Goal: Contribute content: Contribute content

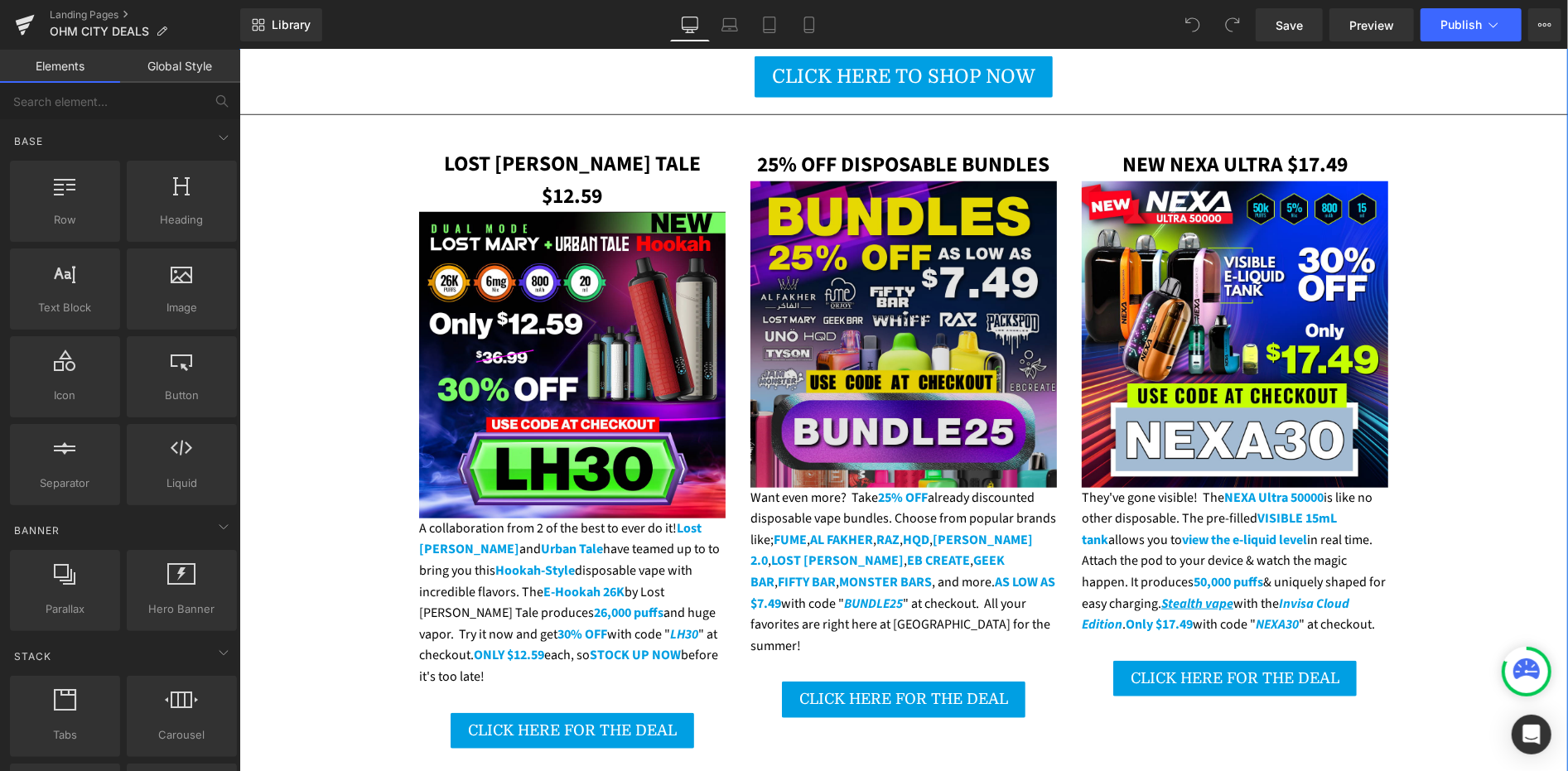
scroll to position [1012, 0]
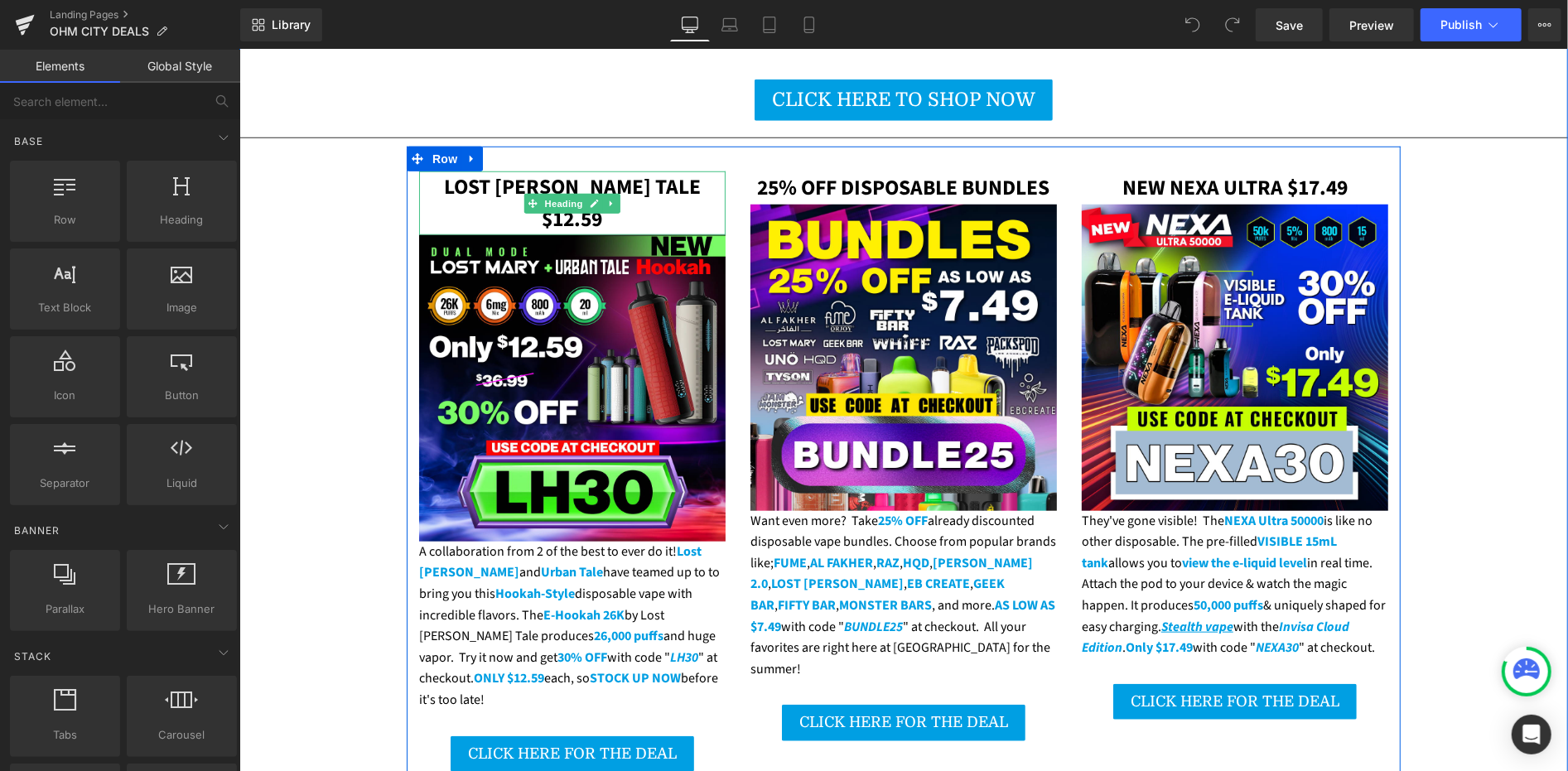
click at [501, 171] on span "LOST [PERSON_NAME] TALE $12.59" at bounding box center [571, 201] width 257 height 61
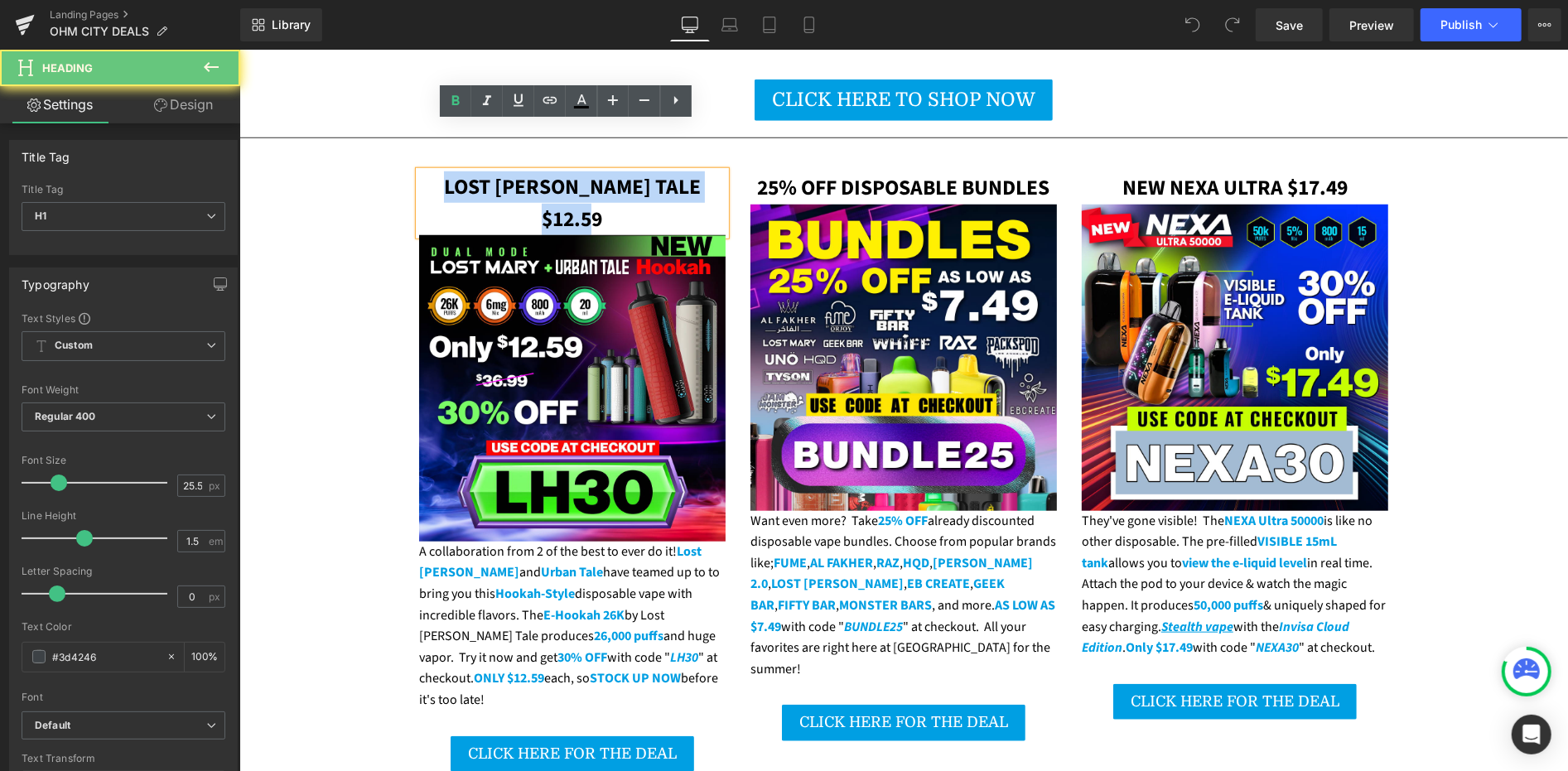
click at [501, 171] on span "LOST [PERSON_NAME] TALE $12.59" at bounding box center [571, 201] width 257 height 61
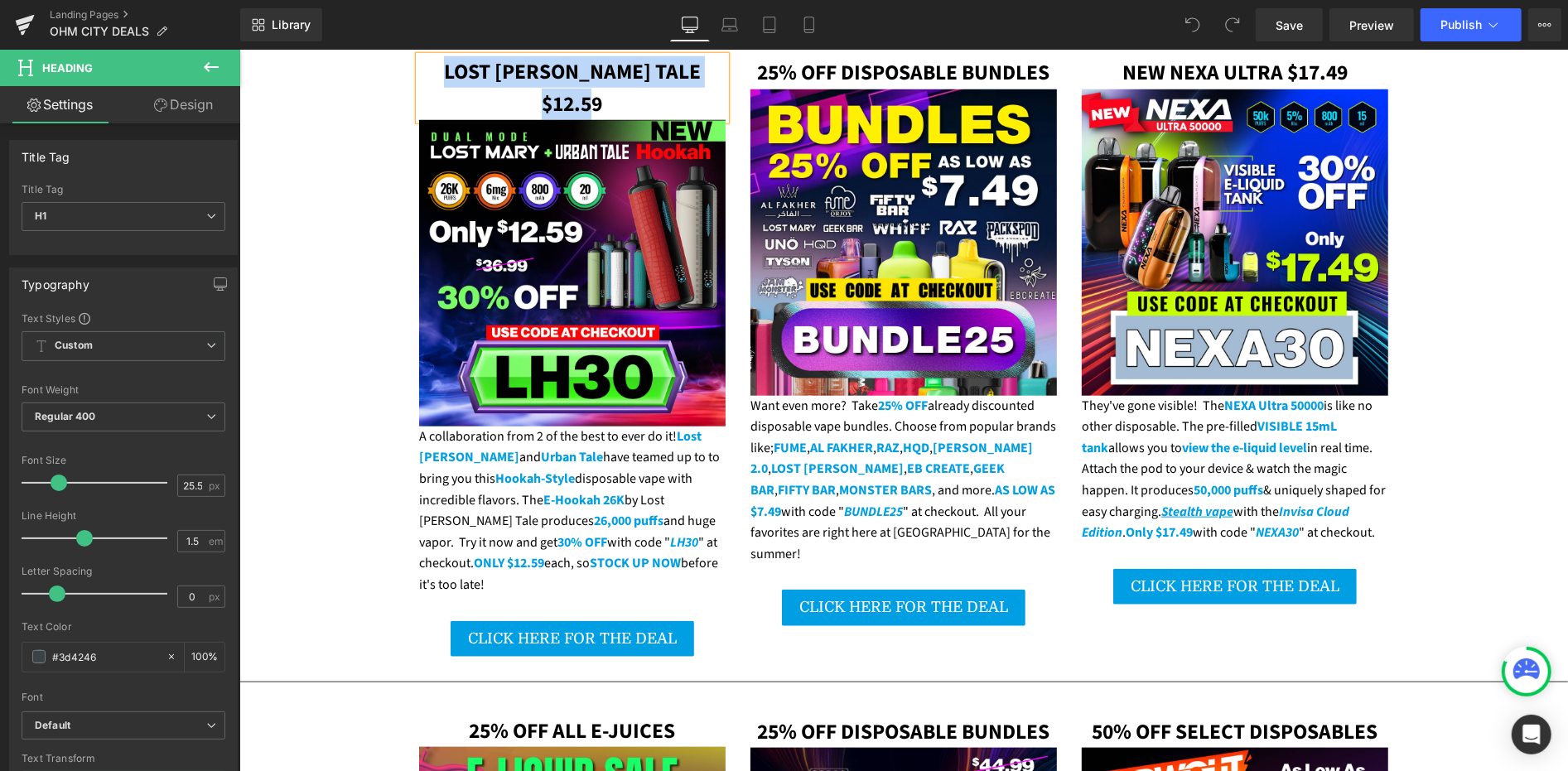
scroll to position [1380, 0]
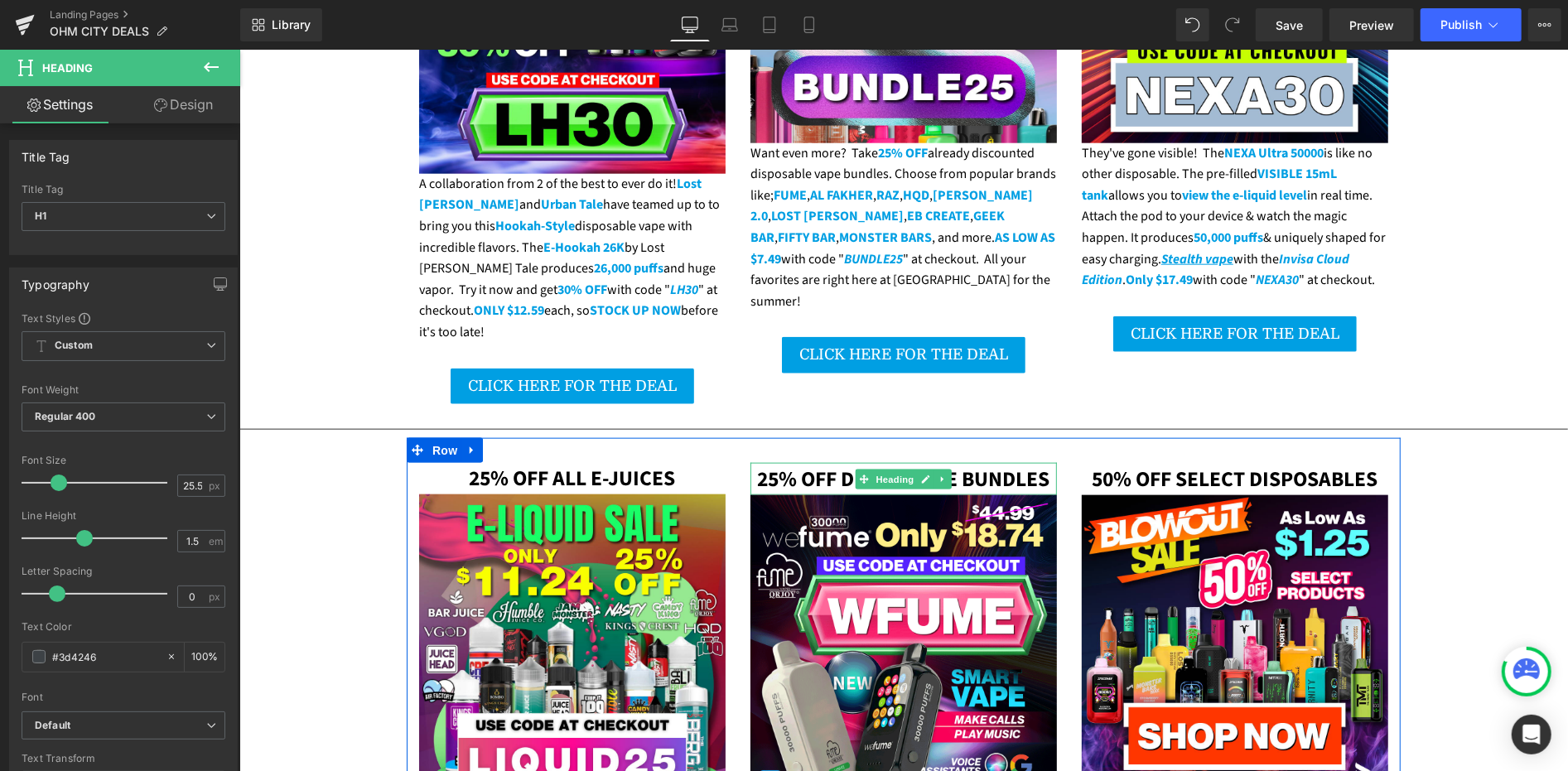
click at [820, 464] on b "25% OFF DISPOSABLE BUNDLES" at bounding box center [902, 478] width 293 height 30
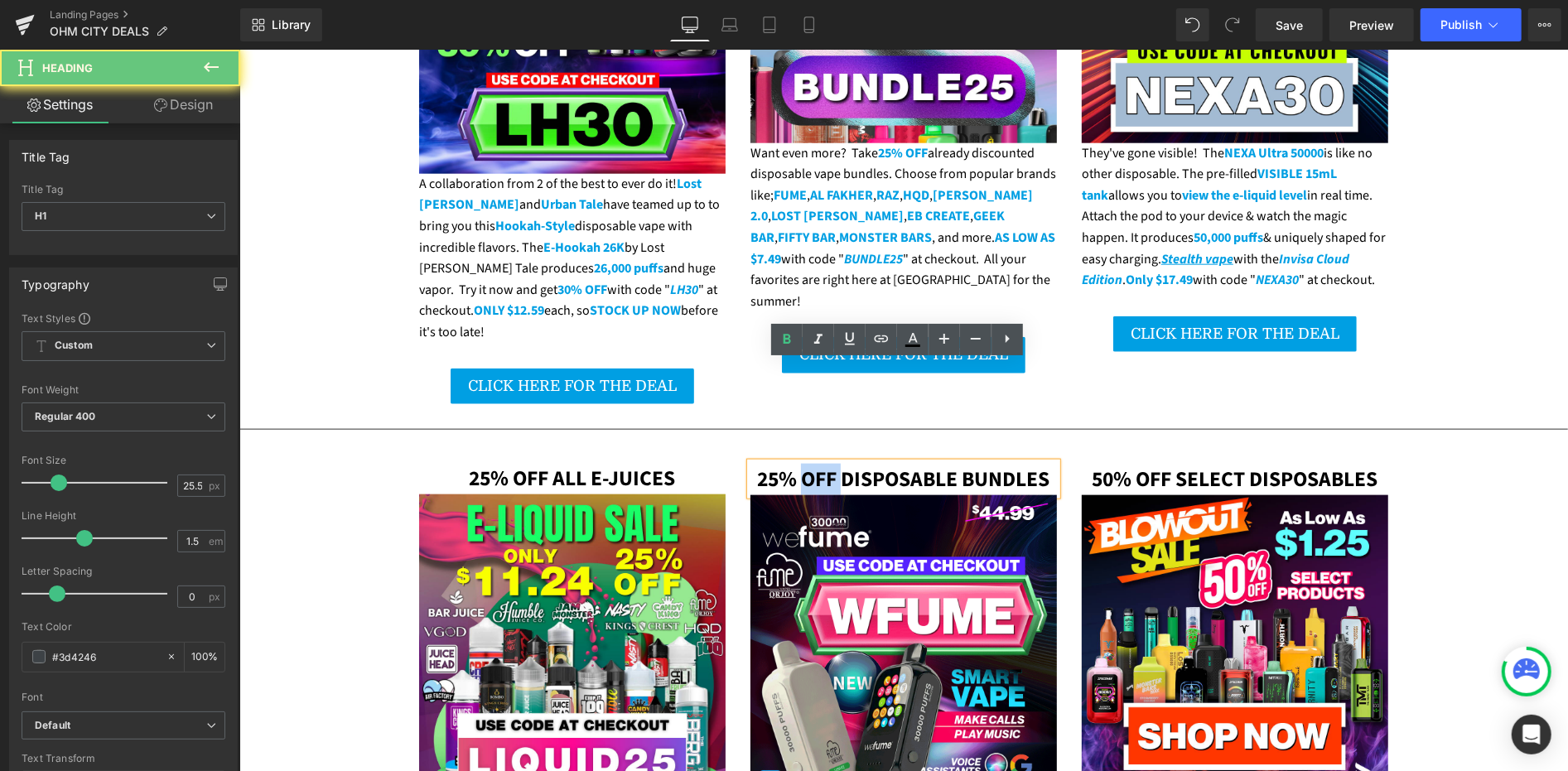
click at [820, 464] on b "25% OFF DISPOSABLE BUNDLES" at bounding box center [902, 478] width 293 height 30
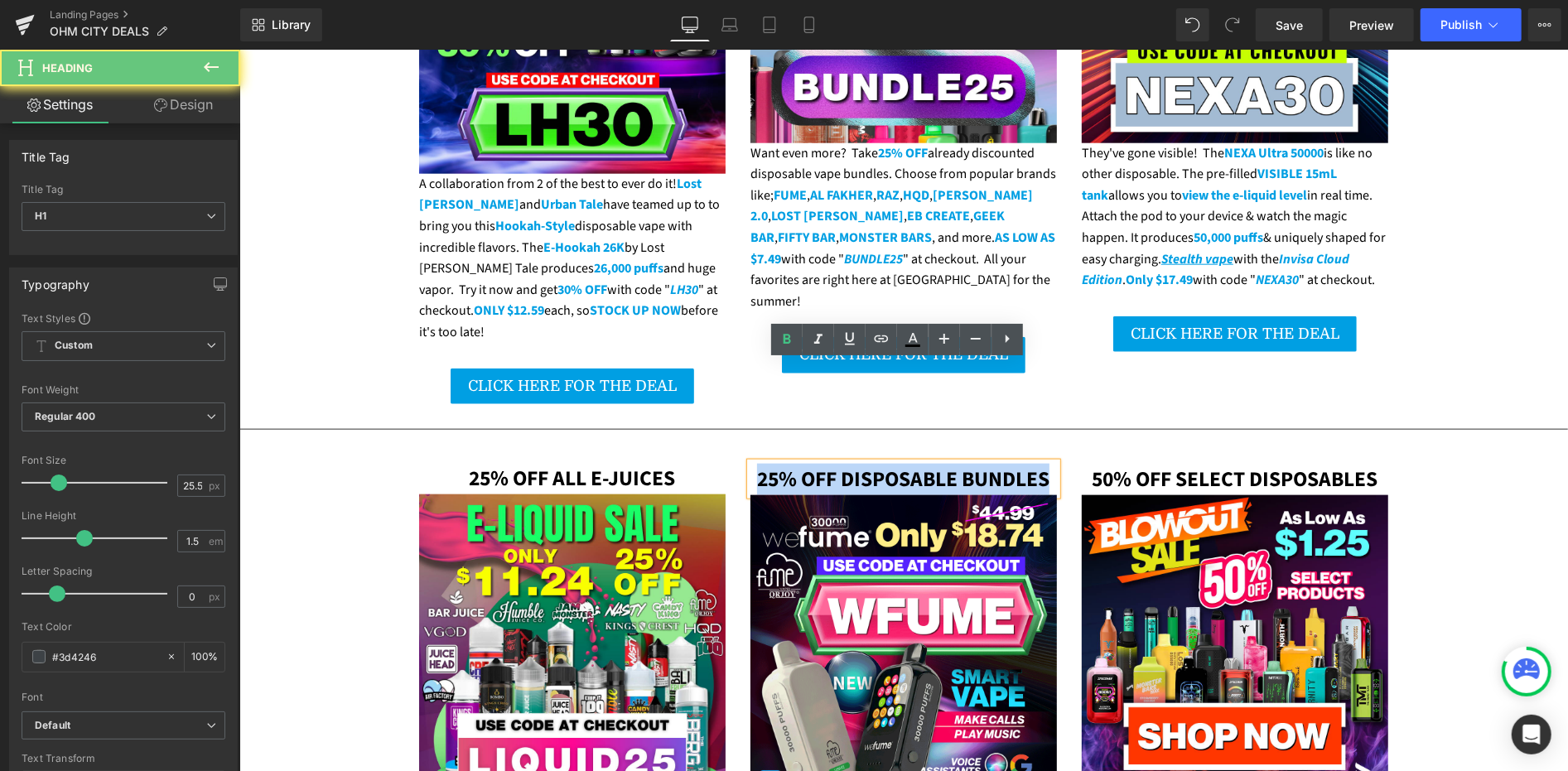
click at [820, 464] on b "25% OFF DISPOSABLE BUNDLES" at bounding box center [902, 478] width 293 height 30
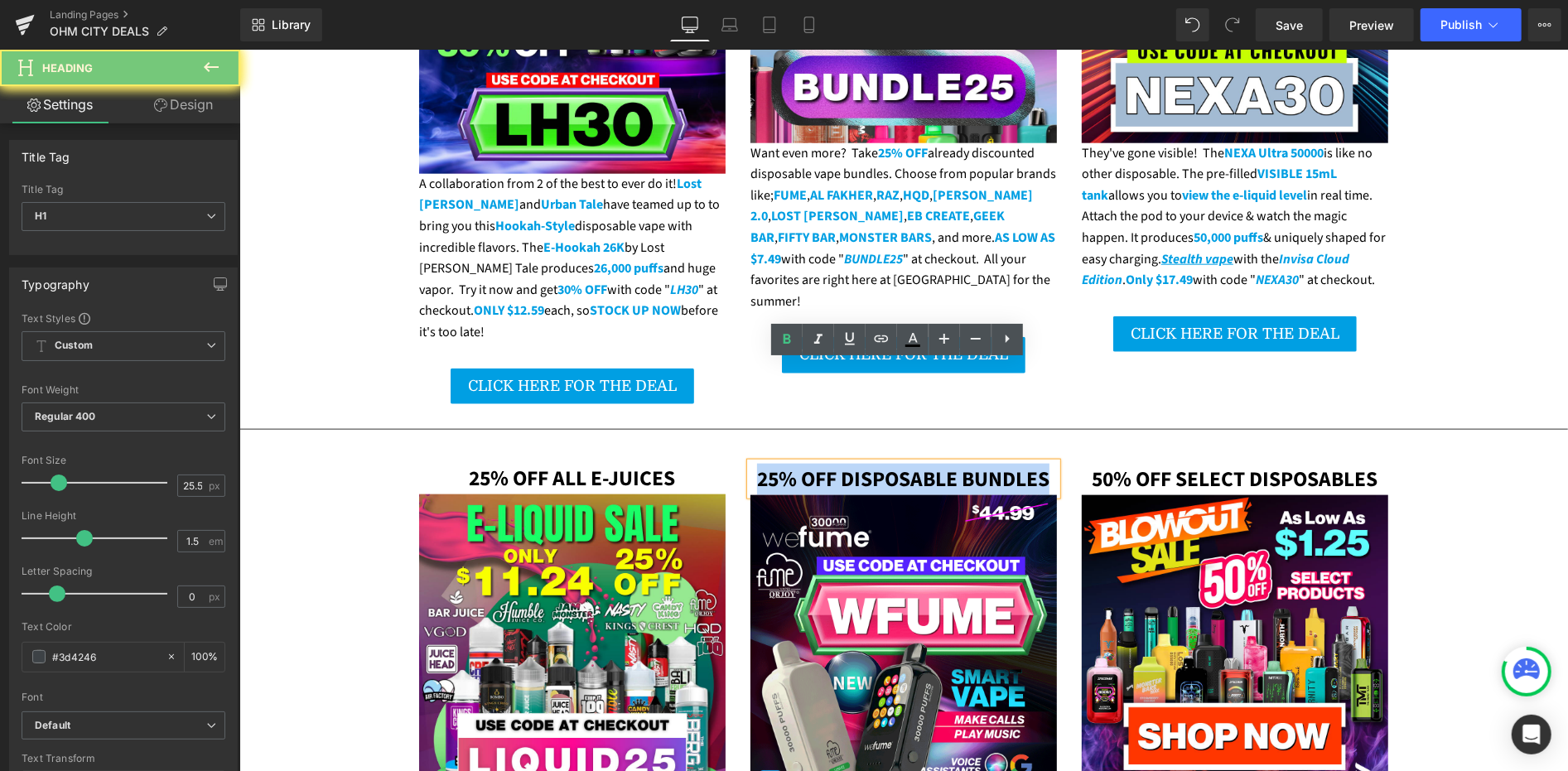
paste div
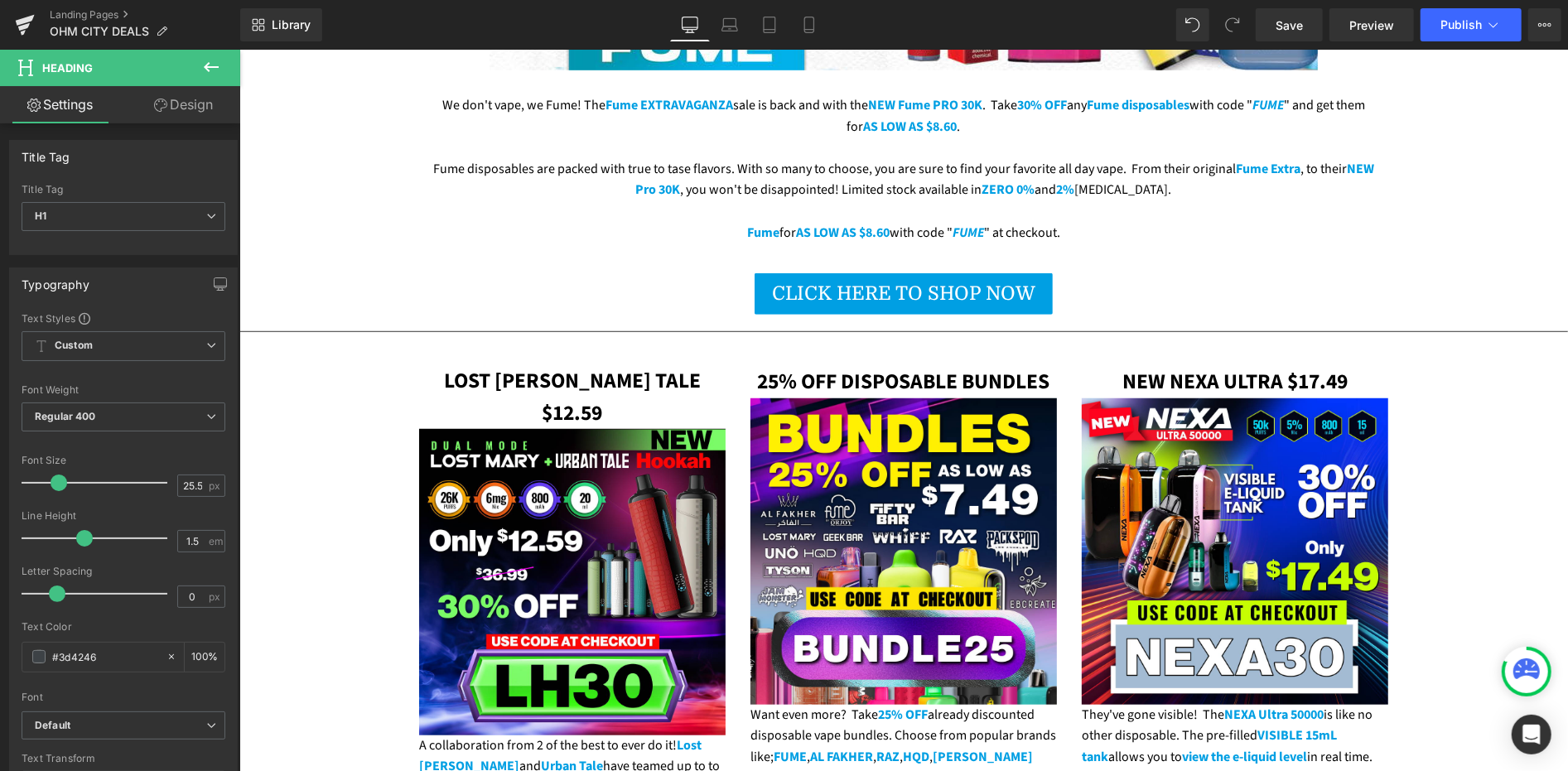
scroll to position [1195, 0]
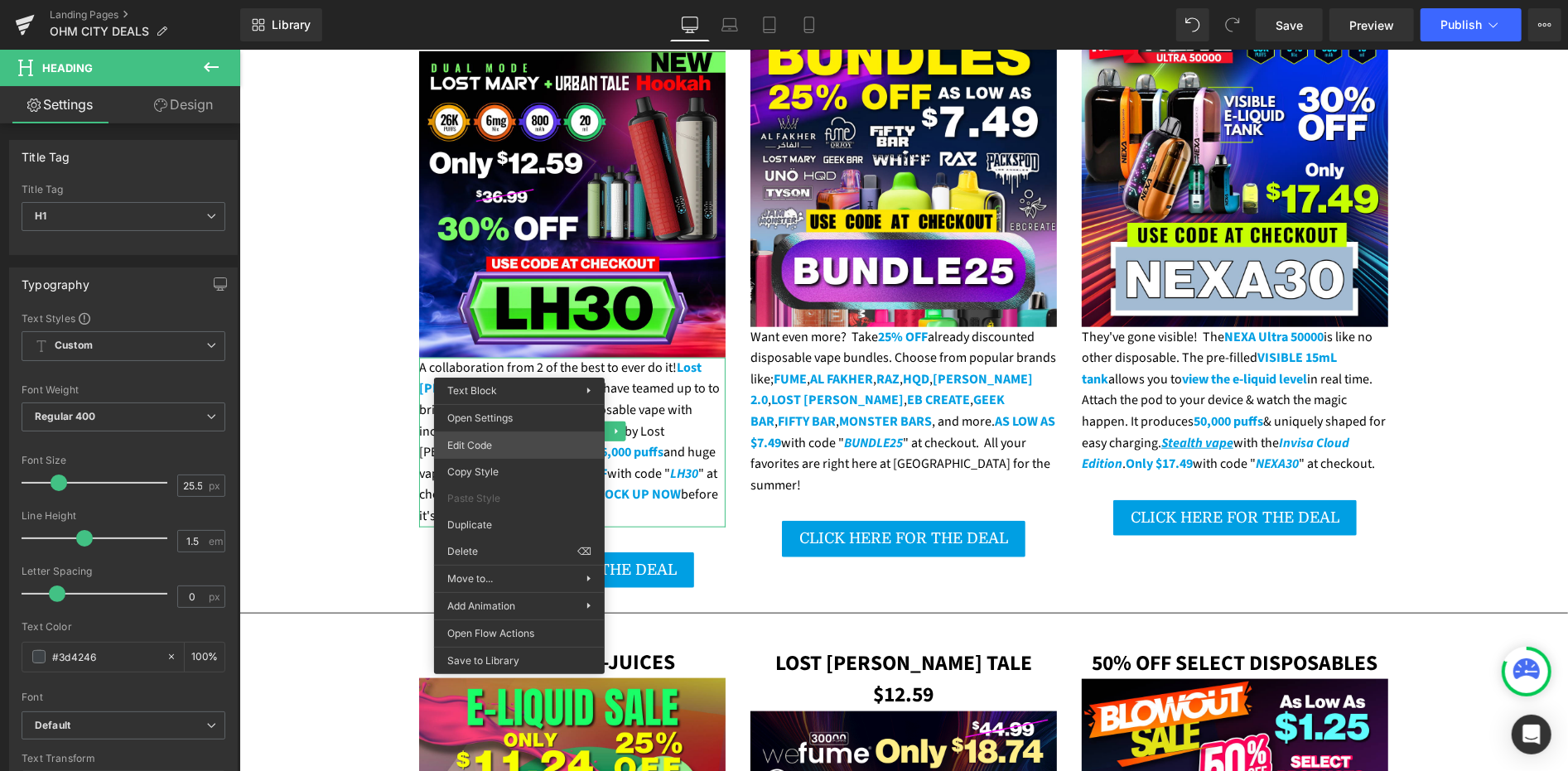
click at [524, 0] on div "You are previewing how the will restyle your page. You can not edit Elements in…" at bounding box center [784, 0] width 1568 height 0
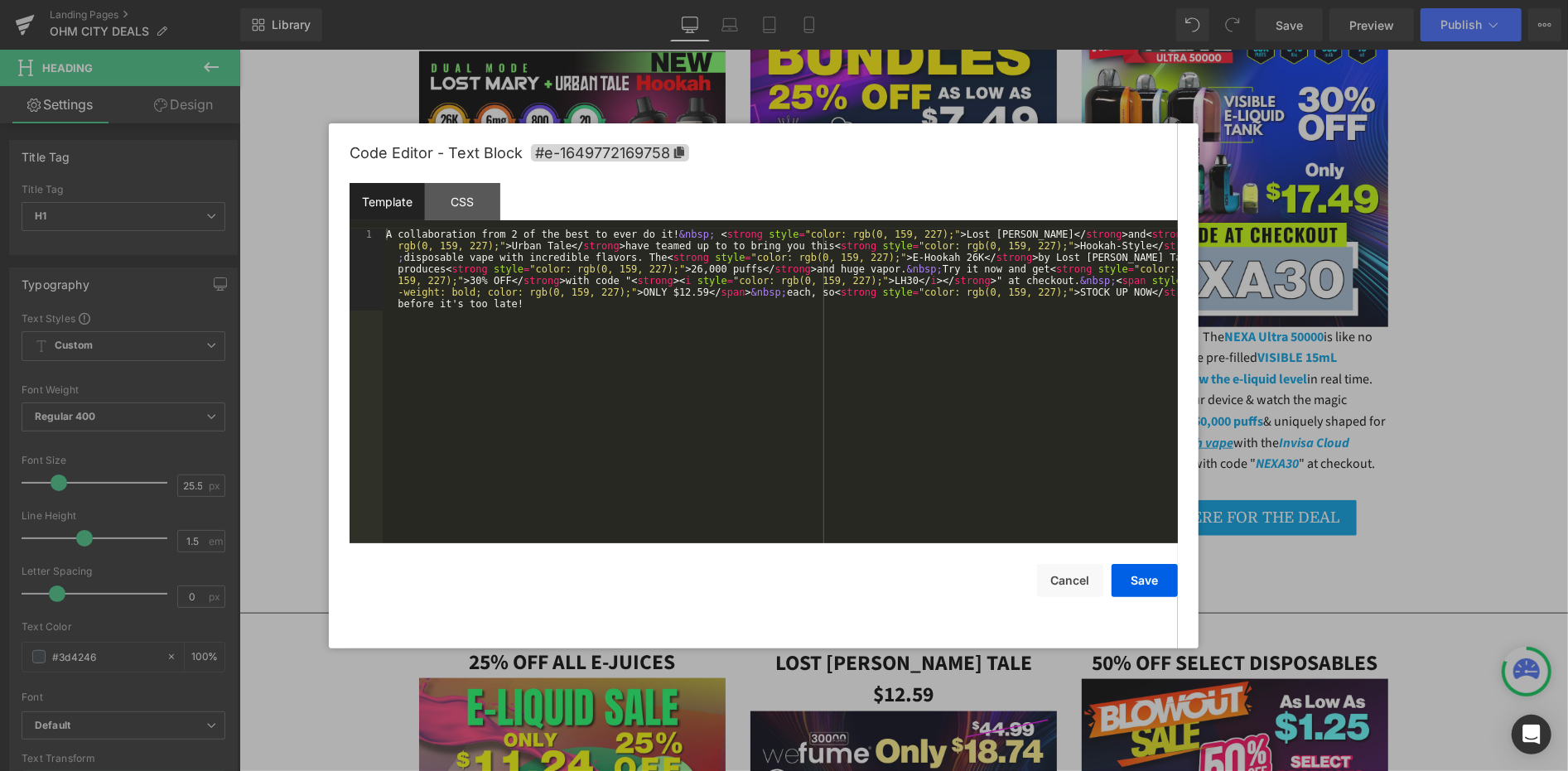
click at [520, 417] on div "A collaboration from 2 of the best to ever do it! &nbsp; < strong style = "colo…" at bounding box center [780, 468] width 796 height 477
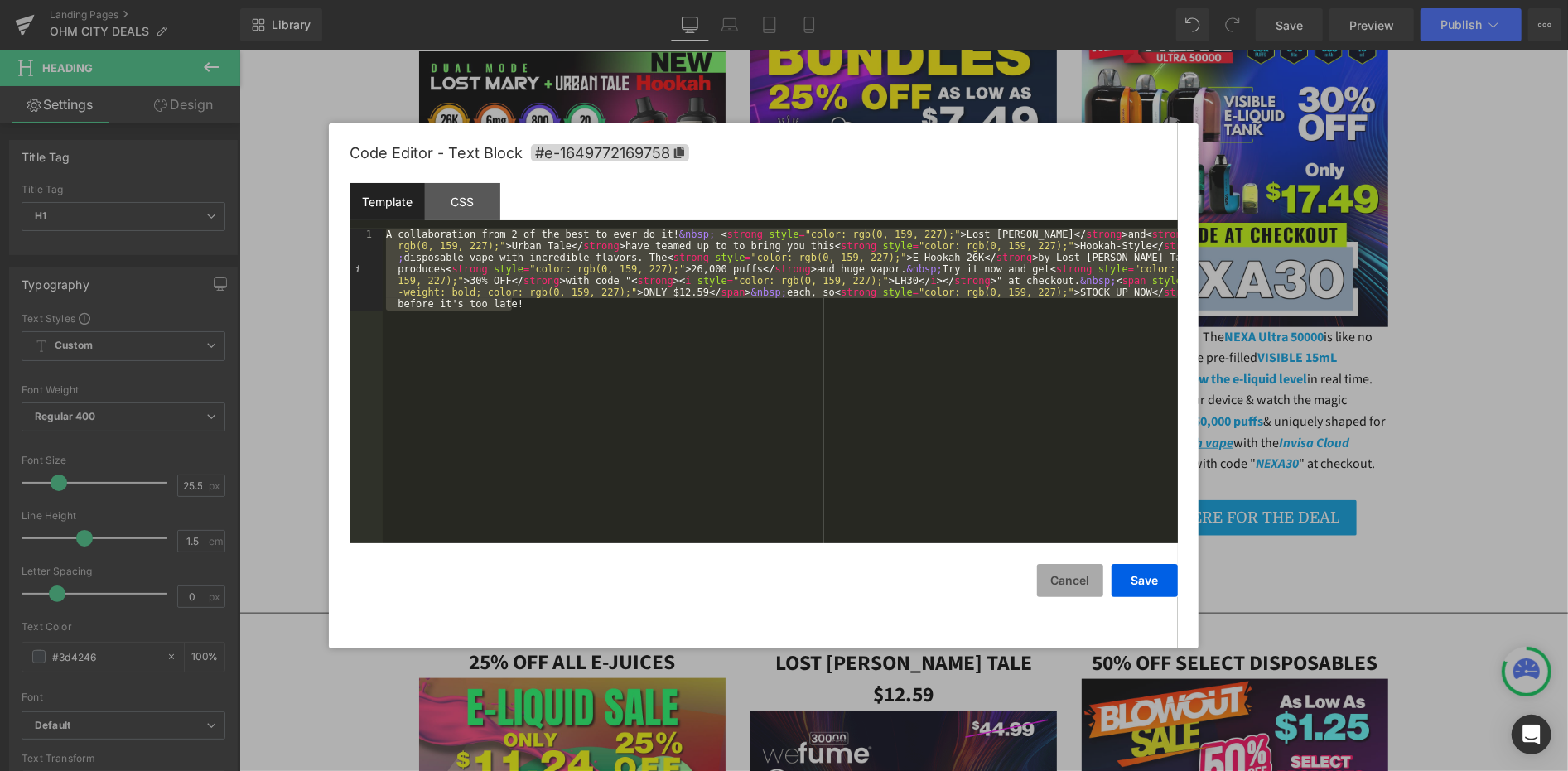
click at [1044, 578] on button "Cancel" at bounding box center [1070, 581] width 67 height 33
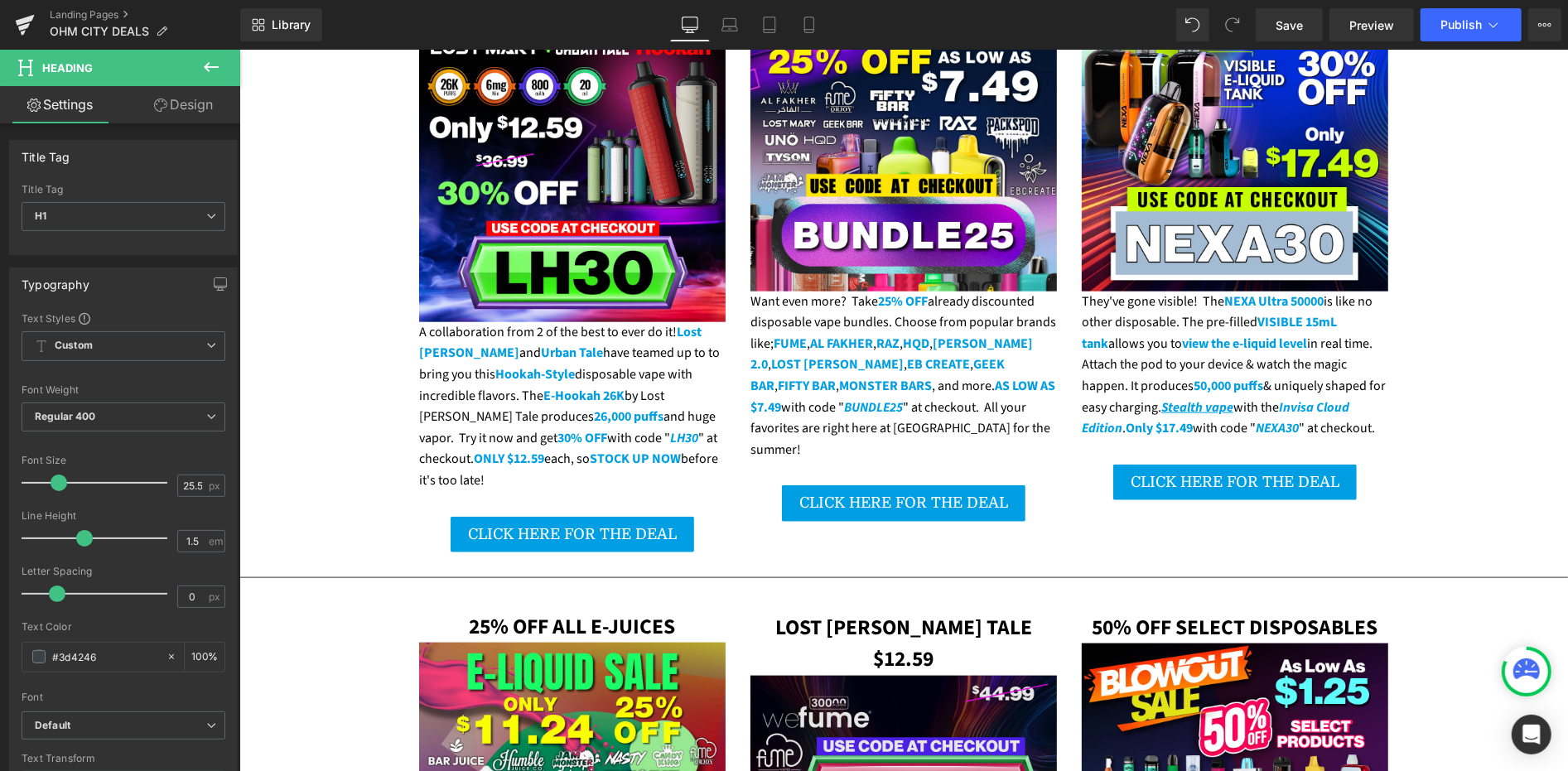
scroll to position [1563, 0]
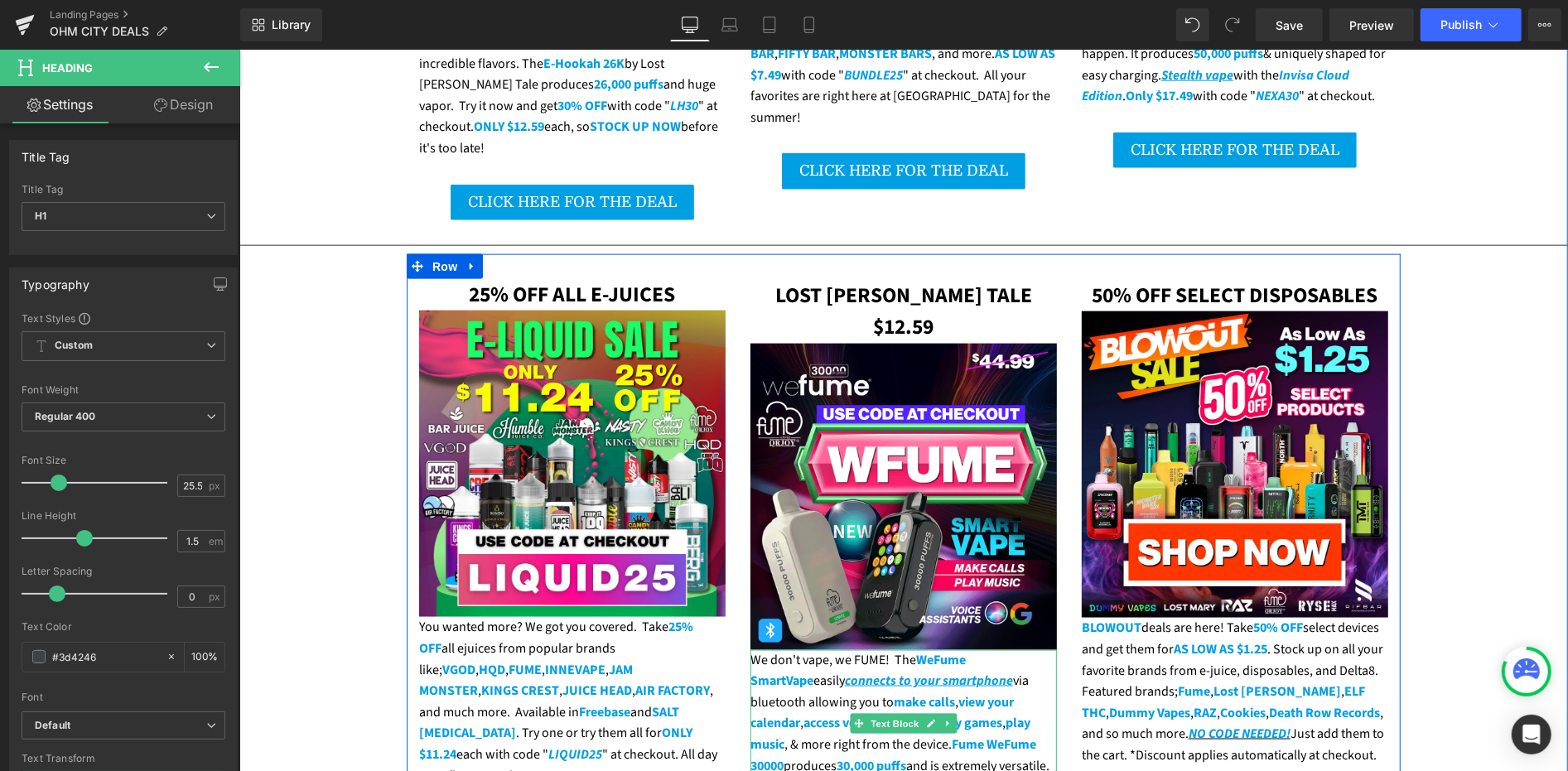
click at [875, 671] on span "connects to your smartphone" at bounding box center [928, 679] width 168 height 18
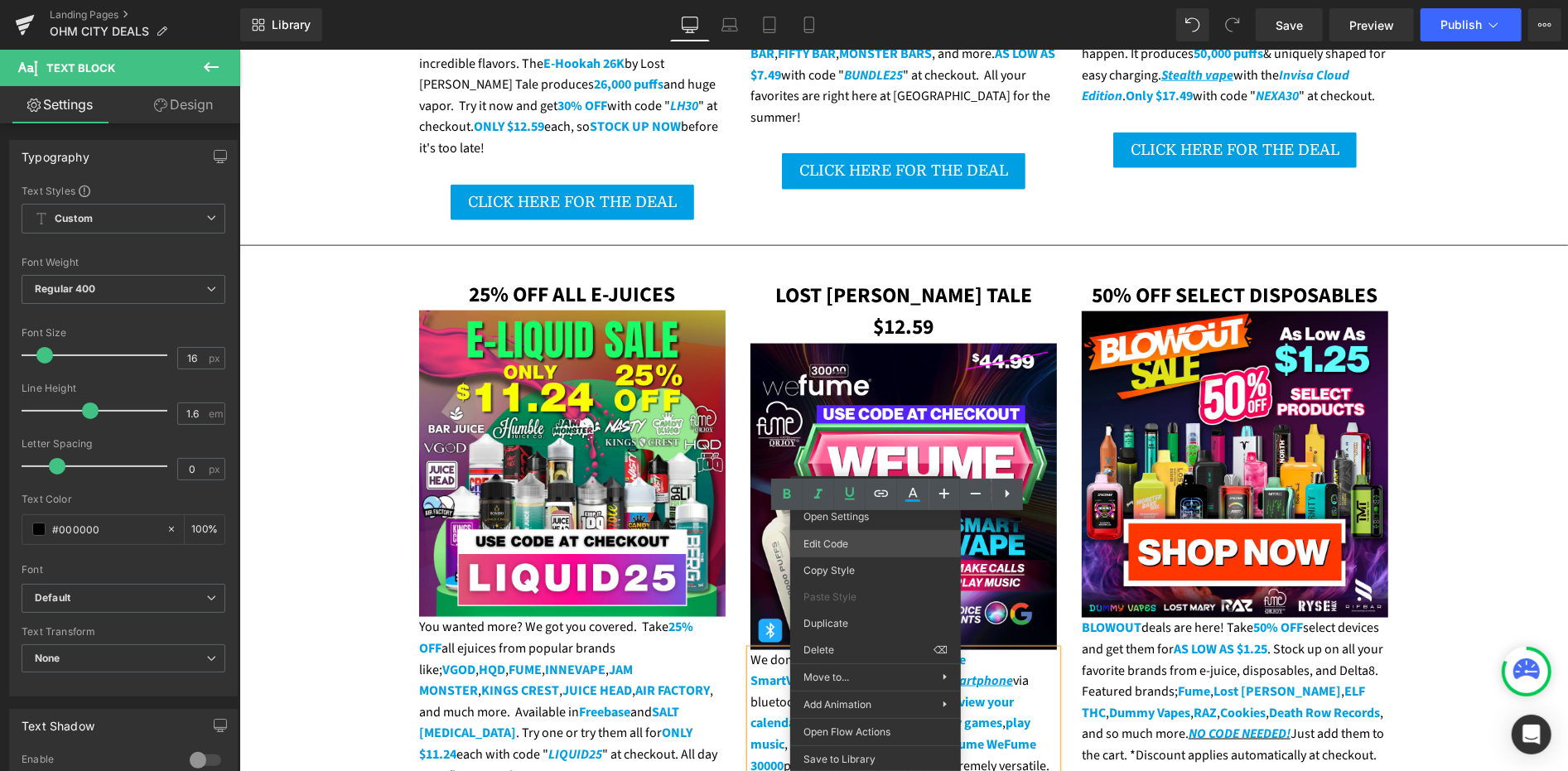
click at [850, 0] on div "You are previewing how the will restyle your page. You can not edit Elements in…" at bounding box center [784, 0] width 1568 height 0
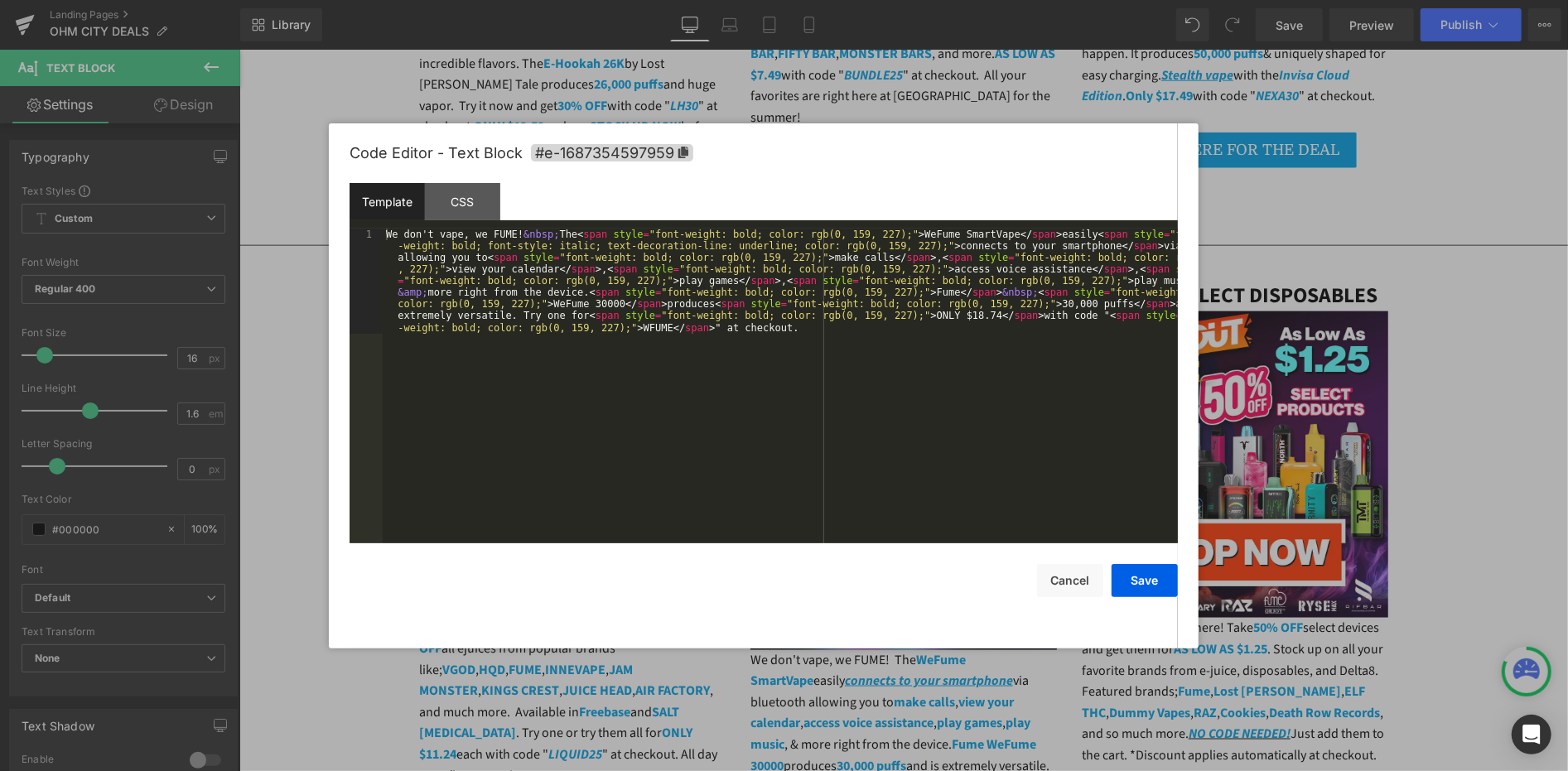
click at [850, 547] on div "Save Cancel" at bounding box center [764, 570] width 828 height 54
click at [840, 506] on div "We don't vape, we FUME! &nbsp; The < span style = "font-weight: bold; color: rg…" at bounding box center [780, 491] width 796 height 524
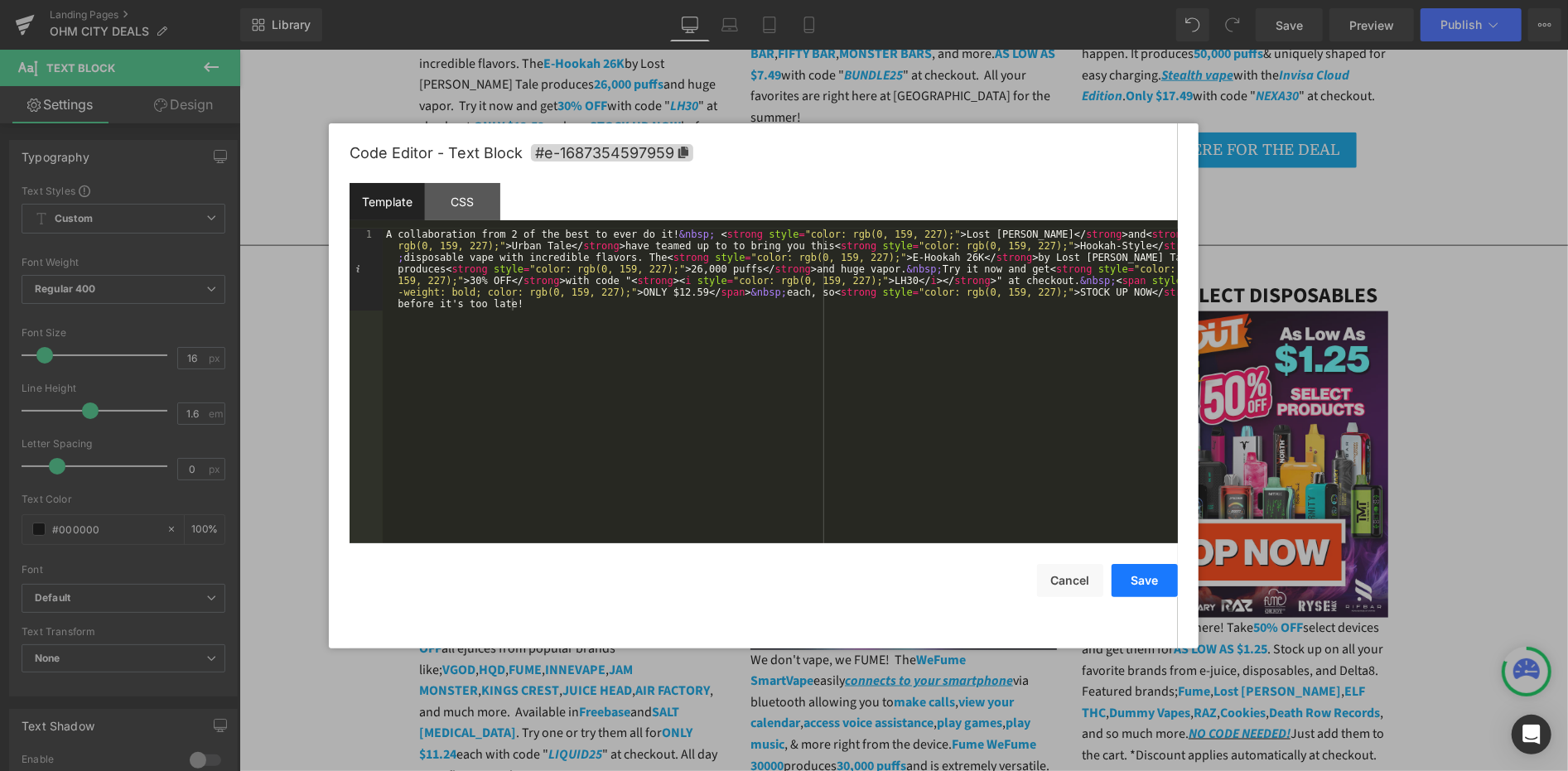
click at [1131, 572] on button "Save" at bounding box center [1145, 581] width 67 height 33
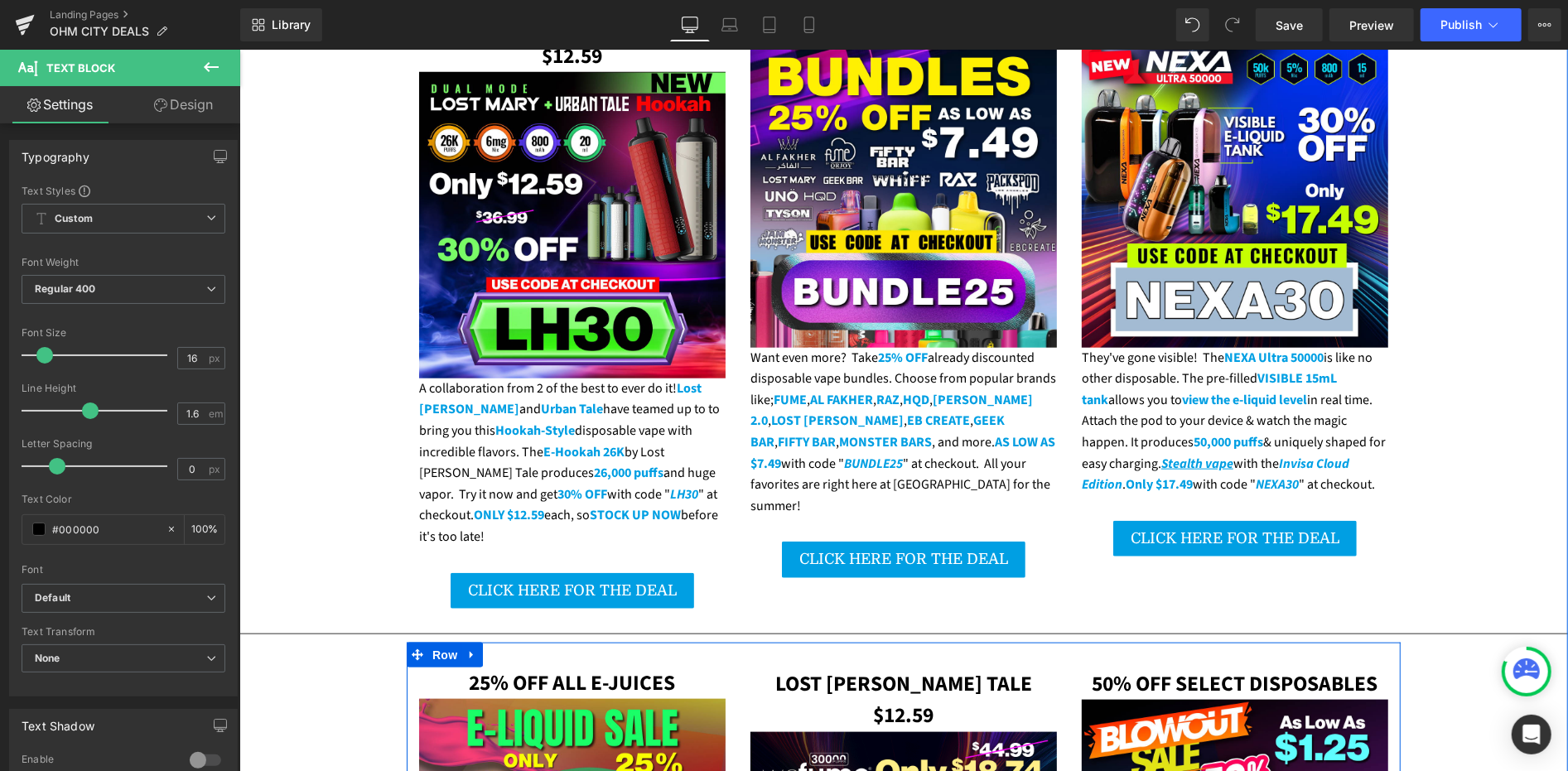
scroll to position [1012, 0]
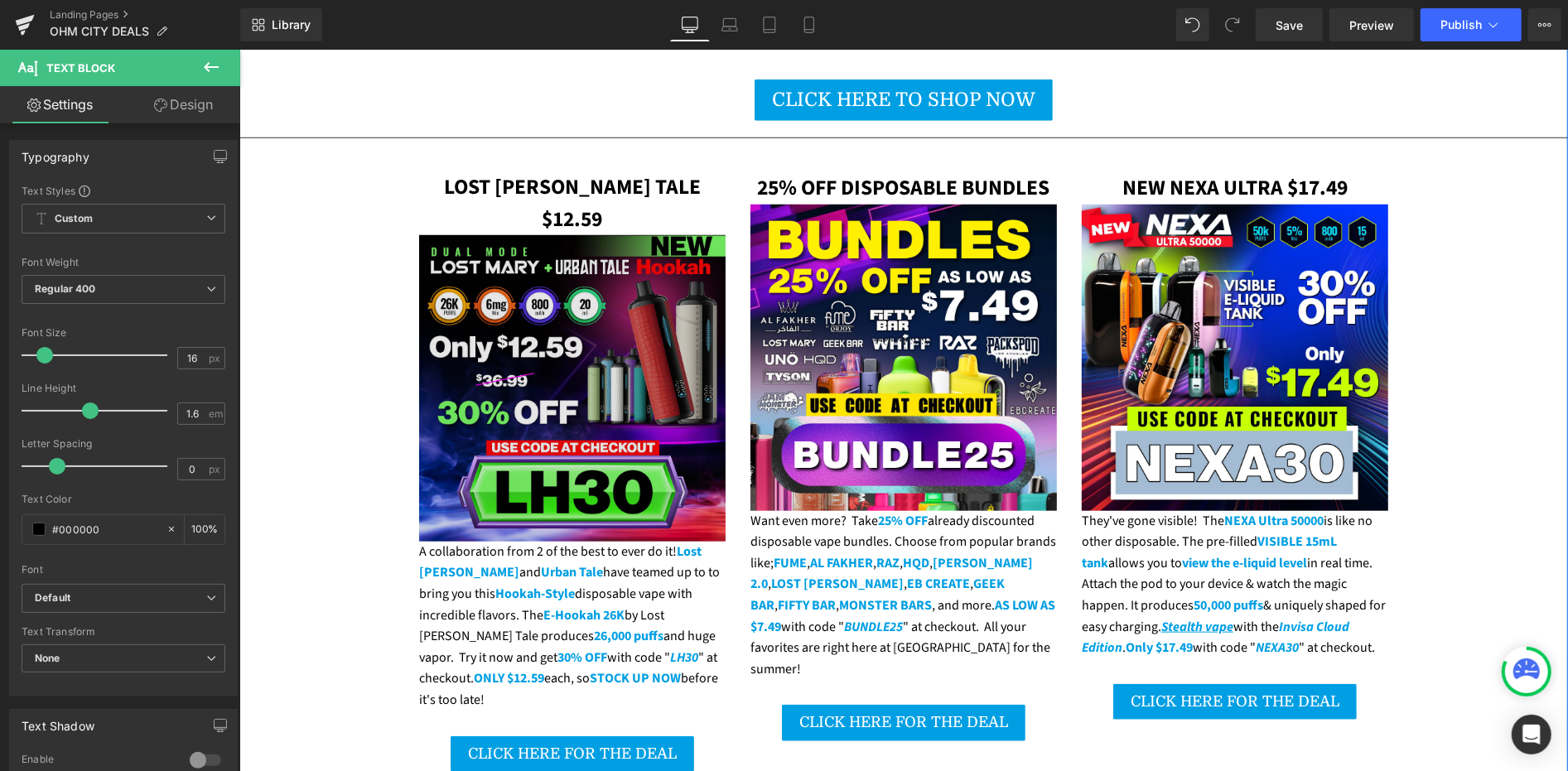
click at [568, 351] on img at bounding box center [571, 387] width 306 height 306
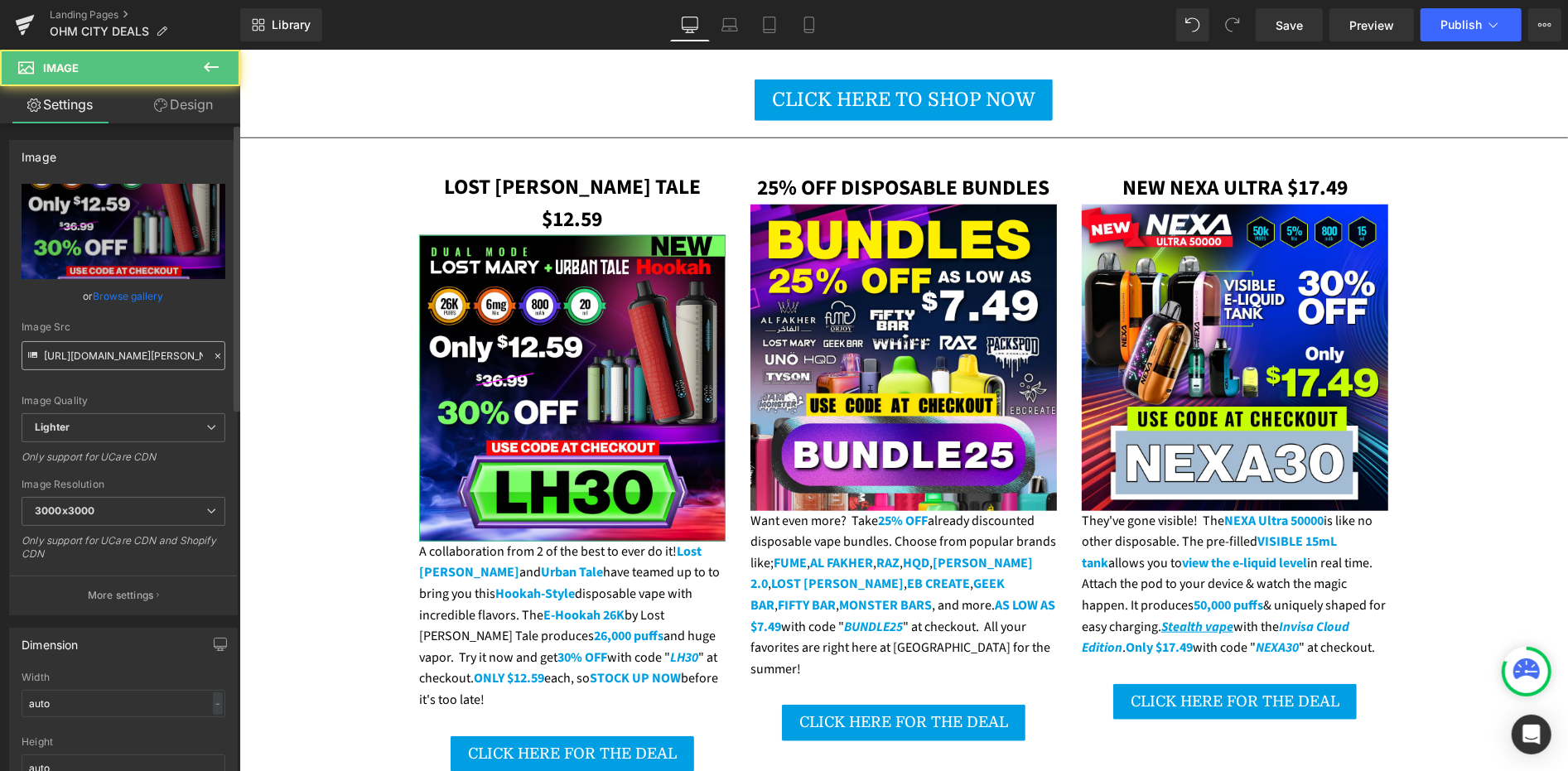
click at [141, 354] on input "[URL][DOMAIN_NAME][PERSON_NAME]" at bounding box center [123, 356] width 204 height 29
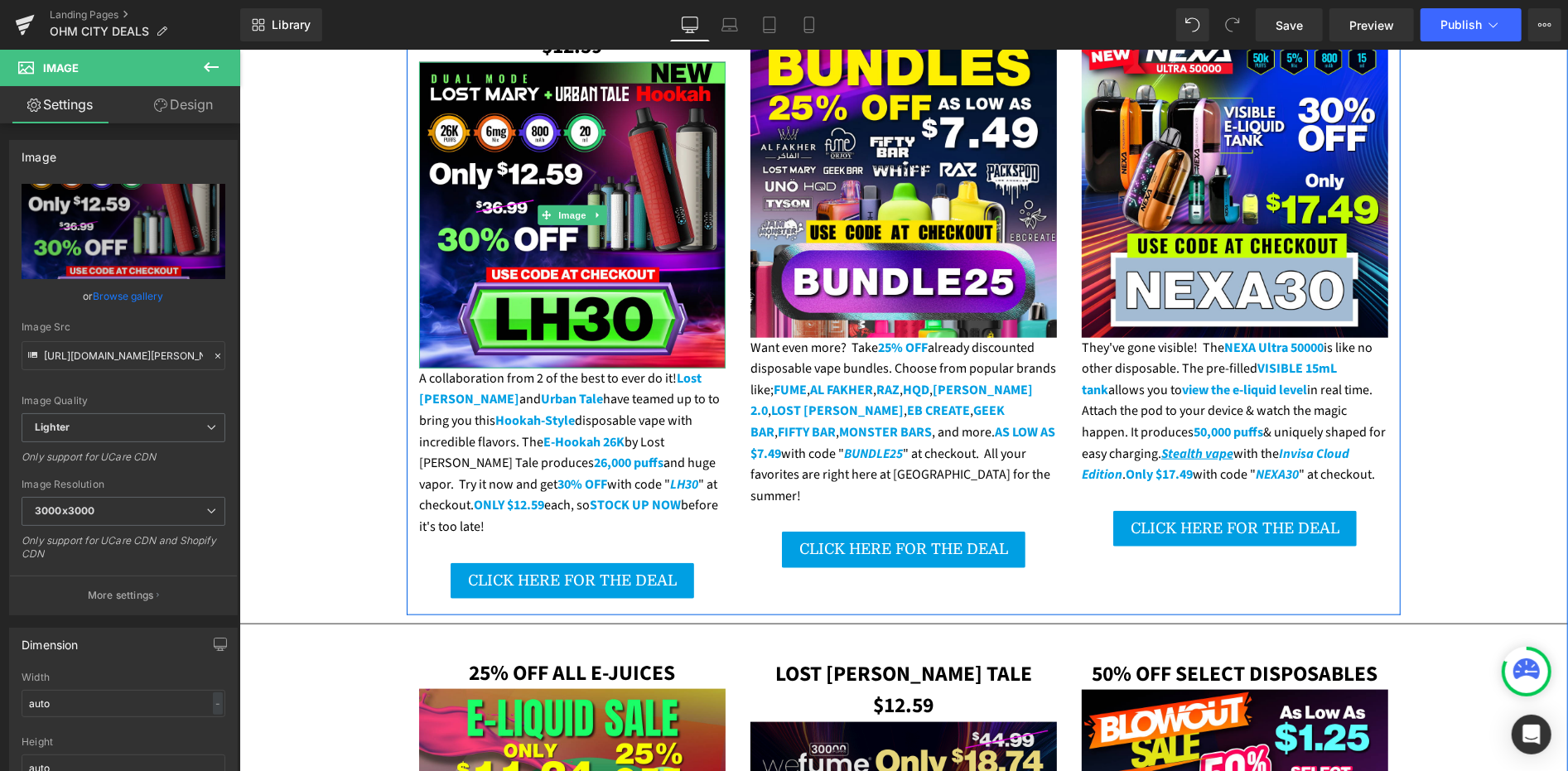
scroll to position [1471, 0]
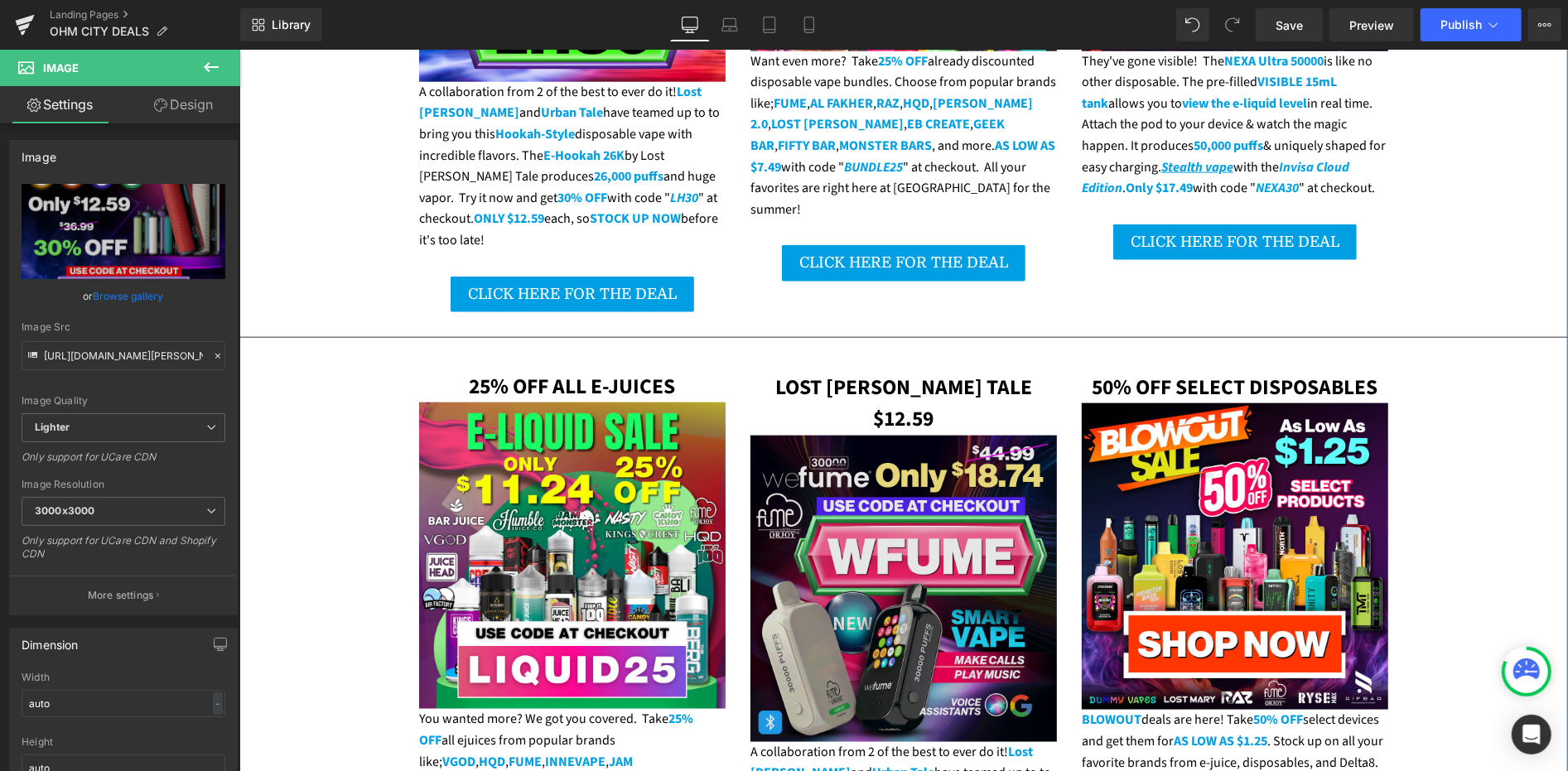
click at [824, 449] on img at bounding box center [903, 587] width 306 height 306
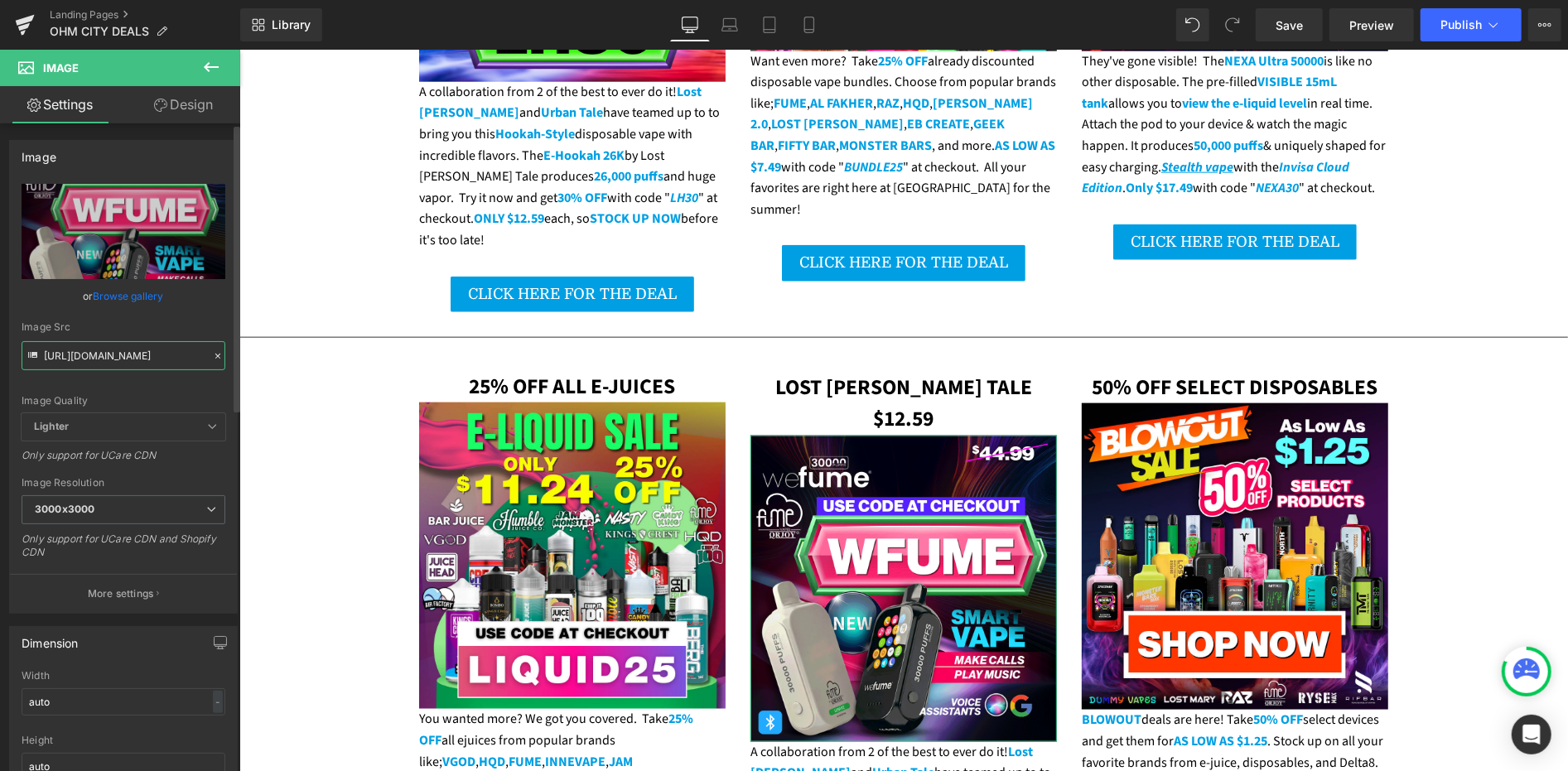
click at [134, 364] on input "[URL][DOMAIN_NAME]" at bounding box center [123, 356] width 204 height 29
type input "[URL][DOMAIN_NAME][PERSON_NAME]"
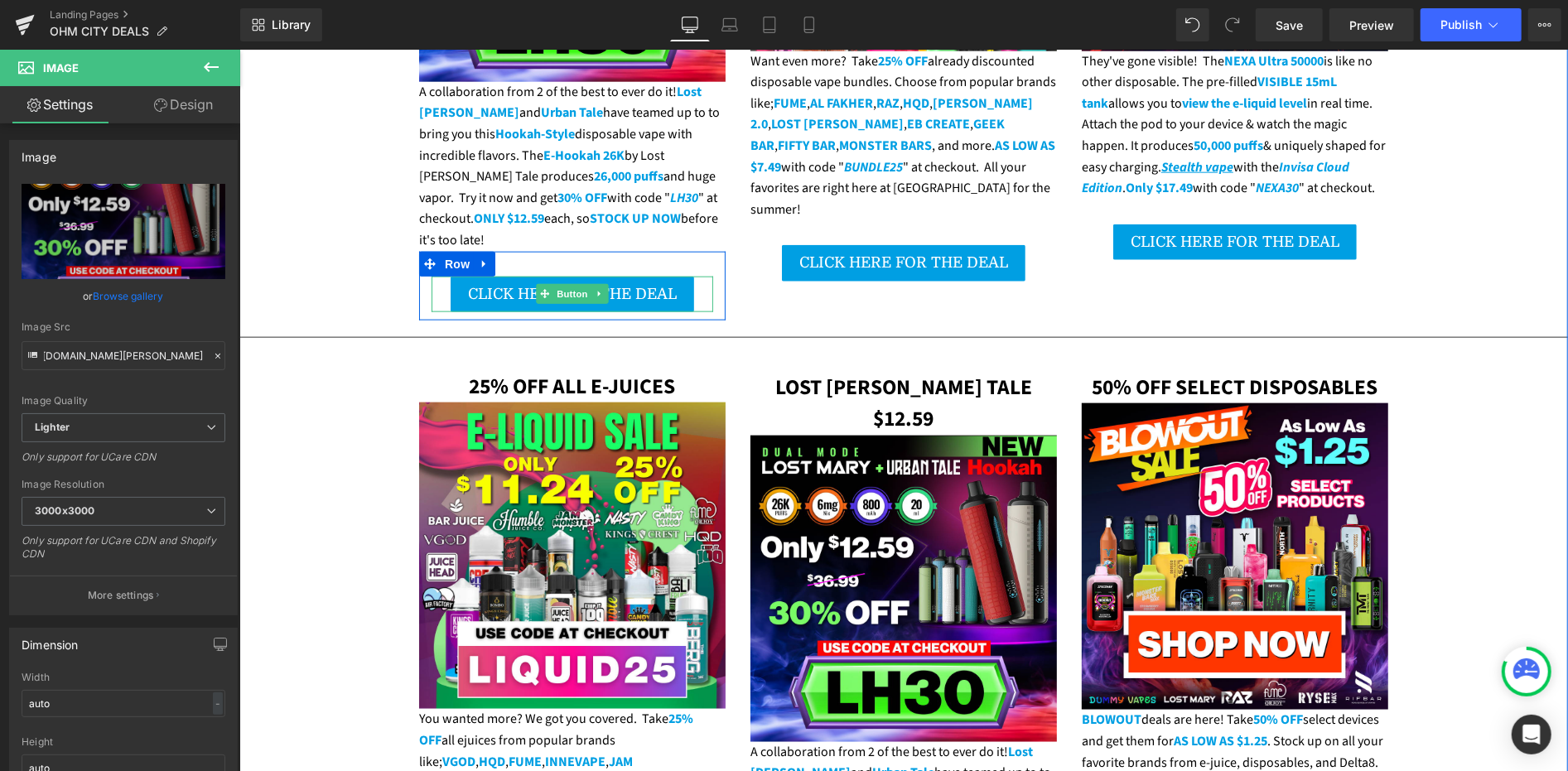
click at [454, 275] on link "CLICK HERE FOR THE DEAL" at bounding box center [571, 294] width 244 height 37
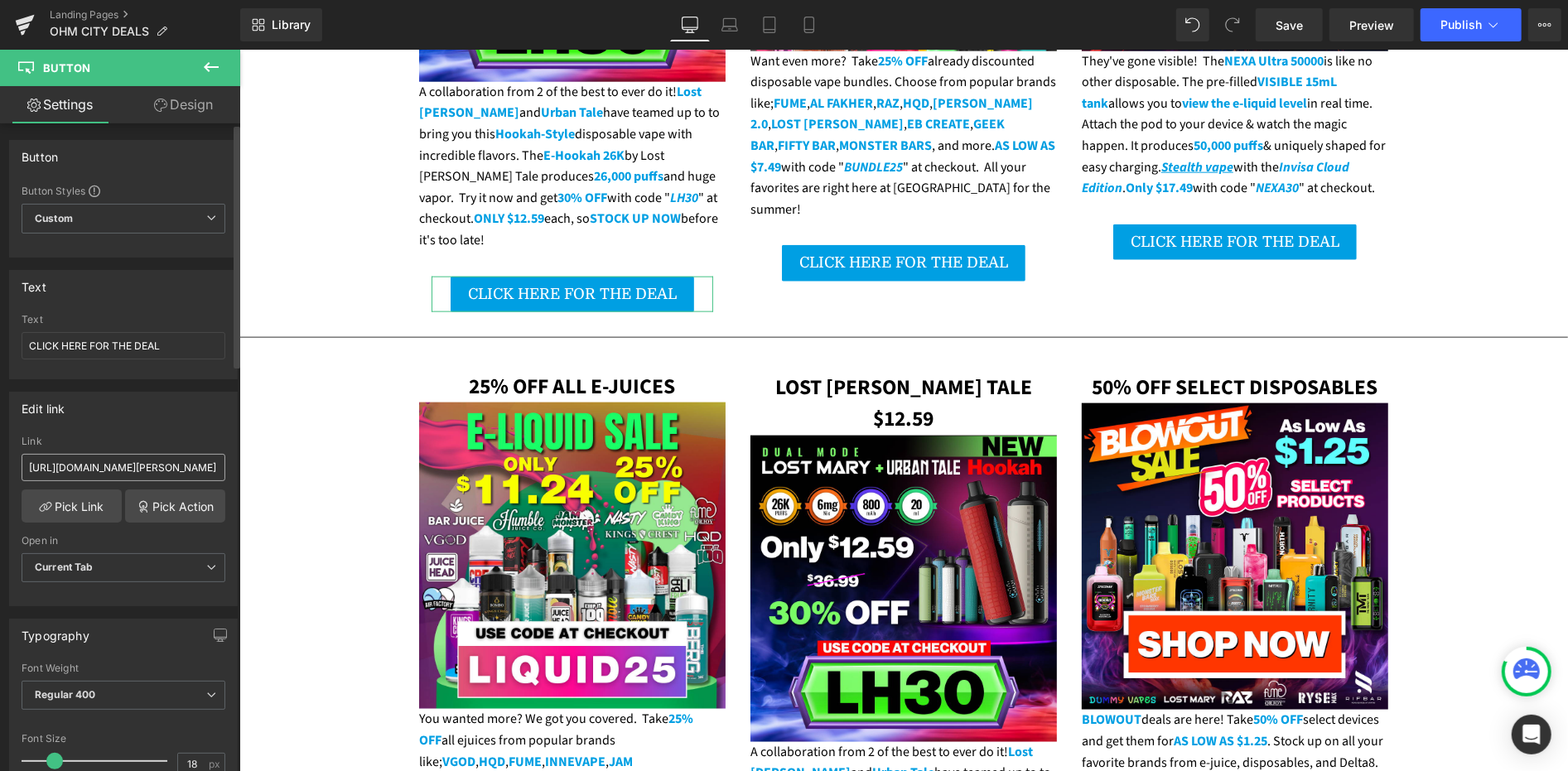
click at [119, 465] on input "[URL][DOMAIN_NAME][PERSON_NAME]" at bounding box center [123, 468] width 204 height 27
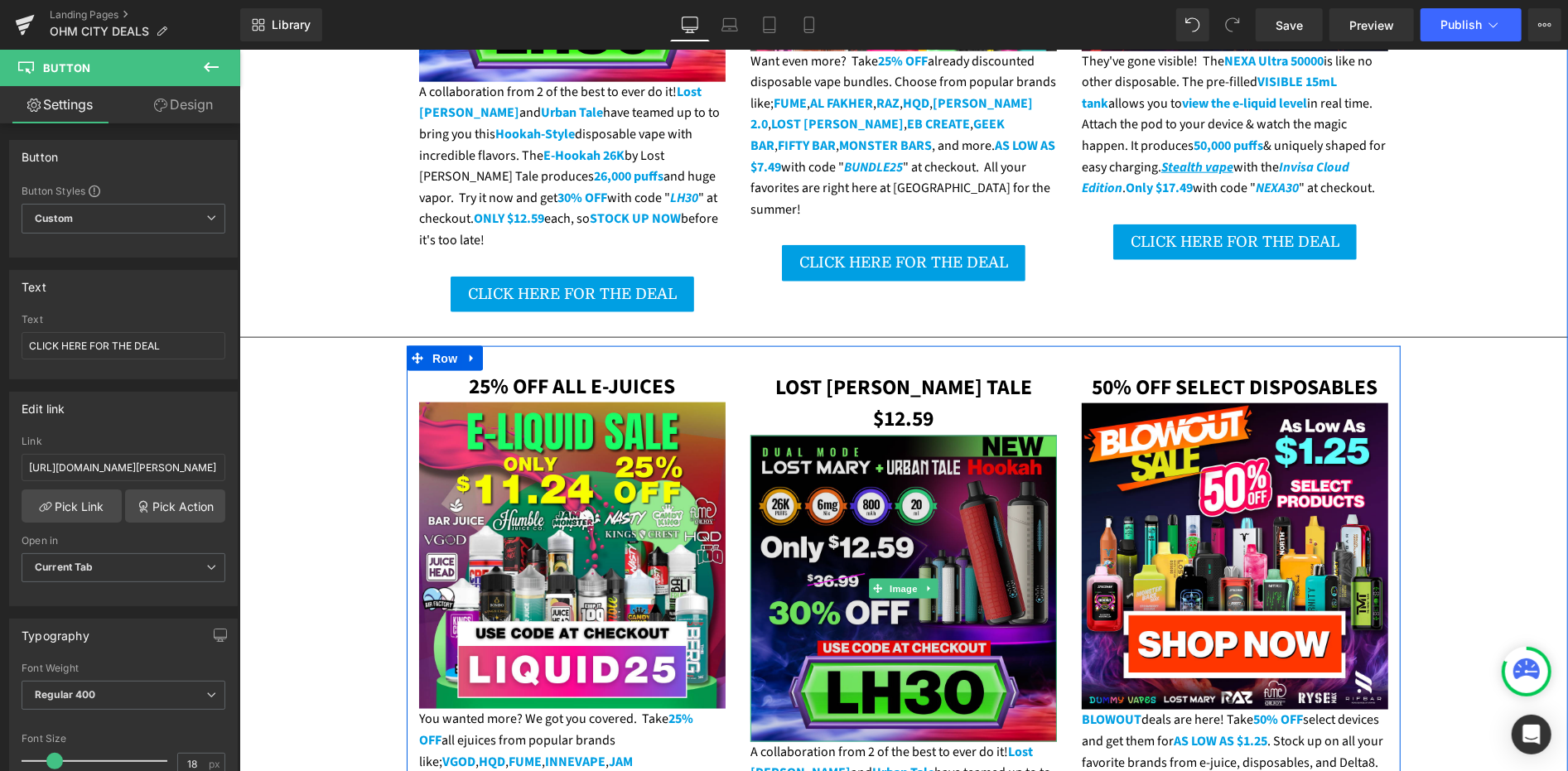
click at [816, 435] on img at bounding box center [903, 587] width 306 height 306
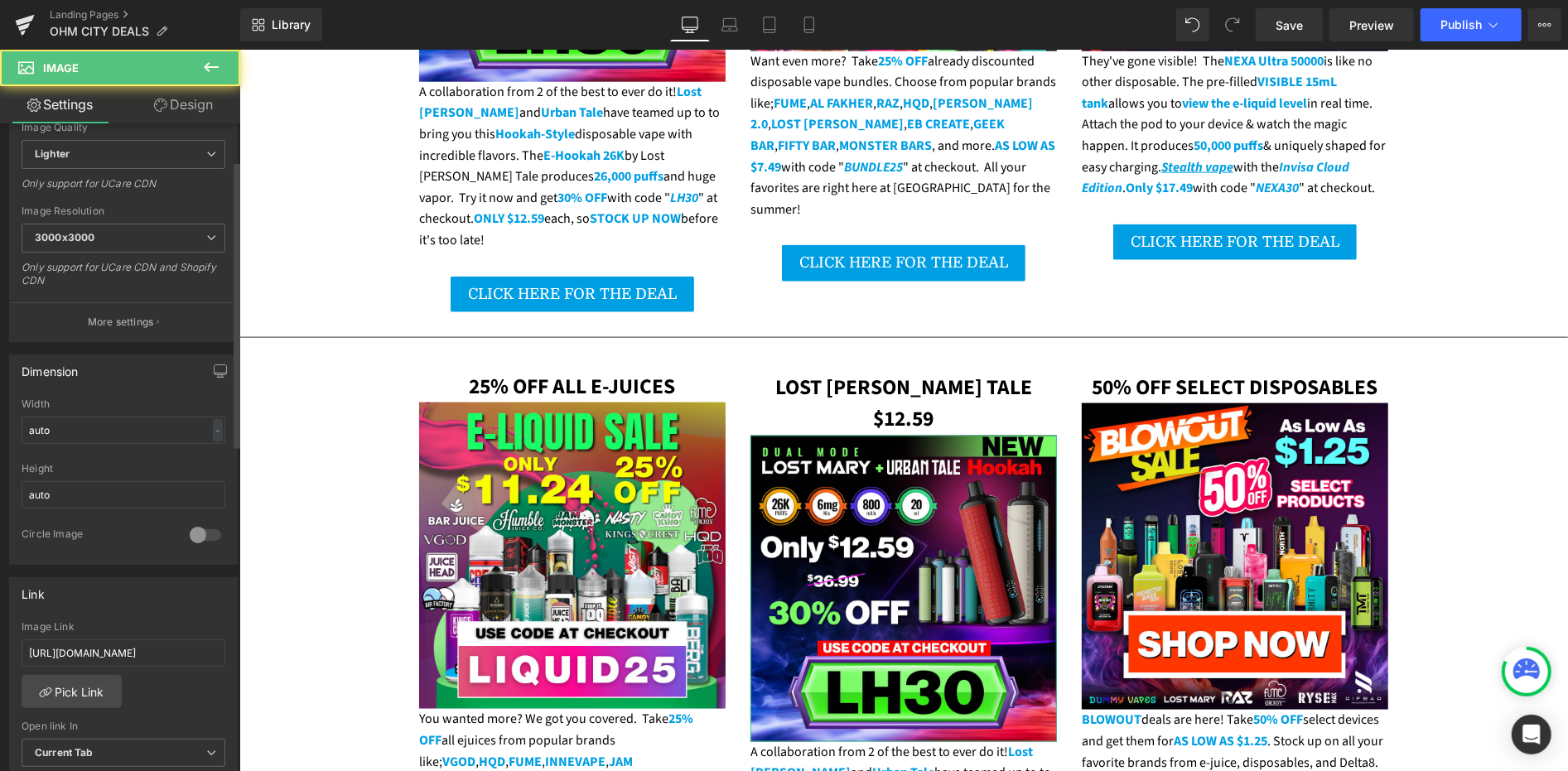
scroll to position [275, 0]
click at [136, 638] on input "[URL][DOMAIN_NAME]" at bounding box center [123, 650] width 204 height 27
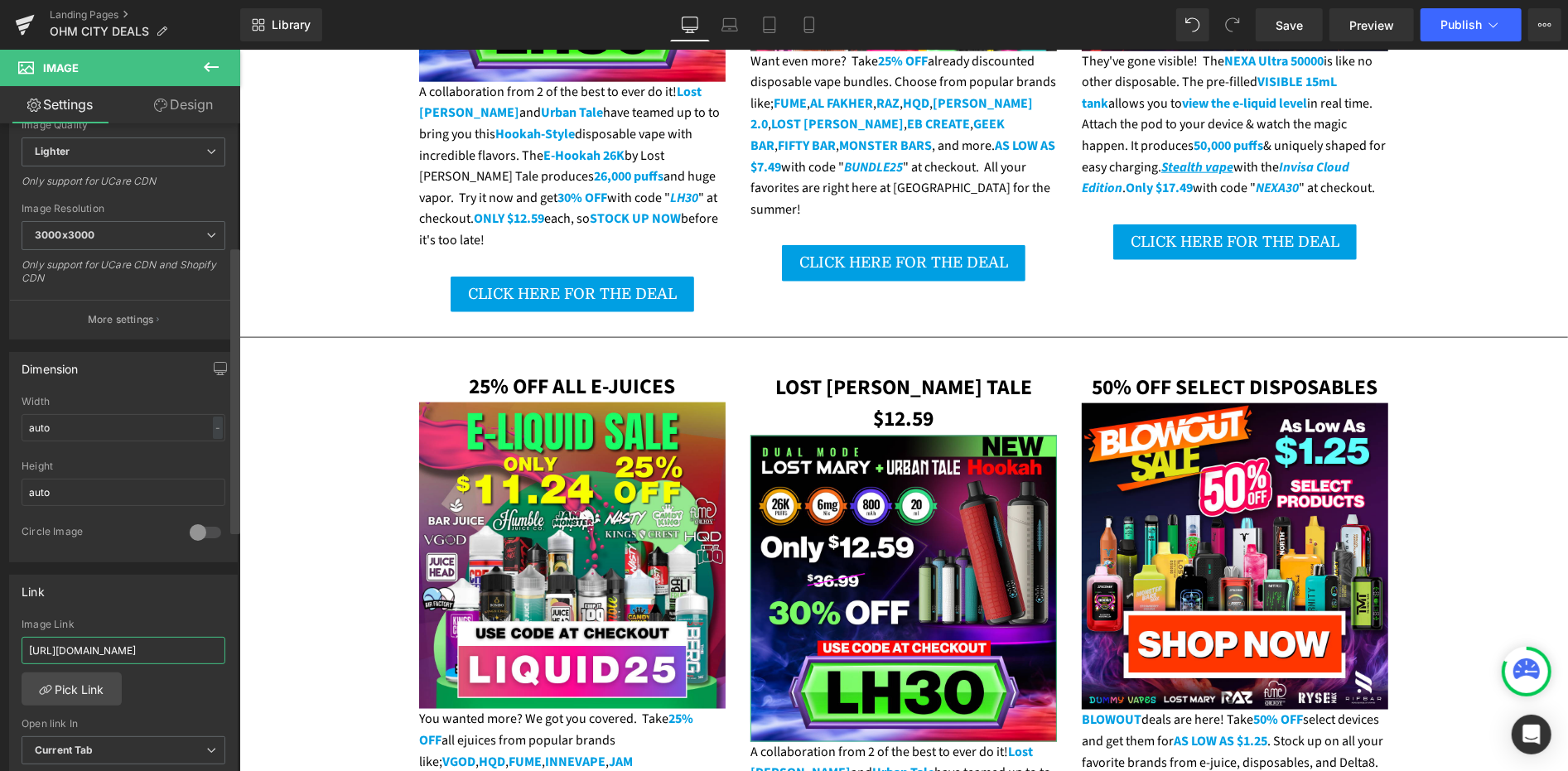
type input "[URL][DOMAIN_NAME][PERSON_NAME]"
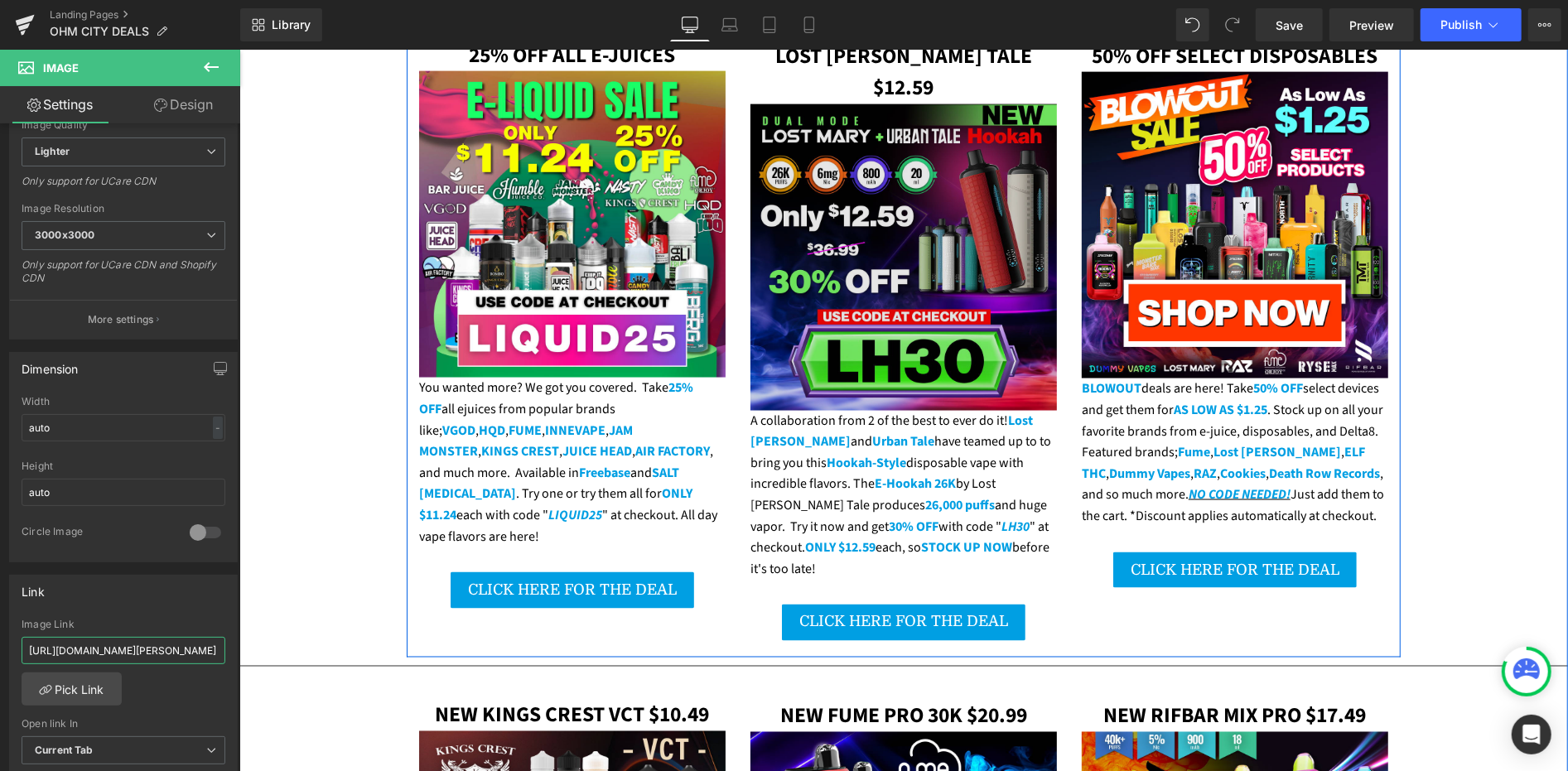
scroll to position [1840, 0]
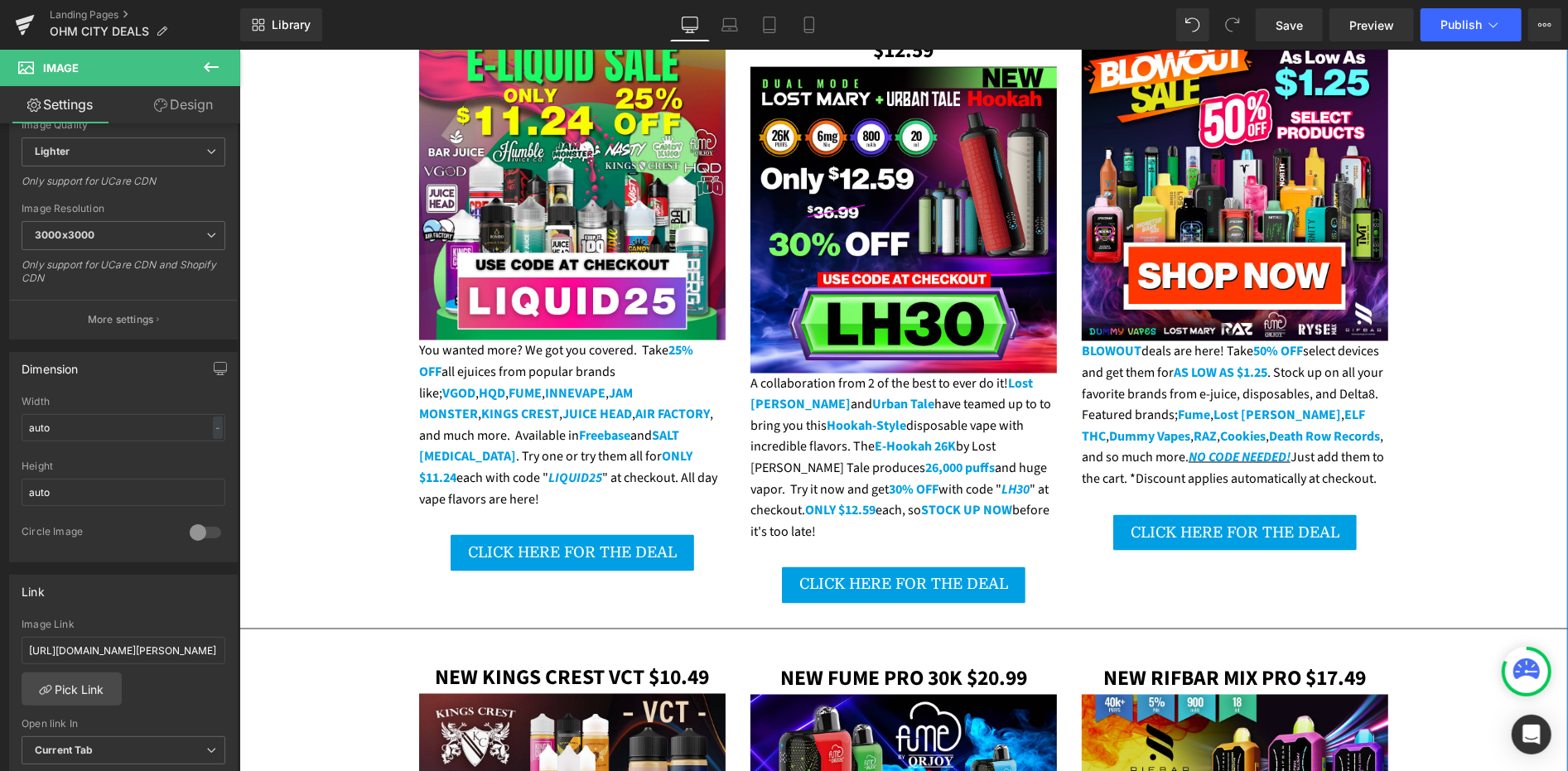
click at [814, 576] on span "CLICK HERE FOR THE DEAL" at bounding box center [903, 584] width 209 height 16
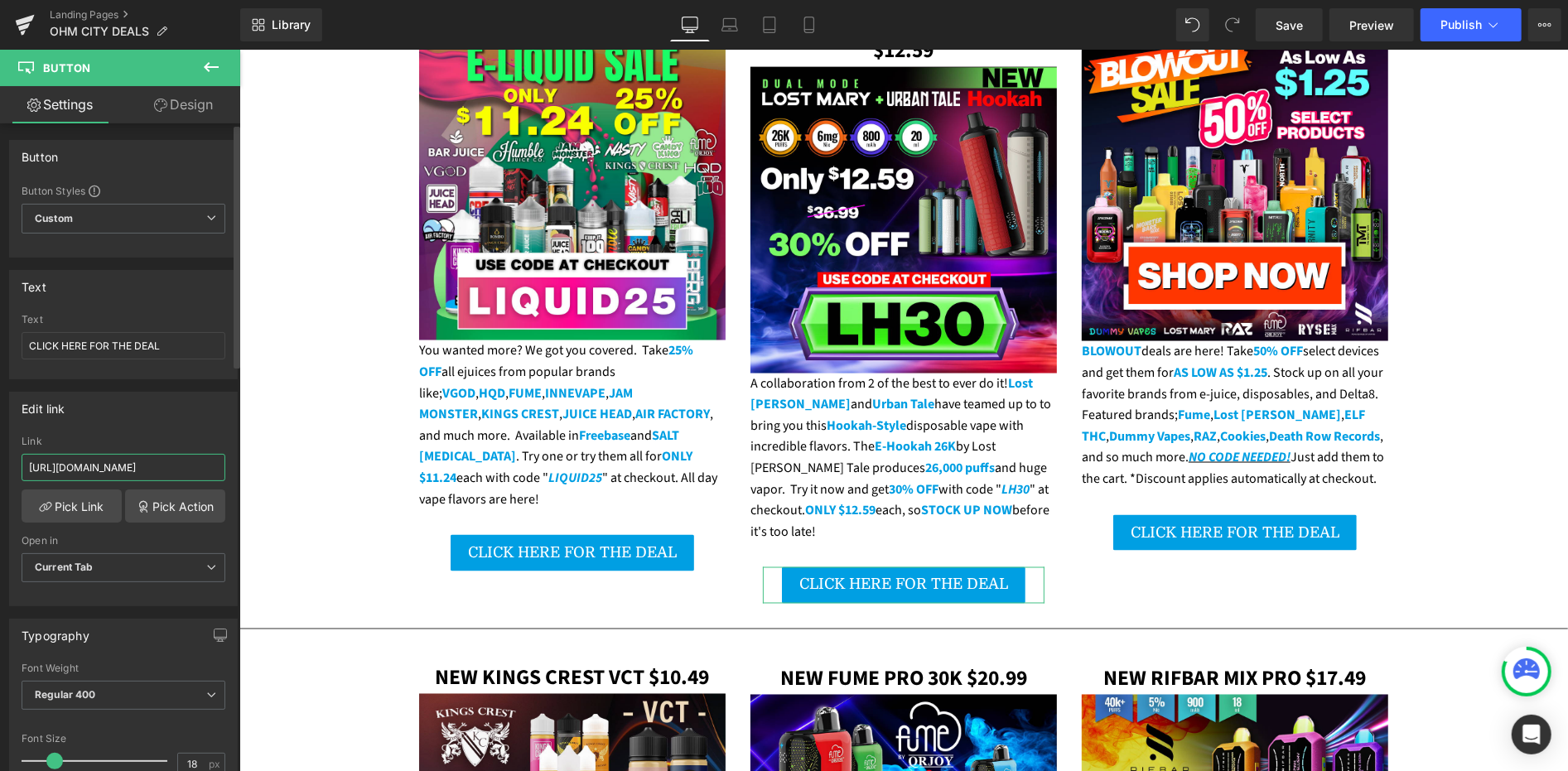
click at [161, 457] on input "[URL][DOMAIN_NAME]" at bounding box center [123, 468] width 204 height 27
paste input "lost-[PERSON_NAME]-tale-e-hookah-26k"
type input "[URL][DOMAIN_NAME][PERSON_NAME]"
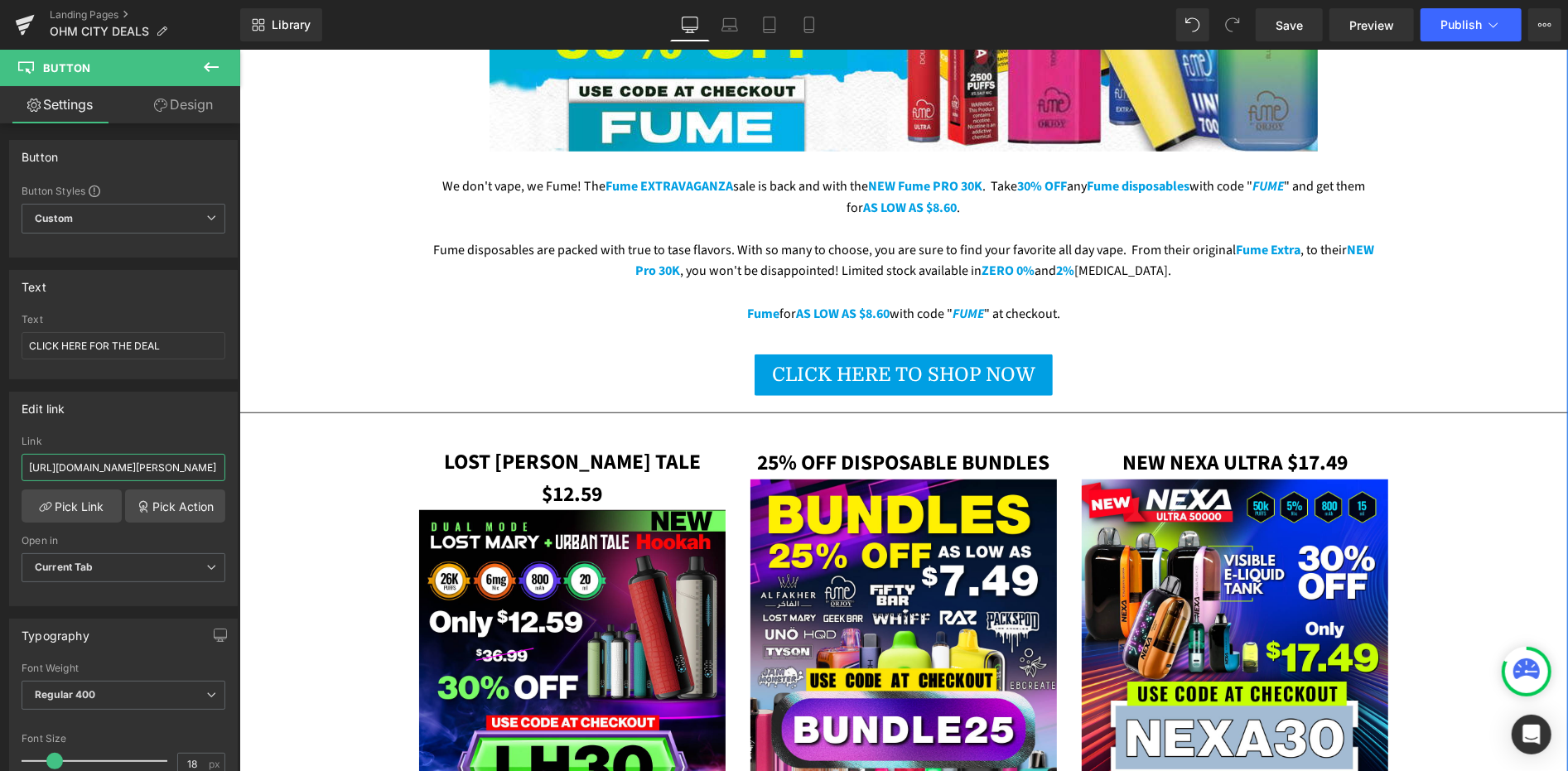
scroll to position [735, 0]
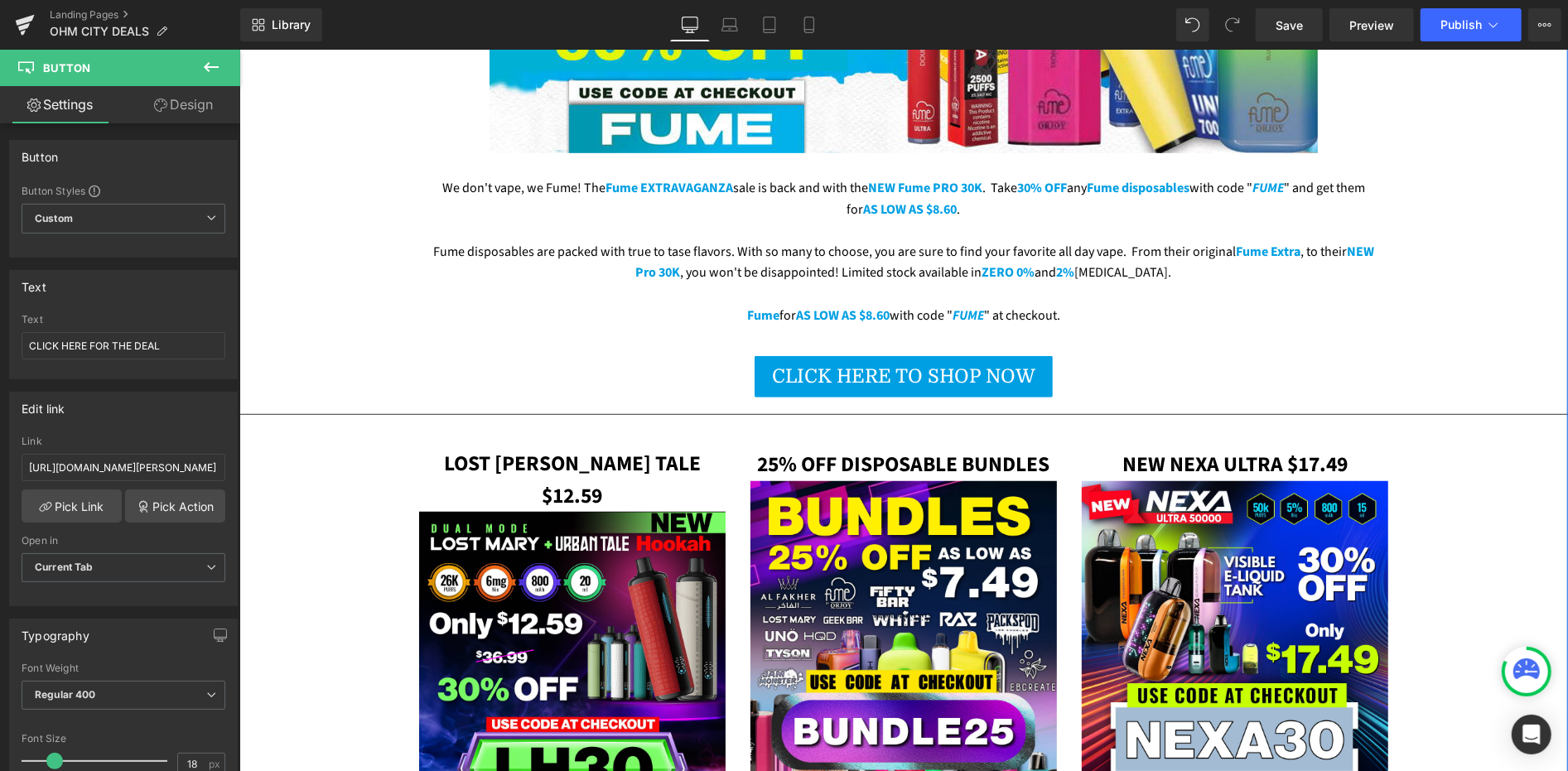
click at [522, 447] on div "LOST [PERSON_NAME] TALE $12.59 Heading" at bounding box center [571, 479] width 306 height 64
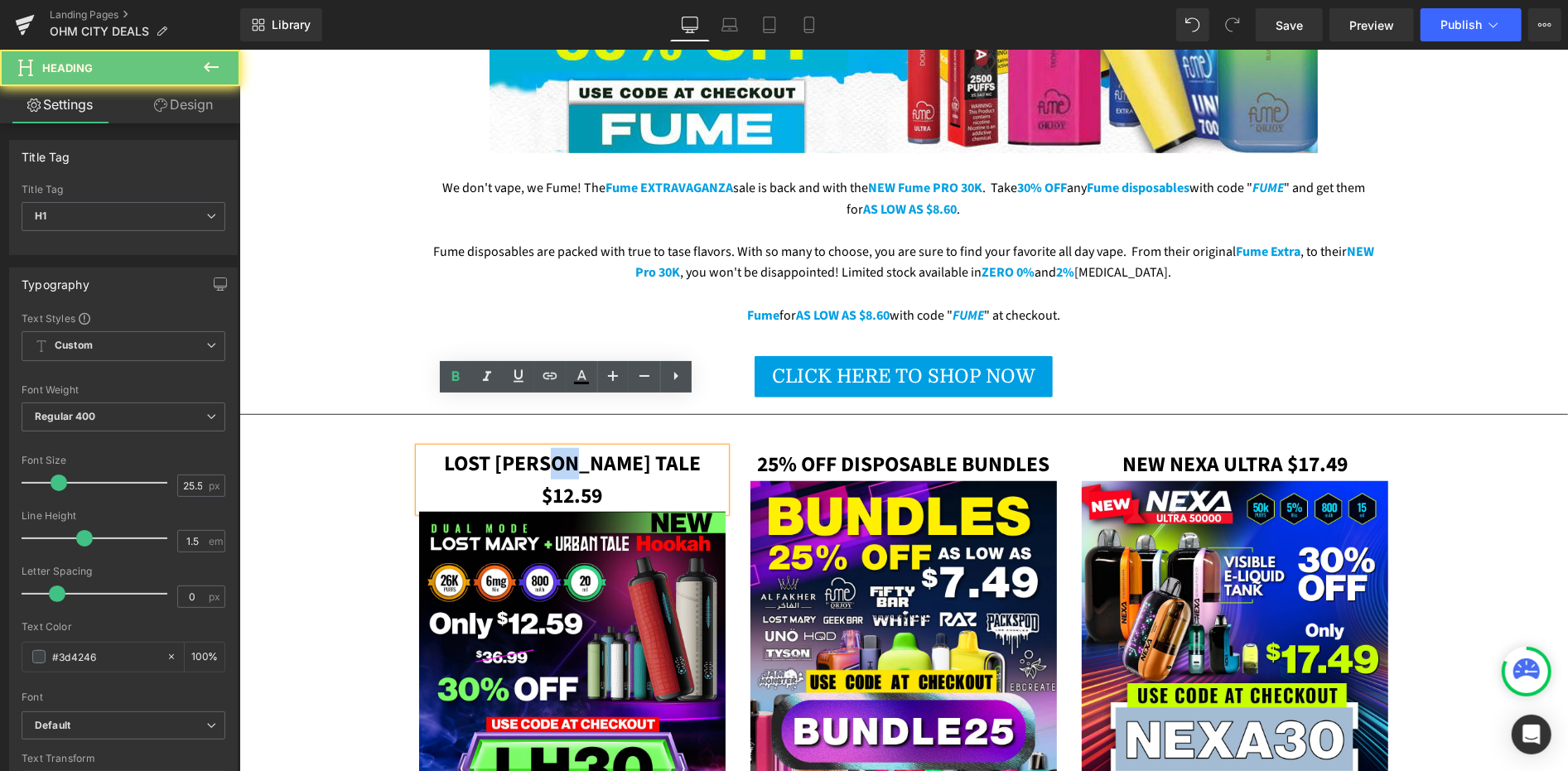
click at [522, 448] on span "LOST [PERSON_NAME] TALE $12.59" at bounding box center [571, 478] width 257 height 61
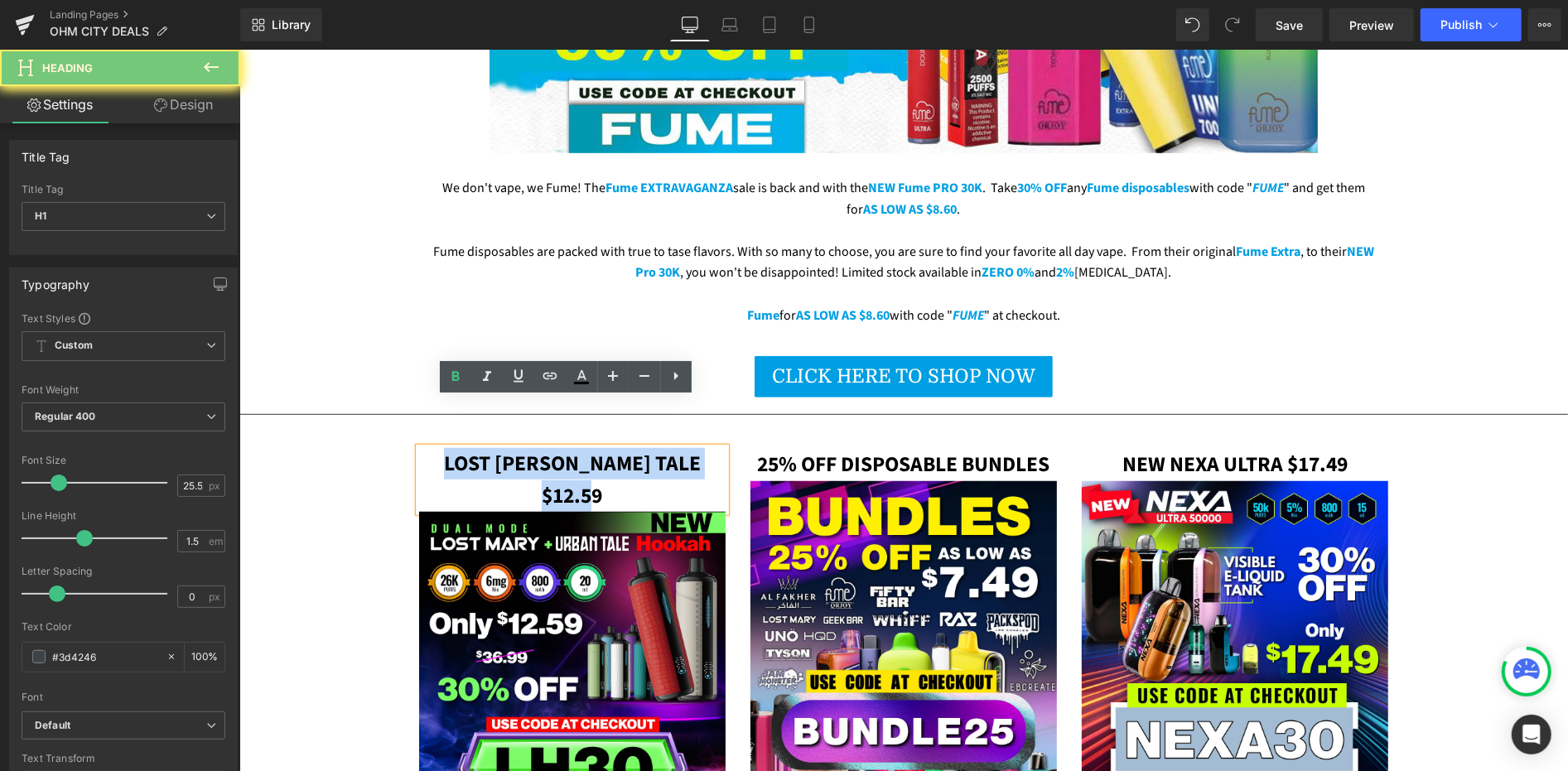
click at [522, 448] on span "LOST [PERSON_NAME] TALE $12.59" at bounding box center [571, 478] width 257 height 61
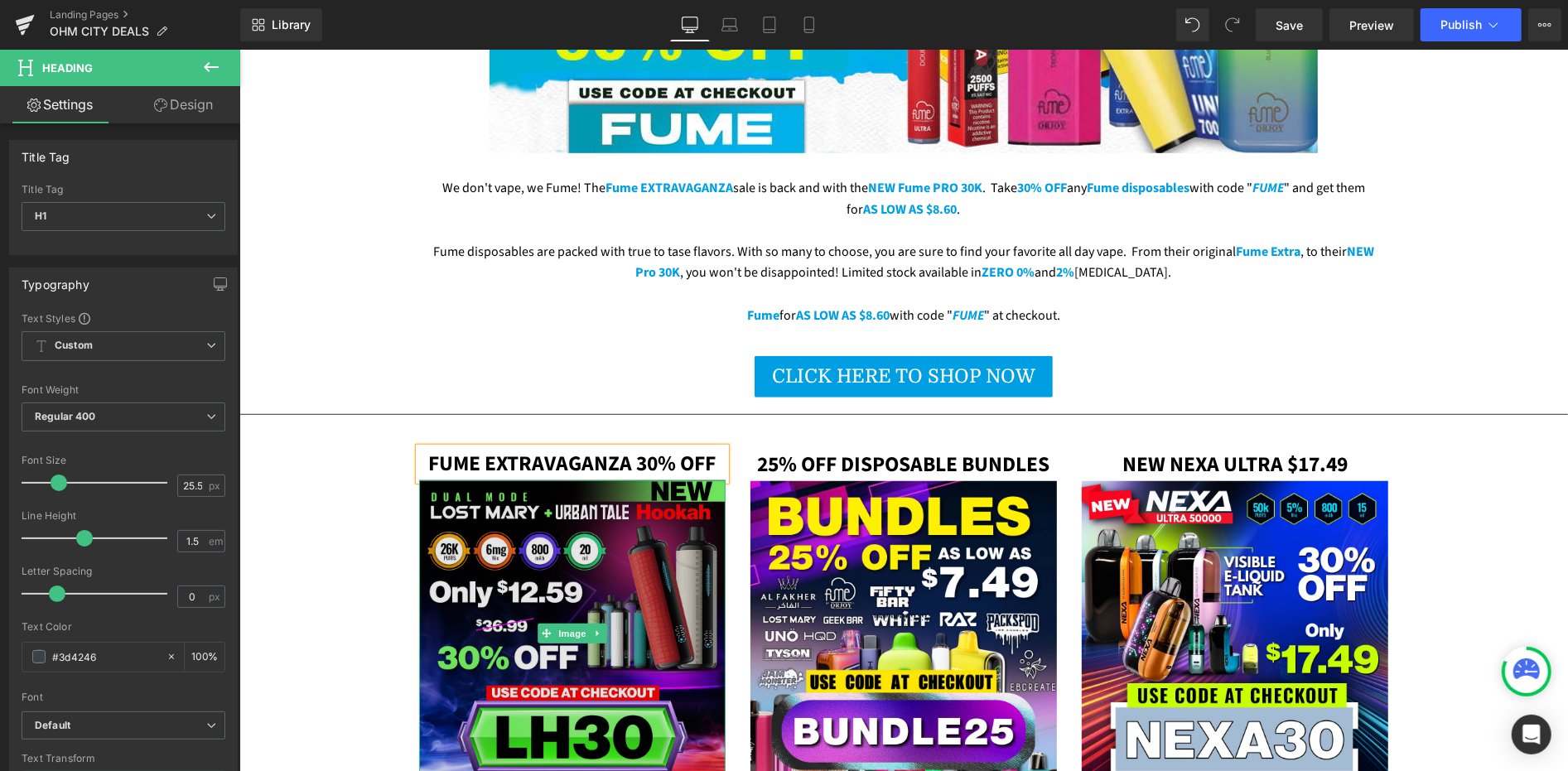
click at [613, 479] on img at bounding box center [571, 632] width 306 height 306
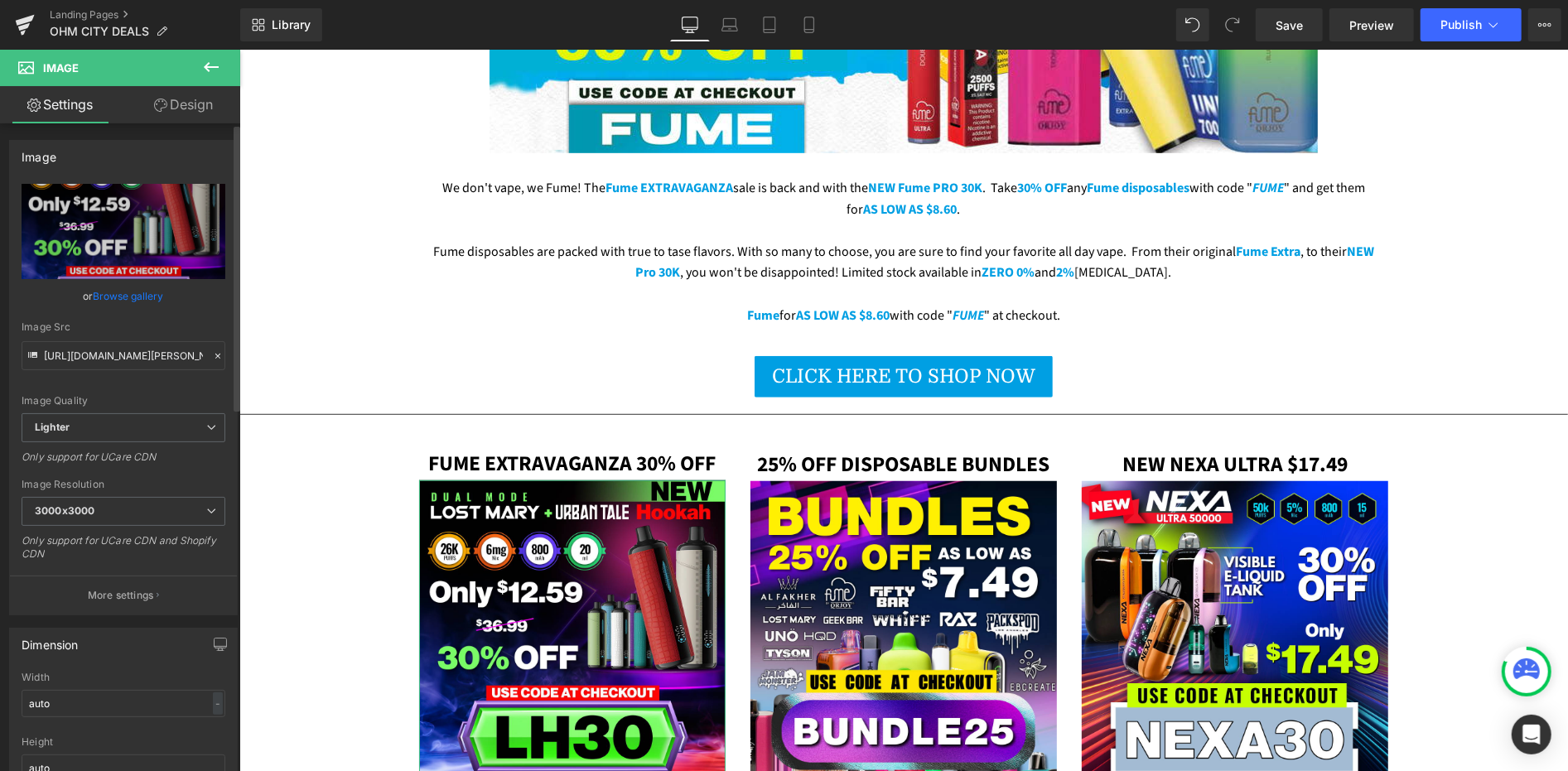
click at [105, 293] on link "Browse gallery" at bounding box center [129, 296] width 71 height 29
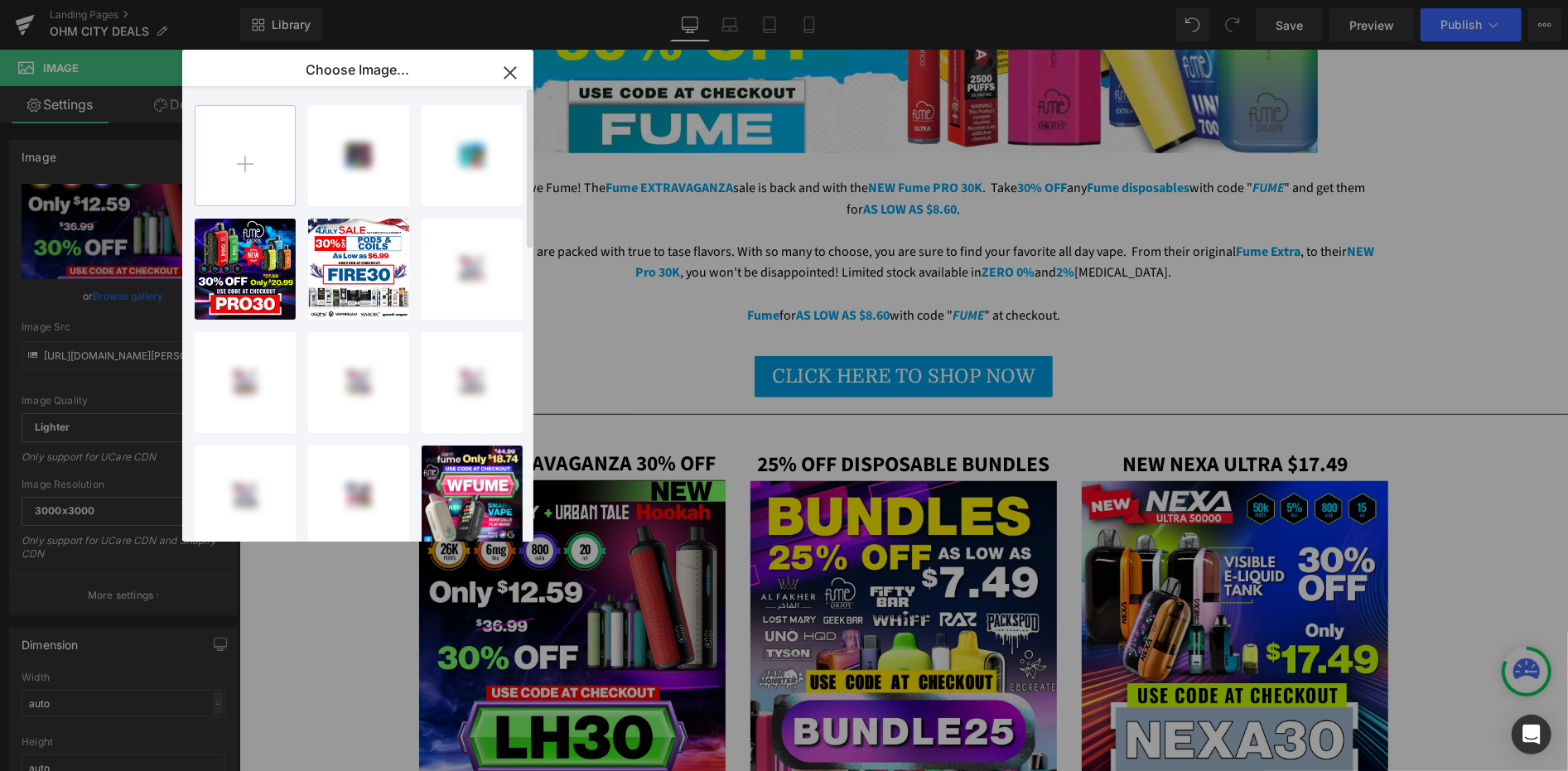
click at [263, 164] on input "file" at bounding box center [245, 156] width 100 height 100
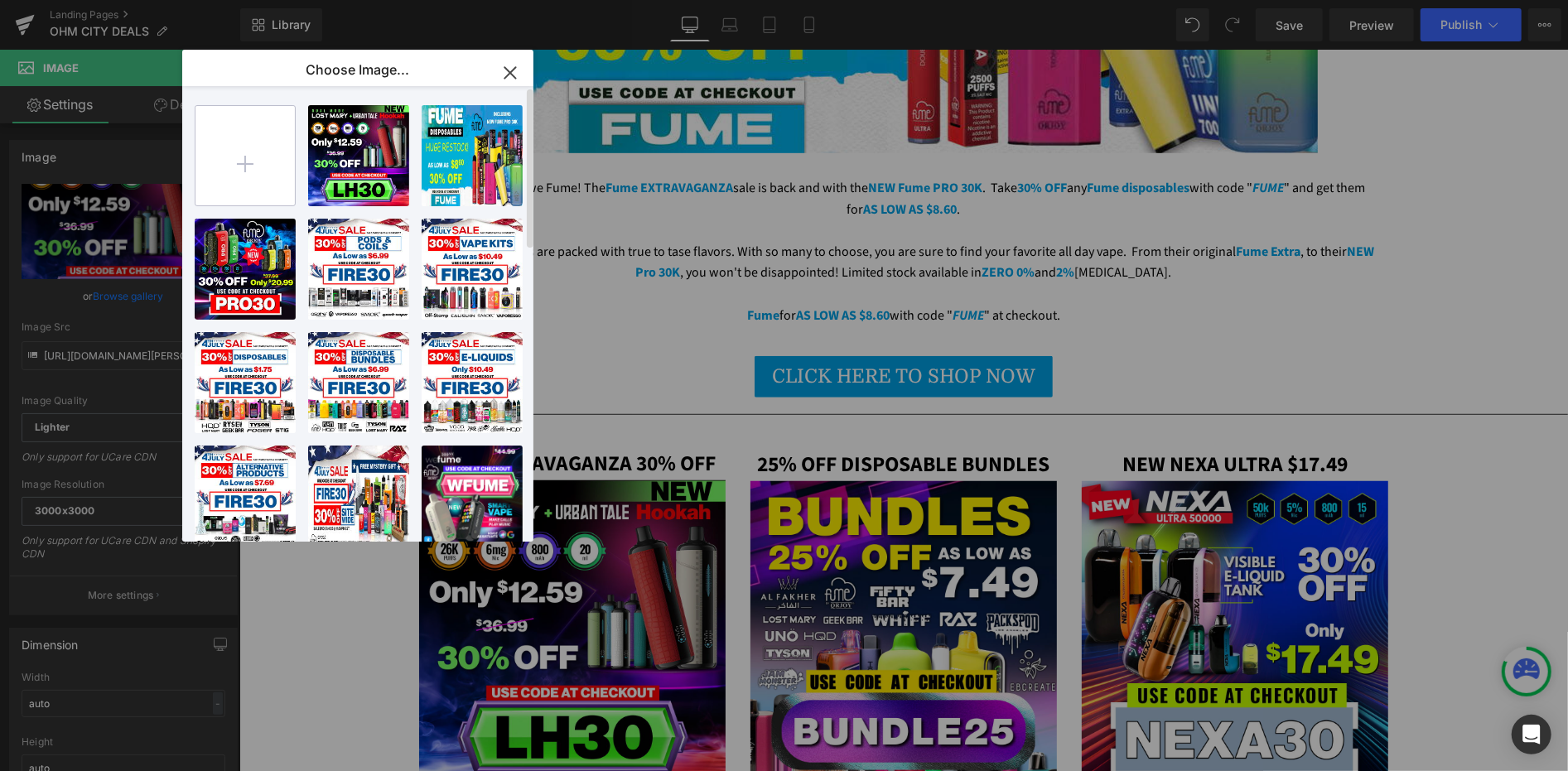
click at [231, 147] on input "file" at bounding box center [245, 156] width 100 height 100
type input "C:\fakepath\new-fume-sale-email.png"
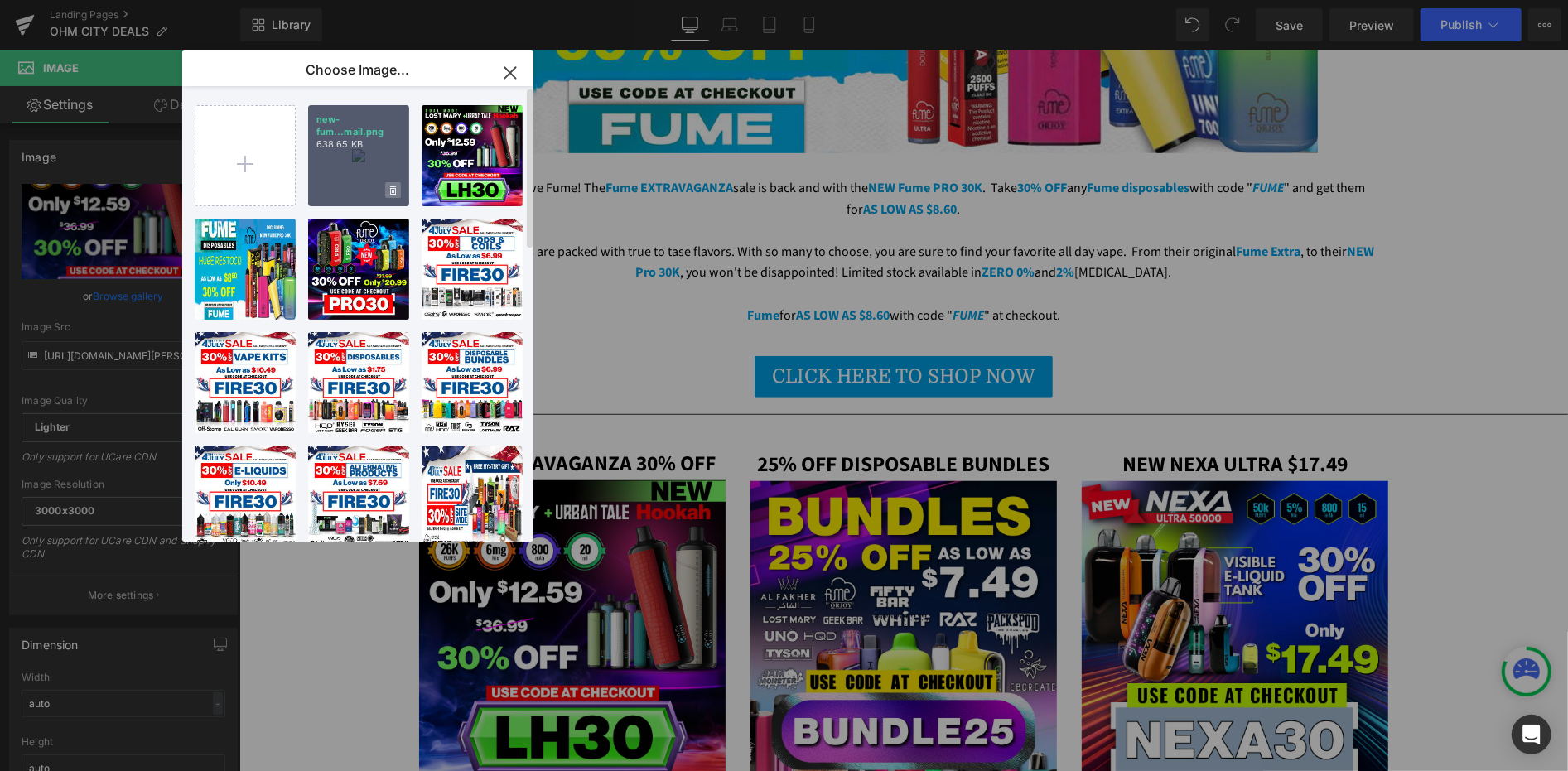
click at [394, 188] on icon at bounding box center [393, 190] width 6 height 11
click at [329, 194] on span "Yes" at bounding box center [336, 190] width 42 height 17
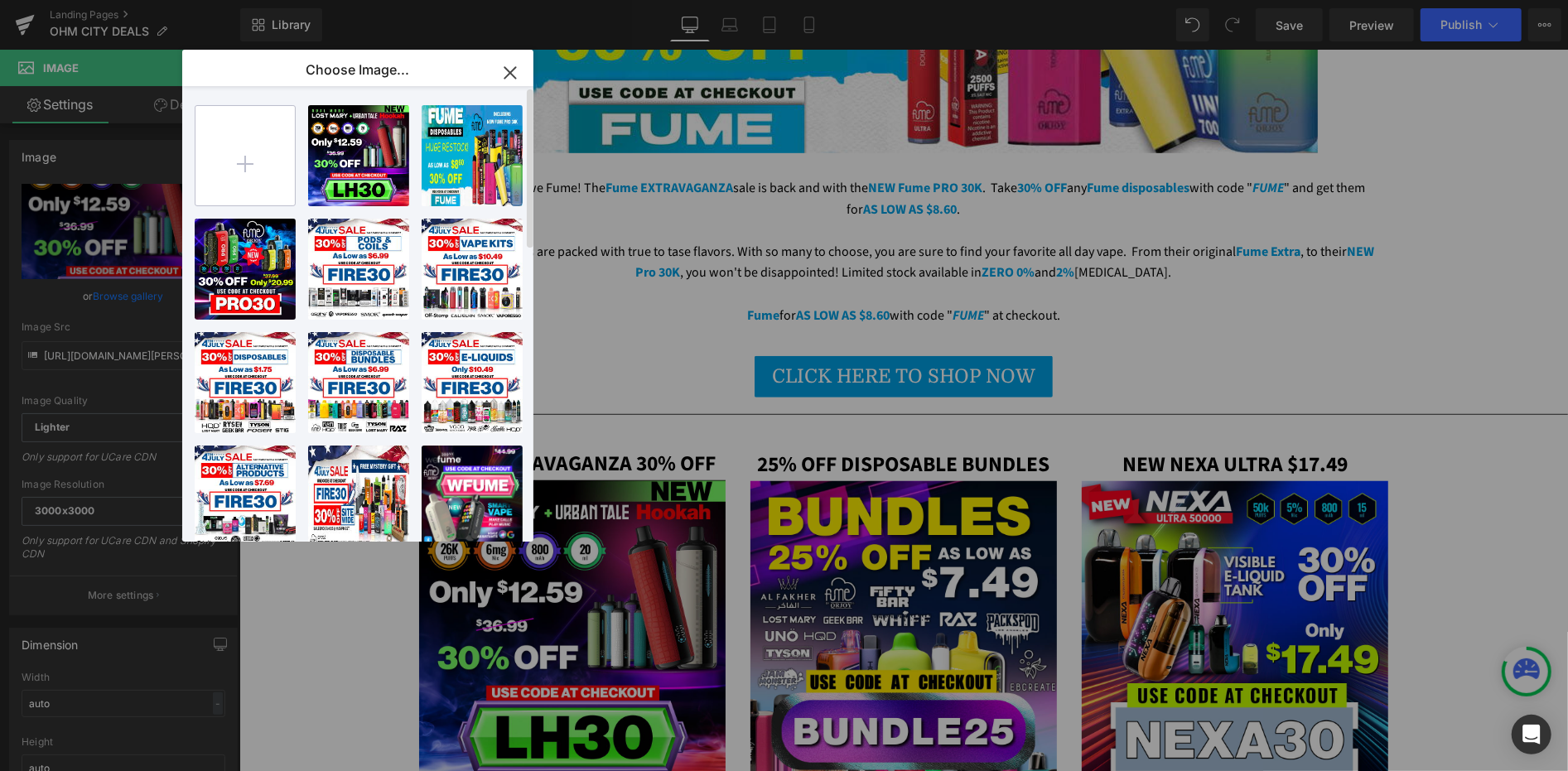
click at [247, 166] on input "file" at bounding box center [245, 156] width 100 height 100
type input "C:\fakepath\new-fume-sale-email.jpg"
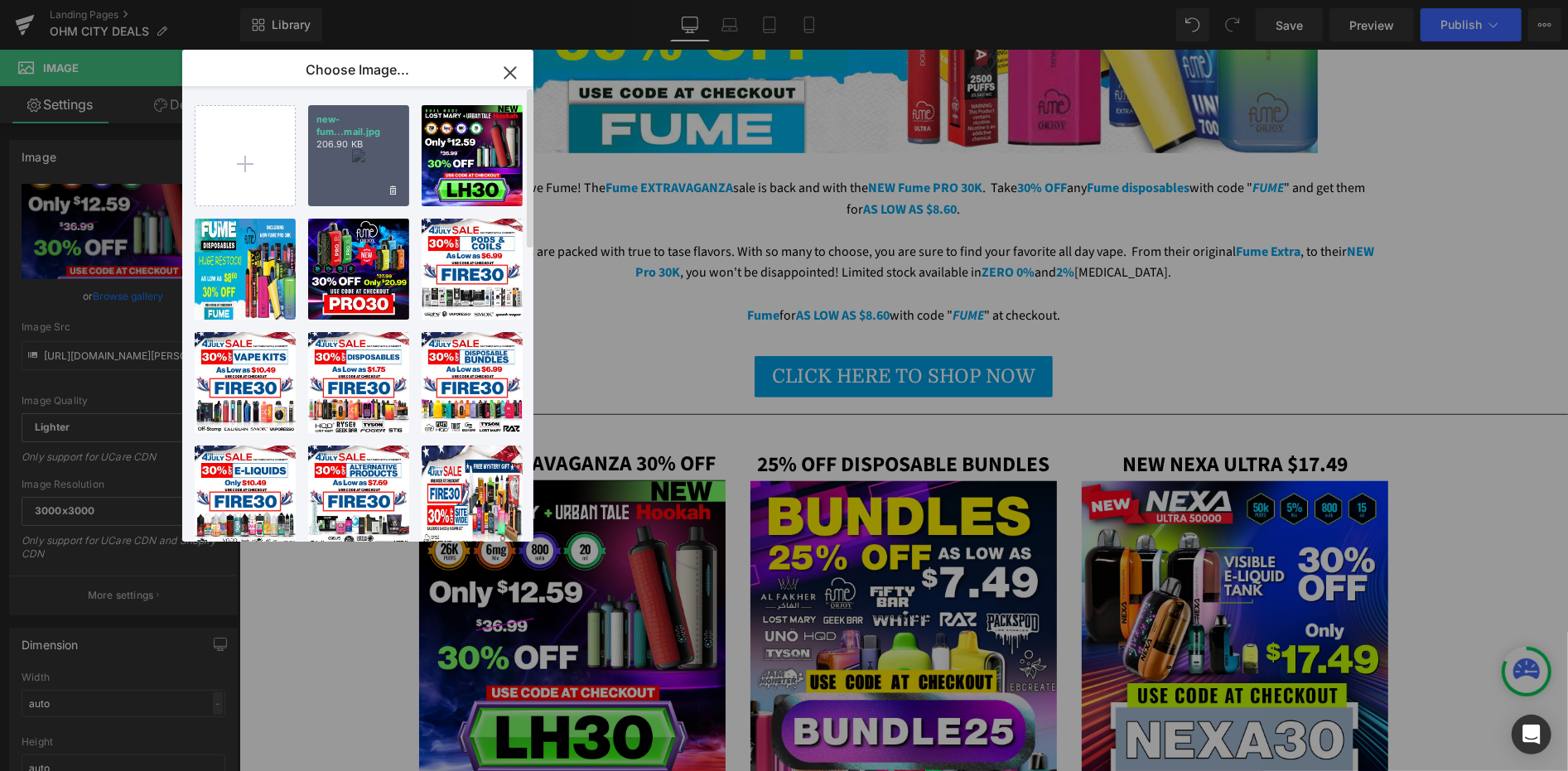
click at [338, 165] on div "new-fum...mail.jpg 206.90 KB" at bounding box center [359, 156] width 102 height 101
type input "[URL][DOMAIN_NAME]"
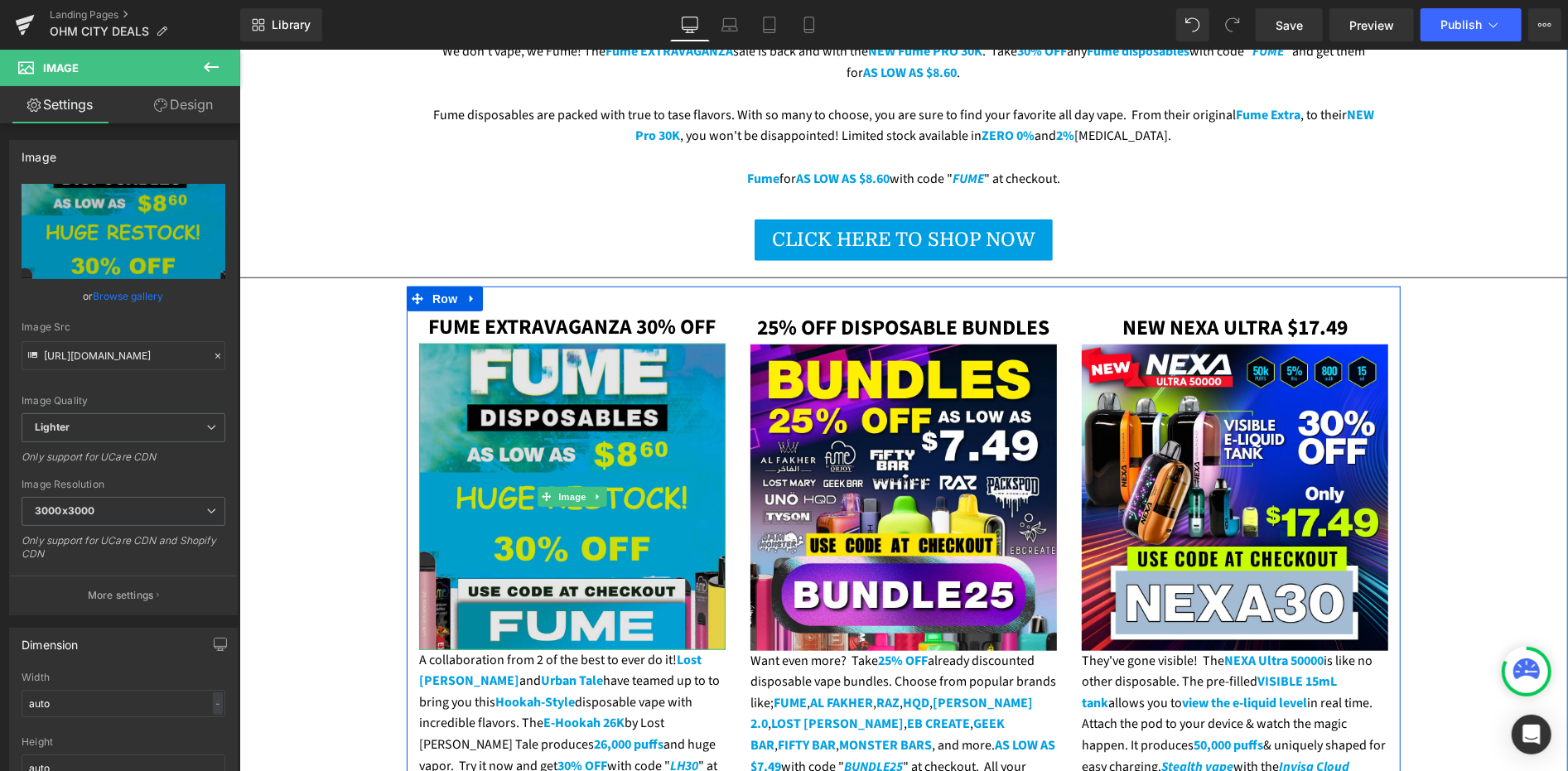
scroll to position [920, 0]
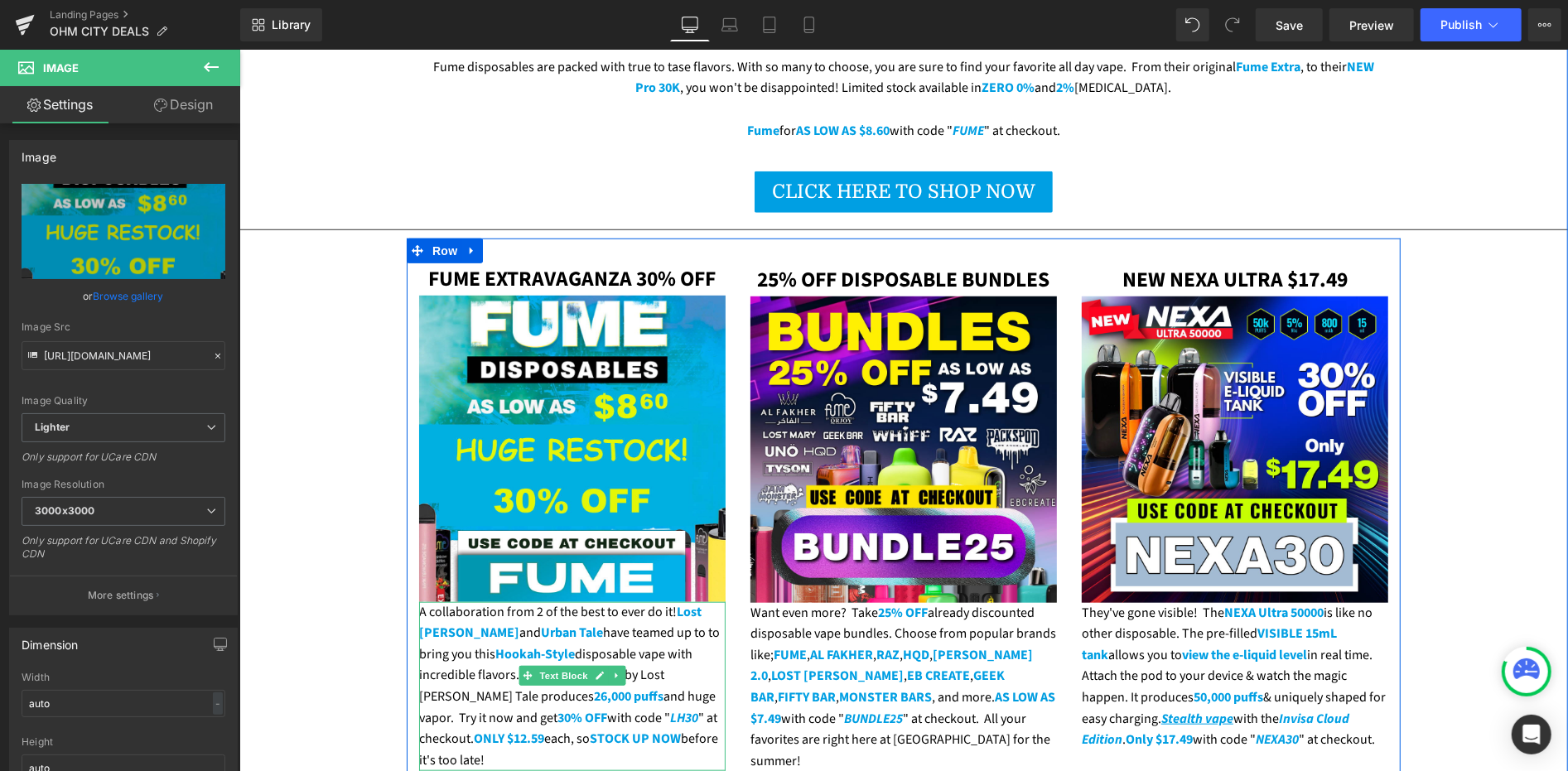
click at [542, 665] on strong "E-Hookah 26K" at bounding box center [583, 673] width 81 height 18
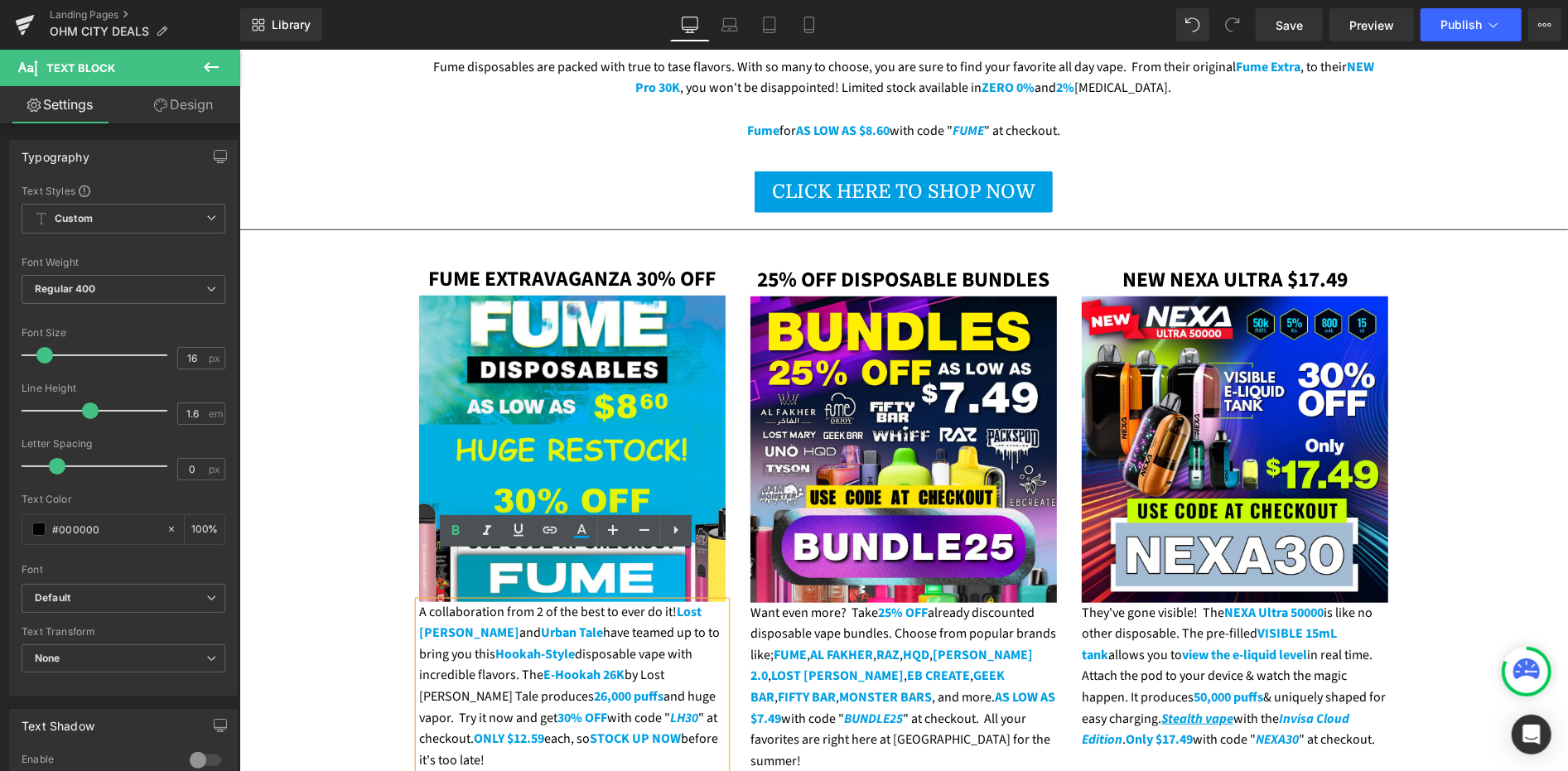
drag, startPoint x: 702, startPoint y: 688, endPoint x: 414, endPoint y: 565, distance: 313.2
click at [419, 601] on div "A collaboration from 2 of the best to ever do it! Lost [PERSON_NAME] and Urban …" at bounding box center [571, 686] width 306 height 170
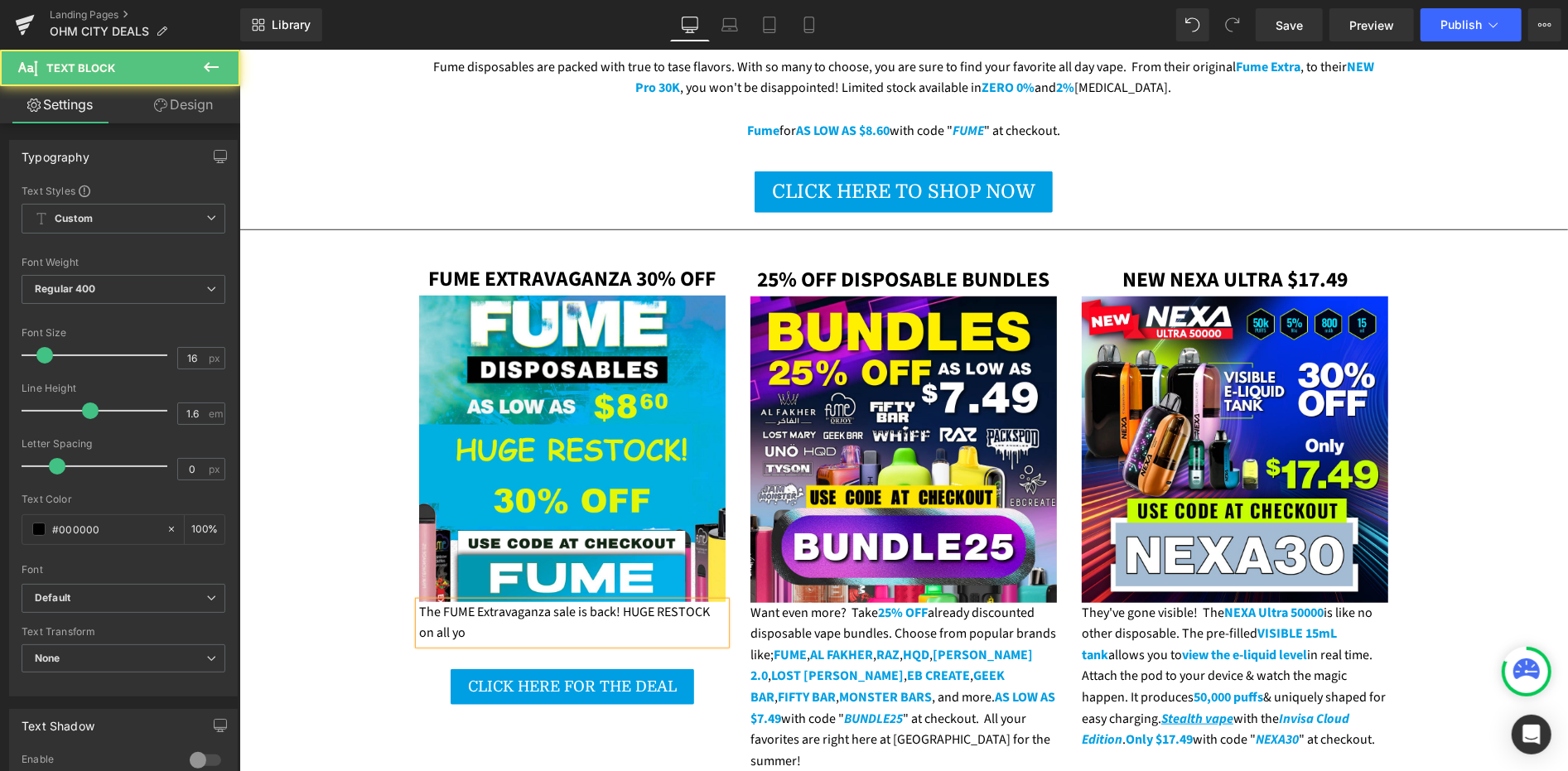
drag, startPoint x: 702, startPoint y: 558, endPoint x: 706, endPoint y: 568, distance: 10.8
click at [703, 601] on div "The FUME Extravaganza sale is back! HUGE RESTOCK on all yo" at bounding box center [571, 622] width 306 height 43
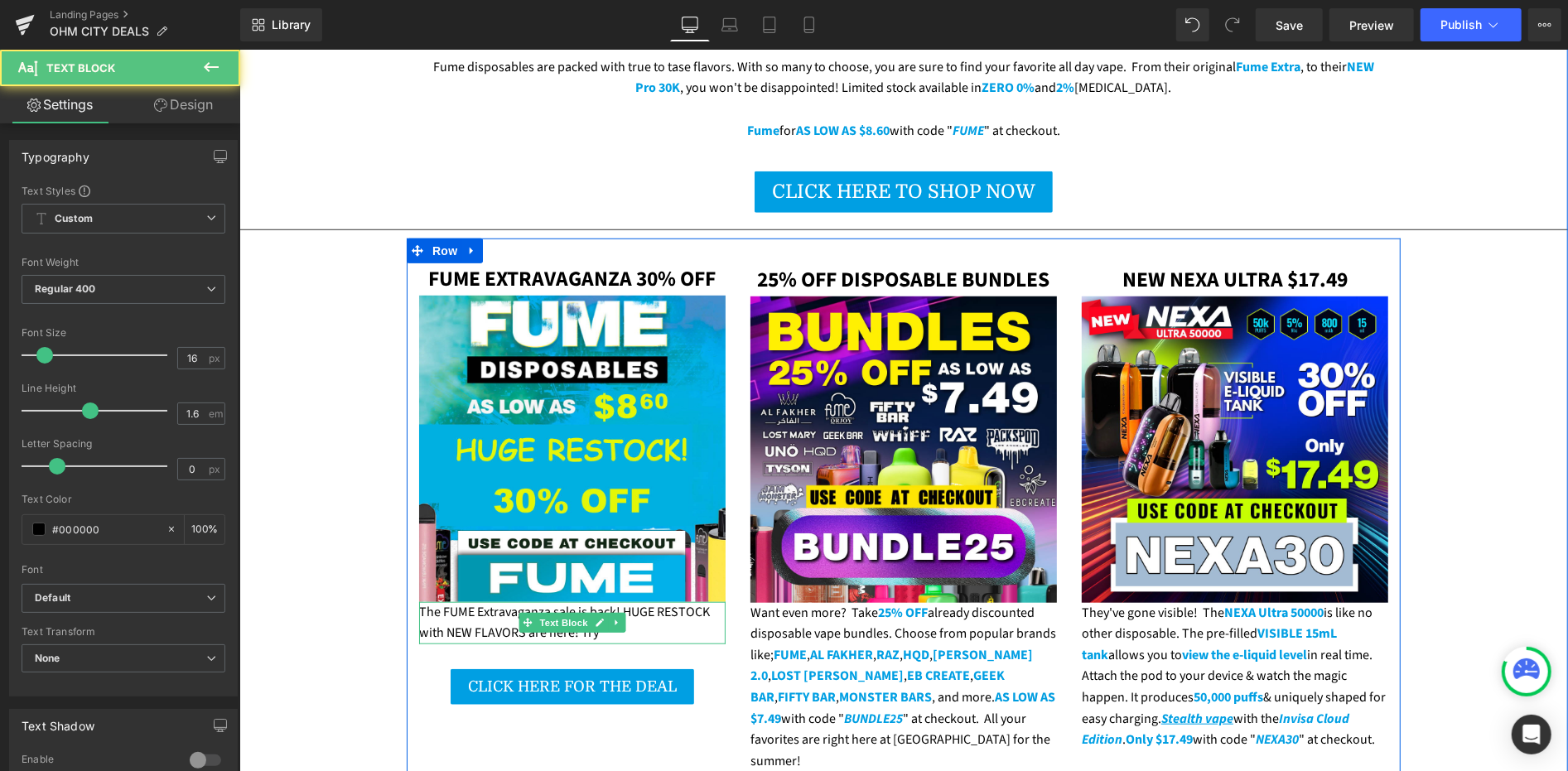
click at [617, 601] on div "The FUME Extravaganza sale is back! HUGE RESTOCK with NEW FLAVORS are here! Try" at bounding box center [571, 622] width 306 height 43
click at [624, 601] on div "The FUME Extravaganza sale is back! HUGE RESTOCK with NEW FLAVORS are here! Try" at bounding box center [571, 622] width 306 height 43
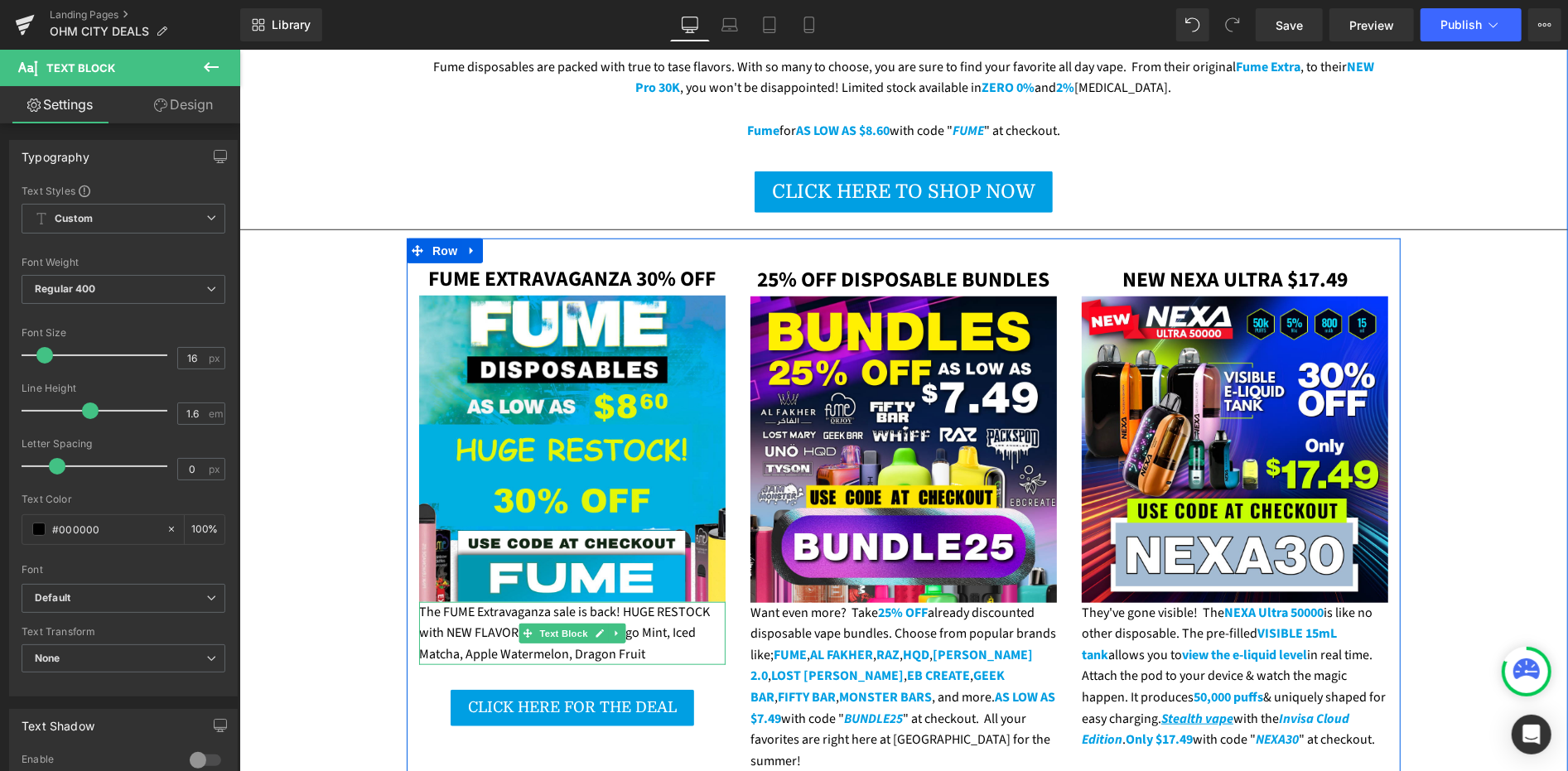
click at [646, 601] on div "The FUME Extravaganza sale is back! HUGE RESTOCK with NEW FLAVORS are here! Try…" at bounding box center [571, 633] width 306 height 64
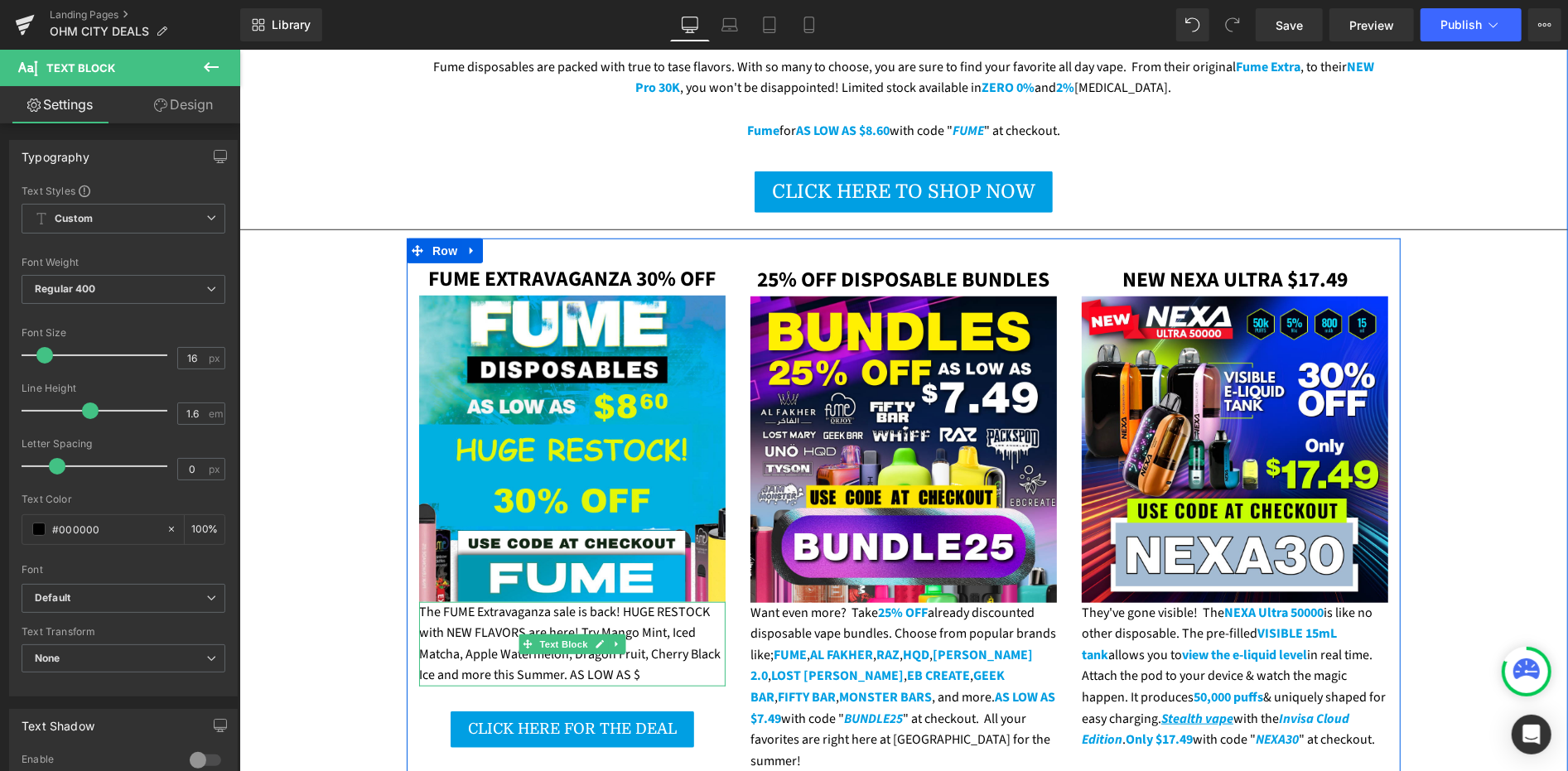
click at [573, 622] on div "The FUME Extravaganza sale is back! HUGE RESTOCK with NEW FLAVORS are here! Try…" at bounding box center [571, 642] width 306 height 84
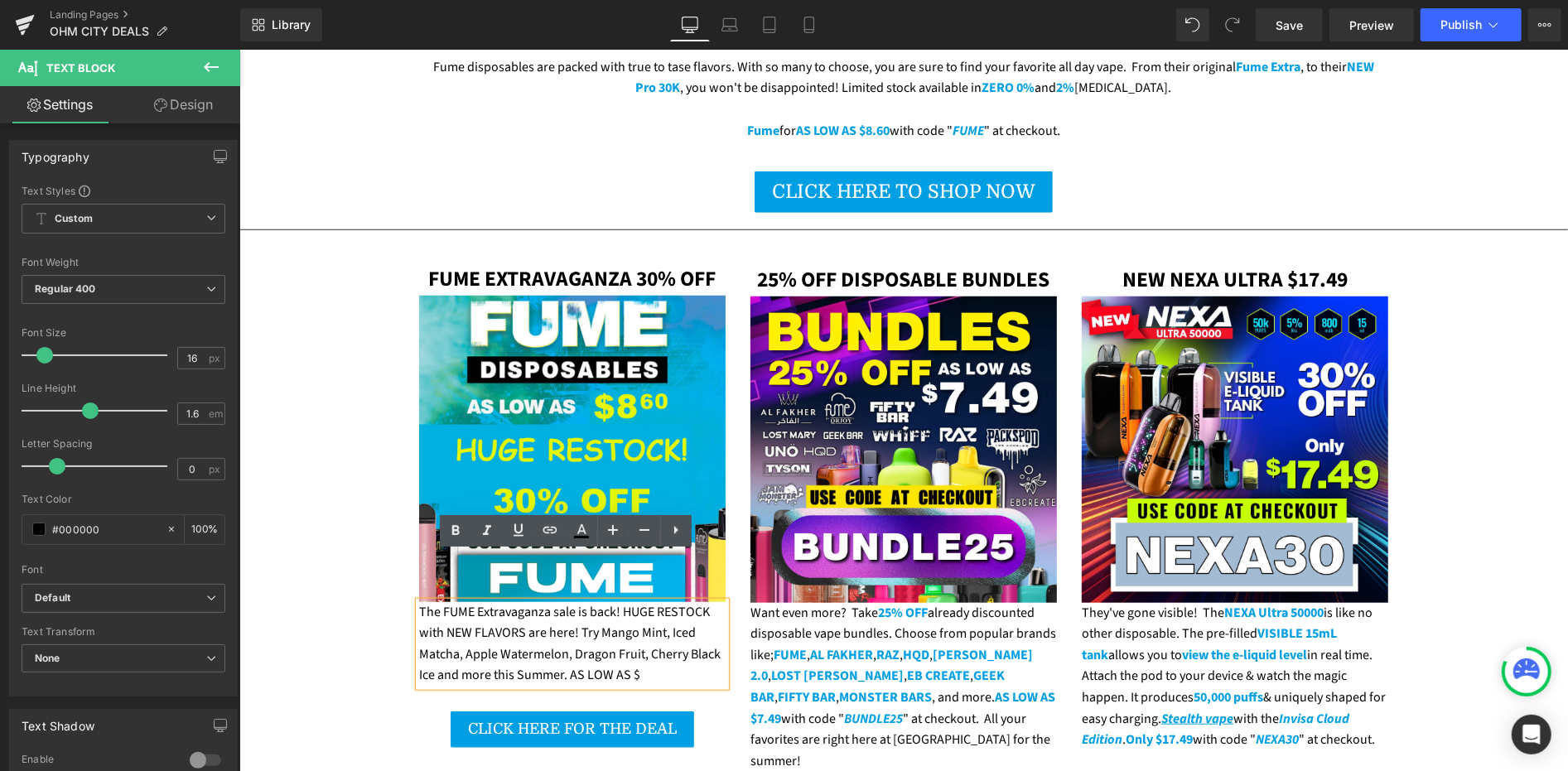
drag, startPoint x: 428, startPoint y: 623, endPoint x: 577, endPoint y: 591, distance: 152.4
click at [577, 601] on div "The FUME Extravaganza sale is back! HUGE RESTOCK with NEW FLAVORS are here! Try…" at bounding box center [571, 642] width 306 height 84
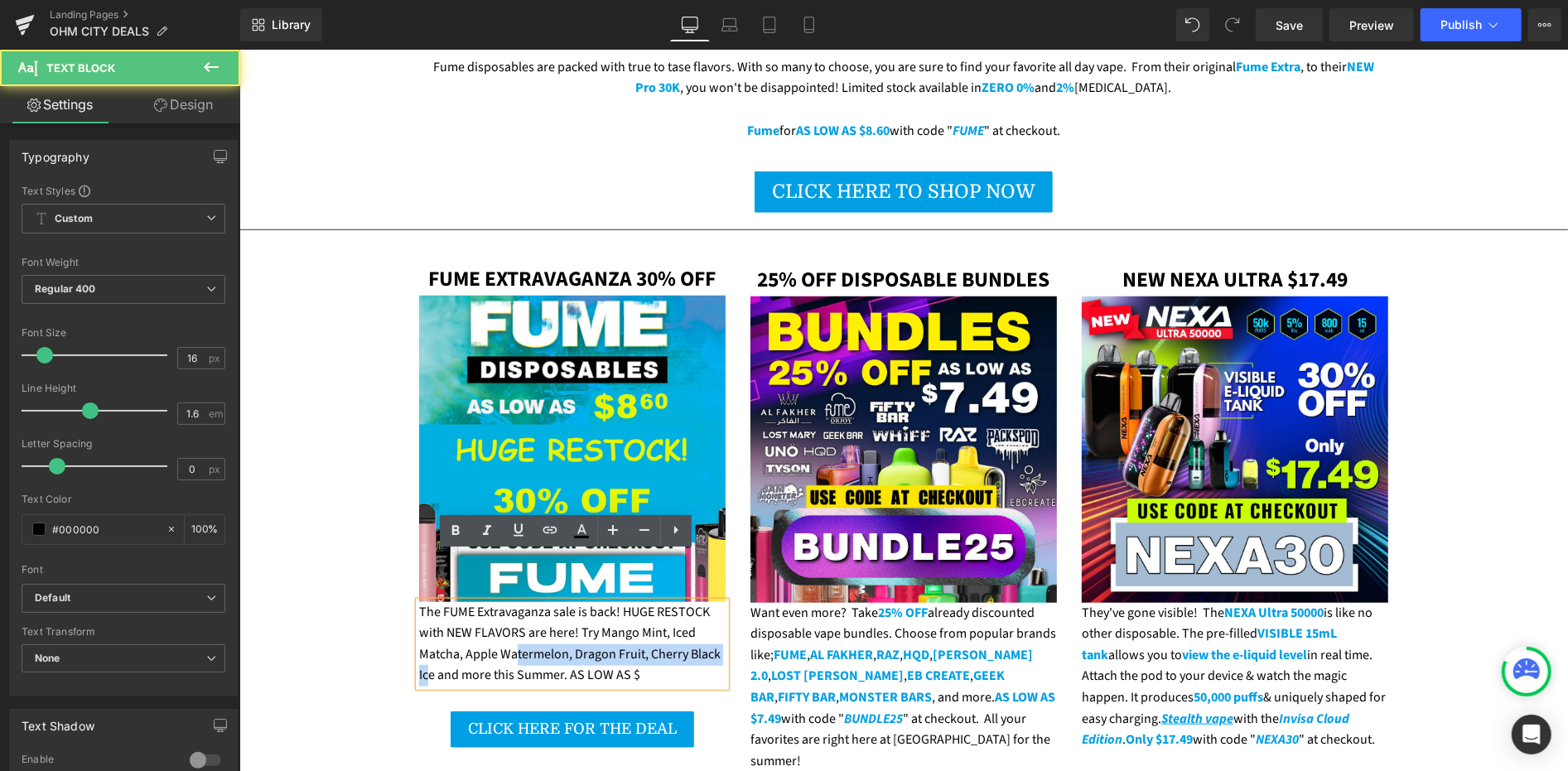
drag, startPoint x: 423, startPoint y: 628, endPoint x: 509, endPoint y: 600, distance: 90.4
click at [509, 601] on div "The FUME Extravaganza sale is back! HUGE RESTOCK with NEW FLAVORS are here! Try…" at bounding box center [571, 642] width 306 height 84
click at [443, 621] on div "The FUME Extravaganza sale is back! HUGE RESTOCK with NEW FLAVORS are here! Try…" at bounding box center [571, 642] width 306 height 84
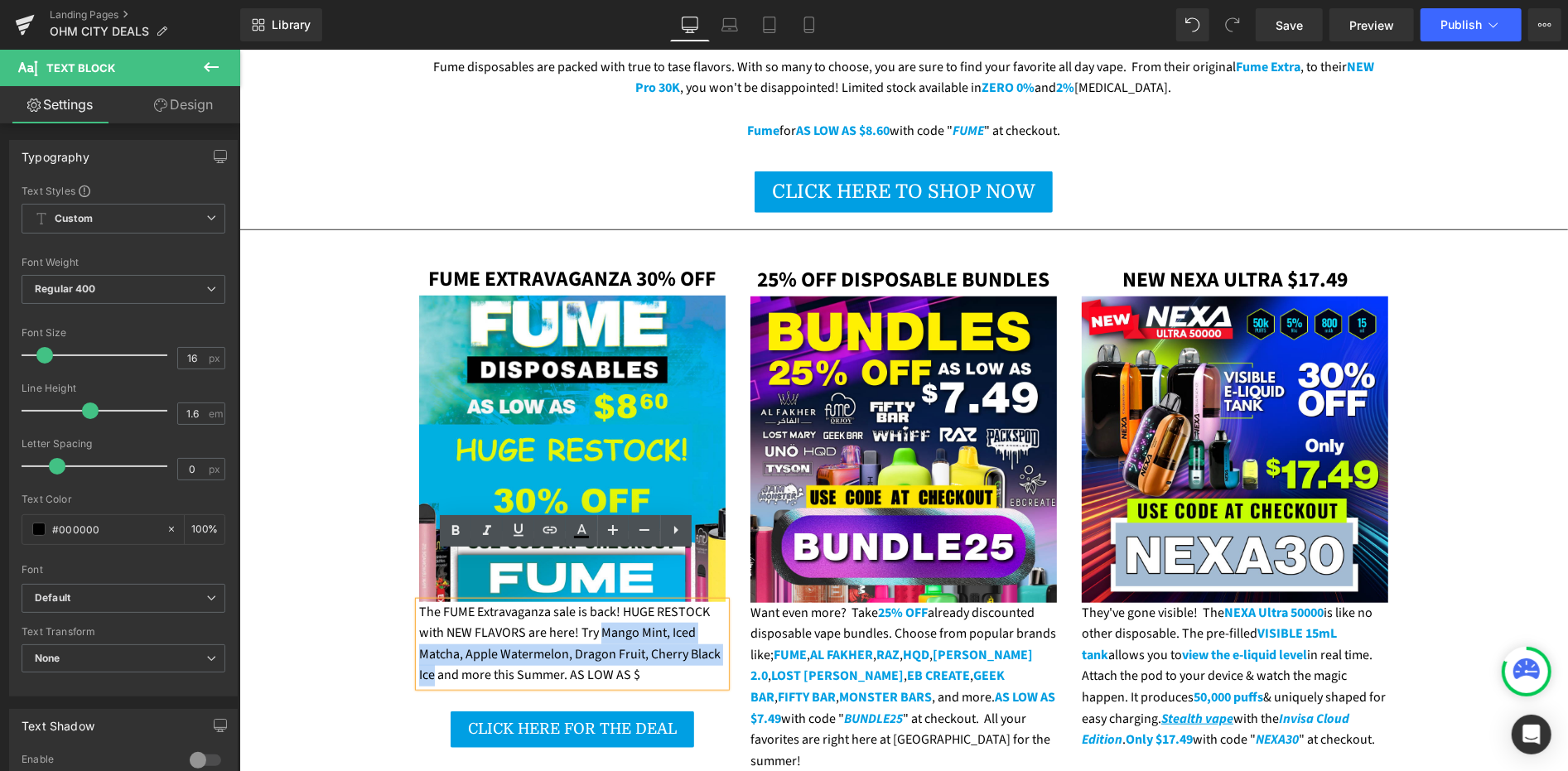
drag, startPoint x: 425, startPoint y: 627, endPoint x: 594, endPoint y: 585, distance: 174.1
click at [594, 601] on div "The FUME Extravaganza sale is back! HUGE RESTOCK with NEW FLAVORS are here! Try…" at bounding box center [571, 642] width 306 height 84
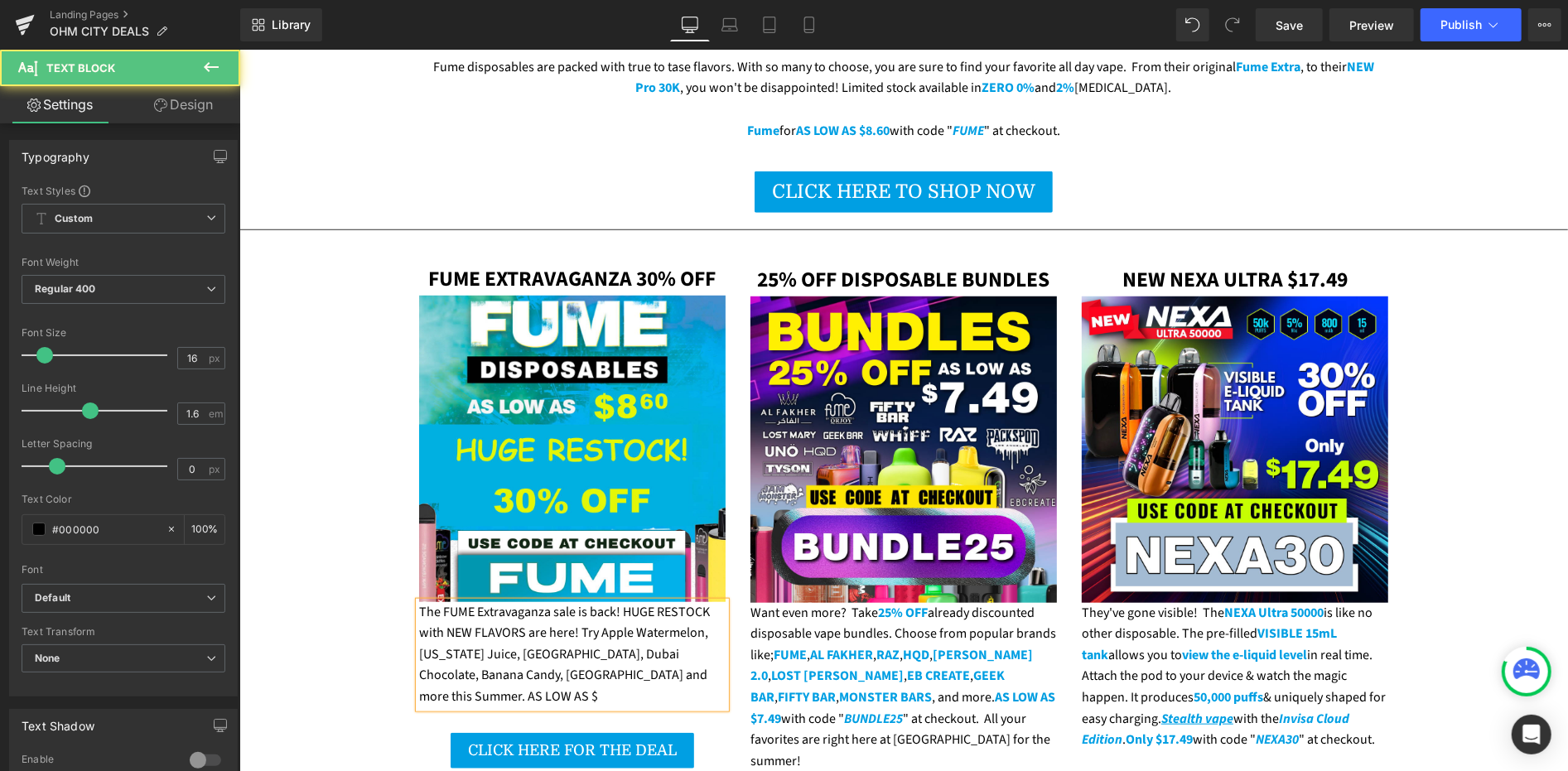
click at [661, 631] on div "The FUME Extravaganza sale is back! HUGE RESTOCK with NEW FLAVORS are here! Try…" at bounding box center [571, 654] width 306 height 106
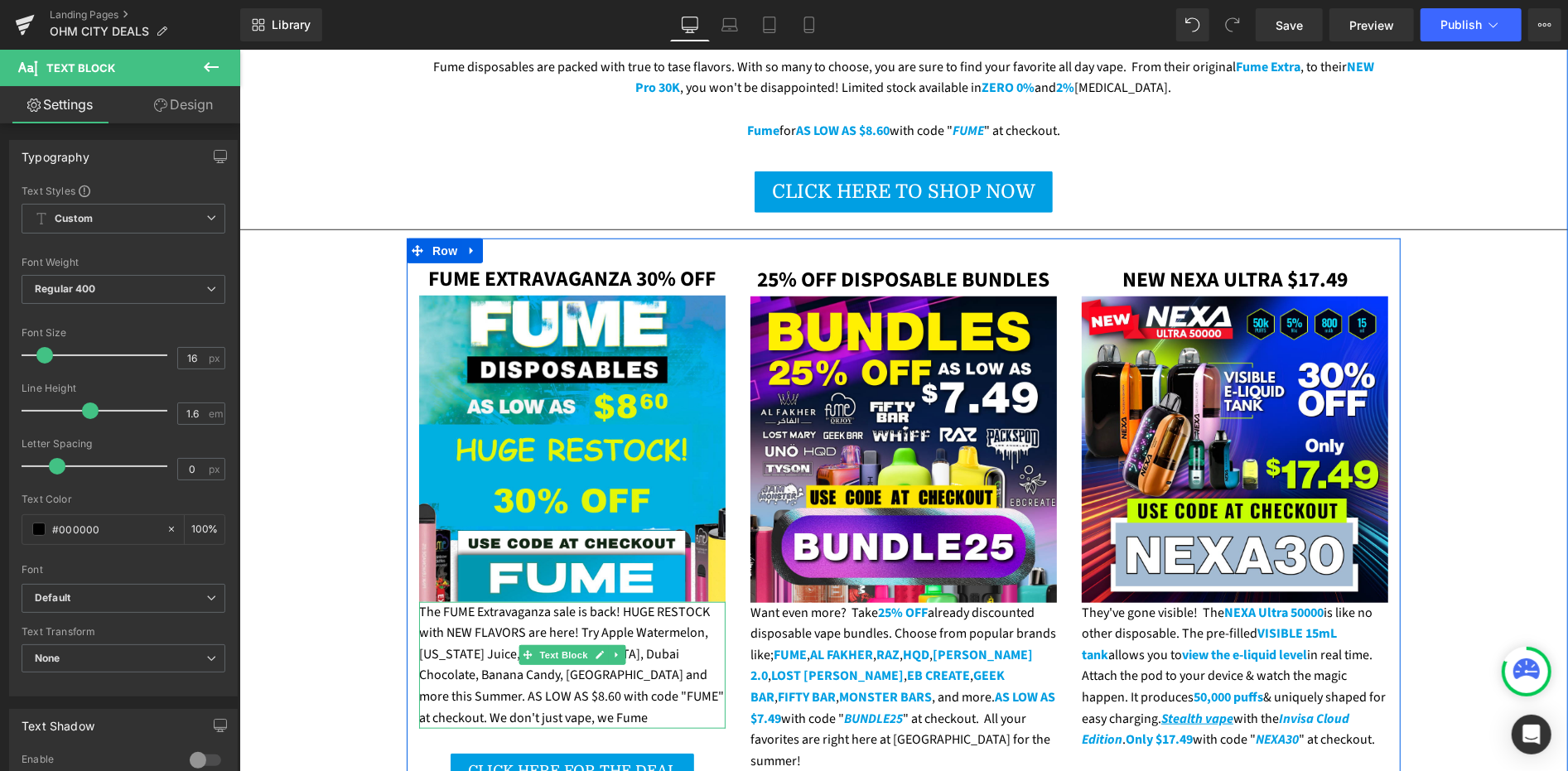
click at [637, 601] on div "The FUME Extravaganza sale is back! HUGE RESTOCK with NEW FLAVORS are here! Try…" at bounding box center [571, 665] width 306 height 128
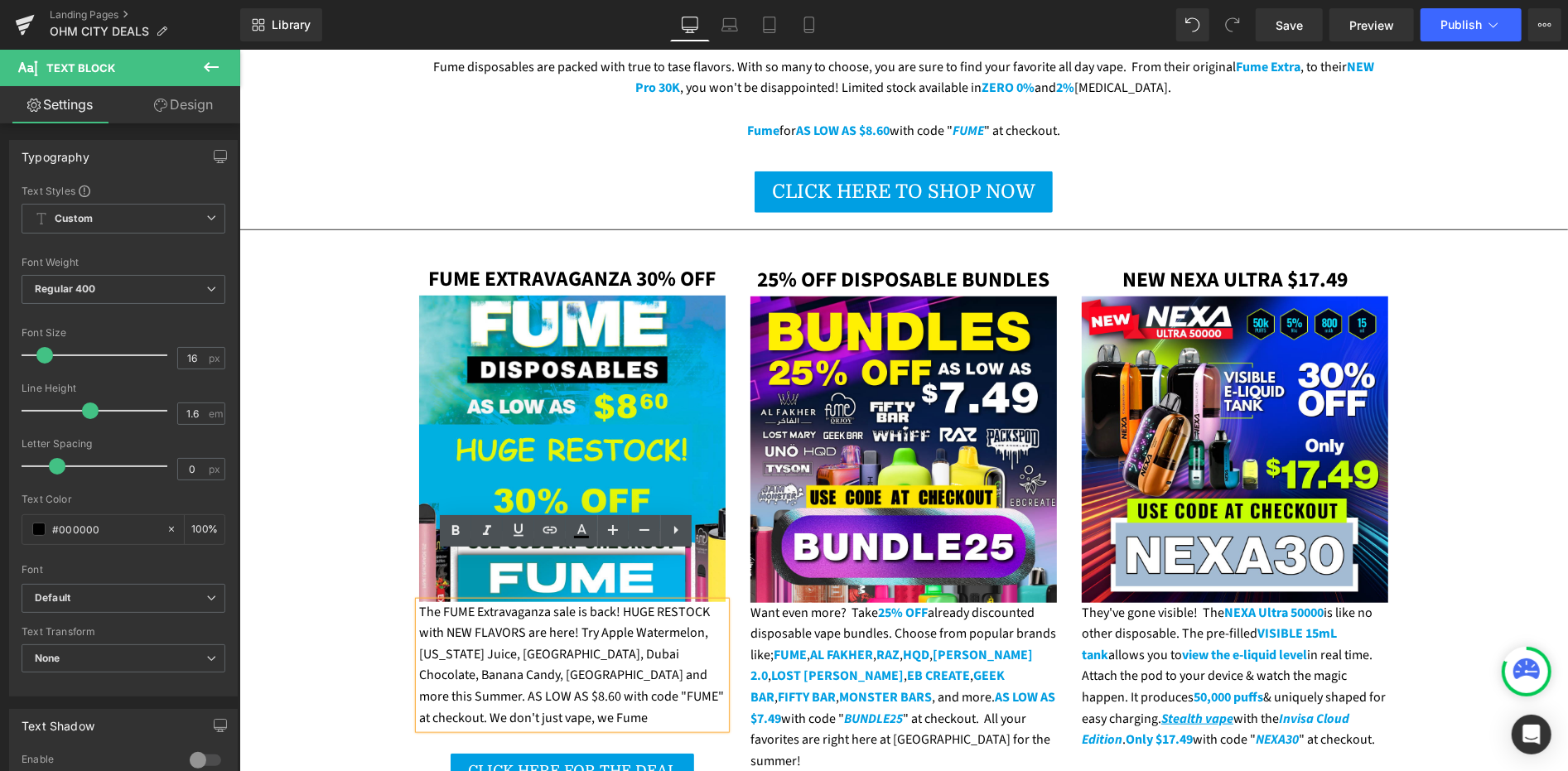
click at [573, 601] on div "The FUME Extravaganza sale is back! HUGE RESTOCK with NEW FLAVORS are here! Try…" at bounding box center [571, 665] width 306 height 128
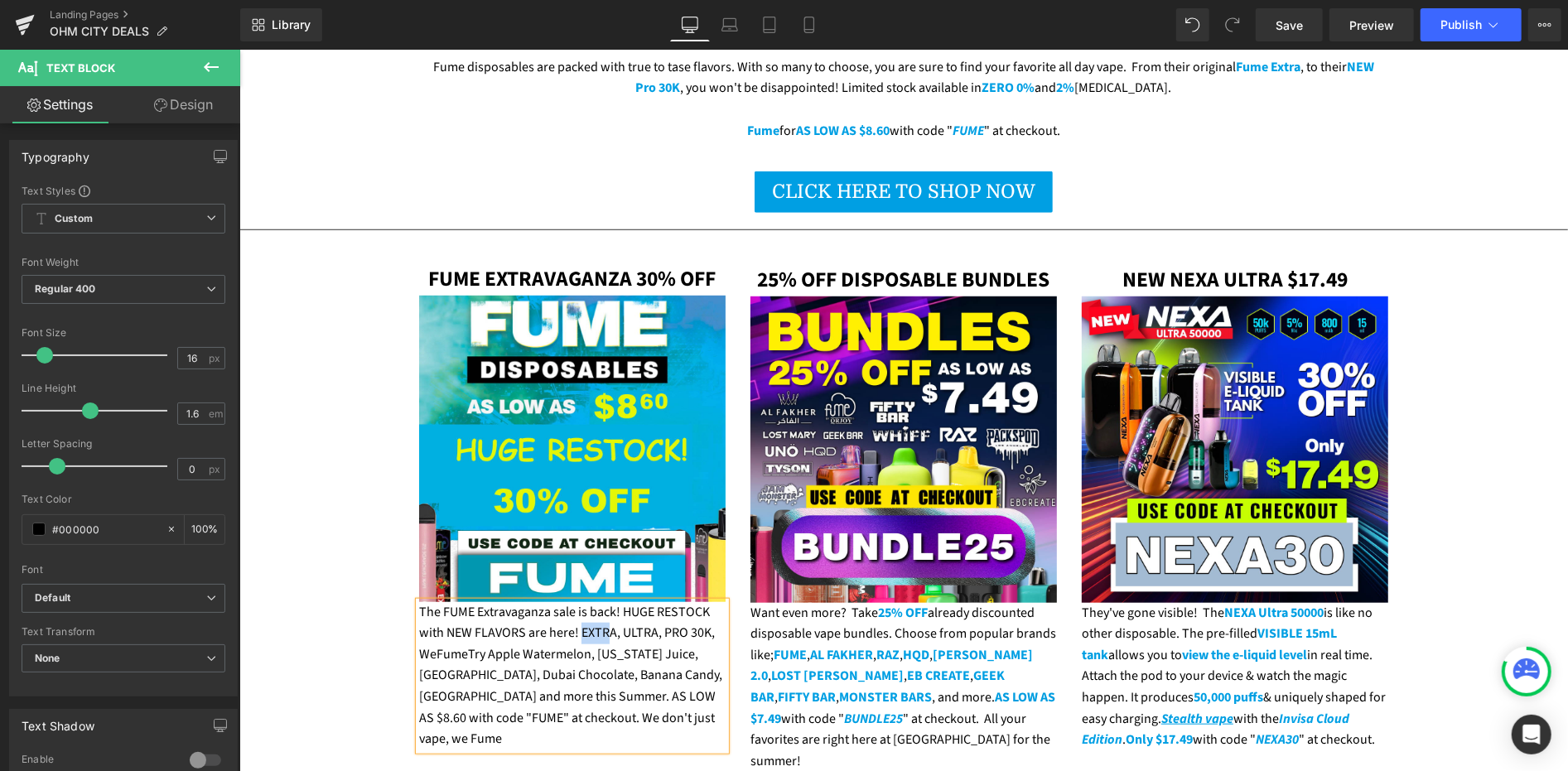
drag, startPoint x: 573, startPoint y: 578, endPoint x: 602, endPoint y: 579, distance: 29.0
click at [602, 601] on div "The FUME Extravaganza sale is back! HUGE RESTOCK with NEW FLAVORS are here! EXT…" at bounding box center [571, 674] width 306 height 148
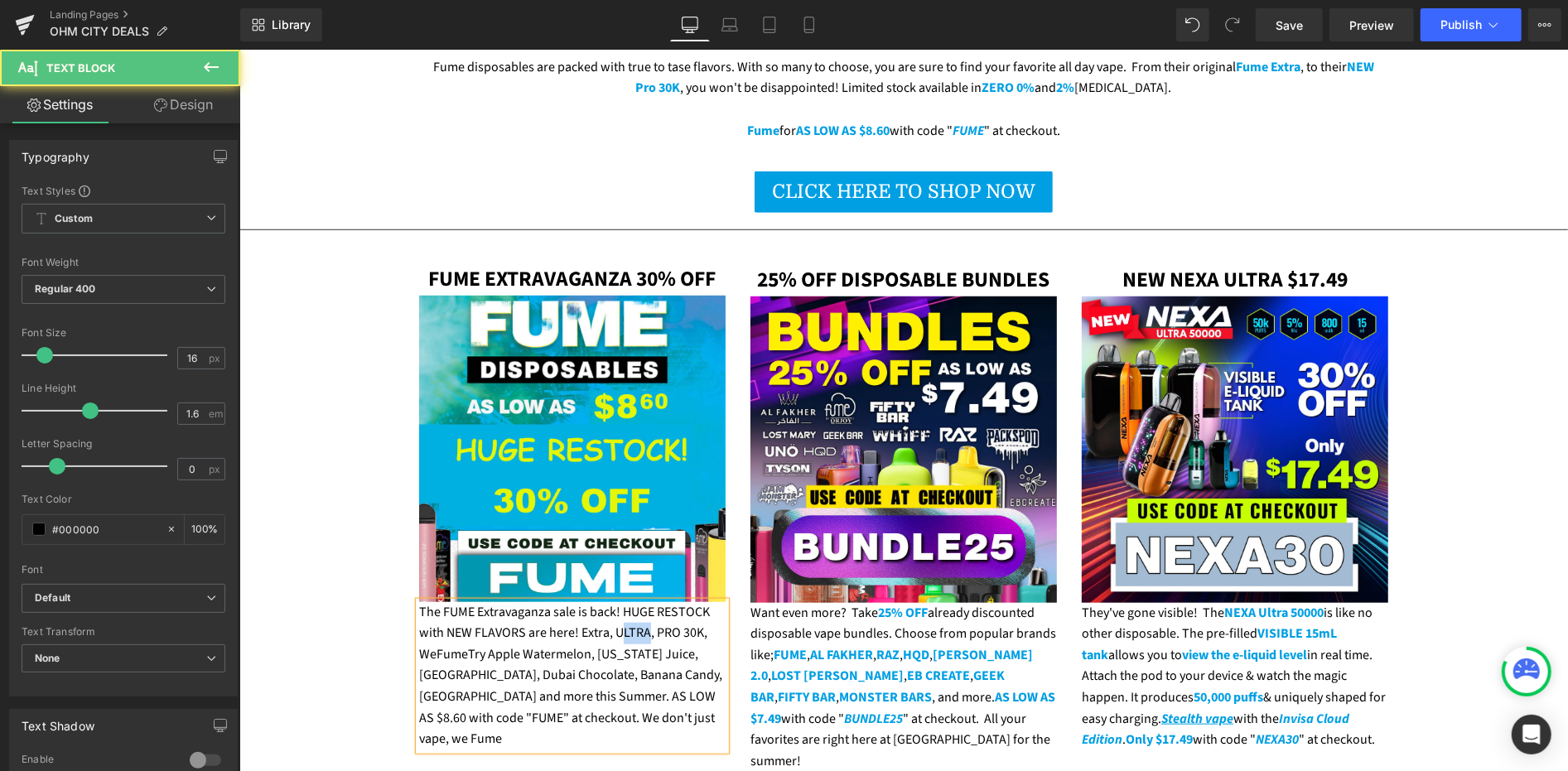
drag, startPoint x: 613, startPoint y: 585, endPoint x: 637, endPoint y: 587, distance: 24.1
click at [637, 601] on div "The FUME Extravaganza sale is back! HUGE RESTOCK with NEW FLAVORS are here! Ext…" at bounding box center [571, 674] width 306 height 148
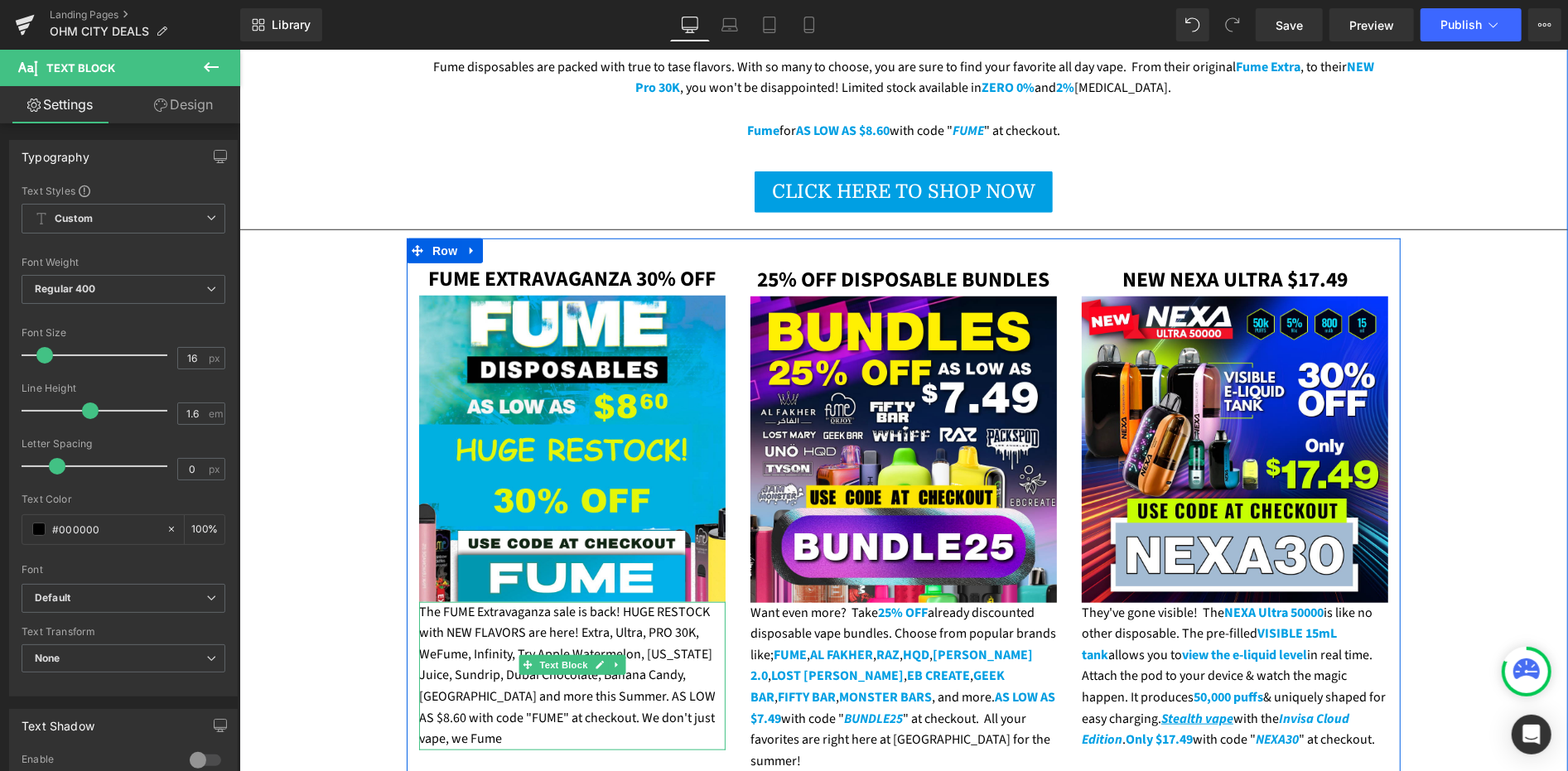
click at [491, 607] on div "The FUME Extravaganza sale is back! HUGE RESTOCK with NEW FLAVORS are here! Ext…" at bounding box center [571, 674] width 306 height 148
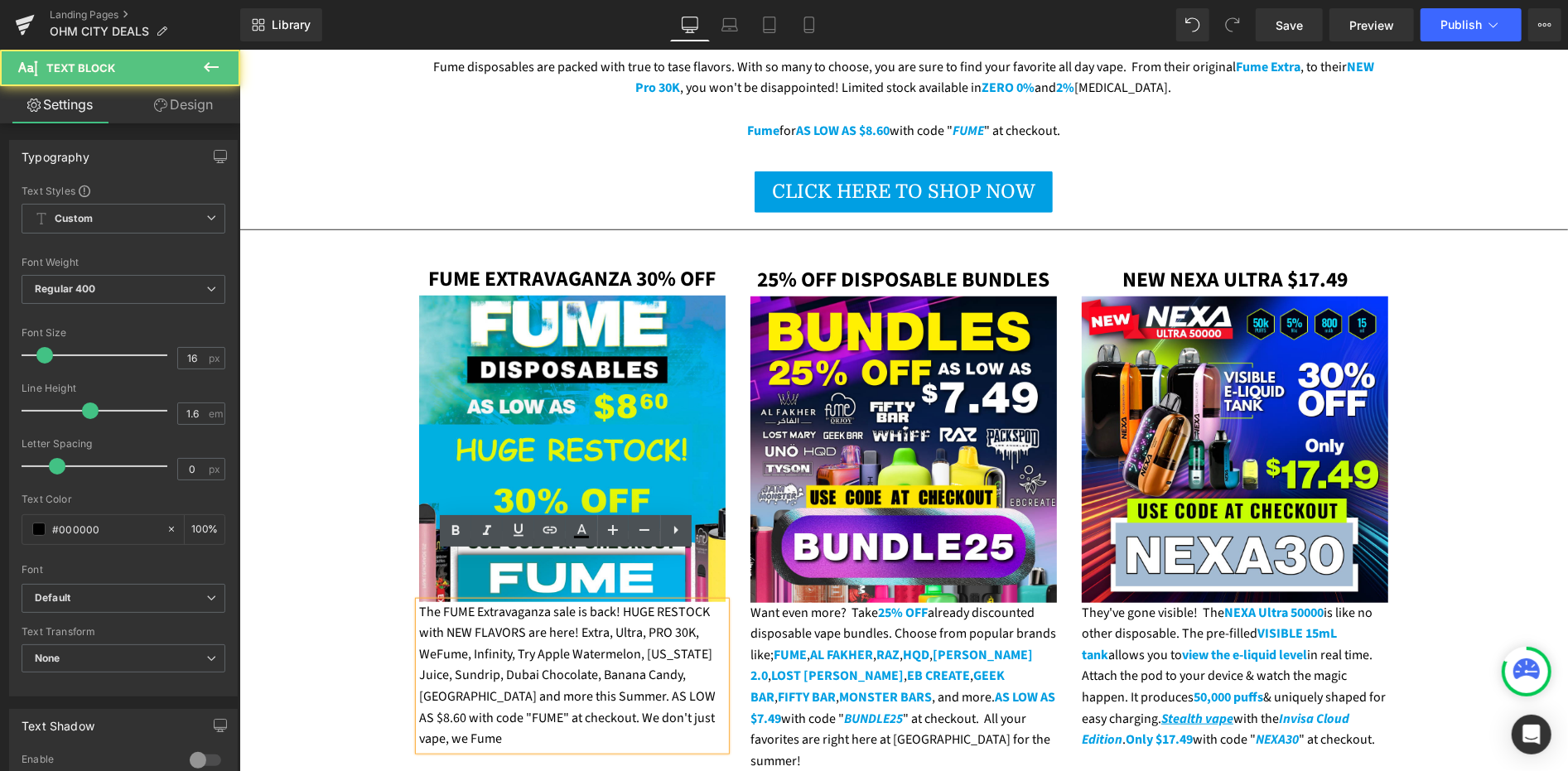
click at [509, 605] on div "The FUME Extravaganza sale is back! HUGE RESTOCK with NEW FLAVORS are here! Ext…" at bounding box center [571, 674] width 306 height 148
click at [574, 601] on div "The FUME Extravaganza sale is back! HUGE RESTOCK with NEW FLAVORS are here! Ext…" at bounding box center [571, 674] width 306 height 148
click at [573, 601] on div "The FUME Extravaganza sale is back! HUGE RESTOCK with NEW FLAVORS are here! Ext…" at bounding box center [571, 674] width 306 height 148
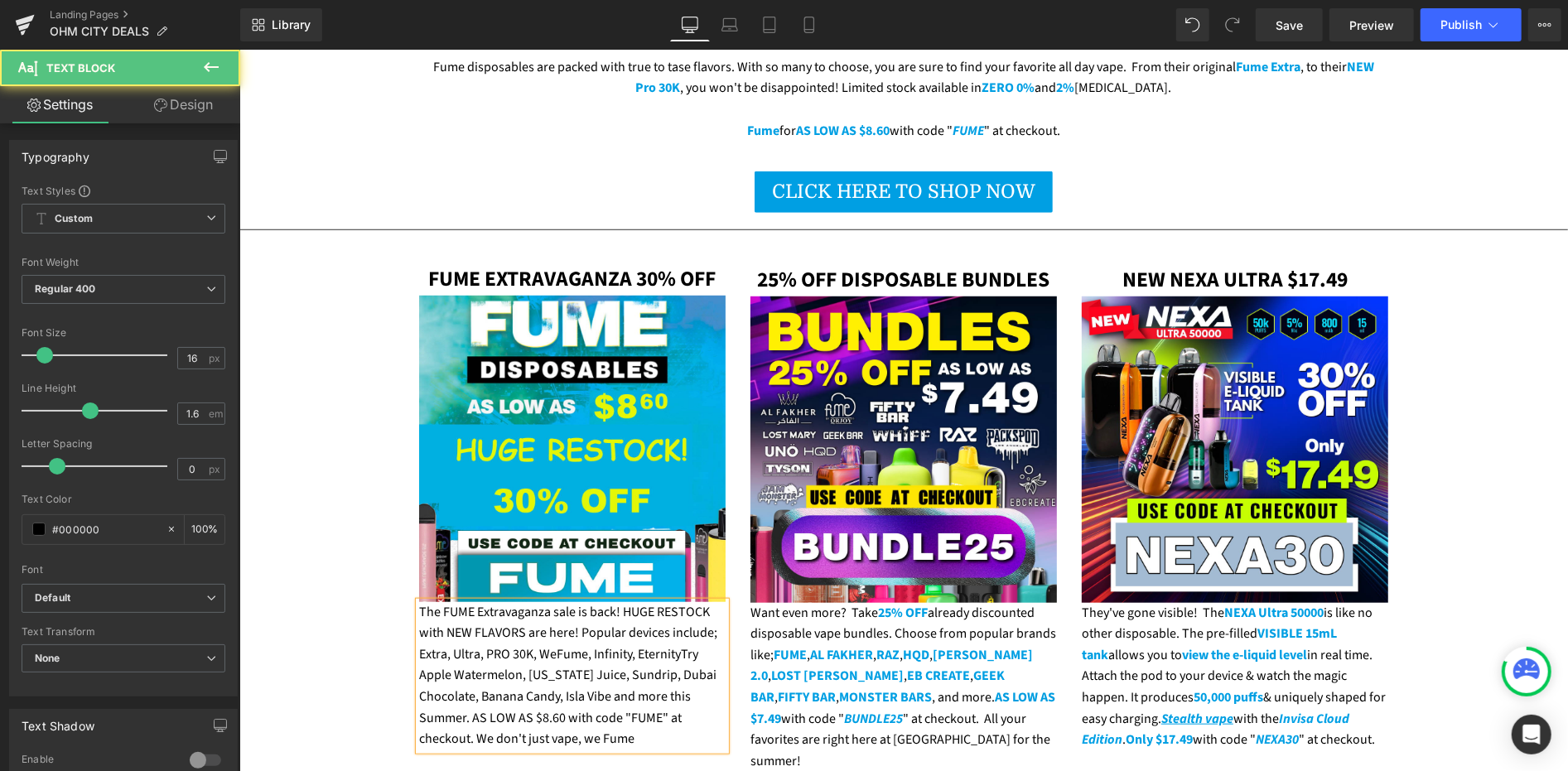
click at [673, 604] on div "The FUME Extravaganza sale is back! HUGE RESTOCK with NEW FLAVORS are here! Pop…" at bounding box center [571, 674] width 306 height 148
click at [633, 608] on div "The FUME Extravaganza sale is back! HUGE RESTOCK with NEW FLAVORS are here! Pop…" at bounding box center [571, 674] width 306 height 148
click at [628, 605] on div "The FUME Extravaganza sale is back! HUGE RESTOCK with NEW FLAVORS are here! Pop…" at bounding box center [571, 674] width 306 height 148
click at [696, 606] on div "The FUME Extravaganza sale is back! HUGE RESTOCK with NEW FLAVORS are here! Pop…" at bounding box center [571, 674] width 306 height 148
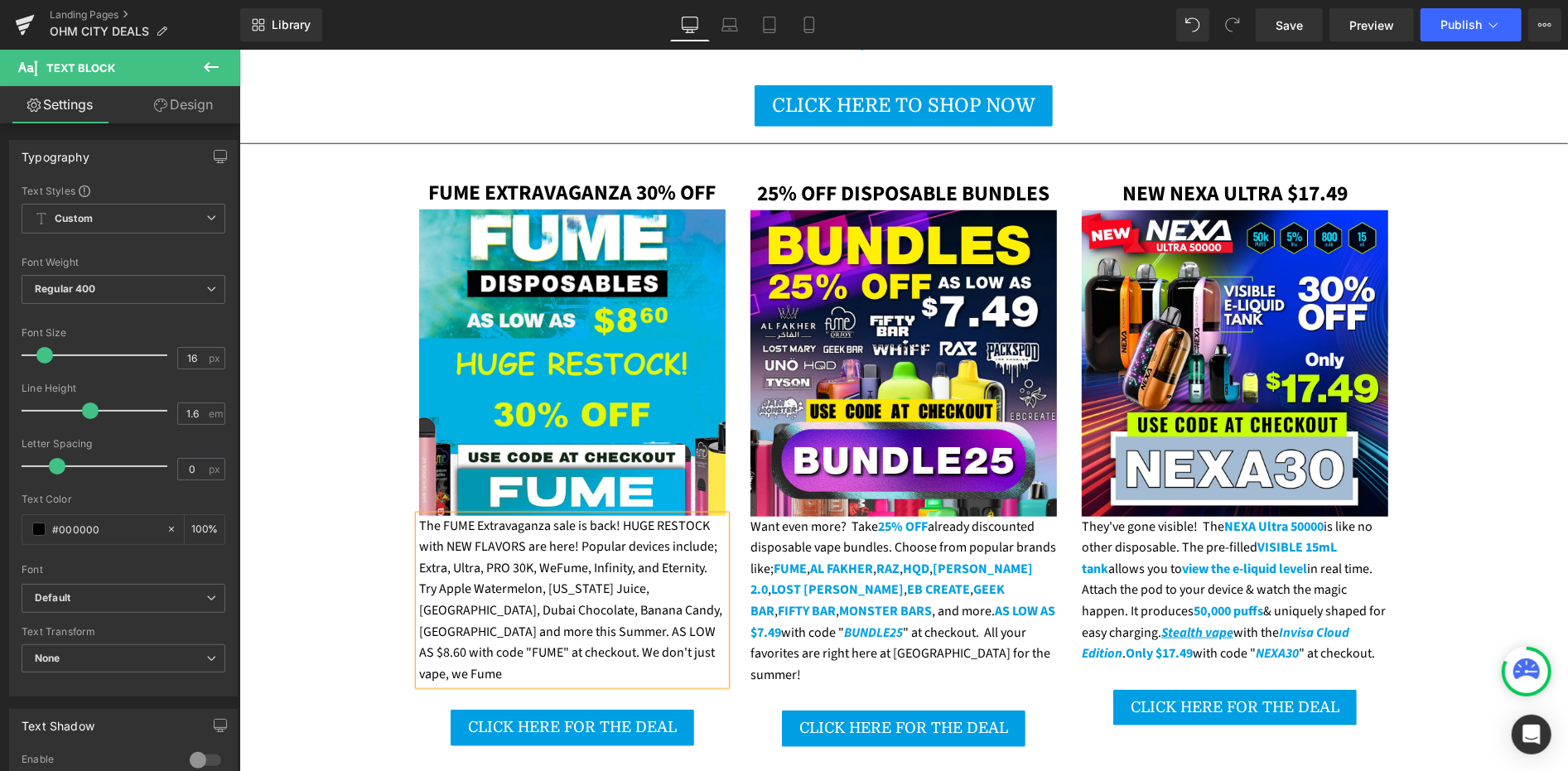
scroll to position [1012, 0]
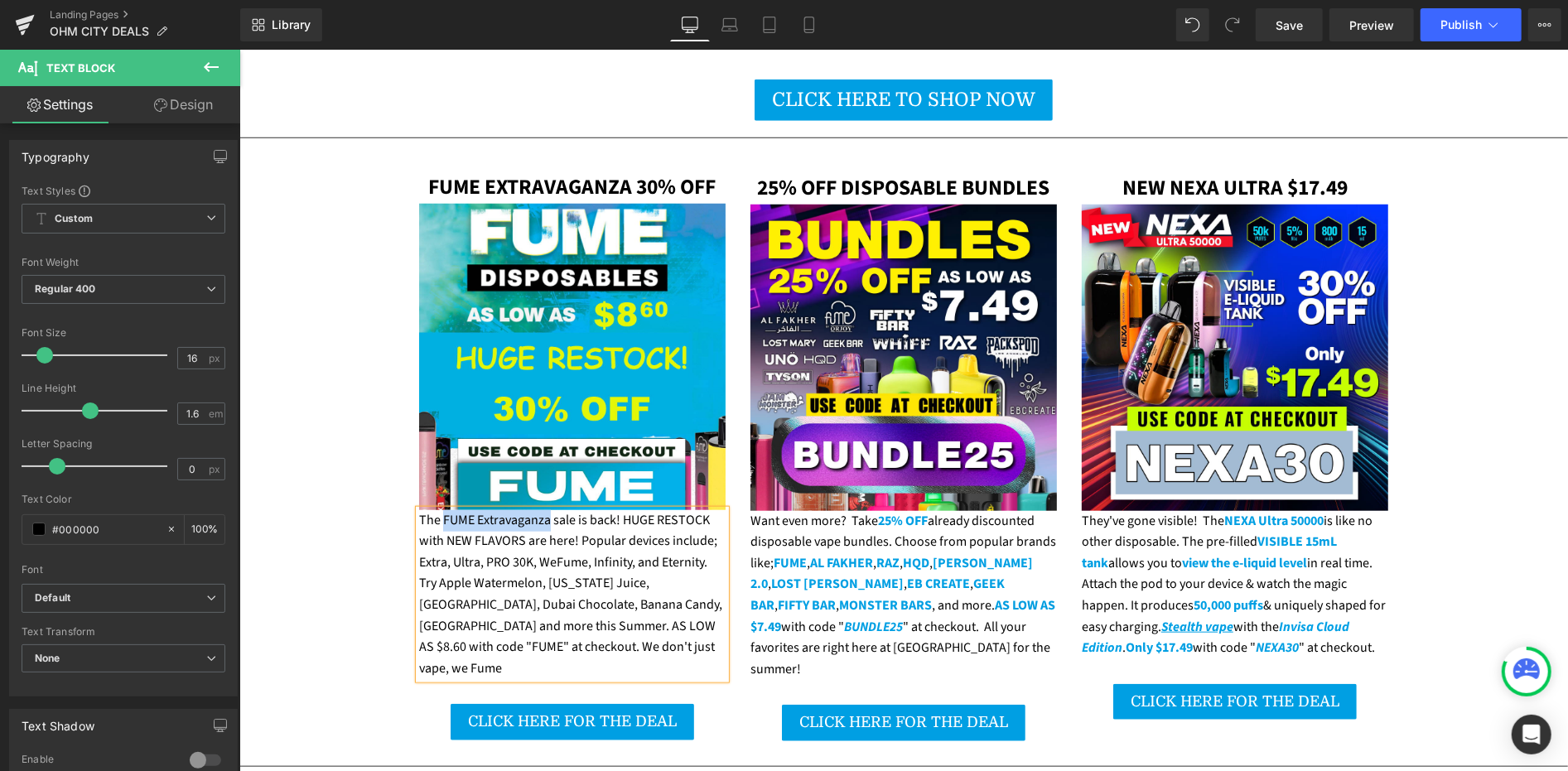
drag, startPoint x: 436, startPoint y: 468, endPoint x: 540, endPoint y: 464, distance: 104.1
click at [540, 509] on div "The FUME Extravaganza sale is back! HUGE RESTOCK with NEW FLAVORS are here! Pop…" at bounding box center [571, 594] width 306 height 170
click at [611, 509] on div "The FUME Extravaganza sale is back! HUGE RESTOCK with NEW FLAVORS are here! Pop…" at bounding box center [571, 594] width 306 height 170
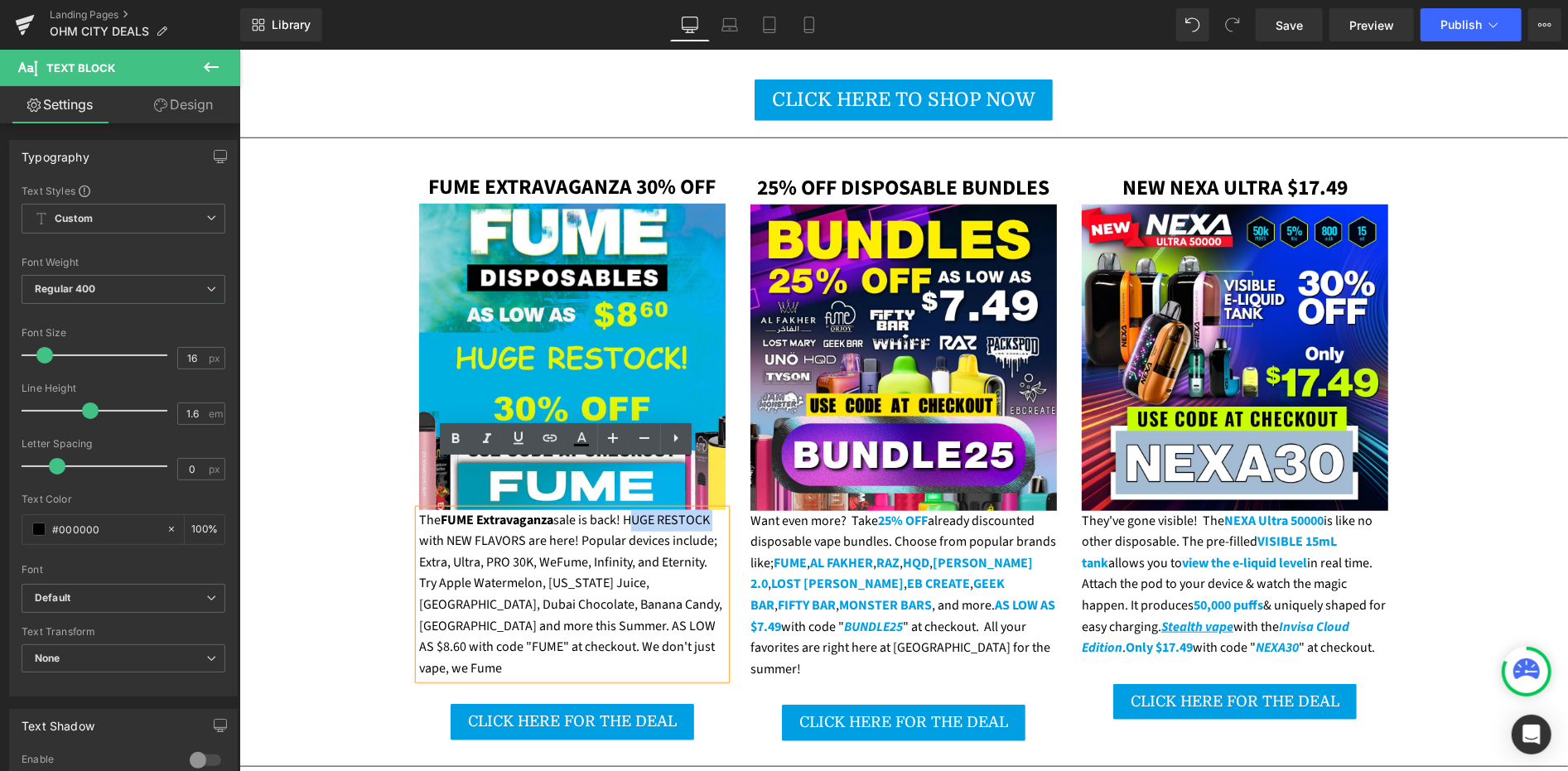
drag, startPoint x: 623, startPoint y: 472, endPoint x: 704, endPoint y: 471, distance: 81.0
click at [704, 509] on div "The FUME Extravaganza sale is back! HUGE RESTOCK with NEW FLAVORS are here! Pop…" at bounding box center [571, 594] width 306 height 170
drag, startPoint x: 441, startPoint y: 495, endPoint x: 515, endPoint y: 492, distance: 74.1
click at [515, 509] on div "The FUME Extravaganza sale is back! HUGE RESTOCK with NEW FLAVORS are here! Pop…" at bounding box center [571, 594] width 306 height 170
click at [568, 509] on div "The FUME Extravaganza sale is back! HUGE RESTOCK with NEW FLAVORS are here! Pop…" at bounding box center [571, 594] width 306 height 170
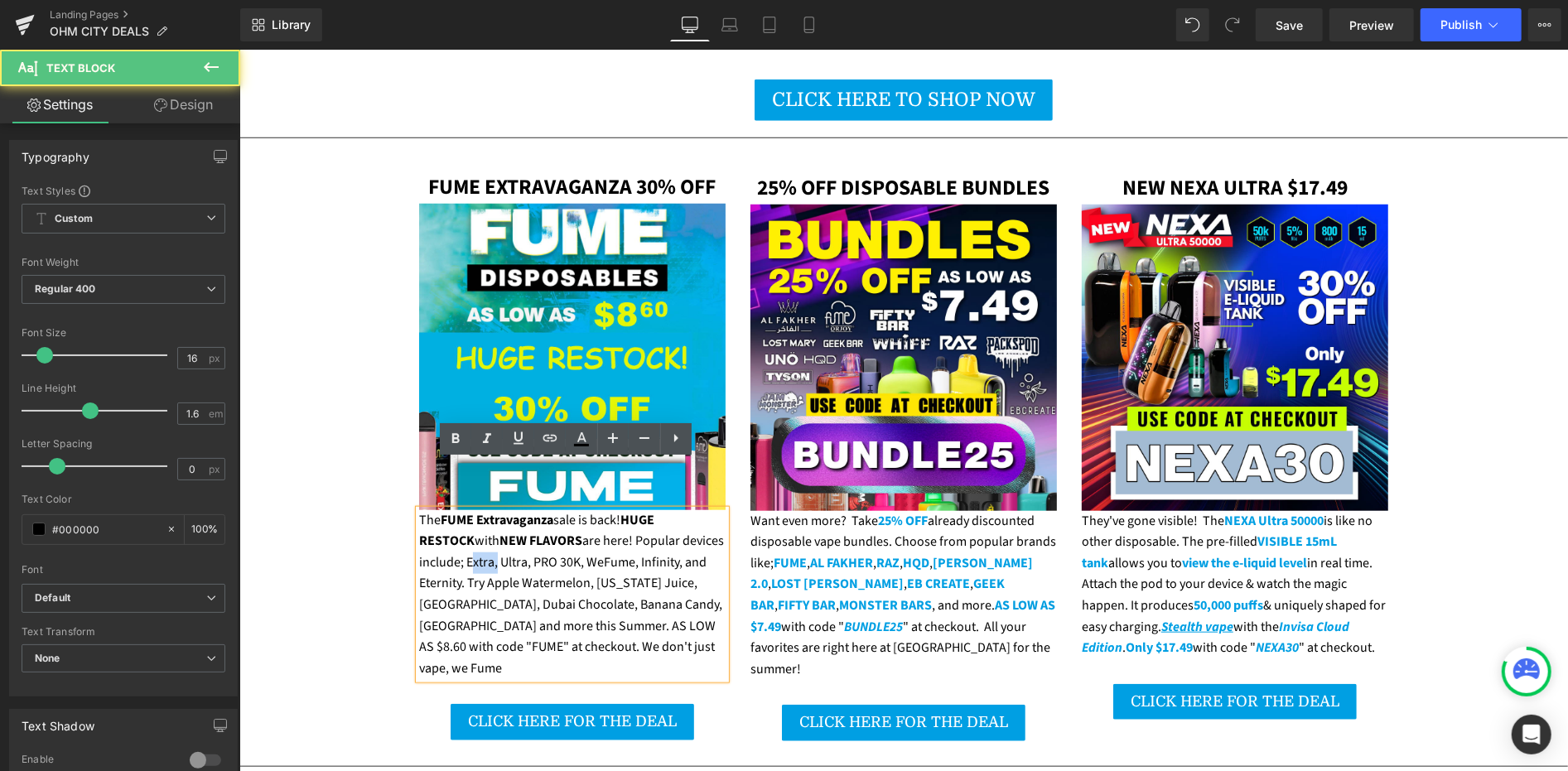
drag, startPoint x: 411, startPoint y: 511, endPoint x: 436, endPoint y: 511, distance: 25.0
click at [436, 511] on div "The FUME Extravaganza sale is back! HUGE RESTOCK with NEW FLAVORS are here! Pop…" at bounding box center [571, 594] width 306 height 170
drag, startPoint x: 448, startPoint y: 511, endPoint x: 472, endPoint y: 511, distance: 24.0
click at [472, 511] on div "The FUME Extravaganza sale is back! HUGE RESTOCK with NEW FLAVORS are here! Pop…" at bounding box center [571, 594] width 306 height 170
drag, startPoint x: 483, startPoint y: 512, endPoint x: 528, endPoint y: 511, distance: 45.0
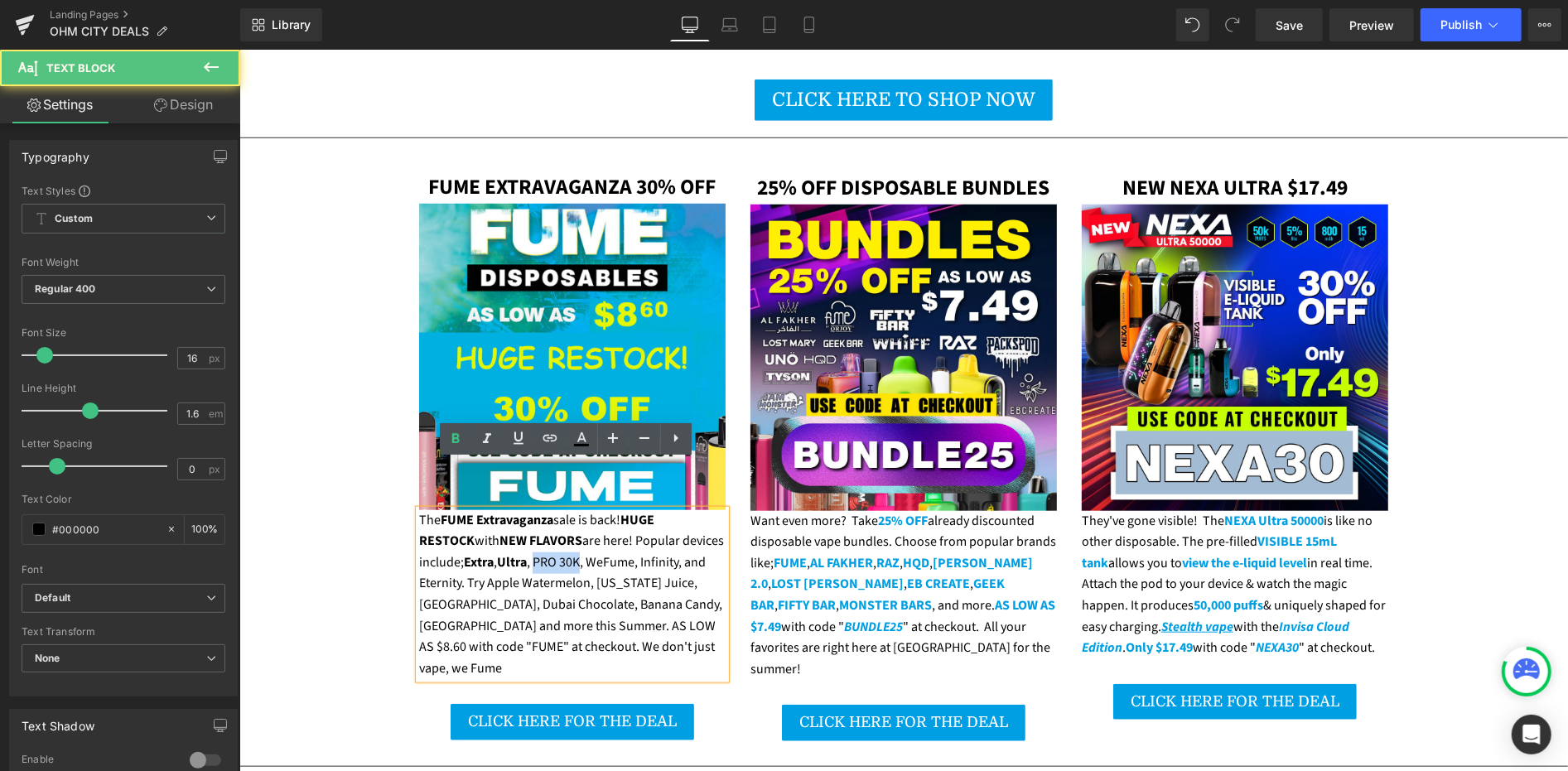
click at [528, 511] on div "The FUME Extravaganza sale is back! HUGE RESTOCK with NEW FLAVORS are here! Pop…" at bounding box center [571, 594] width 306 height 170
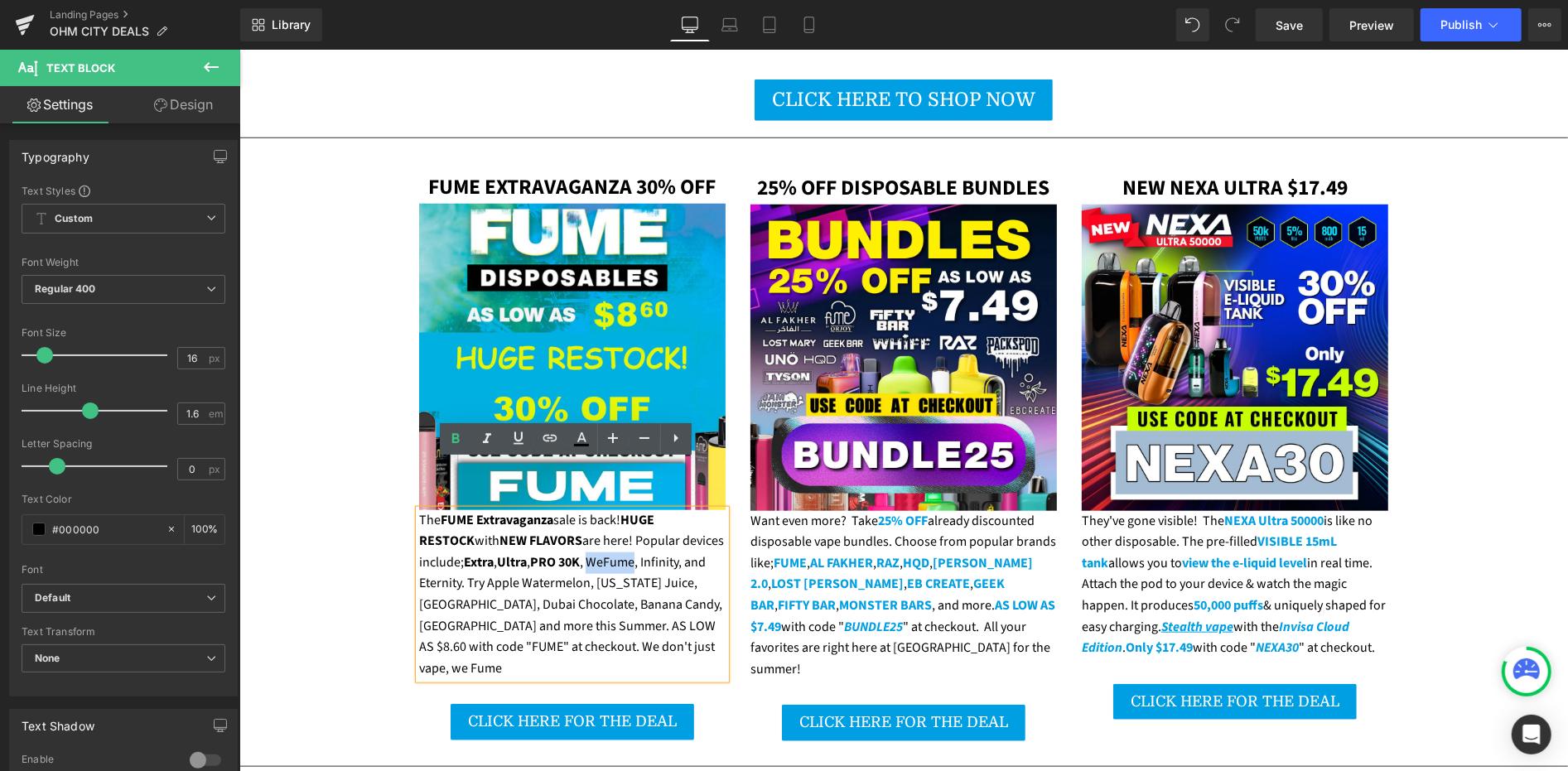
drag, startPoint x: 540, startPoint y: 510, endPoint x: 584, endPoint y: 510, distance: 44.0
click at [584, 510] on div "The FUME Extravaganza sale is back! HUGE RESTOCK with NEW FLAVORS are here! Pop…" at bounding box center [571, 594] width 306 height 170
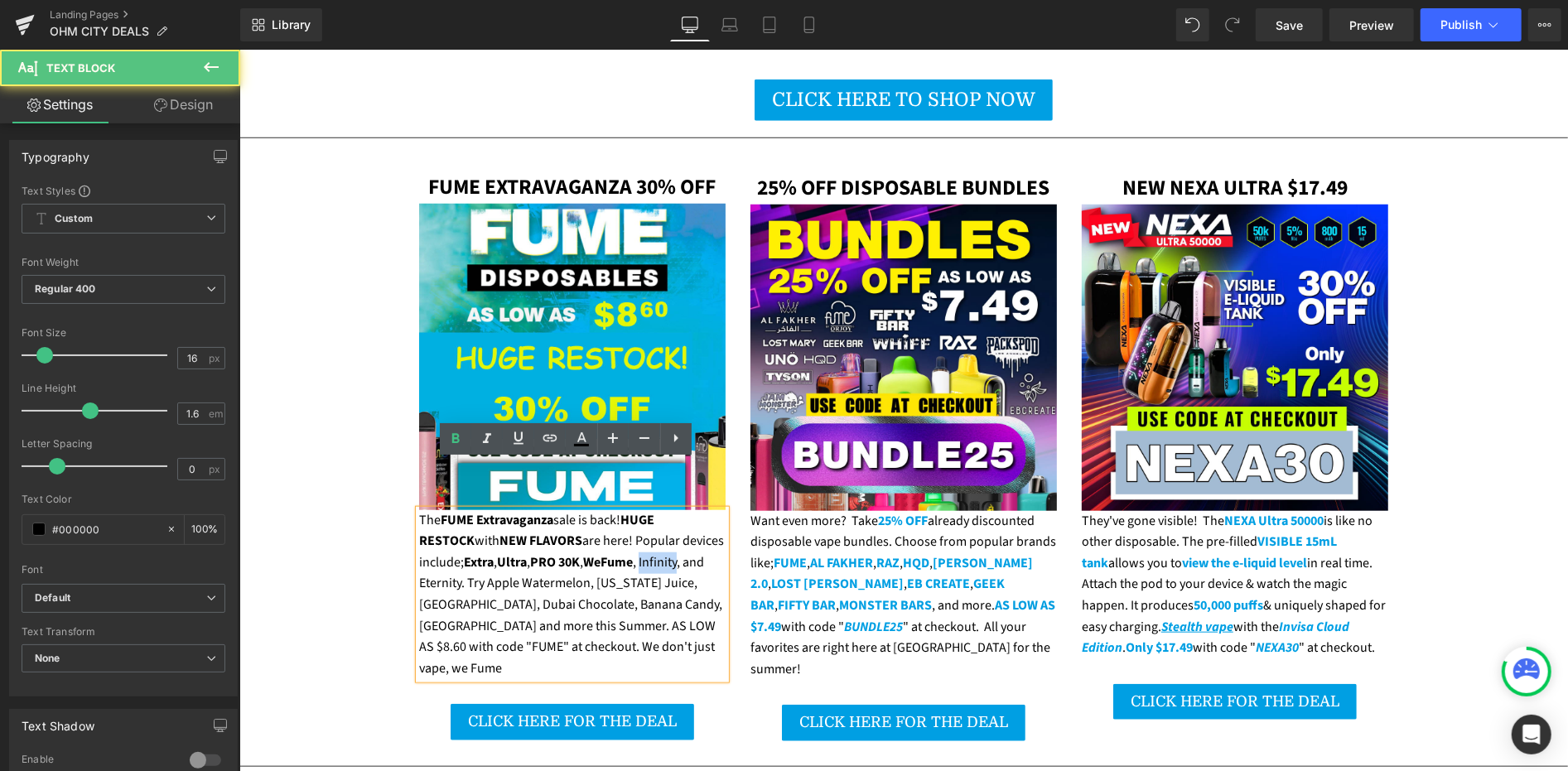
drag, startPoint x: 595, startPoint y: 512, endPoint x: 634, endPoint y: 517, distance: 39.3
click at [634, 517] on div "The FUME Extravaganza sale is back! HUGE RESTOCK with NEW FLAVORS are here! Pop…" at bounding box center [571, 594] width 306 height 170
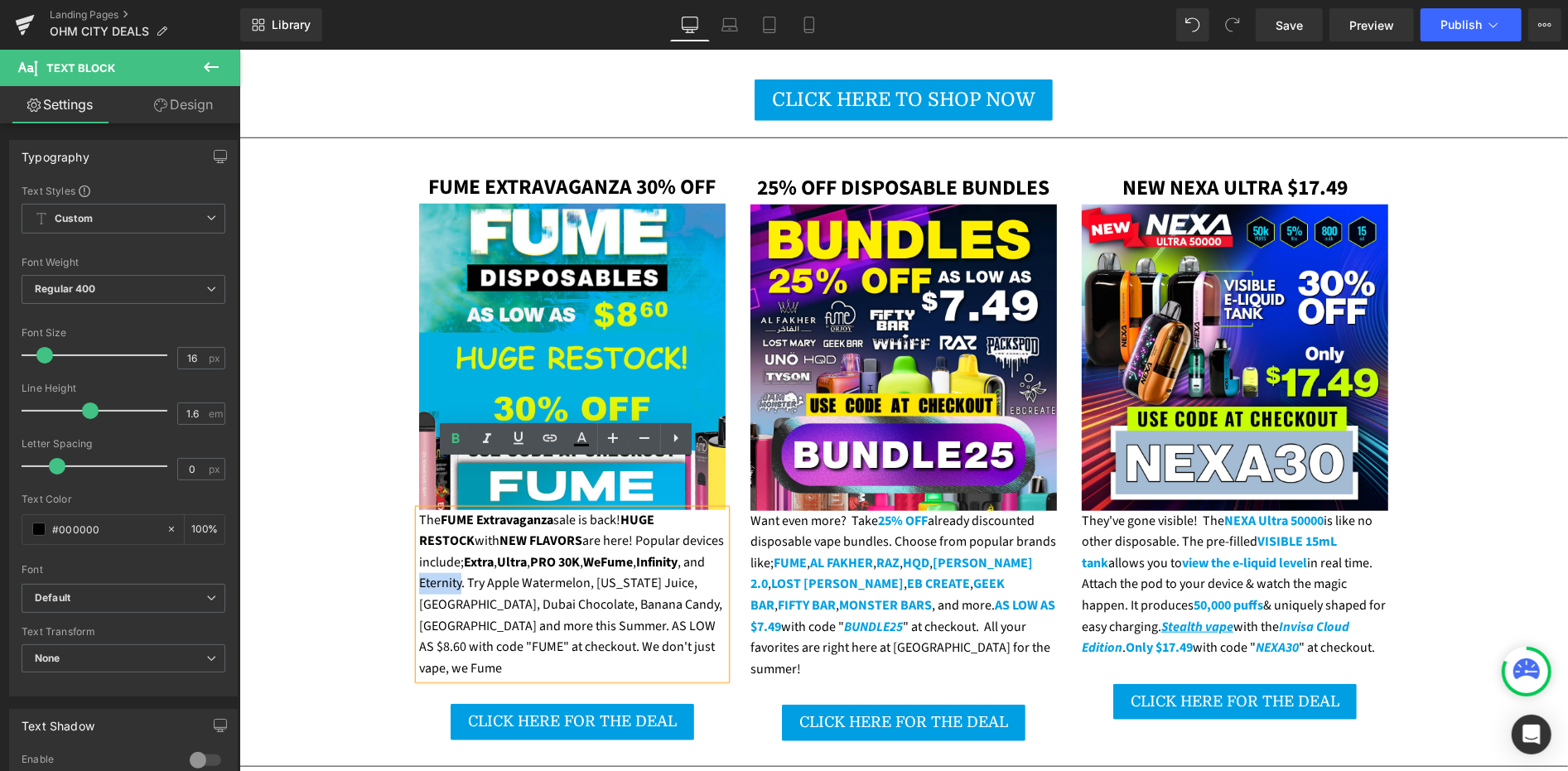
drag, startPoint x: 669, startPoint y: 513, endPoint x: 710, endPoint y: 514, distance: 41.0
click at [710, 514] on div "The FUME Extravaganza sale is back! HUGE RESTOCK with NEW FLAVORS are here! Pop…" at bounding box center [571, 594] width 306 height 170
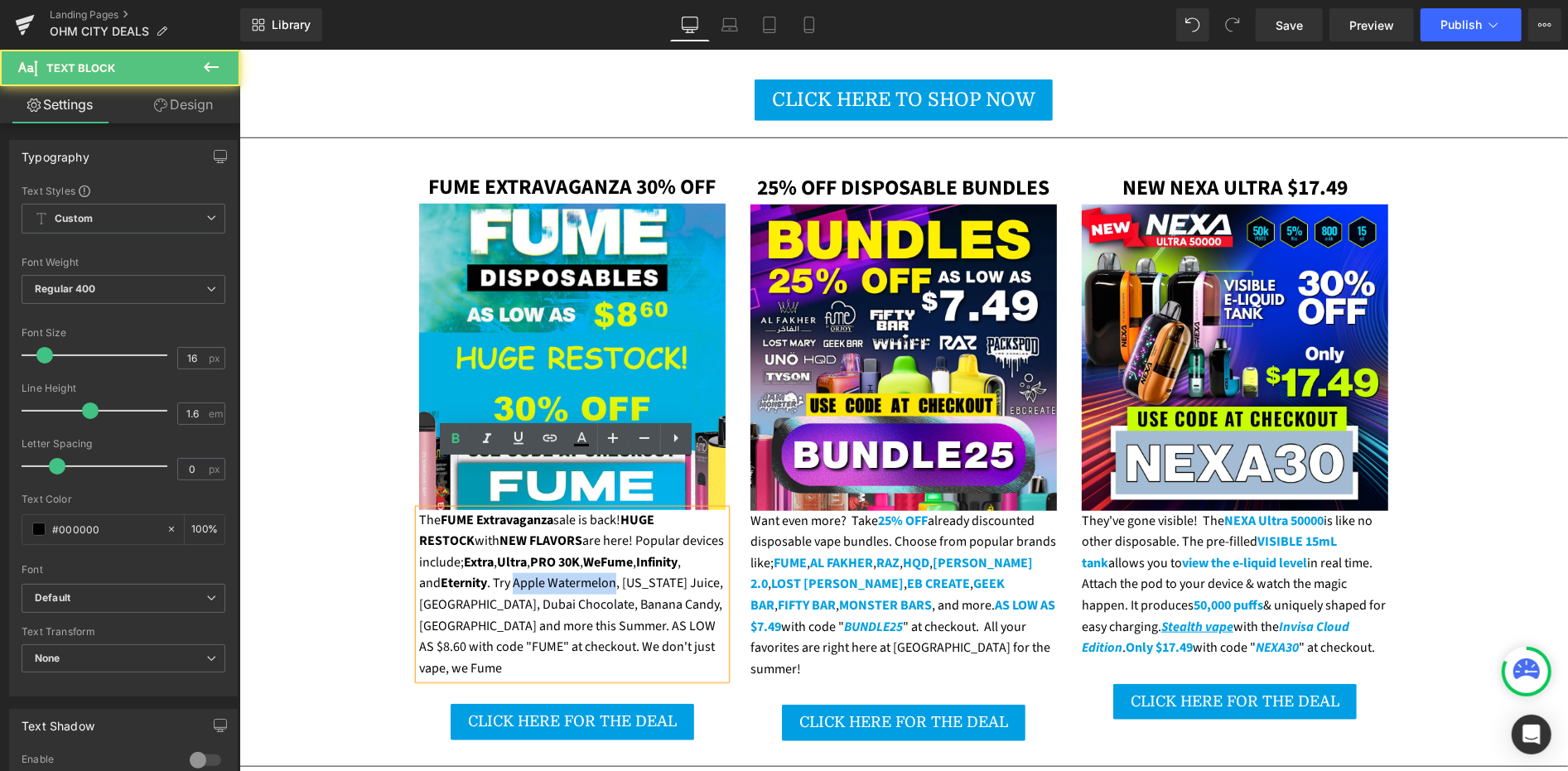
drag, startPoint x: 485, startPoint y: 532, endPoint x: 583, endPoint y: 529, distance: 98.0
click at [583, 529] on div "The FUME Extravaganza sale is back! HUGE RESTOCK with NEW FLAVORS are here! Pop…" at bounding box center [571, 594] width 306 height 170
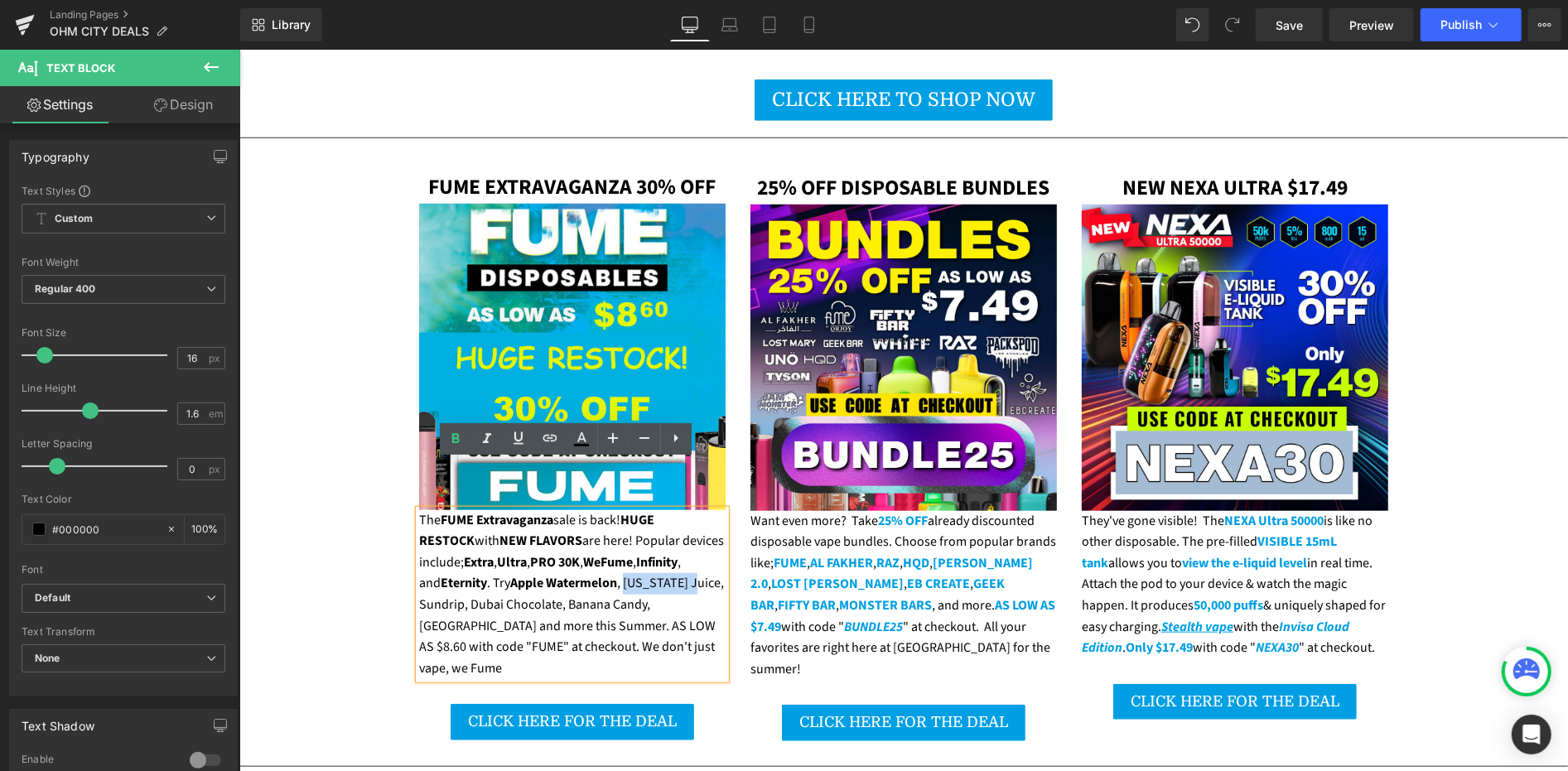
drag, startPoint x: 599, startPoint y: 531, endPoint x: 664, endPoint y: 535, distance: 65.1
click at [664, 535] on div "The FUME Extravaganza sale is back! HUGE RESTOCK with NEW FLAVORS are here! Pop…" at bounding box center [571, 594] width 306 height 170
drag, startPoint x: 454, startPoint y: 556, endPoint x: 414, endPoint y: 558, distance: 40.0
click at [419, 558] on div "The FUME Extravaganza sale is back! HUGE RESTOCK with NEW FLAVORS are here! Pop…" at bounding box center [571, 594] width 306 height 170
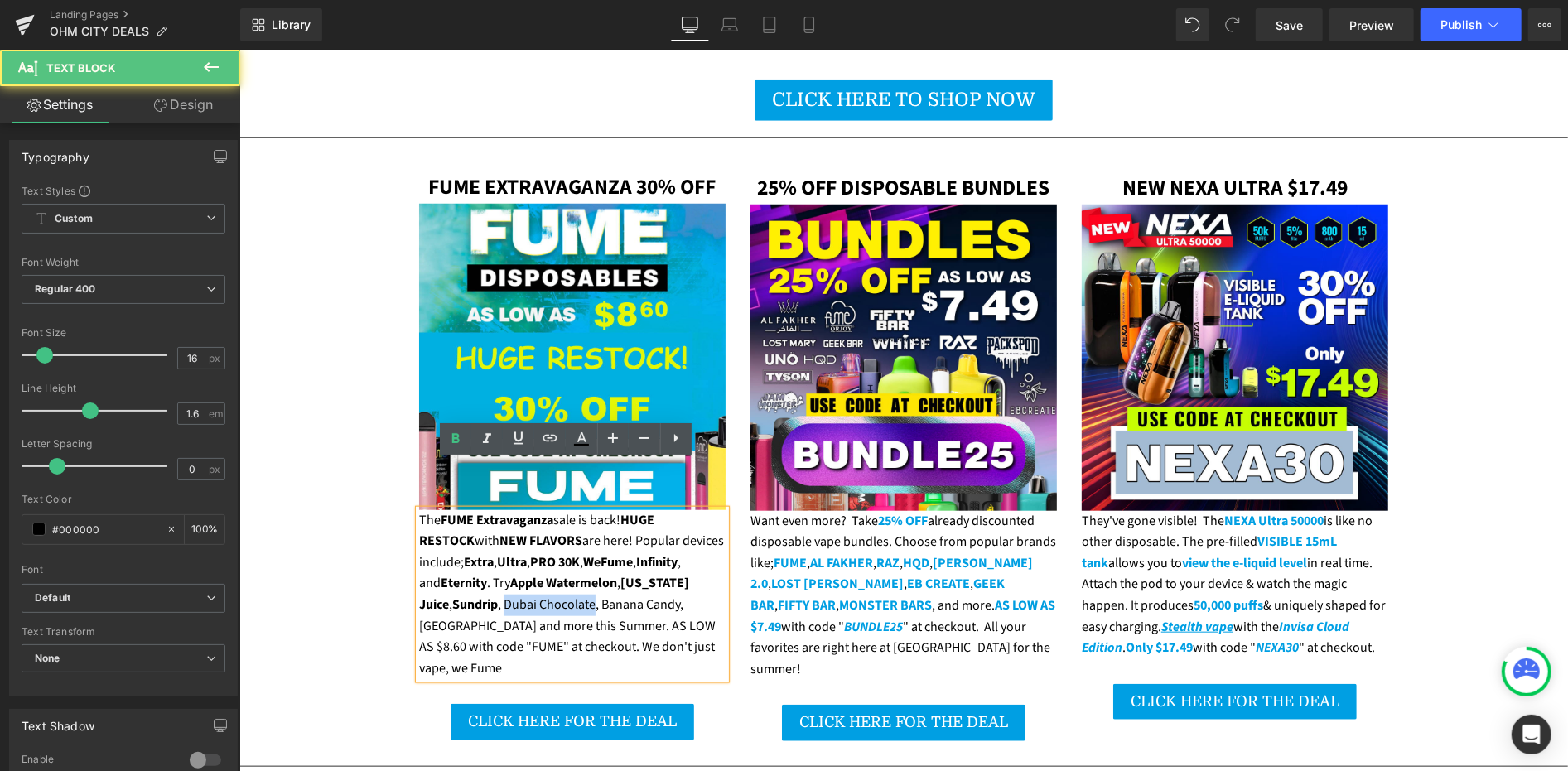
drag, startPoint x: 464, startPoint y: 557, endPoint x: 553, endPoint y: 554, distance: 89.1
click at [553, 554] on div "The FUME Extravaganza sale is back! HUGE RESTOCK with NEW FLAVORS are here! Pop…" at bounding box center [571, 594] width 306 height 170
drag, startPoint x: 565, startPoint y: 556, endPoint x: 642, endPoint y: 556, distance: 77.0
click at [642, 556] on div "The FUME Extravaganza sale is back! HUGE RESTOCK with NEW FLAVORS are here! Pop…" at bounding box center [571, 594] width 306 height 170
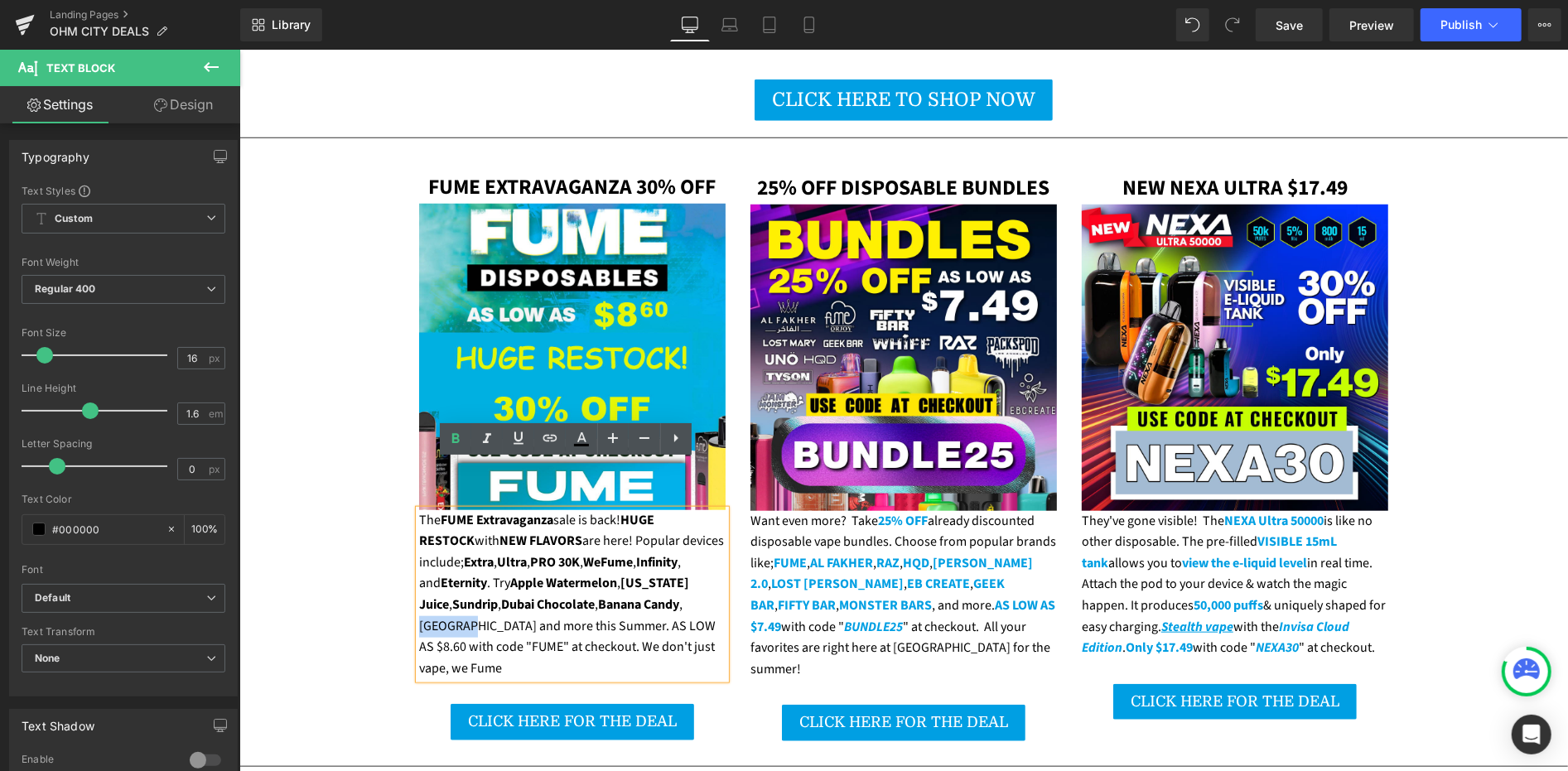
drag, startPoint x: 654, startPoint y: 556, endPoint x: 694, endPoint y: 555, distance: 40.0
click at [694, 555] on div "The FUME Extravaganza sale is back! HUGE RESTOCK with NEW FLAVORS are here! Pop…" at bounding box center [571, 594] width 306 height 170
click at [663, 556] on div "The FUME Extravaganza sale is back! HUGE RESTOCK with NEW FLAVORS are here! Pop…" at bounding box center [571, 594] width 306 height 170
drag, startPoint x: 655, startPoint y: 555, endPoint x: 696, endPoint y: 556, distance: 41.0
click at [696, 556] on div "The FUME Extravaganza sale is back! HUGE RESTOCK with NEW FLAVORS are here! Pop…" at bounding box center [571, 594] width 306 height 170
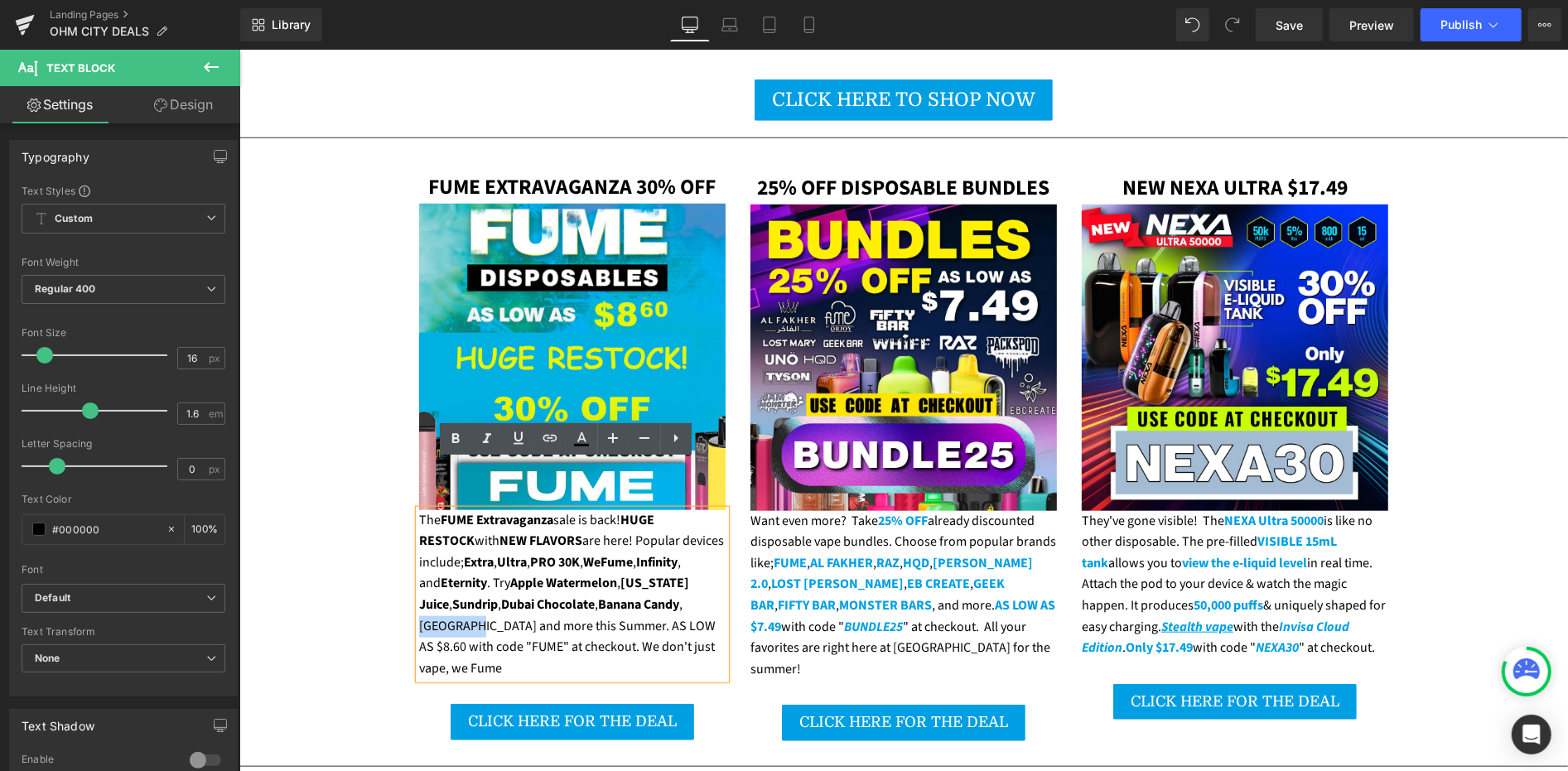
click at [696, 556] on div "The FUME Extravaganza sale is back! HUGE RESTOCK with NEW FLAVORS are here! Pop…" at bounding box center [571, 594] width 306 height 170
drag, startPoint x: 653, startPoint y: 557, endPoint x: 697, endPoint y: 557, distance: 44.0
click at [697, 557] on div "The FUME Extravaganza sale is back! HUGE RESTOCK with NEW FLAVORS are here! Pop…" at bounding box center [571, 594] width 306 height 170
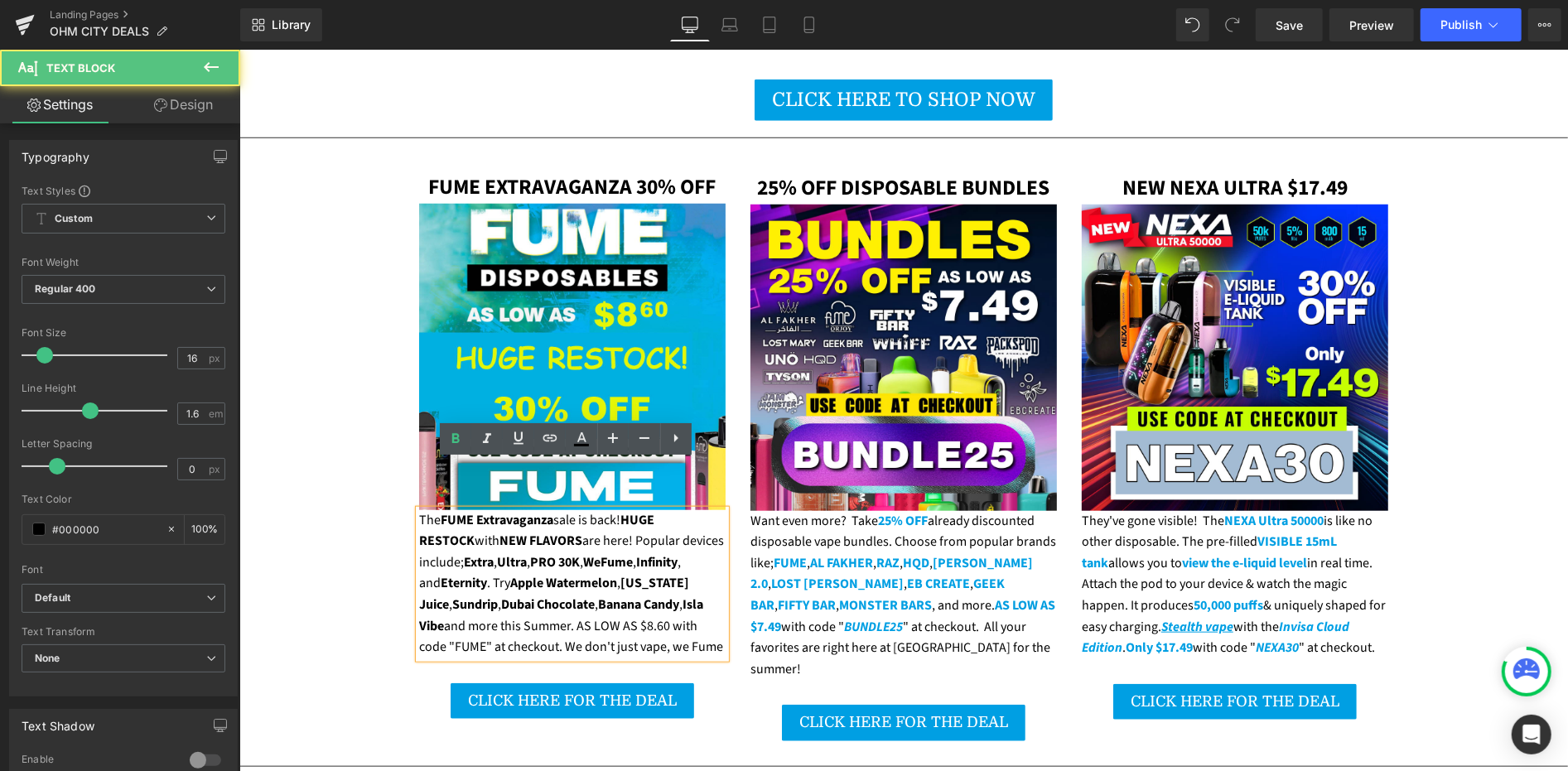
click at [547, 577] on div "The FUME Extravaganza sale is back! HUGE RESTOCK with NEW FLAVORS are here! Pop…" at bounding box center [571, 583] width 306 height 148
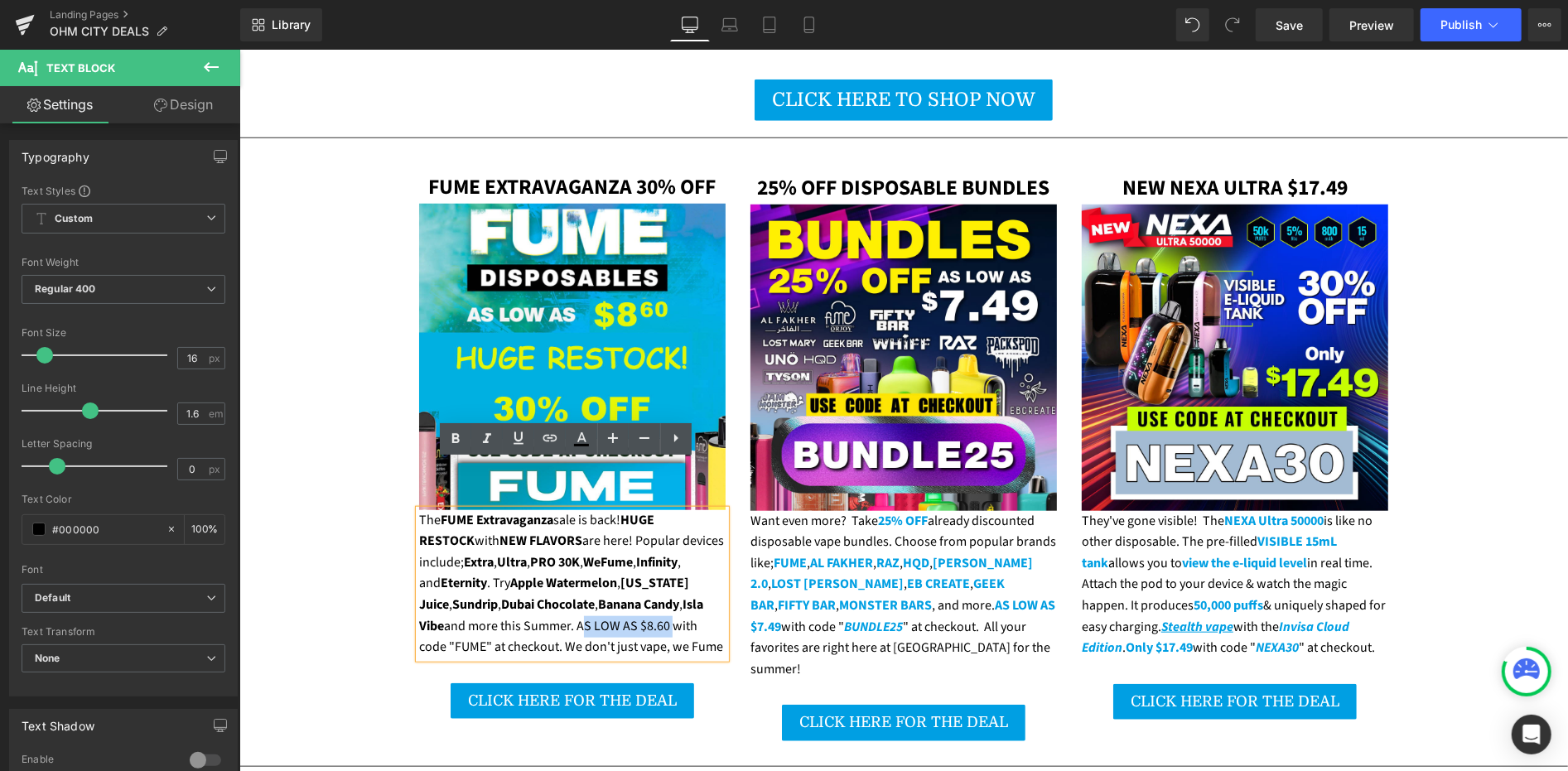
drag, startPoint x: 544, startPoint y: 577, endPoint x: 630, endPoint y: 575, distance: 86.0
click at [630, 575] on div "The FUME Extravaganza sale is back! HUGE RESTOCK with NEW FLAVORS are here! Pop…" at bounding box center [571, 583] width 306 height 148
click at [450, 595] on div "The FUME Extravaganza sale is back! HUGE RESTOCK with NEW FLAVORS are here! Pop…" at bounding box center [571, 583] width 306 height 148
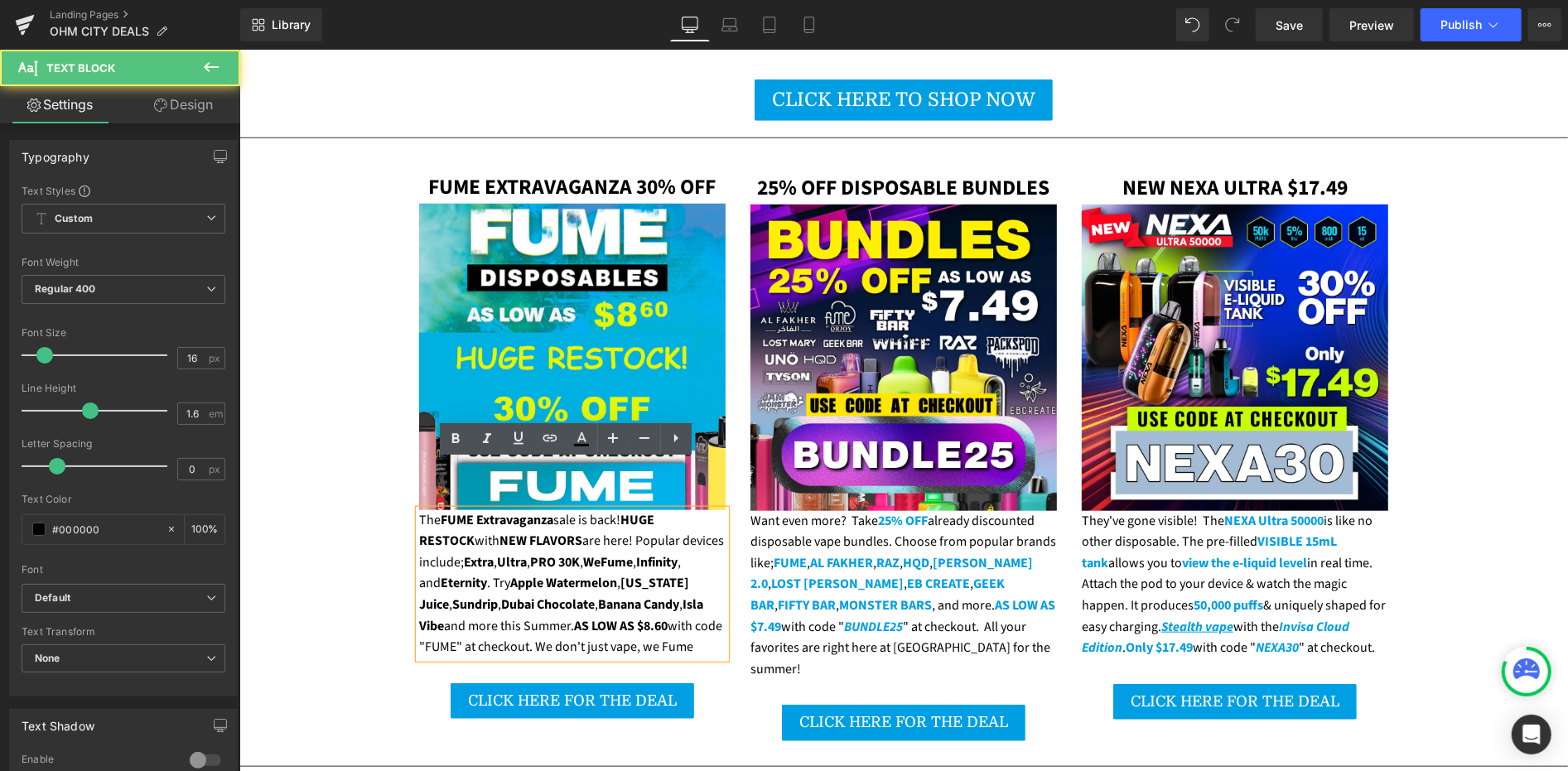
click at [438, 595] on div "The FUME Extravaganza sale is back! HUGE RESTOCK with NEW FLAVORS are here! Pop…" at bounding box center [571, 583] width 306 height 148
click at [438, 637] on strong "FUME" at bounding box center [441, 645] width 33 height 18
click at [555, 596] on div "The FUME Extravaganza sale is back! HUGE RESTOCK with NEW FLAVORS are here! Pop…" at bounding box center [571, 583] width 306 height 148
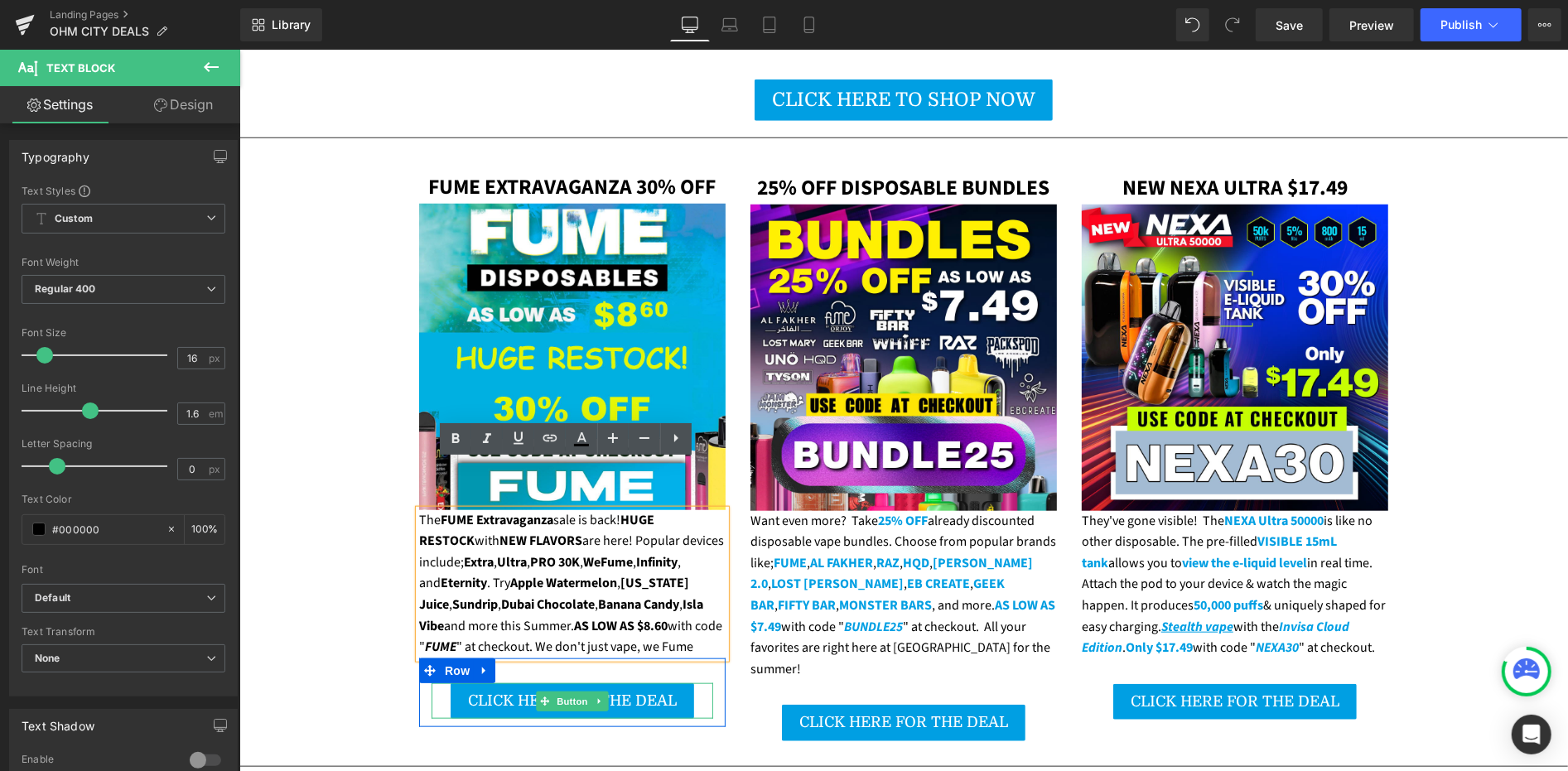
click at [483, 692] on span "CLICK HERE FOR THE DEAL" at bounding box center [571, 700] width 209 height 16
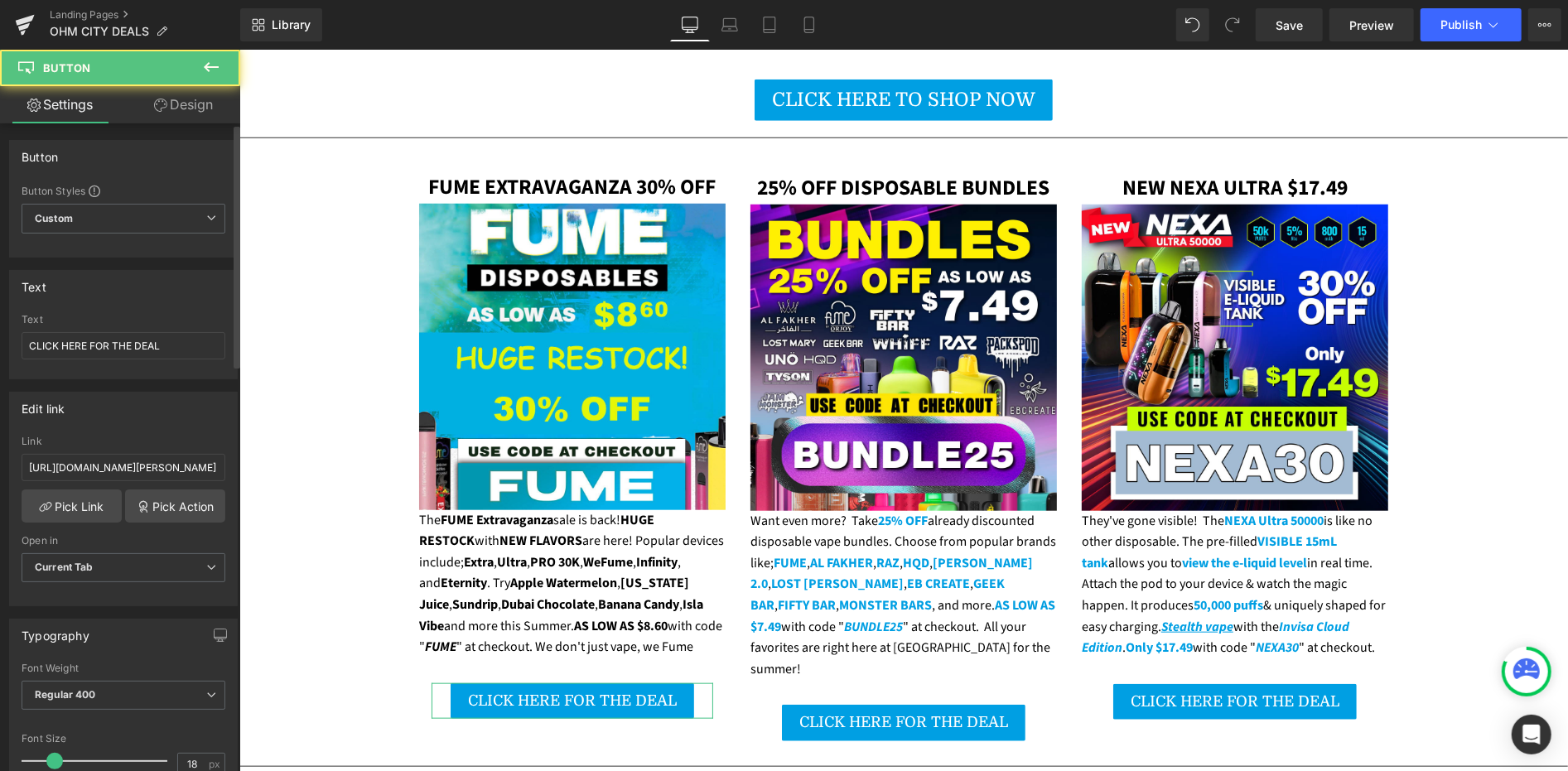
scroll to position [367, 0]
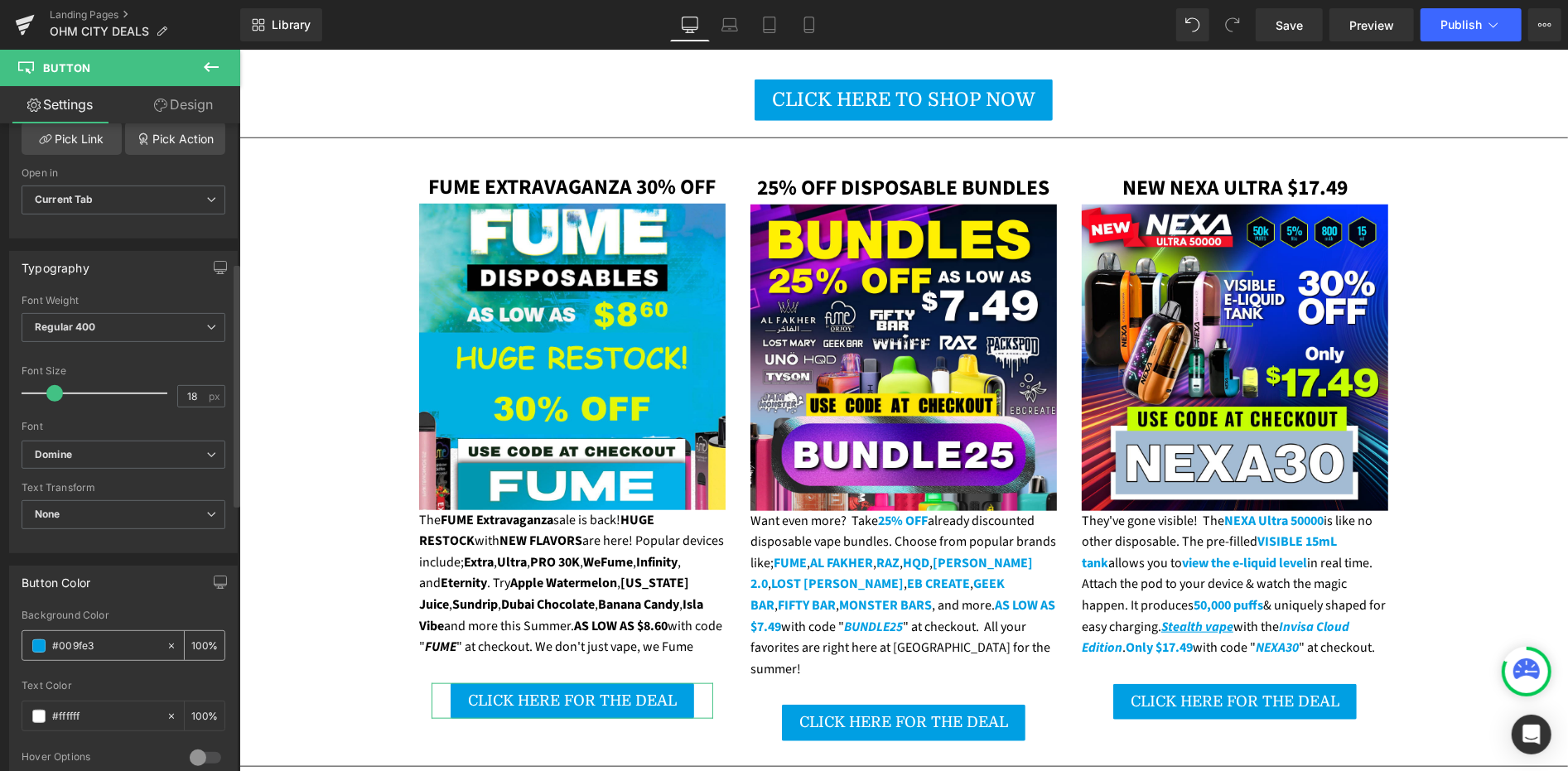
click at [95, 637] on input "#009fe3" at bounding box center [105, 645] width 106 height 18
click at [97, 637] on input "#009fe3" at bounding box center [105, 645] width 106 height 18
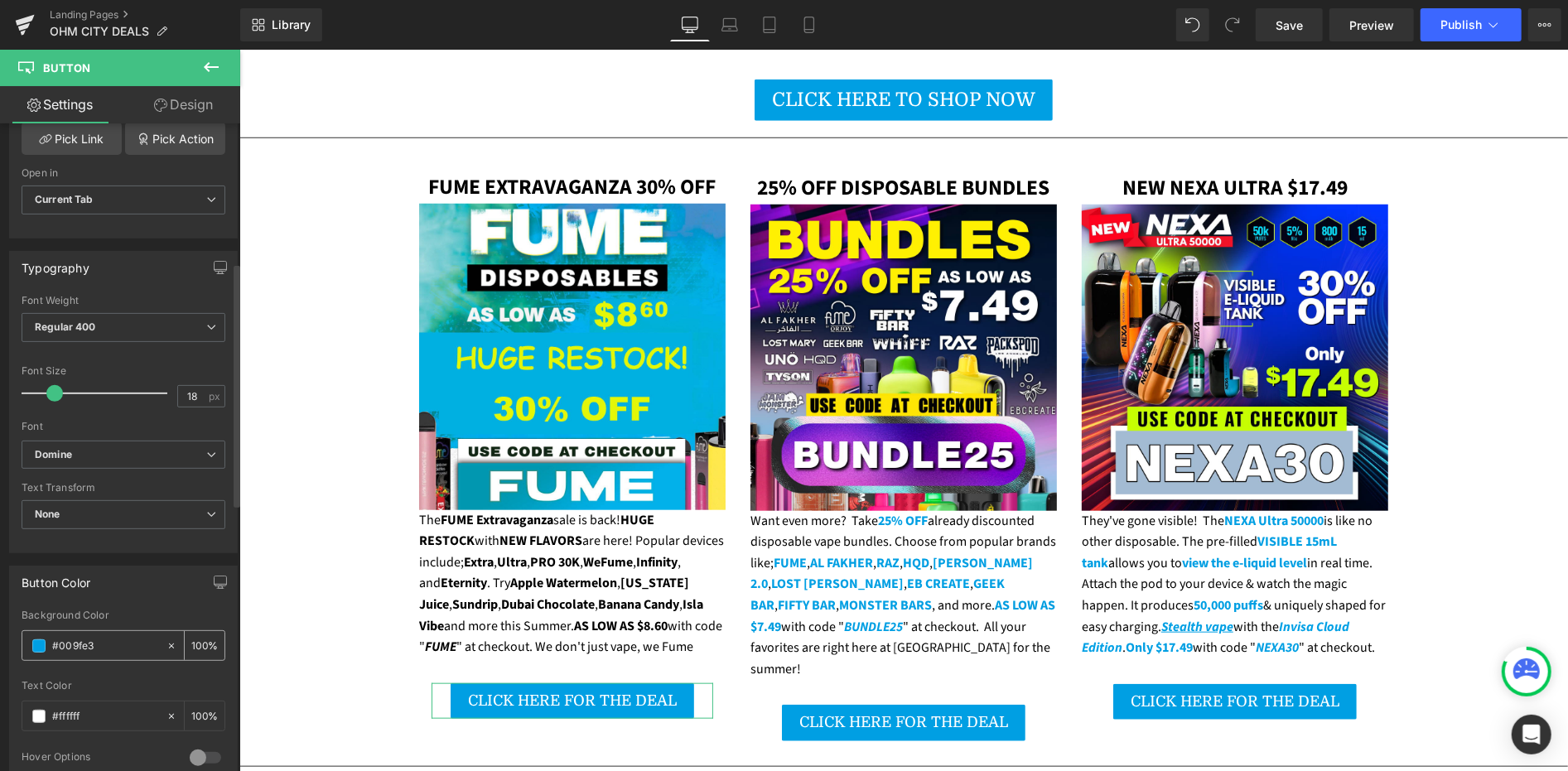
click at [97, 637] on input "#009fe3" at bounding box center [105, 645] width 106 height 18
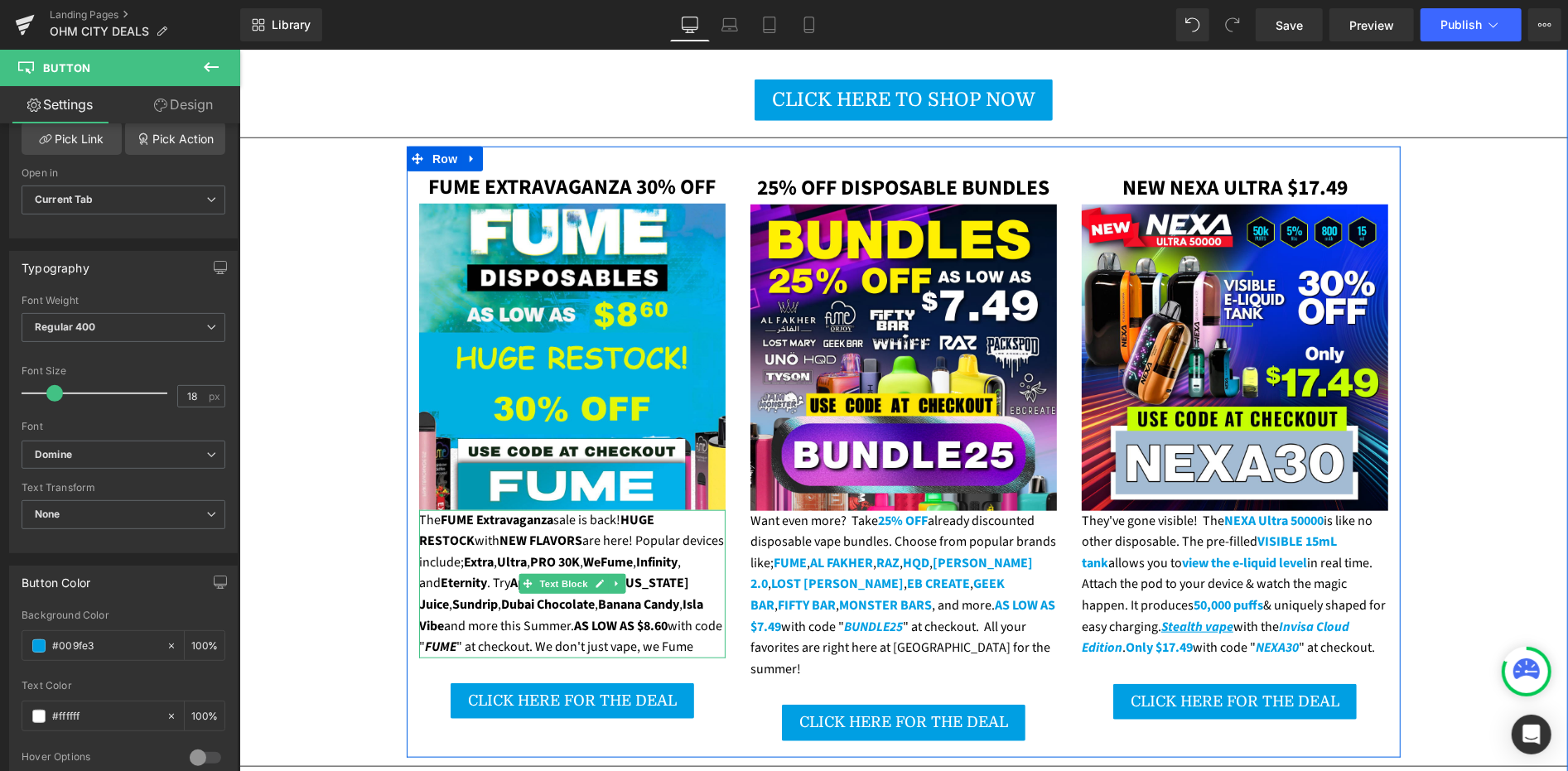
click at [499, 530] on strong "NEW FLAVORS" at bounding box center [540, 539] width 83 height 18
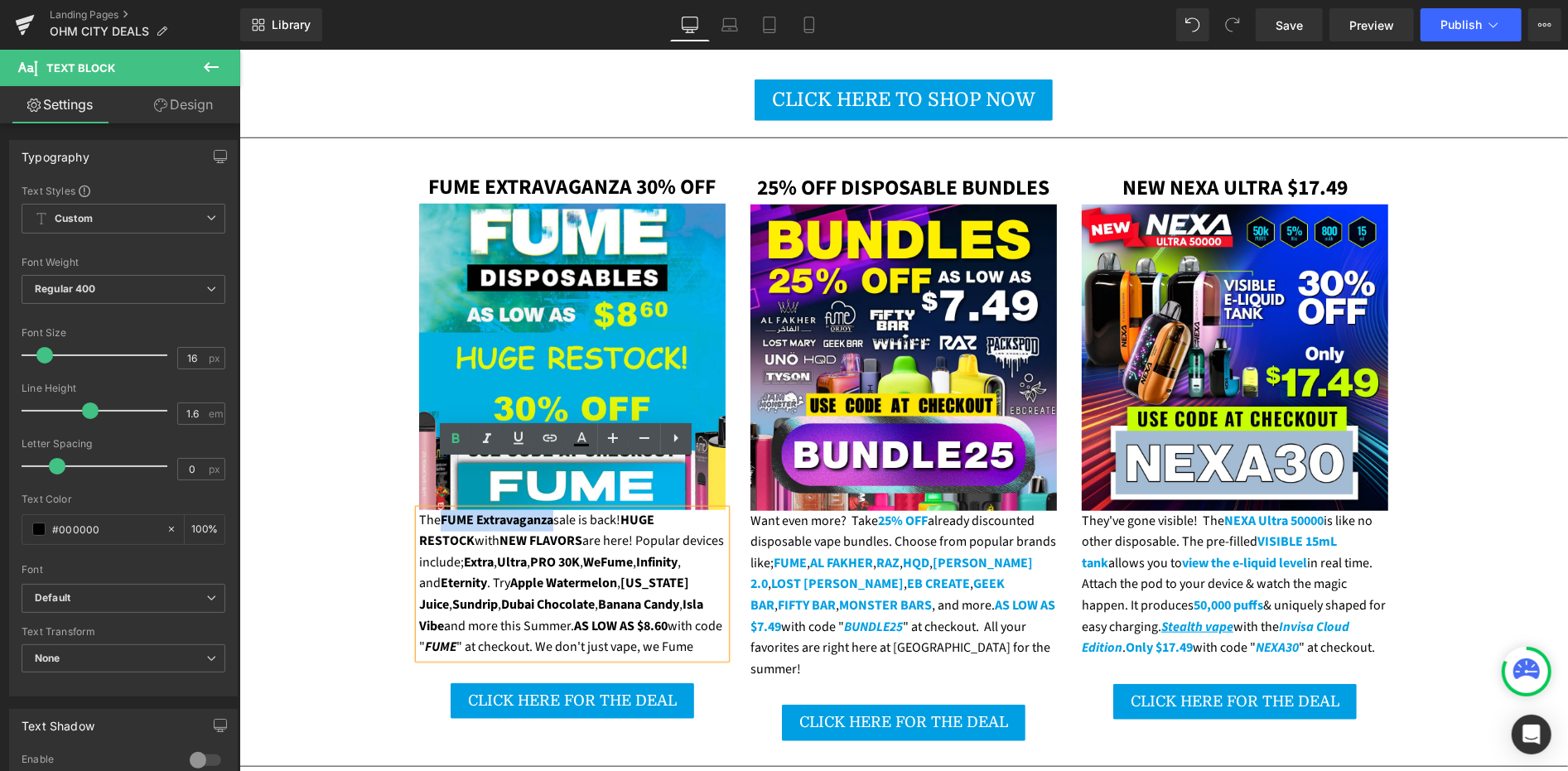
drag, startPoint x: 435, startPoint y: 471, endPoint x: 547, endPoint y: 474, distance: 112.0
click at [547, 510] on strong "FUME Extravaganza" at bounding box center [496, 519] width 113 height 18
click at [587, 447] on icon at bounding box center [581, 439] width 20 height 20
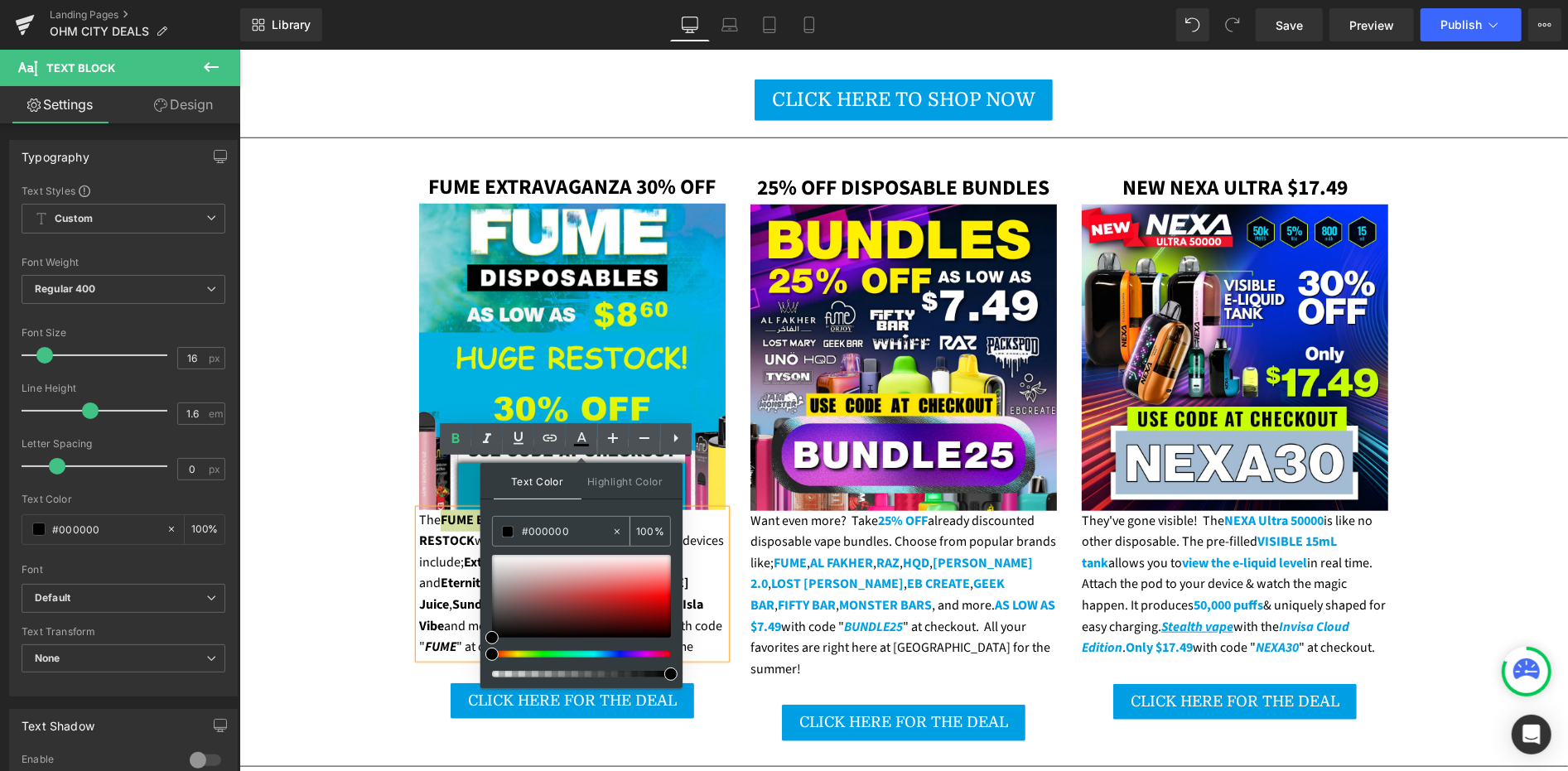
click at [567, 535] on input "#000000" at bounding box center [566, 531] width 90 height 18
paste input "9fe3"
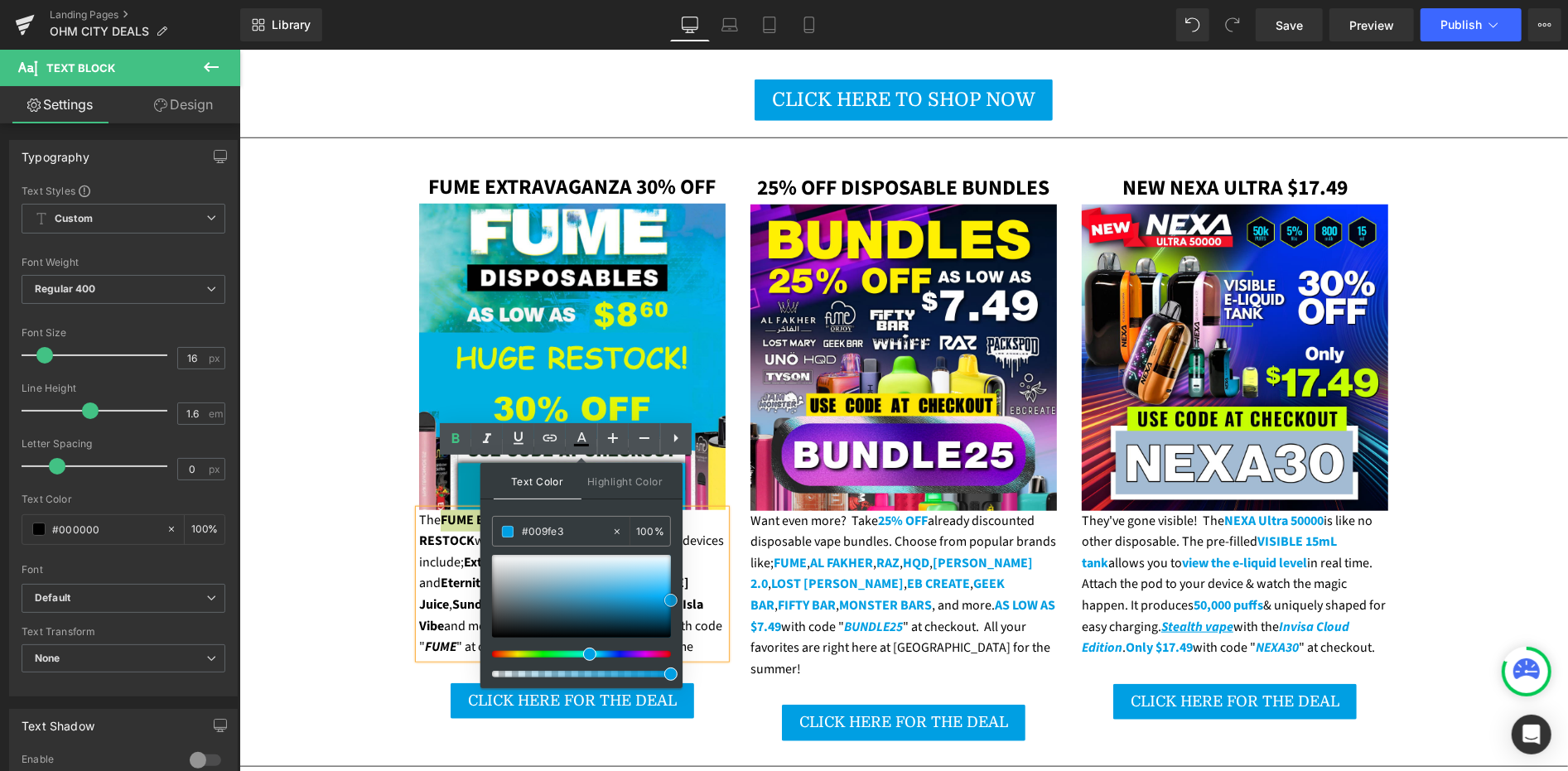
click at [670, 599] on span at bounding box center [671, 600] width 14 height 14
click at [462, 541] on div "The FUME Extravaganza sale is back! HUGE RESTOCK with NEW FLAVORS are here! Pop…" at bounding box center [571, 583] width 306 height 148
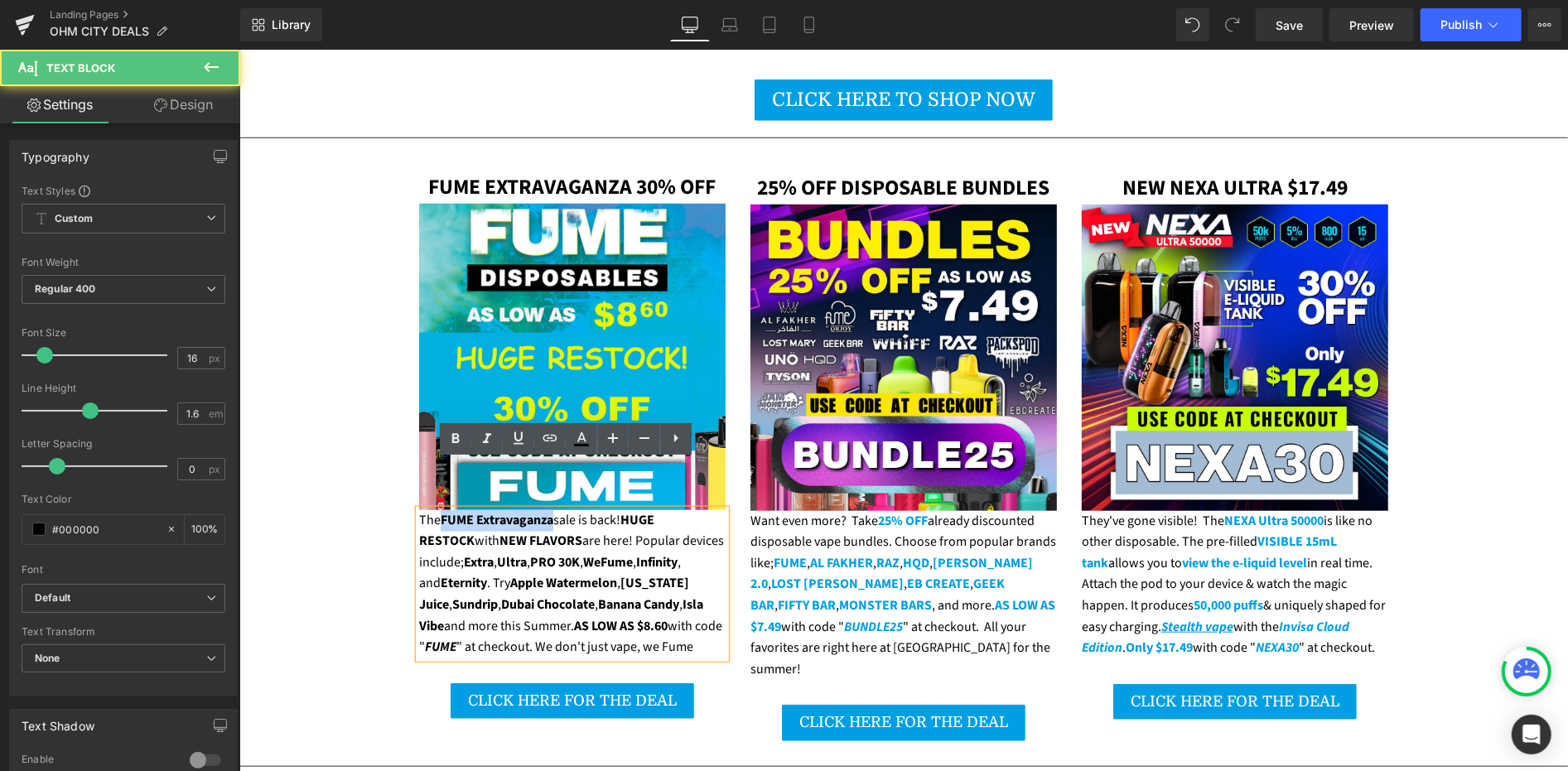
drag, startPoint x: 547, startPoint y: 471, endPoint x: 436, endPoint y: 468, distance: 111.0
click at [436, 509] on div "The FUME Extravaganza sale is back! HUGE RESTOCK with NEW FLAVORS are here! Pop…" at bounding box center [571, 583] width 306 height 148
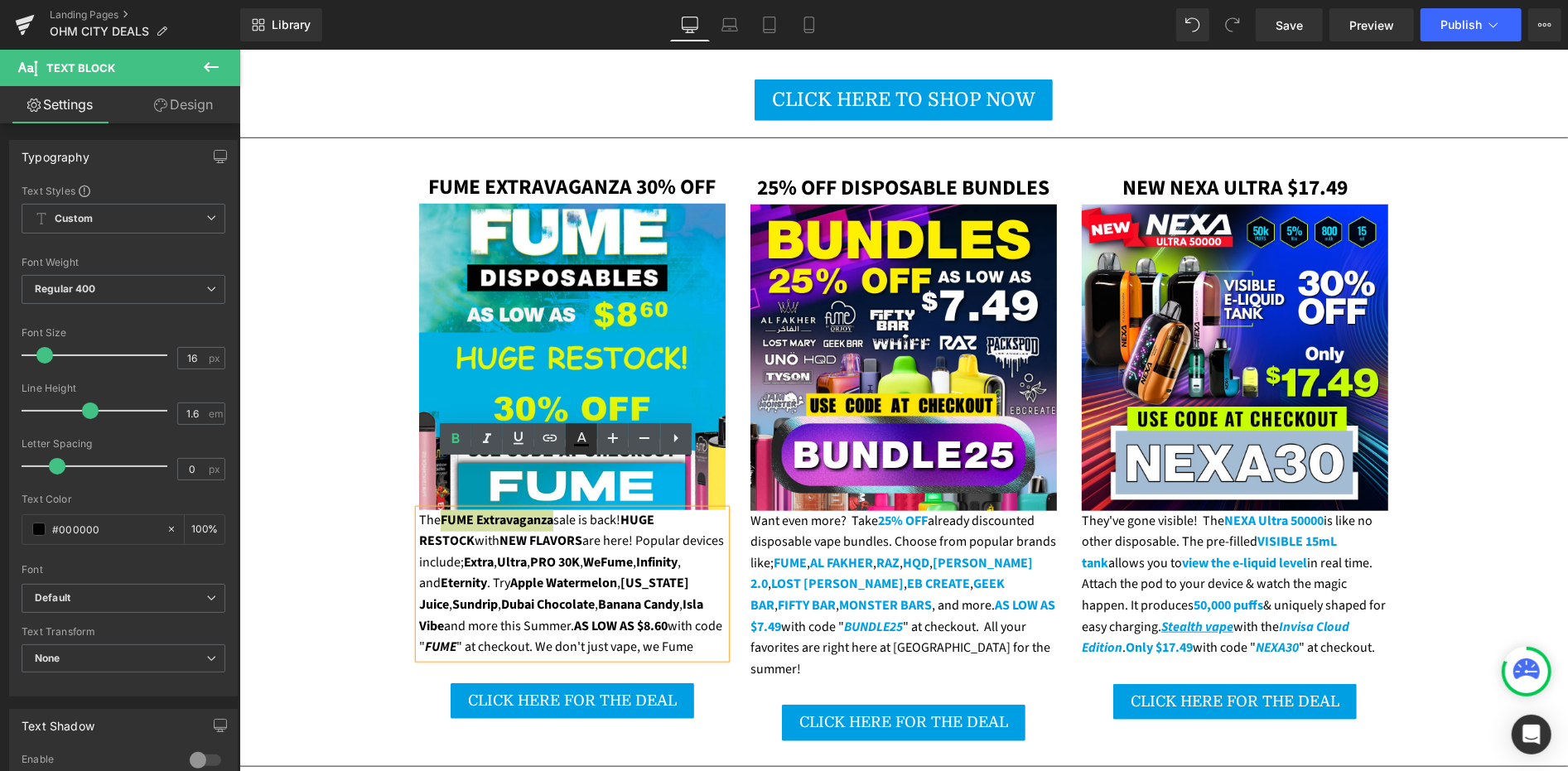
click at [584, 436] on icon at bounding box center [581, 439] width 20 height 20
type input "#000000"
type input "100"
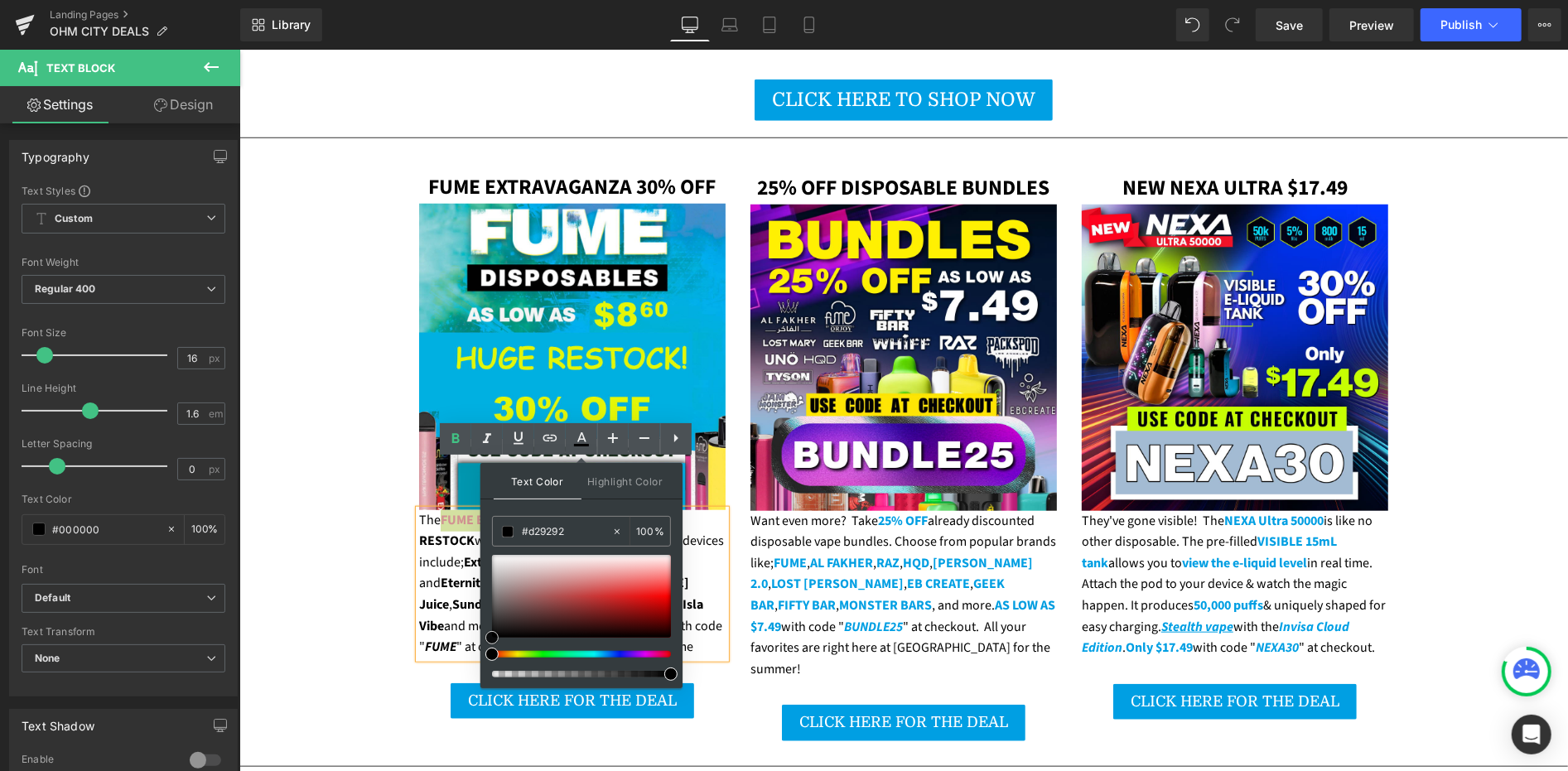
click at [567, 579] on div at bounding box center [581, 596] width 179 height 83
click at [554, 528] on input "#d29292" at bounding box center [566, 531] width 90 height 18
paste input "009fe3"
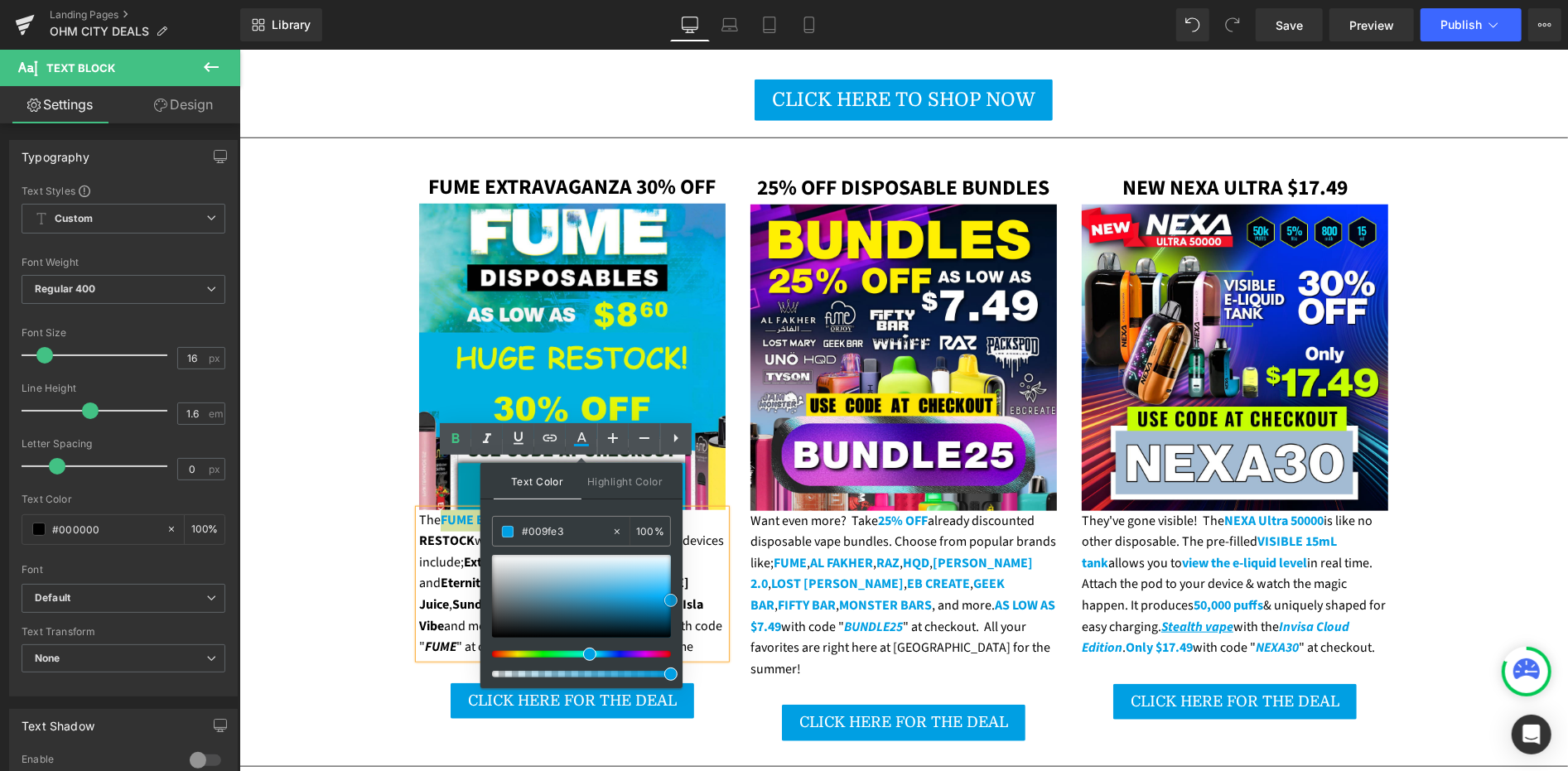
click at [674, 599] on span at bounding box center [671, 600] width 14 height 14
click at [496, 553] on strong "Ultra" at bounding box center [510, 561] width 30 height 18
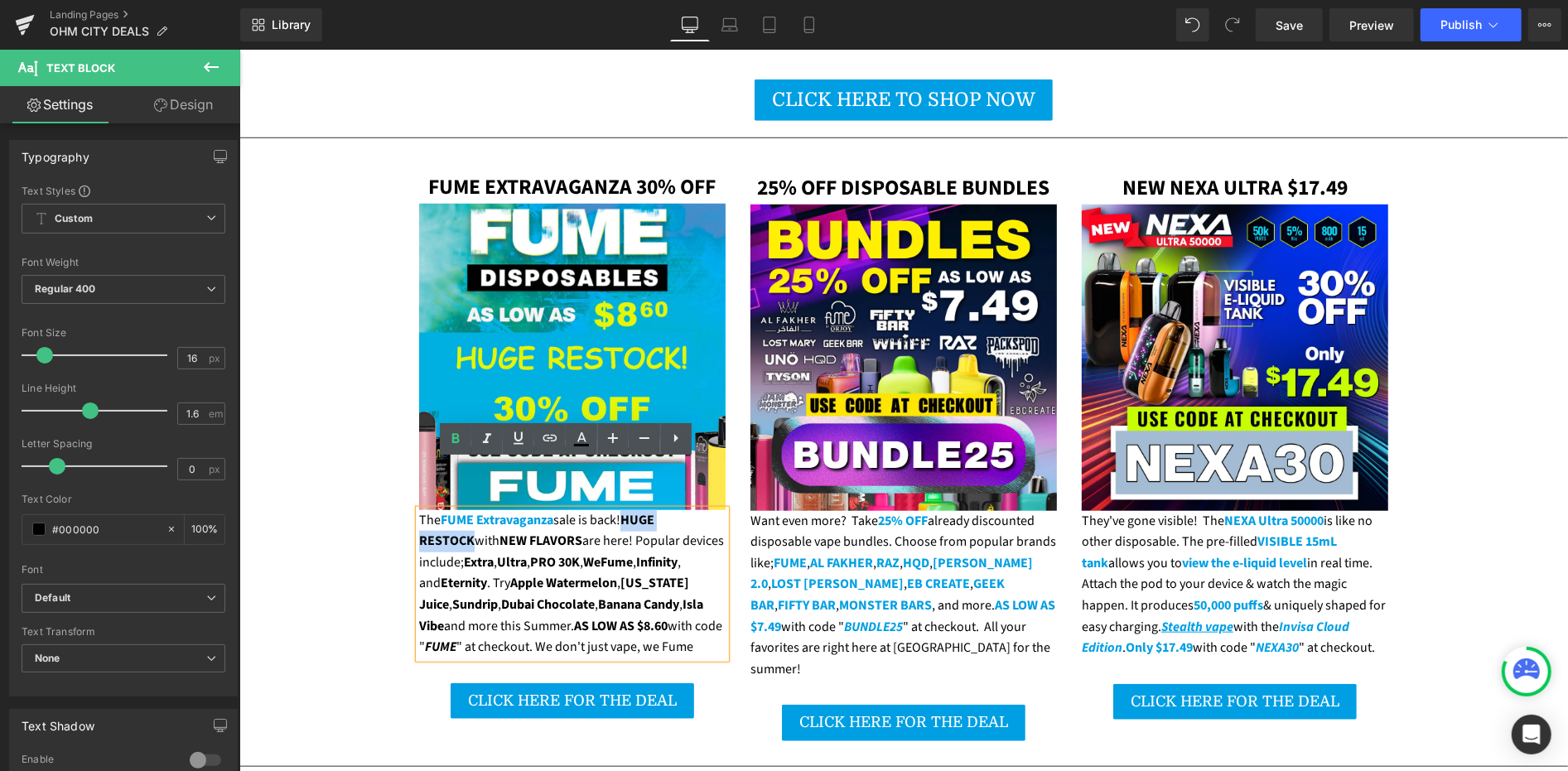
drag, startPoint x: 623, startPoint y: 471, endPoint x: 708, endPoint y: 474, distance: 85.1
click at [653, 510] on strong "HUGE RESTOCK" at bounding box center [536, 529] width 235 height 40
click at [582, 441] on icon at bounding box center [581, 439] width 20 height 20
type input "#000000"
type input "100"
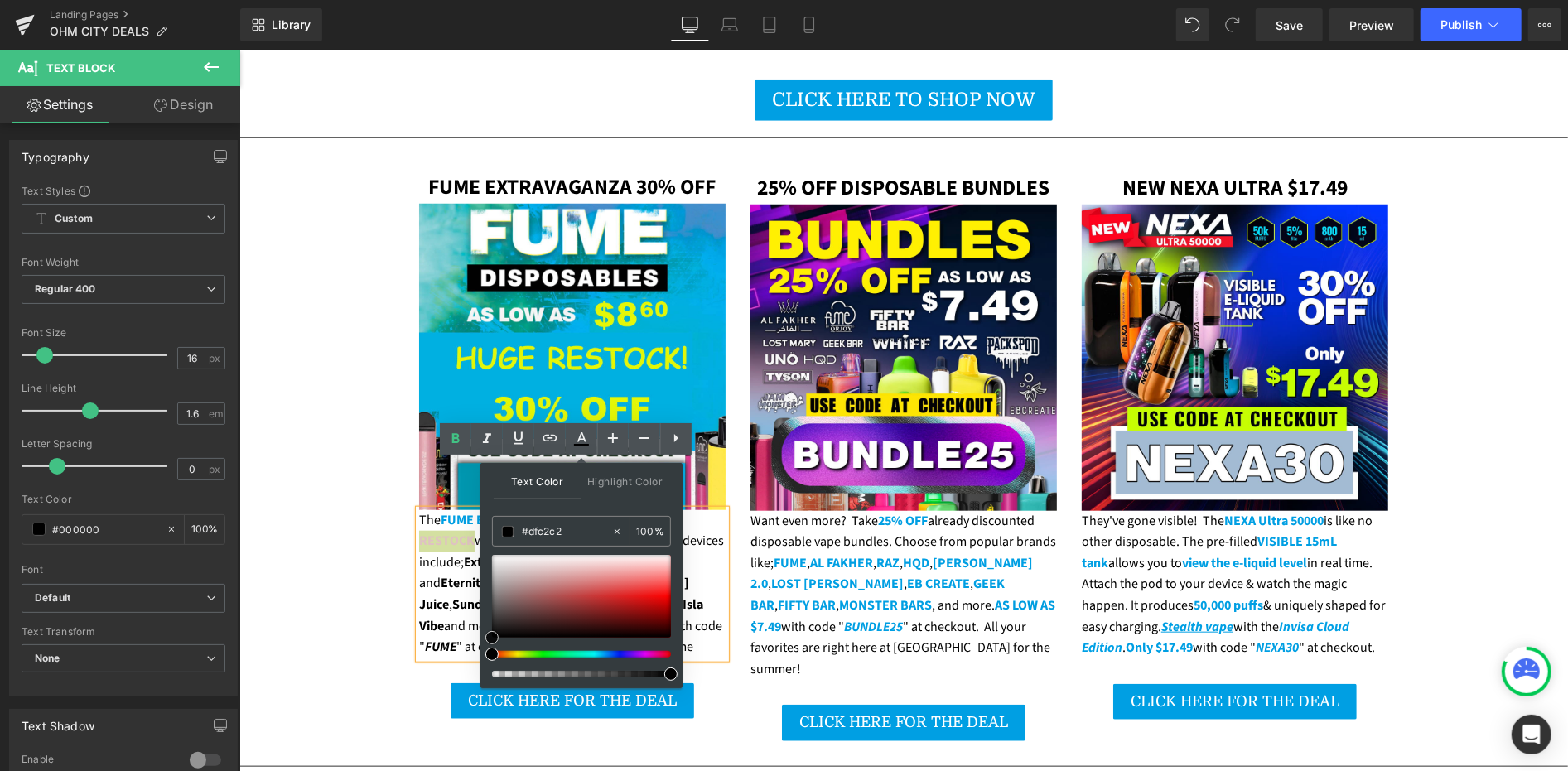
click at [547, 569] on div at bounding box center [581, 596] width 179 height 83
click at [549, 526] on input "#dfc2c2" at bounding box center [566, 531] width 90 height 18
paste input "009fe3"
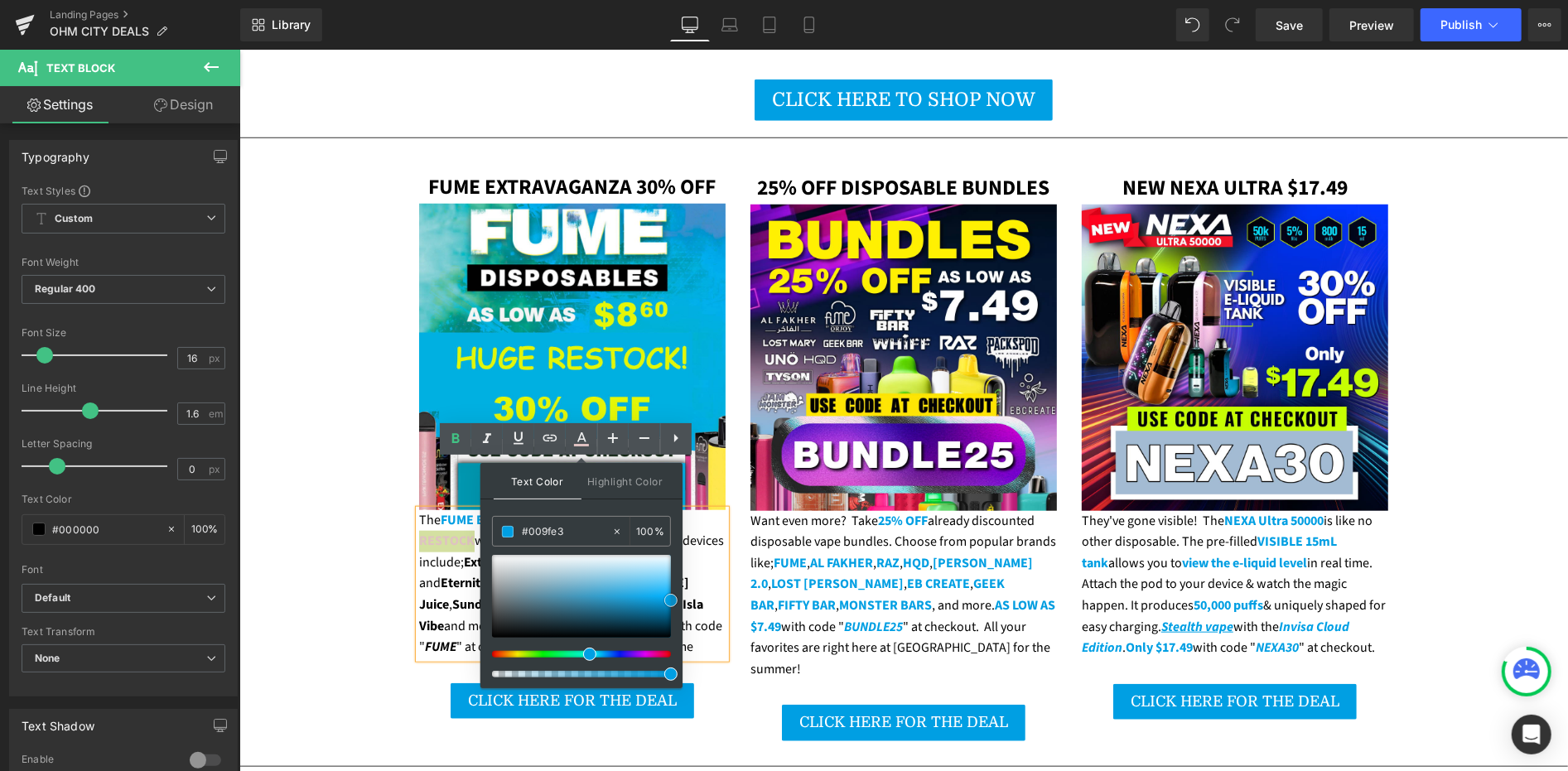
click at [674, 599] on span at bounding box center [671, 600] width 14 height 14
click at [451, 594] on strong "Sundrip" at bounding box center [474, 603] width 45 height 18
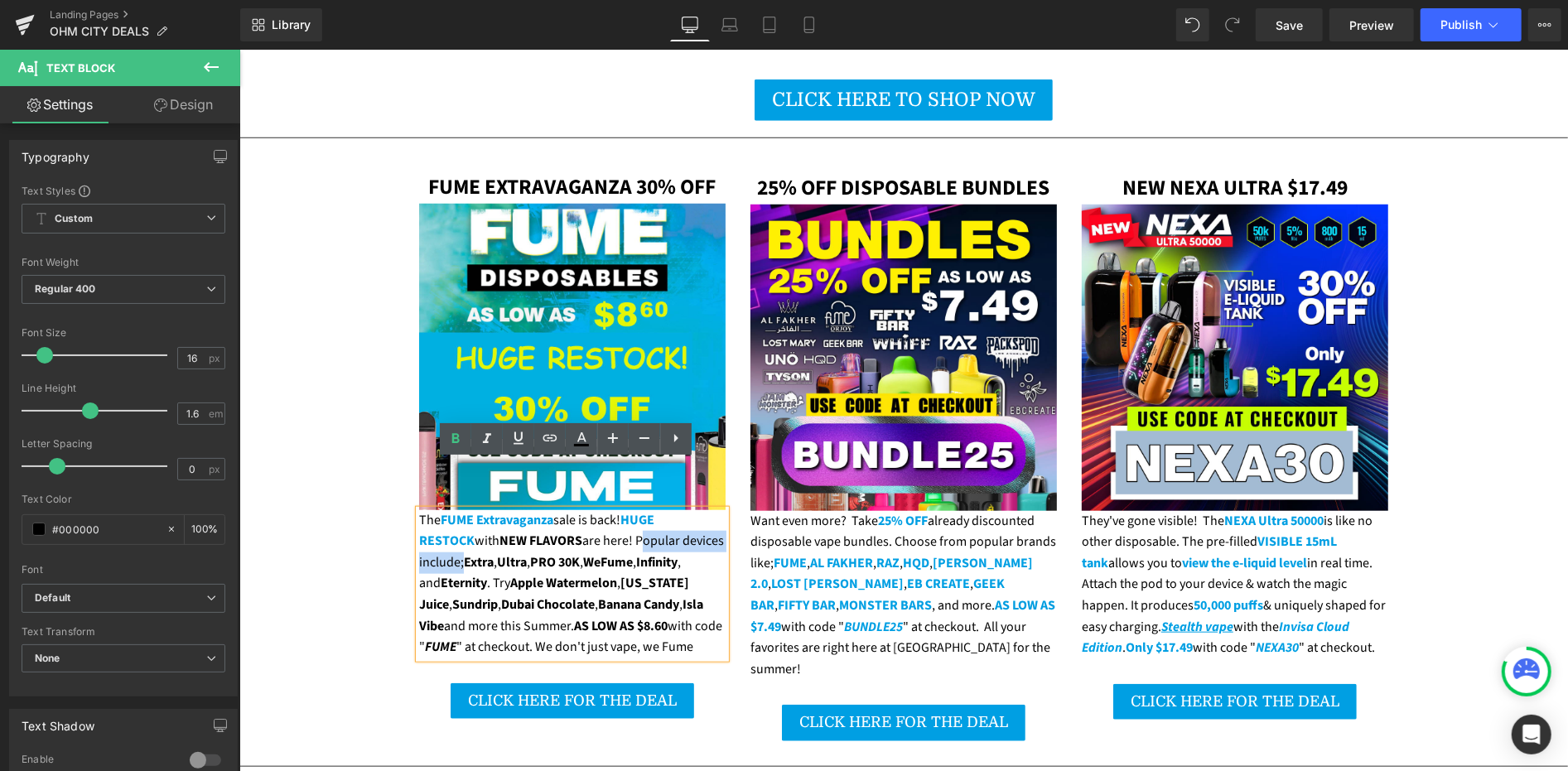
drag, startPoint x: 575, startPoint y: 494, endPoint x: 704, endPoint y: 492, distance: 129.0
click at [704, 509] on div "The FUME Extravaganza sale is back! HUGE RESTOCK with NEW FLAVORS are here! Pop…" at bounding box center [571, 583] width 306 height 148
drag, startPoint x: 623, startPoint y: 492, endPoint x: 576, endPoint y: 496, distance: 47.2
click at [576, 509] on div "The FUME Extravaganza sale is back! HUGE RESTOCK with NEW FLAVORS are here! 30%…" at bounding box center [571, 583] width 306 height 148
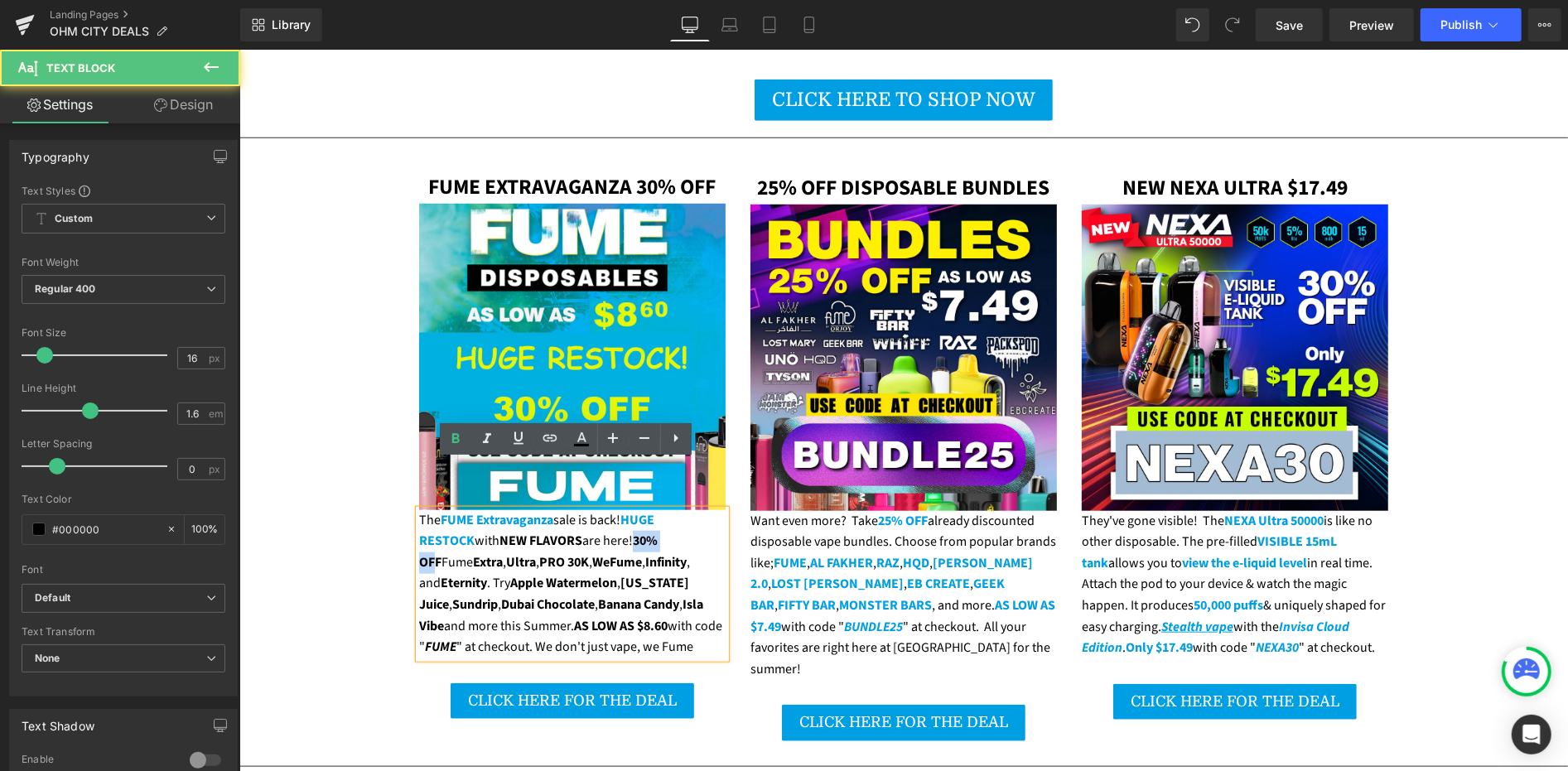
drag, startPoint x: 623, startPoint y: 494, endPoint x: 576, endPoint y: 488, distance: 47.4
click at [576, 530] on span "30% OFF" at bounding box center [537, 550] width 239 height 40
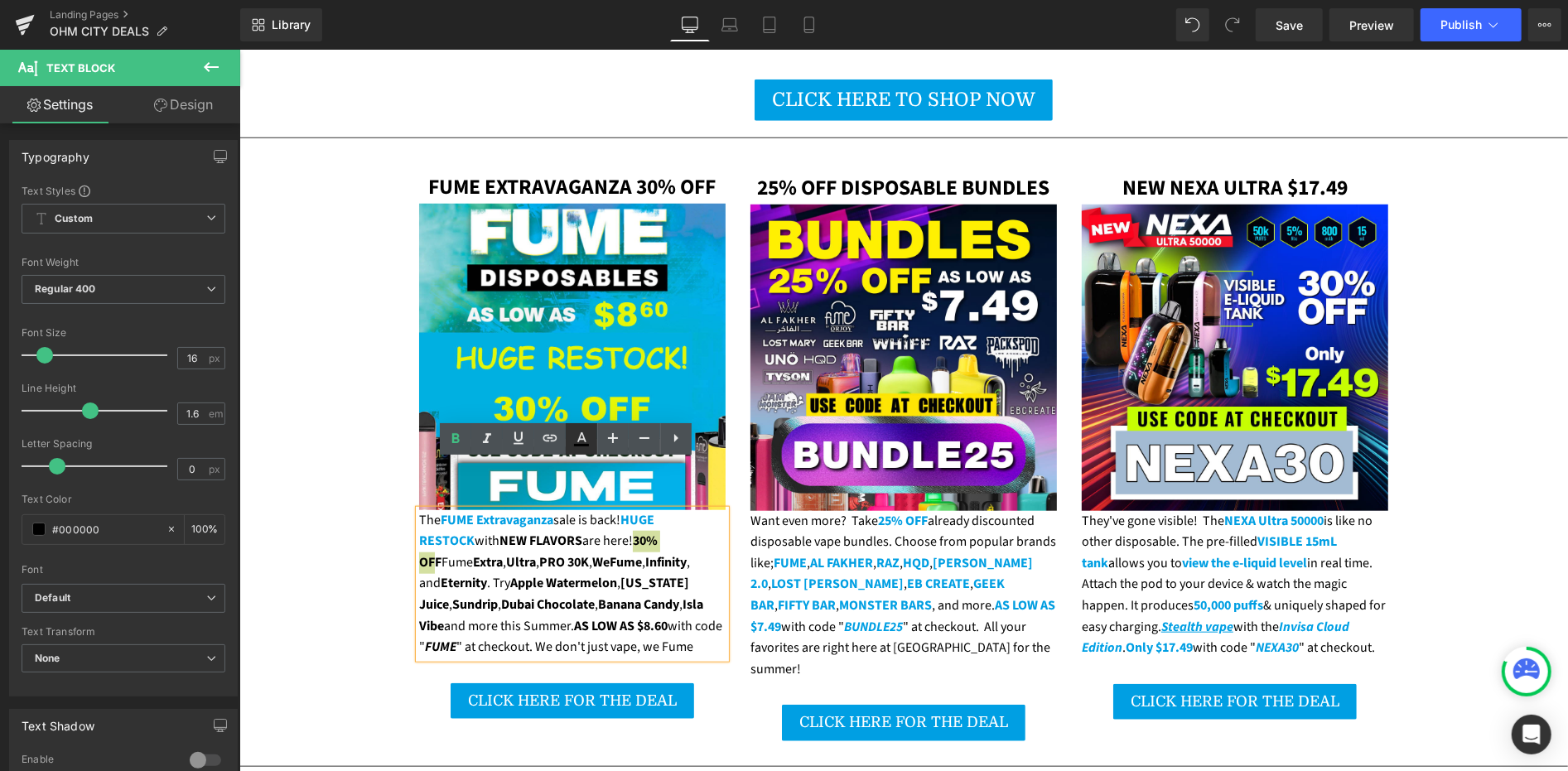
click at [582, 437] on icon at bounding box center [581, 437] width 9 height 10
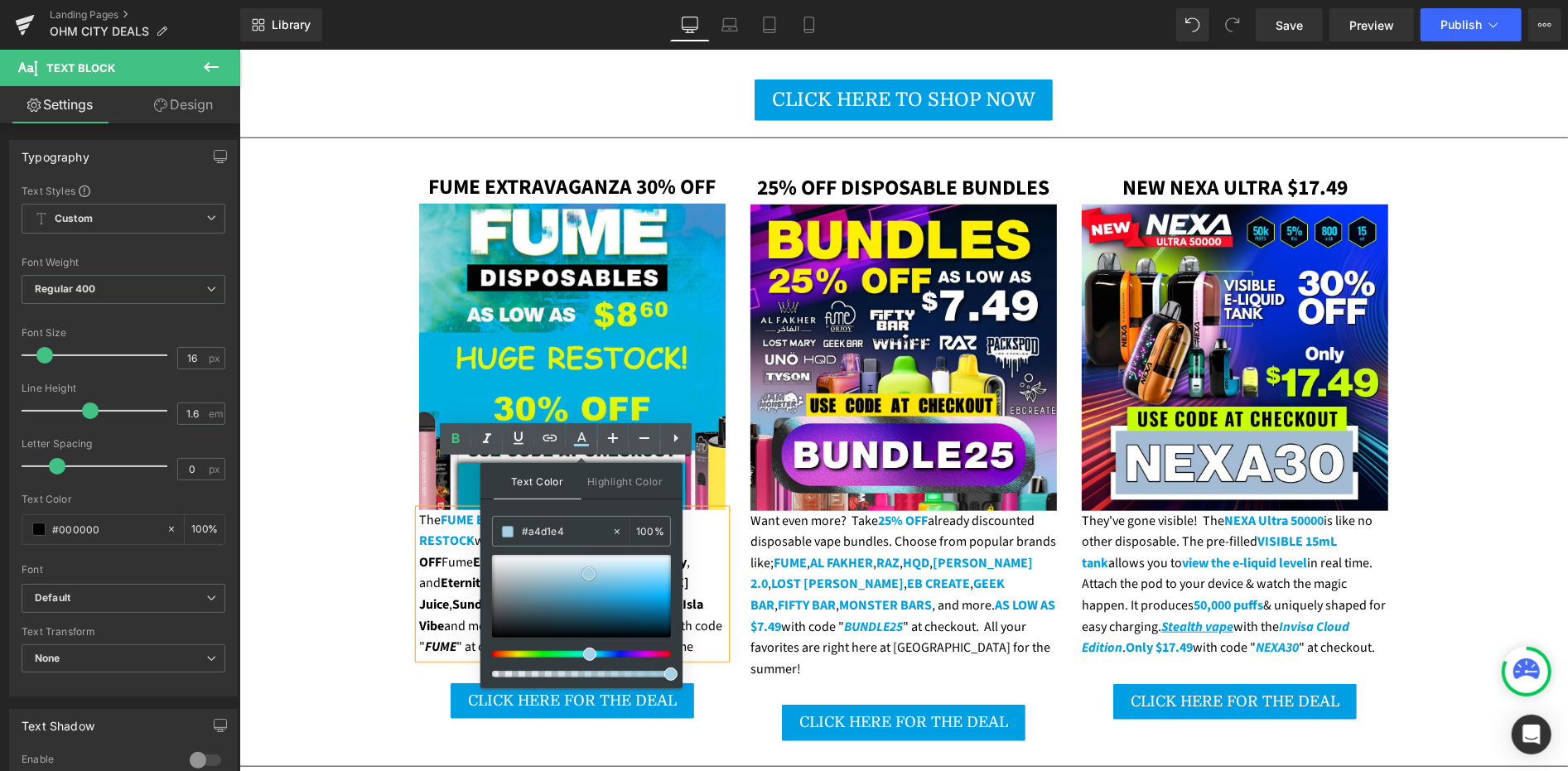
click at [589, 573] on div at bounding box center [581, 596] width 179 height 83
click at [565, 533] on input "#a4d1e4" at bounding box center [566, 531] width 90 height 18
paste input "009fe3"
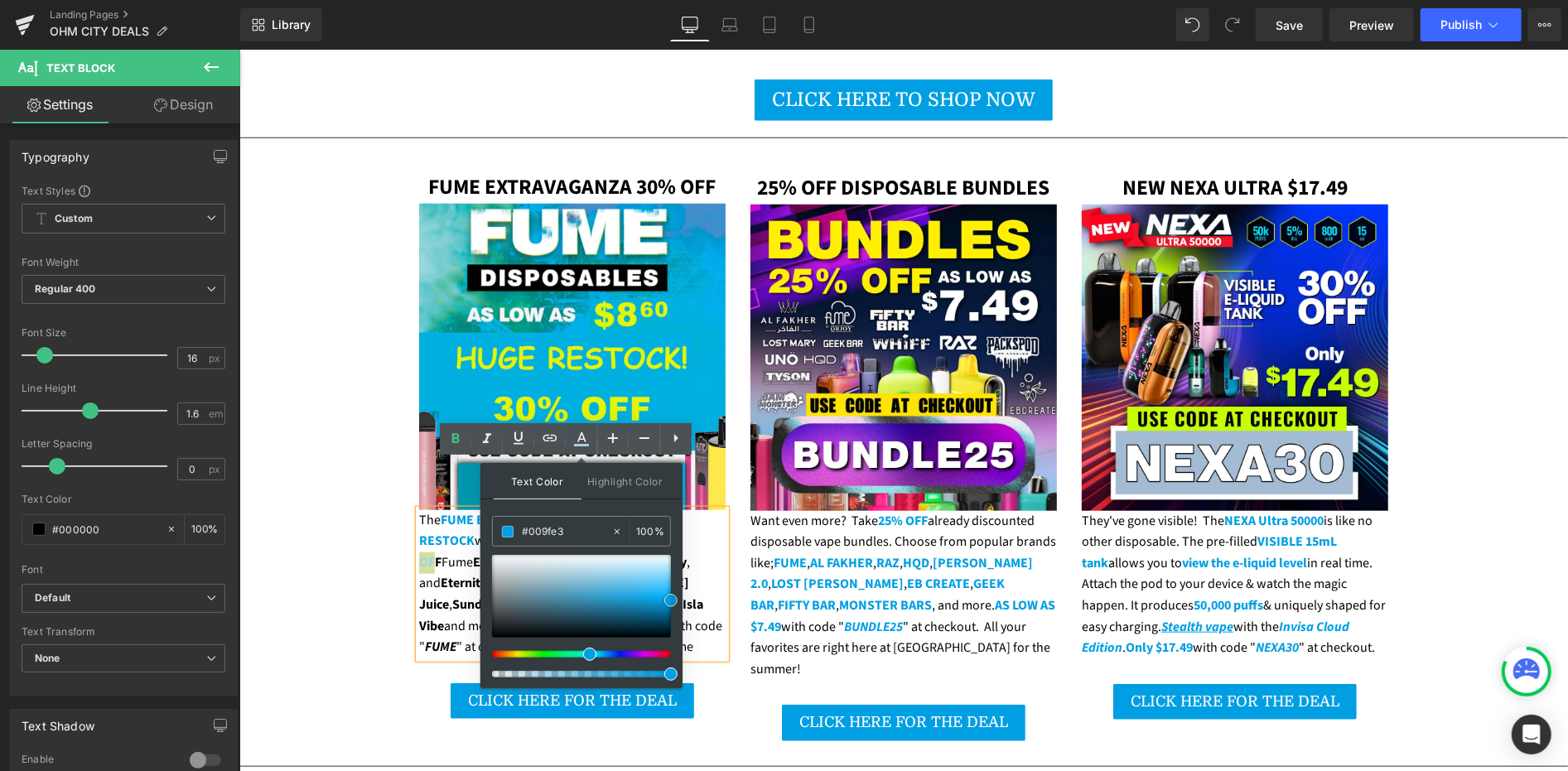
click at [673, 598] on span at bounding box center [671, 600] width 14 height 14
click at [538, 553] on strong "PRO 30K" at bounding box center [563, 561] width 49 height 18
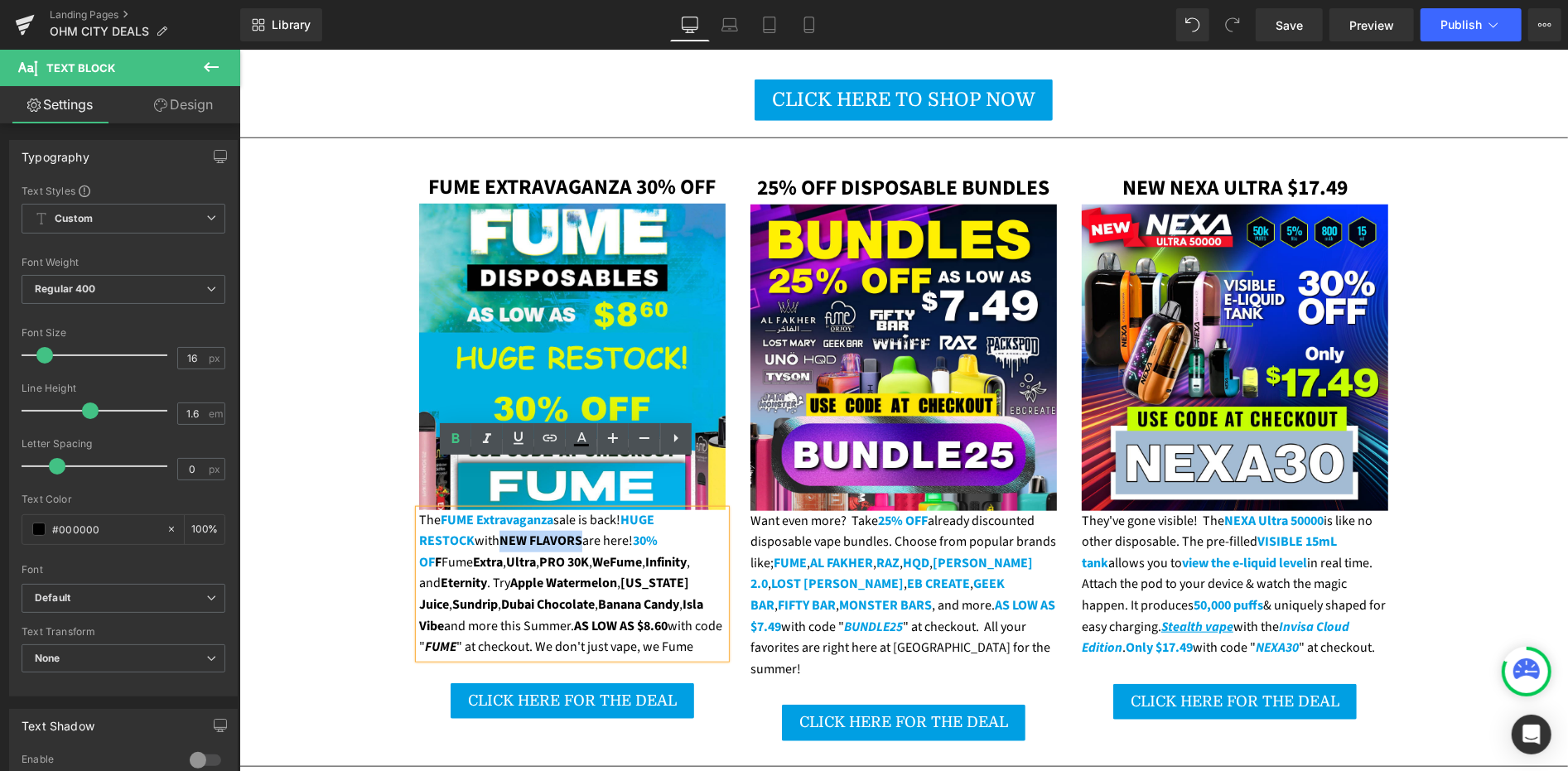
drag, startPoint x: 443, startPoint y: 488, endPoint x: 518, endPoint y: 497, distance: 75.5
click at [518, 530] on strong "NEW FLAVORS" at bounding box center [540, 539] width 83 height 18
click at [584, 439] on icon at bounding box center [581, 437] width 9 height 10
type input "#000000"
type input "100"
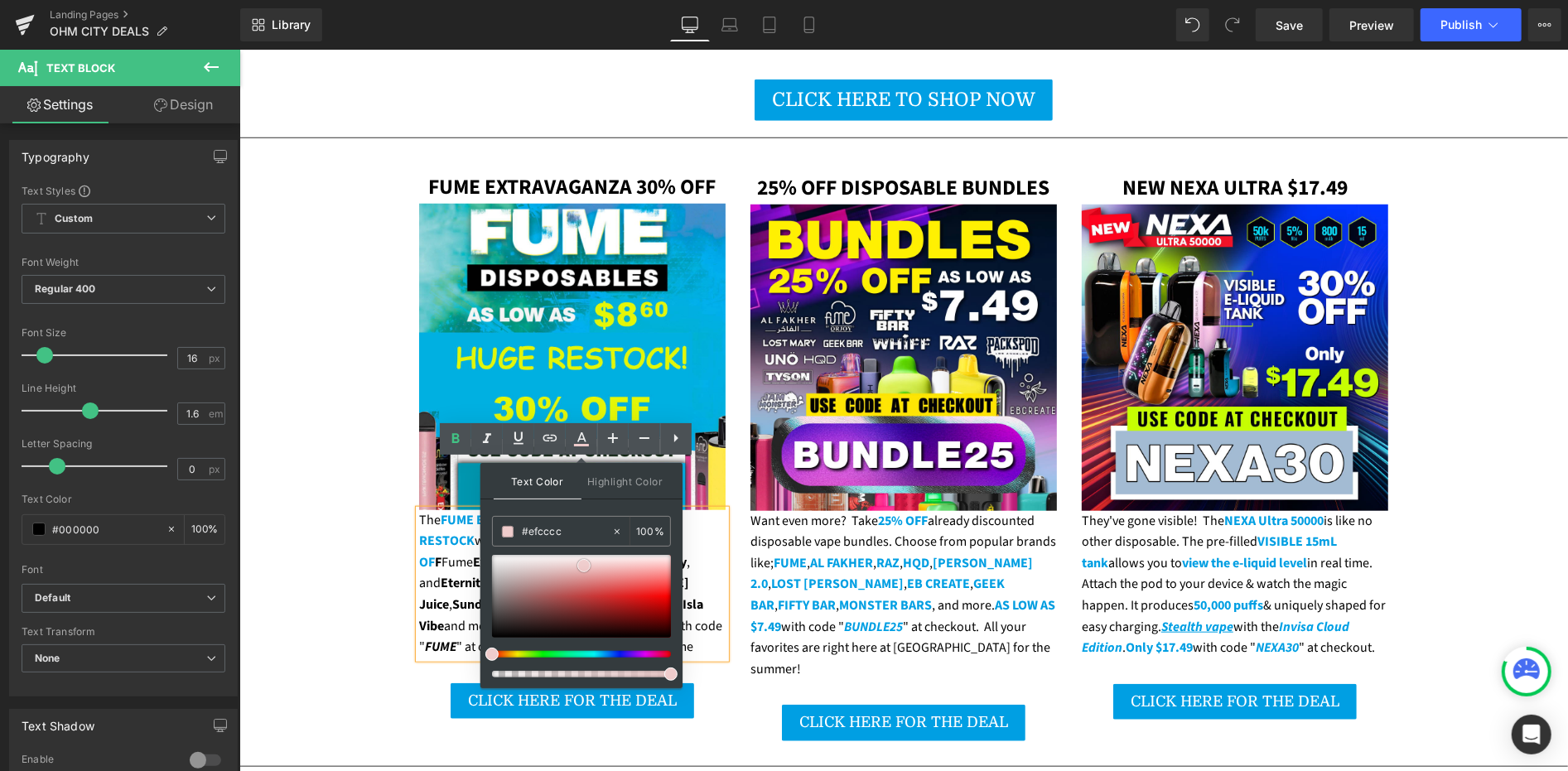
click at [584, 564] on div at bounding box center [581, 596] width 179 height 83
click at [545, 528] on input "#efcccc" at bounding box center [566, 531] width 90 height 18
paste input "009fe3"
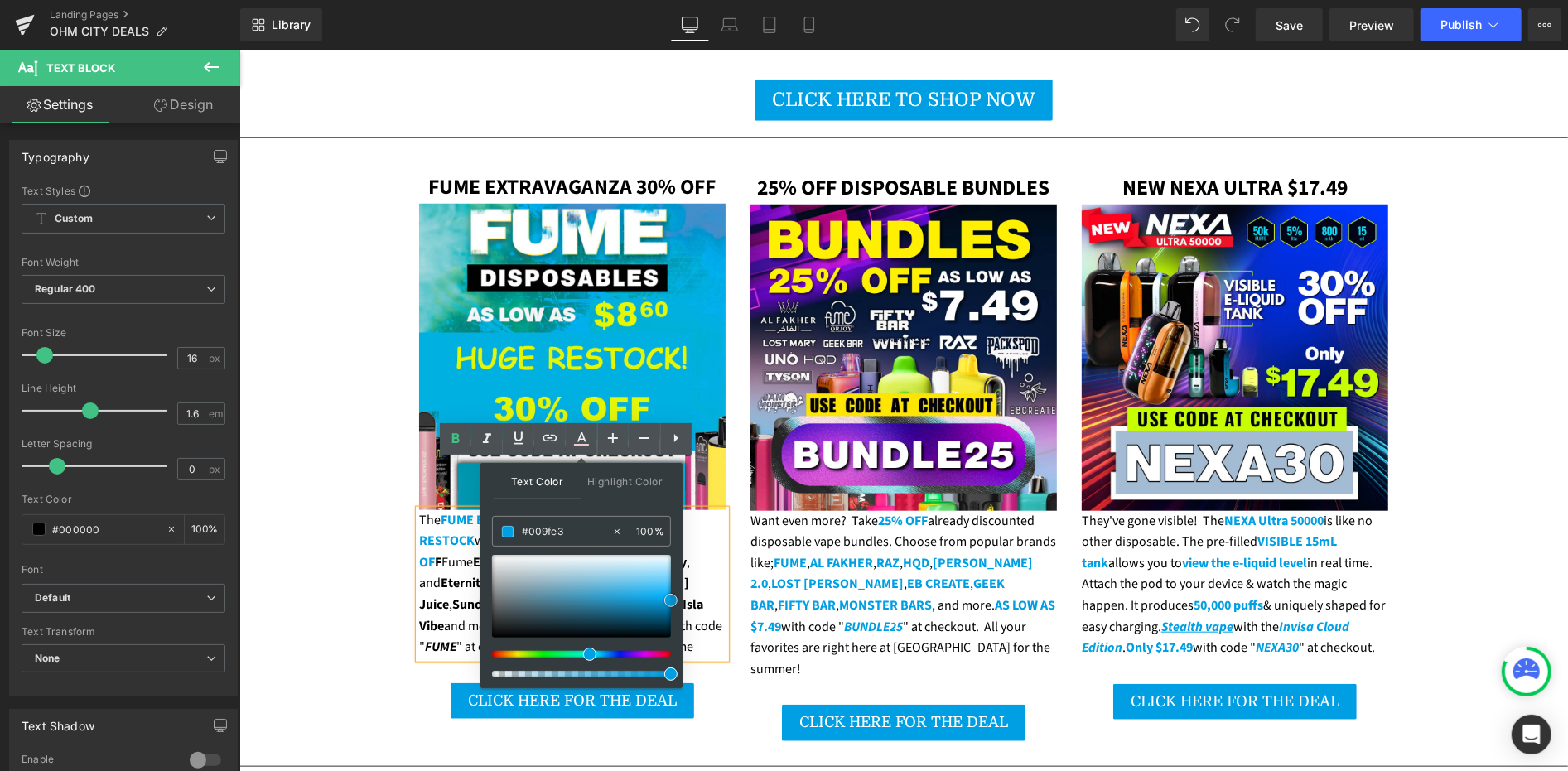
click at [664, 599] on span at bounding box center [671, 600] width 14 height 14
click at [522, 433] on icon at bounding box center [518, 438] width 10 height 13
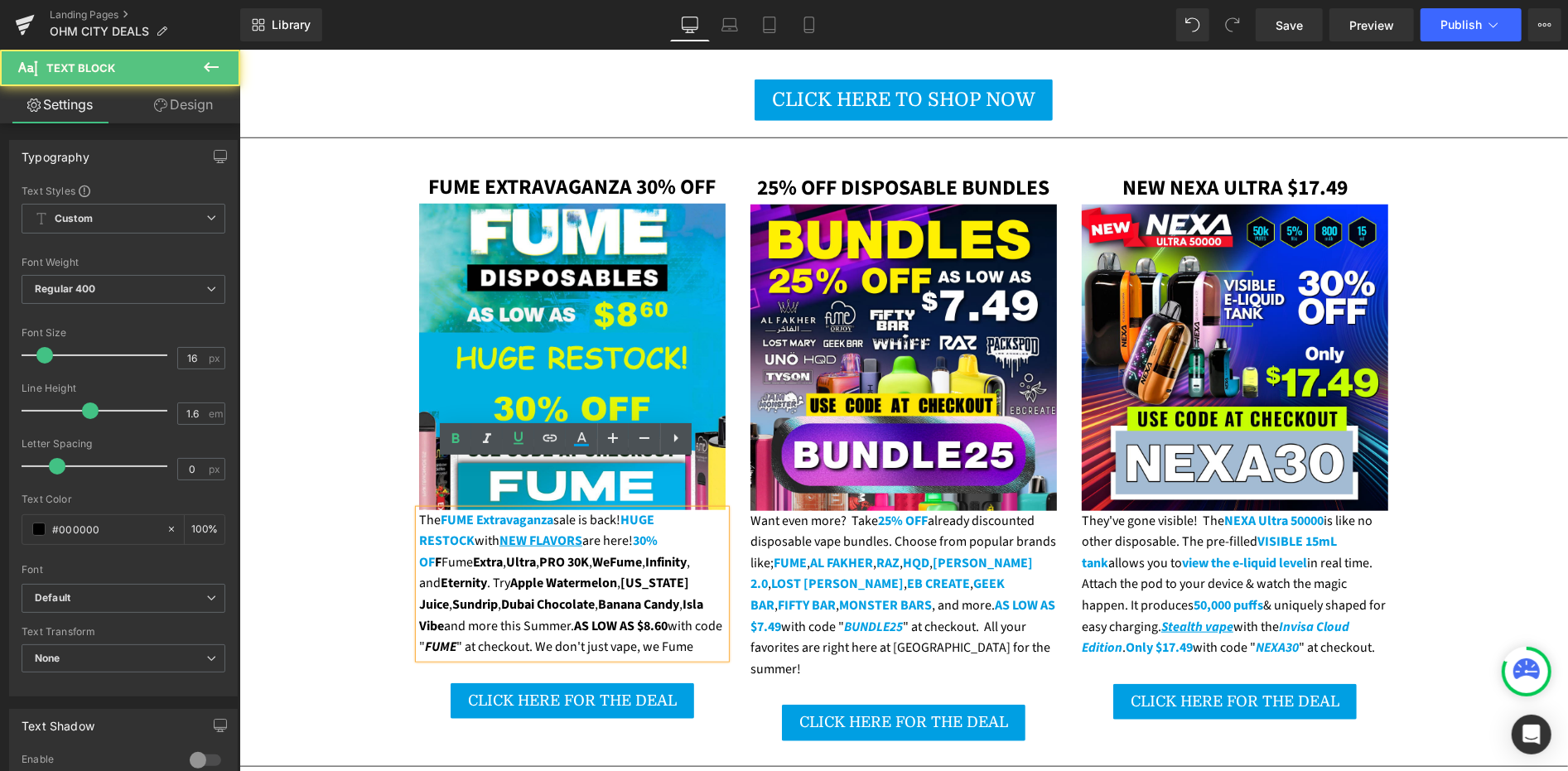
click at [597, 594] on strong "Banana Candy" at bounding box center [638, 603] width 81 height 18
drag, startPoint x: 624, startPoint y: 494, endPoint x: 577, endPoint y: 492, distance: 47.0
click at [577, 509] on div "The FUME Extravaganza sale is back! HUGE RESTOCK with NEW FLAVORS are here! 30%…" at bounding box center [571, 583] width 306 height 148
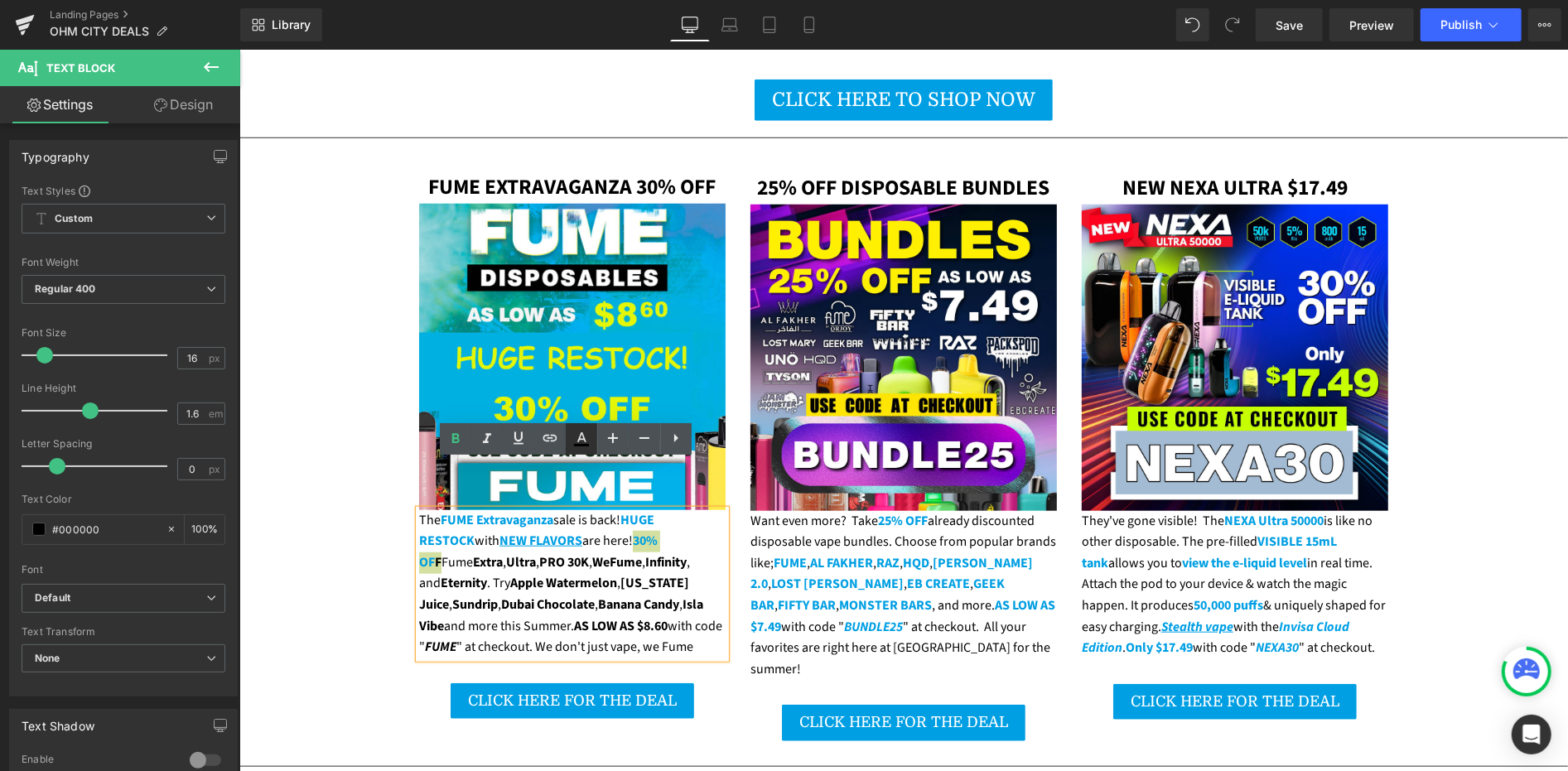
drag, startPoint x: 576, startPoint y: 443, endPoint x: 336, endPoint y: 425, distance: 240.7
click at [576, 443] on icon at bounding box center [581, 439] width 20 height 20
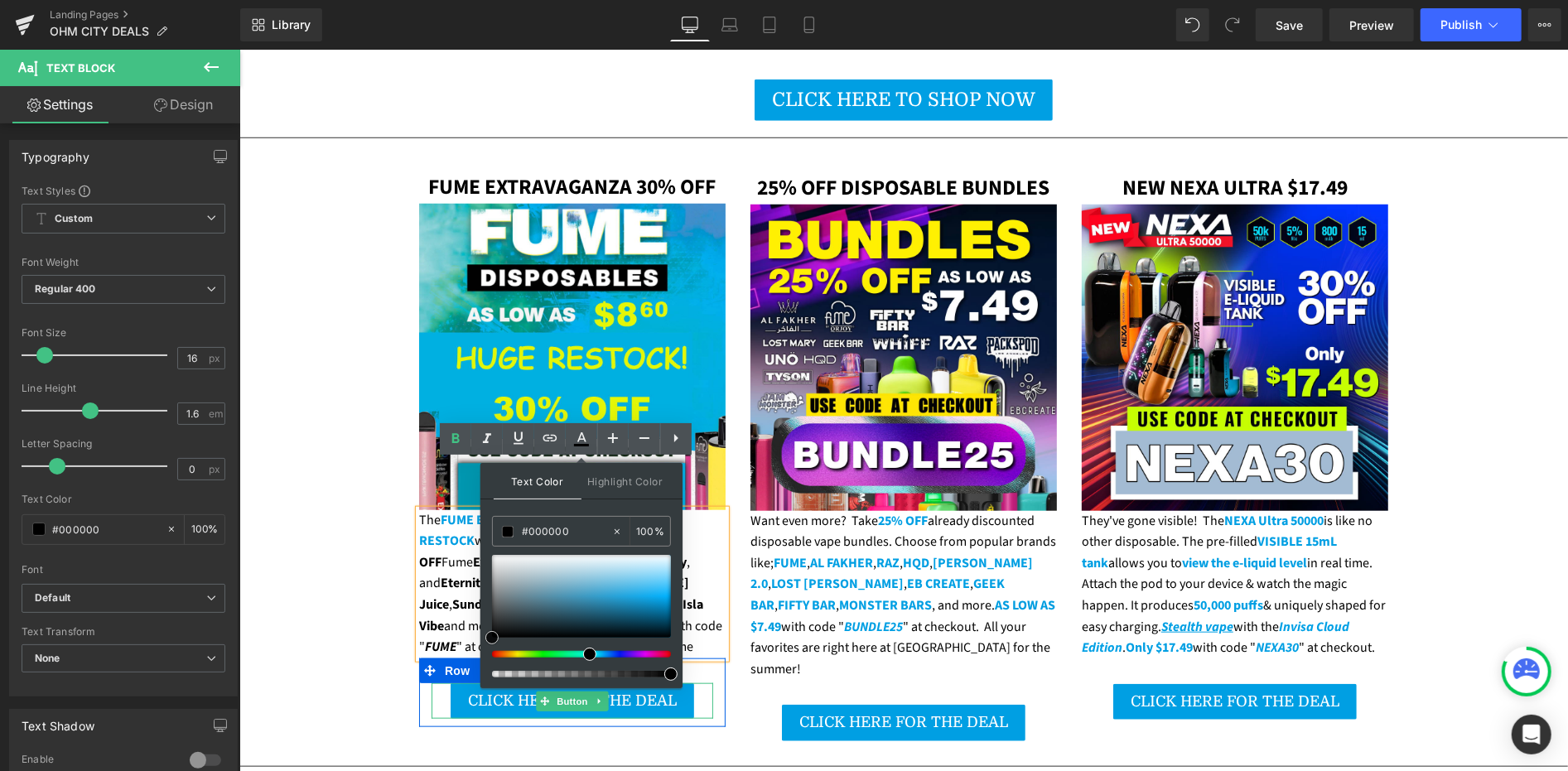
drag, startPoint x: 905, startPoint y: 651, endPoint x: 472, endPoint y: 643, distance: 433.1
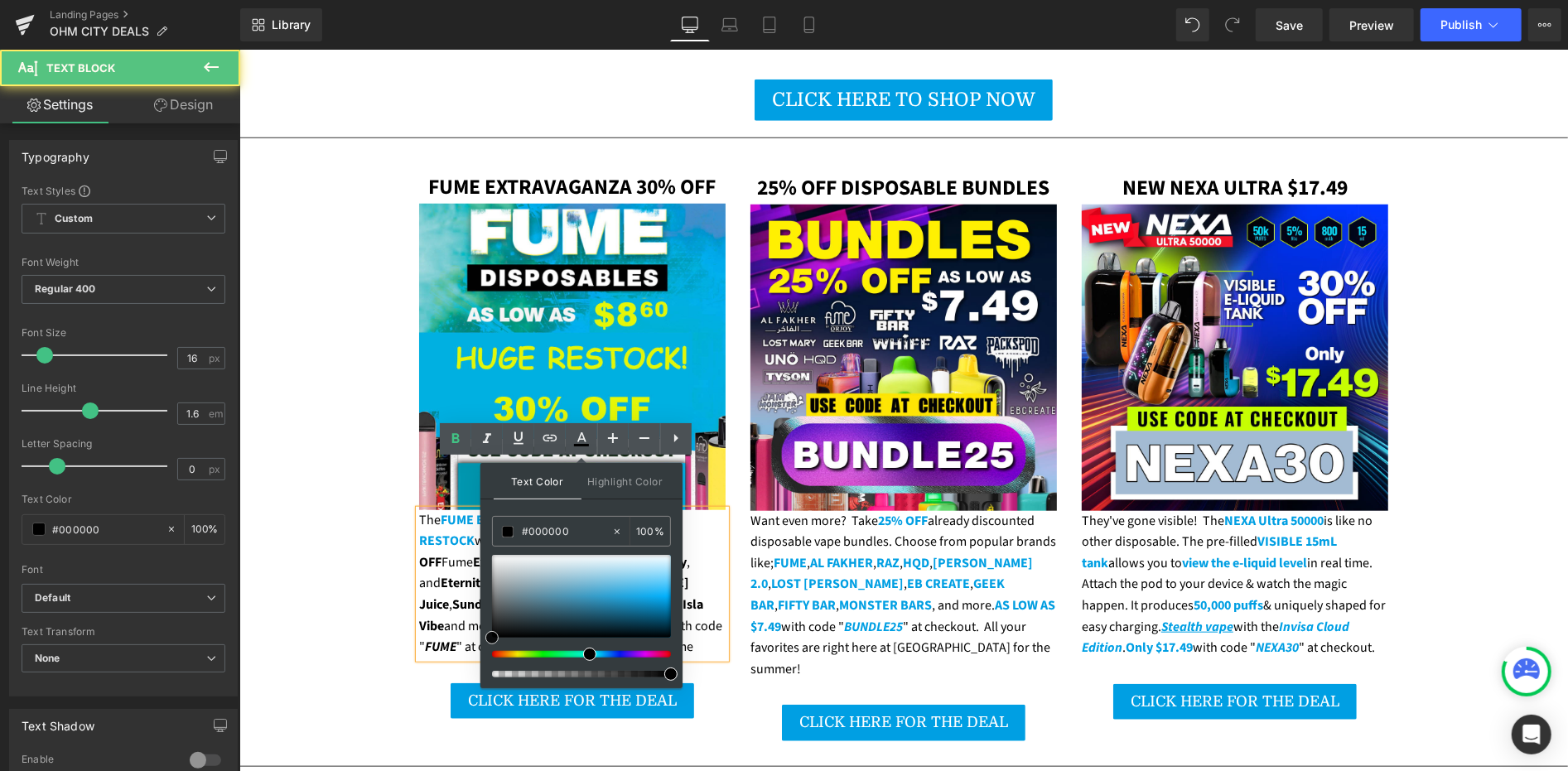
click at [501, 594] on strong "Dubai Chocolate" at bounding box center [547, 603] width 94 height 18
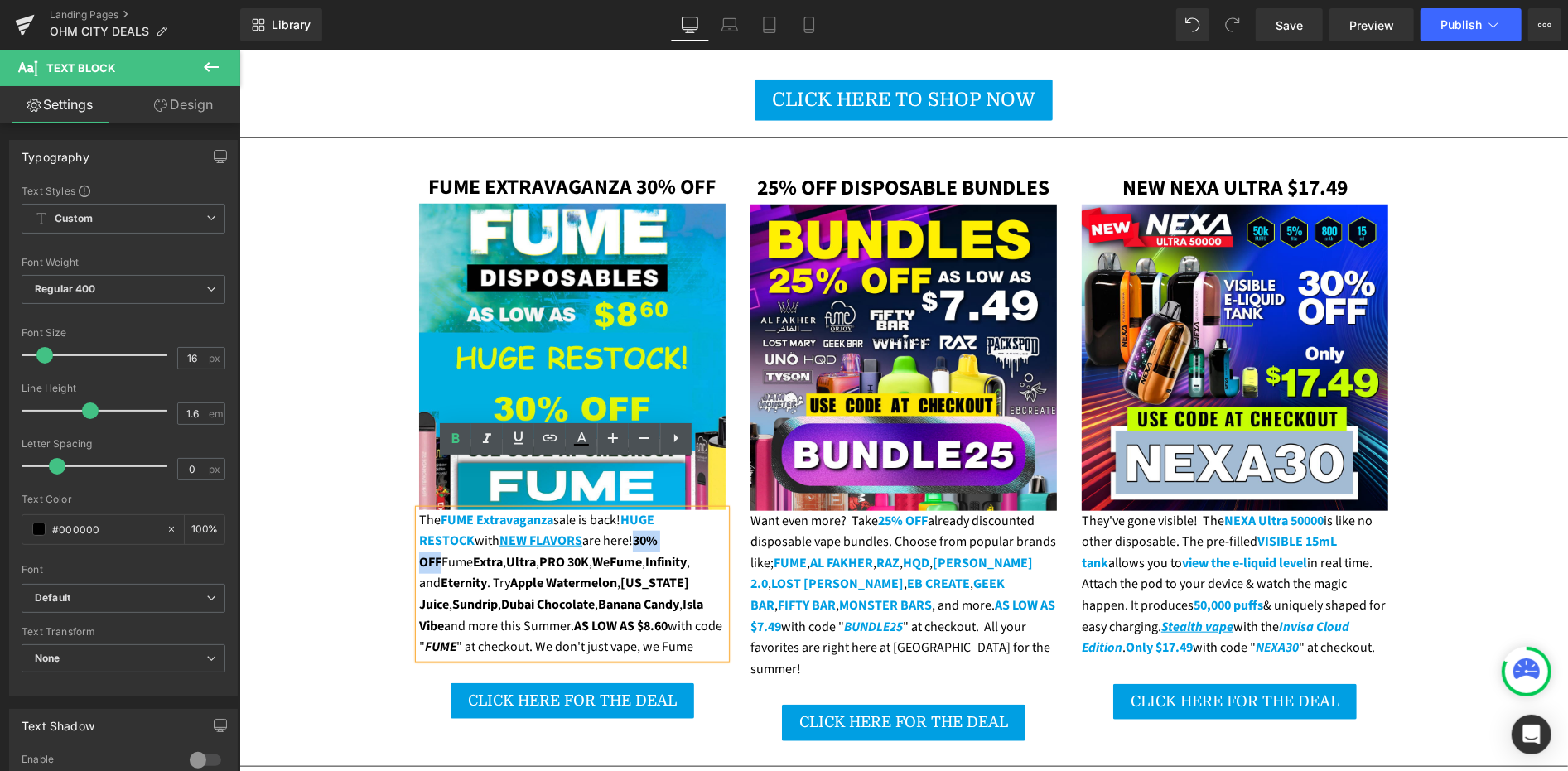
drag, startPoint x: 624, startPoint y: 491, endPoint x: 577, endPoint y: 490, distance: 47.0
click at [577, 530] on span "30% OF F" at bounding box center [537, 550] width 239 height 40
click at [582, 439] on icon at bounding box center [581, 437] width 9 height 10
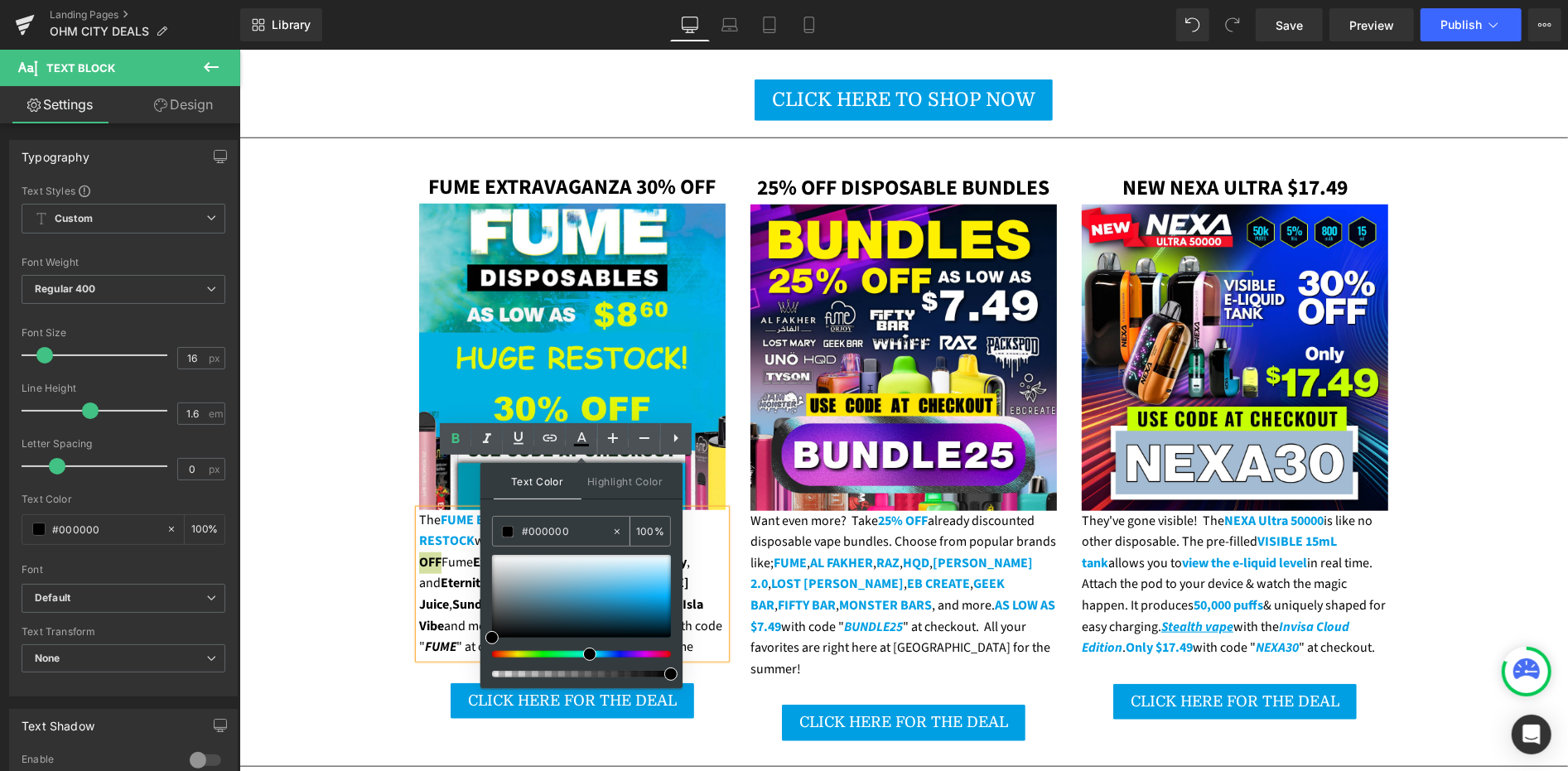
click at [571, 534] on input "#000000" at bounding box center [566, 531] width 90 height 18
paste input "9fe3"
click at [669, 599] on span at bounding box center [671, 600] width 14 height 14
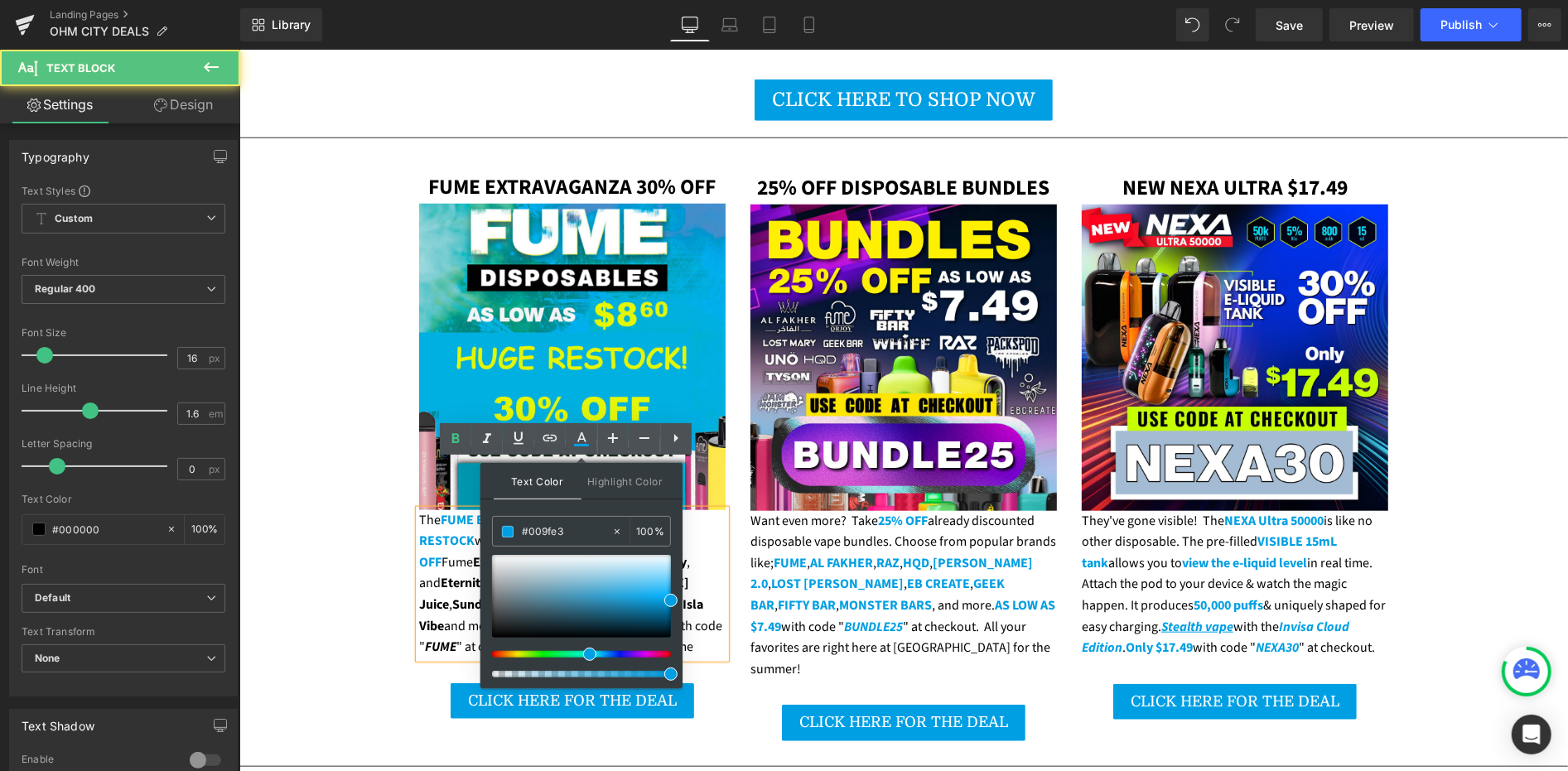
click at [499, 530] on strong "NEW FLAVORS" at bounding box center [540, 539] width 83 height 18
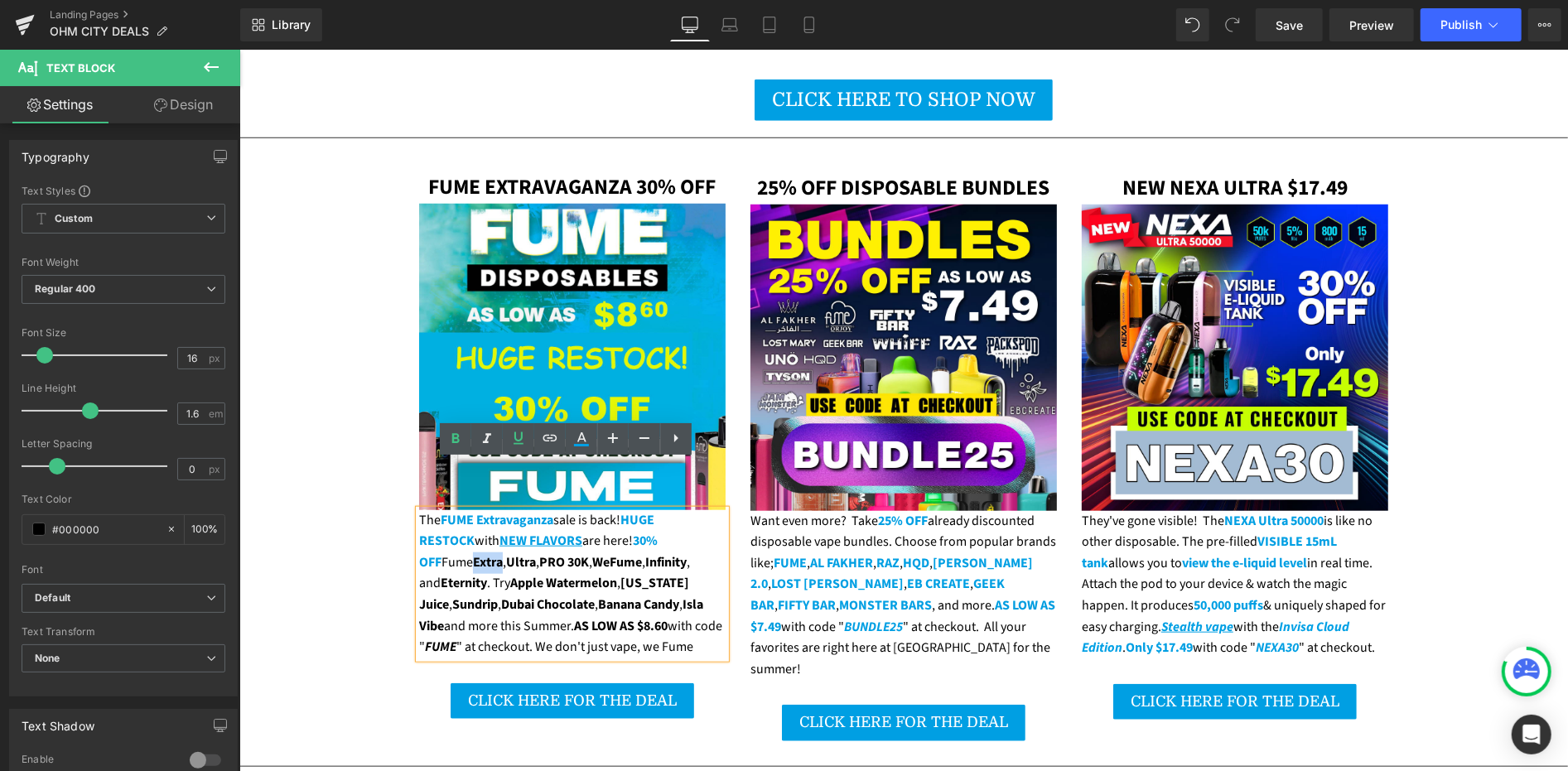
drag, startPoint x: 664, startPoint y: 495, endPoint x: 691, endPoint y: 497, distance: 27.1
click at [691, 509] on div "The FUME Extravaganza sale is back! HUGE RESTOCK with NEW FLAVORS are here! 30%…" at bounding box center [571, 583] width 306 height 148
click at [588, 445] on icon at bounding box center [581, 444] width 15 height 3
type input "#000000"
type input "100"
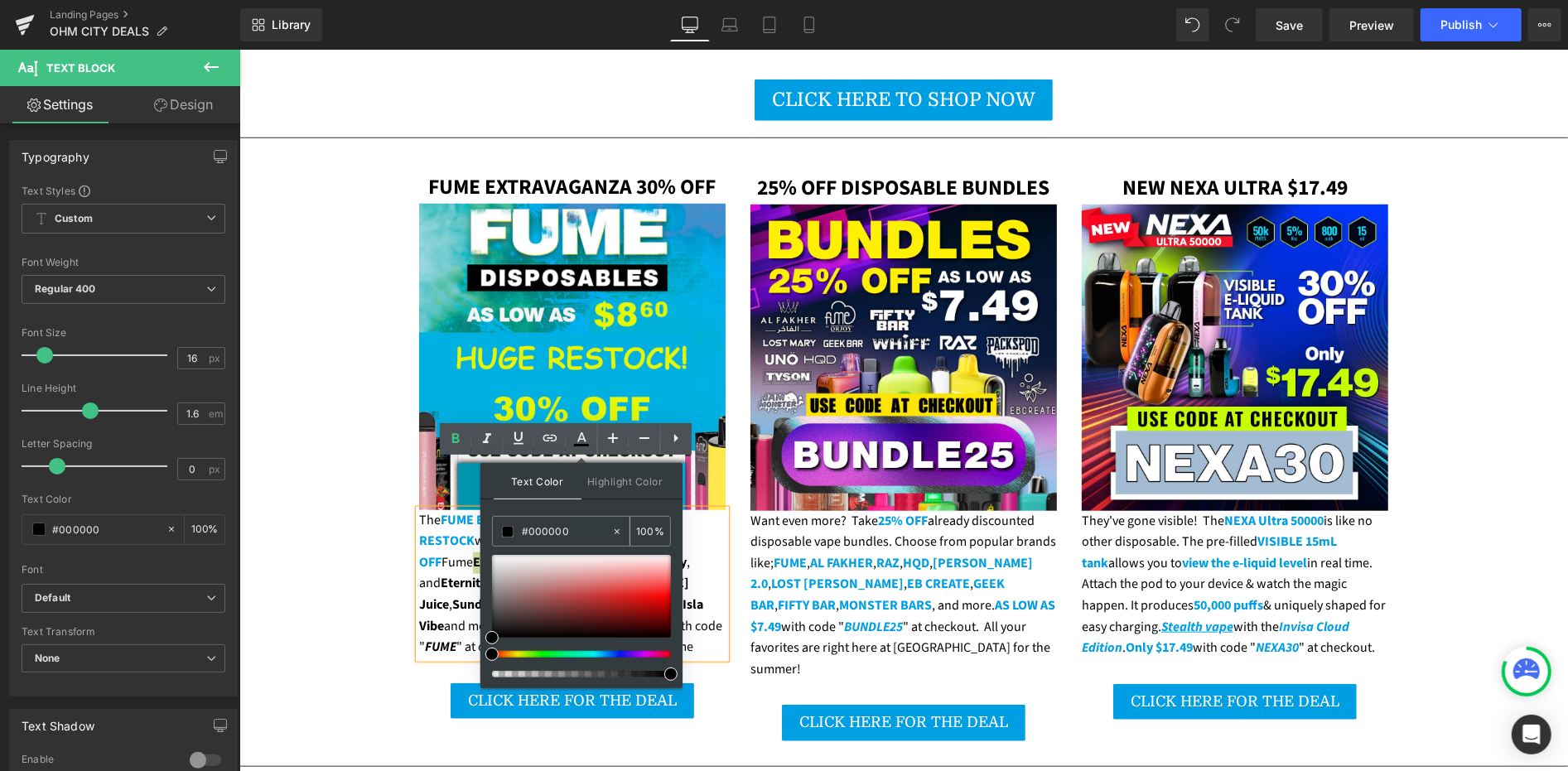
click at [563, 530] on input "#000000" at bounding box center [566, 531] width 90 height 18
paste input "9fe3"
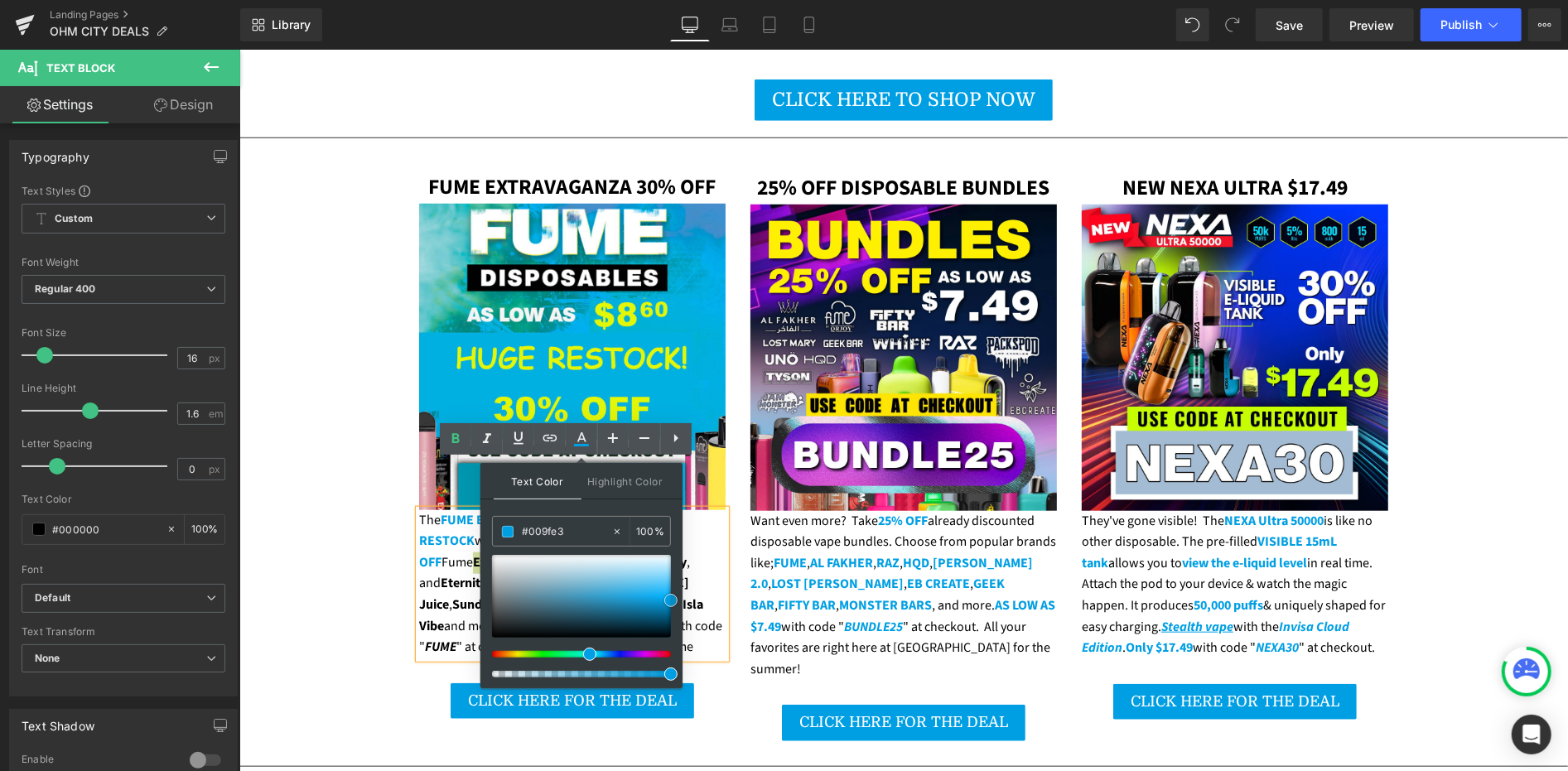
click at [673, 597] on span at bounding box center [671, 600] width 14 height 14
click at [419, 509] on div "The FUME Extravaganza sale is back! HUGE RESTOCK with NEW FLAVORS are here! 30%…" at bounding box center [571, 583] width 306 height 148
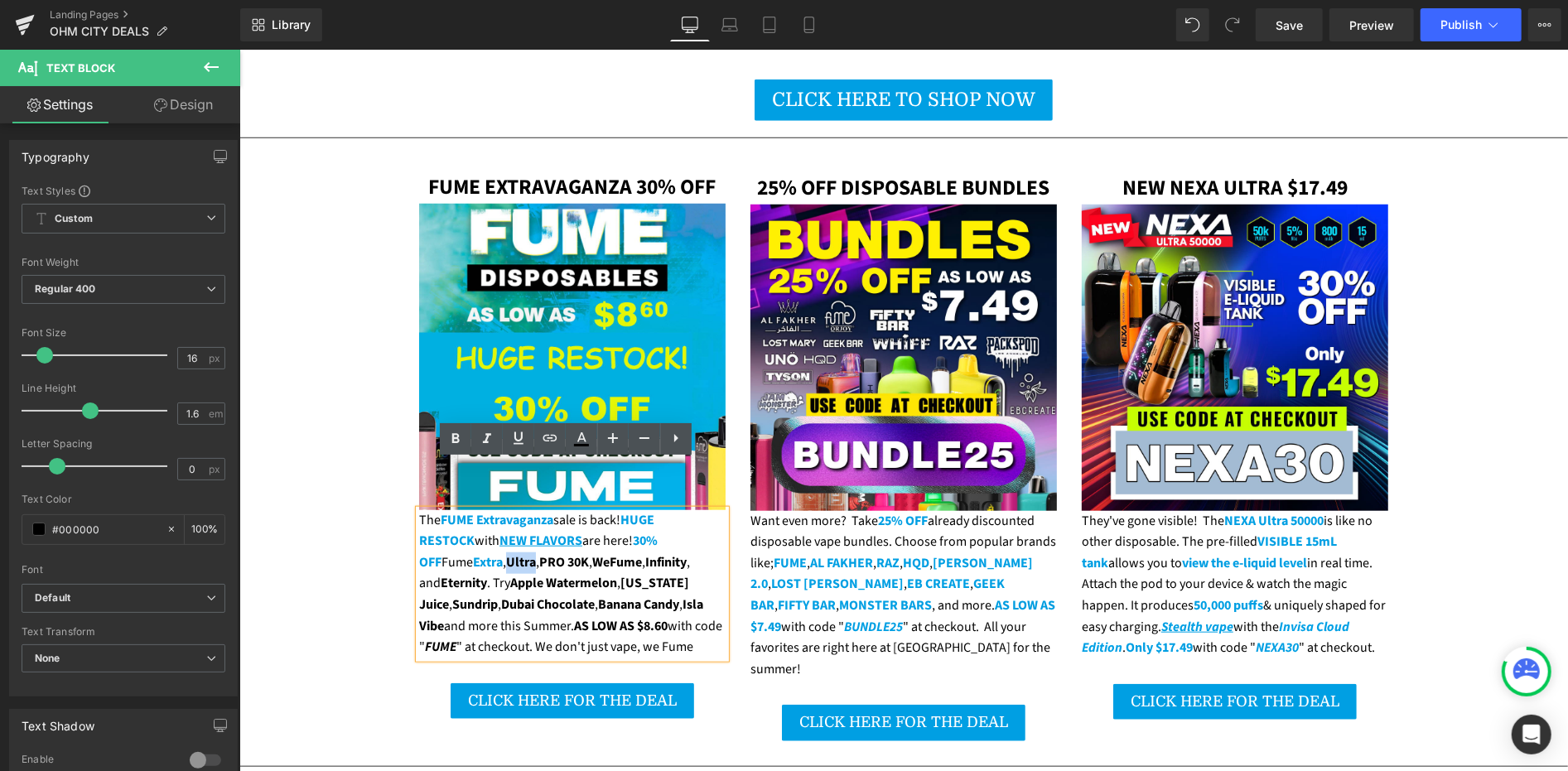
drag, startPoint x: 438, startPoint y: 516, endPoint x: 414, endPoint y: 513, distance: 24.2
click at [506, 553] on strong "Ultra" at bounding box center [520, 561] width 30 height 18
click at [580, 448] on link at bounding box center [581, 439] width 32 height 32
type input "#000000"
type input "100"
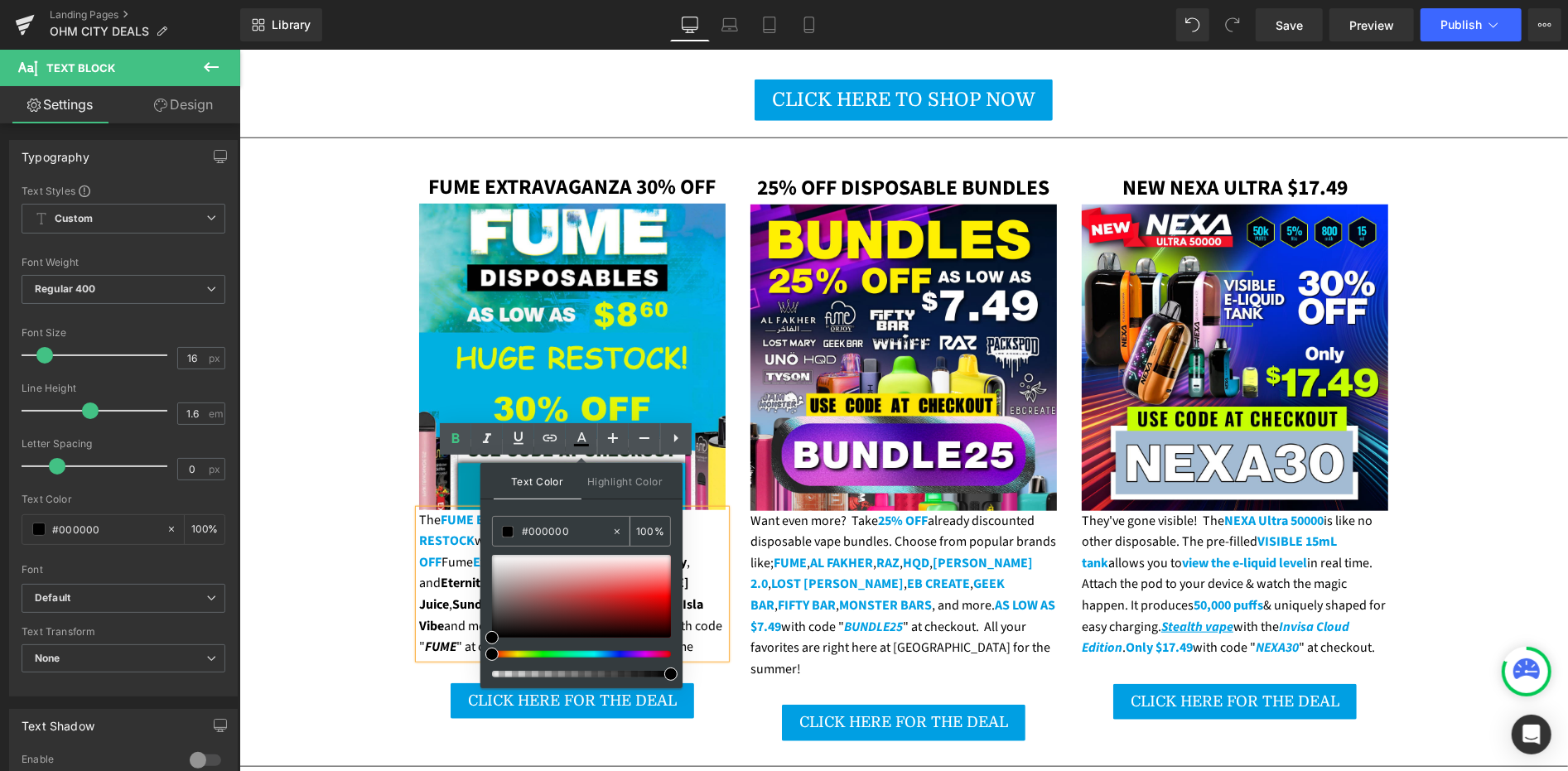
click at [568, 533] on input "#000000" at bounding box center [566, 531] width 90 height 18
paste input "9fe3"
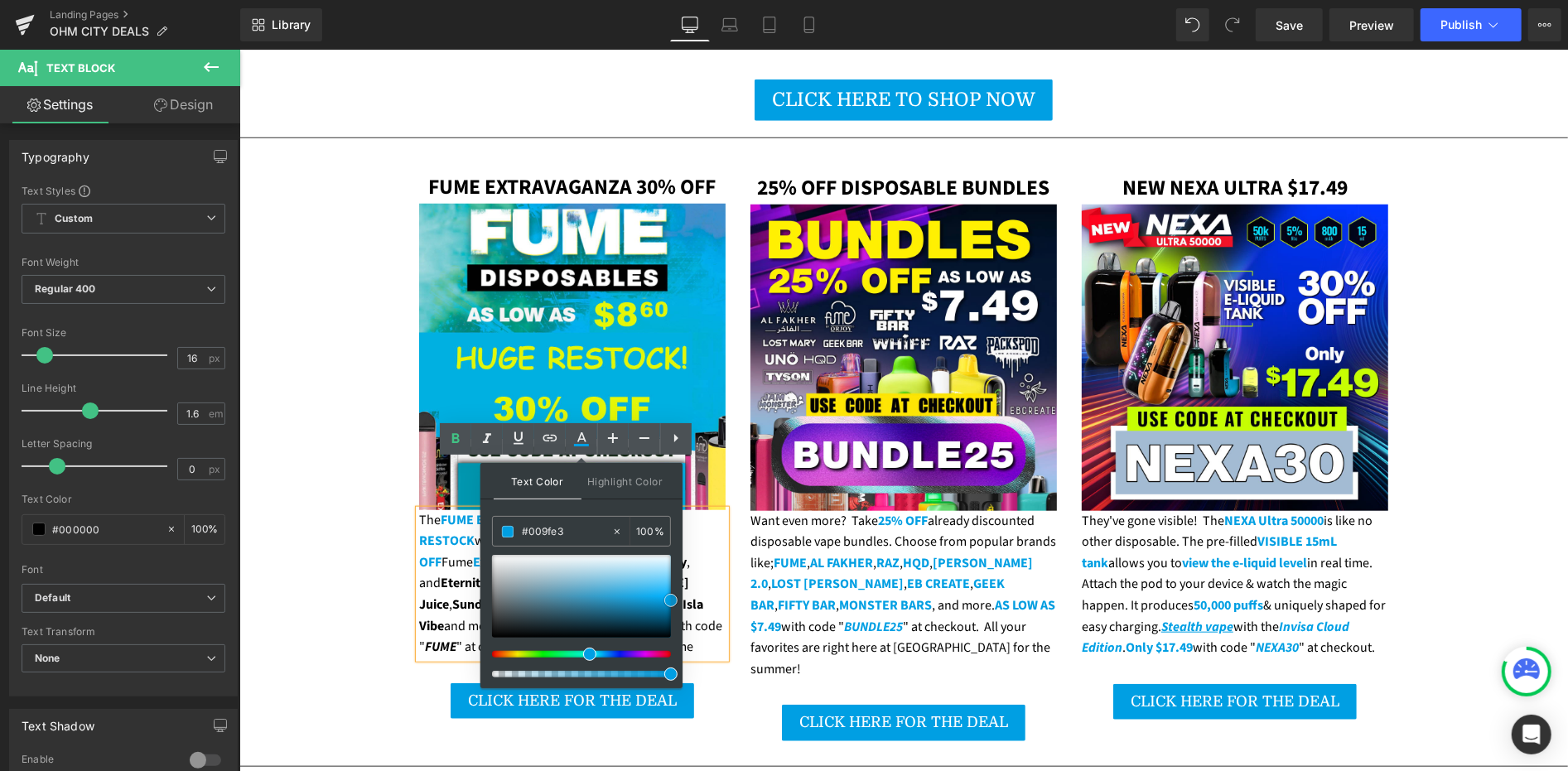
click at [667, 602] on span at bounding box center [671, 600] width 14 height 14
click at [509, 573] on strong "Apple Watermelon" at bounding box center [563, 582] width 107 height 18
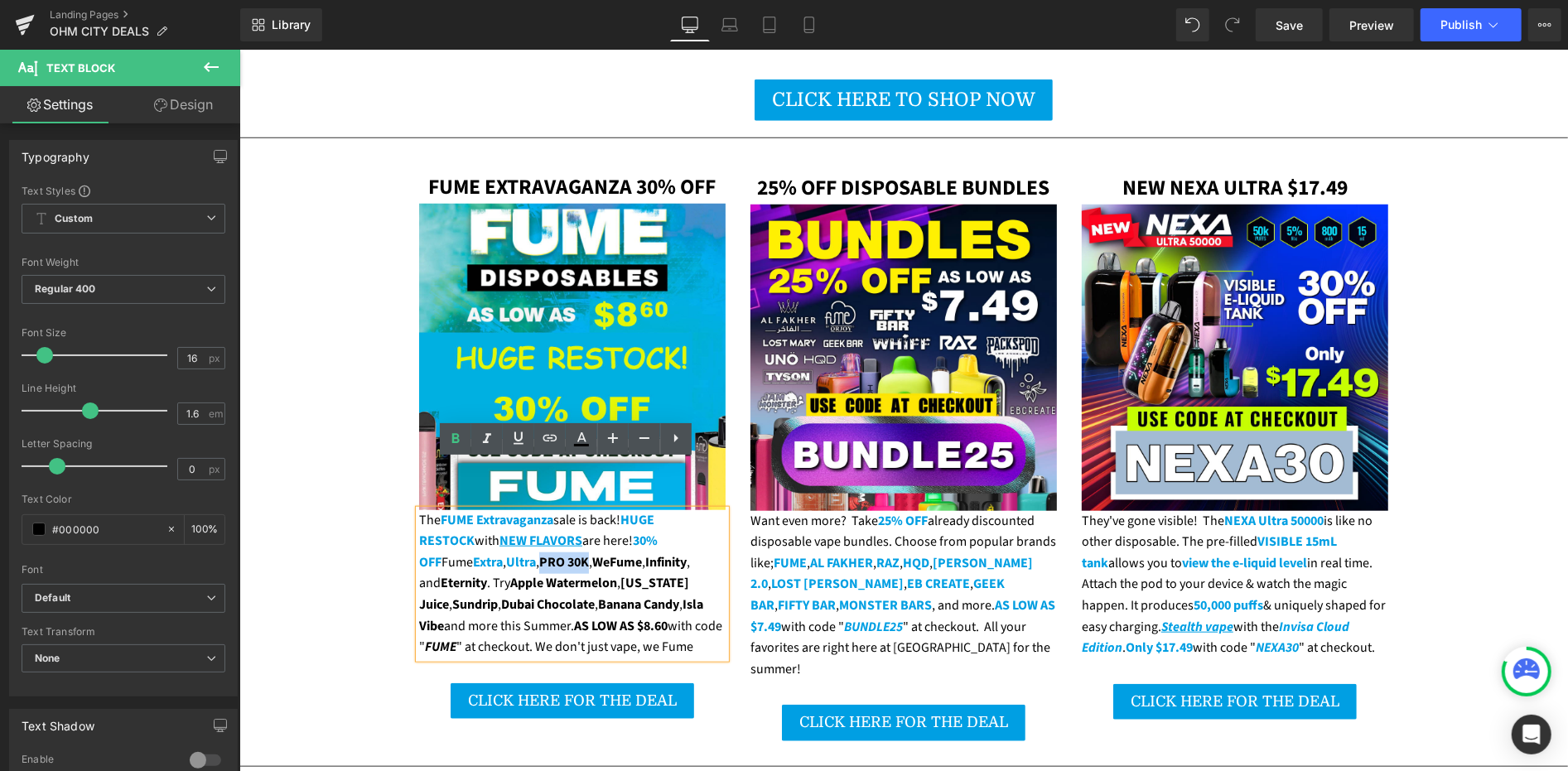
drag, startPoint x: 448, startPoint y: 516, endPoint x: 494, endPoint y: 516, distance: 46.0
click at [538, 553] on strong "PRO 30K" at bounding box center [563, 561] width 49 height 18
click at [572, 437] on icon at bounding box center [581, 439] width 20 height 20
type input "#000000"
type input "100"
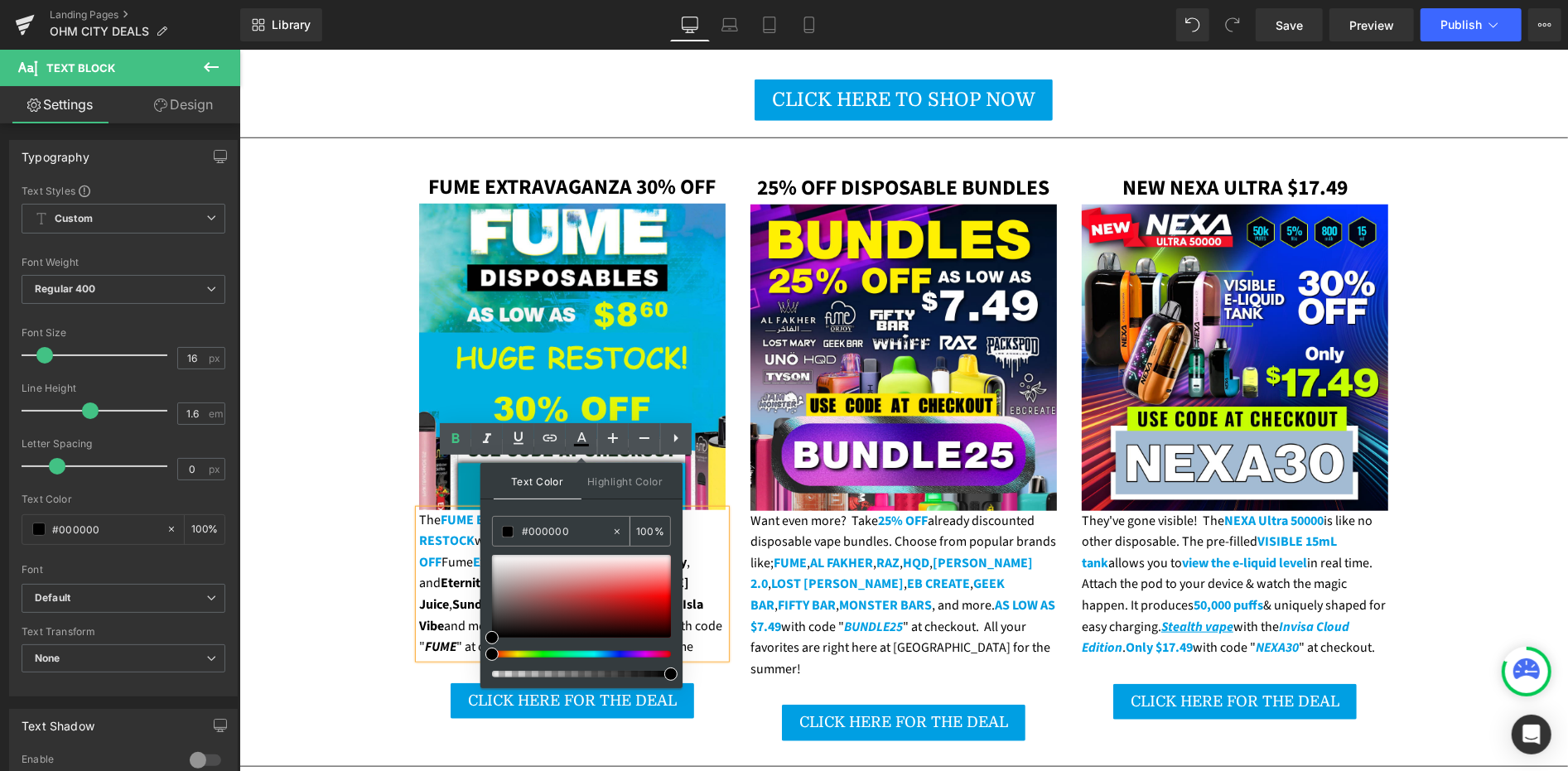
click at [553, 538] on input "#000000" at bounding box center [566, 531] width 90 height 18
paste input "9fe3"
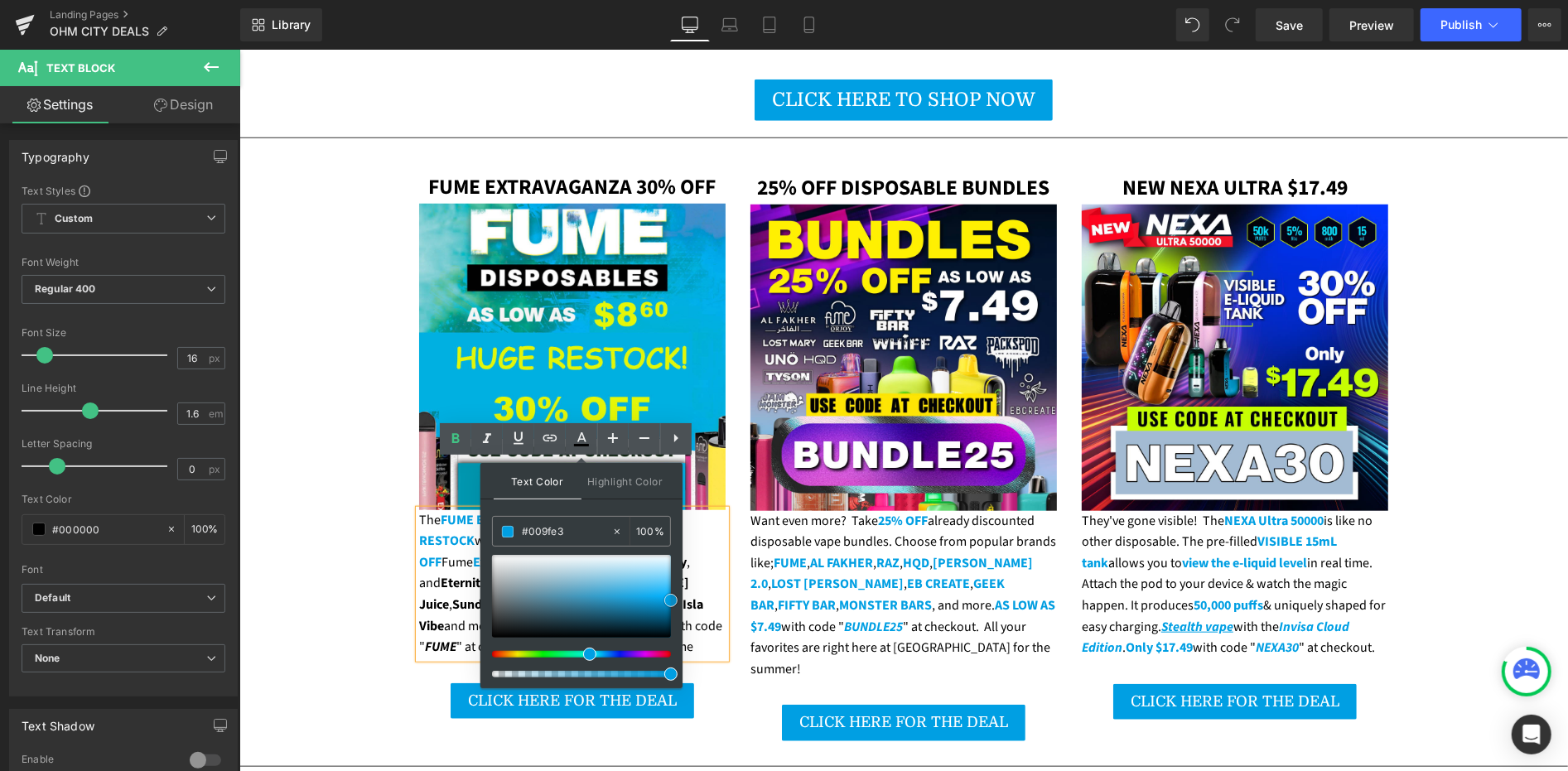
click at [669, 596] on span at bounding box center [671, 600] width 14 height 14
click at [443, 512] on div "The FUME Extravaganza sale is back! HUGE RESTOCK with NEW FLAVORS are here! 30%…" at bounding box center [571, 583] width 306 height 148
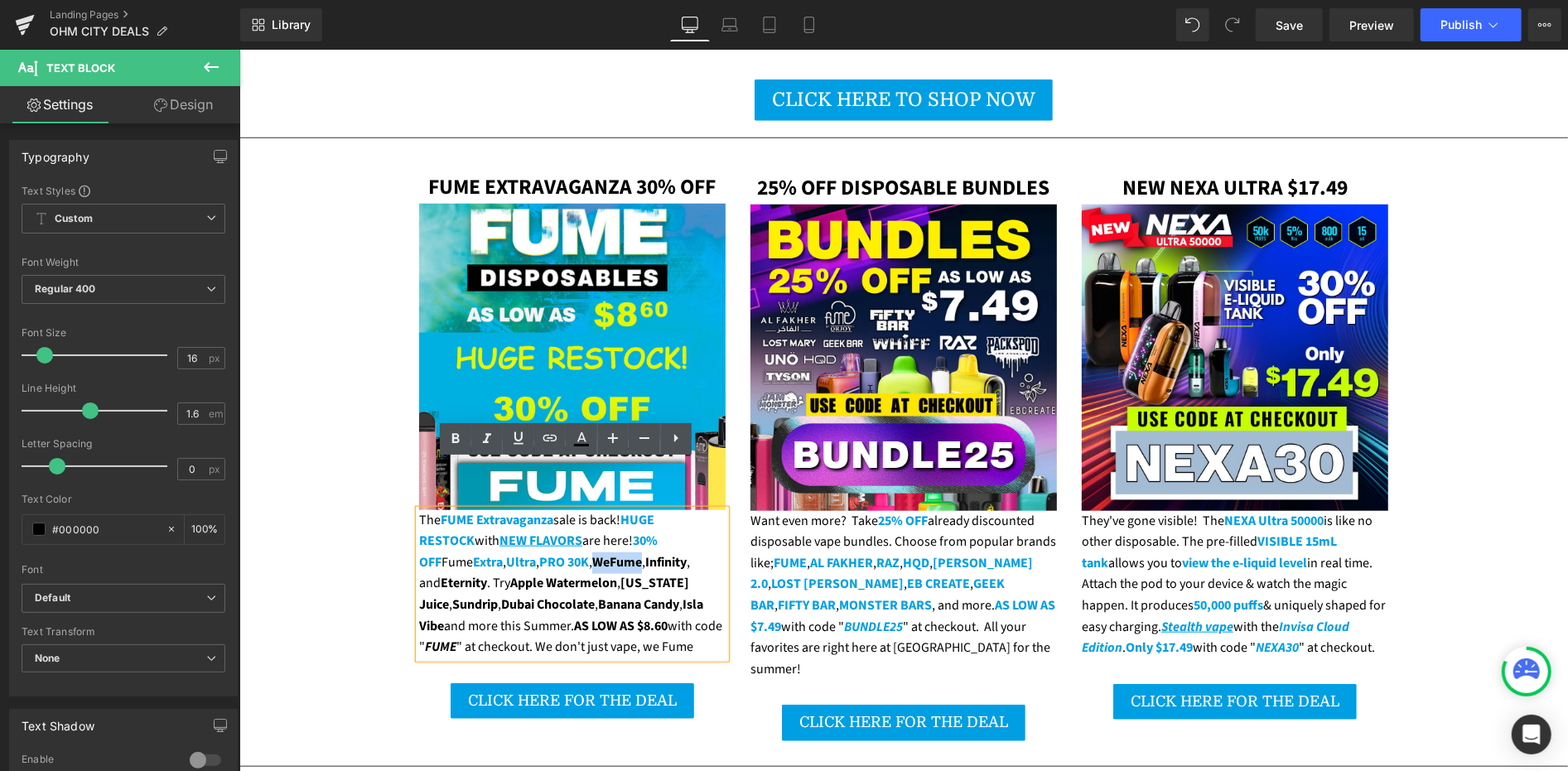
drag, startPoint x: 502, startPoint y: 512, endPoint x: 549, endPoint y: 513, distance: 47.0
click at [592, 553] on strong "WeFume" at bounding box center [616, 561] width 49 height 18
click at [577, 443] on icon at bounding box center [581, 439] width 20 height 20
type input "#000000"
type input "100"
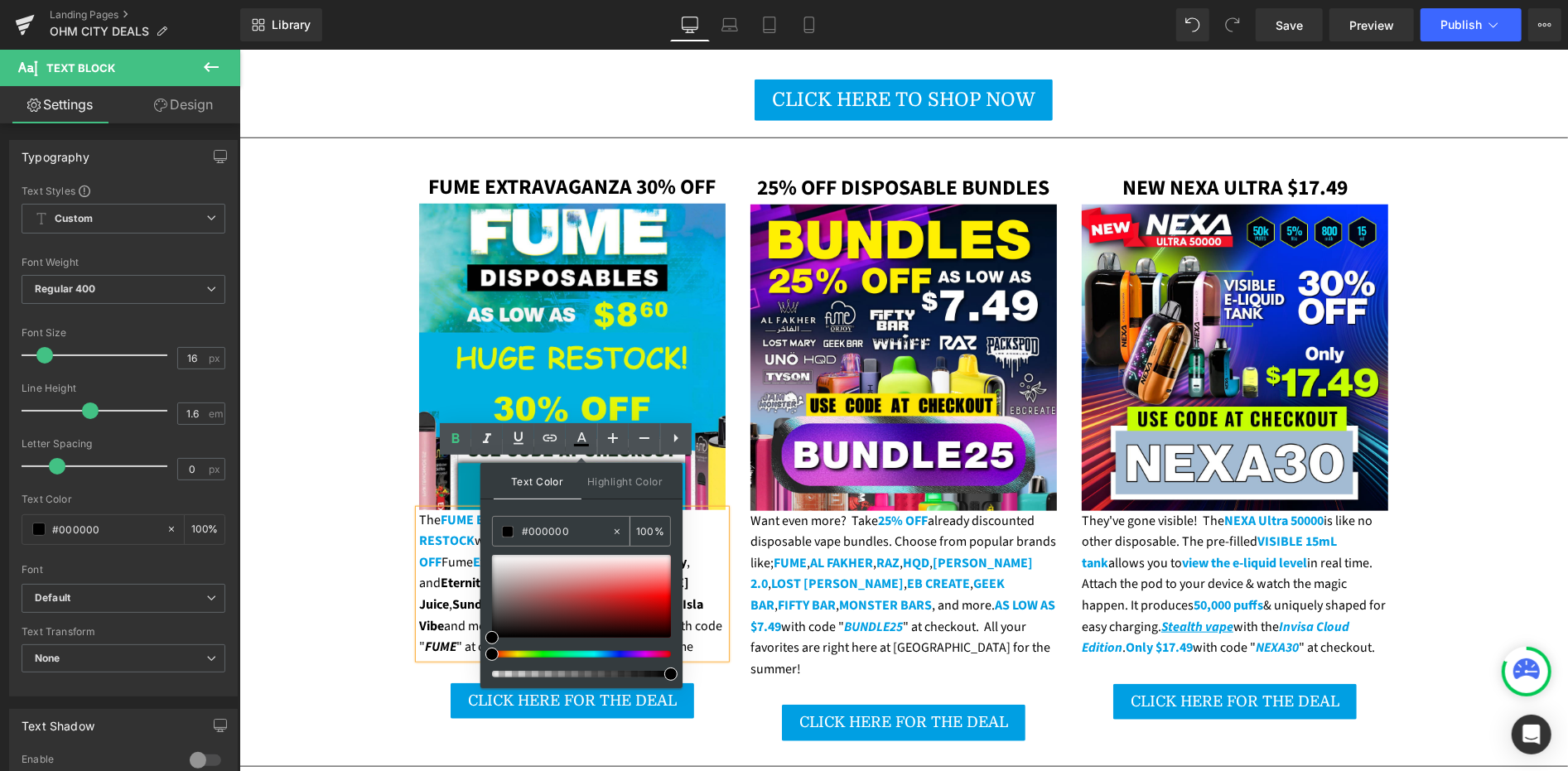
click at [537, 530] on input "#000000" at bounding box center [566, 531] width 90 height 18
drag, startPoint x: 537, startPoint y: 530, endPoint x: 593, endPoint y: 565, distance: 66.0
click at [537, 531] on input "#000000" at bounding box center [566, 531] width 90 height 18
paste input "9fe3"
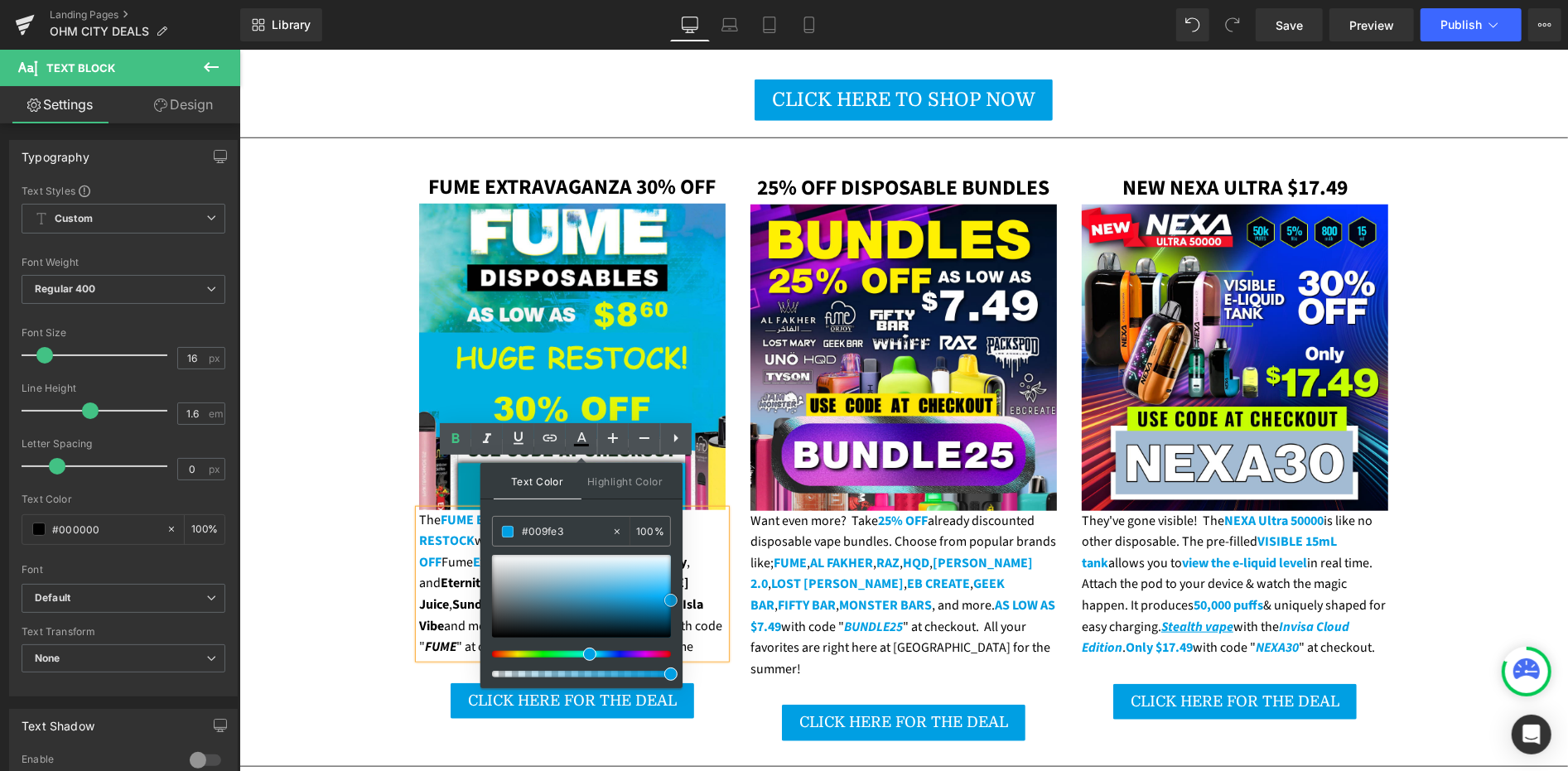
click at [668, 594] on span at bounding box center [671, 600] width 14 height 14
click at [480, 536] on div "Text Color Highlight Color rgba(0, 159, 227, 1) #009fe3 100 % transparent trans…" at bounding box center [581, 575] width 202 height 225
click at [509, 573] on strong "Apple Watermelon" at bounding box center [563, 582] width 107 height 18
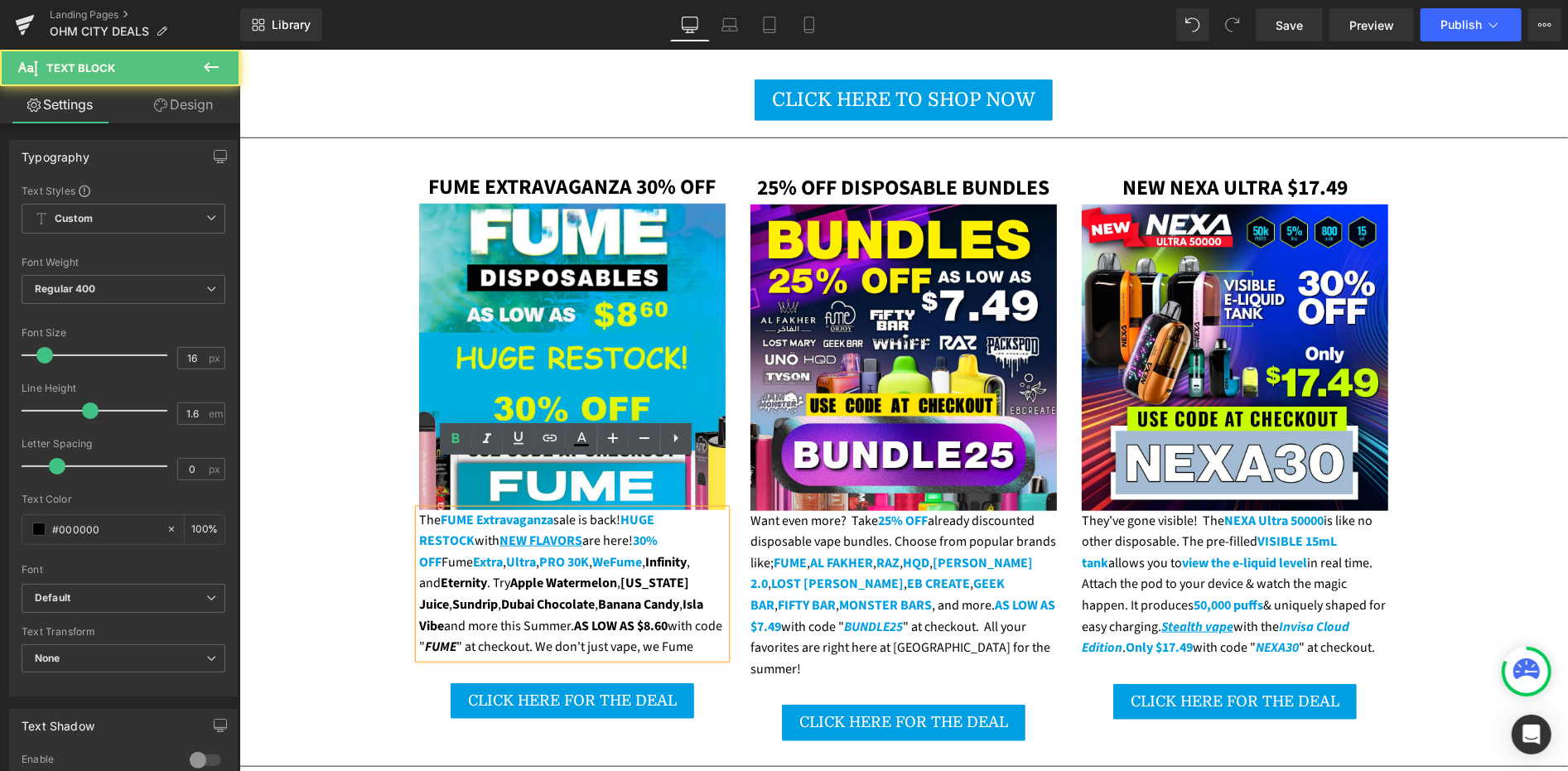
click at [645, 553] on strong "Infinity" at bounding box center [665, 561] width 42 height 18
drag, startPoint x: 558, startPoint y: 514, endPoint x: 600, endPoint y: 518, distance: 42.2
click at [600, 518] on div "The FUME Extravaganza sale is back! HUGE RESTOCK with NEW FLAVORS are here! 30%…" at bounding box center [571, 583] width 306 height 148
drag, startPoint x: 558, startPoint y: 516, endPoint x: 599, endPoint y: 515, distance: 41.0
click at [645, 553] on strong "Infinity" at bounding box center [665, 561] width 42 height 18
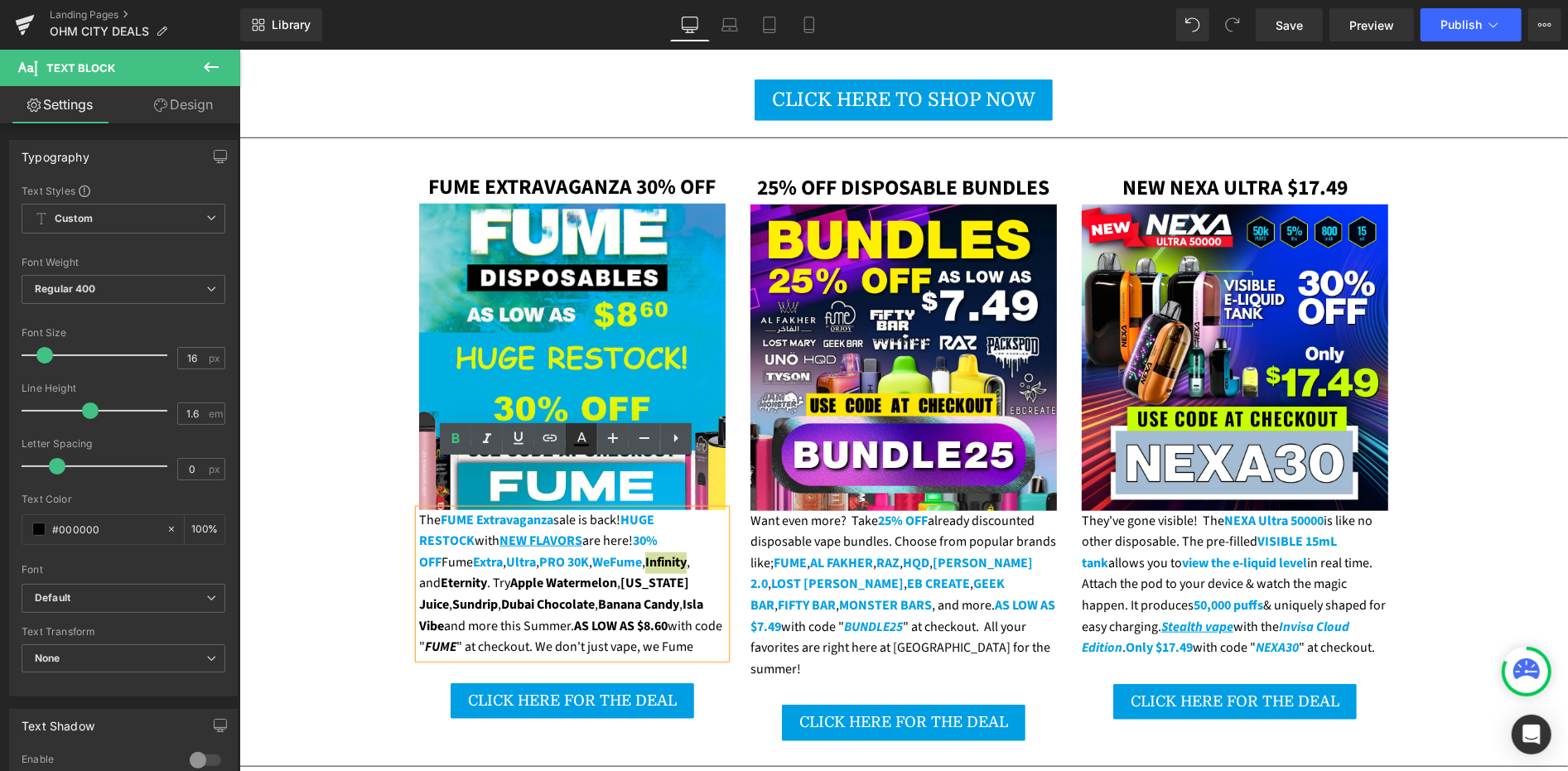
click at [582, 439] on icon at bounding box center [581, 437] width 9 height 10
type input "#000000"
type input "100"
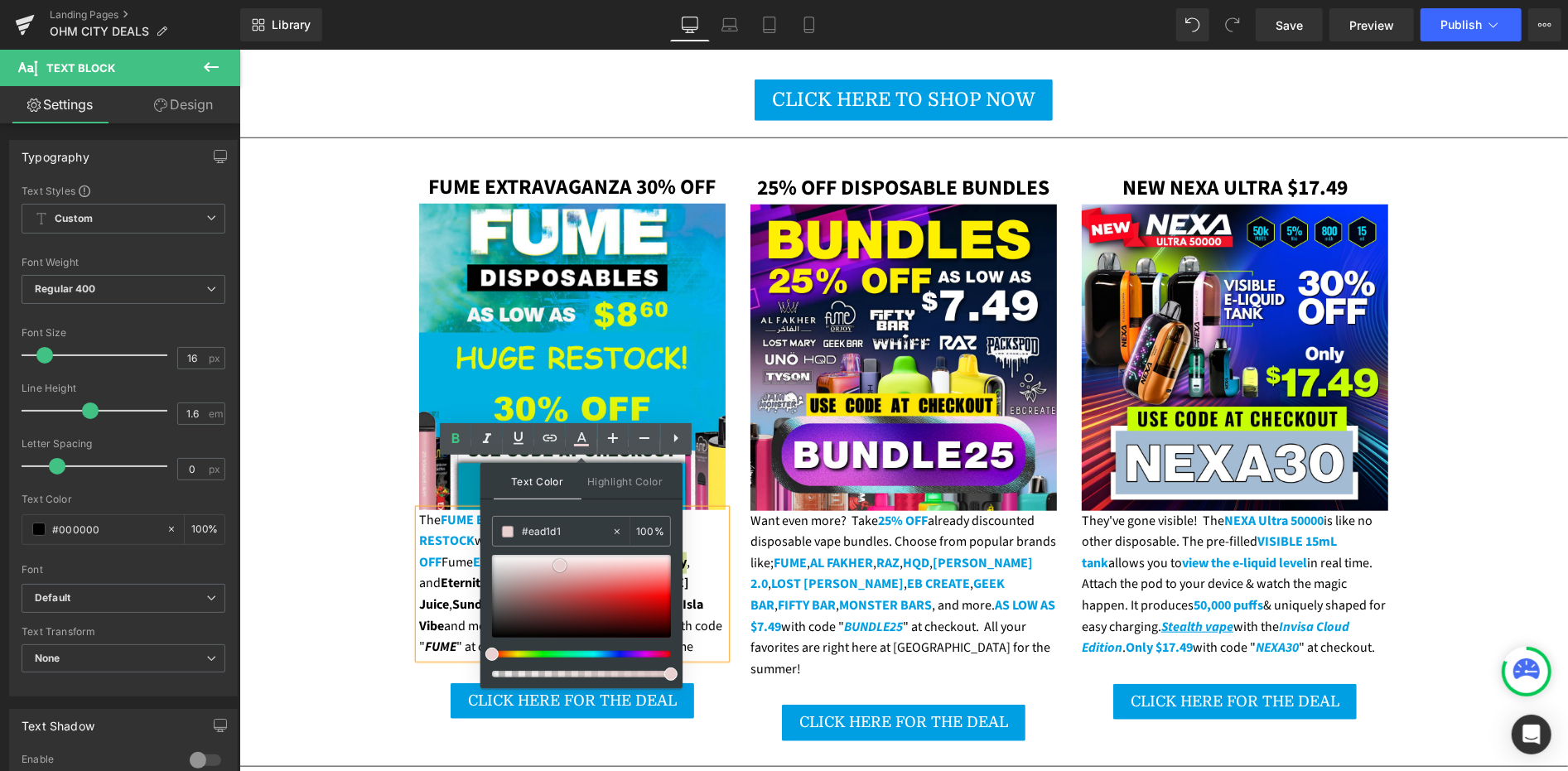
drag, startPoint x: 560, startPoint y: 564, endPoint x: 559, endPoint y: 552, distance: 12.0
click at [560, 564] on div at bounding box center [581, 596] width 179 height 83
click at [555, 531] on input "#ead1d1" at bounding box center [566, 531] width 90 height 18
click at [555, 532] on input "#ead1d1" at bounding box center [566, 531] width 90 height 18
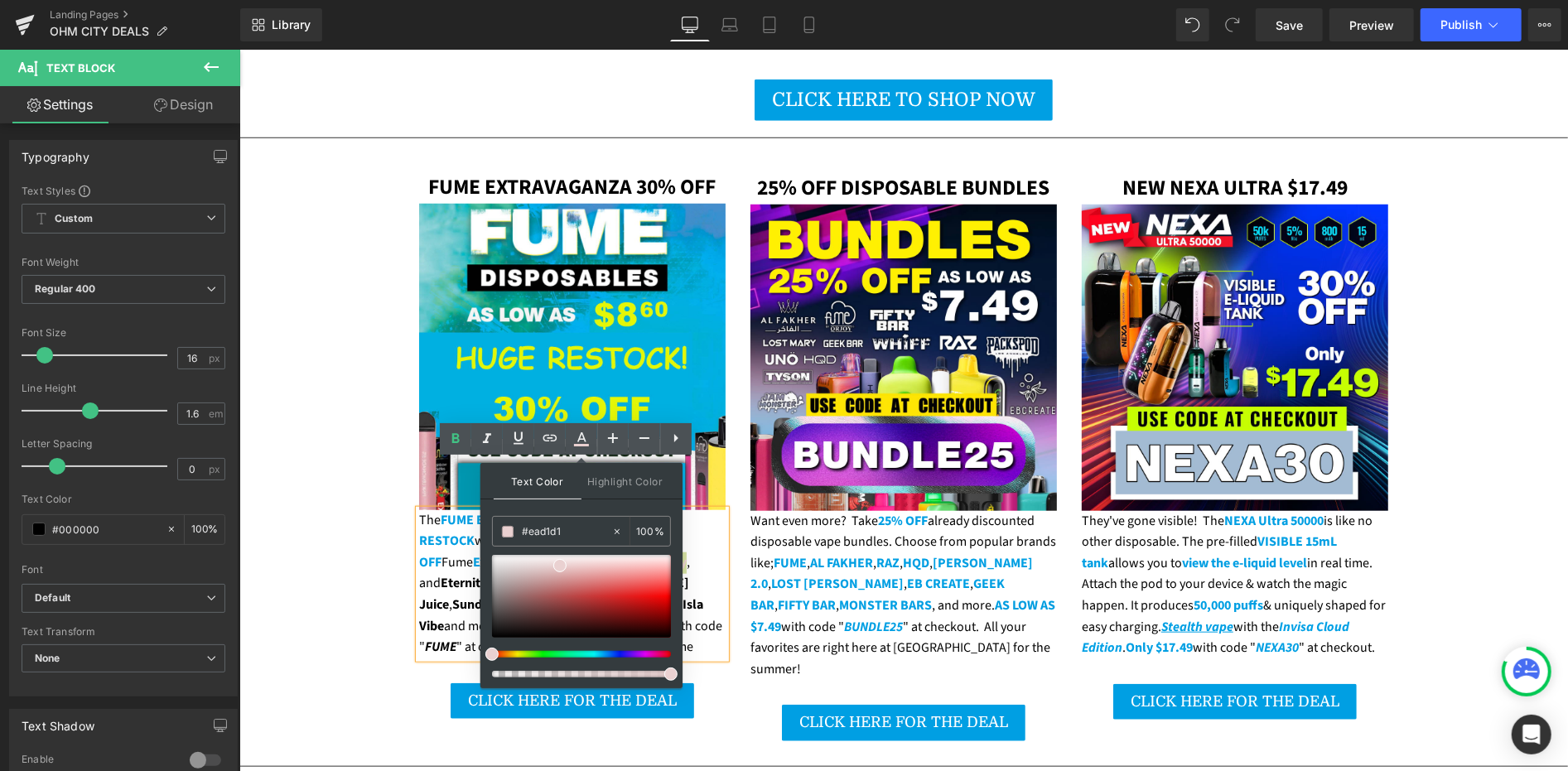
paste input "009fe3"
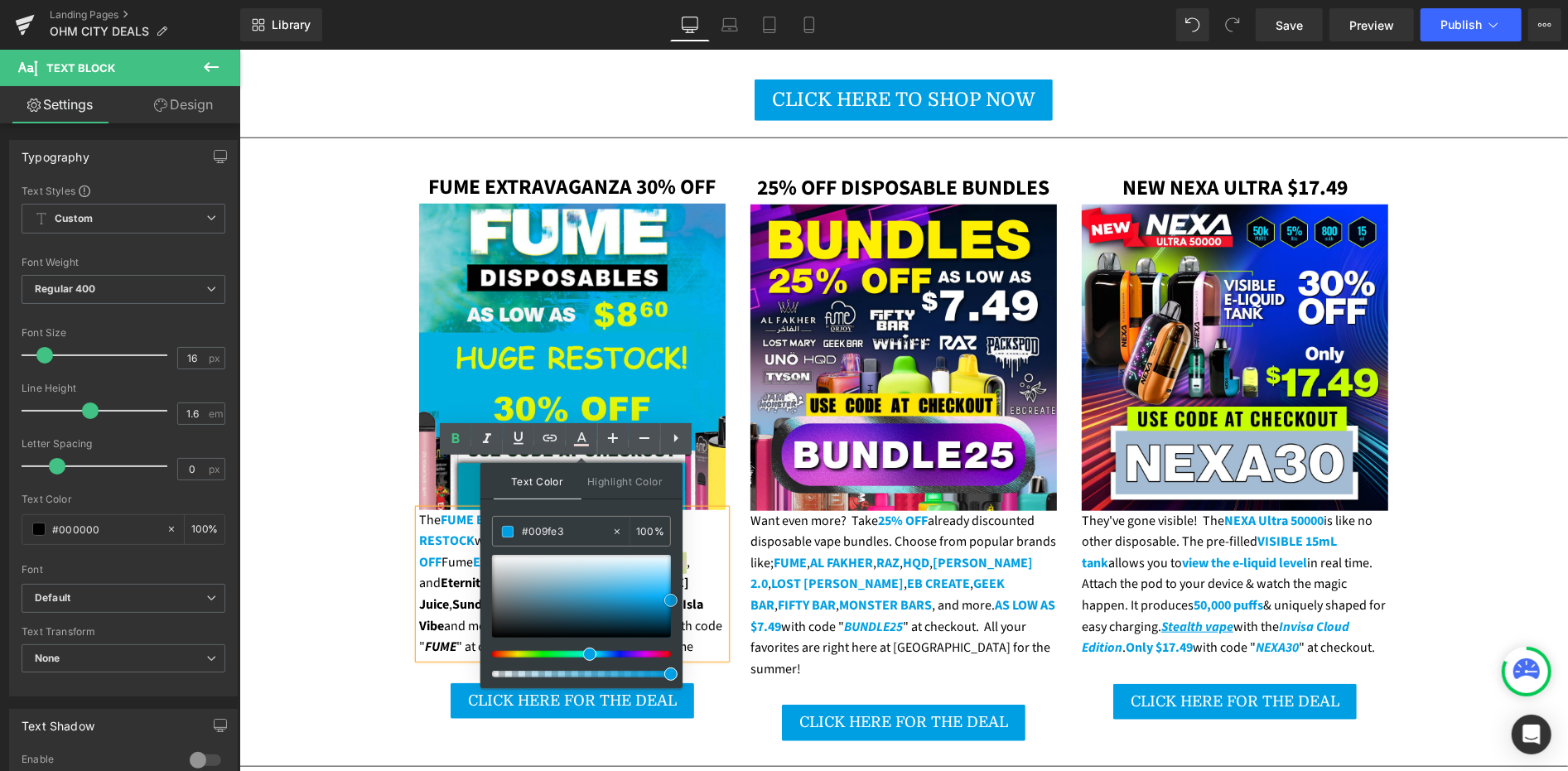
click at [667, 599] on span at bounding box center [671, 600] width 14 height 14
click at [506, 553] on strong "Ultra" at bounding box center [520, 561] width 30 height 18
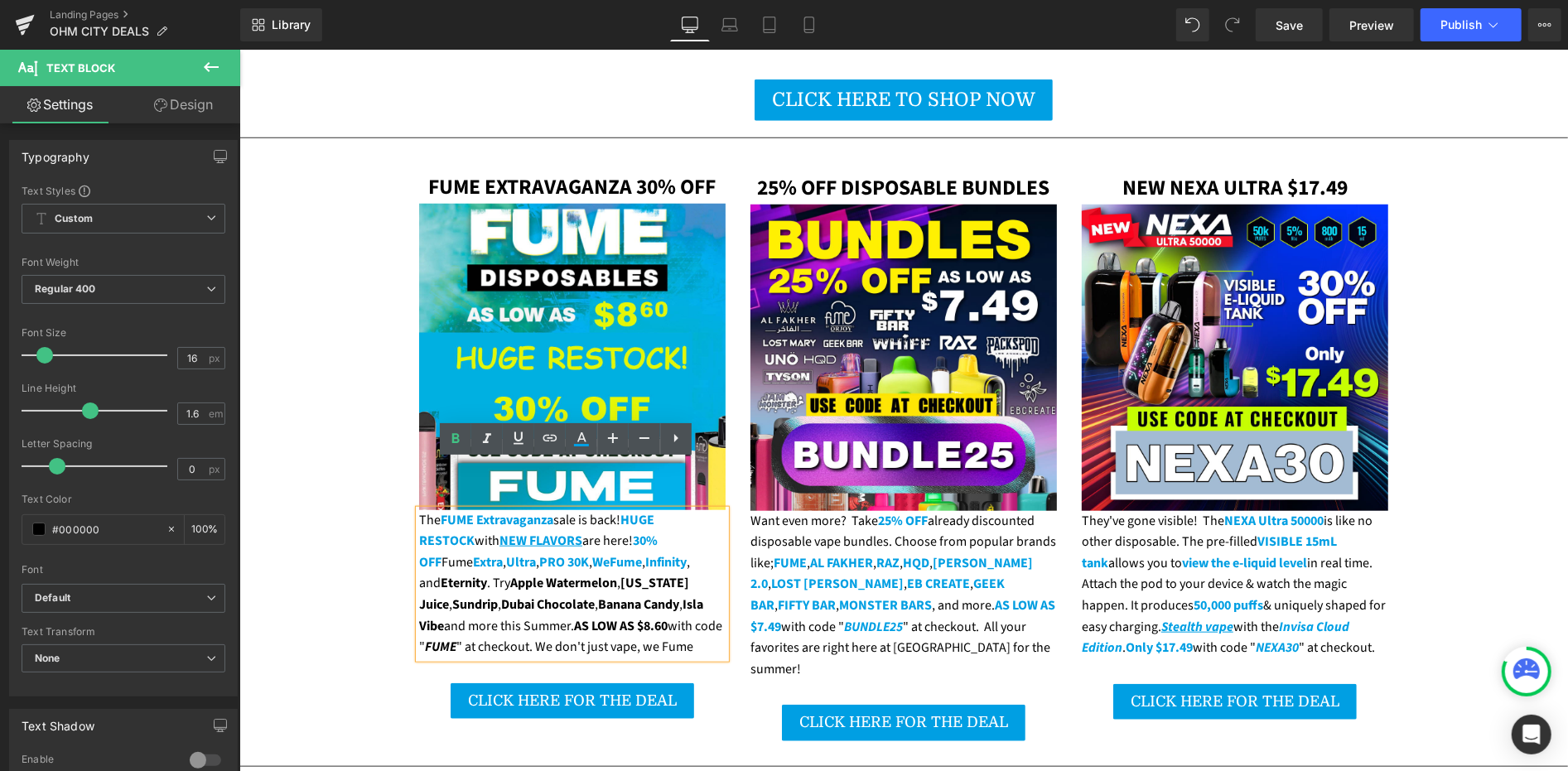
click at [628, 512] on div "The FUME Extravaganza sale is back! HUGE RESTOCK with NEW FLAVORS are here! 30%…" at bounding box center [571, 583] width 306 height 148
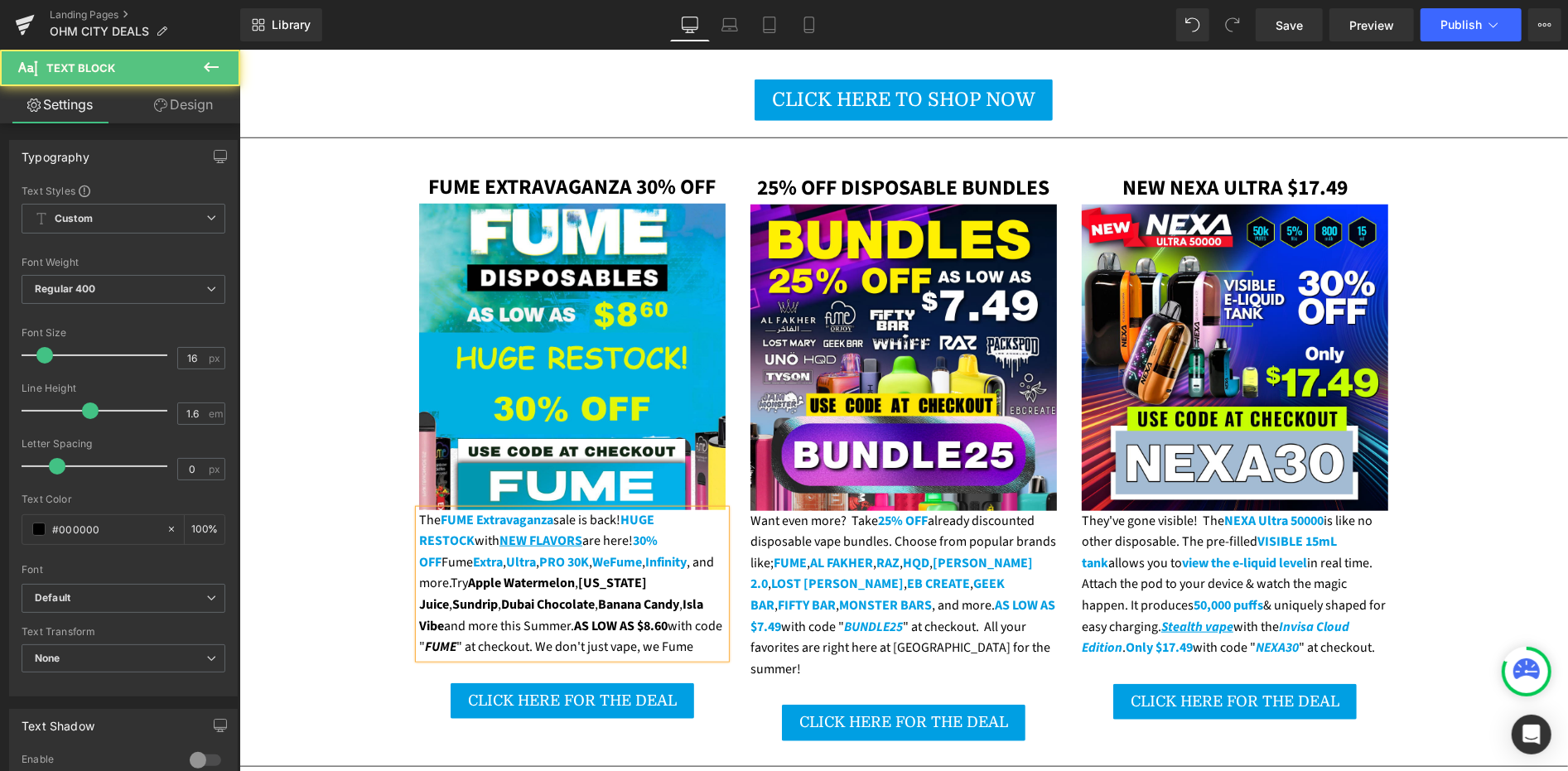
drag, startPoint x: 414, startPoint y: 535, endPoint x: 433, endPoint y: 535, distance: 19.0
click at [467, 573] on strong "Apple Watermelon" at bounding box center [520, 582] width 107 height 18
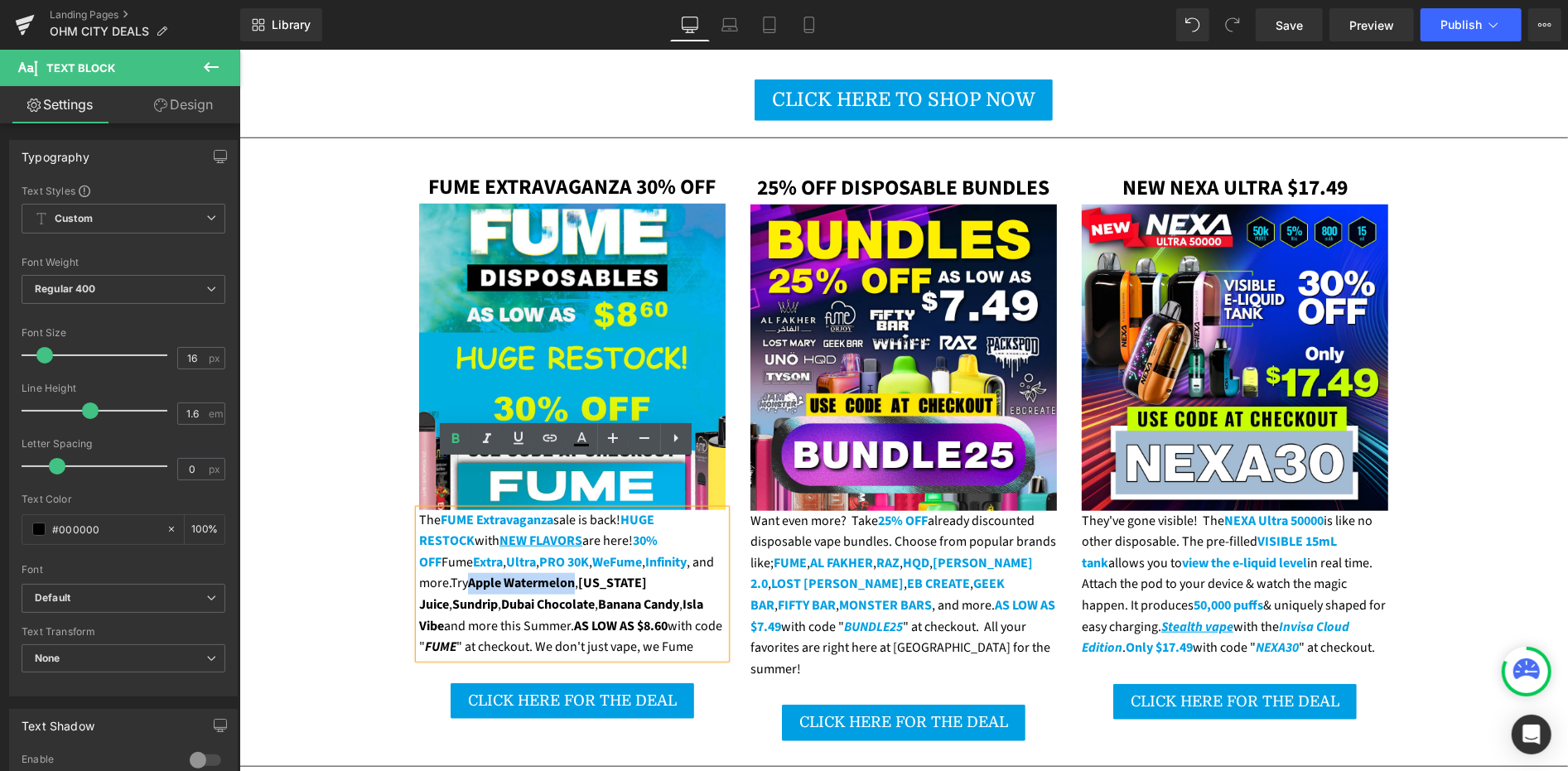
drag, startPoint x: 414, startPoint y: 535, endPoint x: 514, endPoint y: 537, distance: 100.0
click at [514, 573] on strong "Apple Watermelon" at bounding box center [520, 582] width 107 height 18
click at [571, 448] on link at bounding box center [581, 439] width 32 height 32
type input "#000000"
type input "100"
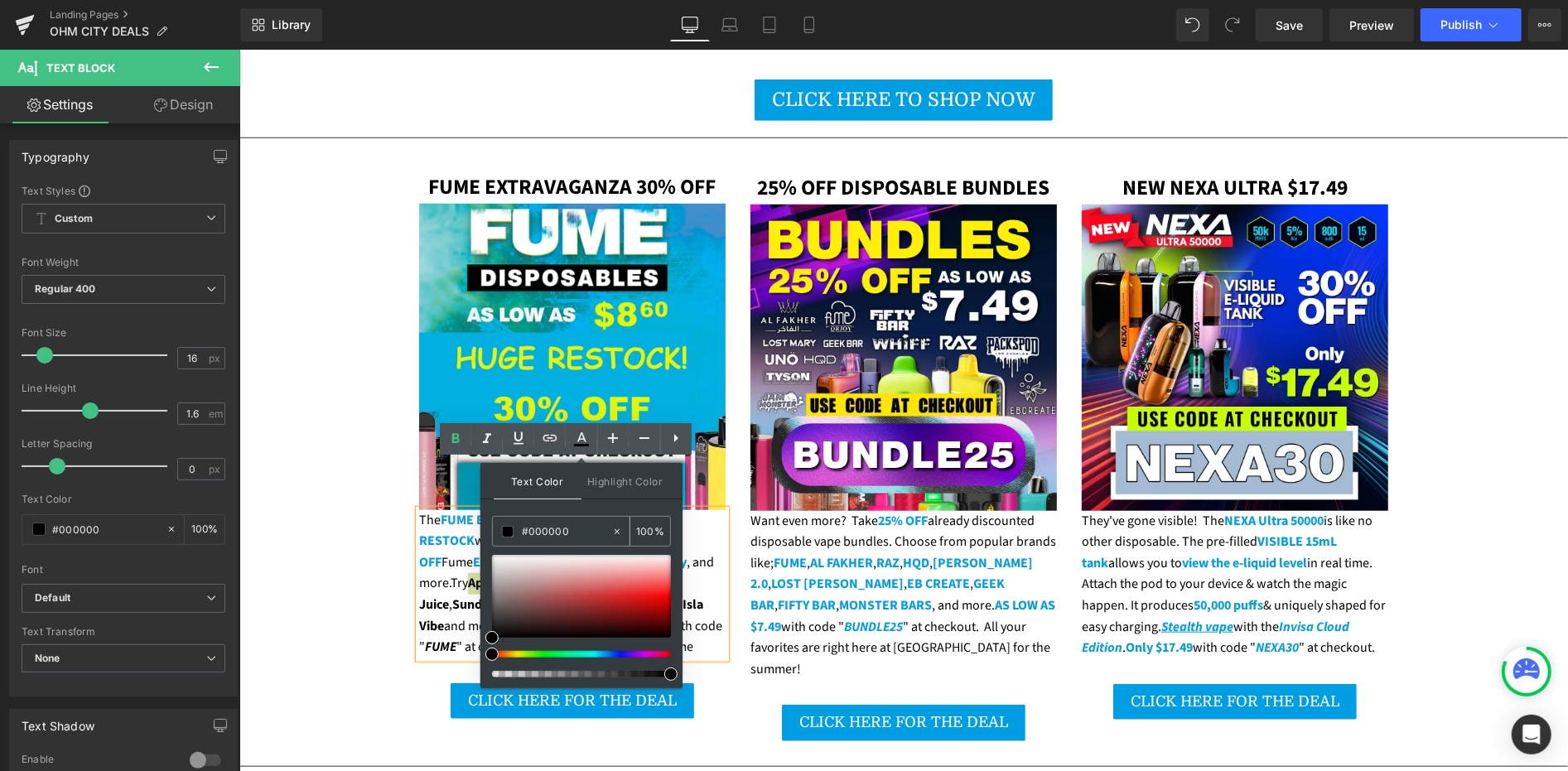
click at [550, 530] on input "#000000" at bounding box center [566, 531] width 90 height 18
paste input "9fe3"
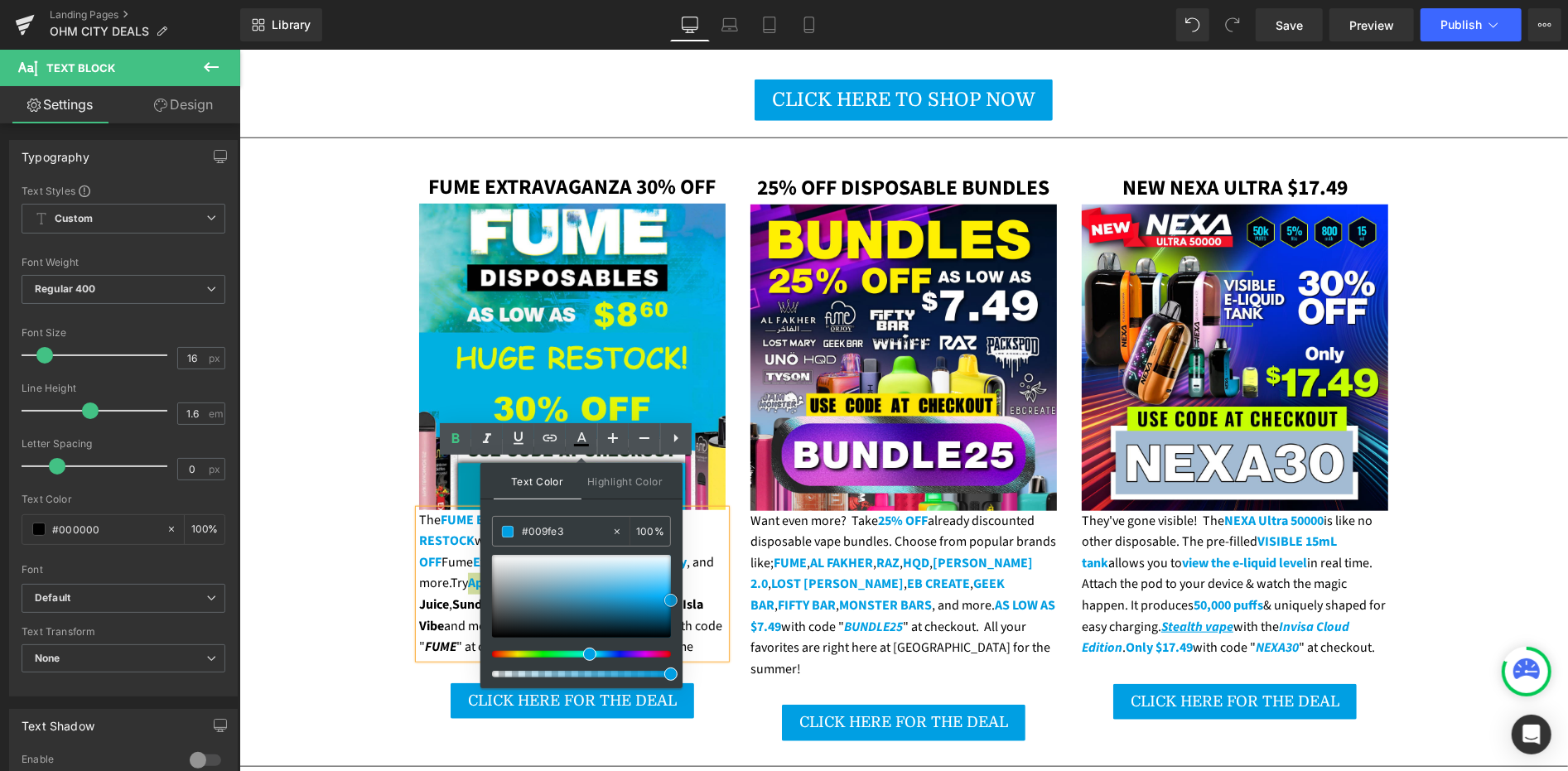
click at [669, 598] on span at bounding box center [671, 600] width 14 height 14
click at [469, 550] on div "The FUME Extravaganza sale is back! HUGE RESTOCK with NEW FLAVORS are here! 30%…" at bounding box center [571, 583] width 306 height 148
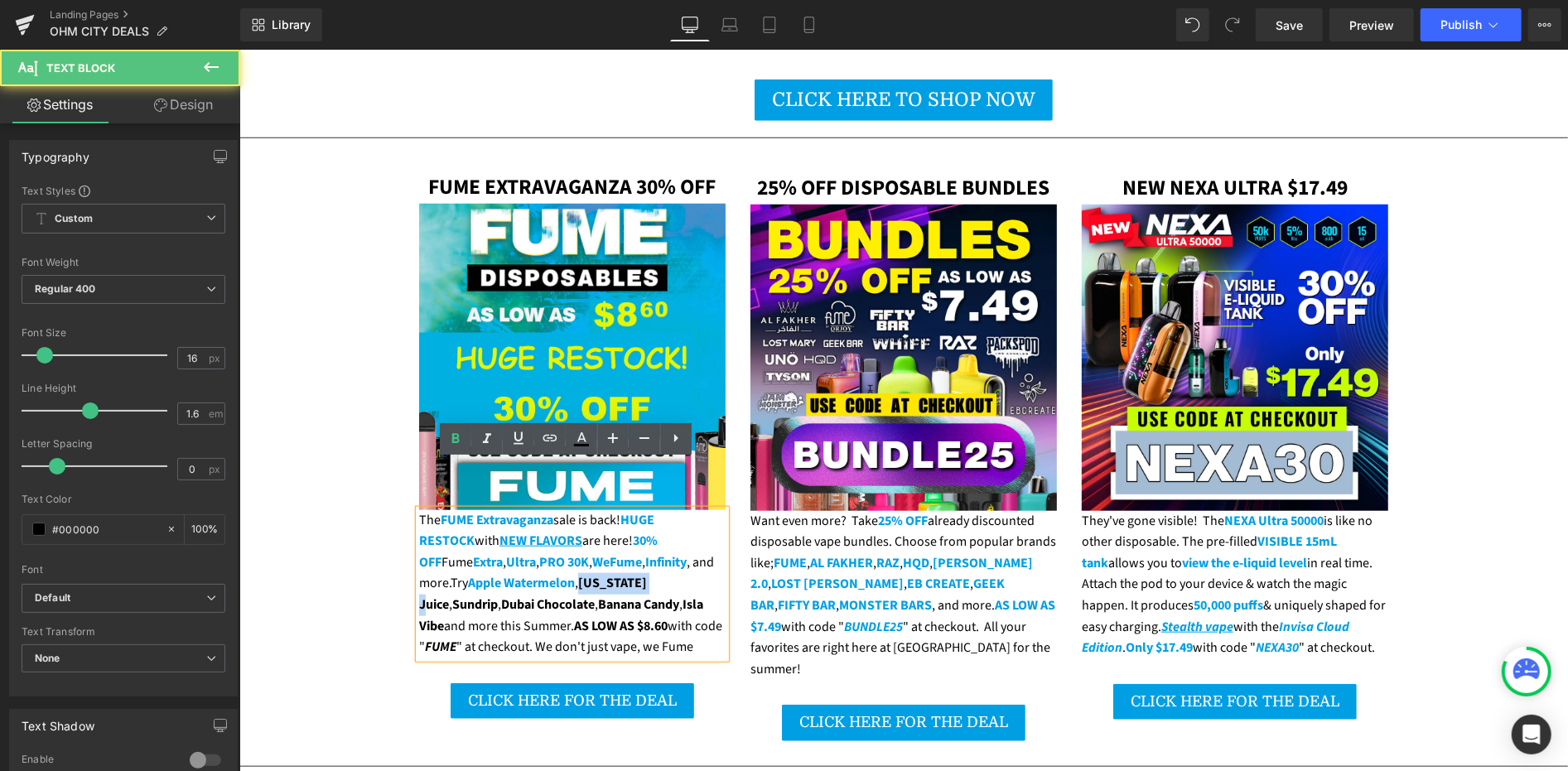
drag, startPoint x: 525, startPoint y: 534, endPoint x: 587, endPoint y: 523, distance: 63.0
click at [595, 573] on strong "[US_STATE] Juice" at bounding box center [533, 592] width 228 height 40
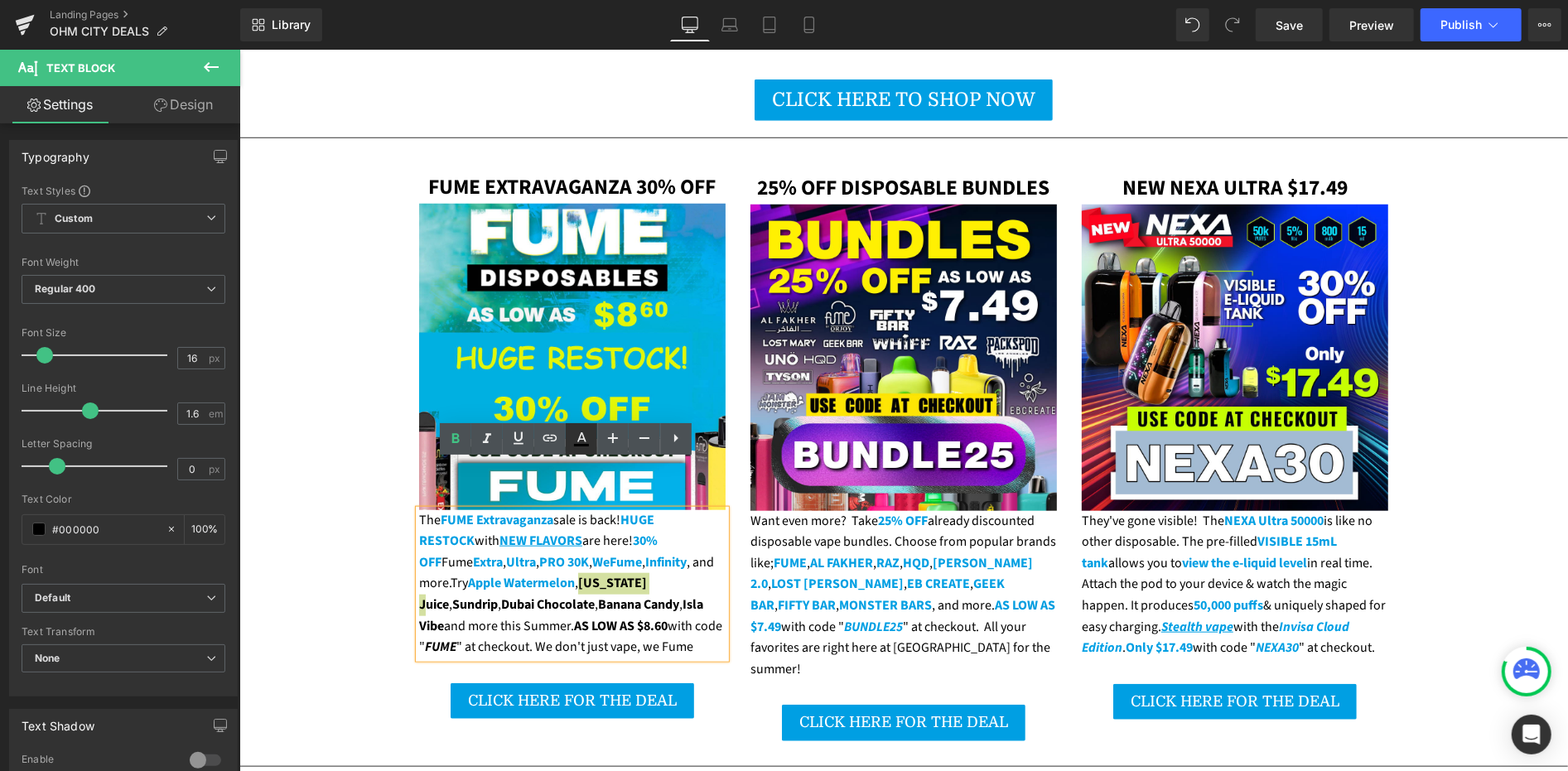
drag, startPoint x: 583, startPoint y: 439, endPoint x: 581, endPoint y: 453, distance: 14.1
click at [585, 440] on icon at bounding box center [581, 439] width 20 height 20
type input "#000000"
type input "100"
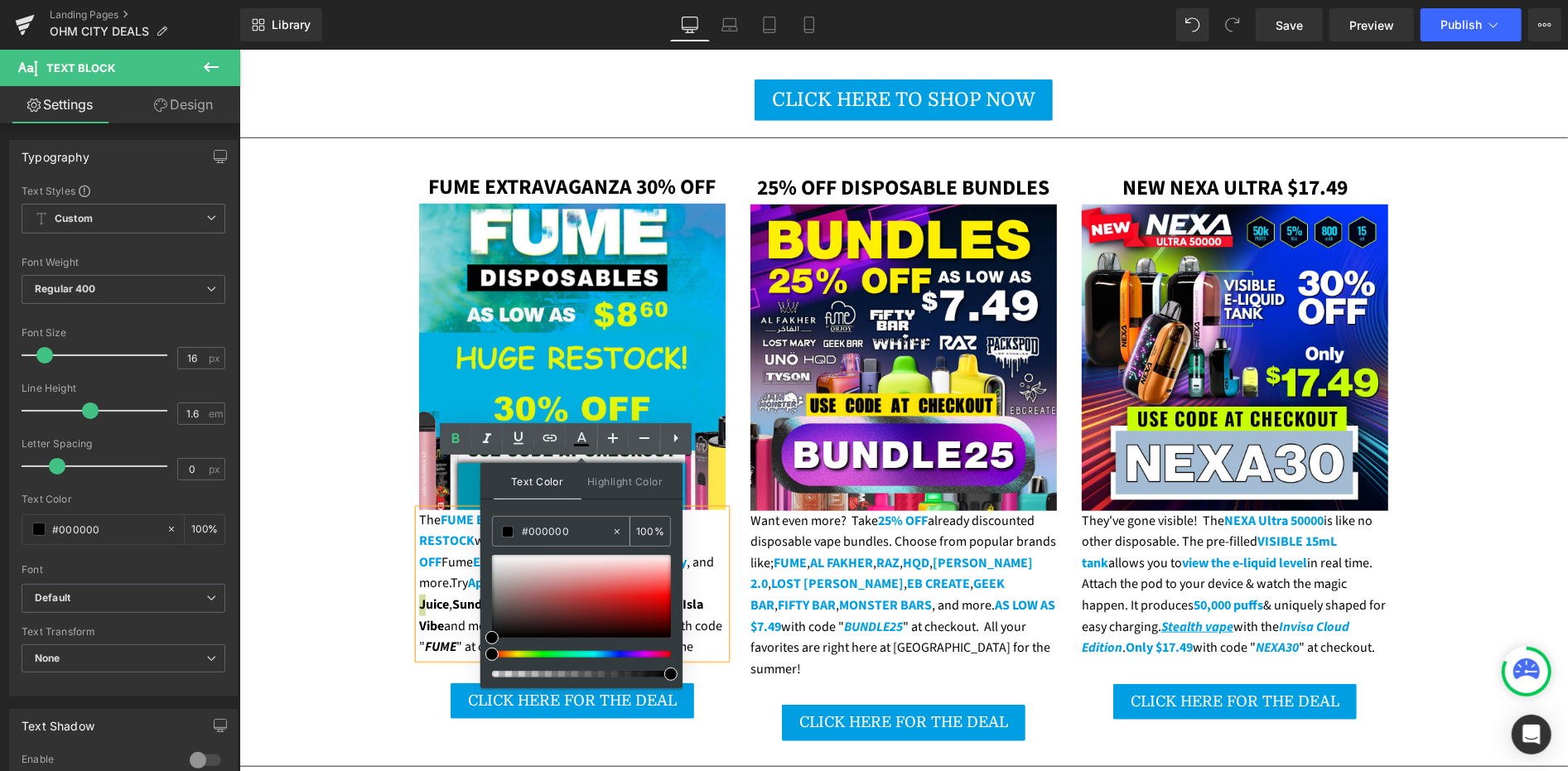
click at [566, 535] on input "#000000" at bounding box center [566, 531] width 90 height 18
click at [566, 534] on input "#000000" at bounding box center [566, 531] width 90 height 18
paste input "9fe3"
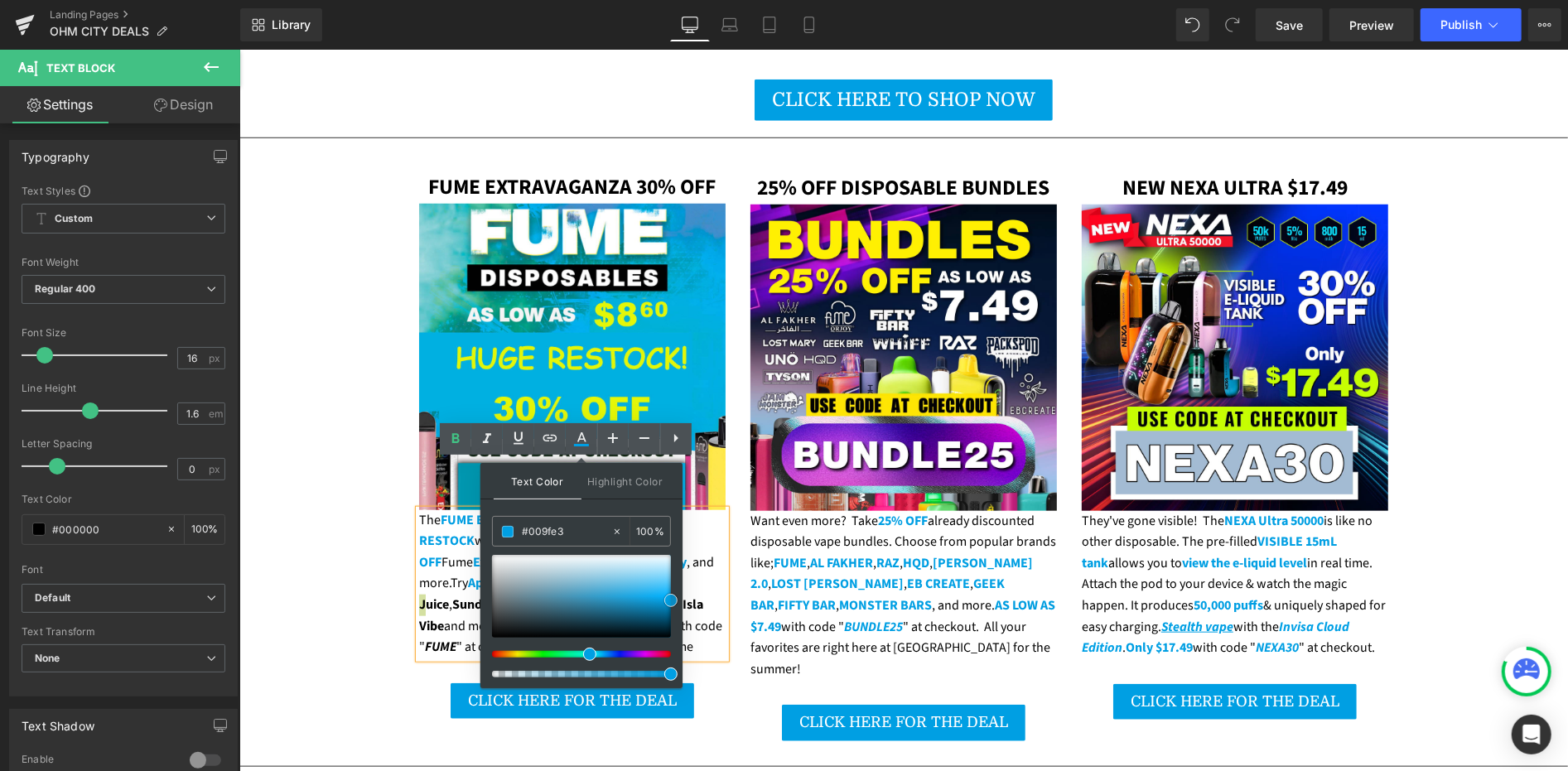
click at [668, 599] on span at bounding box center [671, 600] width 14 height 14
click at [467, 573] on strong "Apple Watermelon" at bounding box center [520, 582] width 107 height 18
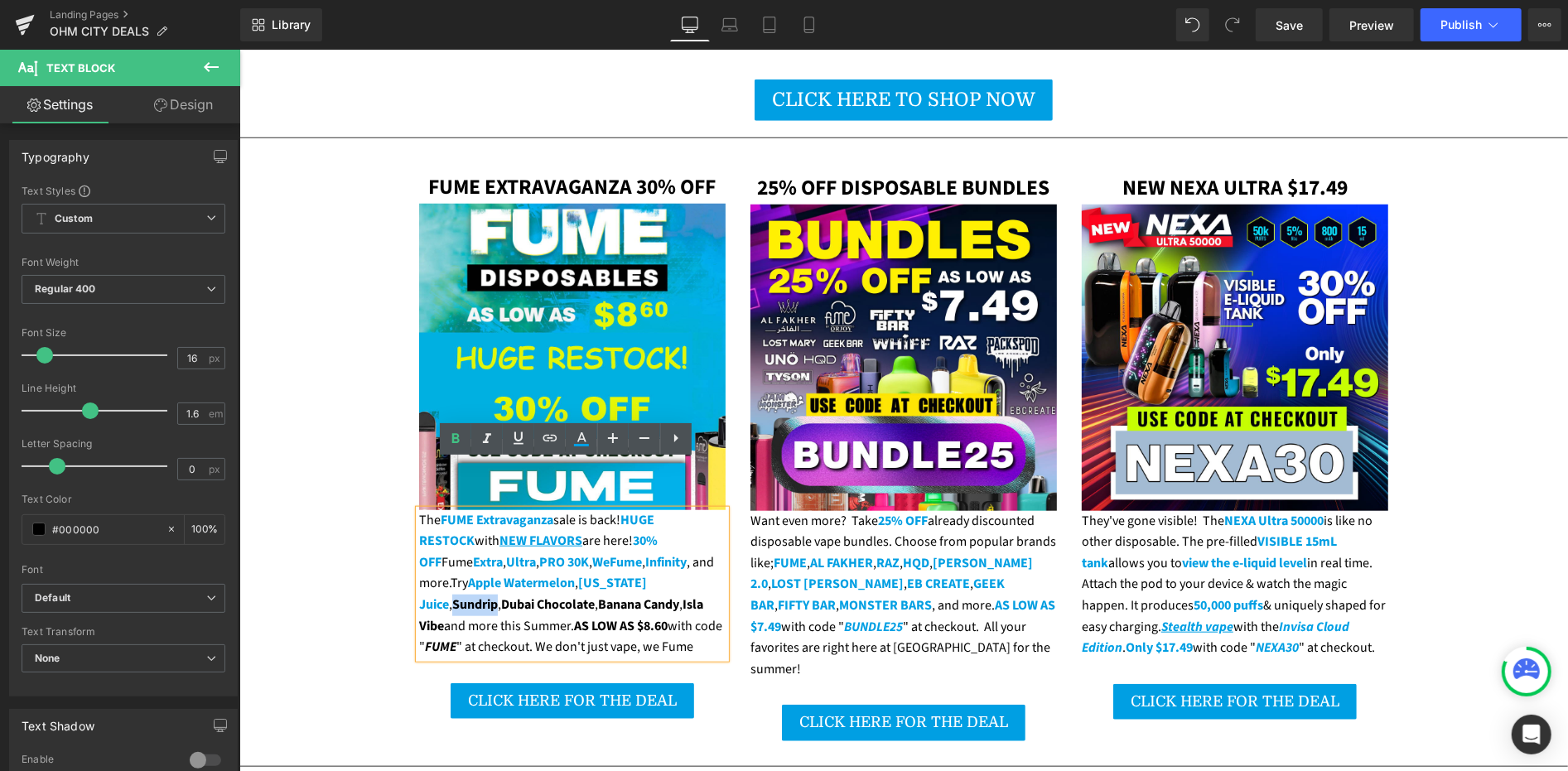
drag, startPoint x: 605, startPoint y: 532, endPoint x: 651, endPoint y: 536, distance: 46.2
click at [651, 536] on div "The FUME Extravaganza sale is back! HUGE RESTOCK with NEW FLAVORS are here! 30%…" at bounding box center [571, 583] width 306 height 148
drag, startPoint x: 584, startPoint y: 444, endPoint x: 335, endPoint y: 436, distance: 249.1
click at [584, 444] on icon at bounding box center [581, 444] width 15 height 3
type input "#000000"
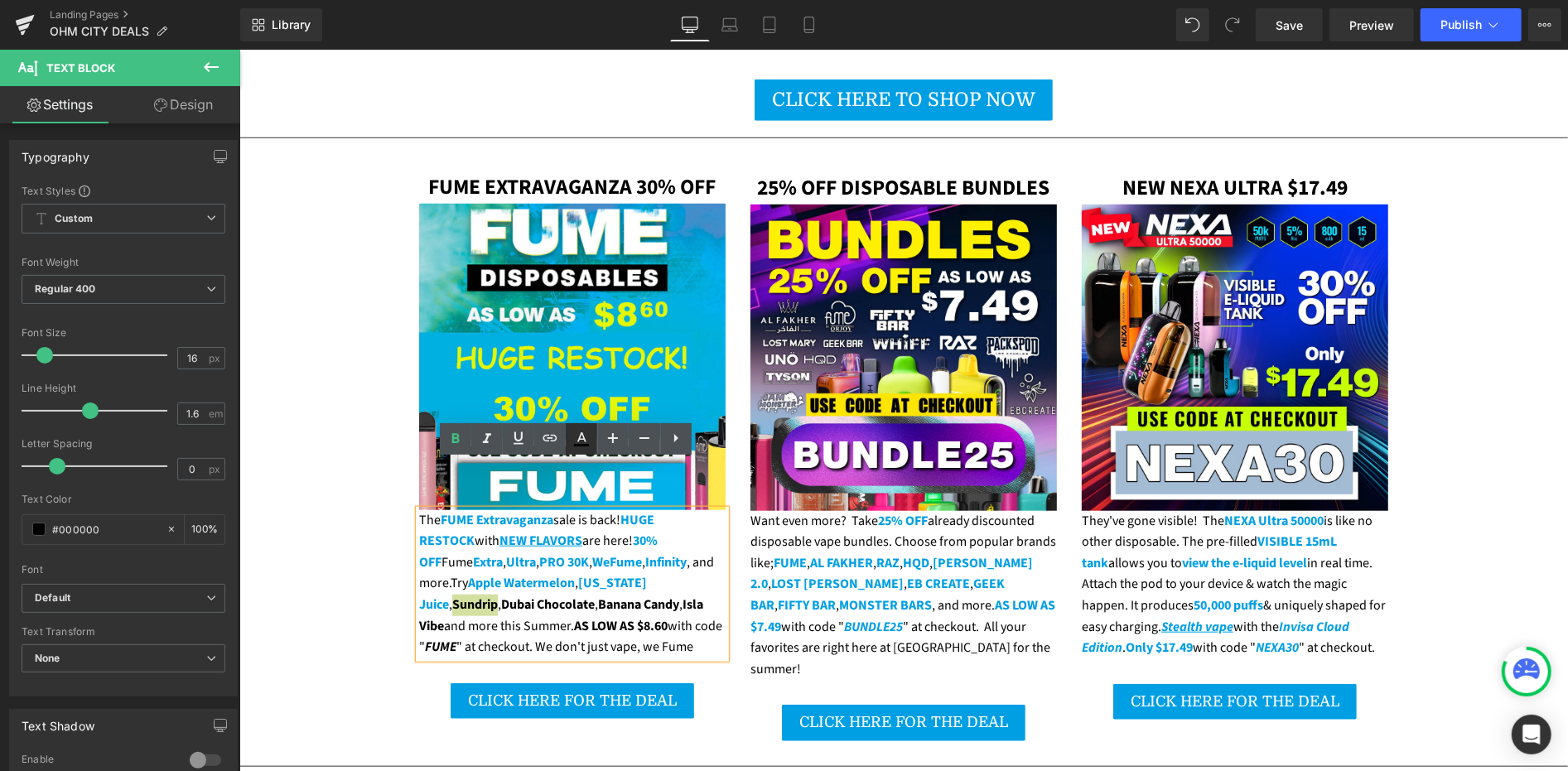
type input "100"
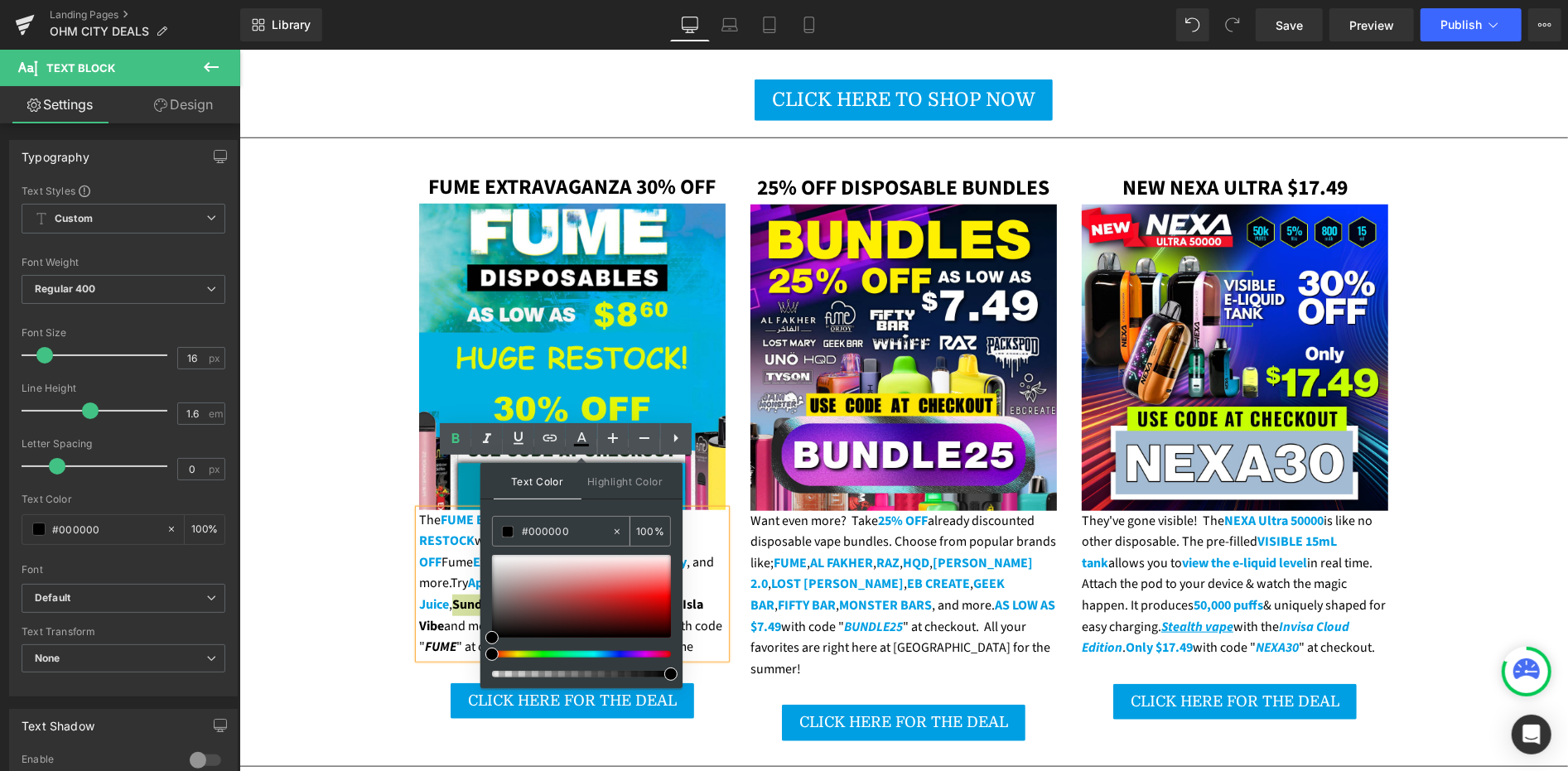
click at [559, 530] on input "#000000" at bounding box center [566, 531] width 90 height 18
paste input "9fe3"
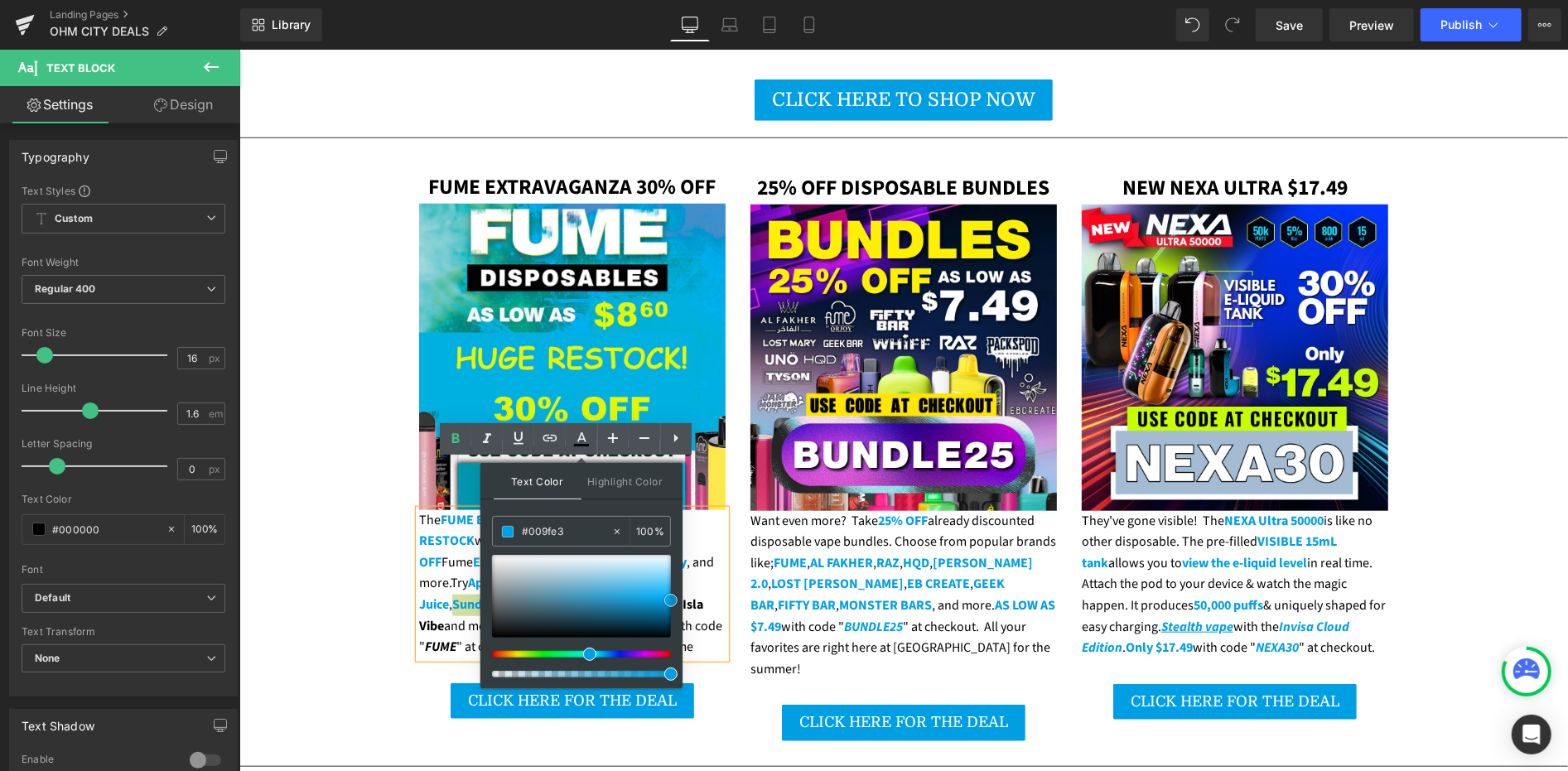
click at [669, 602] on span at bounding box center [671, 600] width 14 height 14
drag, startPoint x: 453, startPoint y: 529, endPoint x: 559, endPoint y: 533, distance: 106.1
click at [467, 573] on strong "Apple Watermelon" at bounding box center [520, 582] width 107 height 18
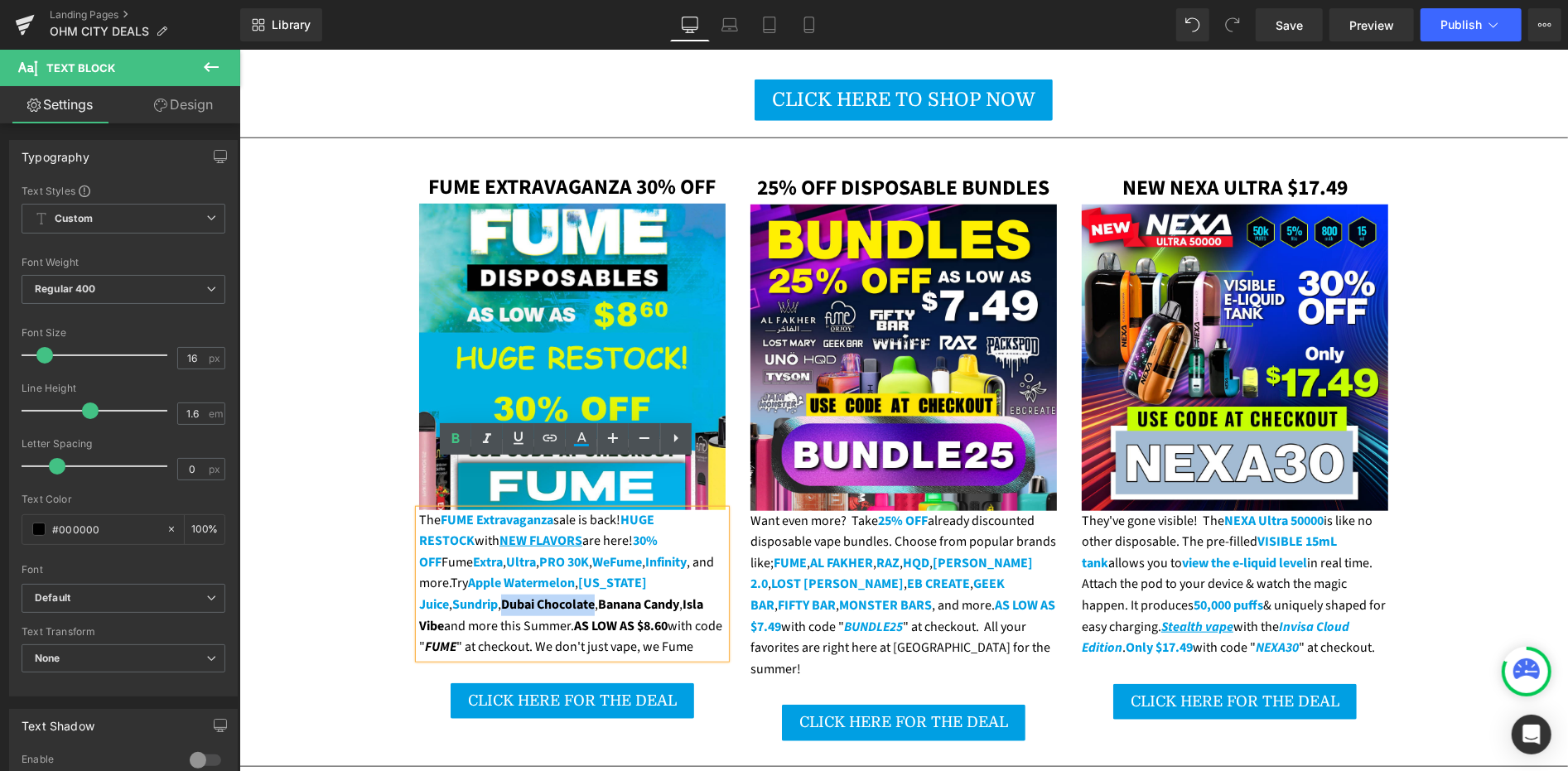
drag, startPoint x: 657, startPoint y: 536, endPoint x: 466, endPoint y: 558, distance: 192.3
click at [501, 594] on strong "Dubai Chocolate" at bounding box center [547, 603] width 94 height 18
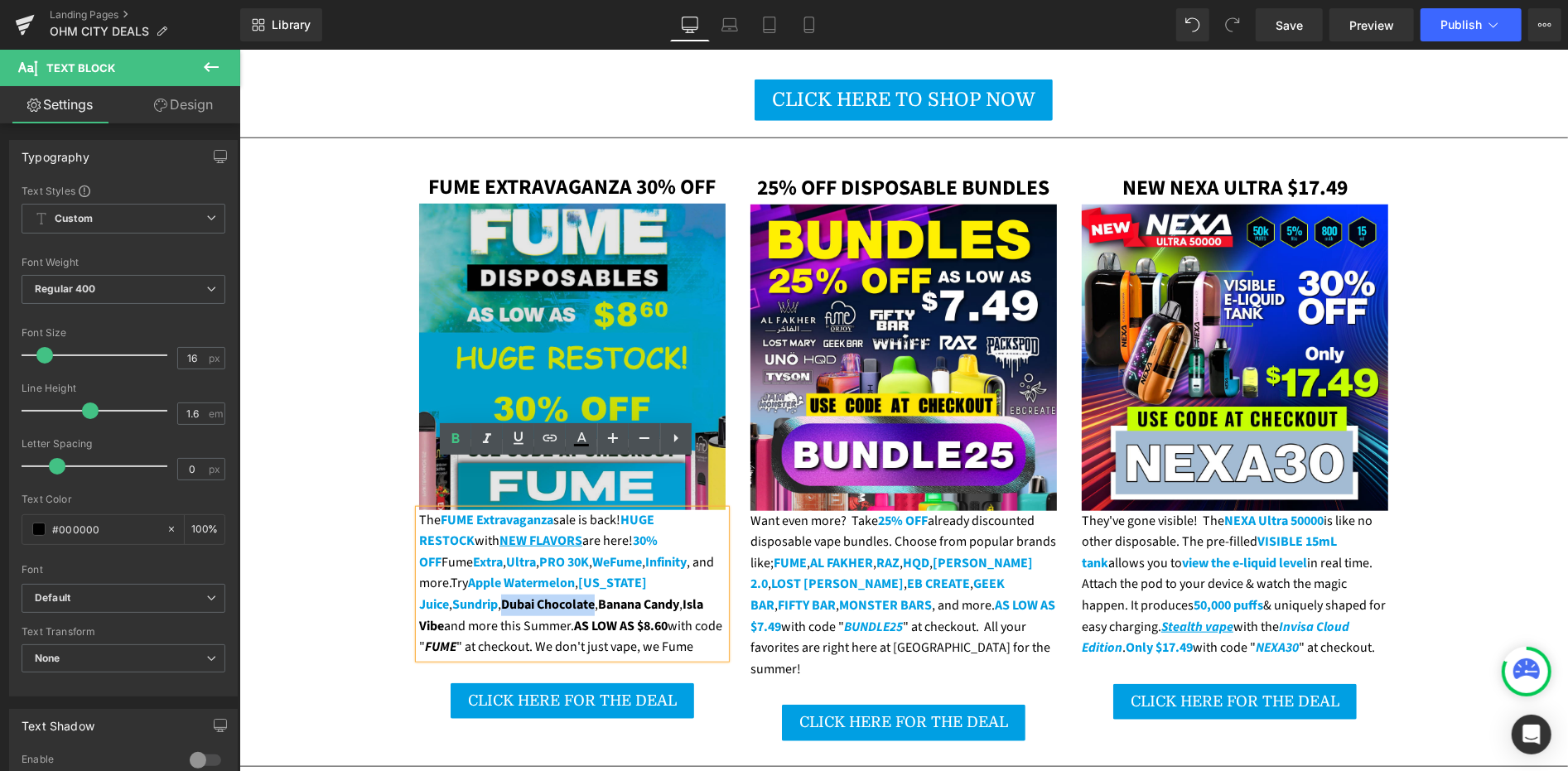
click at [576, 454] on img at bounding box center [571, 356] width 306 height 306
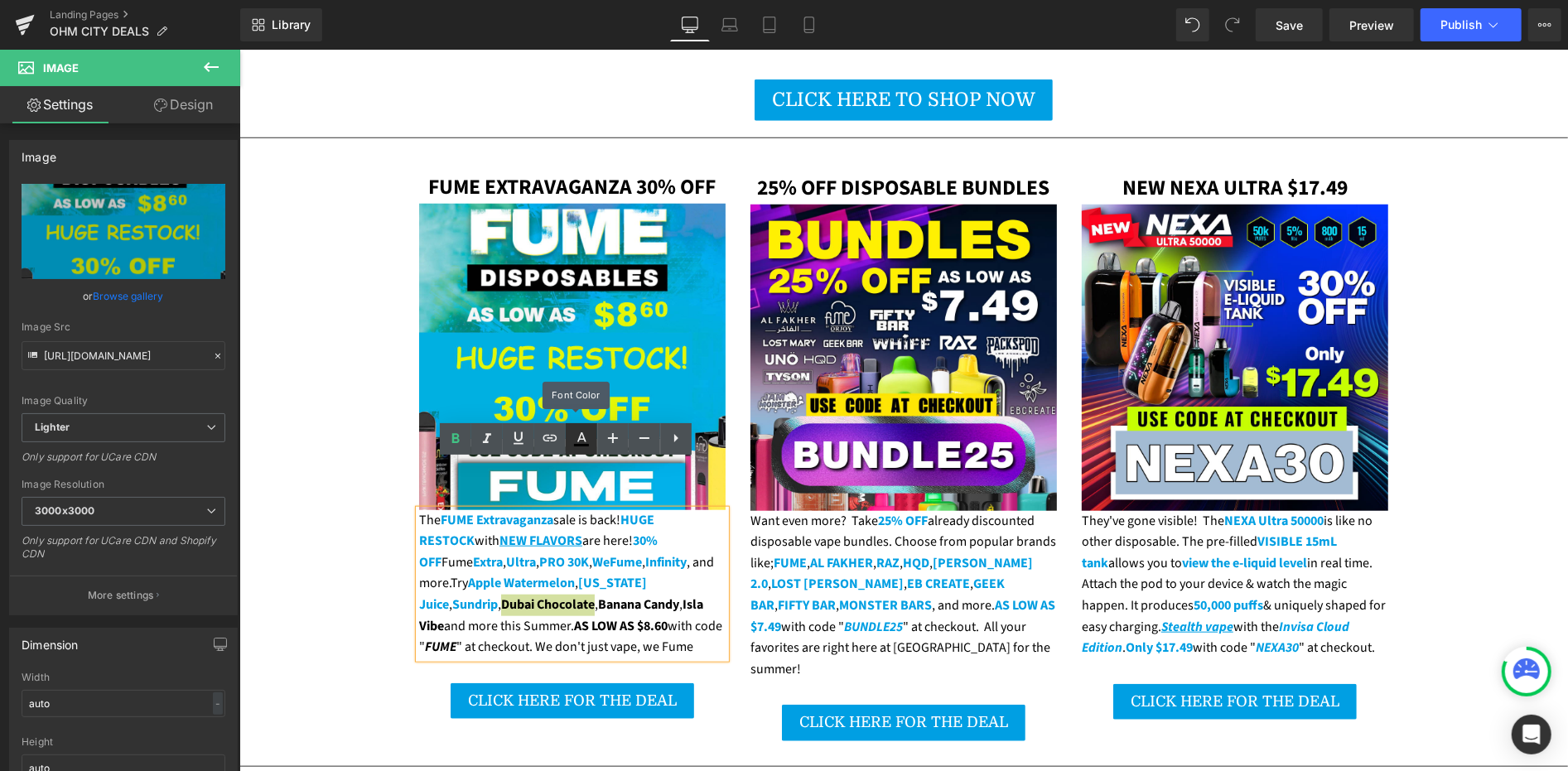
click at [582, 443] on icon at bounding box center [581, 444] width 15 height 3
type input "#000000"
type input "100"
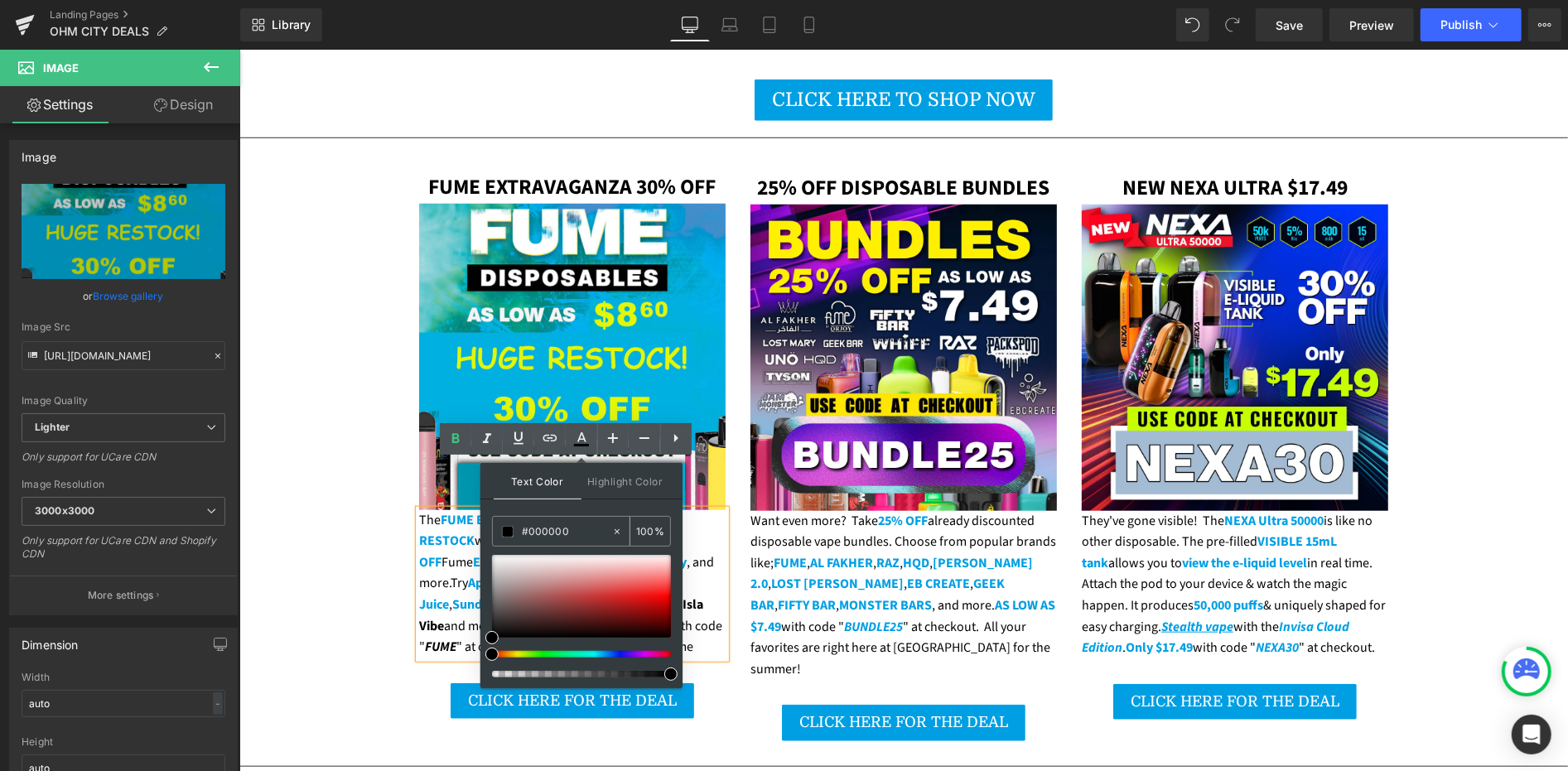
click at [562, 518] on div "#000000" at bounding box center [552, 531] width 119 height 29
click at [559, 529] on input "#000000" at bounding box center [566, 531] width 90 height 18
drag, startPoint x: 559, startPoint y: 529, endPoint x: 616, endPoint y: 567, distance: 68.5
click at [559, 530] on input "#000000" at bounding box center [566, 531] width 90 height 18
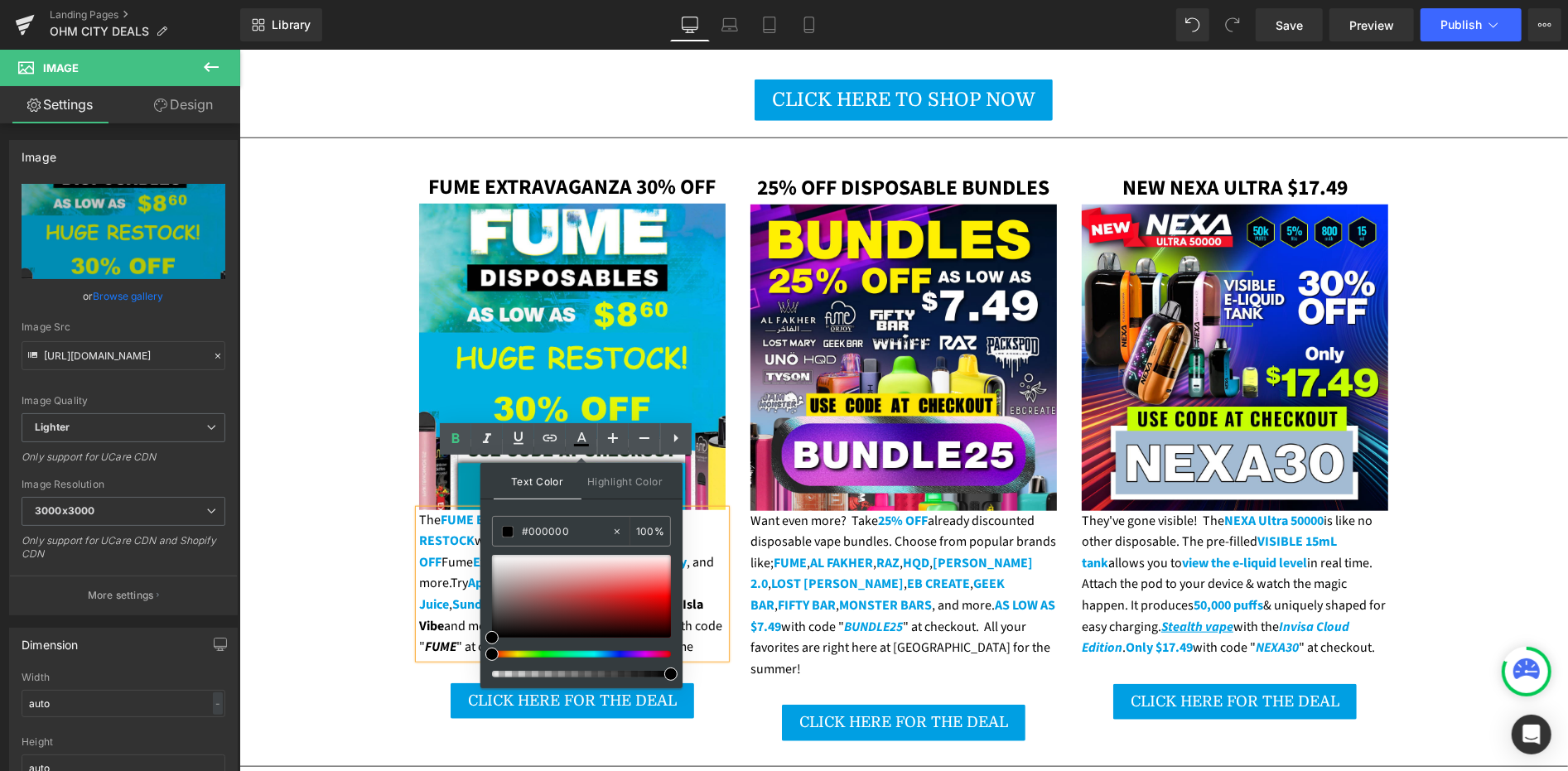
paste input "9fe3"
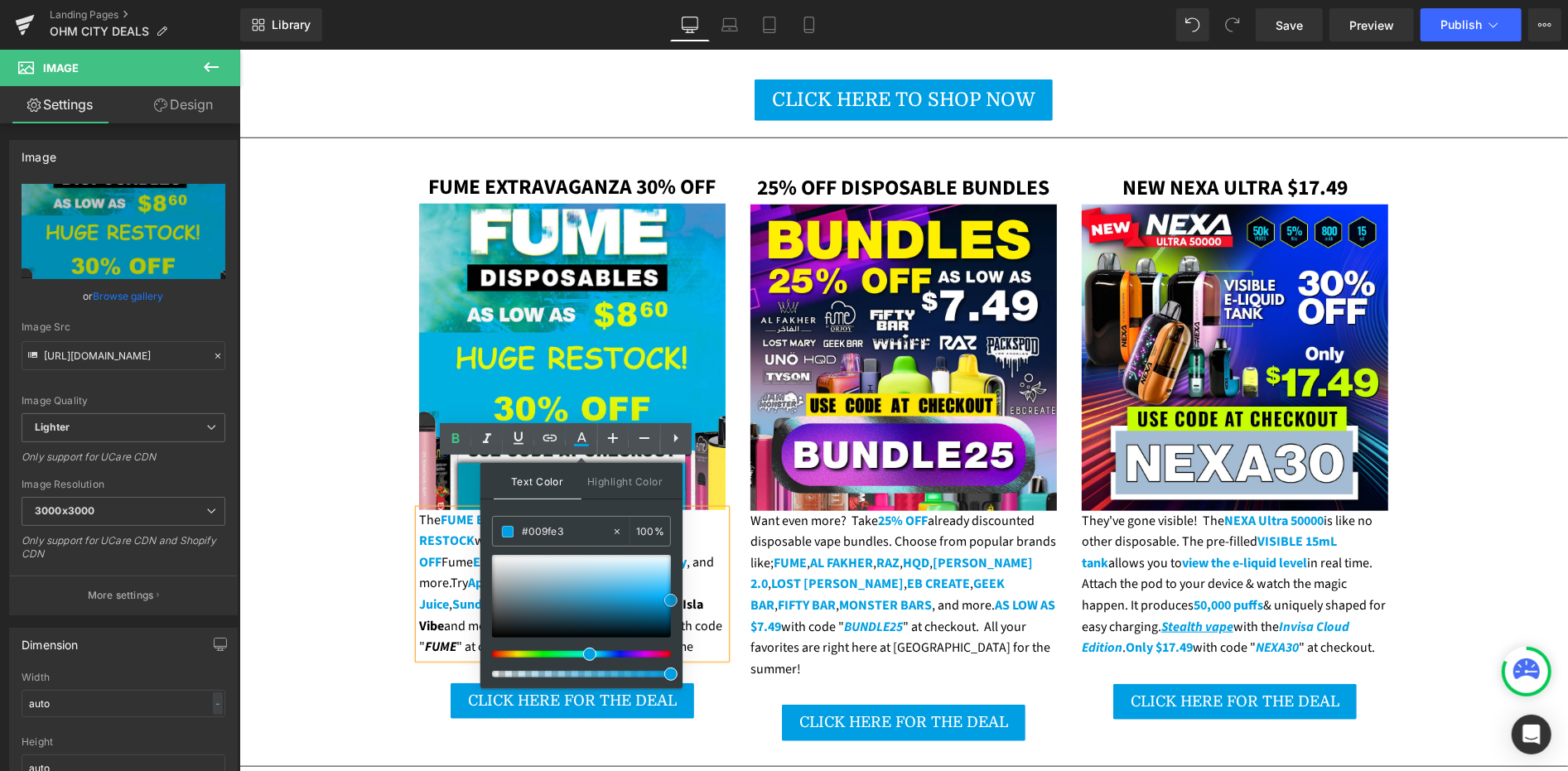
click at [672, 602] on span at bounding box center [671, 600] width 14 height 14
click at [597, 594] on strong "Banana Candy" at bounding box center [638, 603] width 81 height 18
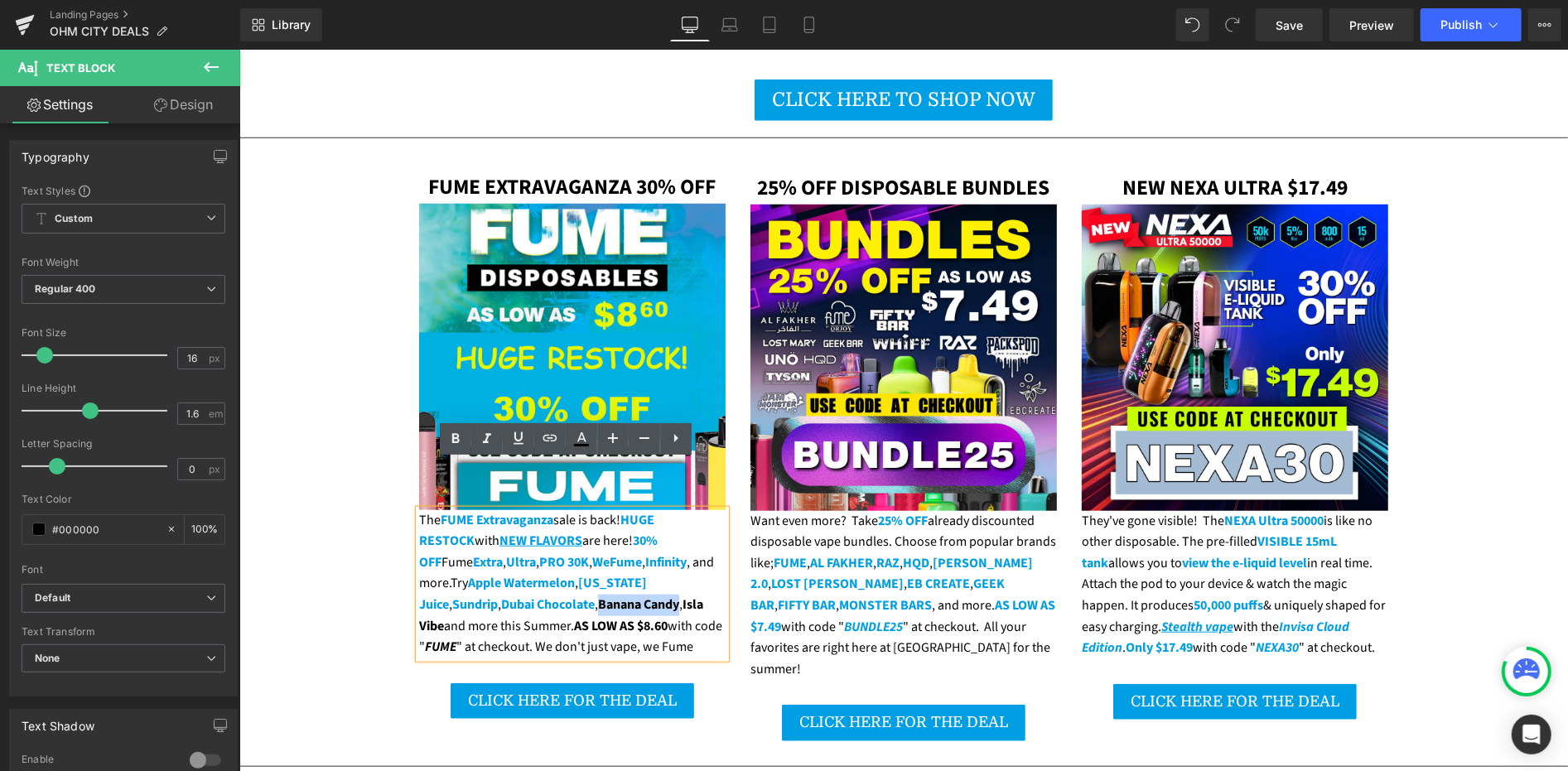
drag, startPoint x: 475, startPoint y: 554, endPoint x: 559, endPoint y: 557, distance: 84.1
click at [559, 557] on div "The FUME Extravaganza sale is back! HUGE RESTOCK with NEW FLAVORS are here! 30%…" at bounding box center [571, 583] width 306 height 148
click at [584, 450] on link at bounding box center [581, 439] width 32 height 32
type input "#000000"
type input "100"
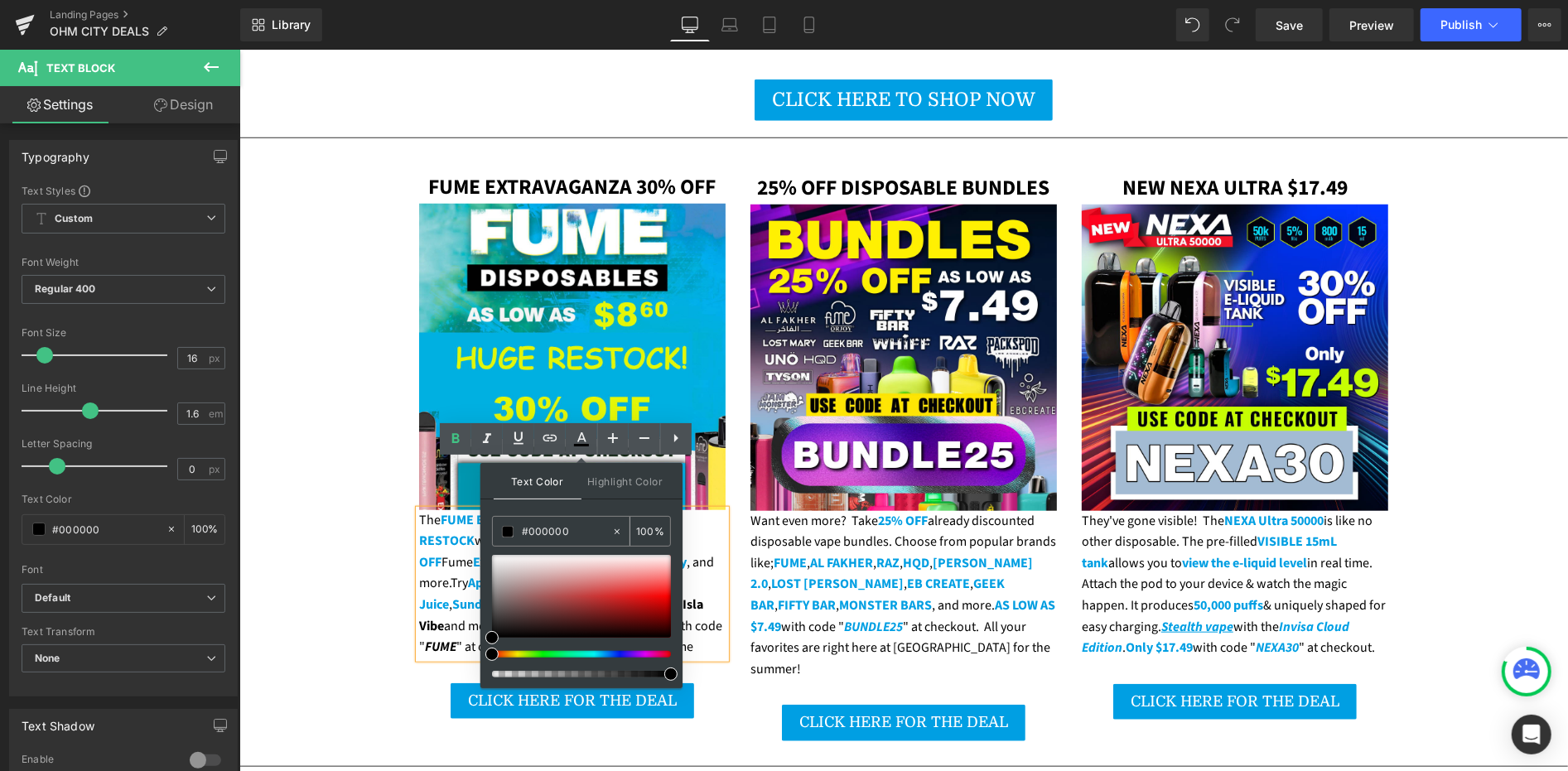
click at [541, 538] on input "#000000" at bounding box center [566, 531] width 90 height 18
paste input "9fe3"
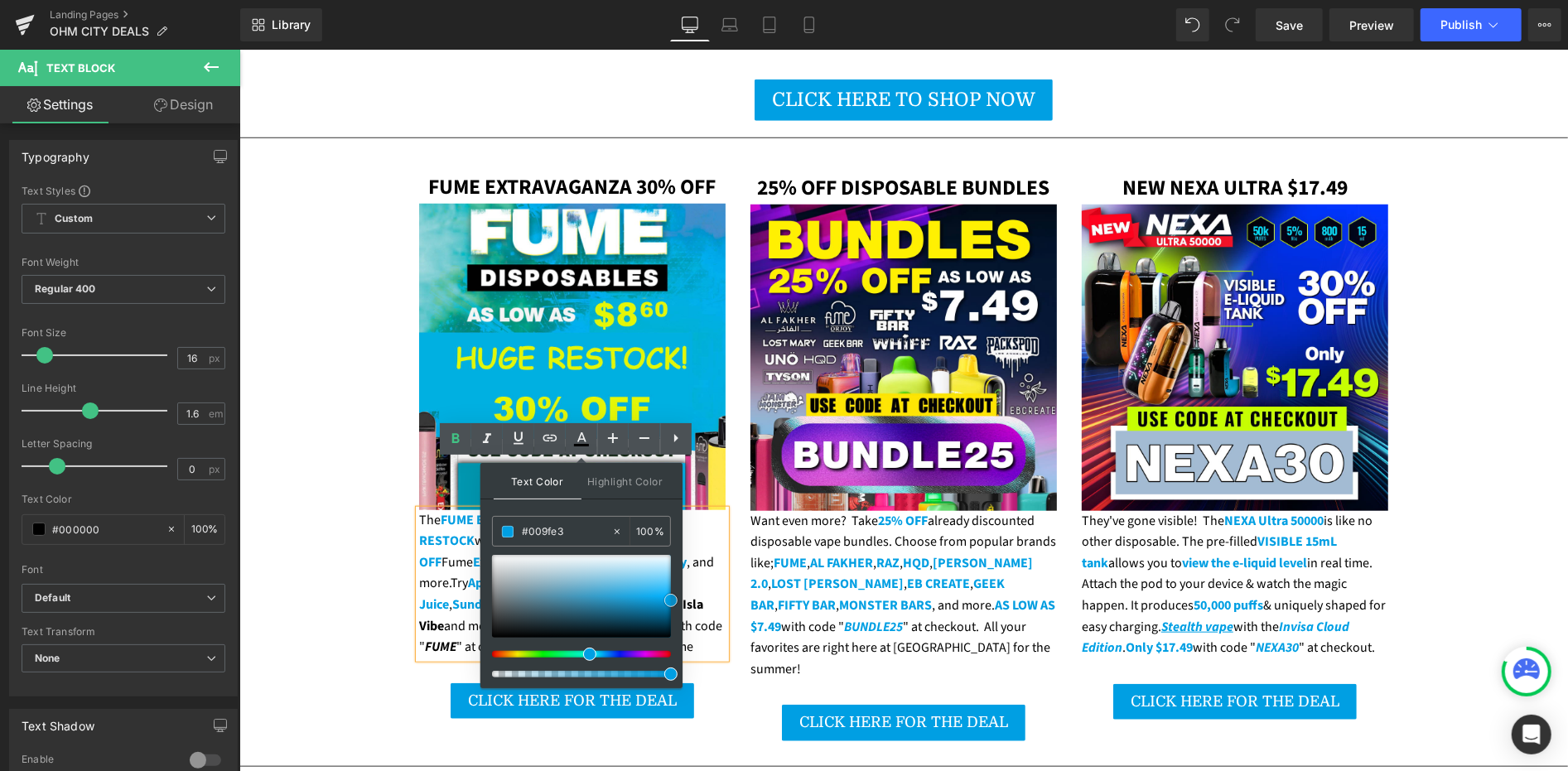
click at [668, 599] on span at bounding box center [671, 600] width 14 height 14
click at [467, 573] on strong "Apple Watermelon" at bounding box center [520, 582] width 107 height 18
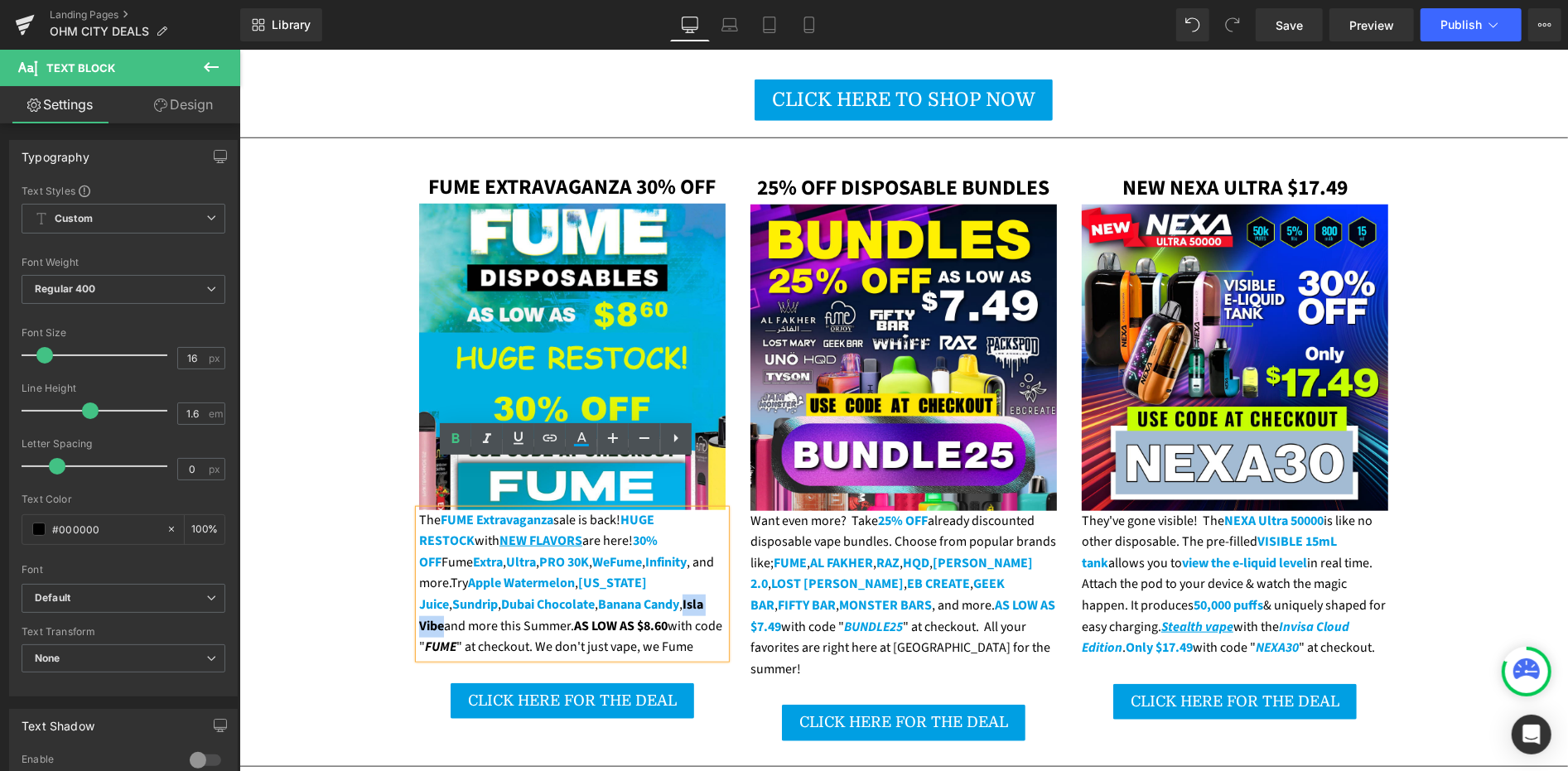
drag, startPoint x: 565, startPoint y: 557, endPoint x: 611, endPoint y: 563, distance: 46.4
click at [611, 594] on strong "Isla Vibe" at bounding box center [561, 614] width 284 height 40
click at [577, 446] on icon at bounding box center [581, 439] width 20 height 20
type input "#000000"
type input "100"
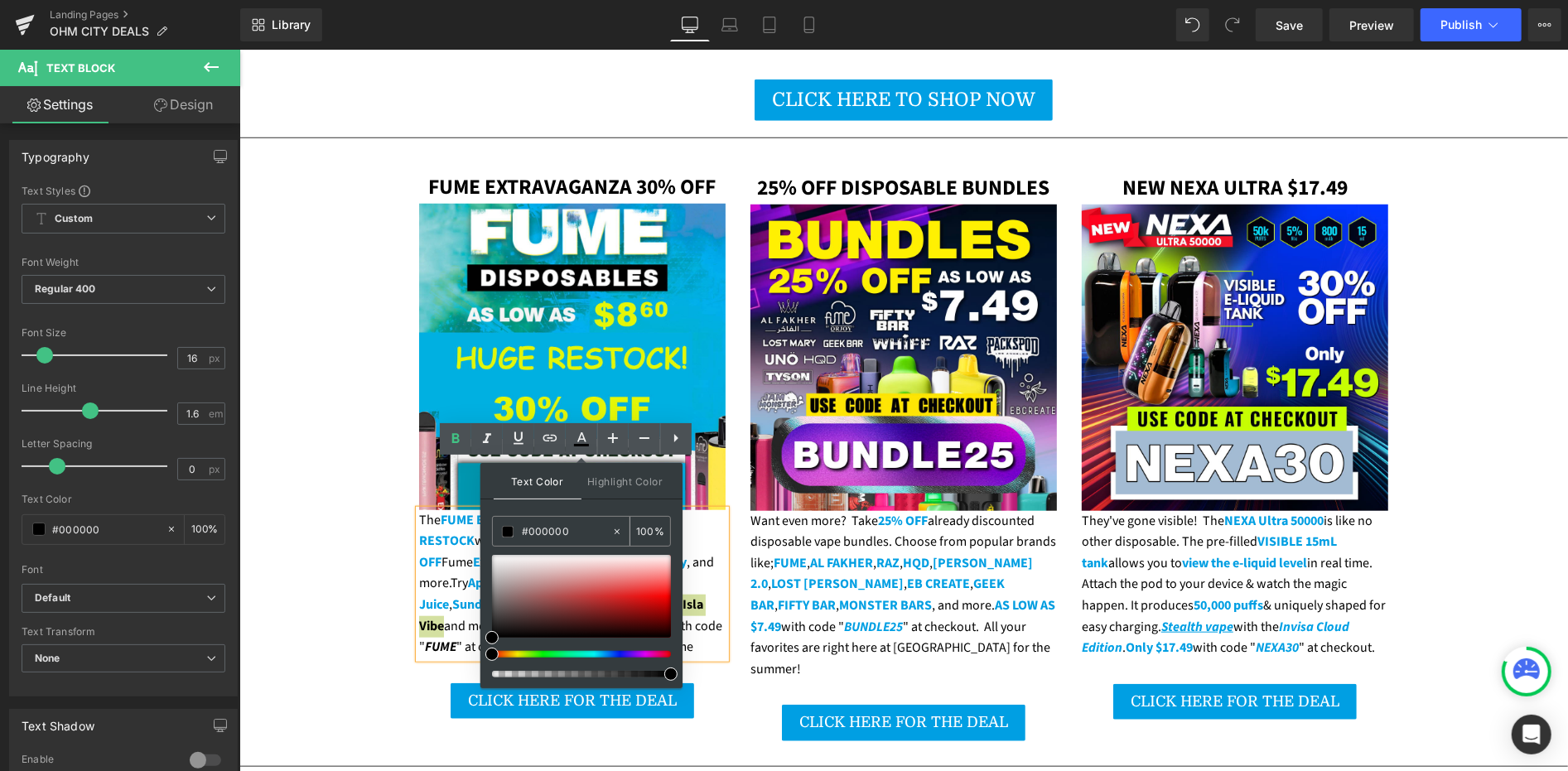
click at [553, 530] on input "#000000" at bounding box center [566, 531] width 90 height 18
paste input "9fe3"
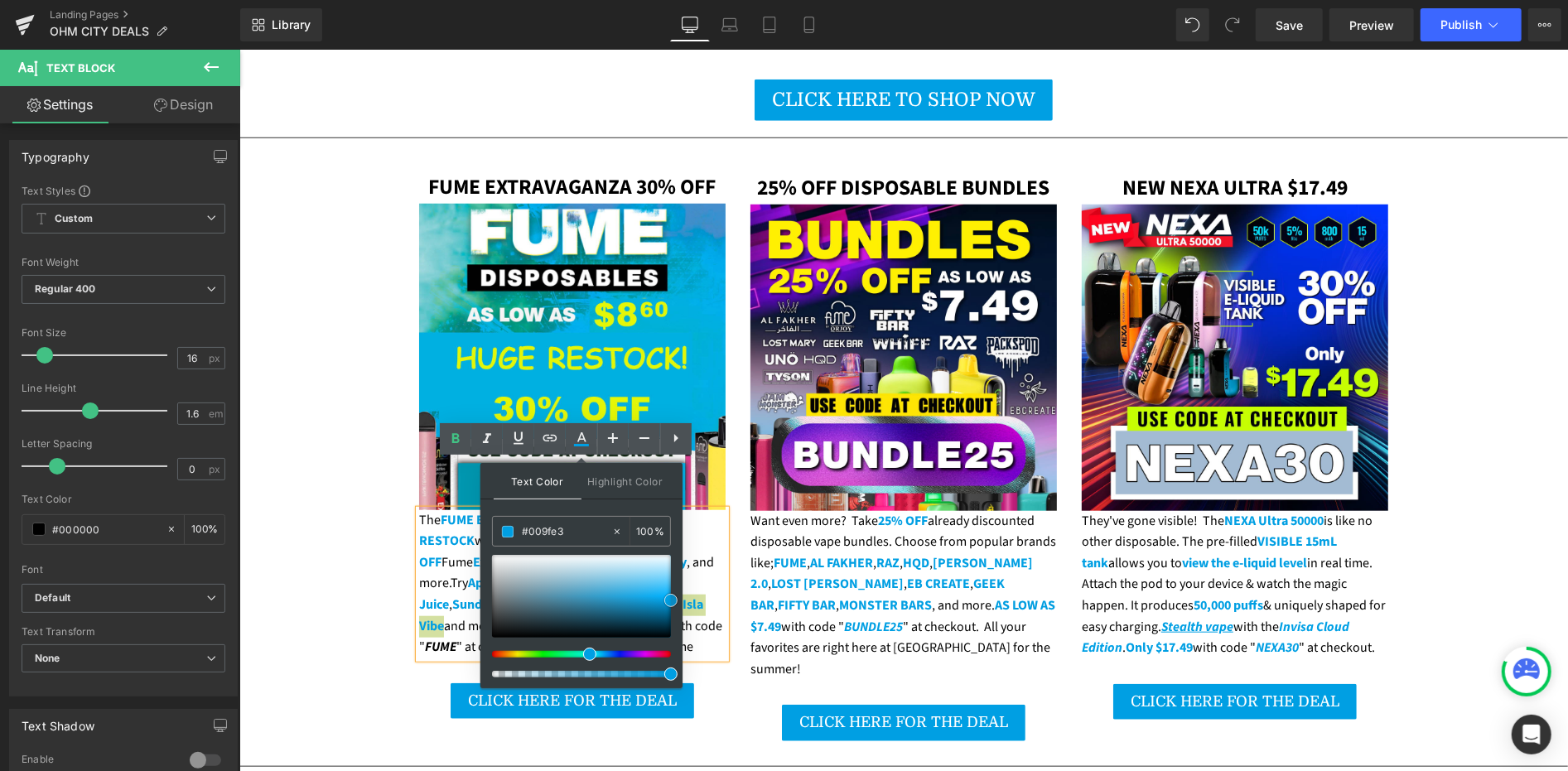
click at [664, 597] on span at bounding box center [671, 600] width 14 height 14
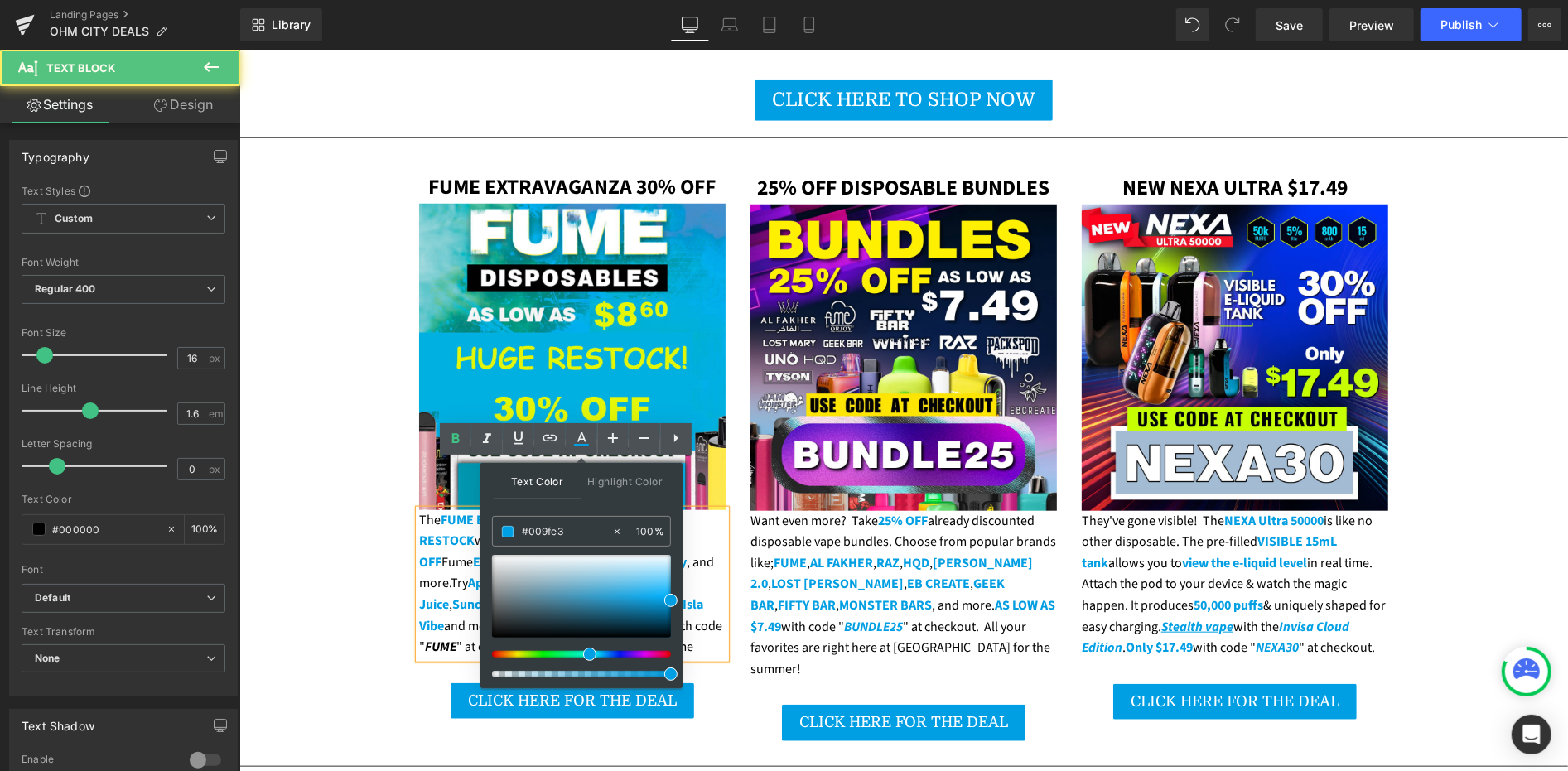
click at [501, 594] on strong "Dubai Chocolate" at bounding box center [547, 603] width 94 height 18
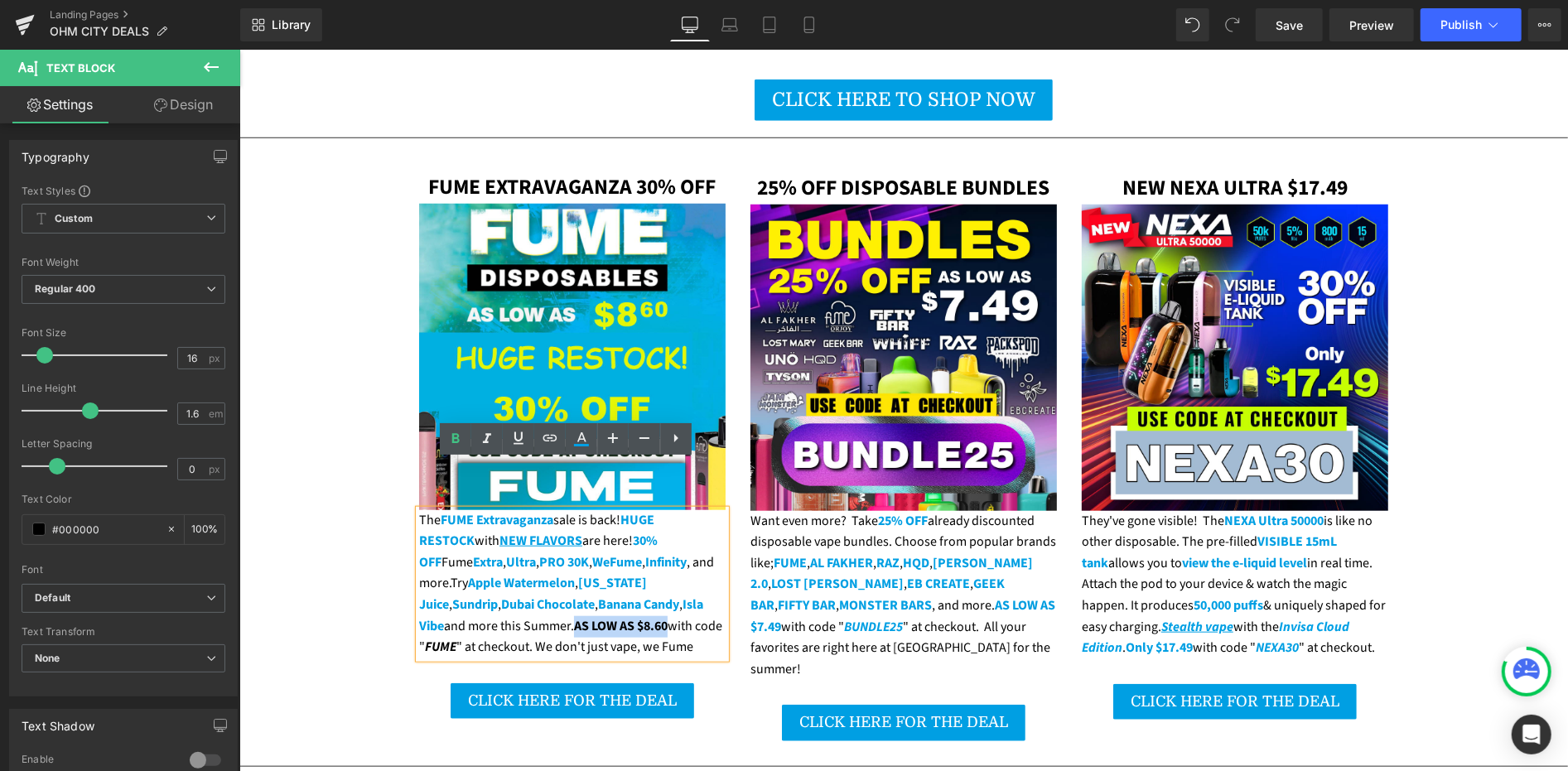
drag, startPoint x: 466, startPoint y: 576, endPoint x: 559, endPoint y: 577, distance: 93.0
click at [573, 616] on strong "AS LOW AS $8.60" at bounding box center [620, 625] width 94 height 18
click at [579, 441] on icon at bounding box center [581, 439] width 20 height 20
type input "#000000"
type input "100"
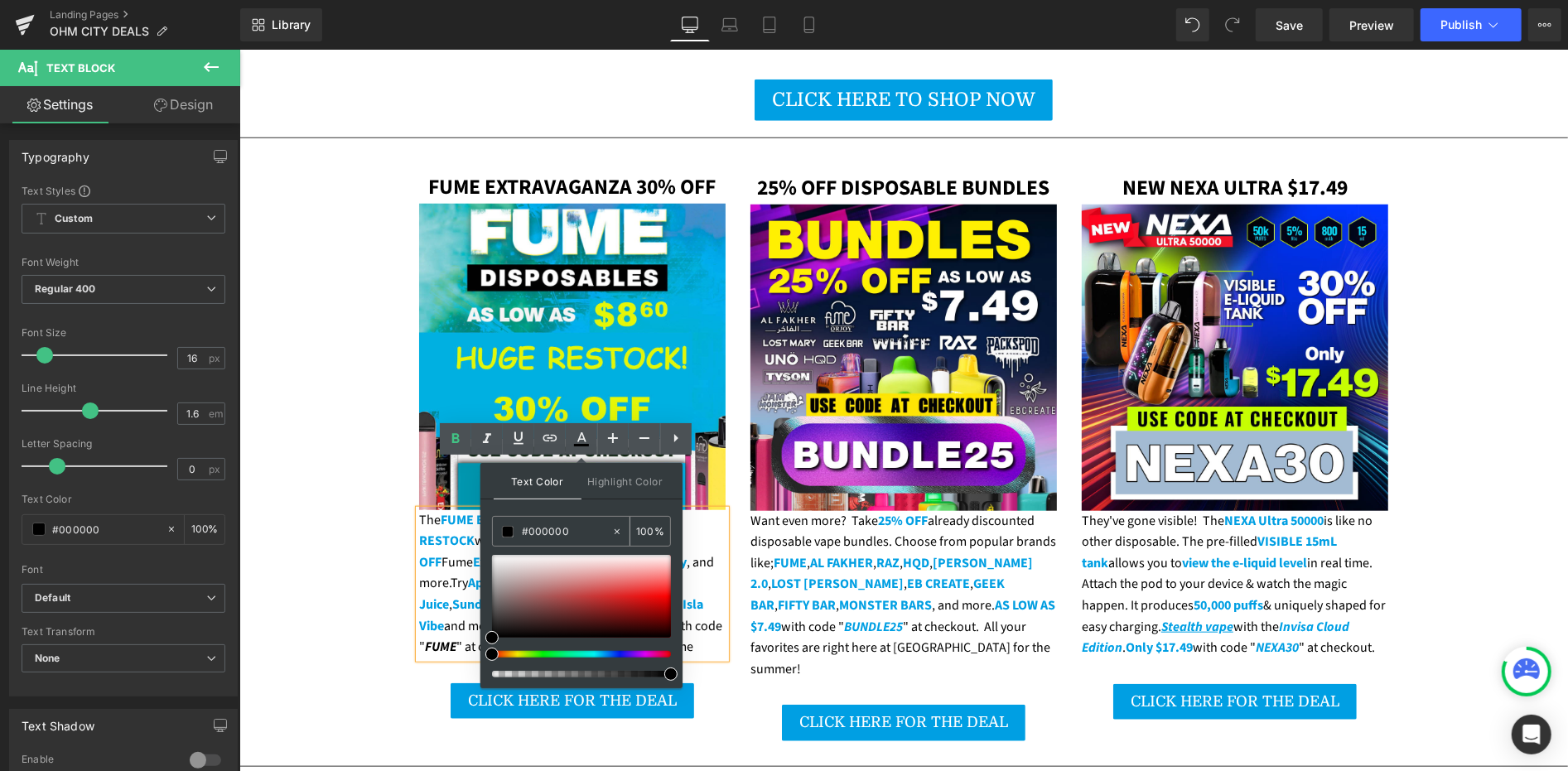
click at [561, 533] on input "#000000" at bounding box center [566, 531] width 90 height 18
paste input "9fe3"
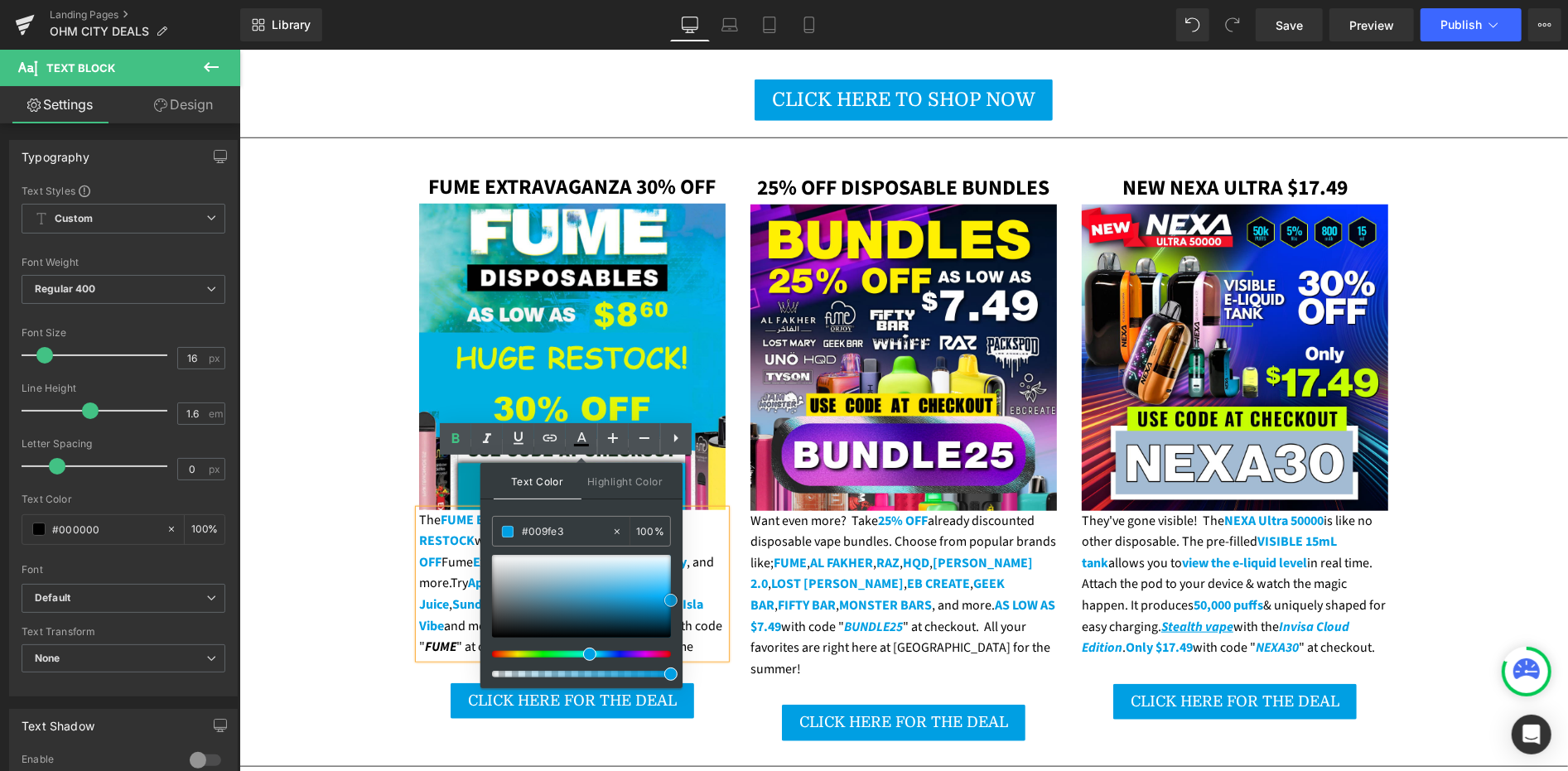
click at [667, 599] on span at bounding box center [671, 600] width 14 height 14
click at [501, 594] on strong "Dubai Chocolate" at bounding box center [547, 603] width 94 height 18
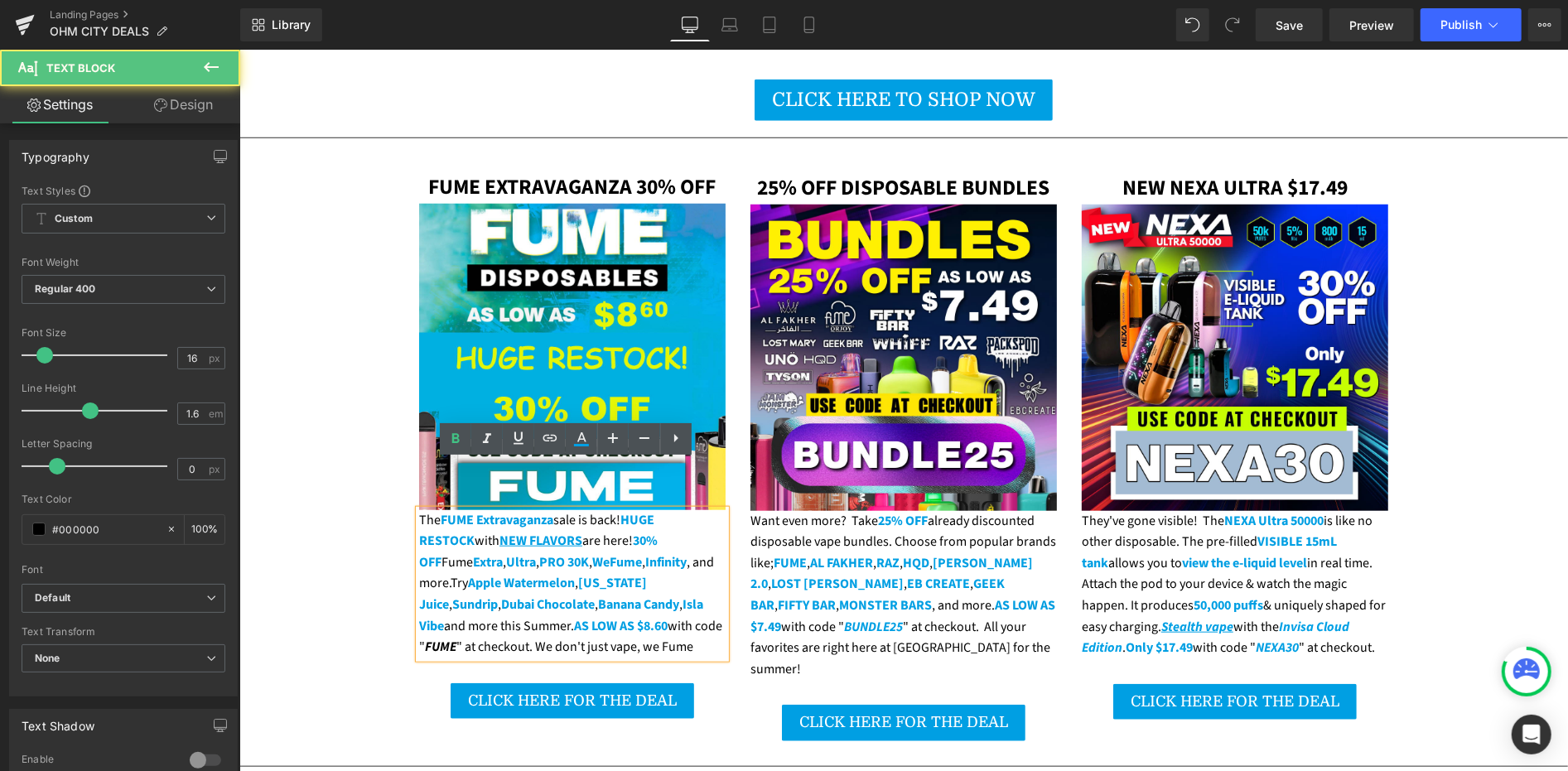
click at [455, 637] on icon "FUME" at bounding box center [440, 645] width 32 height 18
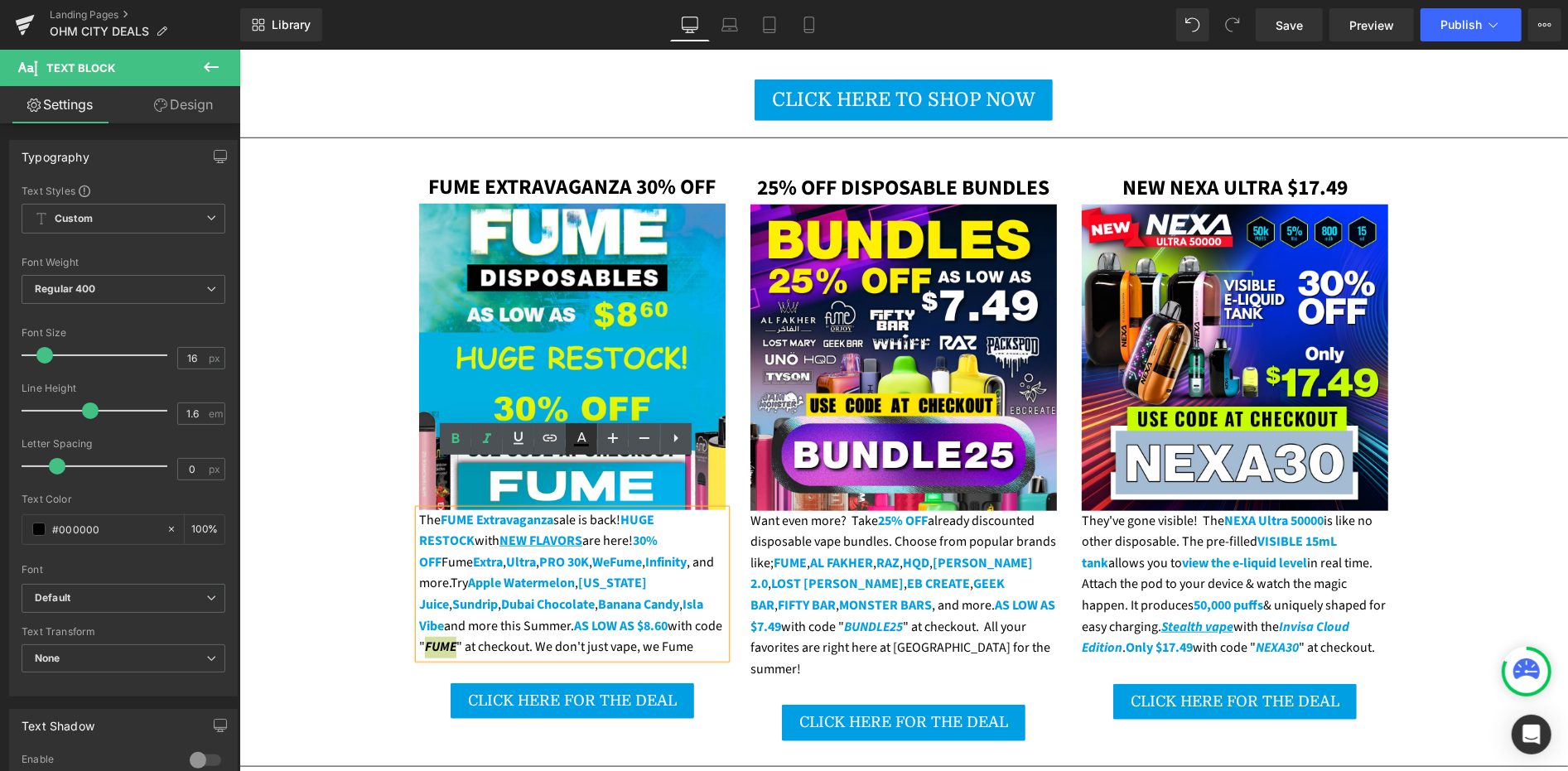
click at [576, 440] on icon at bounding box center [581, 439] width 20 height 20
type input "#000000"
type input "100"
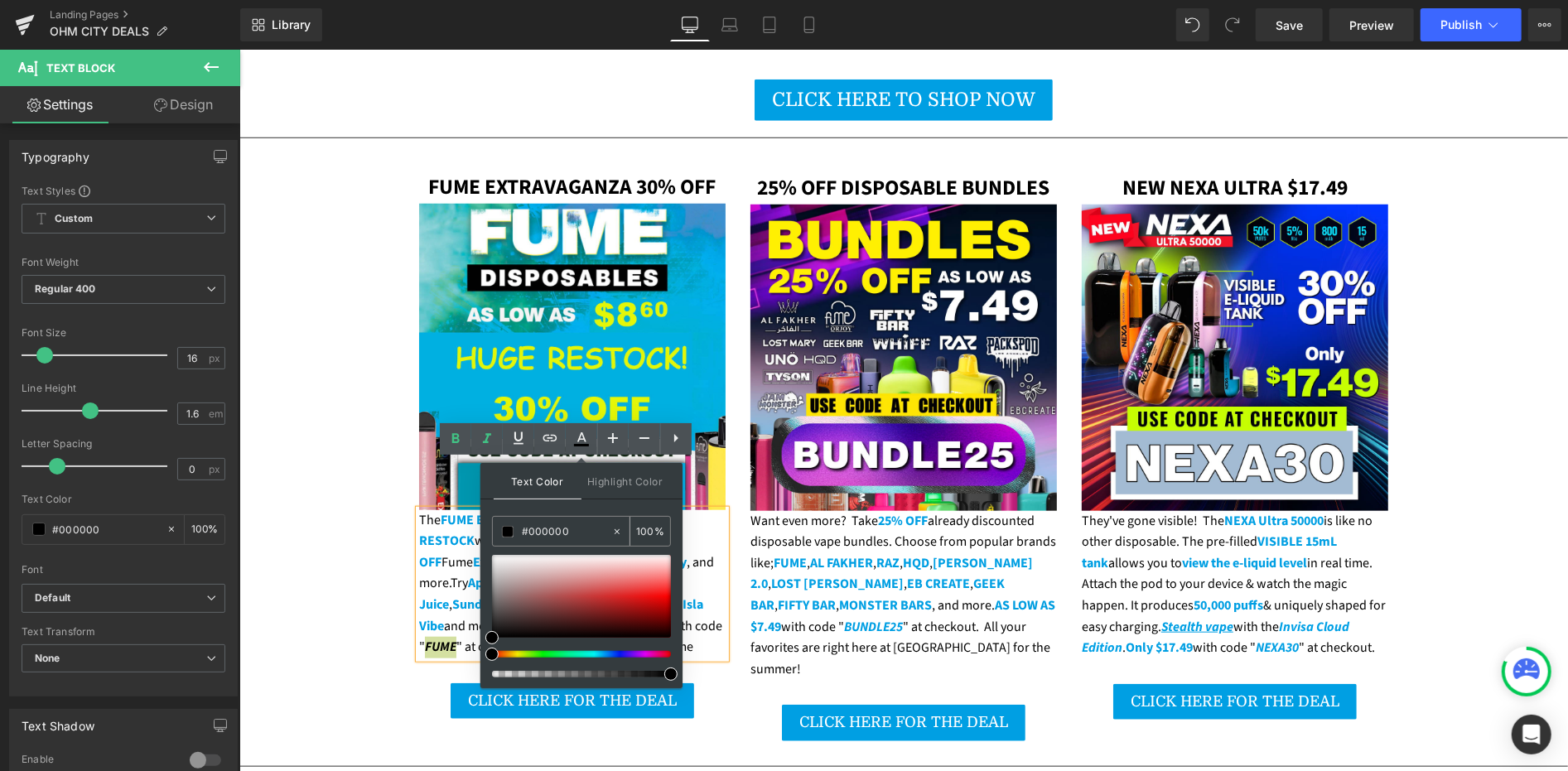
click at [565, 535] on input "#000000" at bounding box center [566, 531] width 90 height 18
paste input "9fe3"
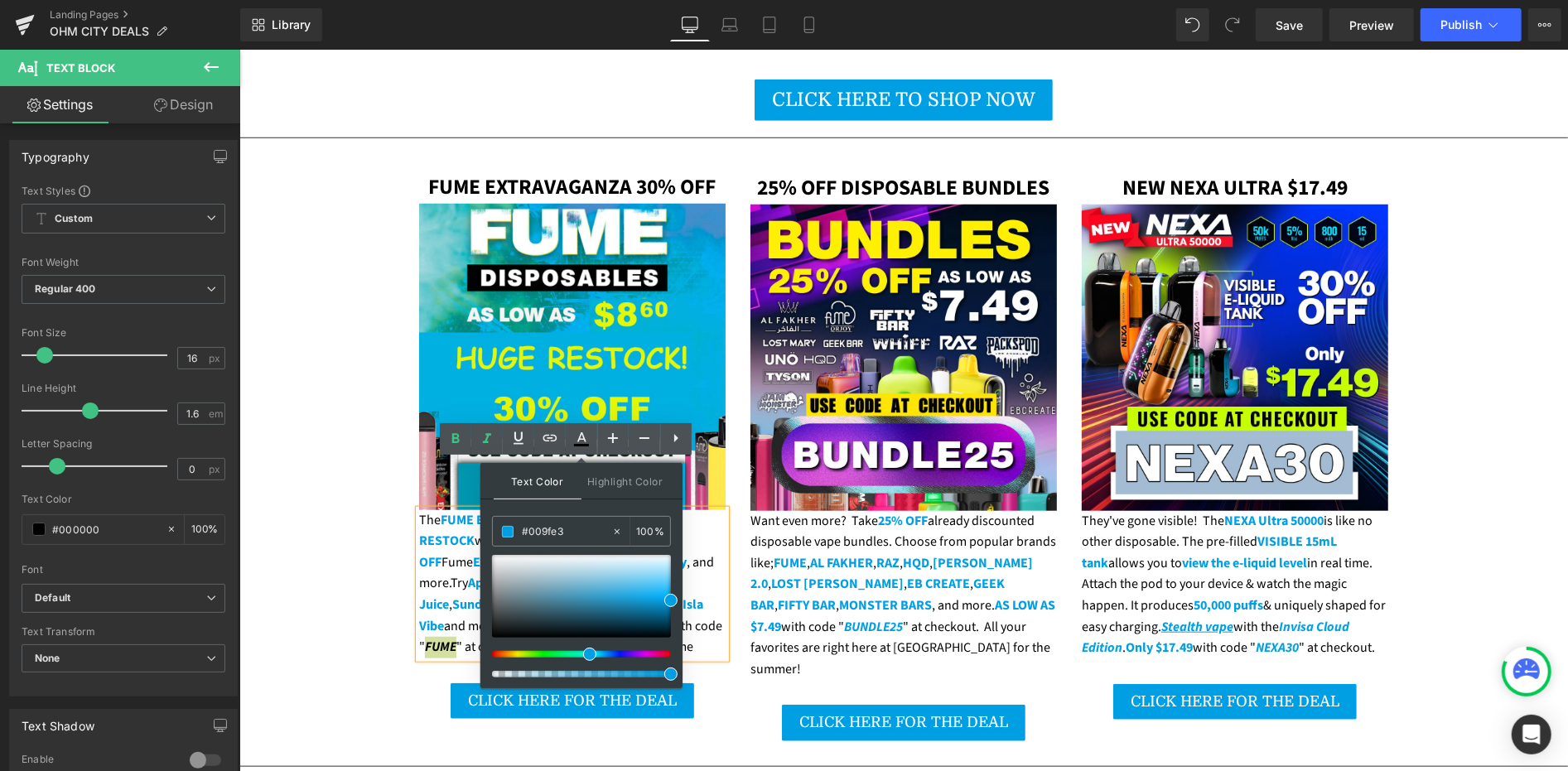
type input "#009fe3"
click at [669, 600] on span at bounding box center [671, 600] width 14 height 14
click at [441, 519] on div "The FUME Extravaganza sale is back! HUGE RESTOCK with NEW FLAVORS are here! 30%…" at bounding box center [571, 583] width 306 height 148
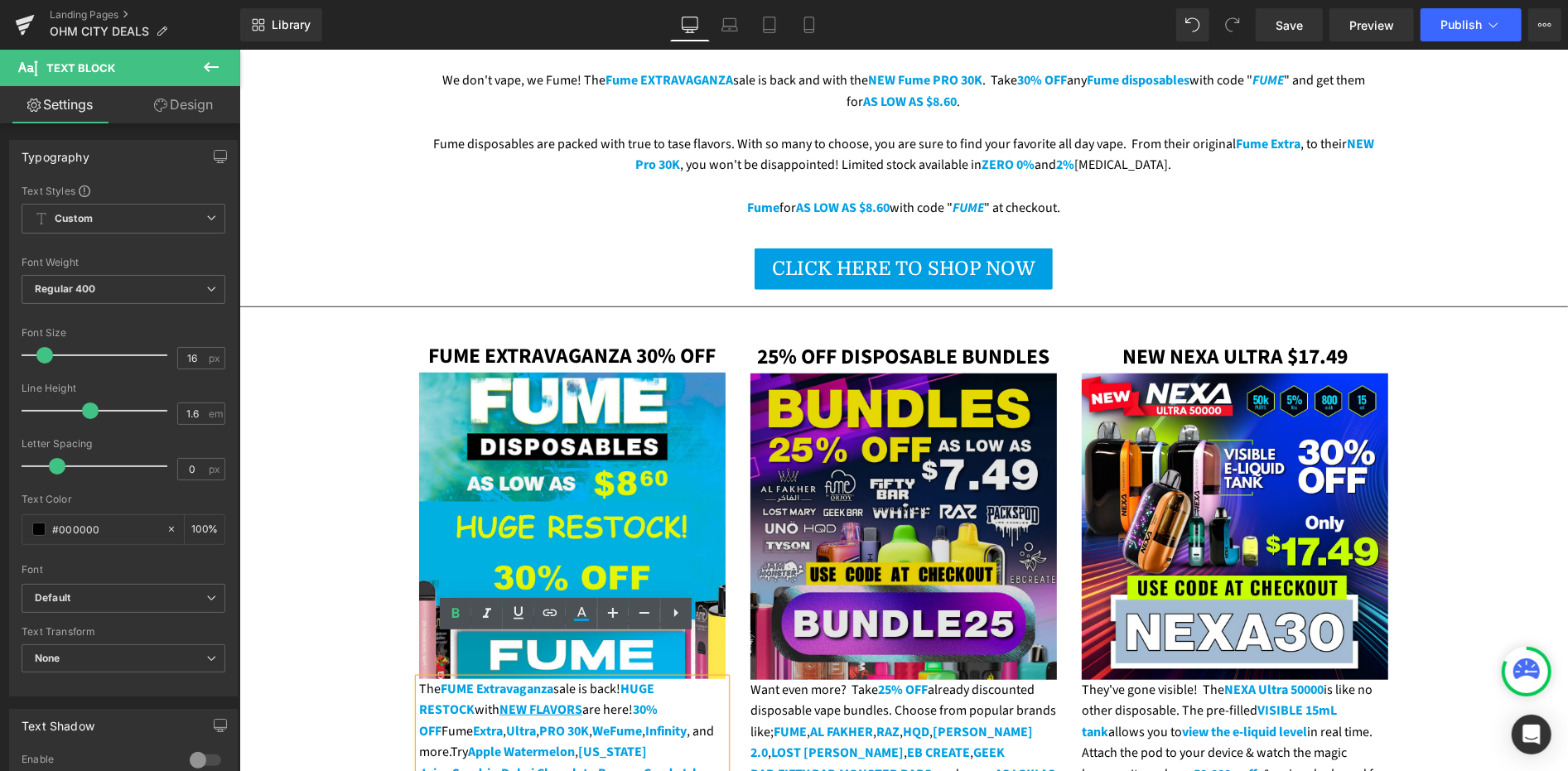
scroll to position [828, 0]
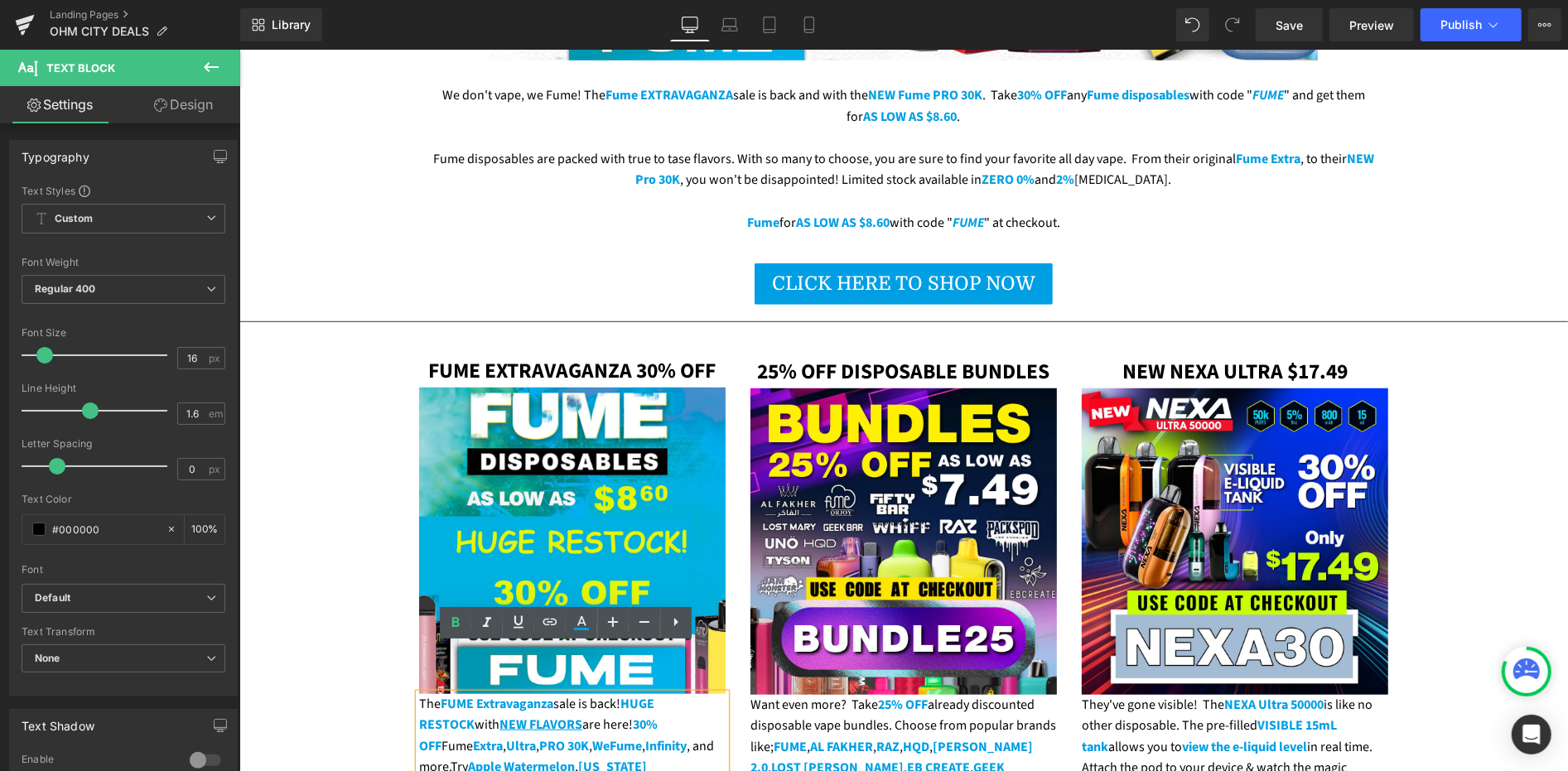
click at [807, 271] on span "CLICK HERE TO SHOP NOW" at bounding box center [903, 282] width 264 height 22
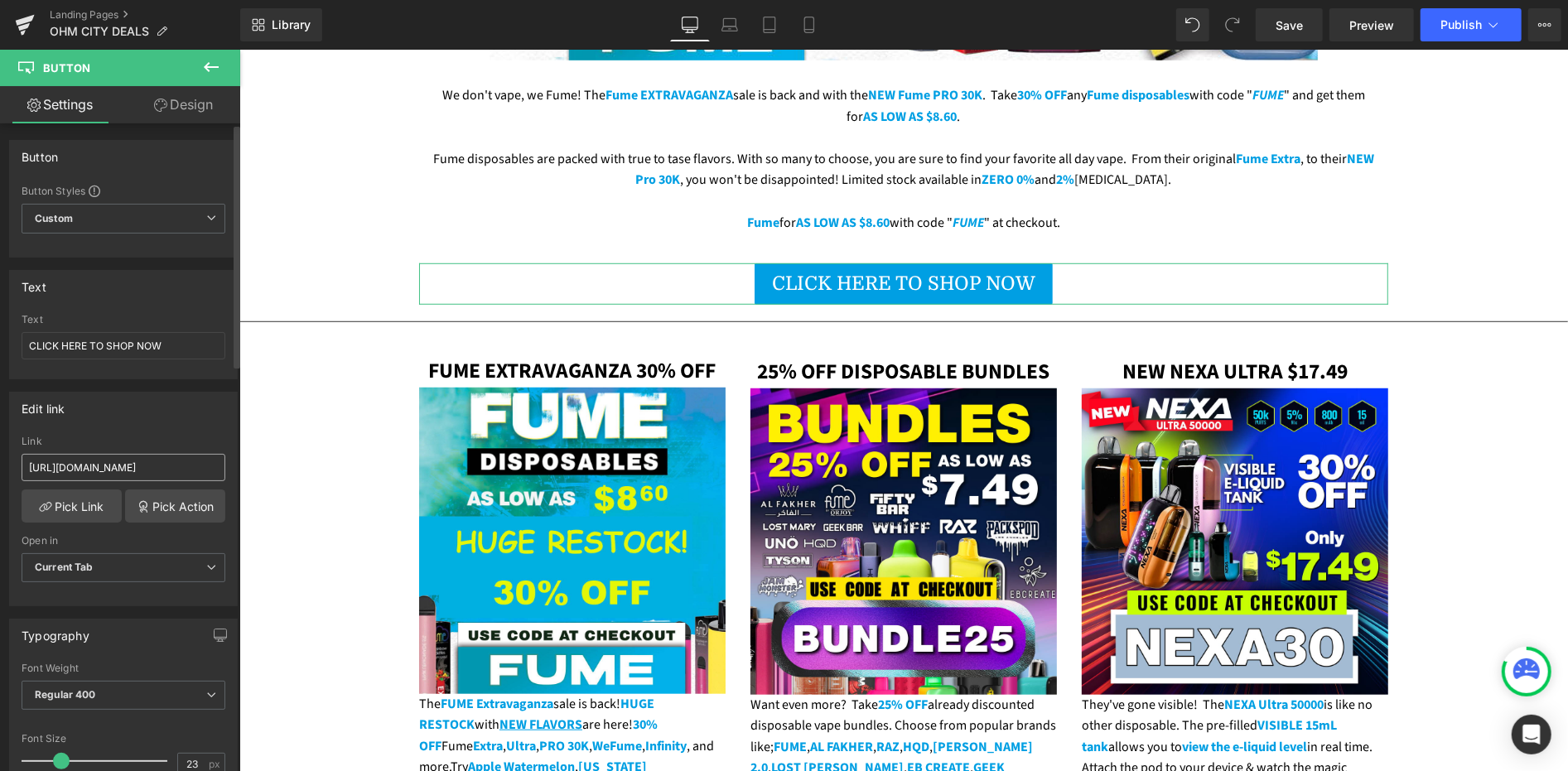
click at [140, 467] on input "[URL][DOMAIN_NAME]" at bounding box center [123, 468] width 204 height 27
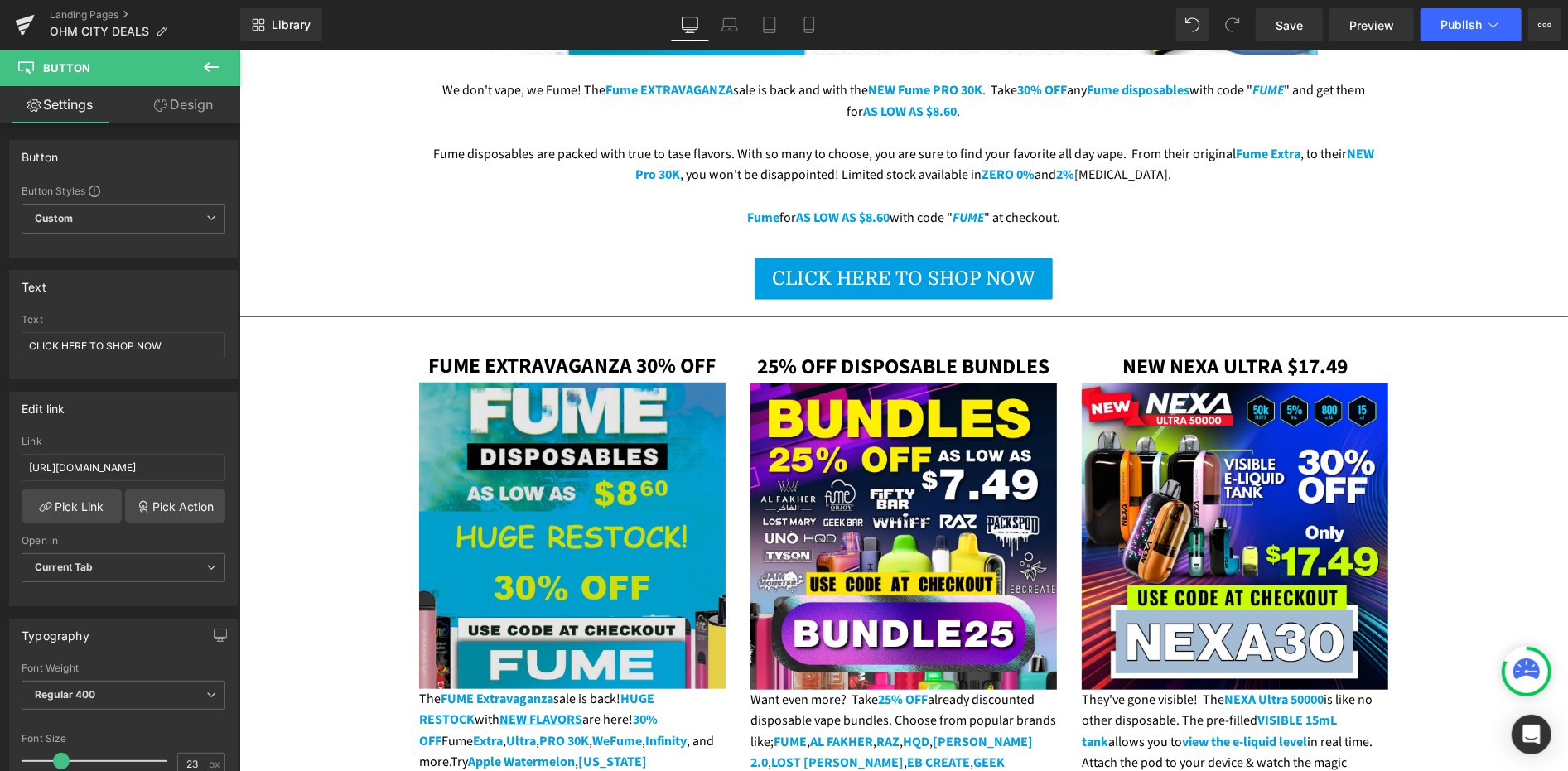
scroll to position [1103, 0]
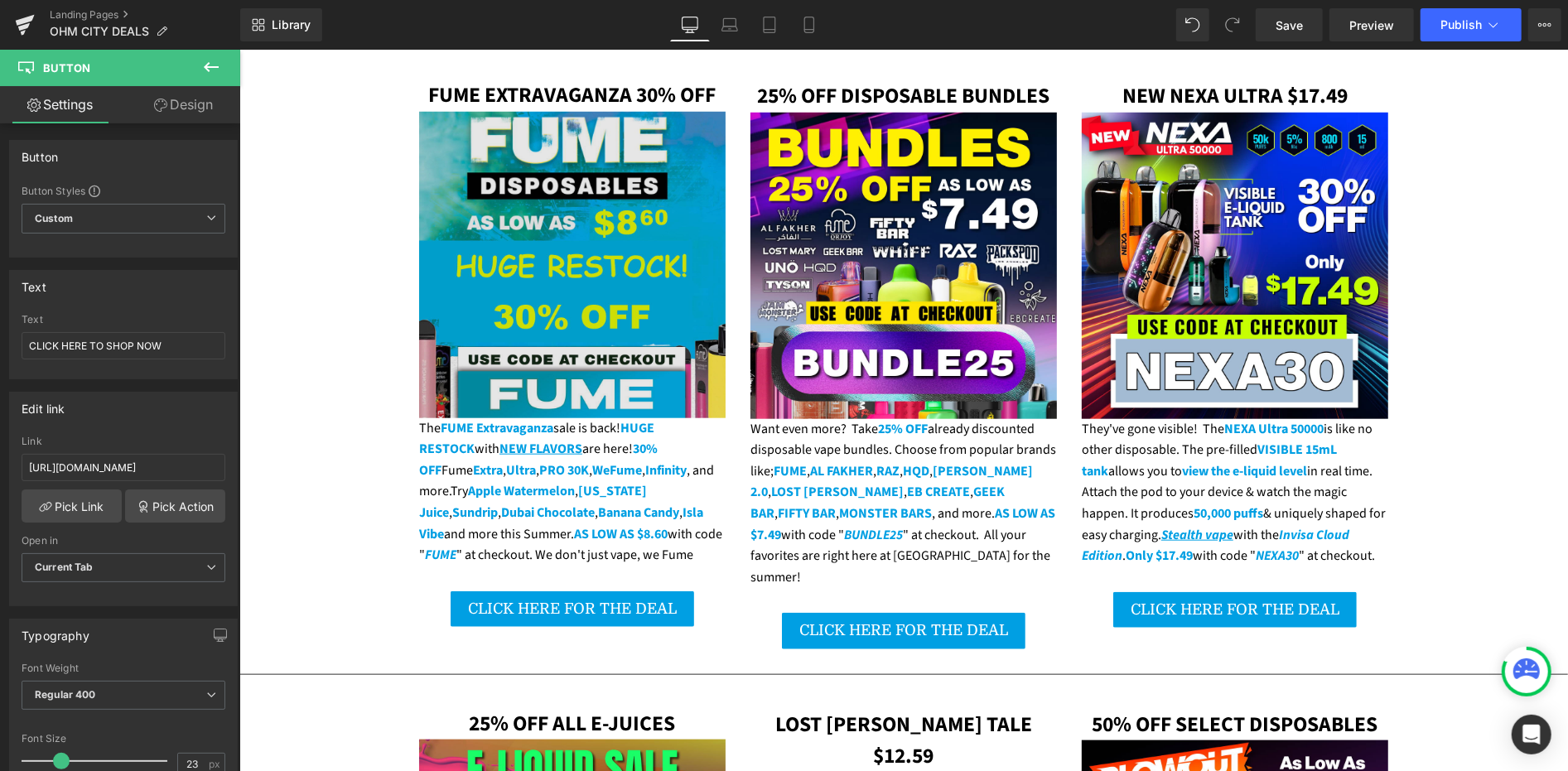
click at [511, 326] on img at bounding box center [571, 264] width 306 height 306
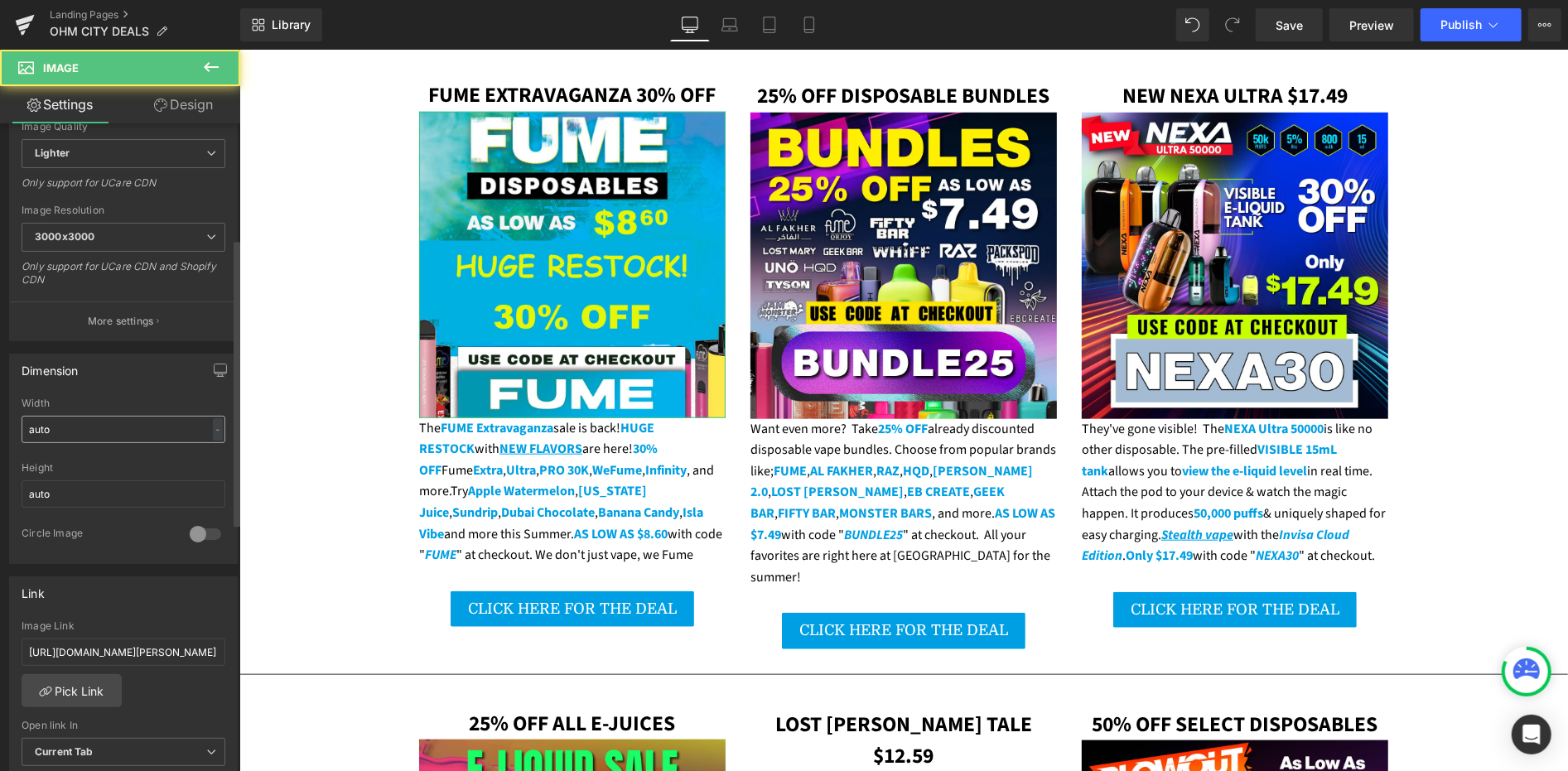
scroll to position [275, 0]
click at [172, 642] on input "[URL][DOMAIN_NAME][PERSON_NAME]" at bounding box center [123, 650] width 204 height 27
paste input "collections/fume"
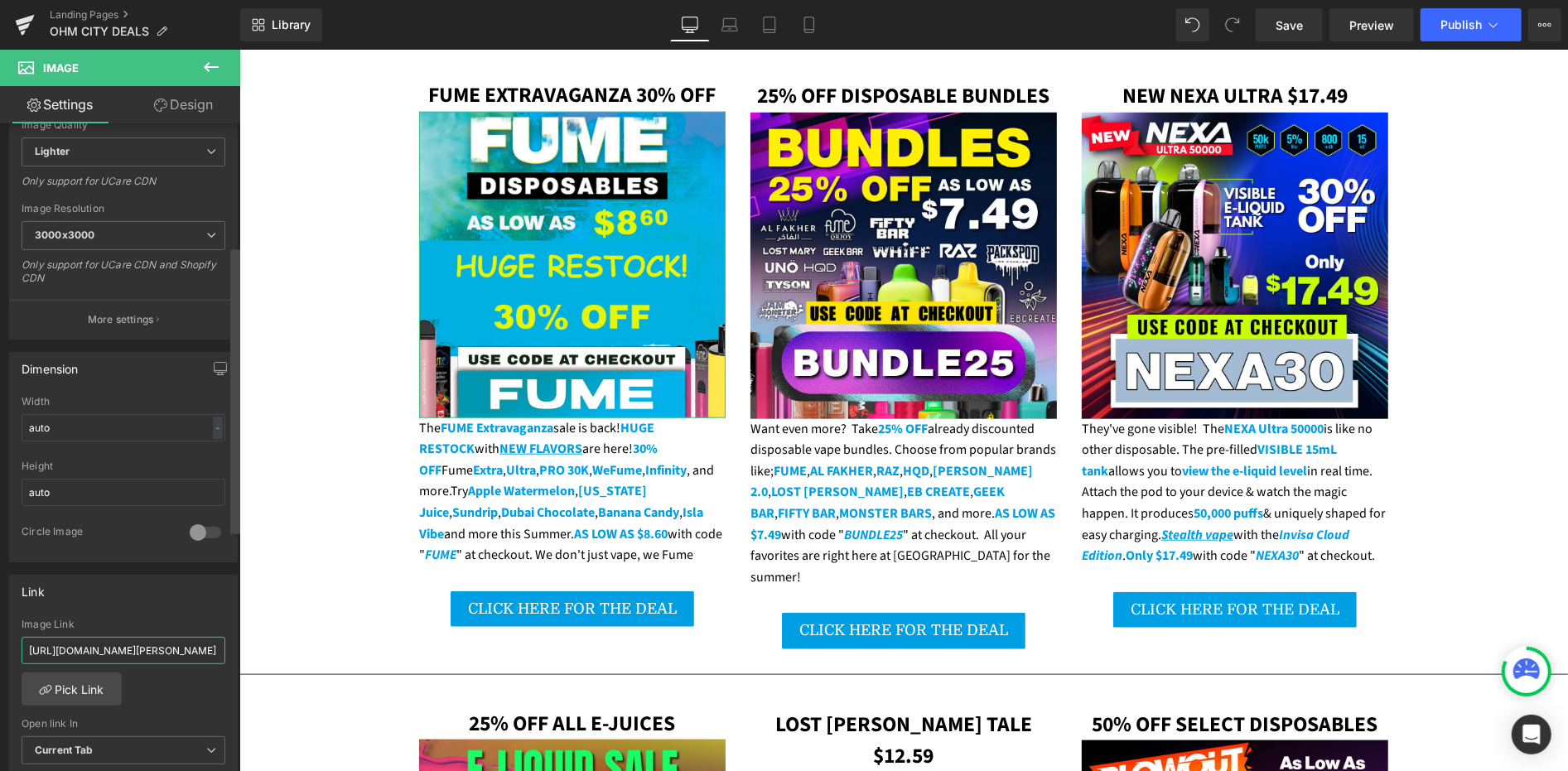
type input "[URL][DOMAIN_NAME]"
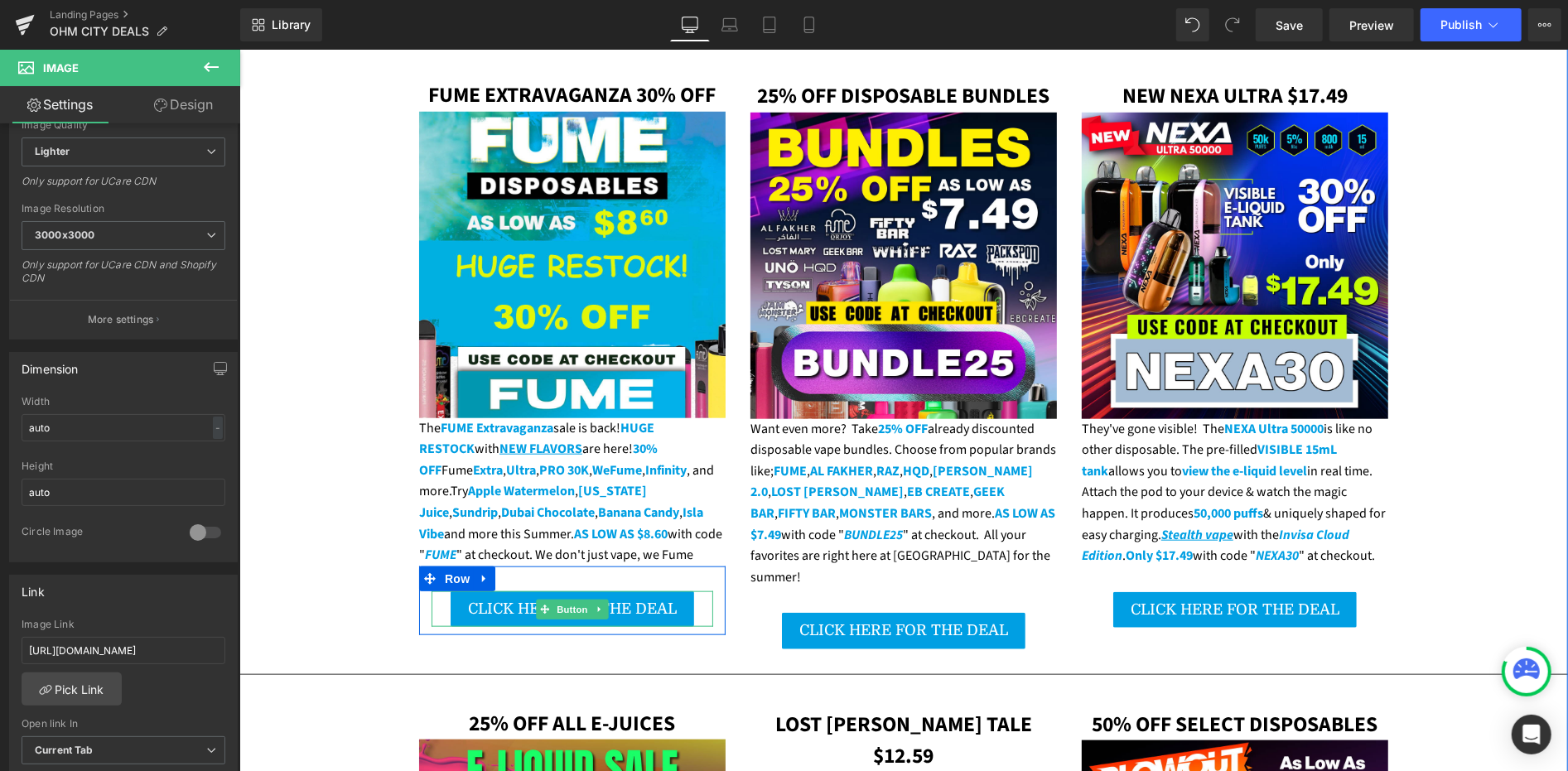
click at [487, 599] on span "CLICK HERE FOR THE DEAL" at bounding box center [571, 607] width 209 height 16
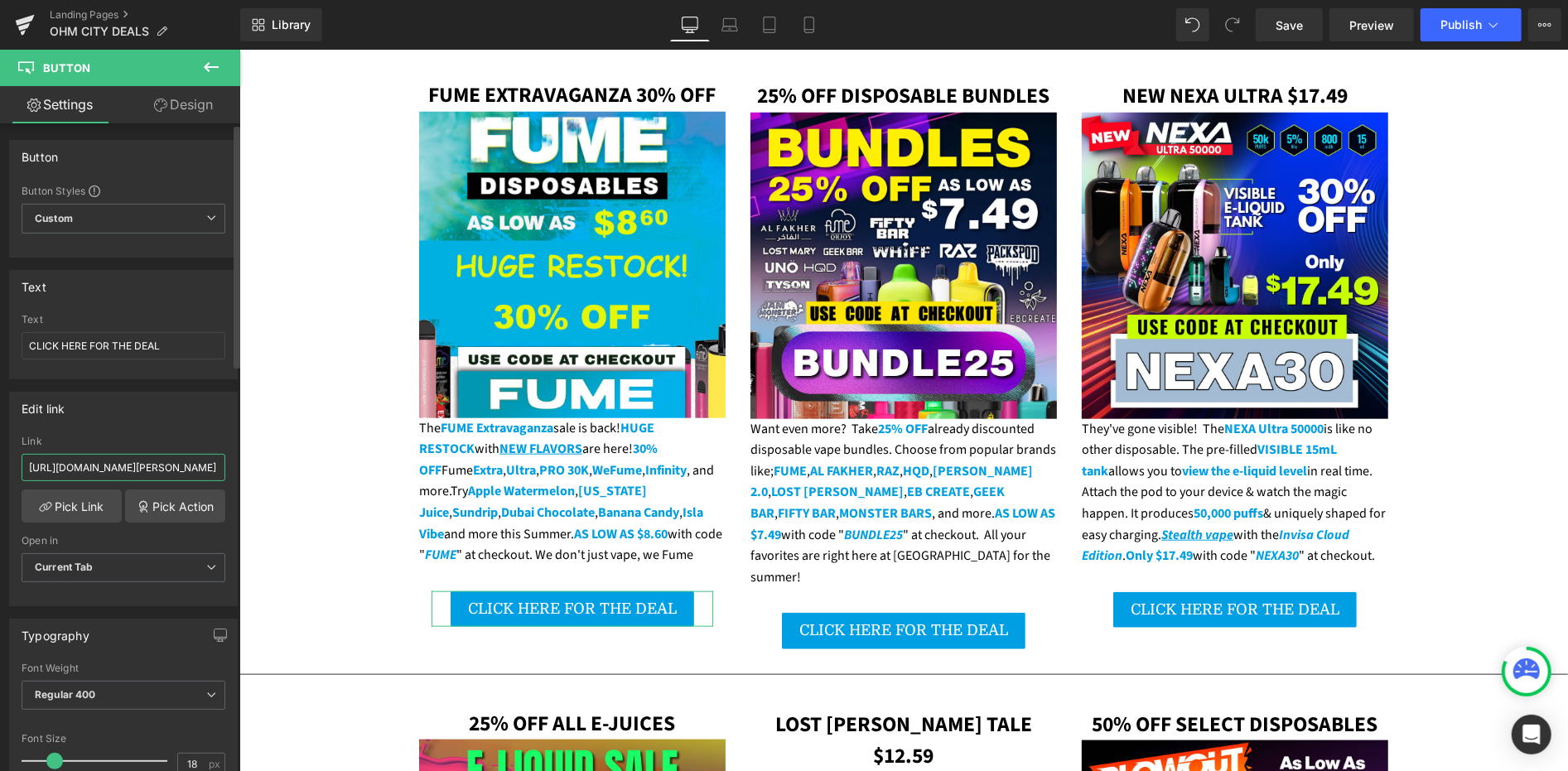
click at [159, 457] on input "[URL][DOMAIN_NAME][PERSON_NAME]" at bounding box center [123, 468] width 204 height 27
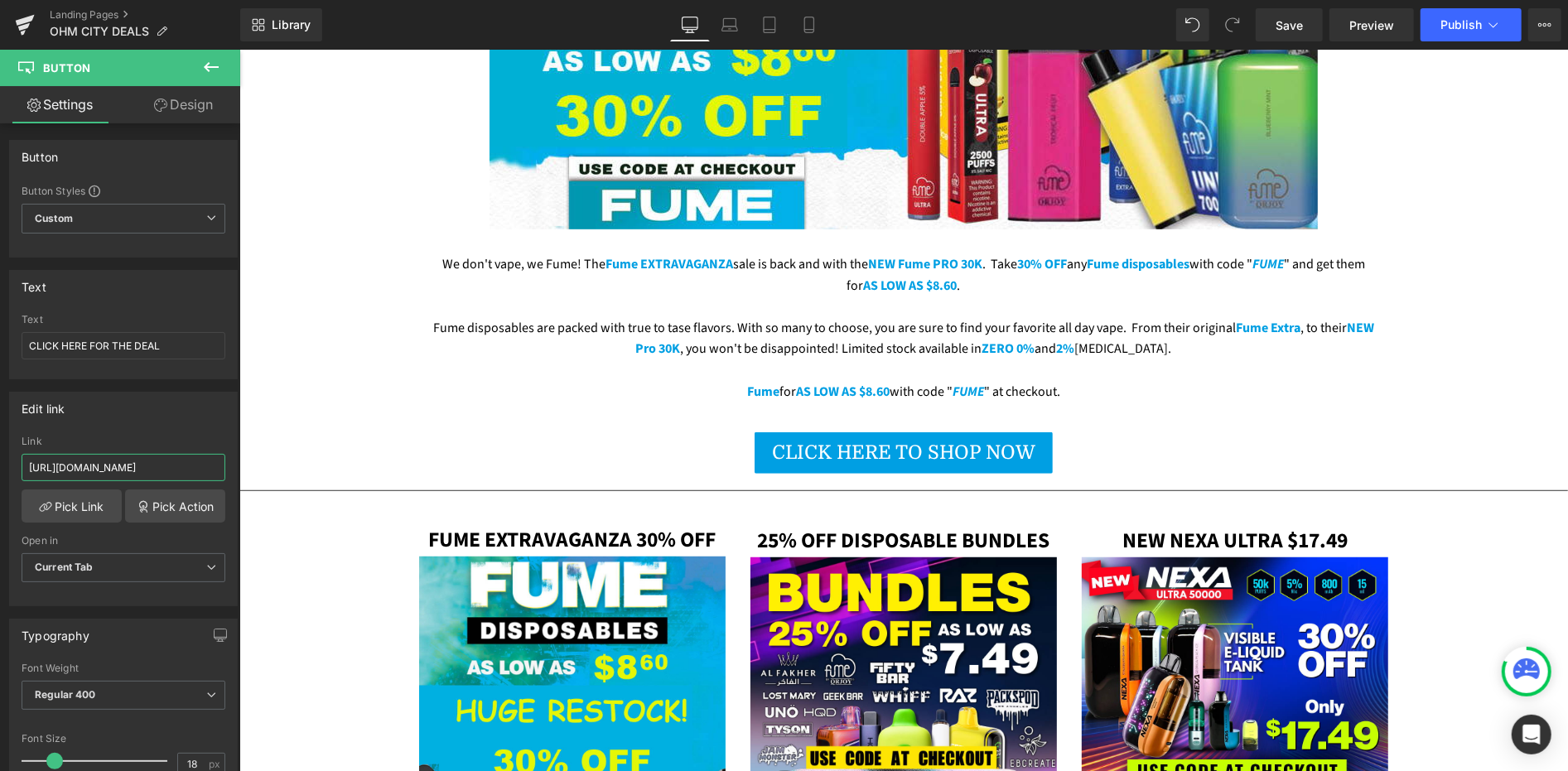
scroll to position [643, 0]
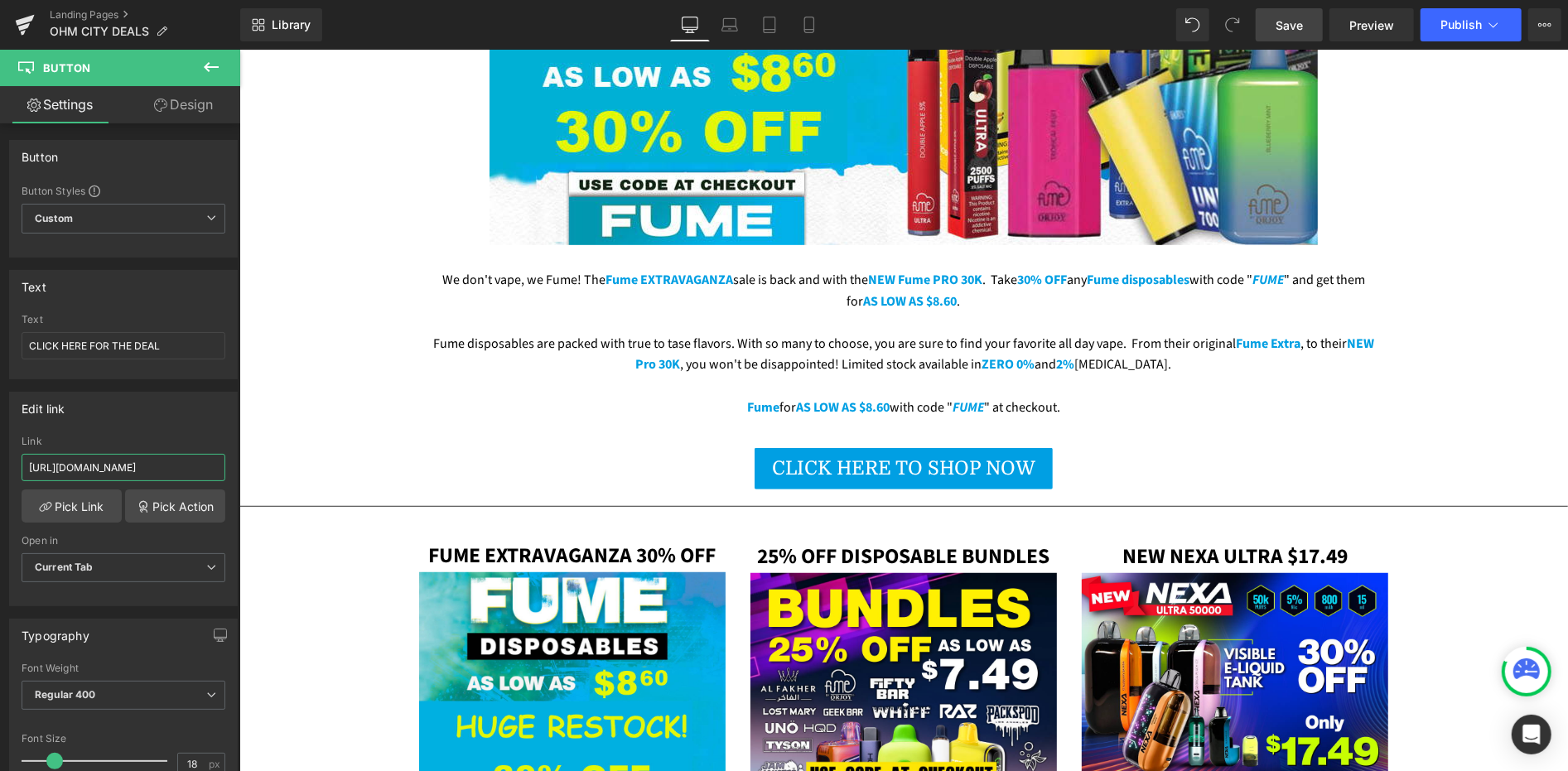
type input "[URL][DOMAIN_NAME]"
drag, startPoint x: 1294, startPoint y: 27, endPoint x: 499, endPoint y: 259, distance: 828.2
click at [1294, 27] on span "Save" at bounding box center [1290, 25] width 27 height 17
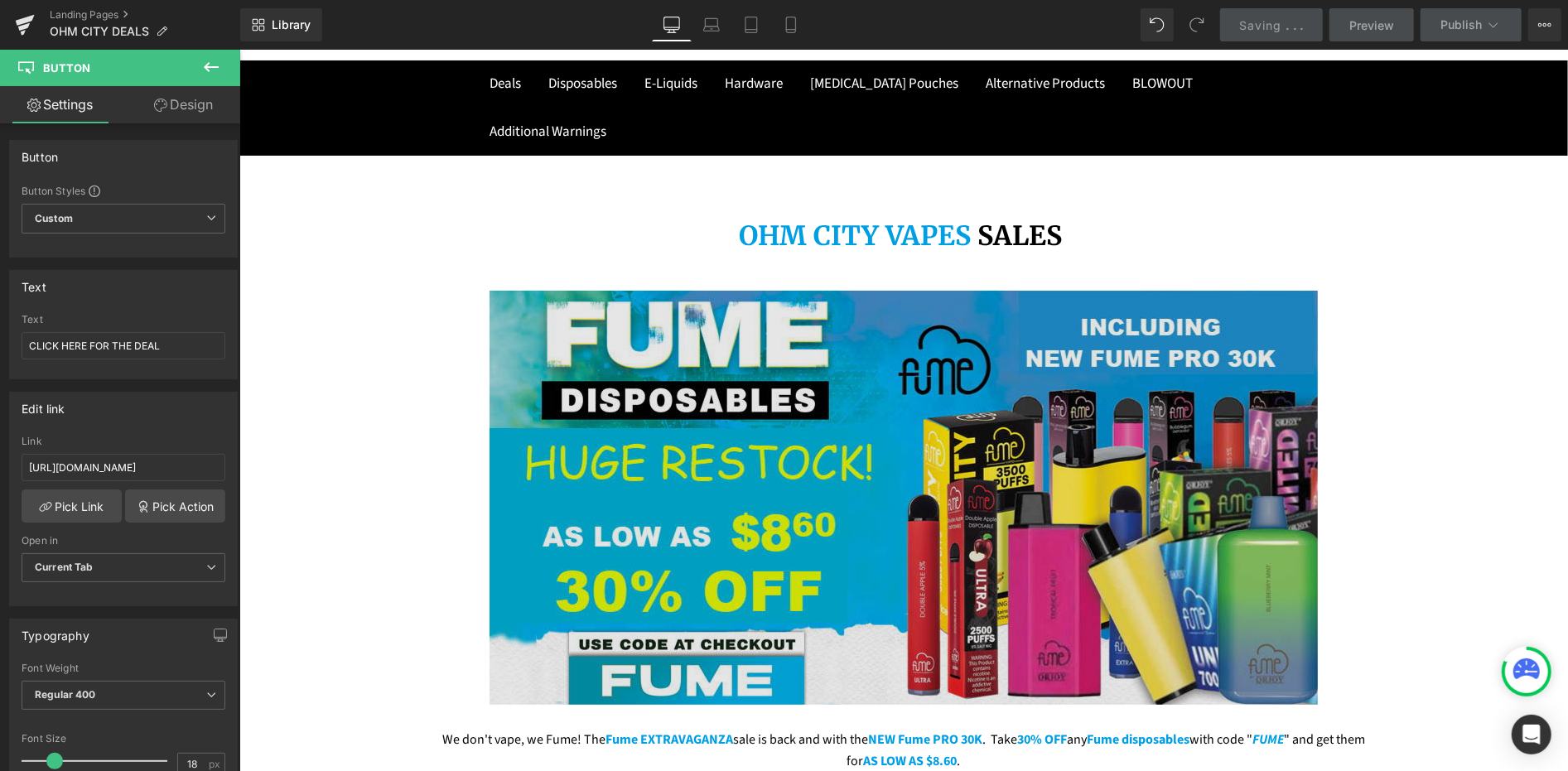
scroll to position [184, 0]
click at [696, 312] on img at bounding box center [903, 497] width 828 height 414
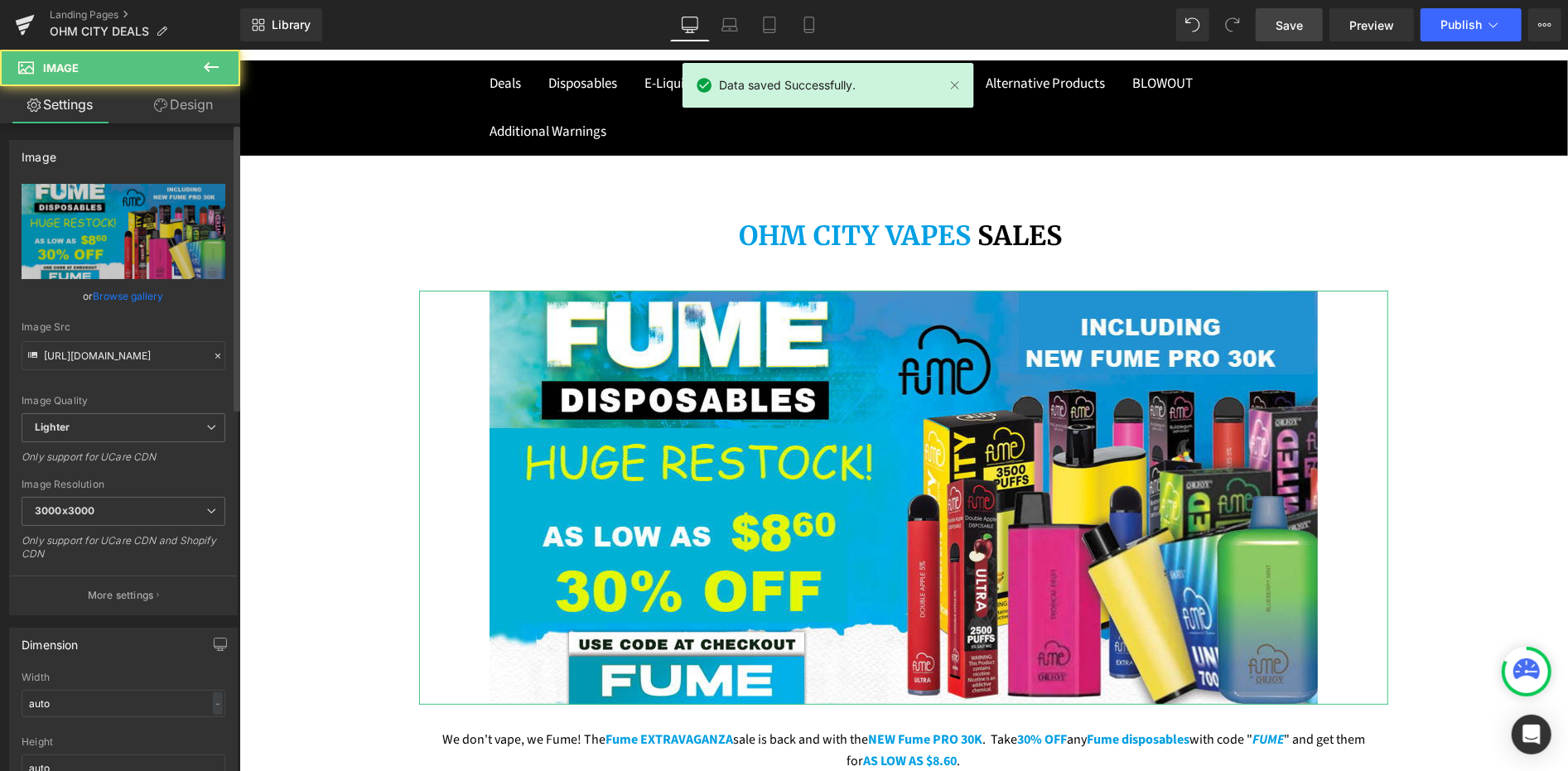
click at [147, 299] on link "Browse gallery" at bounding box center [129, 296] width 71 height 29
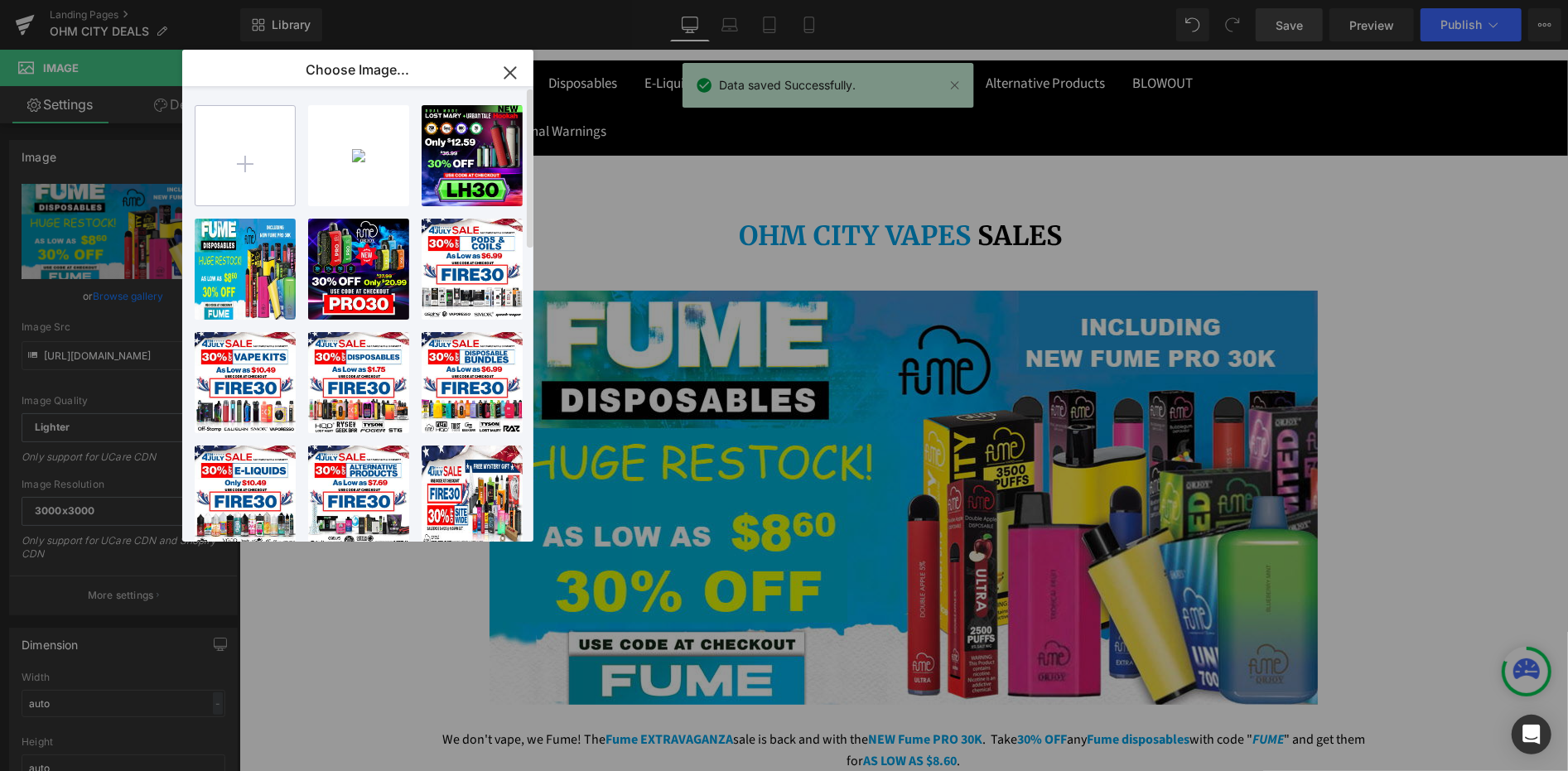
click at [267, 137] on input "file" at bounding box center [245, 156] width 100 height 100
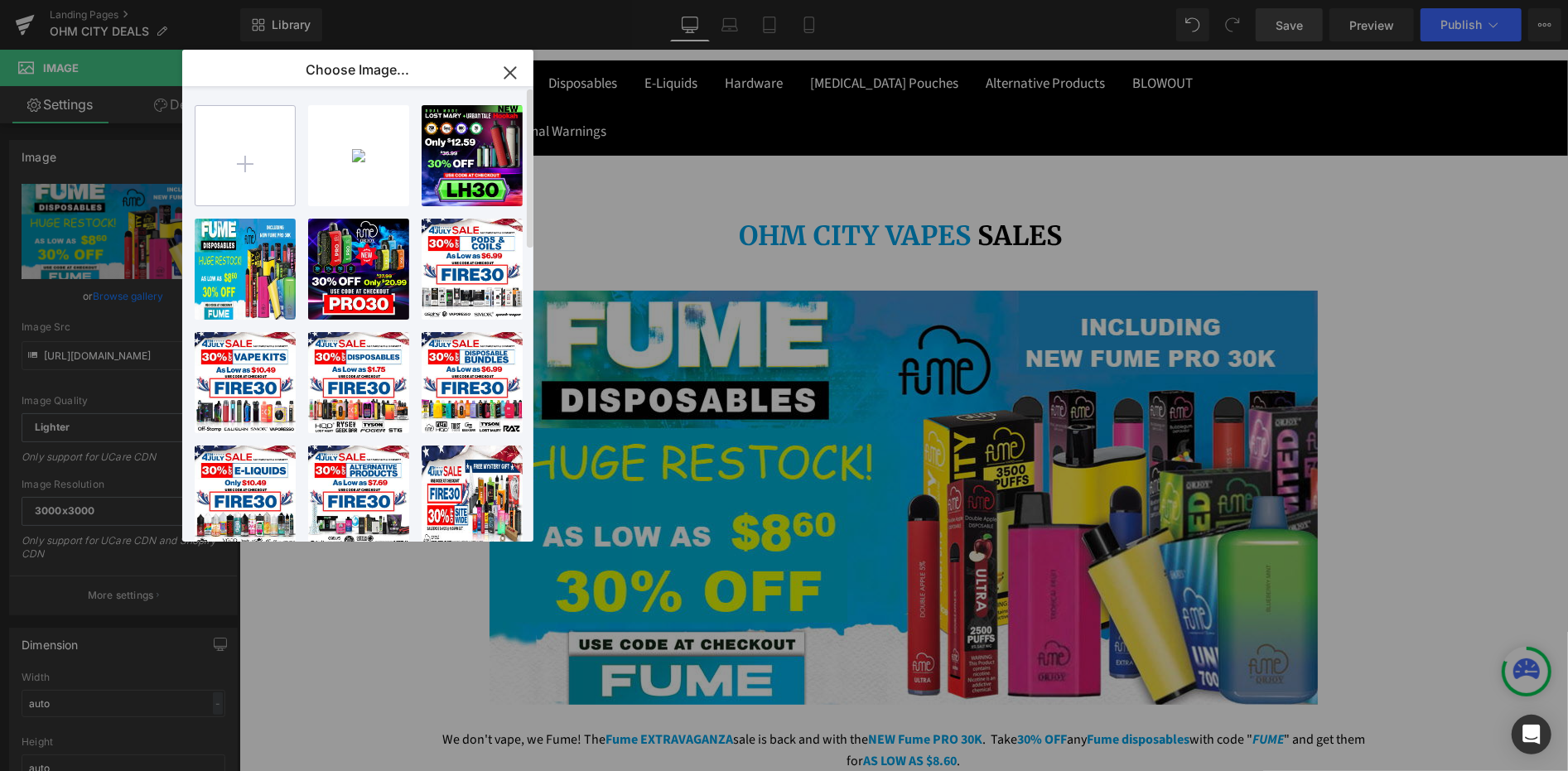
type input "C:\fakepath\vgod-ejuice-sale-banner.png"
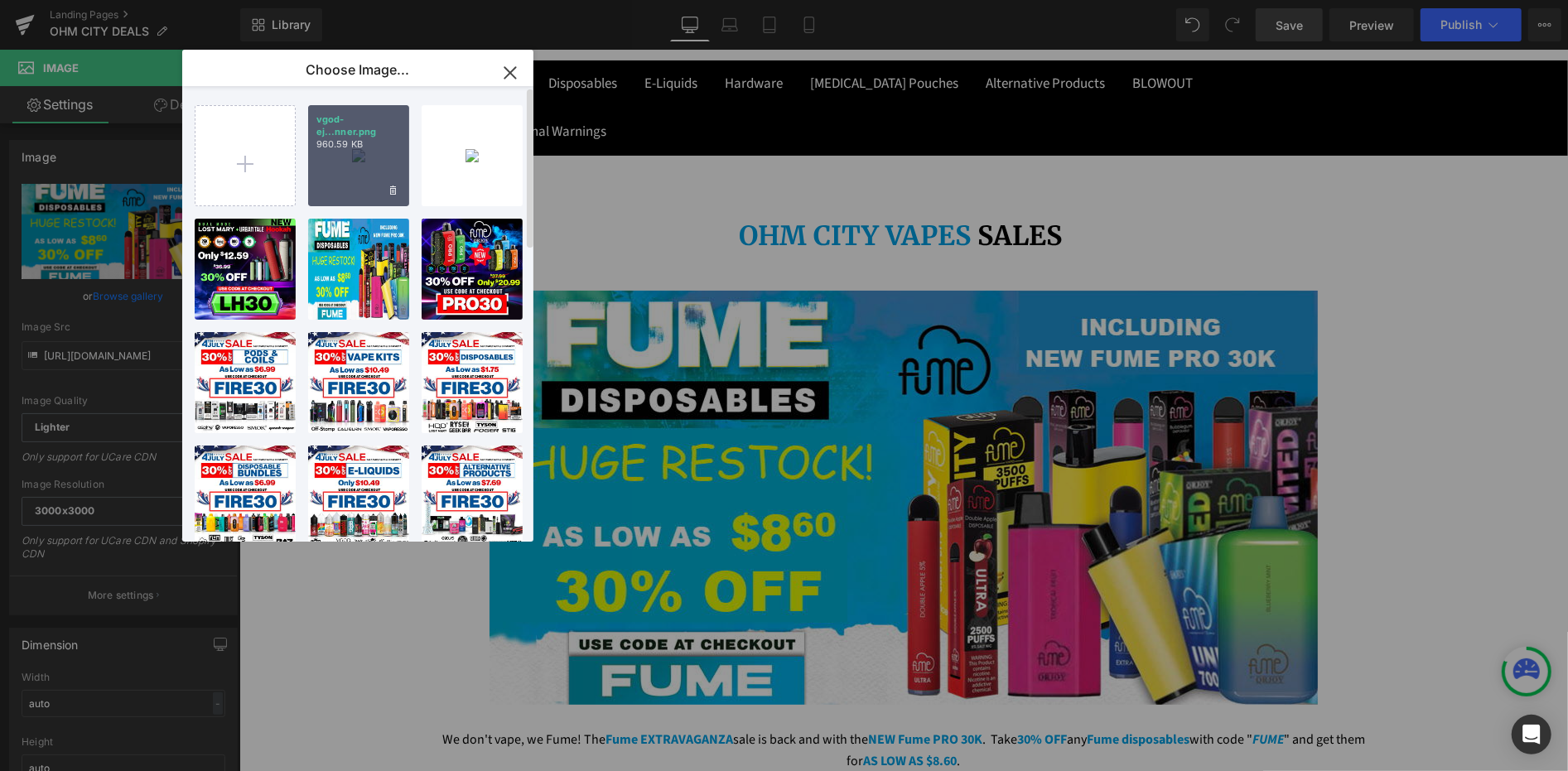
click at [370, 161] on div "vgod-ej...nner.png 960.59 KB" at bounding box center [359, 156] width 102 height 101
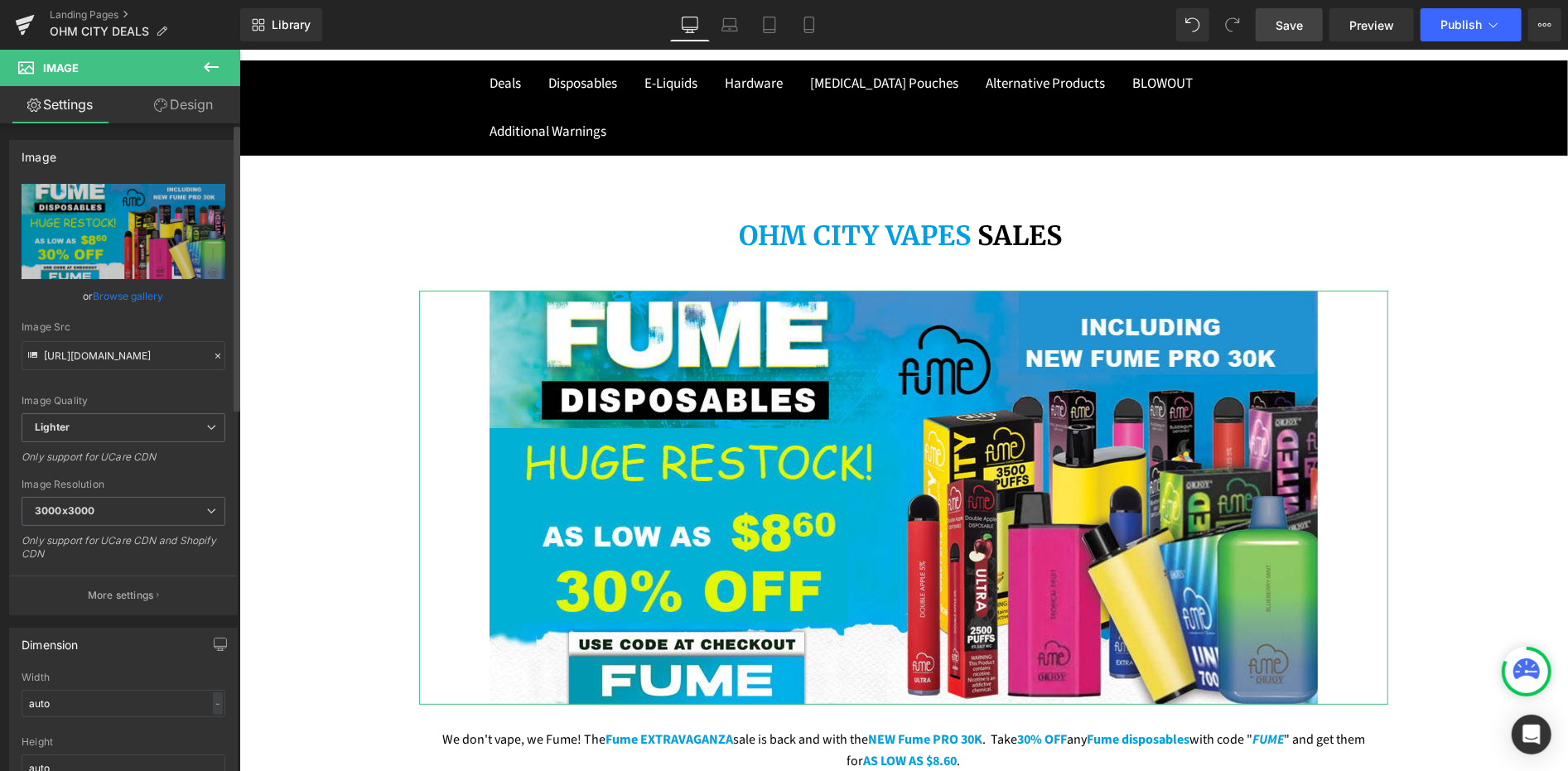
click at [133, 292] on link "Browse gallery" at bounding box center [129, 296] width 71 height 29
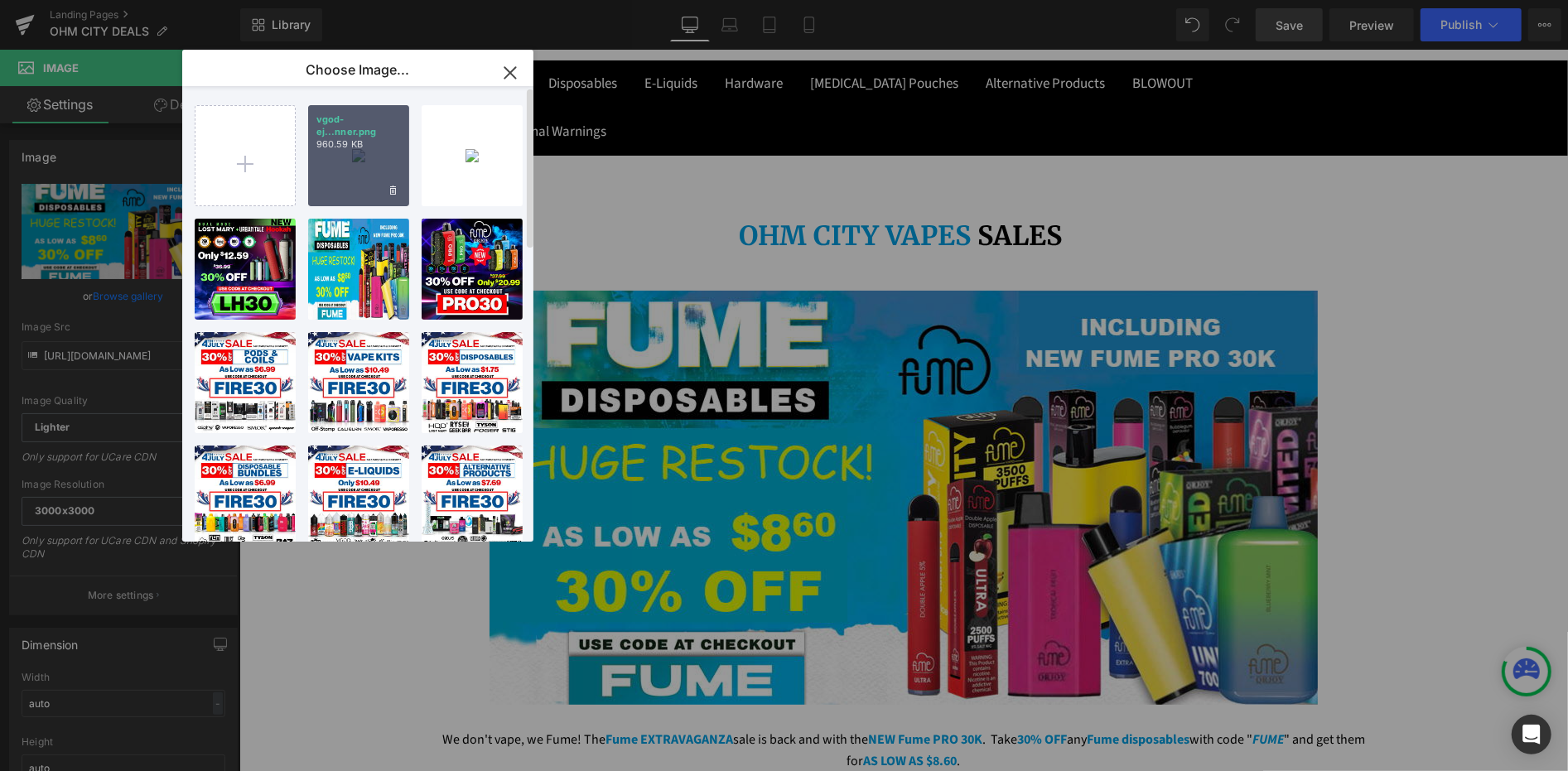
click at [350, 188] on div "vgod-ej...nner.png 960.59 KB" at bounding box center [359, 156] width 102 height 101
type input "[URL][DOMAIN_NAME]"
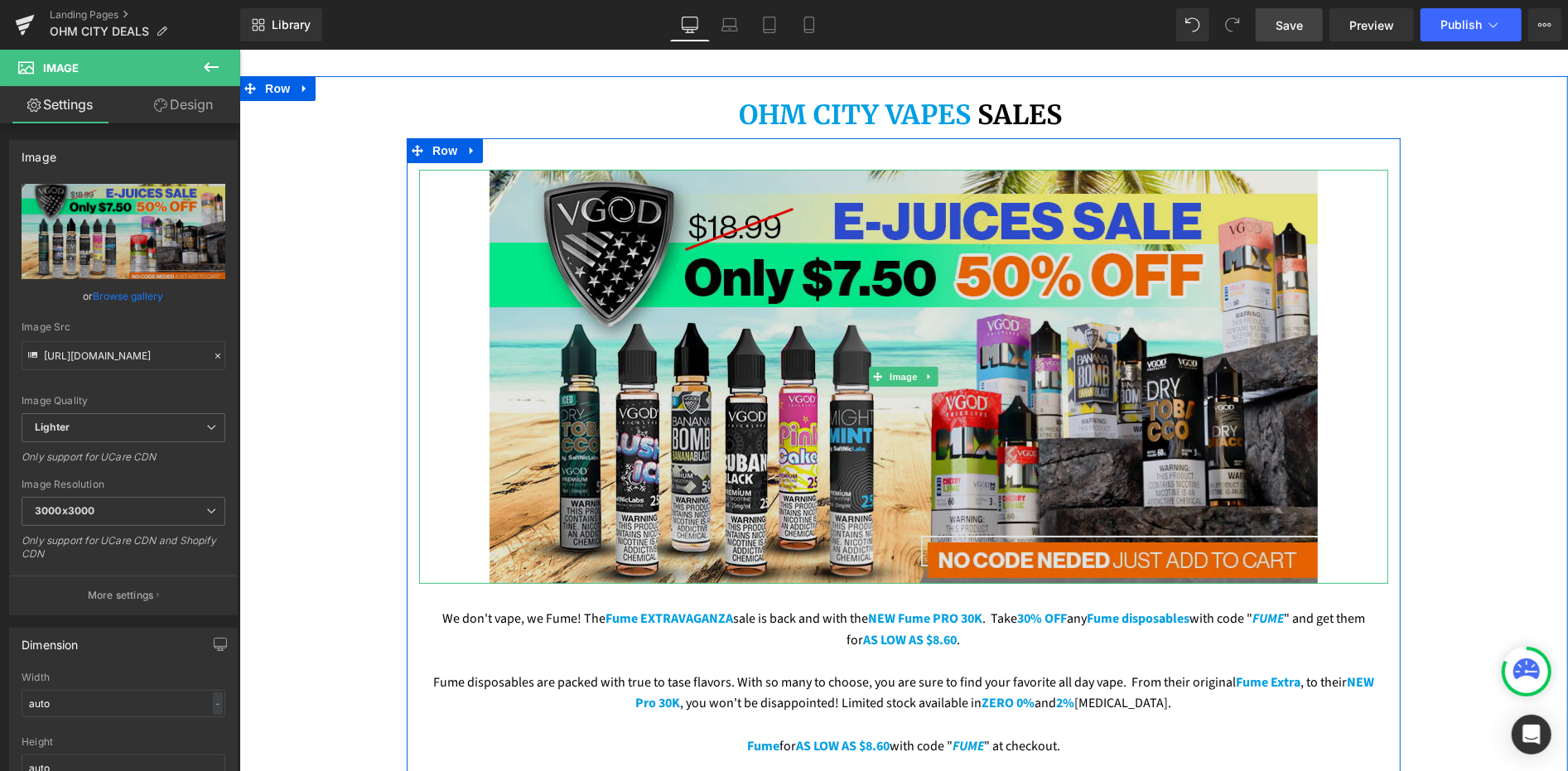
scroll to position [367, 0]
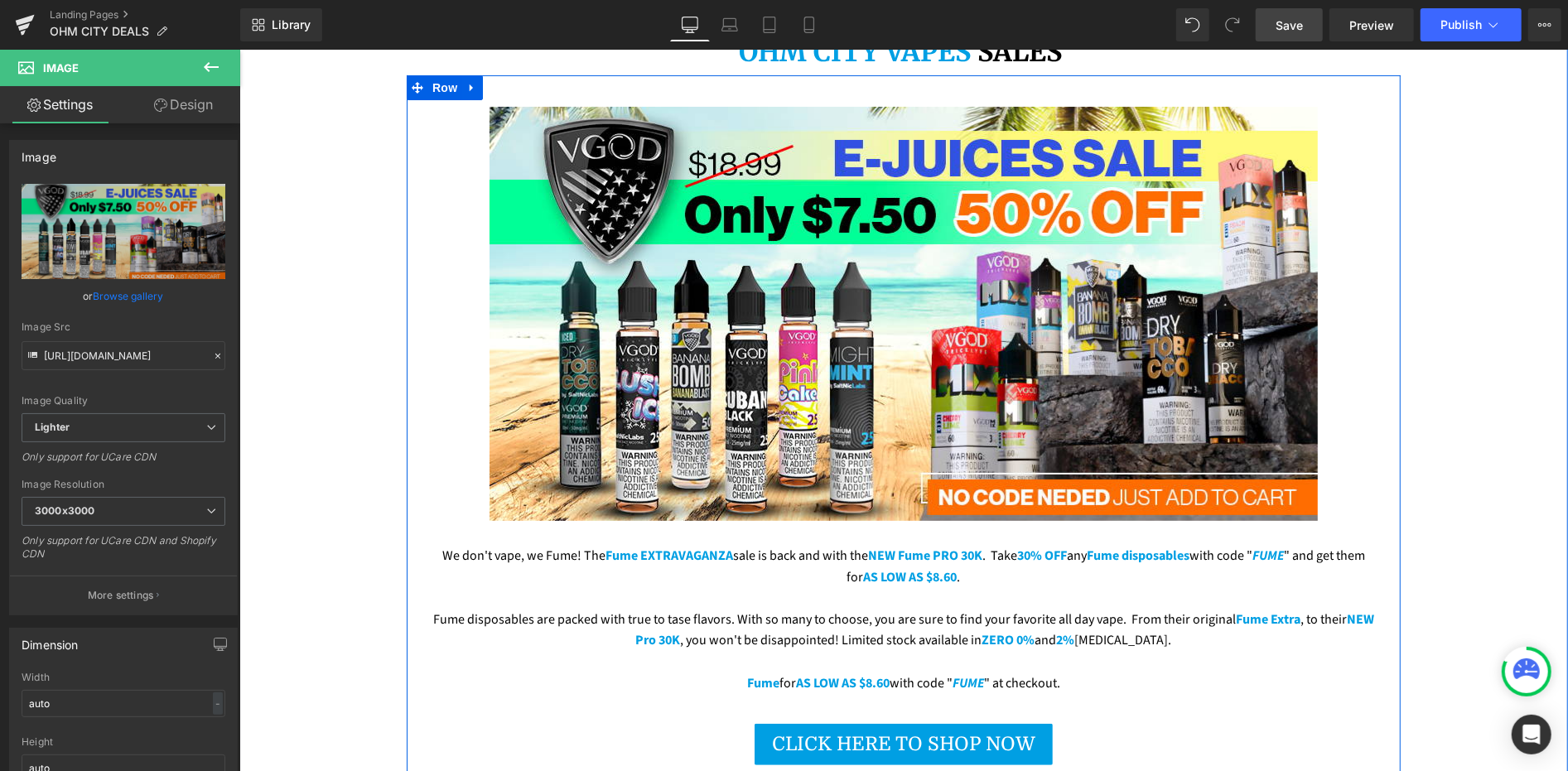
click at [831, 609] on p "Fume disposables are packed with true to tase flavors. With so many to choose, …" at bounding box center [903, 630] width 944 height 43
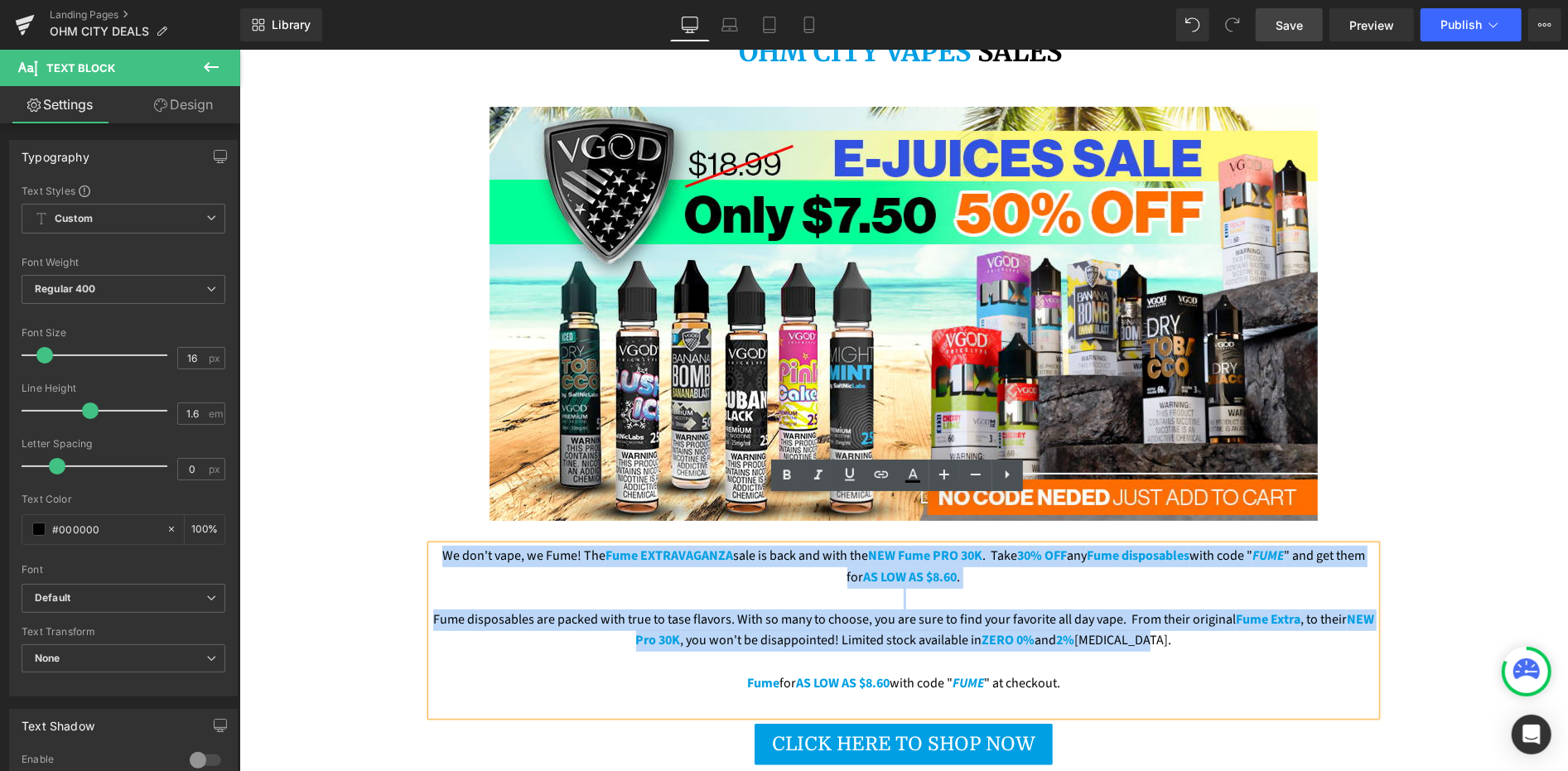
drag, startPoint x: 1132, startPoint y: 593, endPoint x: 429, endPoint y: 511, distance: 707.8
click at [431, 545] on div "We don't vape, we Fume! The Fume EXTRAVAGANZA sale is back and with the NEW Fum…" at bounding box center [903, 630] width 944 height 170
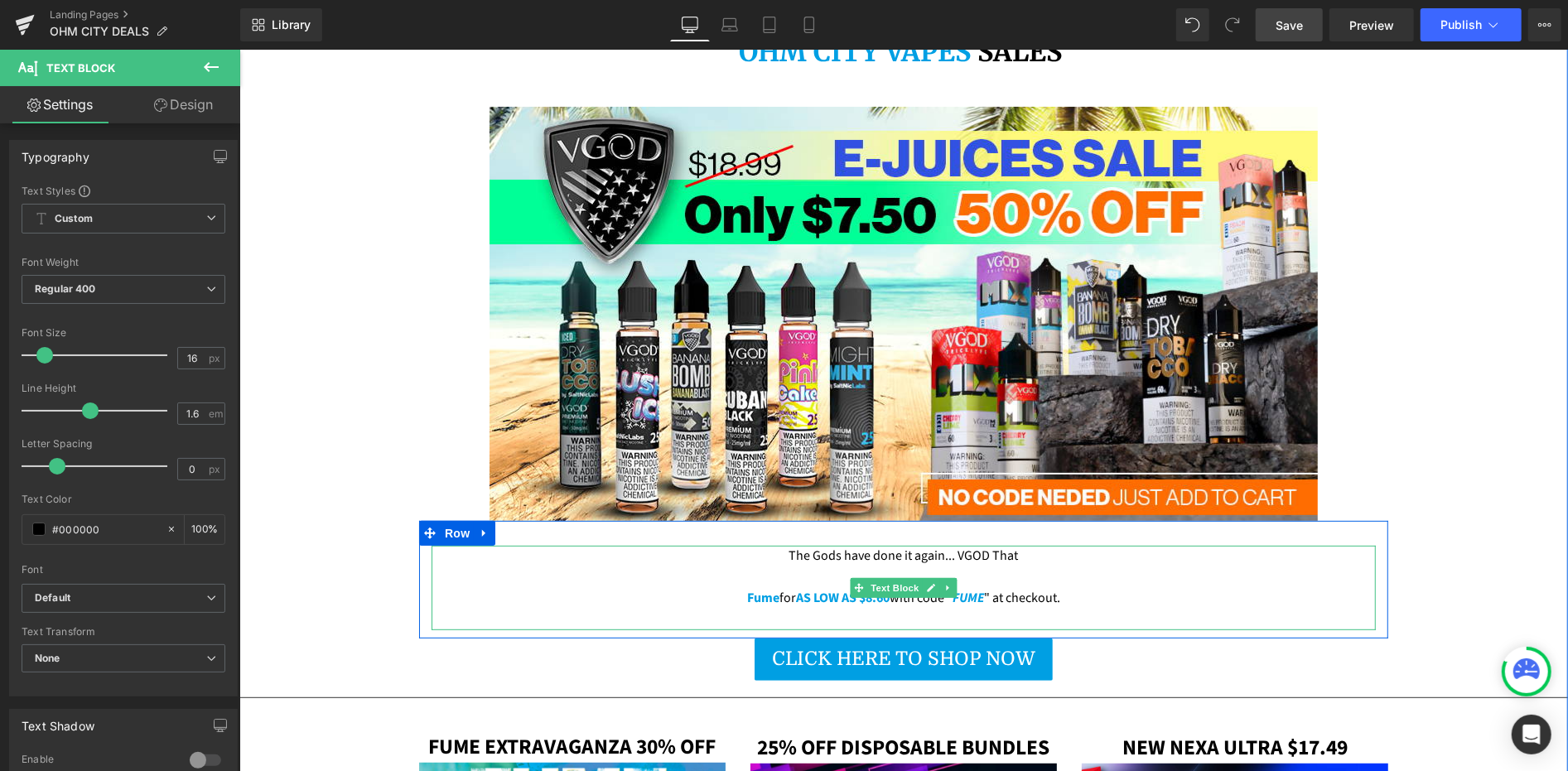
click at [802, 545] on p "The Gods have done it again... VGOD That" at bounding box center [903, 556] width 944 height 21
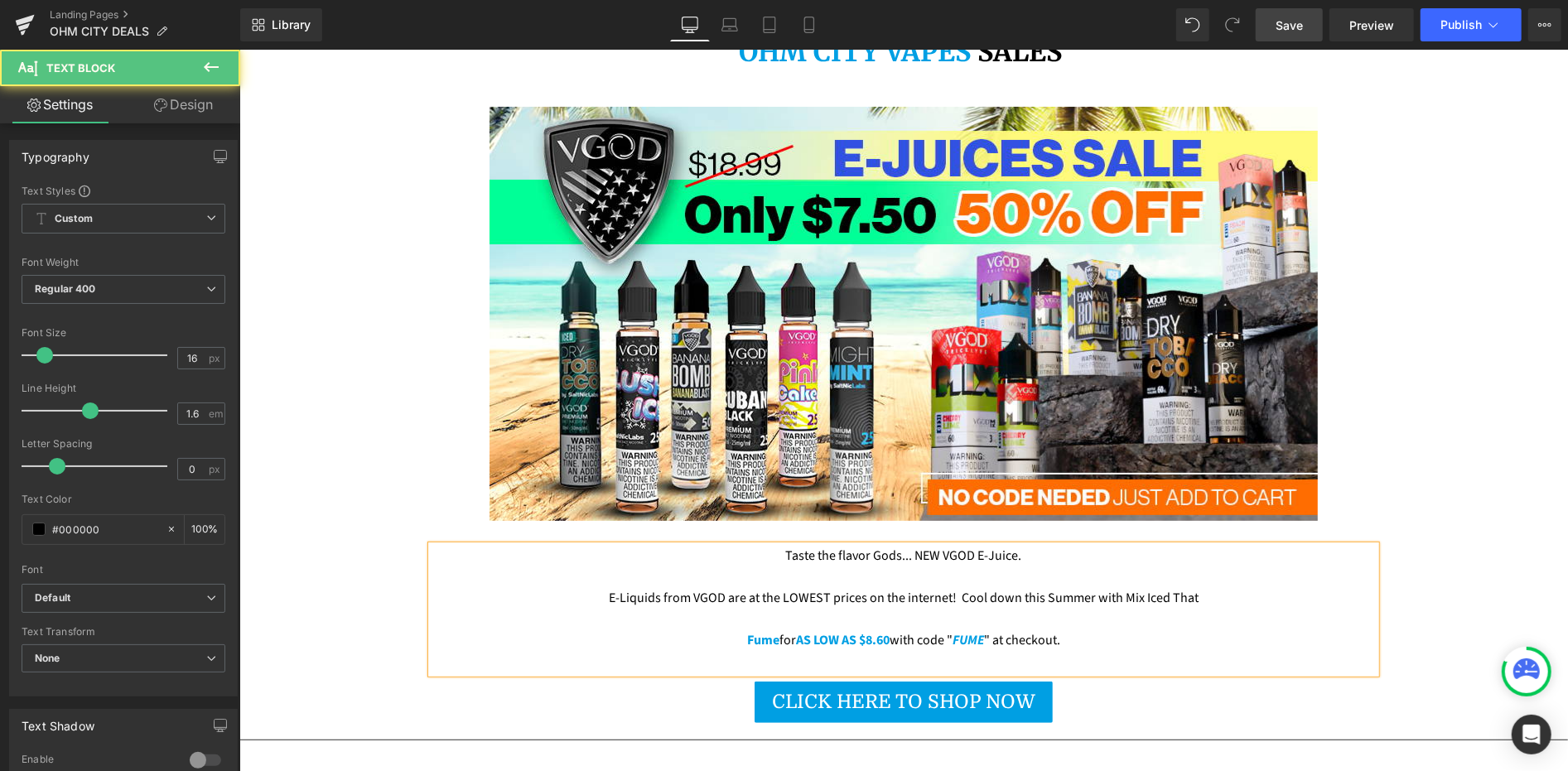
click at [1110, 587] on p "E-Liquids from VGOD are at the LOWEST prices on the internet! Cool down this Su…" at bounding box center [903, 598] width 944 height 21
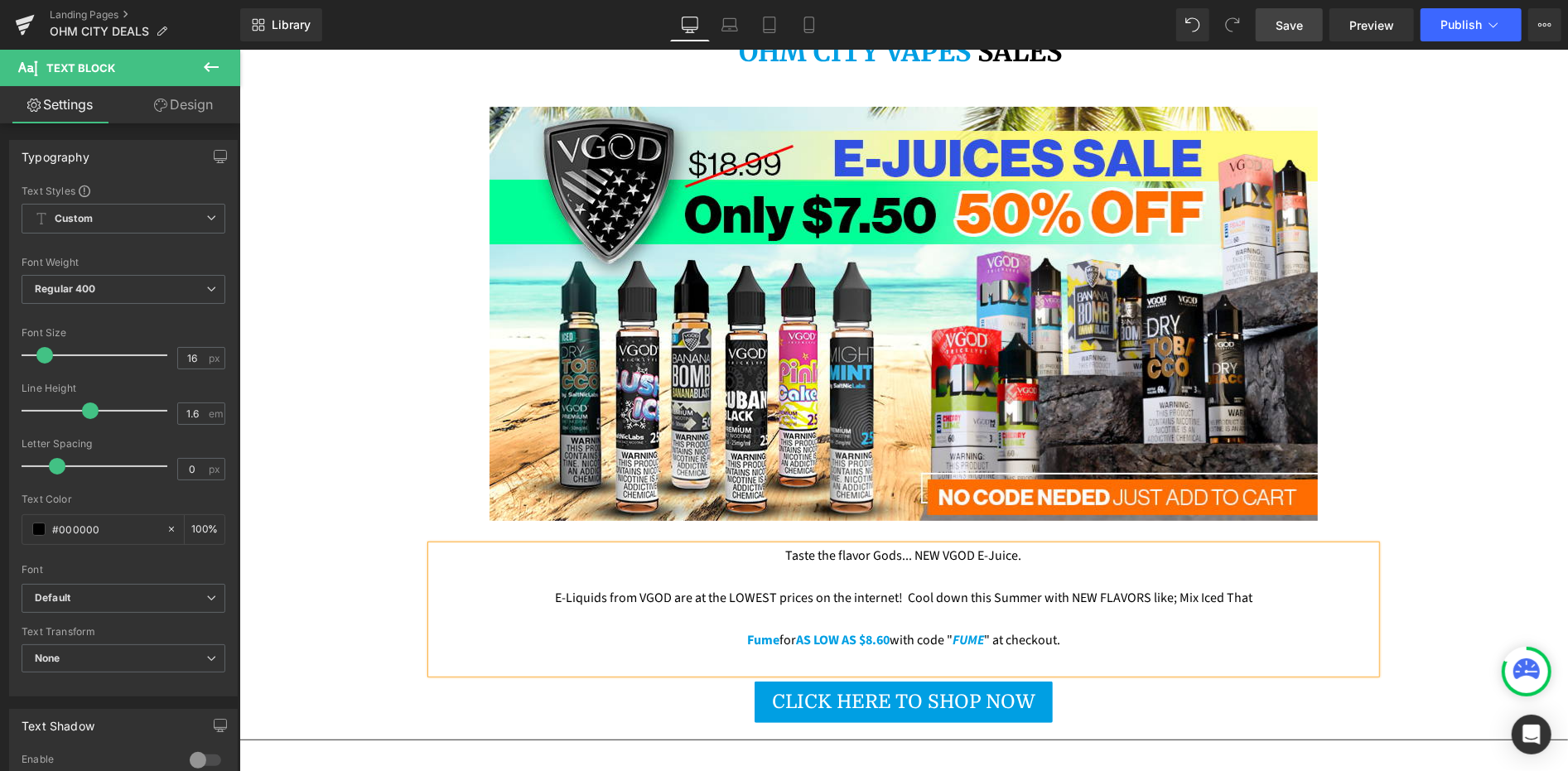
click at [1231, 587] on p "E-Liquids from VGOD are at the LOWEST prices on the internet! Cool down this Su…" at bounding box center [903, 598] width 944 height 21
drag, startPoint x: 1240, startPoint y: 547, endPoint x: 1217, endPoint y: 549, distance: 23.1
click at [1217, 587] on p "E-Liquids from VGOD are at the LOWEST prices on the internet! Cool down this Su…" at bounding box center [903, 598] width 944 height 21
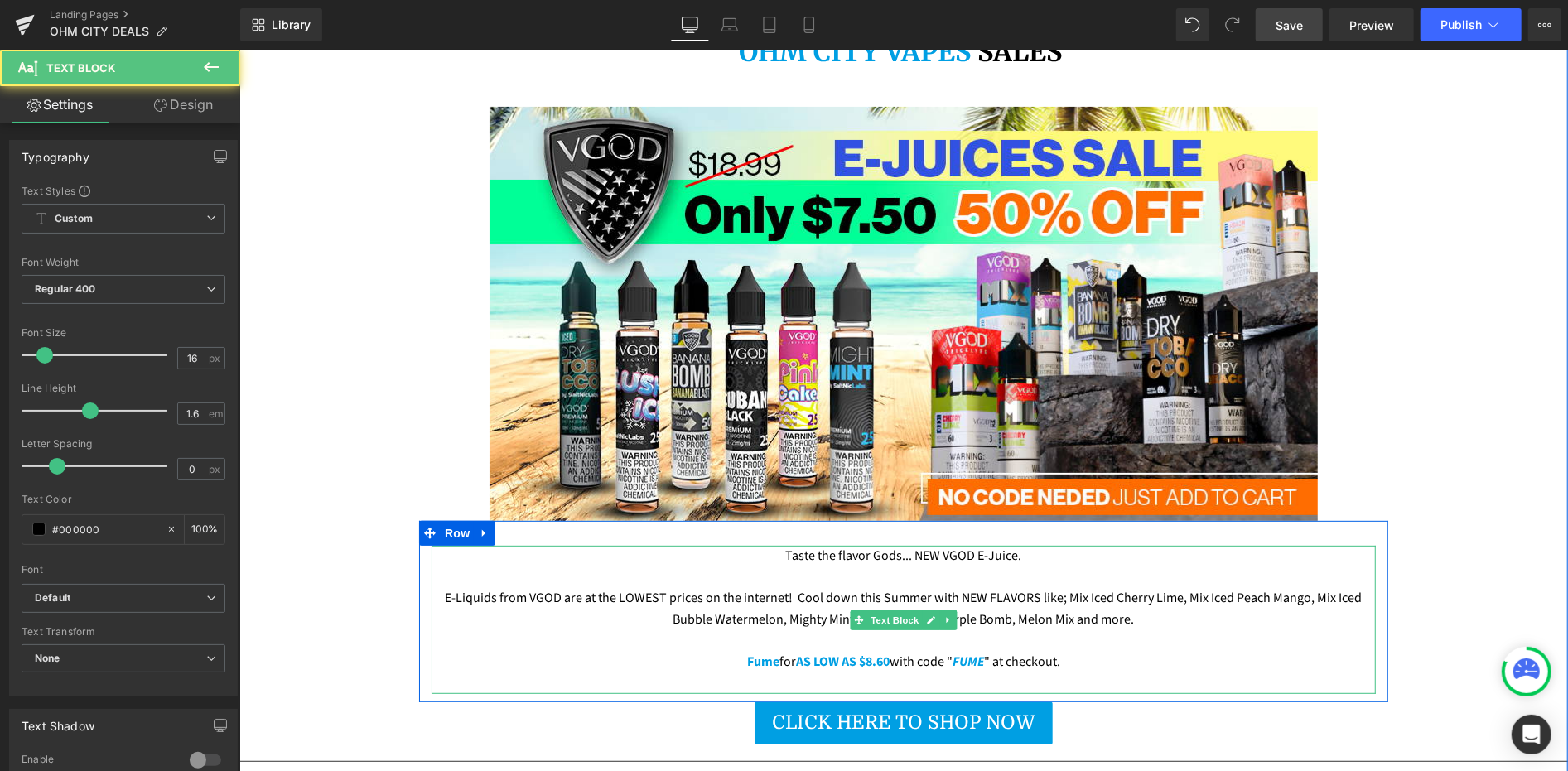
click at [786, 587] on p "E-Liquids from VGOD are at the LOWEST prices on the internet! Cool down this Su…" at bounding box center [903, 609] width 944 height 43
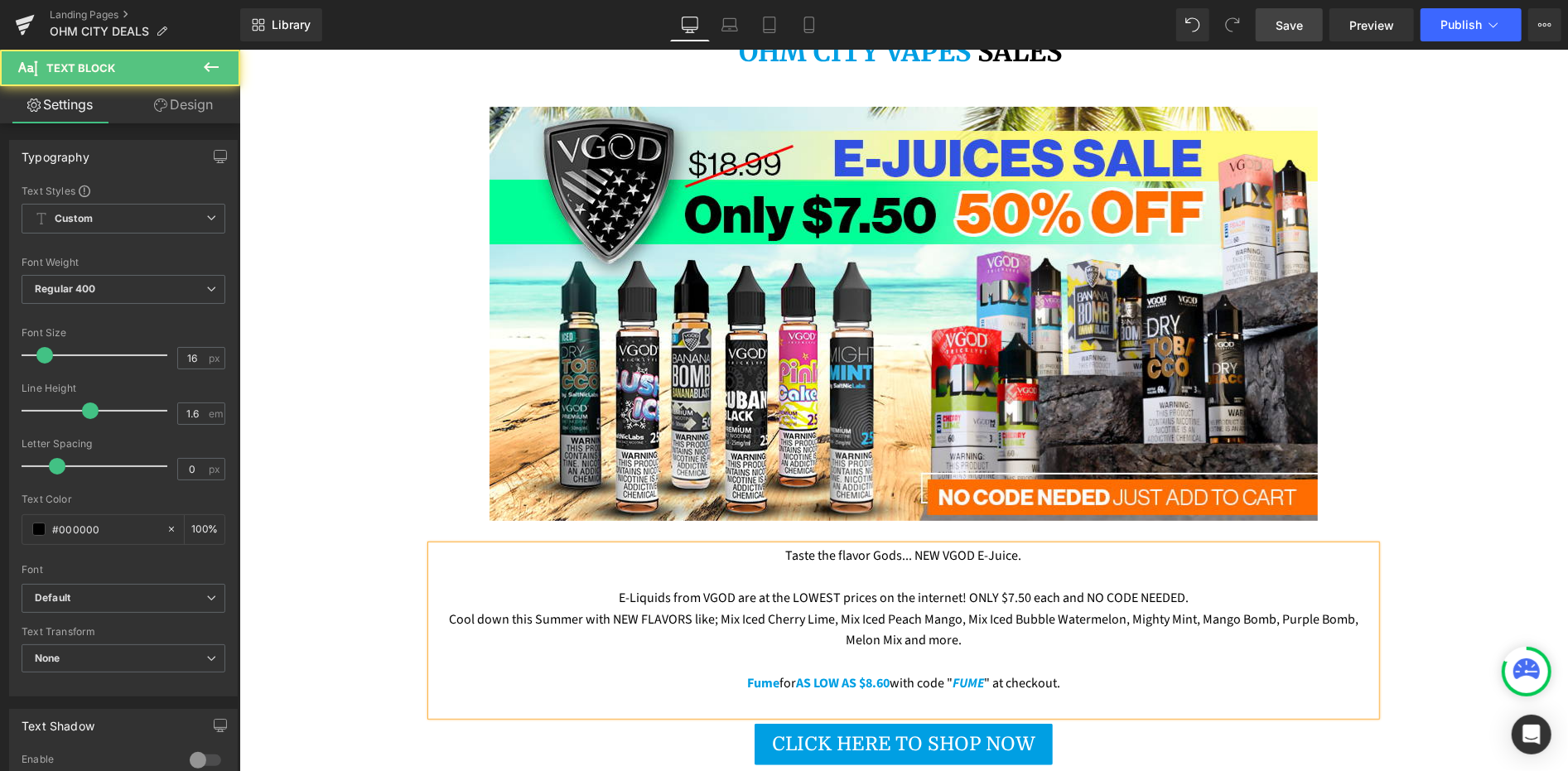
click at [957, 609] on p "Cool down this Summer with NEW FLAVORS like; Mix Iced Cherry Lime, Mix Iced Pea…" at bounding box center [903, 630] width 944 height 43
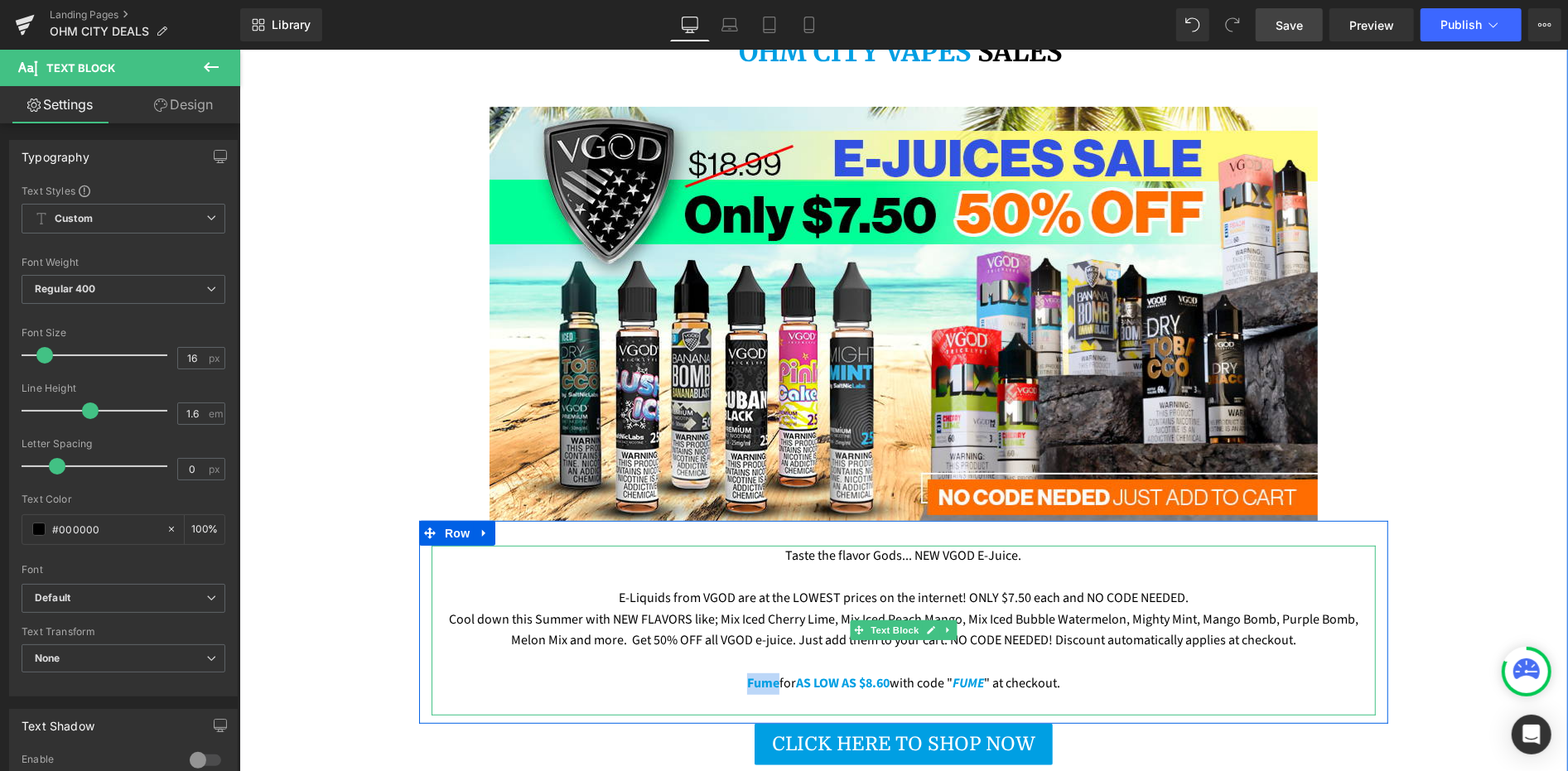
drag, startPoint x: 765, startPoint y: 639, endPoint x: 735, endPoint y: 637, distance: 30.1
click at [746, 673] on strong "Fume" at bounding box center [762, 682] width 32 height 18
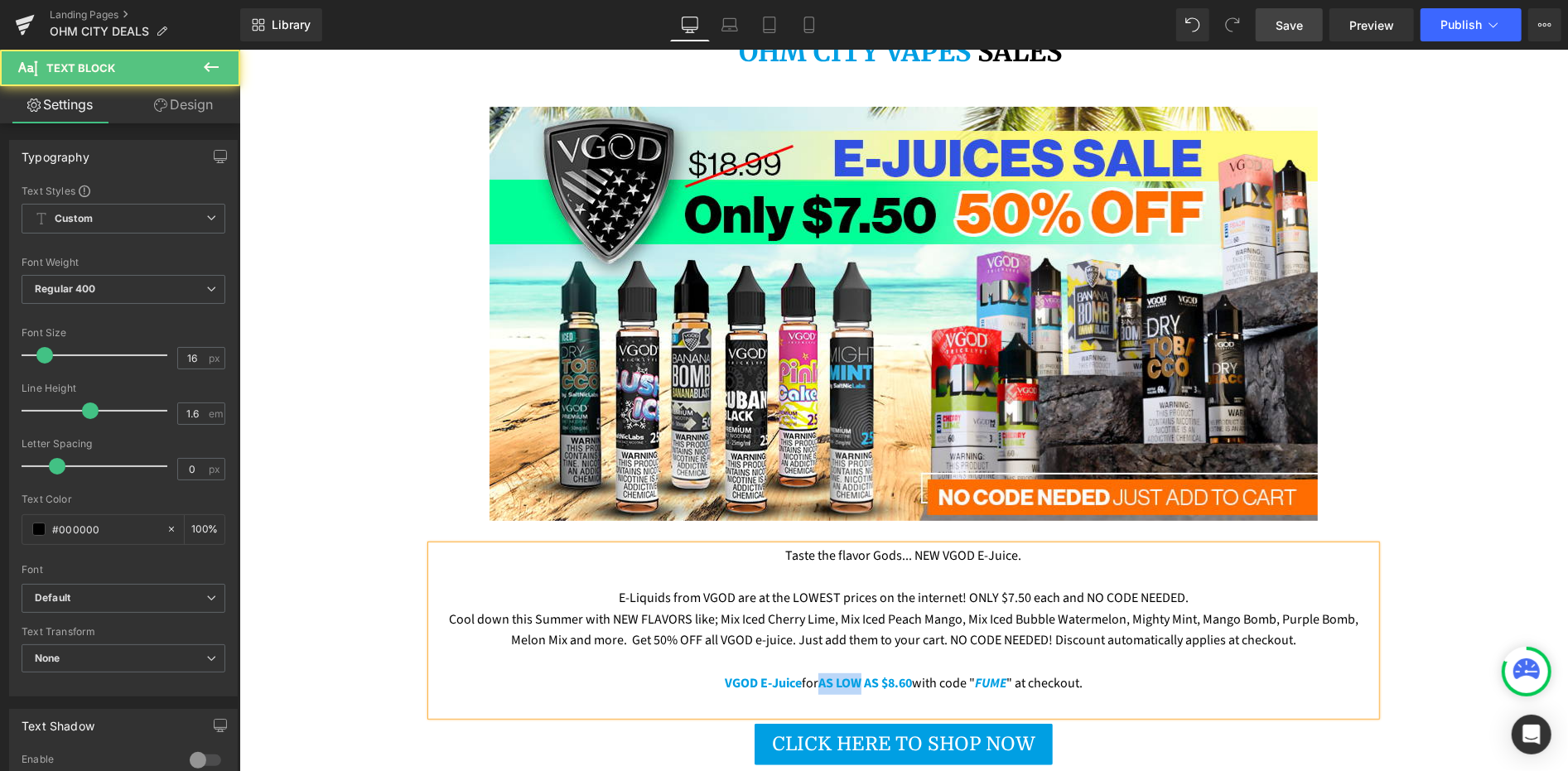
drag, startPoint x: 851, startPoint y: 634, endPoint x: 812, endPoint y: 632, distance: 39.1
click at [818, 673] on strong "AS LOW AS $8.60" at bounding box center [864, 682] width 94 height 18
drag, startPoint x: 898, startPoint y: 636, endPoint x: 872, endPoint y: 635, distance: 26.0
click at [872, 673] on strong "ONLY AS $8.60" at bounding box center [865, 682] width 81 height 18
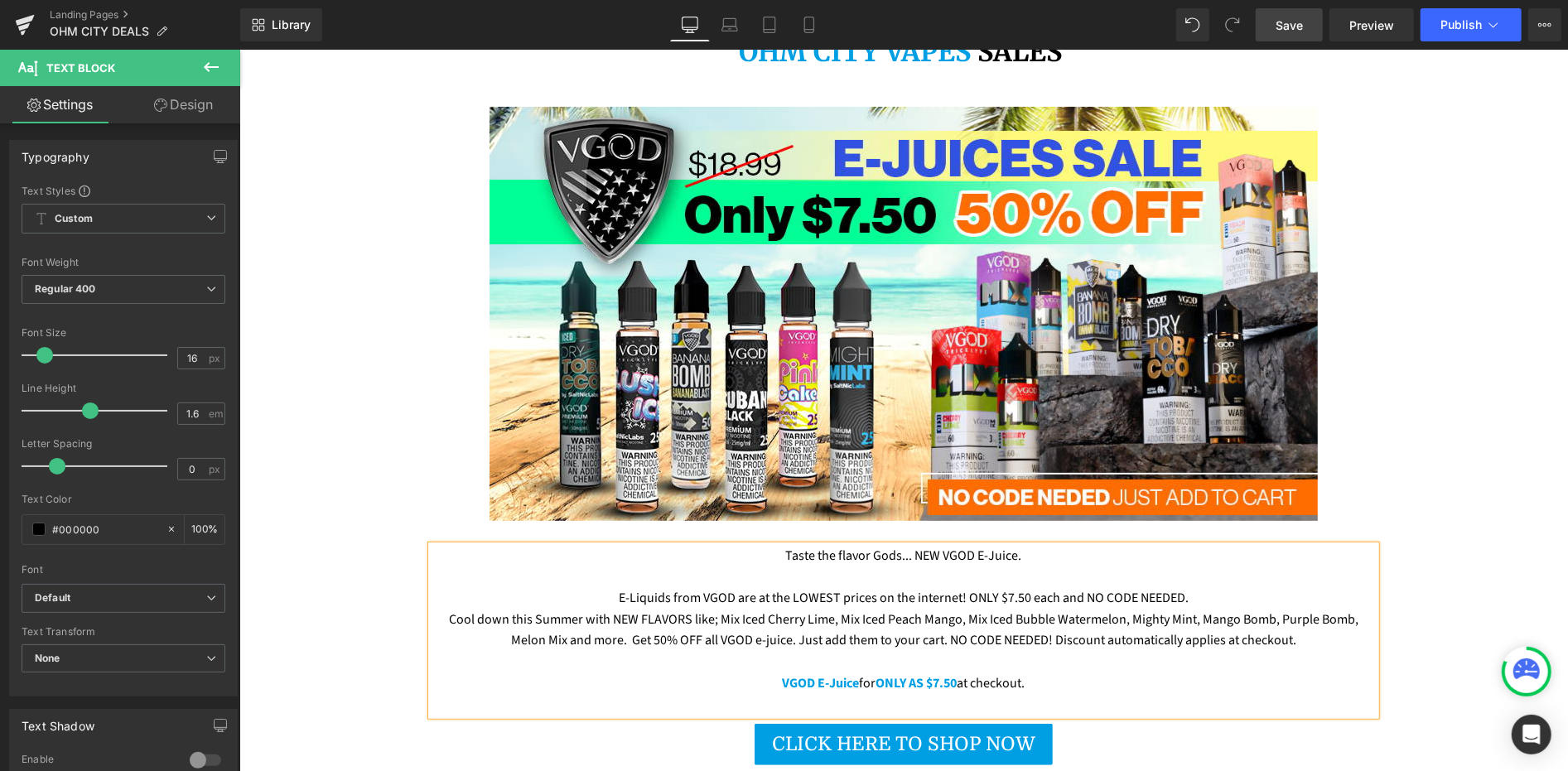
click at [786, 545] on p "Taste the flavor Gods... NEW VGOD E-Juice." at bounding box center [903, 556] width 944 height 21
drag, startPoint x: 906, startPoint y: 506, endPoint x: 929, endPoint y: 506, distance: 23.0
click at [929, 545] on p "Taste the flavor Gods... NEW VGOD E-Juice." at bounding box center [903, 556] width 944 height 21
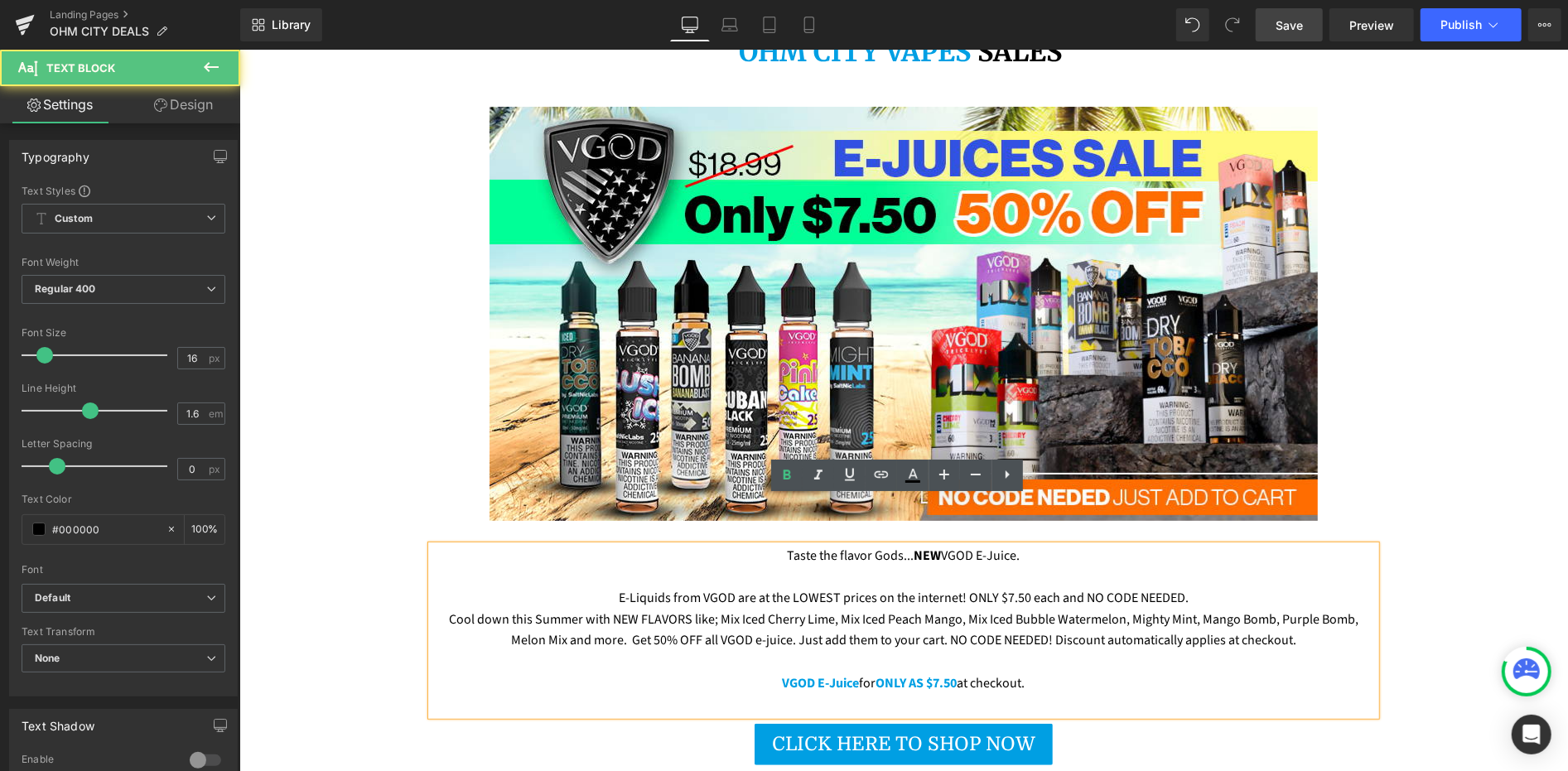
click at [912, 587] on p "E-Liquids from VGOD are at the LOWEST prices on the internet! ONLY $7.50 each a…" at bounding box center [903, 598] width 944 height 21
drag, startPoint x: 696, startPoint y: 547, endPoint x: 725, endPoint y: 547, distance: 29.0
click at [725, 587] on p "E-Liquids from VGOD are at the LOWEST prices on the internet! ONLY $7.50 each a…" at bounding box center [903, 598] width 944 height 21
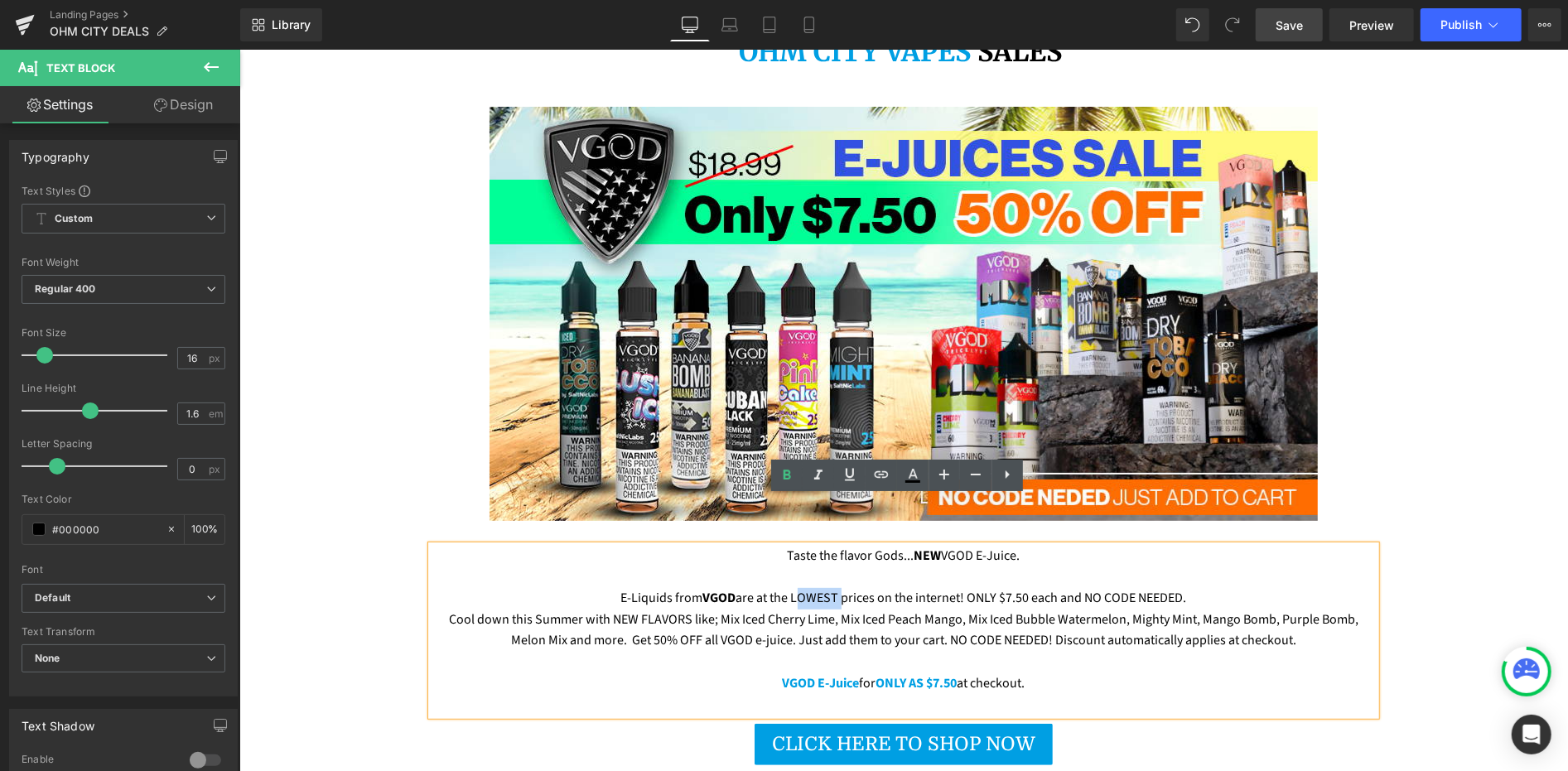
drag, startPoint x: 785, startPoint y: 548, endPoint x: 829, endPoint y: 544, distance: 44.2
click at [829, 587] on p "E-Liquids from VGOD are at the LOWEST prices on the internet! ONLY $7.50 each a…" at bounding box center [903, 598] width 944 height 21
click at [883, 587] on p "E-Liquids from VGOD are at the LOWEST prices on the internet! ONLY $7.50 each a…" at bounding box center [903, 598] width 944 height 21
drag, startPoint x: 959, startPoint y: 549, endPoint x: 1021, endPoint y: 547, distance: 62.0
click at [1021, 587] on p "E-Liquids from VGOD are at the LOWEST prices on the internet! ONLY $7.50 each a…" at bounding box center [903, 598] width 944 height 21
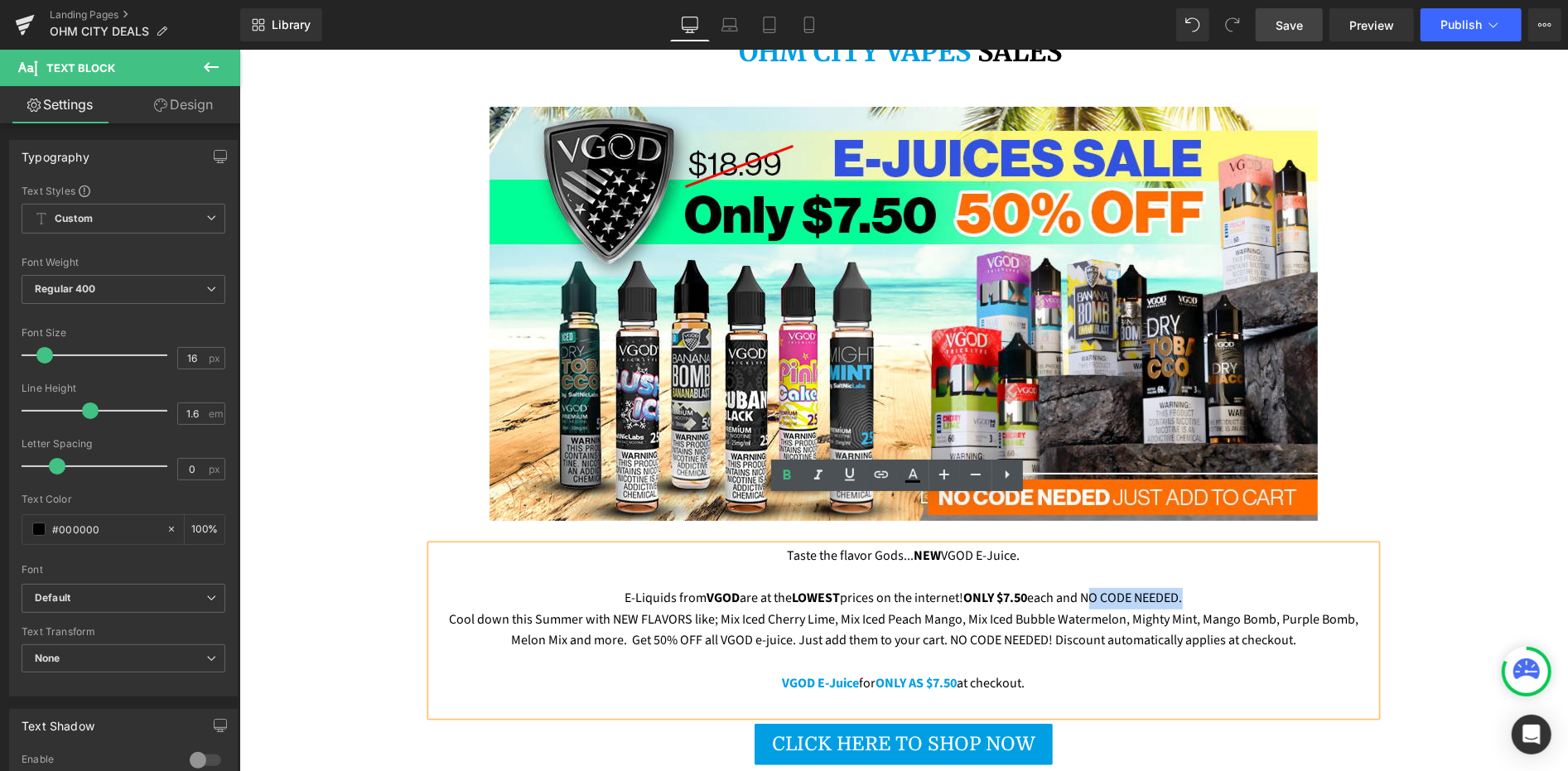
drag, startPoint x: 1082, startPoint y: 552, endPoint x: 1176, endPoint y: 546, distance: 94.2
click at [1176, 587] on p "E-Liquids from VGOD are at the LOWEST prices on the internet! ONLY $7.50 each a…" at bounding box center [903, 598] width 944 height 21
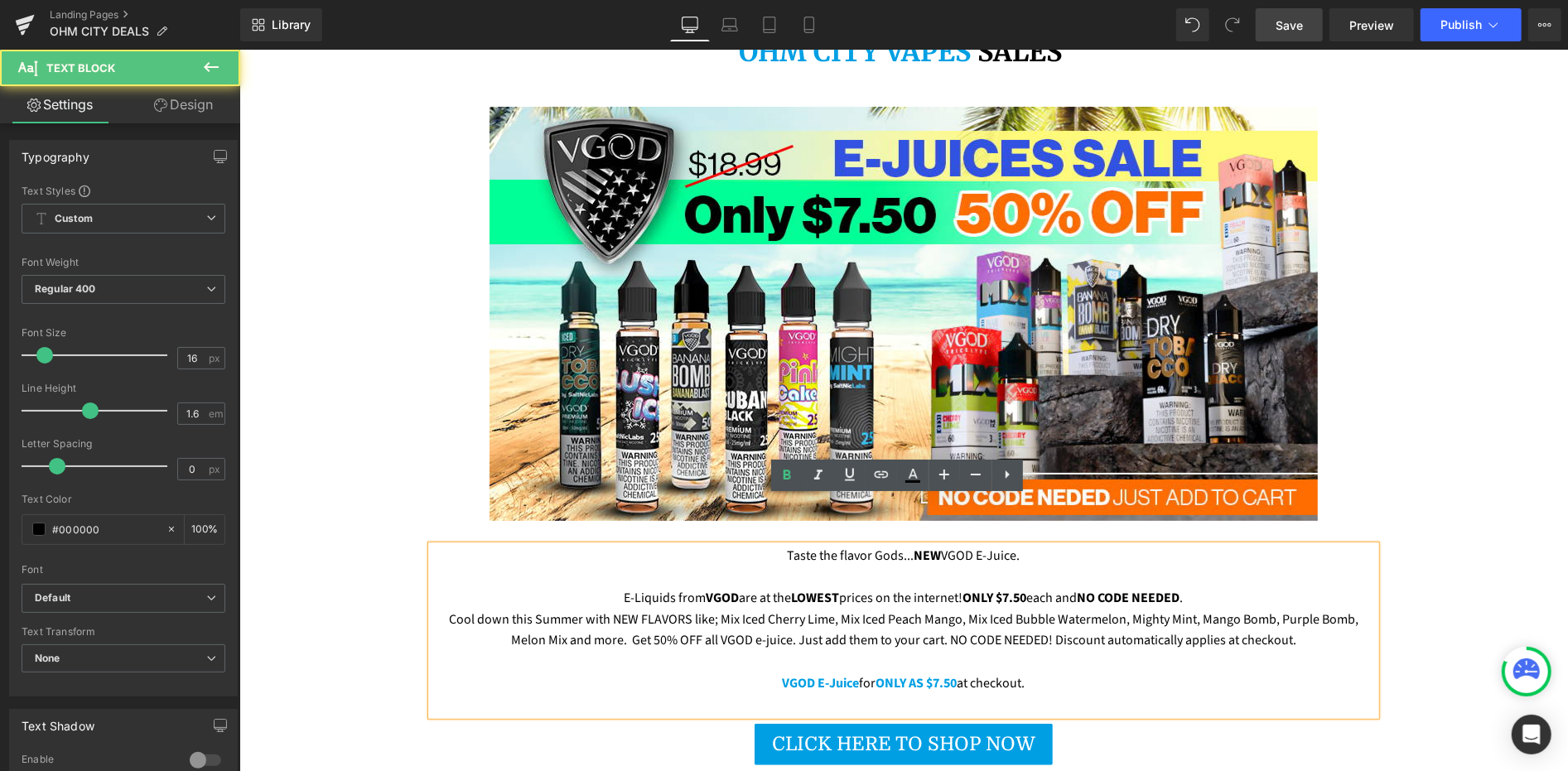
click at [551, 609] on p "Cool down this Summer with NEW FLAVORS like; Mix Iced Cherry Lime, Mix Iced Pea…" at bounding box center [903, 630] width 944 height 43
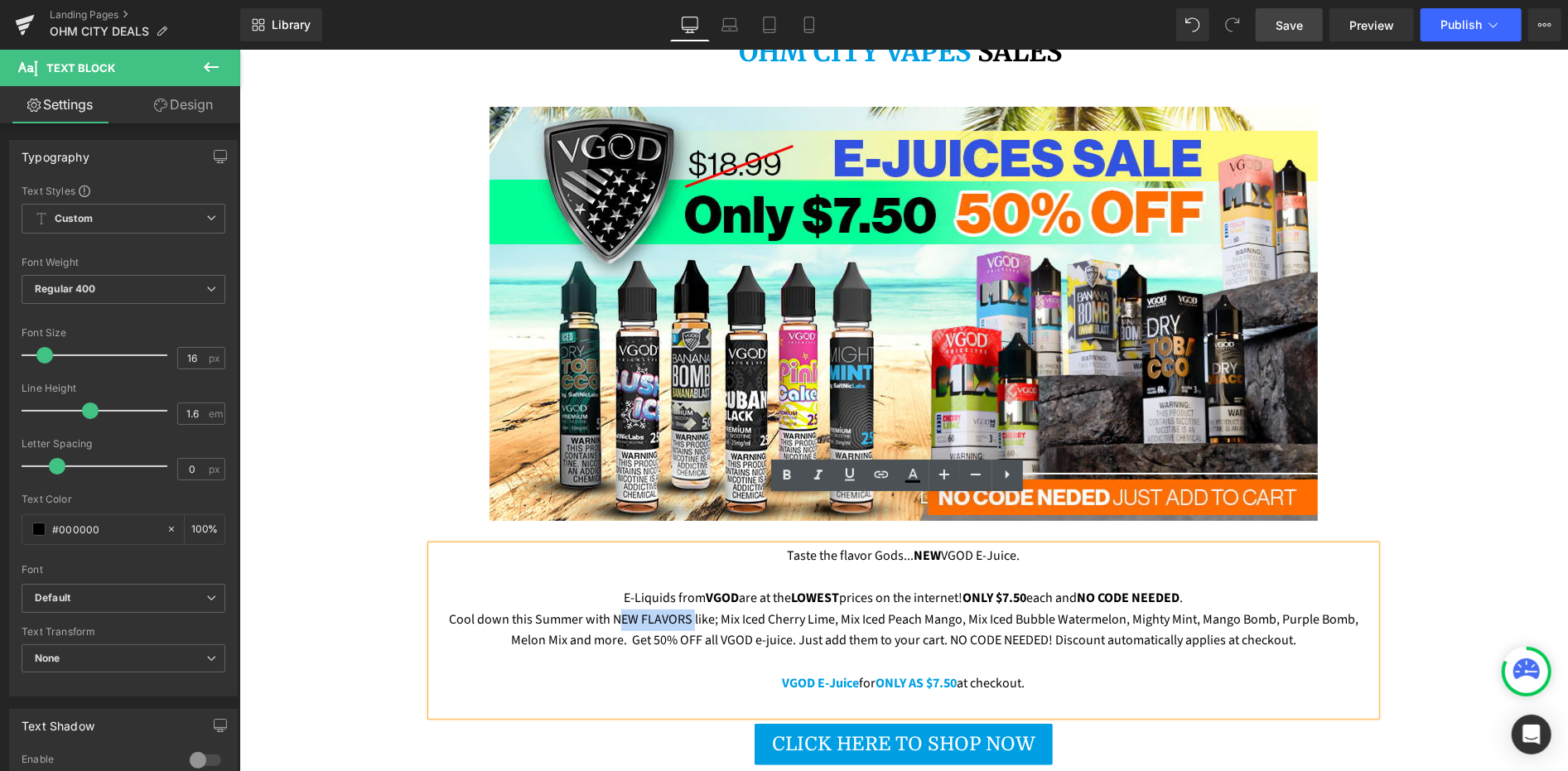
drag, startPoint x: 590, startPoint y: 571, endPoint x: 665, endPoint y: 564, distance: 75.3
click at [665, 609] on p "Cool down this Summer with NEW FLAVORS like; Mix Iced Cherry Lime, Mix Iced Pea…" at bounding box center [903, 630] width 944 height 43
click at [681, 610] on span "NEW FLAVORS" at bounding box center [653, 618] width 83 height 18
drag, startPoint x: 715, startPoint y: 565, endPoint x: 828, endPoint y: 570, distance: 113.1
click at [828, 609] on p "Cool down this Summer with NEW FLAVORS like; Mix Iced Cherry Lime, Mix Iced Pea…" at bounding box center [903, 630] width 944 height 43
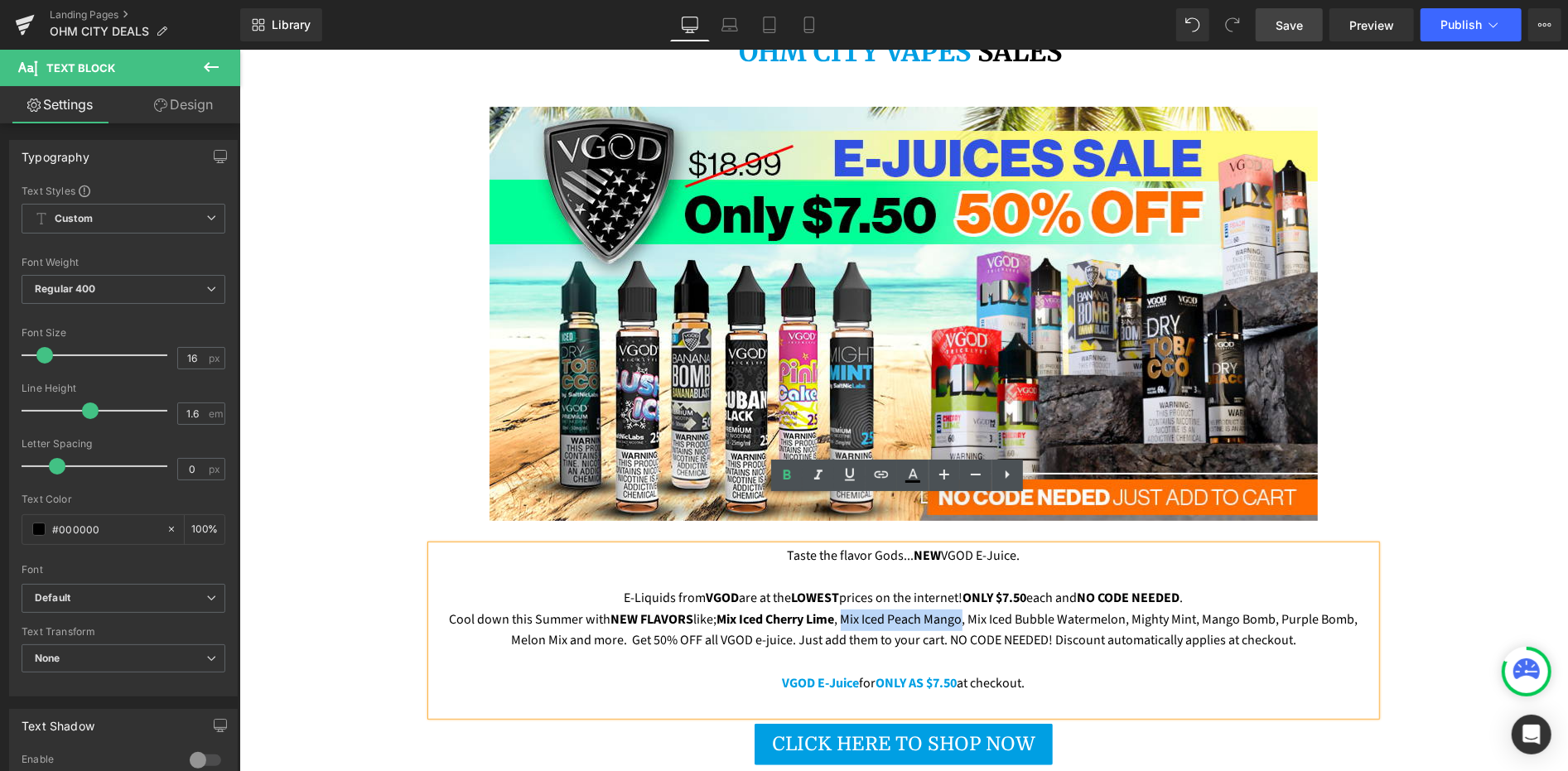
drag, startPoint x: 839, startPoint y: 570, endPoint x: 958, endPoint y: 566, distance: 119.1
click at [958, 609] on p "Cool down this Summer with NEW FLAVORS like; Mix Iced Cherry Lime , Mix Iced Pe…" at bounding box center [903, 630] width 944 height 43
drag, startPoint x: 971, startPoint y: 569, endPoint x: 1123, endPoint y: 576, distance: 152.2
click at [1123, 609] on p "Cool down this Summer with NEW FLAVORS like; Mix Iced Cherry Lime , Mix Iced Pe…" at bounding box center [903, 630] width 944 height 43
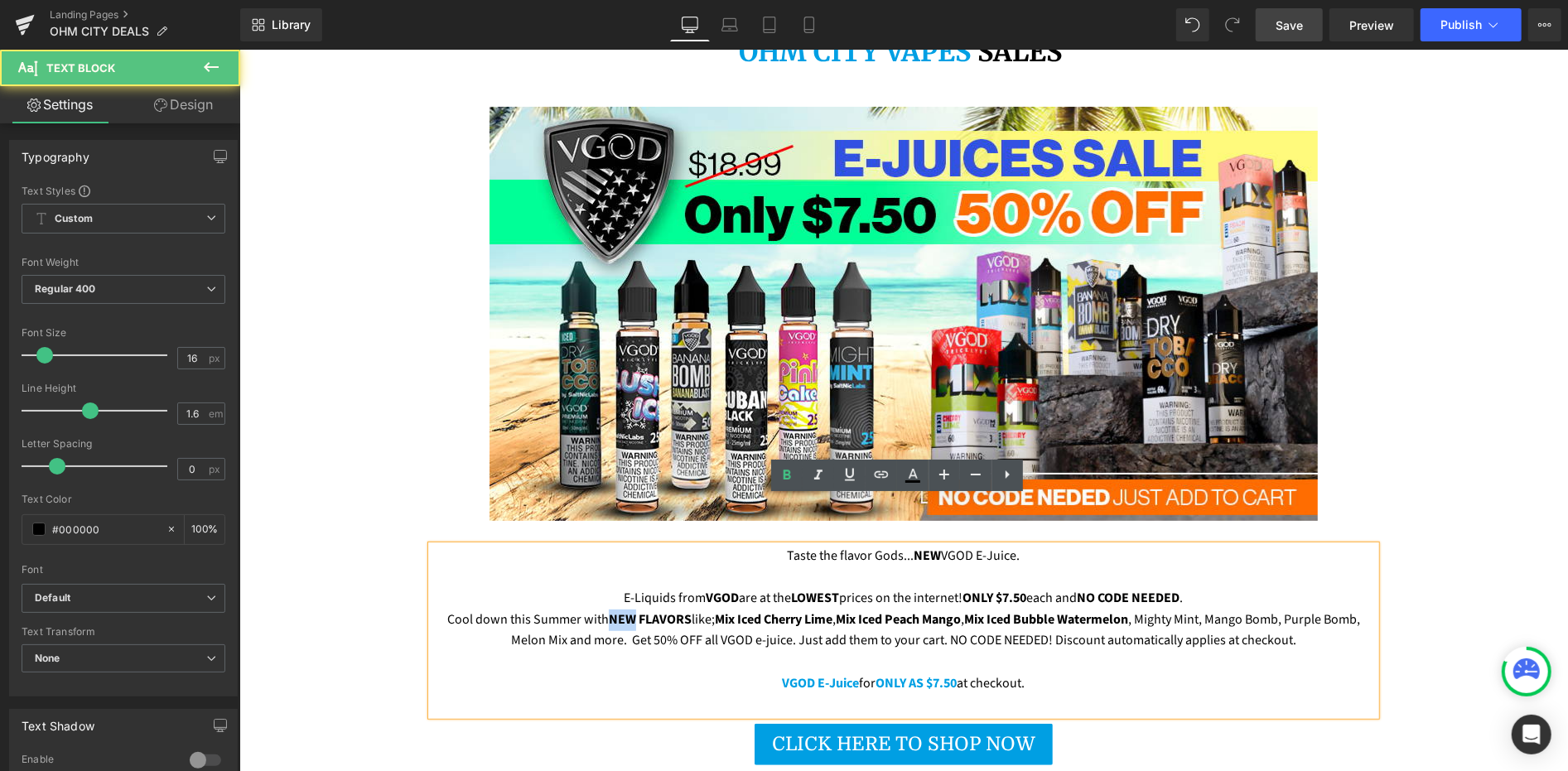
drag, startPoint x: 623, startPoint y: 569, endPoint x: 594, endPoint y: 570, distance: 29.0
click at [608, 610] on span "NEW FLAVORS" at bounding box center [650, 618] width 83 height 18
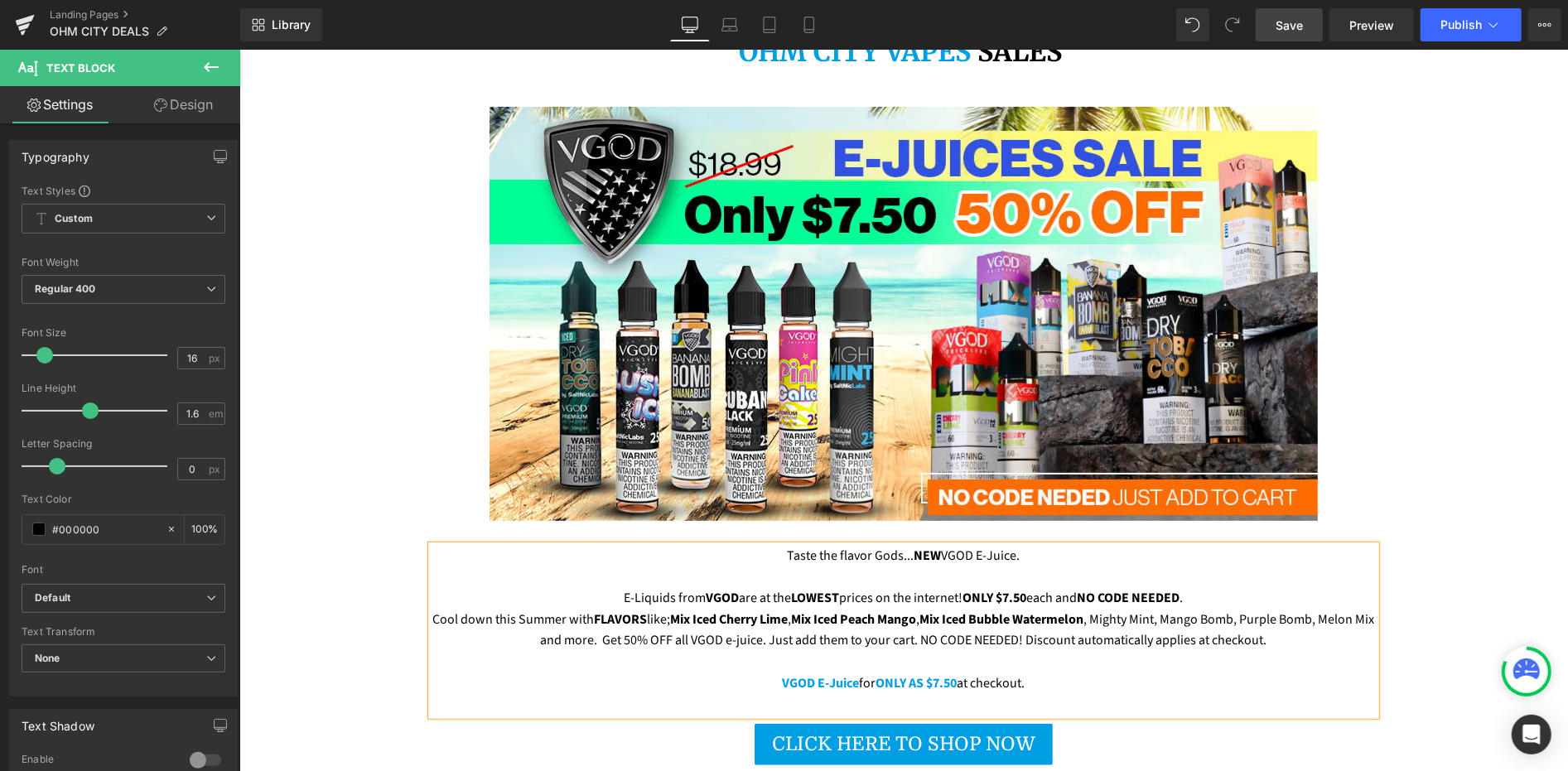
click at [594, 610] on span "FLAVORS" at bounding box center [620, 618] width 53 height 18
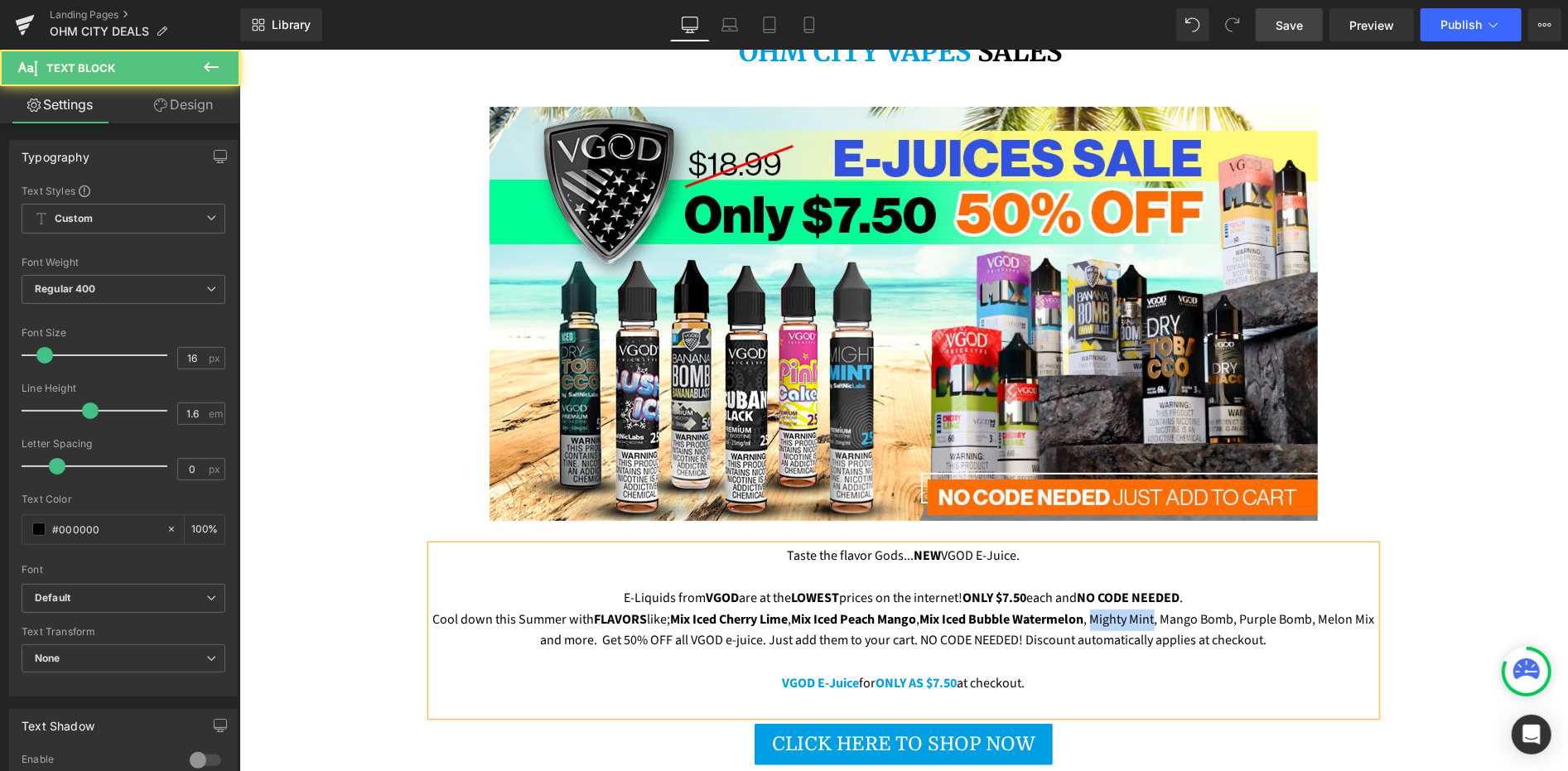
drag, startPoint x: 1105, startPoint y: 571, endPoint x: 1167, endPoint y: 572, distance: 62.0
click at [1167, 609] on p "Cool down this Summer with FLAVORS like; Mix Iced Cherry Lime , Mix Iced Peach …" at bounding box center [903, 630] width 944 height 43
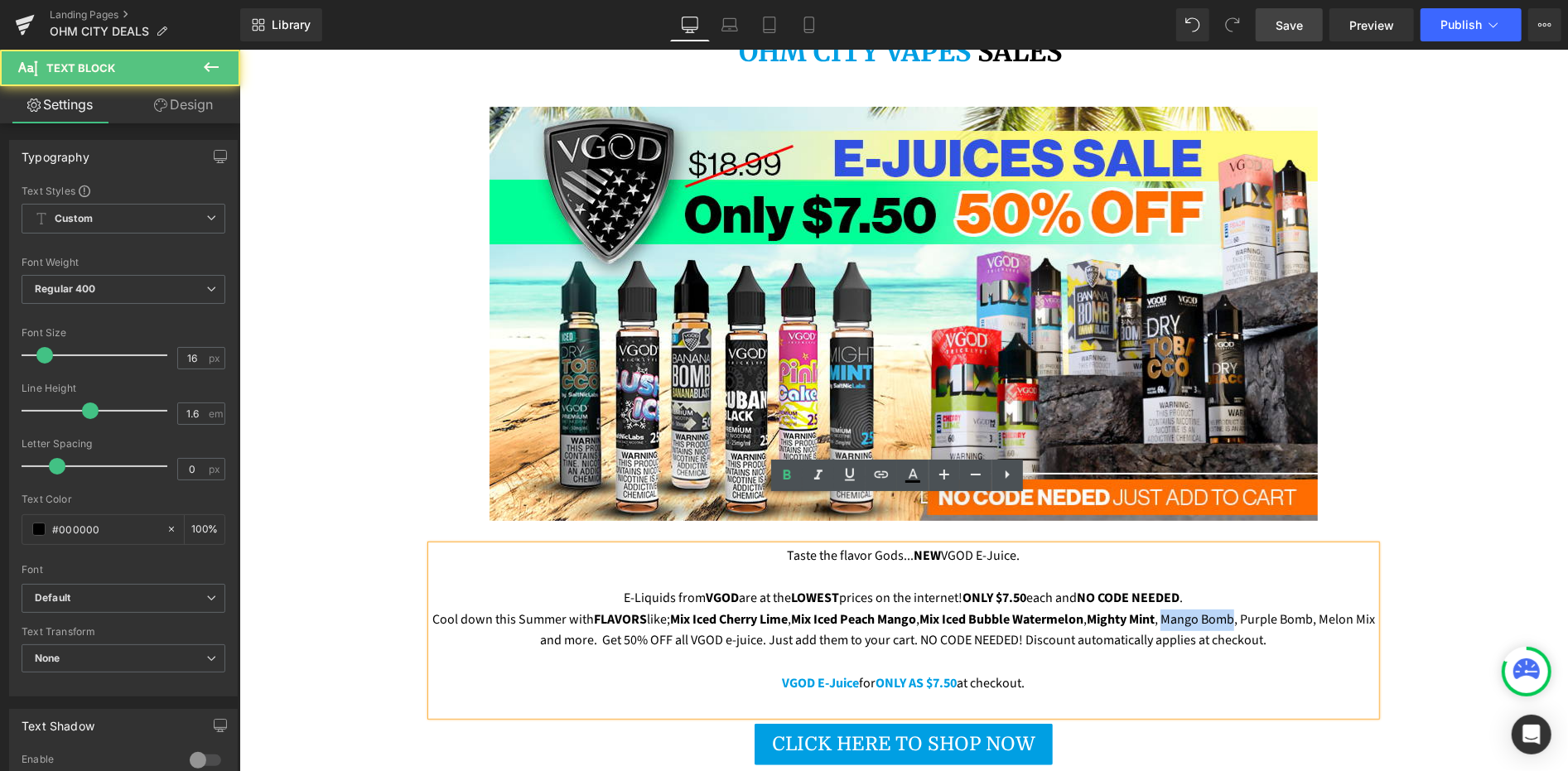
drag, startPoint x: 1177, startPoint y: 573, endPoint x: 1248, endPoint y: 574, distance: 71.0
click at [1248, 609] on p "Cool down this Summer with FLAVORS like; Mix Iced Cherry Lime , Mix Iced Peach …" at bounding box center [903, 630] width 944 height 43
drag, startPoint x: 1274, startPoint y: 568, endPoint x: 1345, endPoint y: 565, distance: 71.1
click at [1345, 609] on p "Cool down this Summer with FLAVORS like; Mix Iced Cherry Lime , Mix Iced Peach …" at bounding box center [903, 630] width 944 height 43
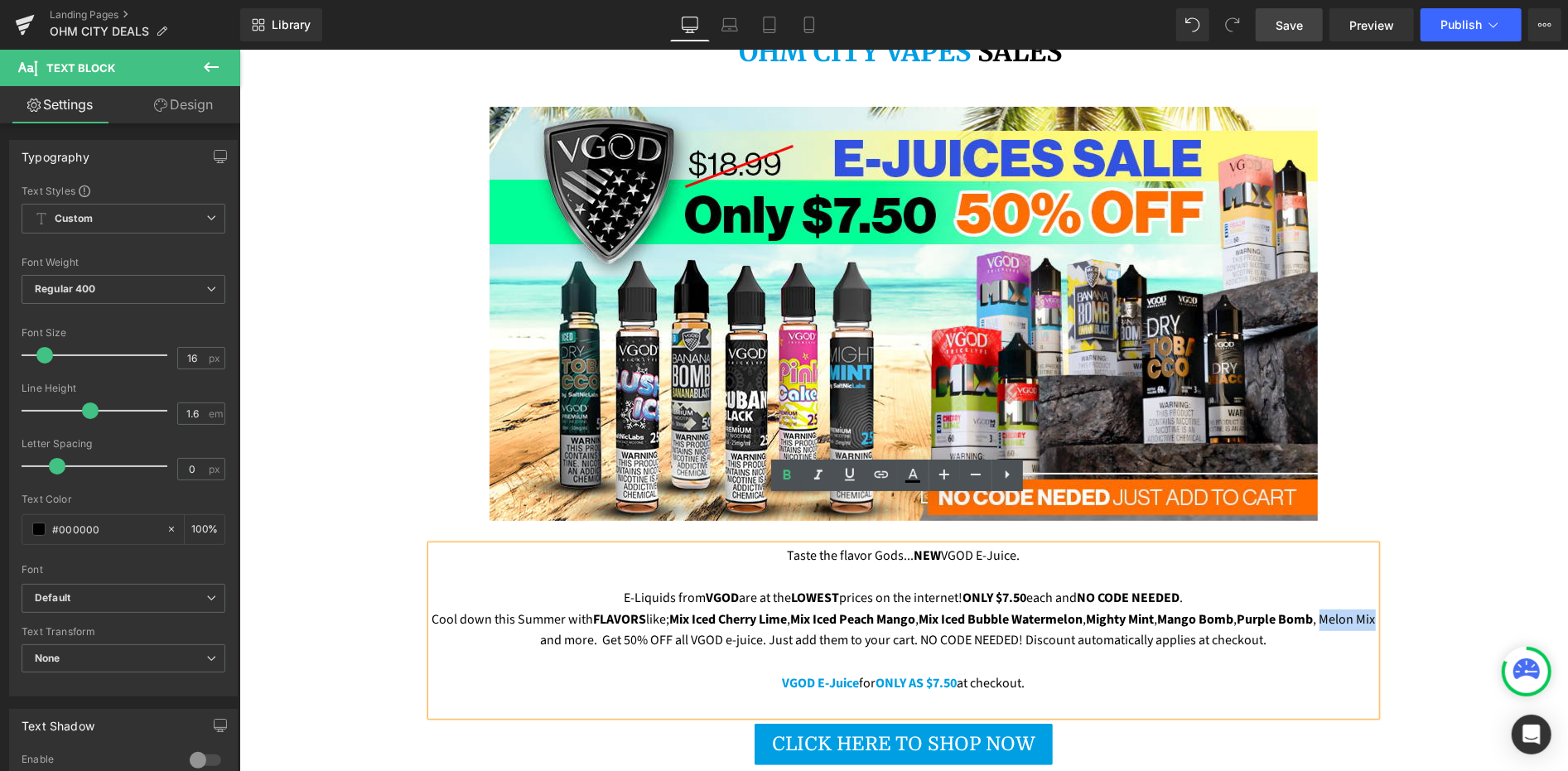
drag, startPoint x: 502, startPoint y: 591, endPoint x: 555, endPoint y: 589, distance: 53.0
click at [555, 609] on p "Cool down this Summer with FLAVORS like; Mix Iced Cherry Lime , Mix Iced Peach …" at bounding box center [903, 630] width 944 height 43
click at [967, 609] on p "Cool down this Summer with FLAVORS like; Mix Iced Cherry Lime , Mix Iced Peach …" at bounding box center [903, 630] width 944 height 43
click at [793, 609] on p "Cool down this Summer with FLAVORS like; Mix Iced Cherry Lime , Mix Iced Peach …" at bounding box center [903, 630] width 944 height 43
click at [623, 609] on p "Cool down this Summer with FLAVORS like; Mix Iced Cherry Lime , Mix Iced Peach …" at bounding box center [903, 630] width 944 height 43
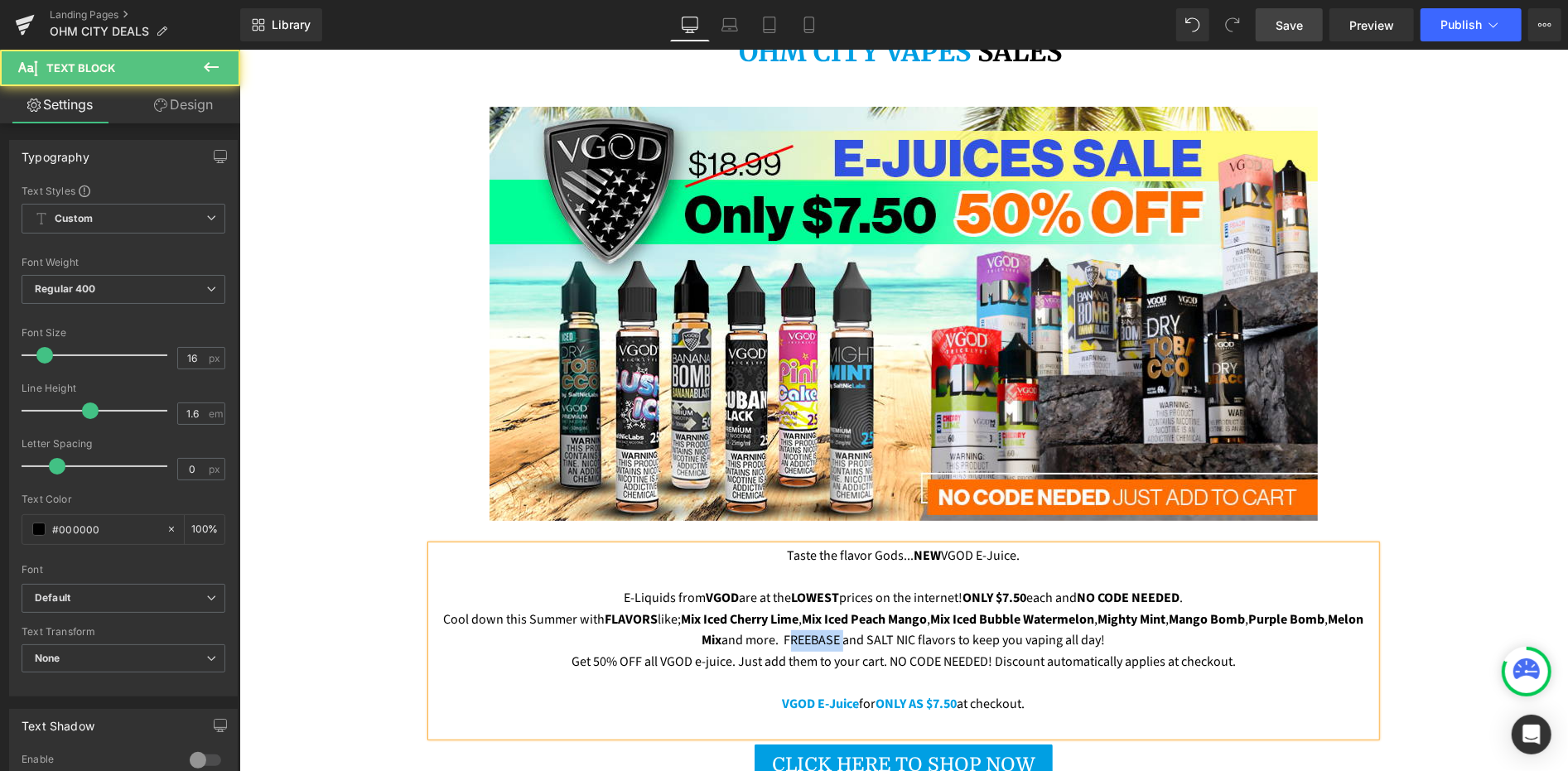
drag, startPoint x: 799, startPoint y: 591, endPoint x: 853, endPoint y: 588, distance: 54.1
click at [853, 609] on p "Cool down this Summer with FLAVORS like; Mix Iced Cherry Lime , Mix Iced Peach …" at bounding box center [903, 630] width 944 height 43
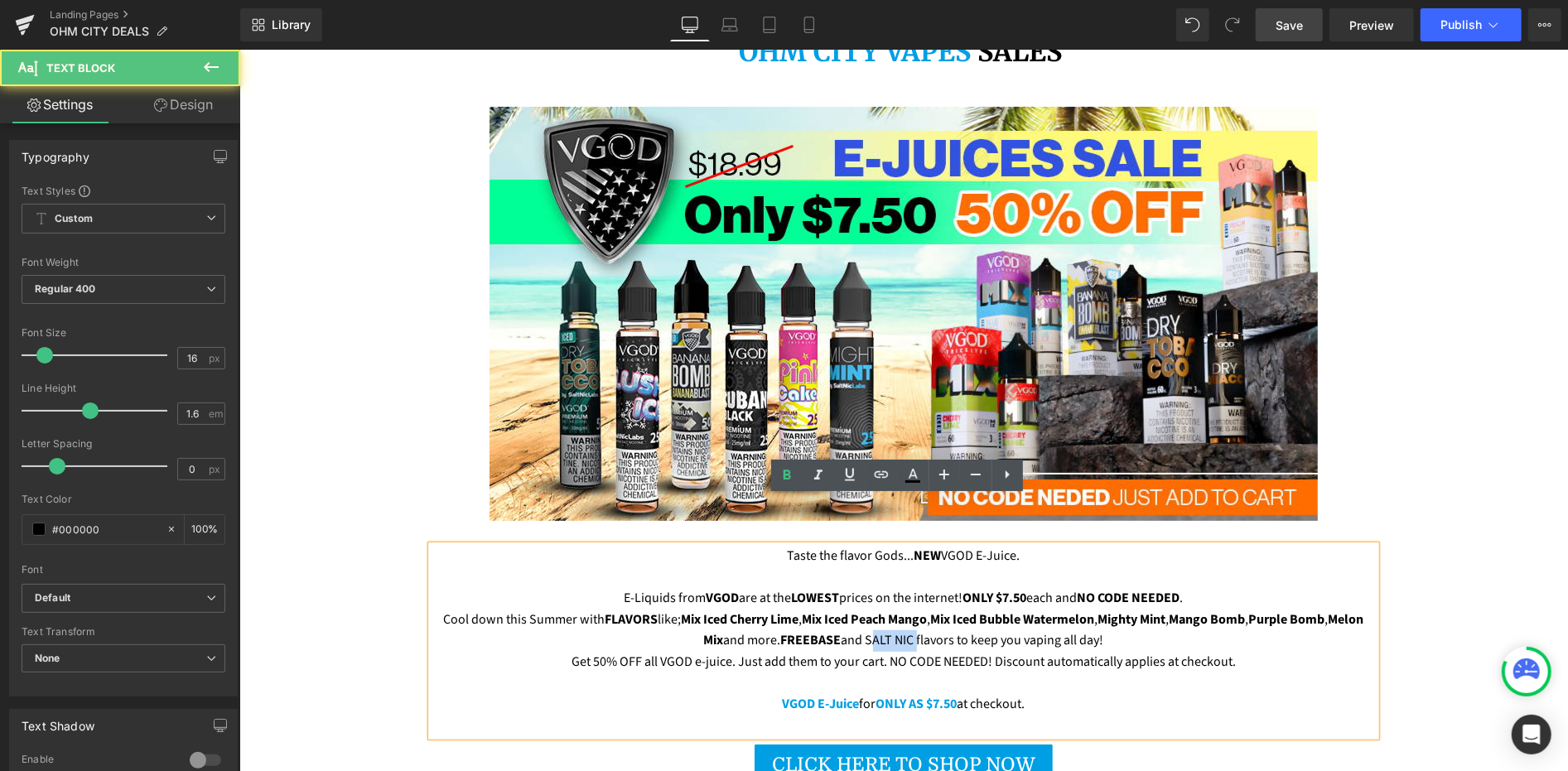
drag, startPoint x: 884, startPoint y: 593, endPoint x: 928, endPoint y: 593, distance: 44.0
click at [928, 609] on p "Cool down this Summer with FLAVORS like; Mix Iced Cherry Lime , Mix Iced Peach …" at bounding box center [903, 630] width 944 height 43
click at [914, 630] on span "SALT NIC" at bounding box center [889, 639] width 50 height 18
drag, startPoint x: 585, startPoint y: 611, endPoint x: 632, endPoint y: 611, distance: 47.0
click at [632, 651] on p "Get 50% OFF all VGOD e-juice. Just add them to your cart. NO CODE NEEDED! Disco…" at bounding box center [903, 662] width 944 height 21
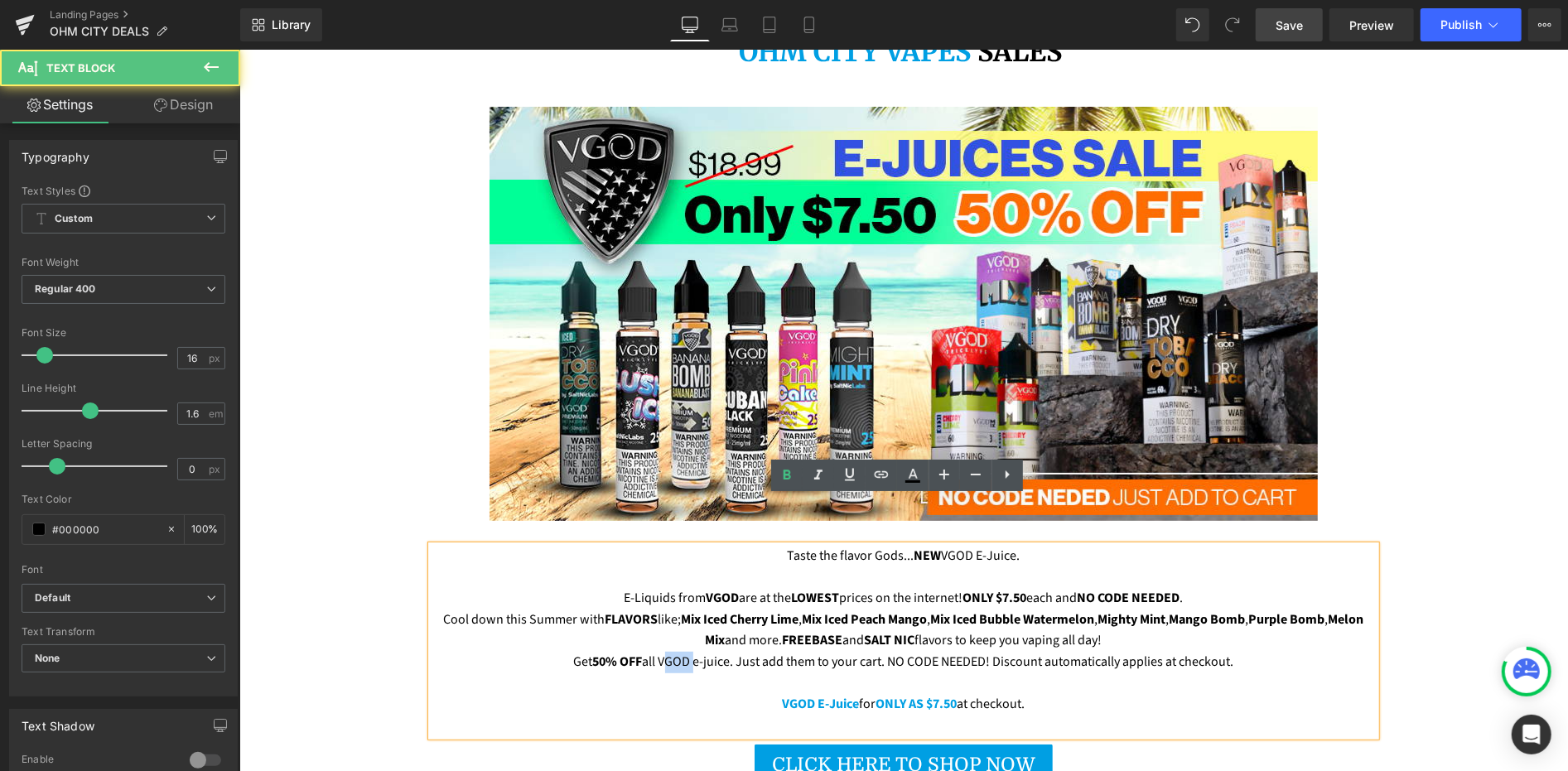
drag, startPoint x: 653, startPoint y: 614, endPoint x: 683, endPoint y: 614, distance: 30.0
click at [683, 651] on p "Get 50% OFF all VGOD e-juice. Just add them to your cart. NO CODE NEEDED! Disco…" at bounding box center [903, 662] width 944 height 21
click at [785, 651] on p "Get 50% OFF all VGOD e-juice. Just add them to your cart. NO CODE NEEDED! Disco…" at bounding box center [903, 662] width 944 height 21
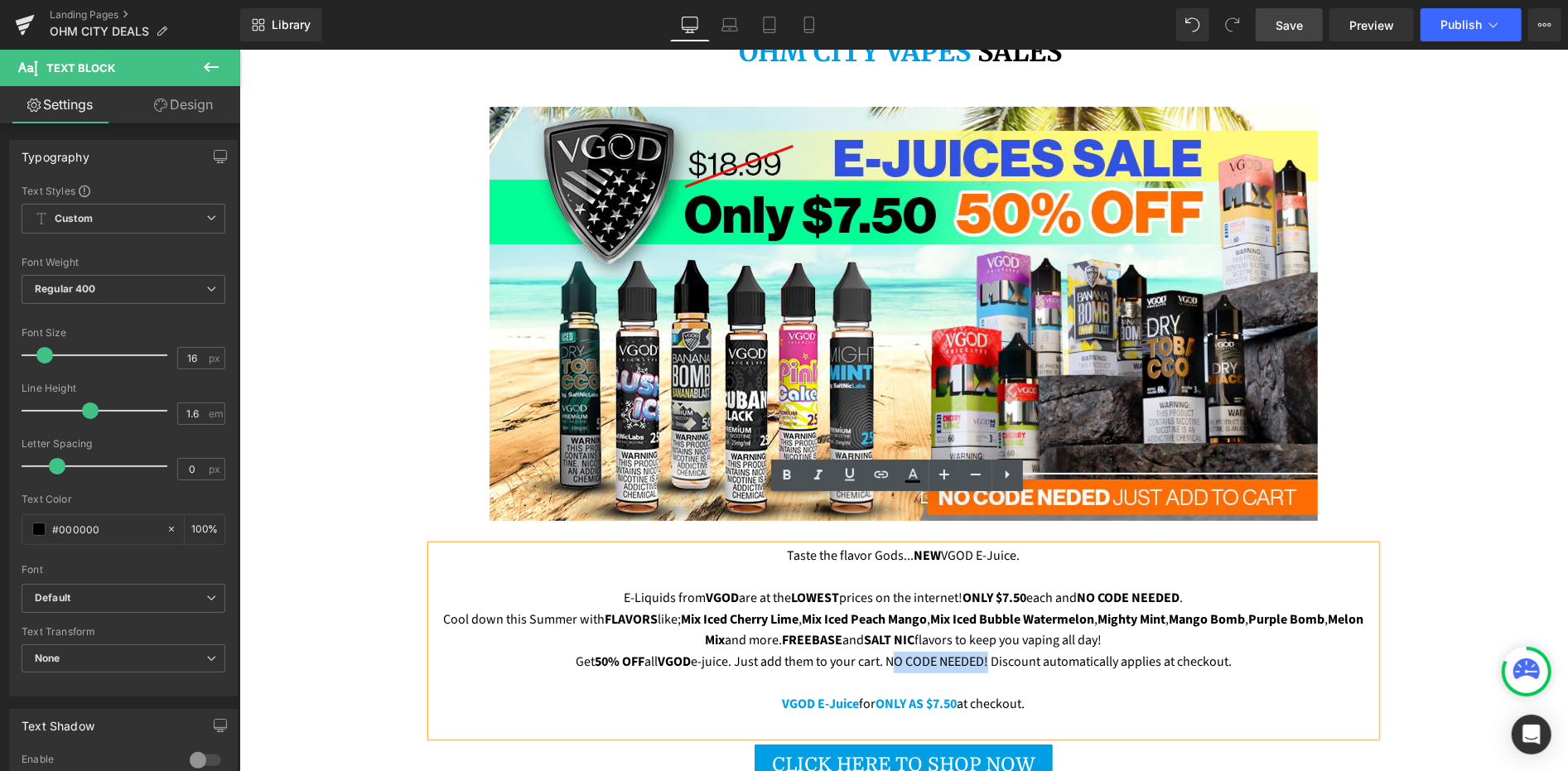
drag, startPoint x: 884, startPoint y: 614, endPoint x: 981, endPoint y: 612, distance: 97.0
click at [981, 651] on p "Get 50% OFF all VGOD e-juice. Just add them to your cart. NO CODE NEEDED! Disco…" at bounding box center [903, 662] width 944 height 21
drag, startPoint x: 985, startPoint y: 613, endPoint x: 883, endPoint y: 612, distance: 102.0
click at [883, 651] on p "Get 50% OFF all VGOD e-juice. Just add them to your cart. NO CODE NEEDED ! Disc…" at bounding box center [903, 662] width 944 height 21
drag, startPoint x: 800, startPoint y: 715, endPoint x: 779, endPoint y: 716, distance: 21.0
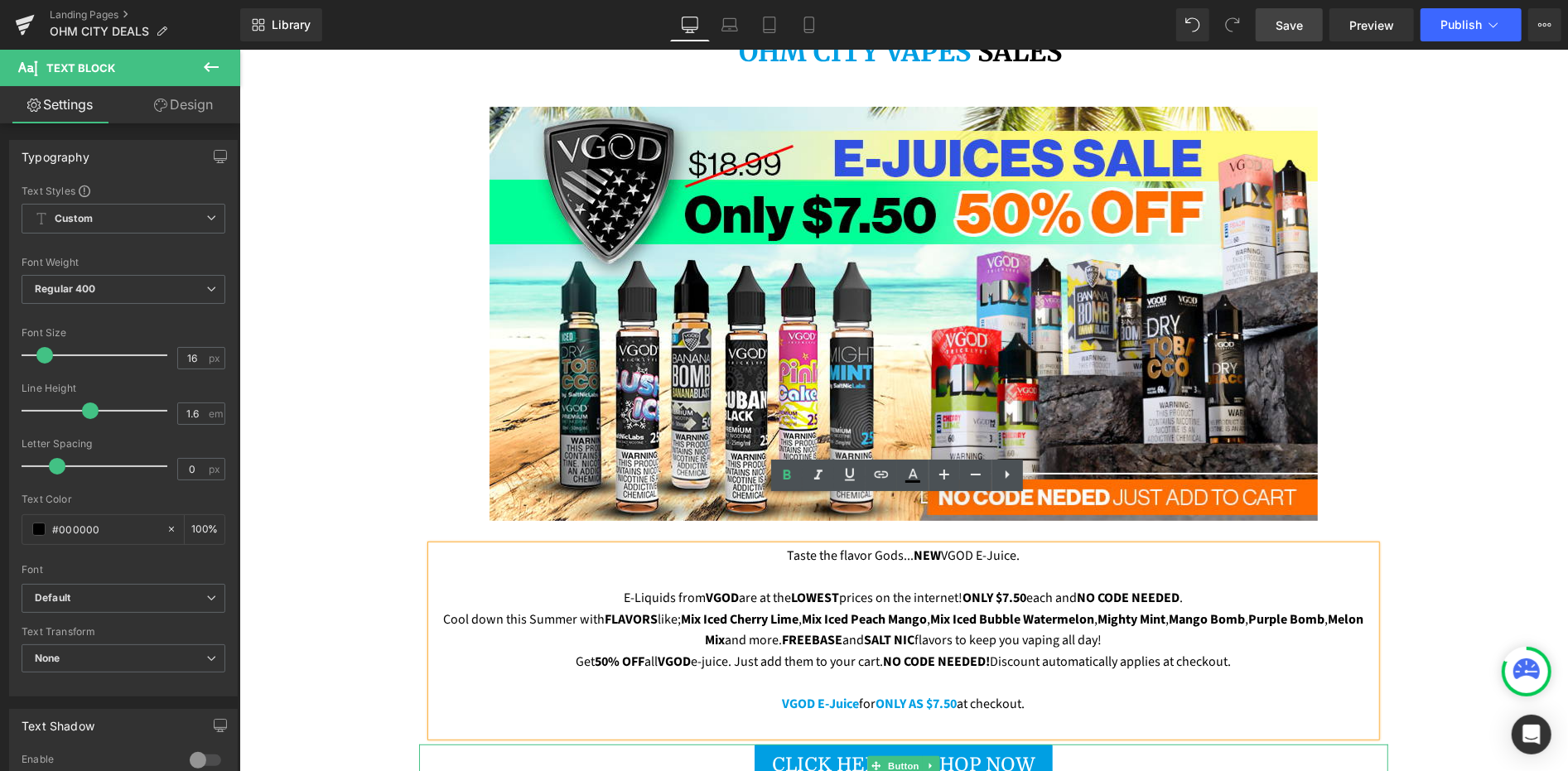
click at [800, 753] on span "CLICK HERE TO SHOP NOW" at bounding box center [903, 763] width 264 height 22
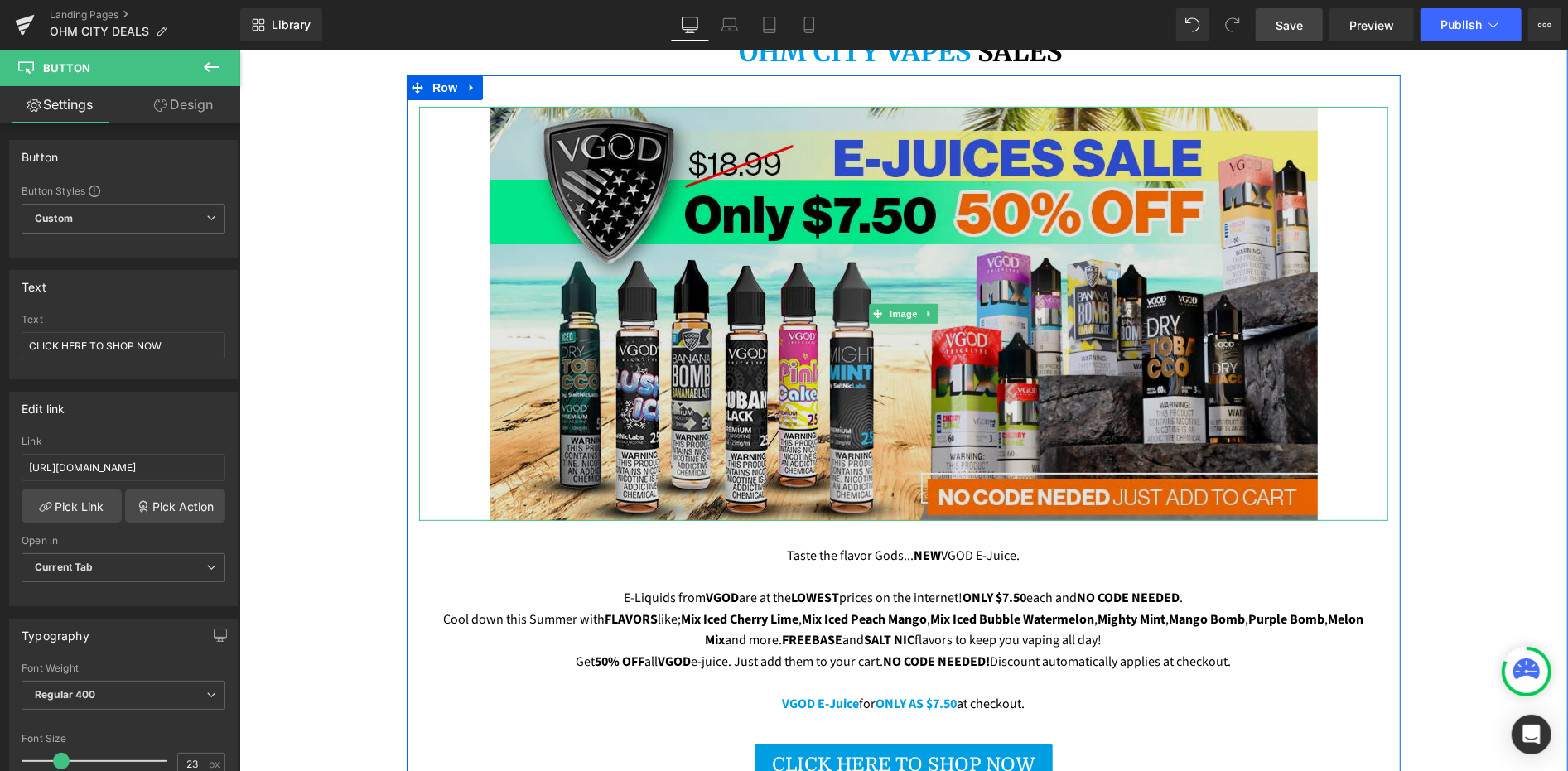
click at [652, 227] on img at bounding box center [903, 313] width 828 height 414
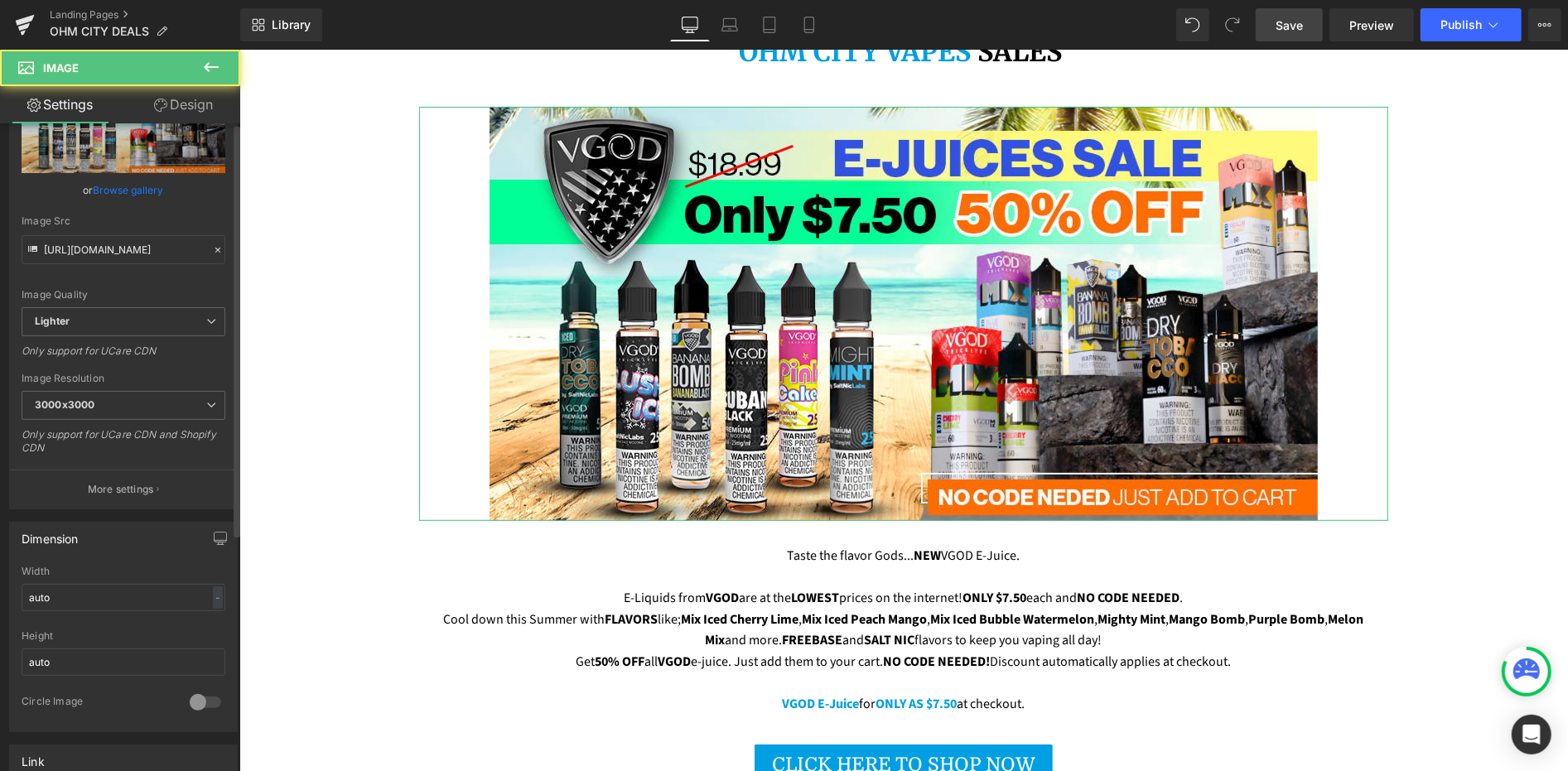
scroll to position [460, 0]
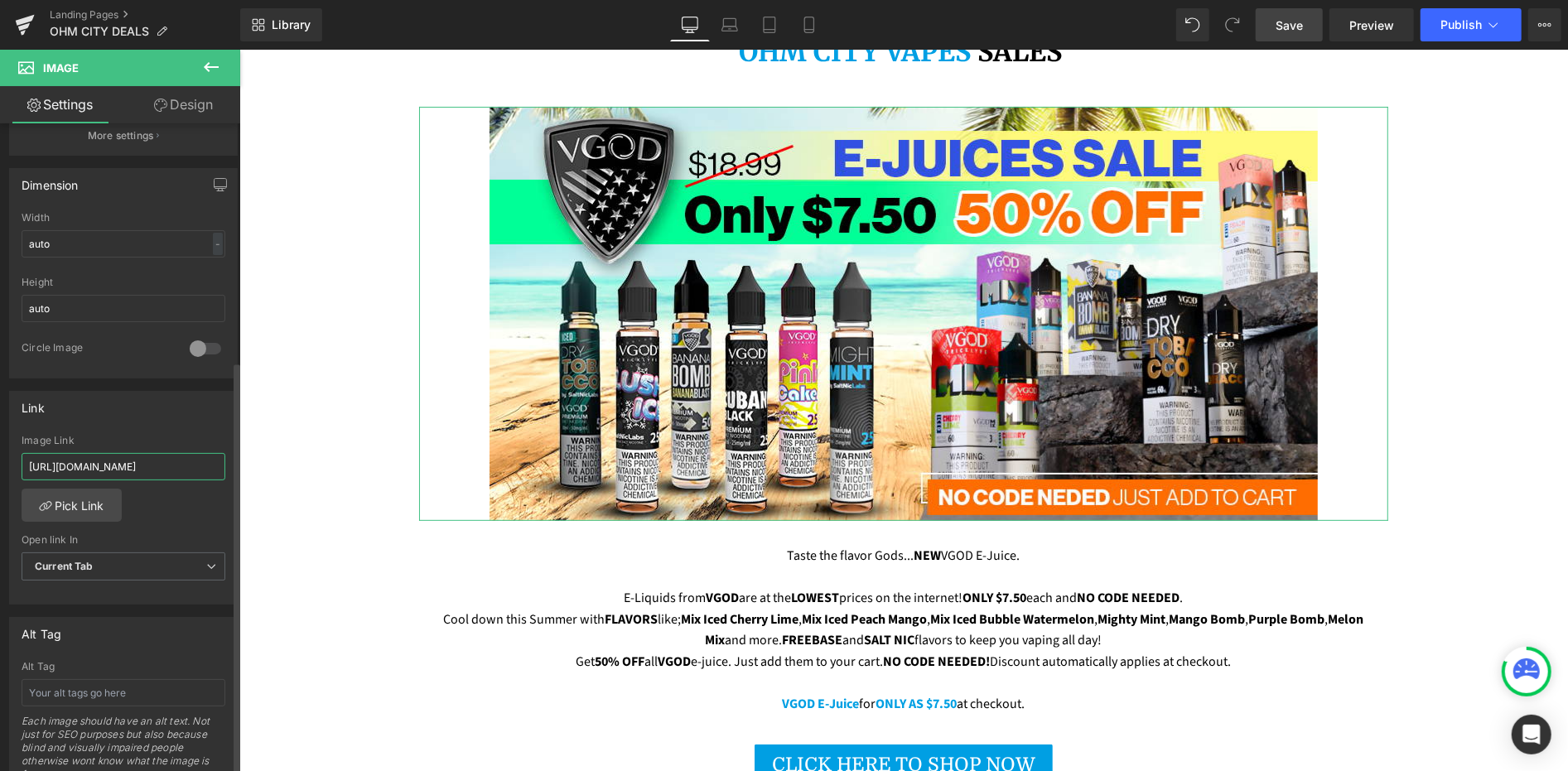
click at [157, 461] on input "[URL][DOMAIN_NAME]" at bounding box center [123, 467] width 204 height 27
type input "[URL][DOMAIN_NAME]"
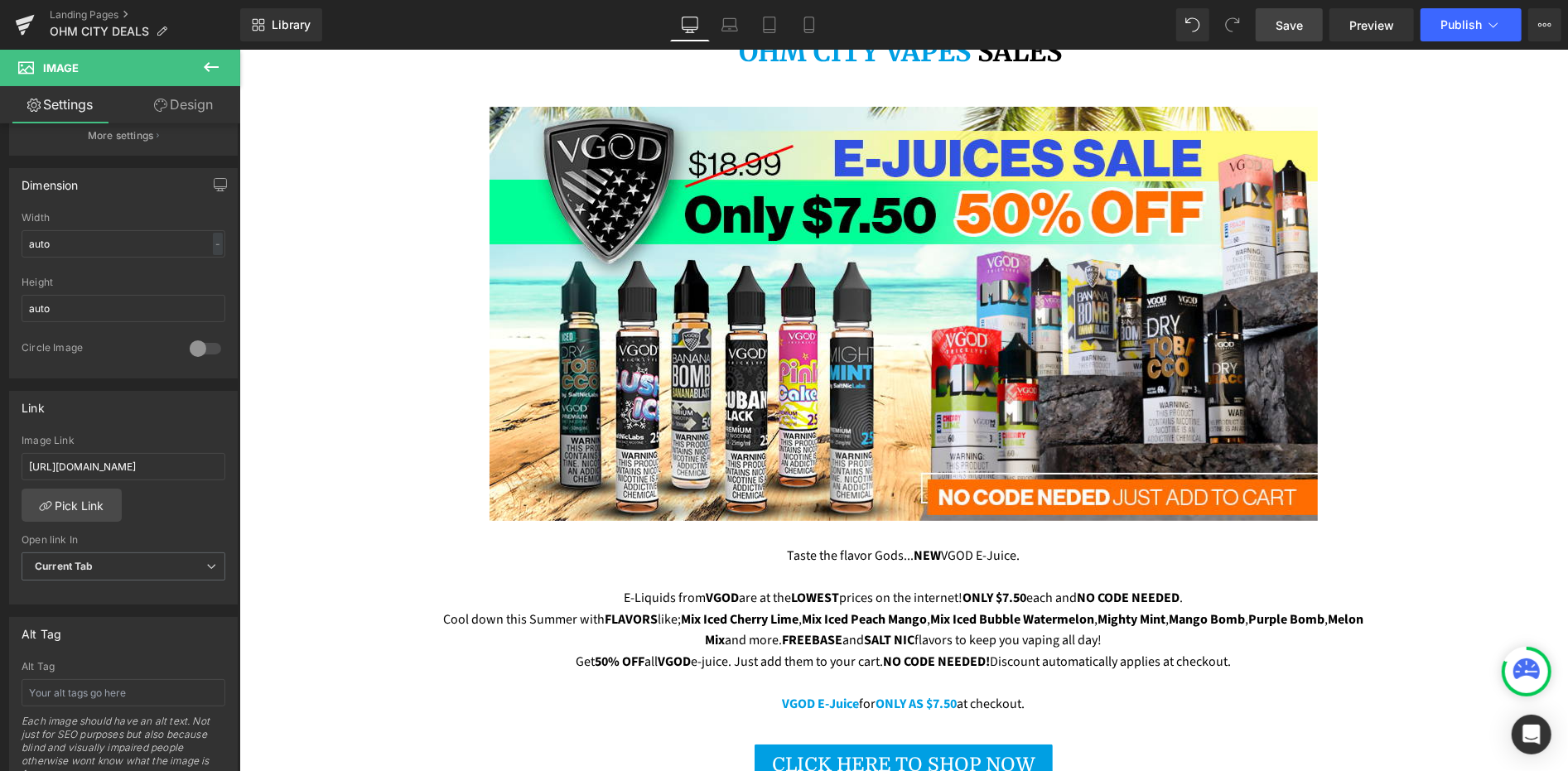
click at [779, 753] on span "CLICK HERE TO SHOP NOW" at bounding box center [903, 763] width 264 height 22
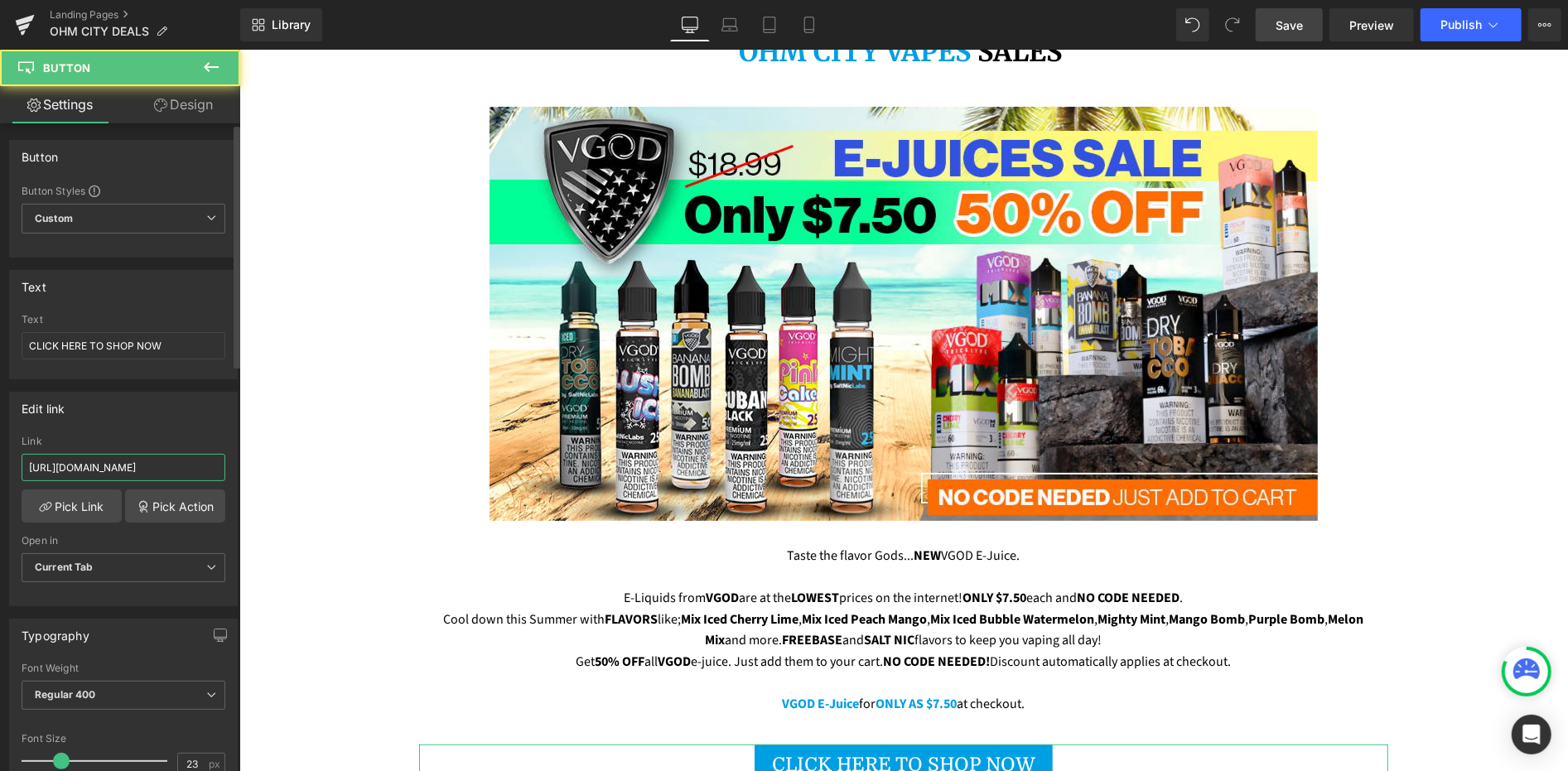
click at [187, 464] on input "[URL][DOMAIN_NAME]" at bounding box center [123, 468] width 204 height 27
paste input "vgod-1"
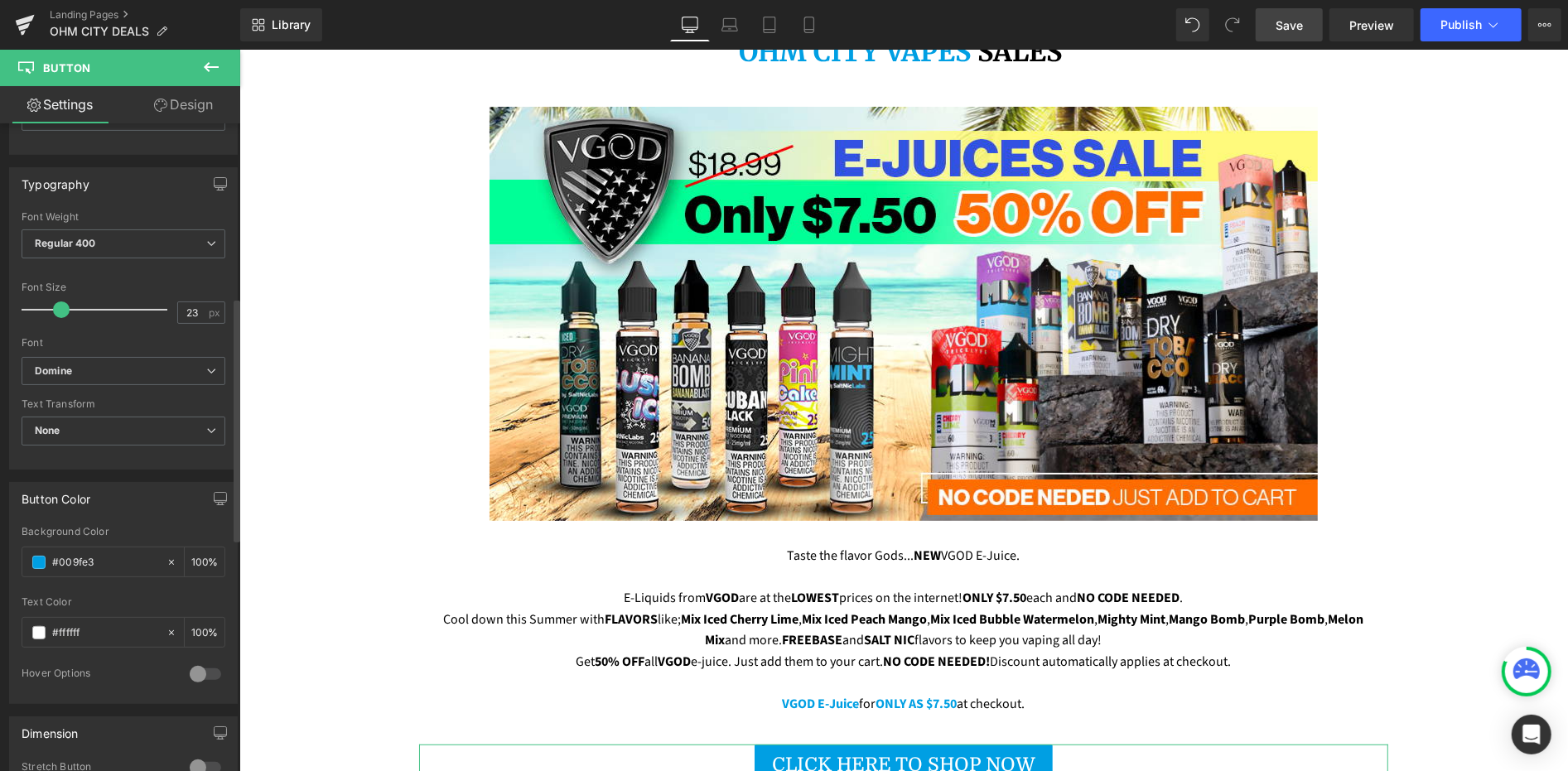
scroll to position [460, 0]
type input "[URL][DOMAIN_NAME]"
click at [104, 547] on input "#009fe3" at bounding box center [105, 554] width 106 height 18
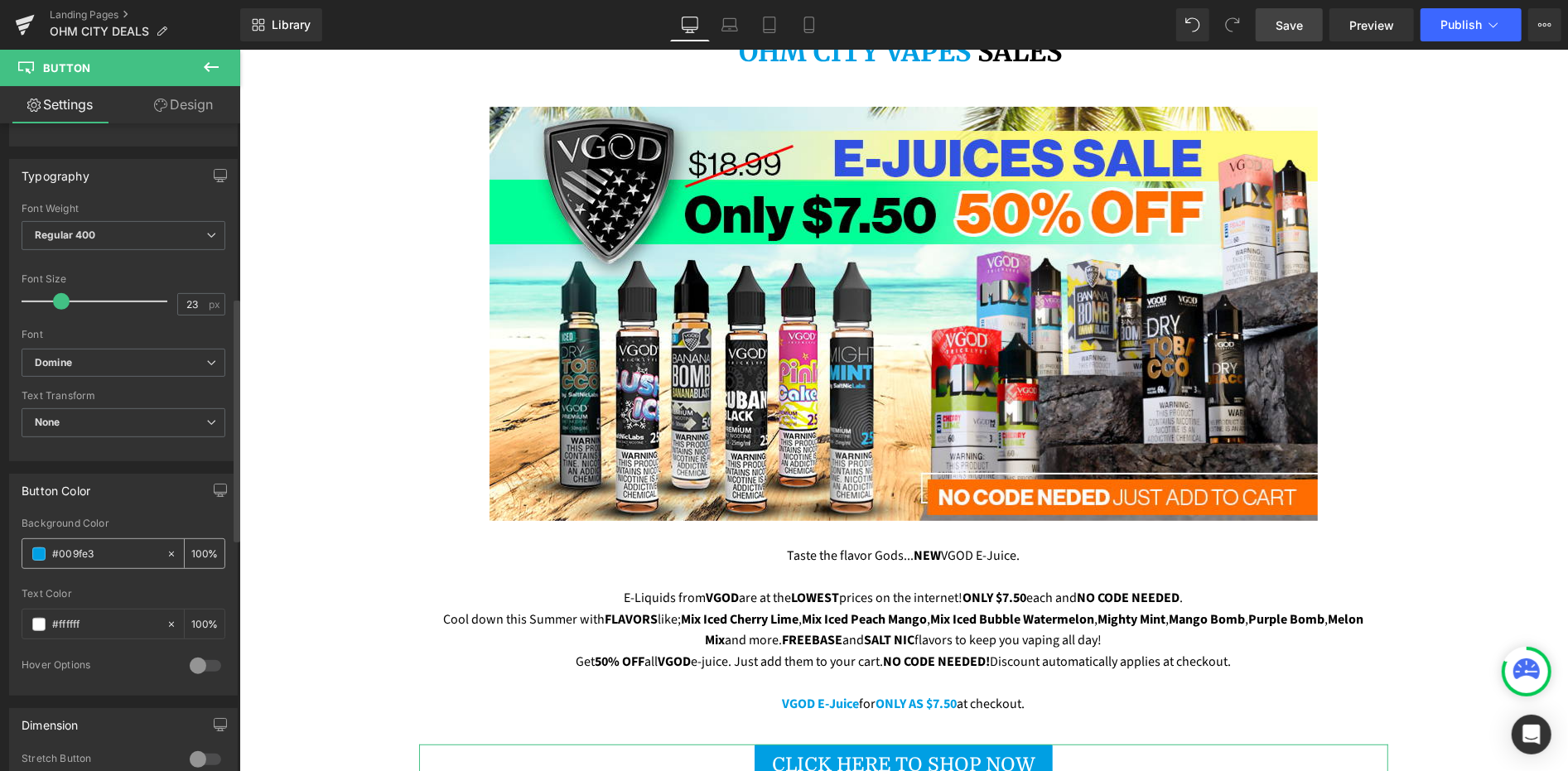
click at [104, 547] on input "#009fe3" at bounding box center [105, 554] width 106 height 18
drag, startPoint x: 768, startPoint y: 552, endPoint x: 853, endPoint y: 539, distance: 86.0
click at [769, 587] on p "E-Liquids from VGOD are at the LOWEST prices on the internet! ONLY $7.50 each a…" at bounding box center [903, 598] width 944 height 21
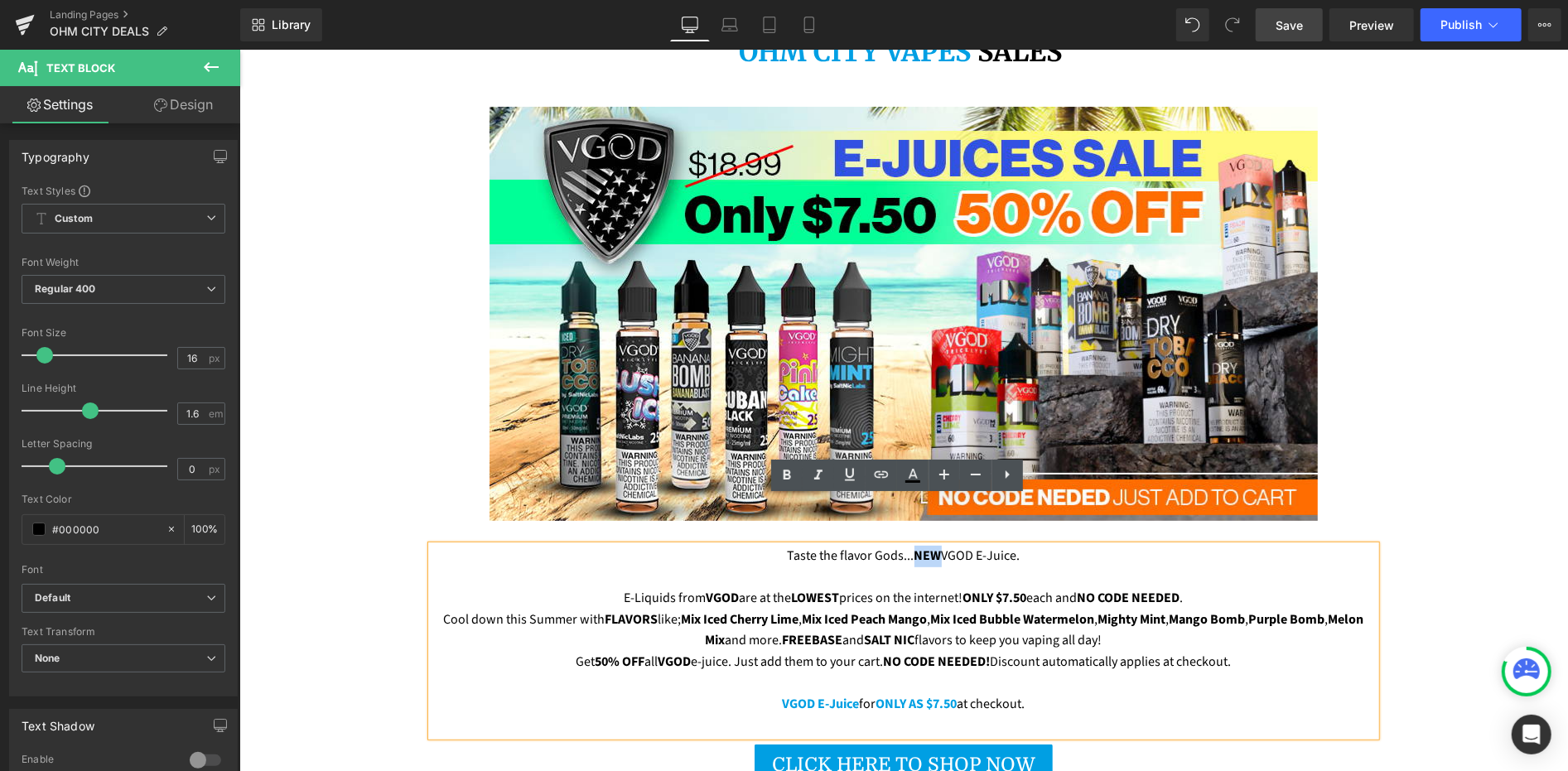
drag, startPoint x: 904, startPoint y: 508, endPoint x: 928, endPoint y: 508, distance: 24.0
click at [928, 546] on span "NEW" at bounding box center [927, 555] width 27 height 18
drag, startPoint x: 917, startPoint y: 483, endPoint x: 668, endPoint y: 466, distance: 249.6
click at [917, 483] on icon at bounding box center [913, 475] width 20 height 20
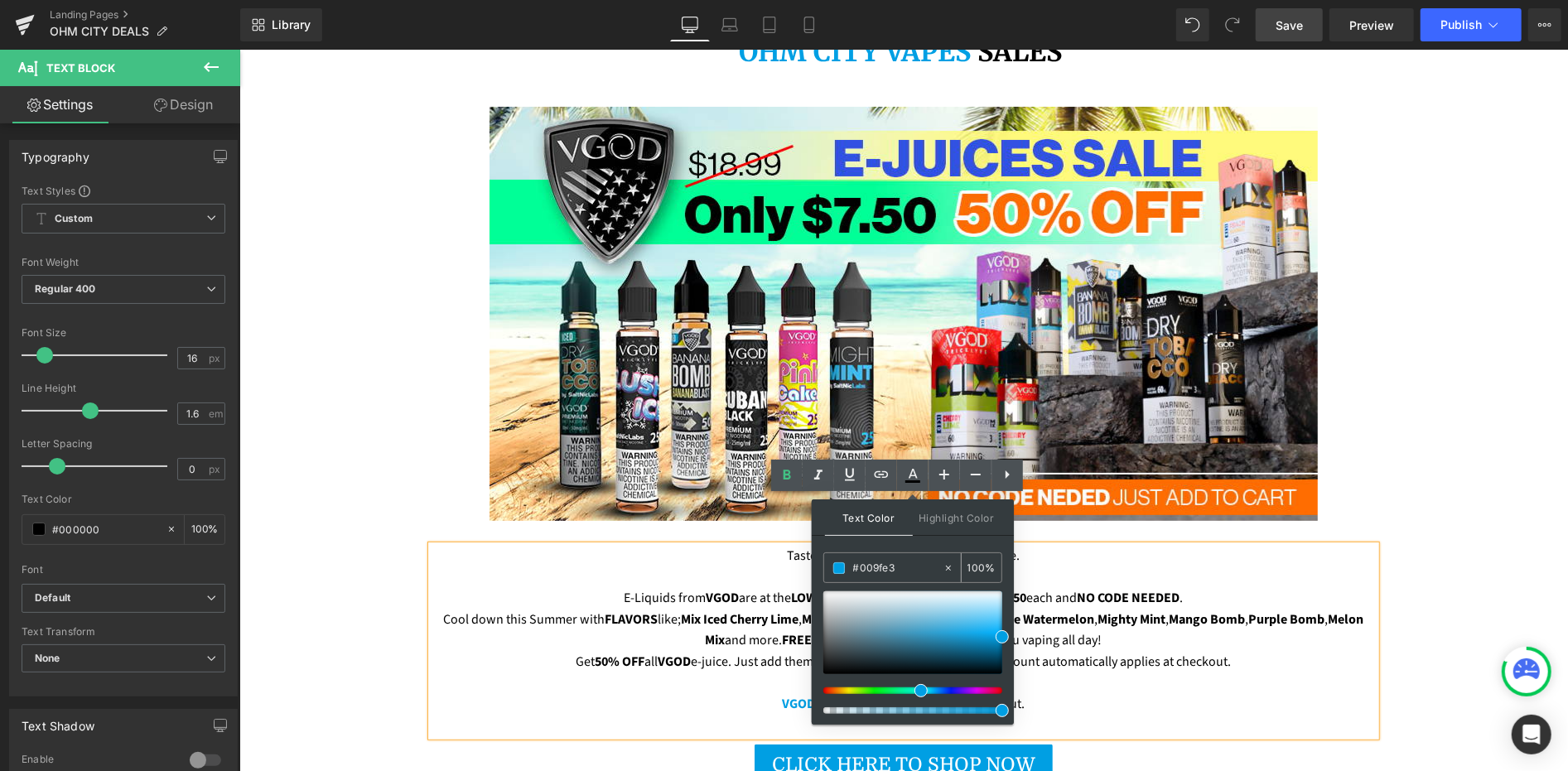
click at [903, 571] on input "#009fe3" at bounding box center [898, 567] width 90 height 18
click at [940, 628] on div at bounding box center [913, 633] width 179 height 83
click at [897, 569] on input "#41aad6" at bounding box center [898, 567] width 90 height 18
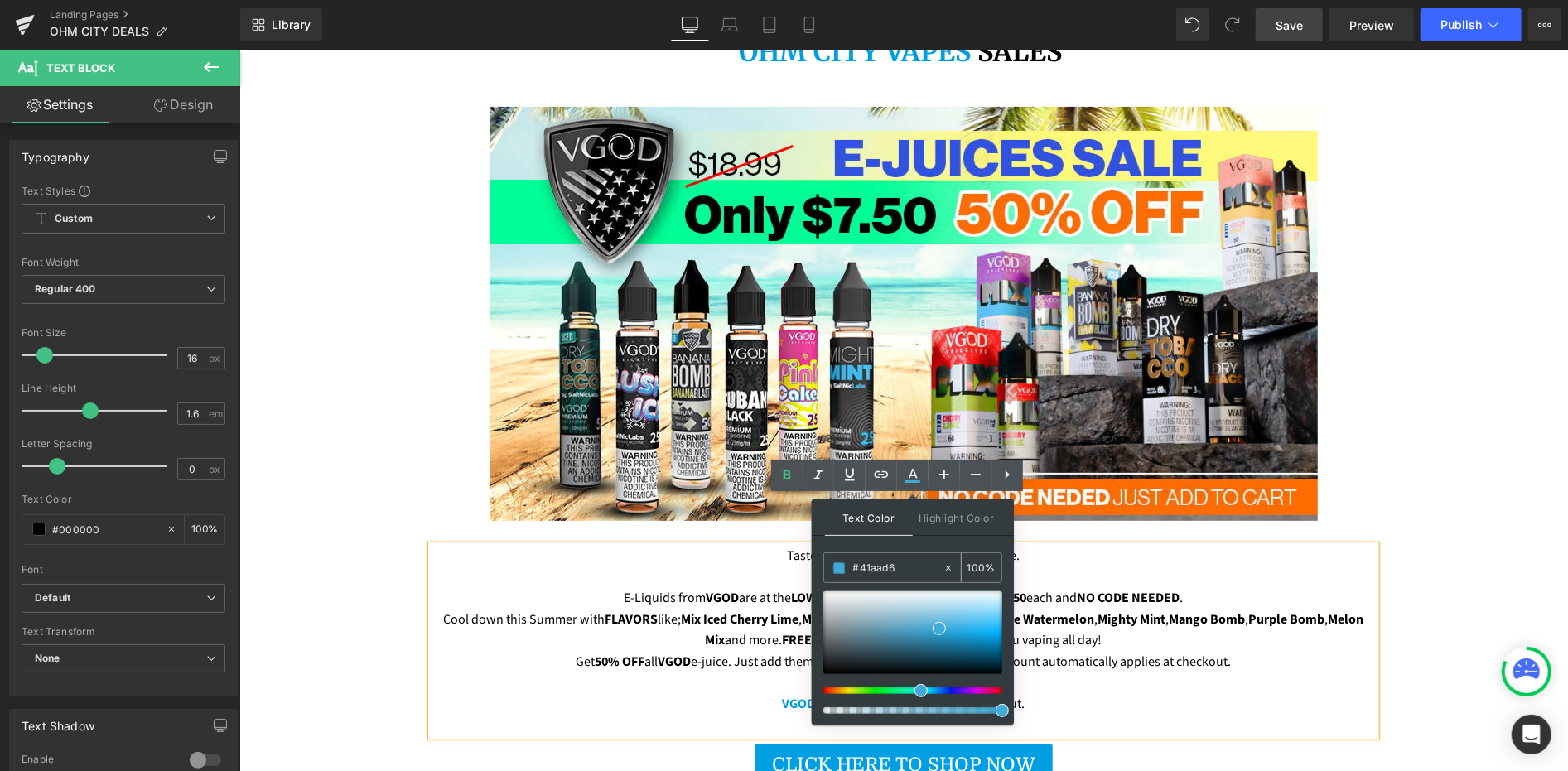
click at [897, 569] on input "#41aad6" at bounding box center [898, 567] width 90 height 18
paste input "009fe3"
click at [1000, 630] on span at bounding box center [1002, 637] width 14 height 14
click at [732, 566] on p at bounding box center [903, 577] width 944 height 21
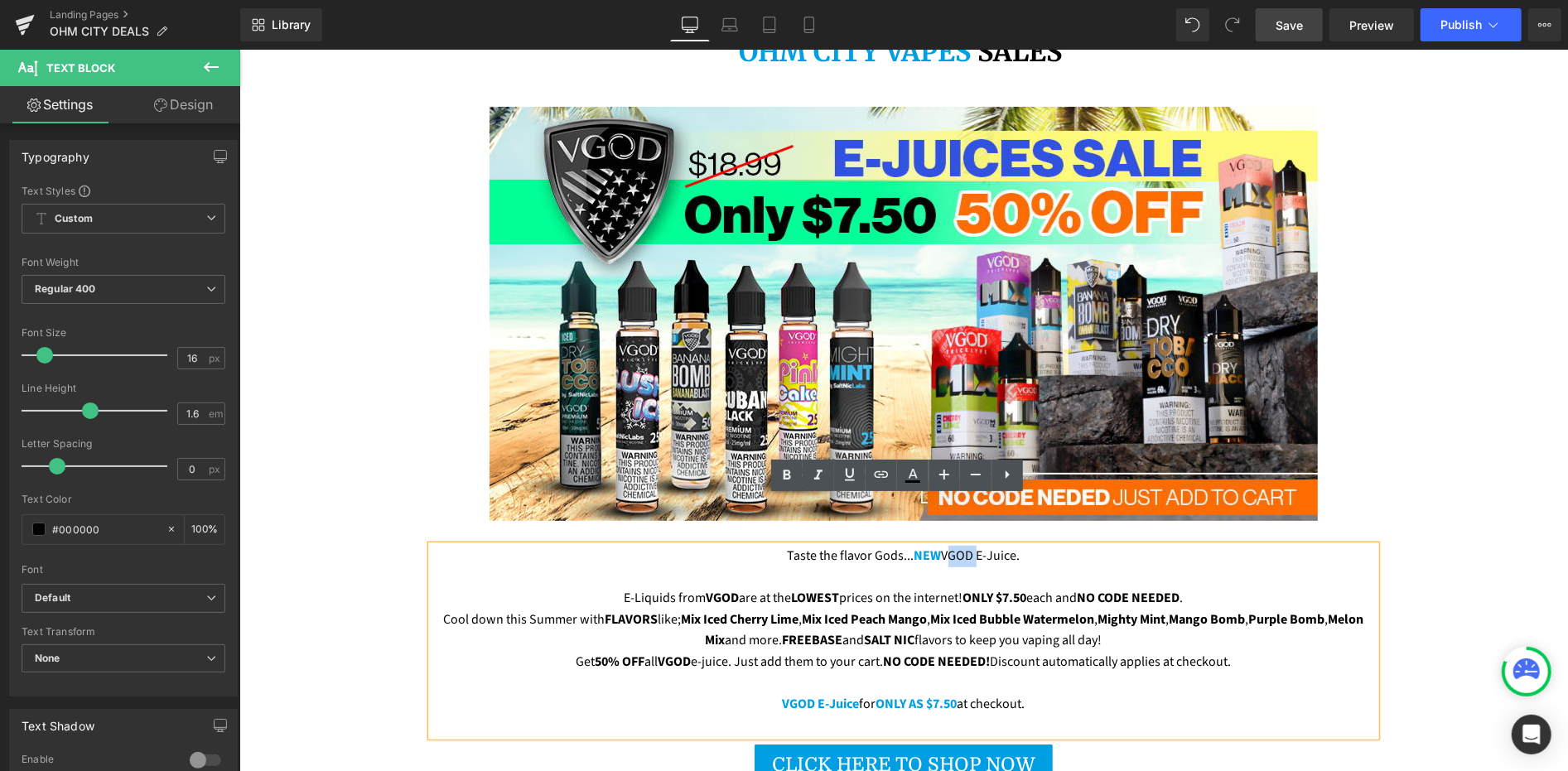
drag, startPoint x: 962, startPoint y: 508, endPoint x: 934, endPoint y: 508, distance: 28.0
click at [934, 545] on p "Taste the flavor Gods... NEW VGOD E-Juice." at bounding box center [903, 556] width 944 height 21
drag, startPoint x: 964, startPoint y: 508, endPoint x: 935, endPoint y: 509, distance: 29.0
click at [943, 546] on span "VGOD" at bounding box center [959, 555] width 33 height 18
click at [917, 483] on icon at bounding box center [913, 475] width 20 height 20
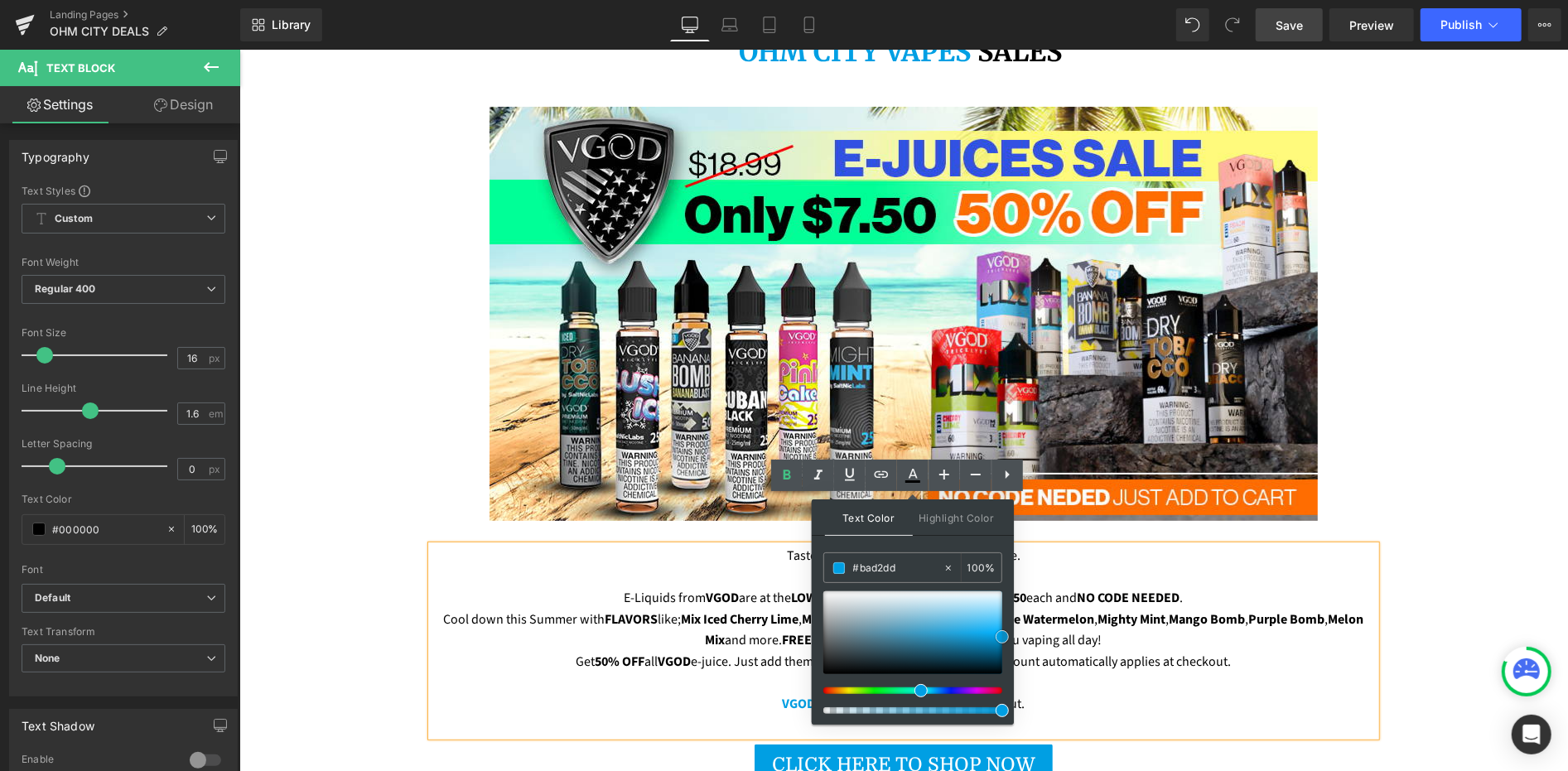
drag, startPoint x: 886, startPoint y: 607, endPoint x: 885, endPoint y: 596, distance: 11.0
click at [886, 607] on div at bounding box center [913, 633] width 179 height 83
click at [880, 573] on input "#bad2dd" at bounding box center [898, 567] width 90 height 18
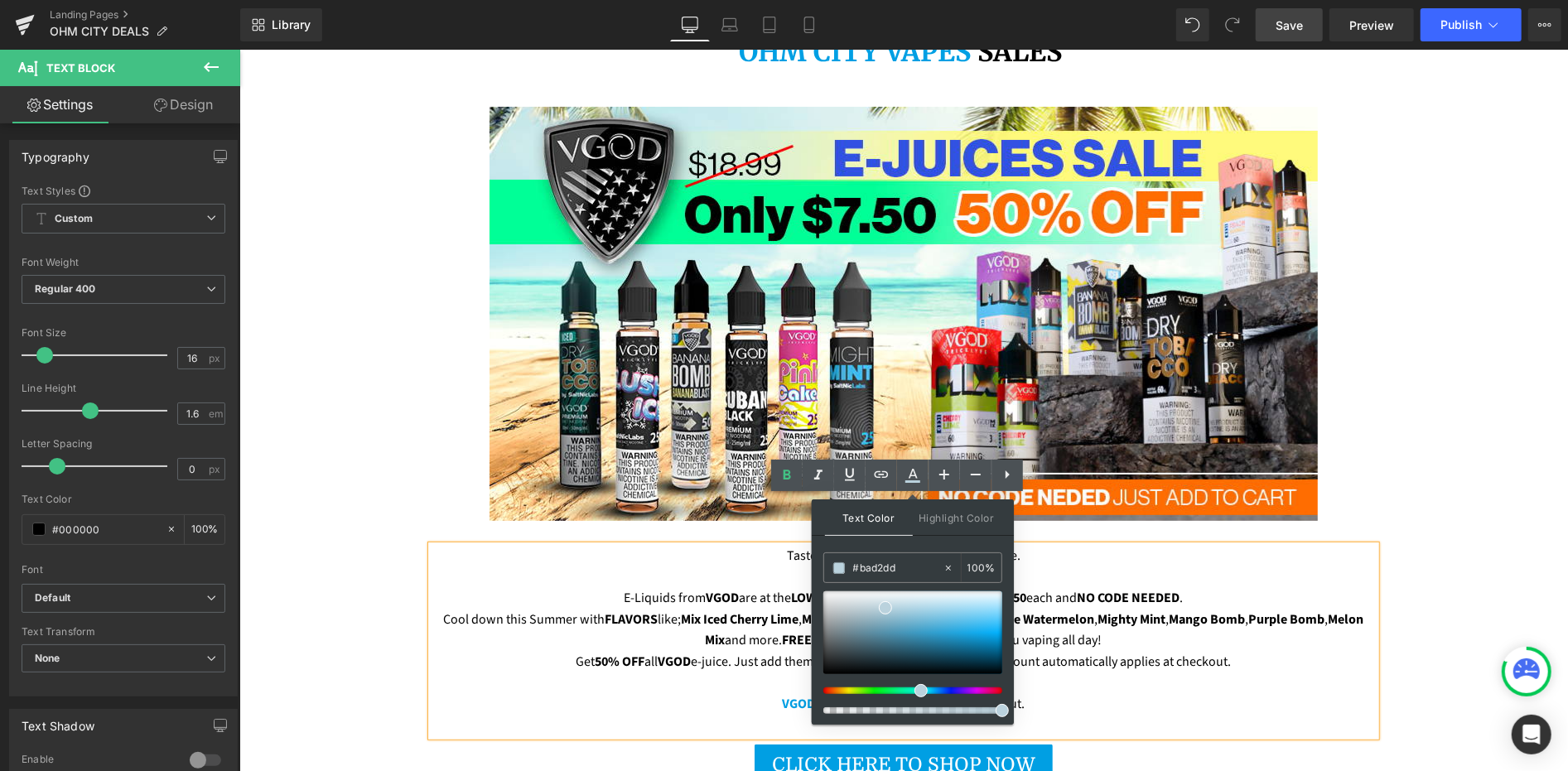
paste input "009fe3"
click at [1002, 637] on span at bounding box center [1002, 637] width 14 height 14
click at [737, 610] on span "Mix Iced Cherry Lime" at bounding box center [740, 618] width 118 height 18
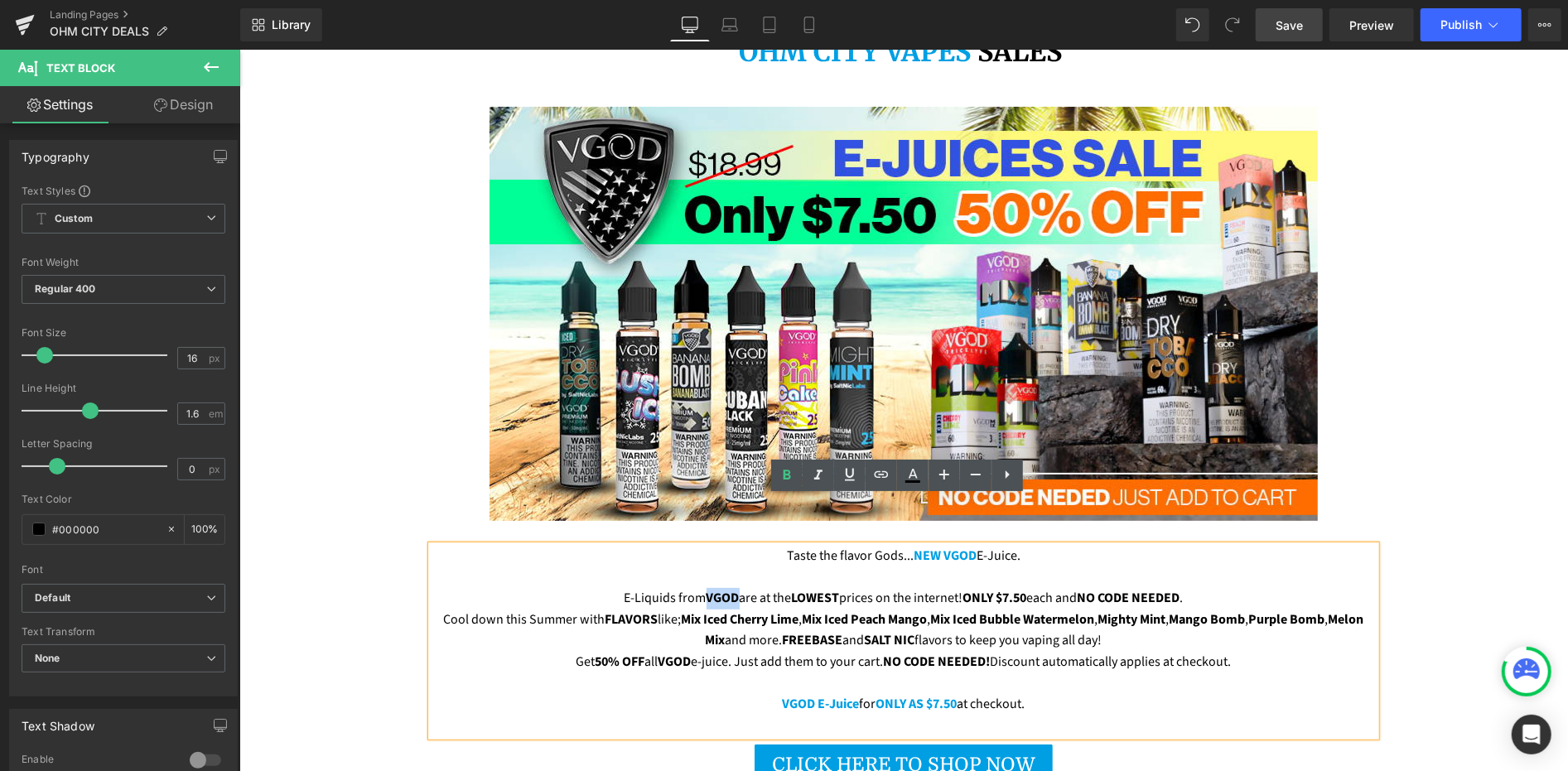
drag, startPoint x: 695, startPoint y: 545, endPoint x: 723, endPoint y: 552, distance: 28.9
click at [723, 587] on span "VGOD" at bounding box center [722, 596] width 33 height 18
drag, startPoint x: 920, startPoint y: 479, endPoint x: 681, endPoint y: 449, distance: 240.9
click at [920, 478] on icon at bounding box center [913, 475] width 20 height 20
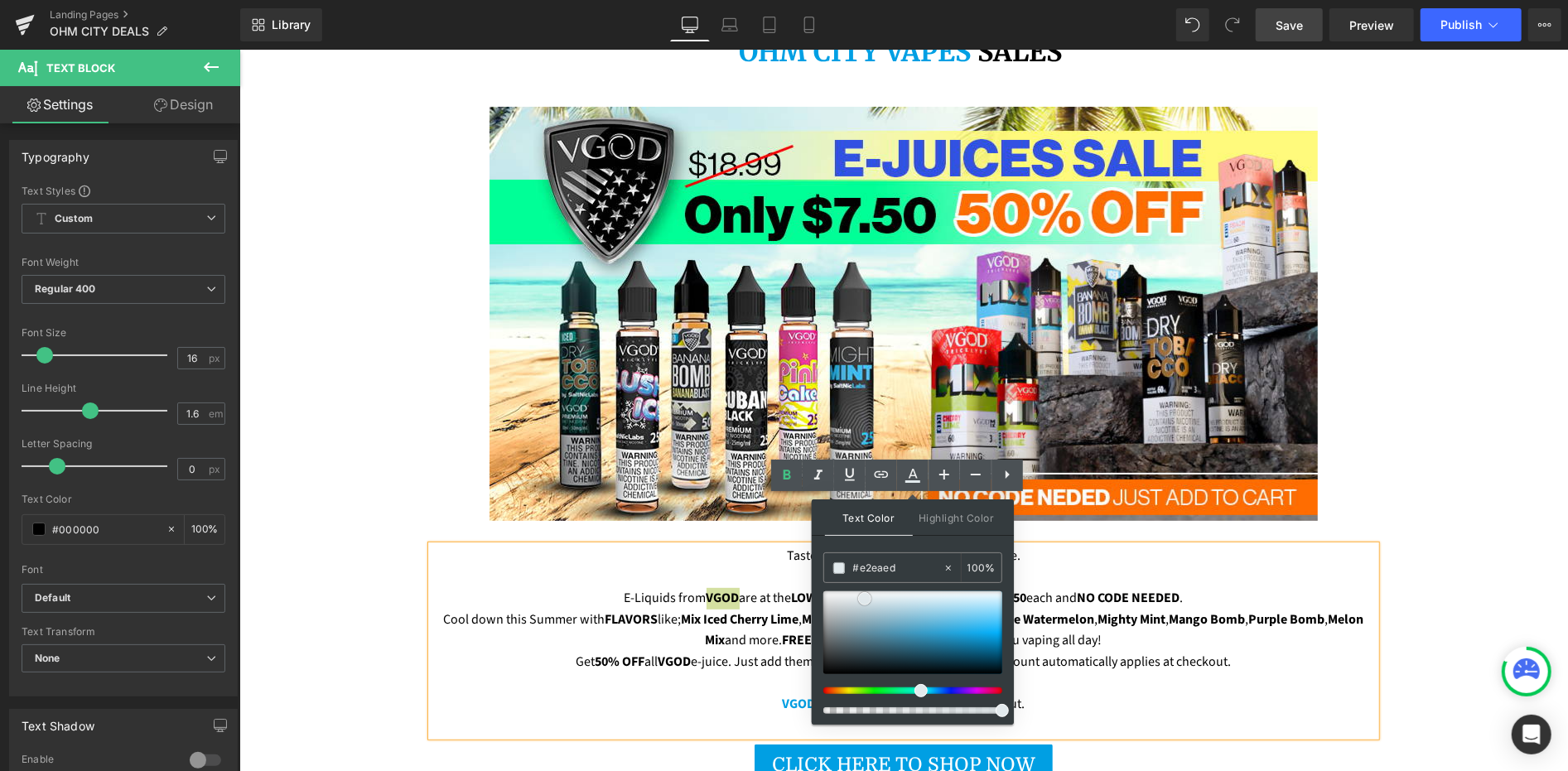
click at [865, 598] on div at bounding box center [913, 633] width 179 height 83
click at [864, 573] on input "#e2eaed" at bounding box center [898, 567] width 90 height 18
paste input "009fe3"
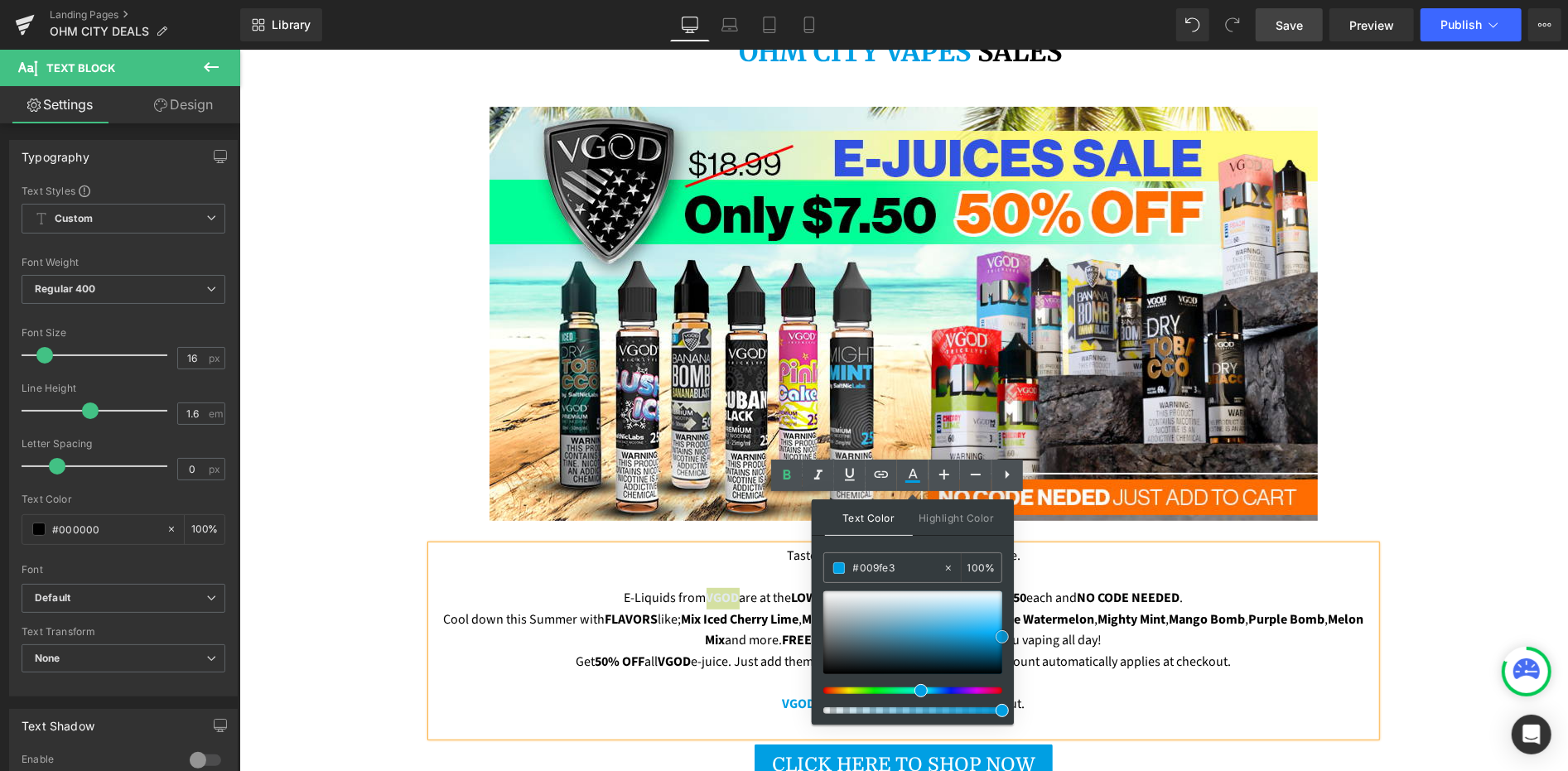
click at [1004, 635] on span at bounding box center [1002, 637] width 14 height 14
click at [726, 610] on span "Melon Mix" at bounding box center [1033, 629] width 658 height 40
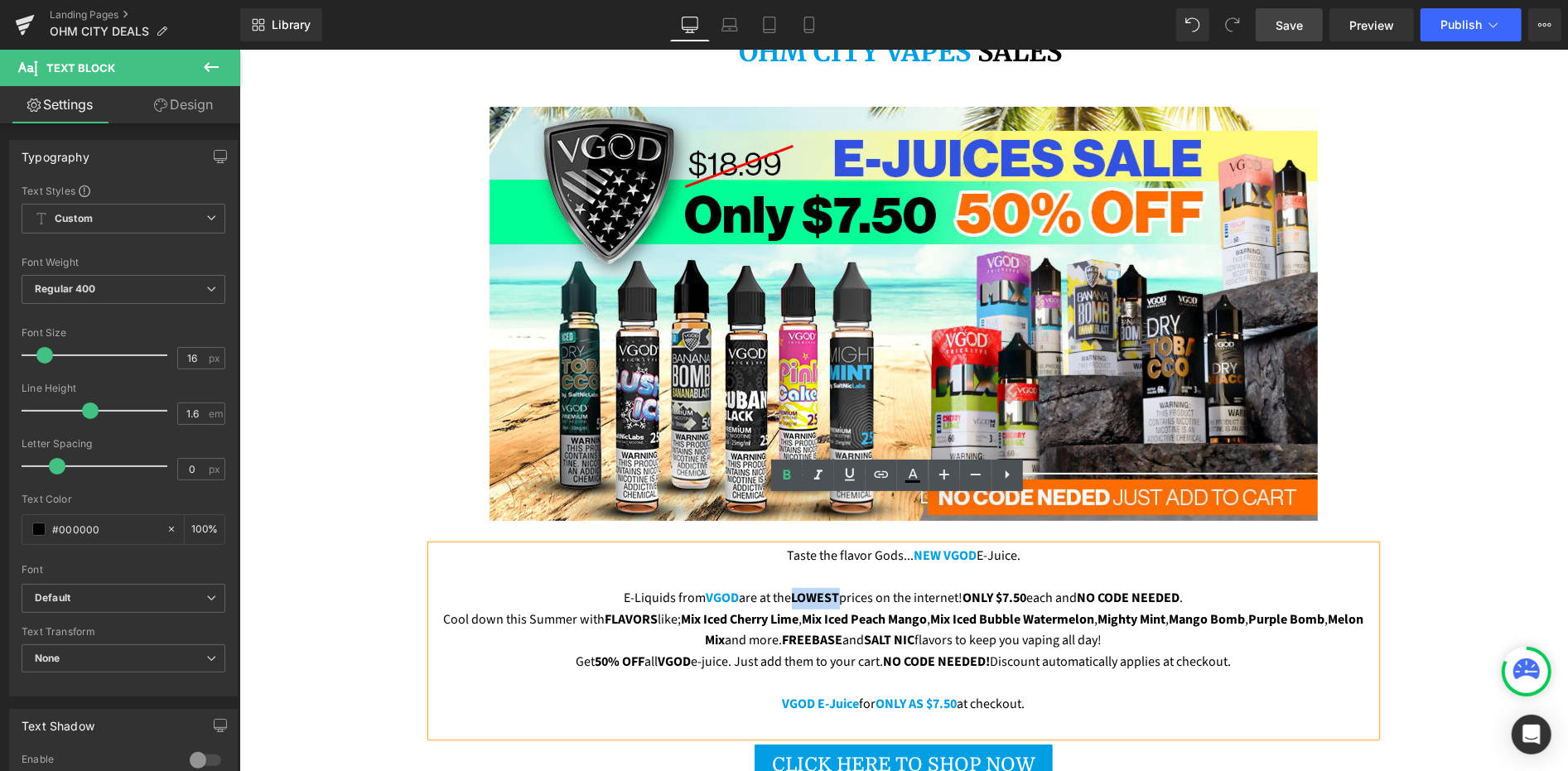
drag, startPoint x: 784, startPoint y: 547, endPoint x: 828, endPoint y: 552, distance: 44.3
click at [828, 587] on span "LOWEST" at bounding box center [815, 596] width 48 height 18
click at [915, 483] on icon at bounding box center [913, 475] width 20 height 20
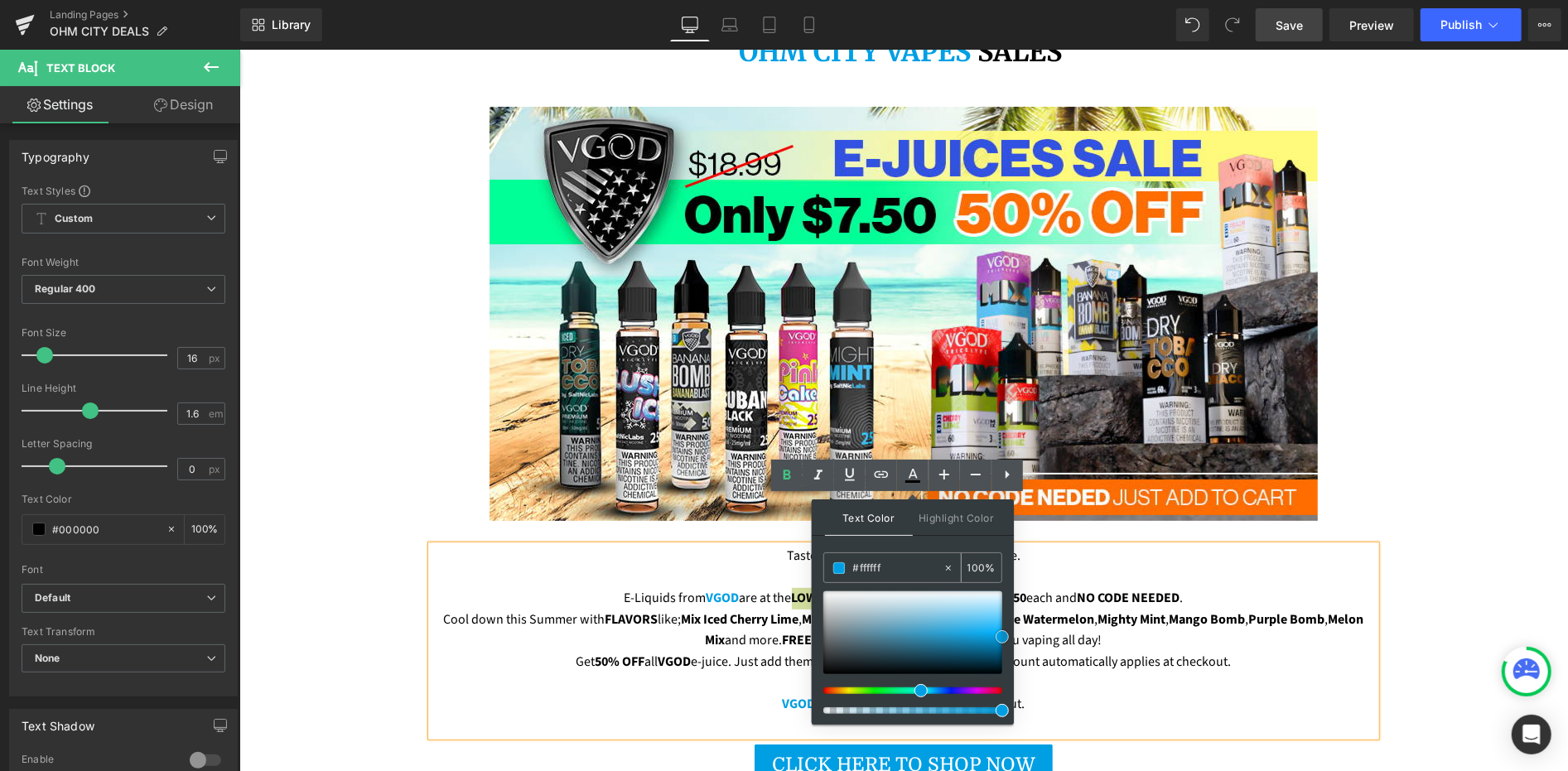
drag, startPoint x: 893, startPoint y: 589, endPoint x: 887, endPoint y: 574, distance: 16.2
click at [893, 591] on div at bounding box center [913, 633] width 179 height 83
click at [883, 562] on input "#ffffff" at bounding box center [898, 567] width 90 height 18
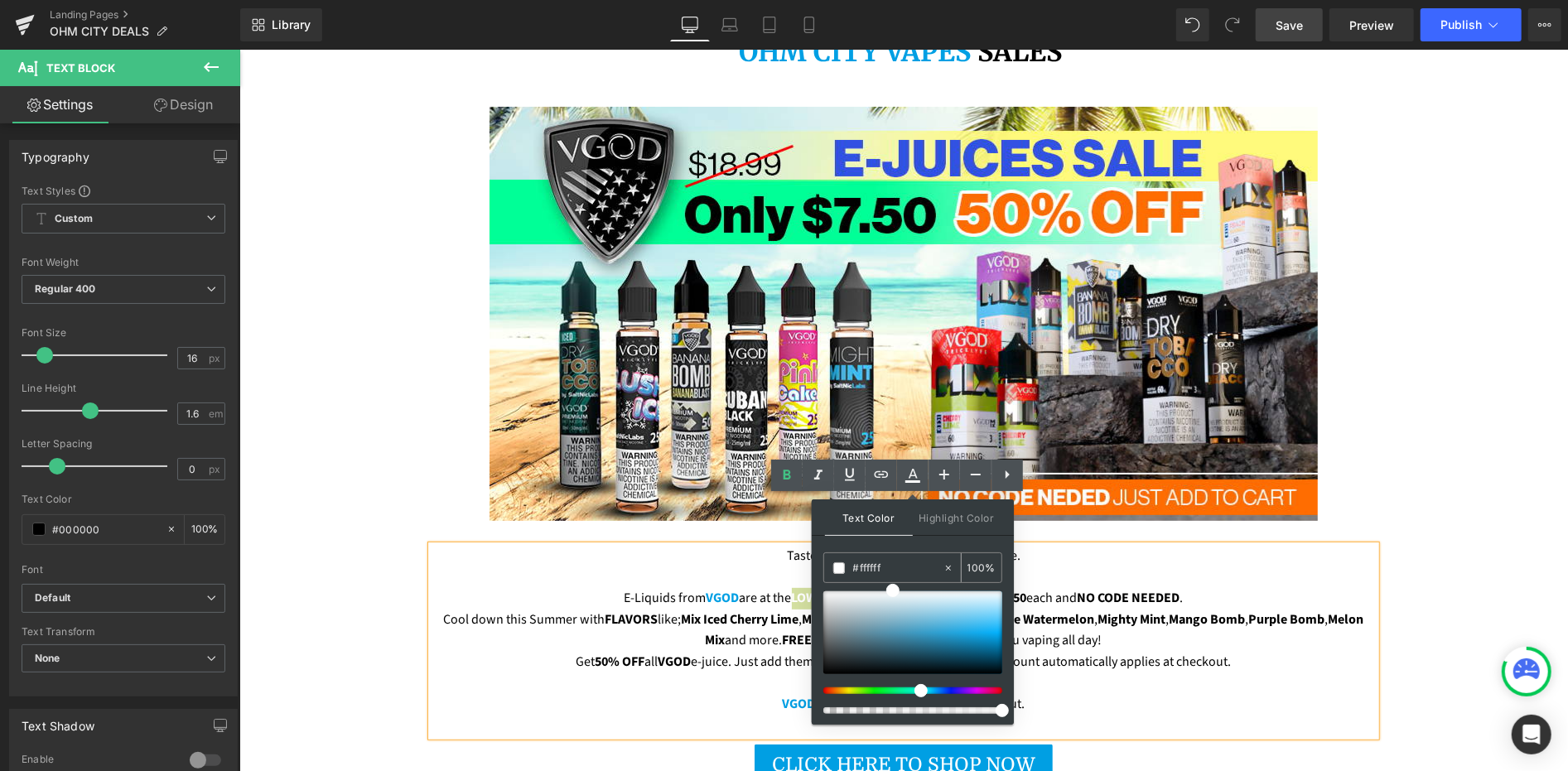
paste input "009fe3"
click at [1002, 638] on span at bounding box center [1002, 637] width 14 height 14
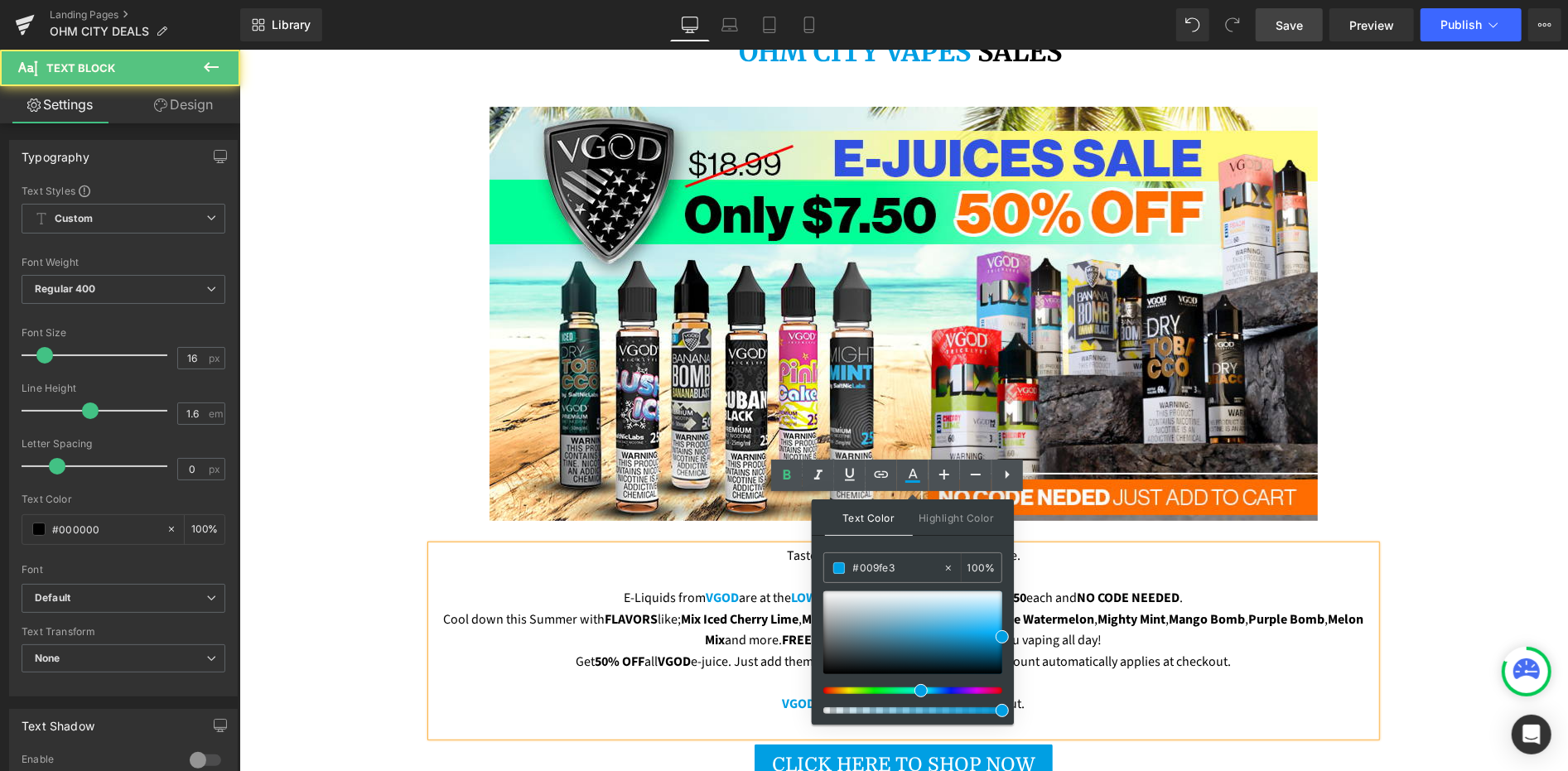
click at [743, 610] on span "Mix Iced Cherry Lime" at bounding box center [740, 618] width 118 height 18
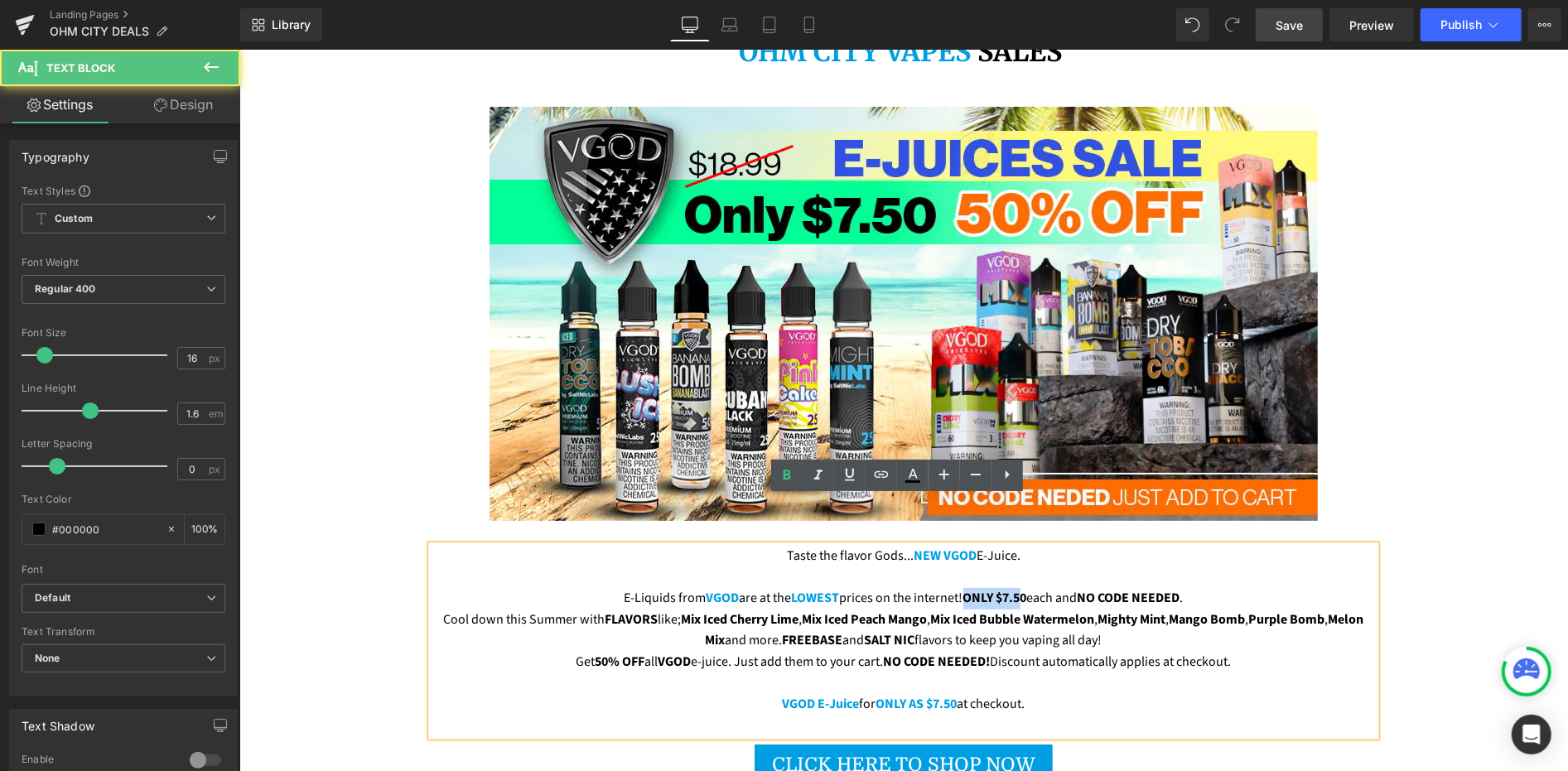
drag, startPoint x: 960, startPoint y: 549, endPoint x: 1018, endPoint y: 552, distance: 58.1
click at [1018, 587] on span "ONLY $7.50" at bounding box center [995, 596] width 64 height 18
drag, startPoint x: 1018, startPoint y: 552, endPoint x: 960, endPoint y: 549, distance: 58.1
click at [963, 587] on span "ONLY $7.50" at bounding box center [995, 596] width 64 height 18
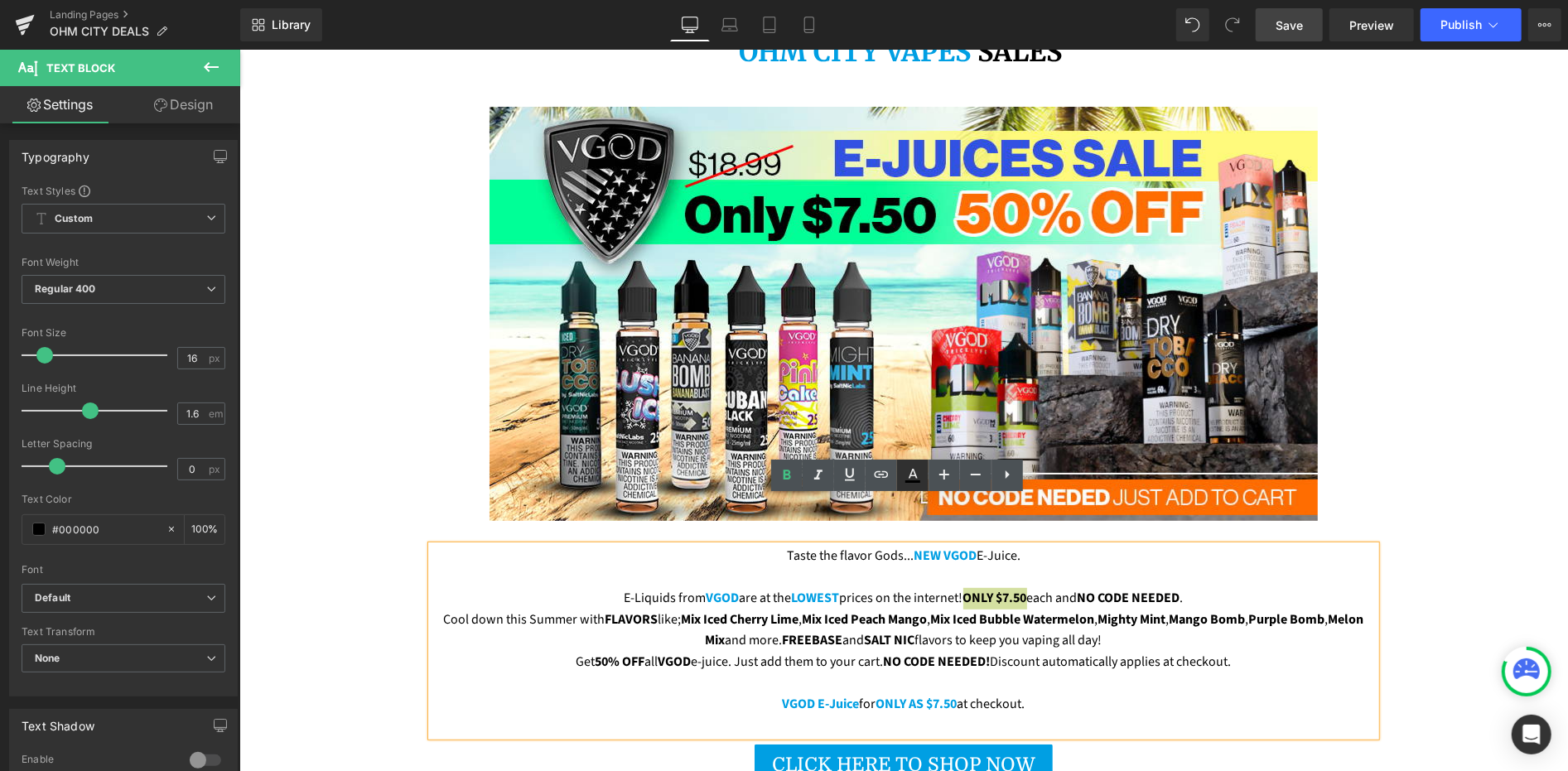
click at [916, 477] on icon at bounding box center [913, 473] width 9 height 10
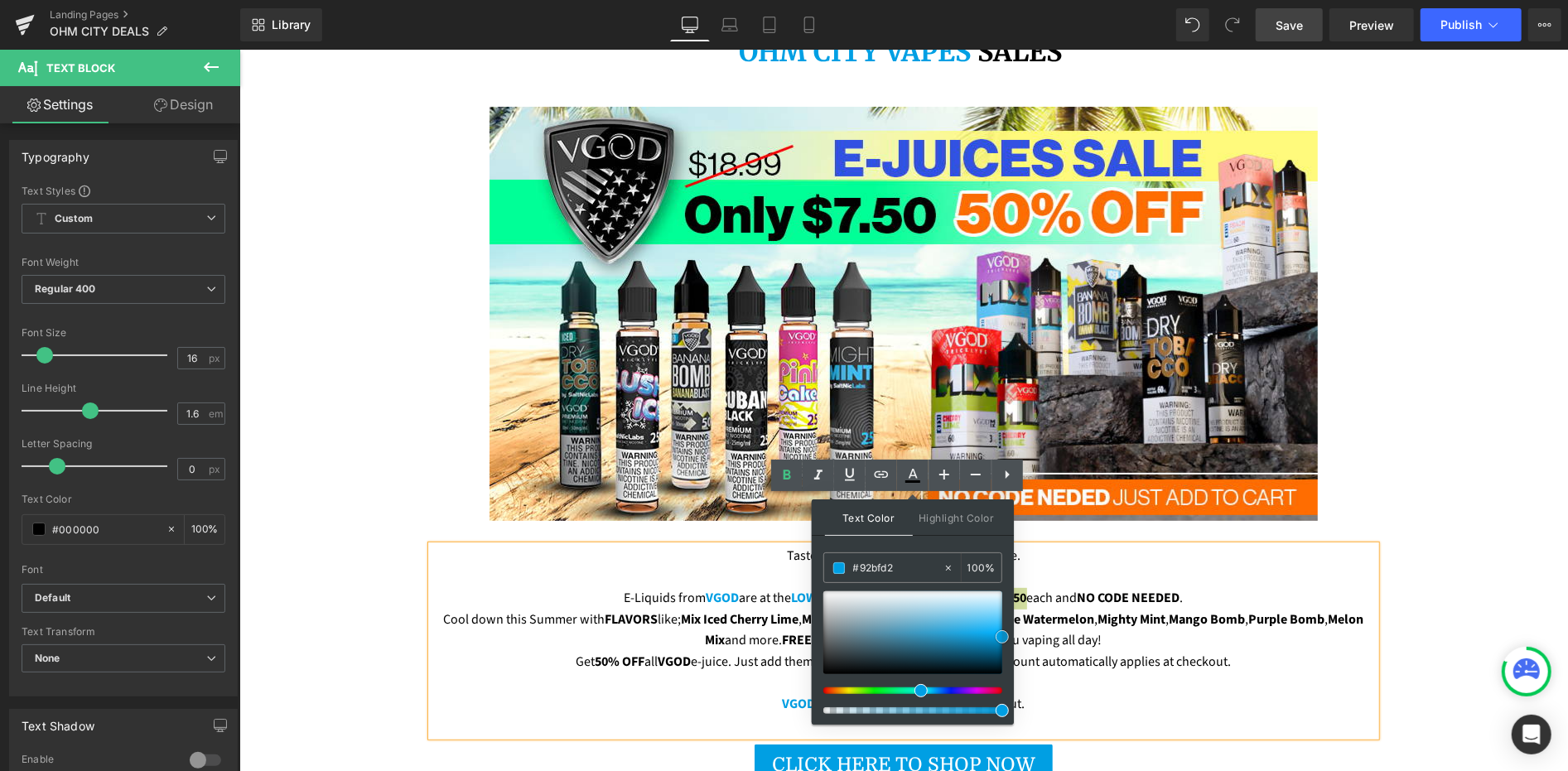
click at [898, 615] on div at bounding box center [913, 633] width 179 height 83
click at [896, 574] on input "#92bfd2" at bounding box center [898, 567] width 90 height 18
paste input "009fe3"
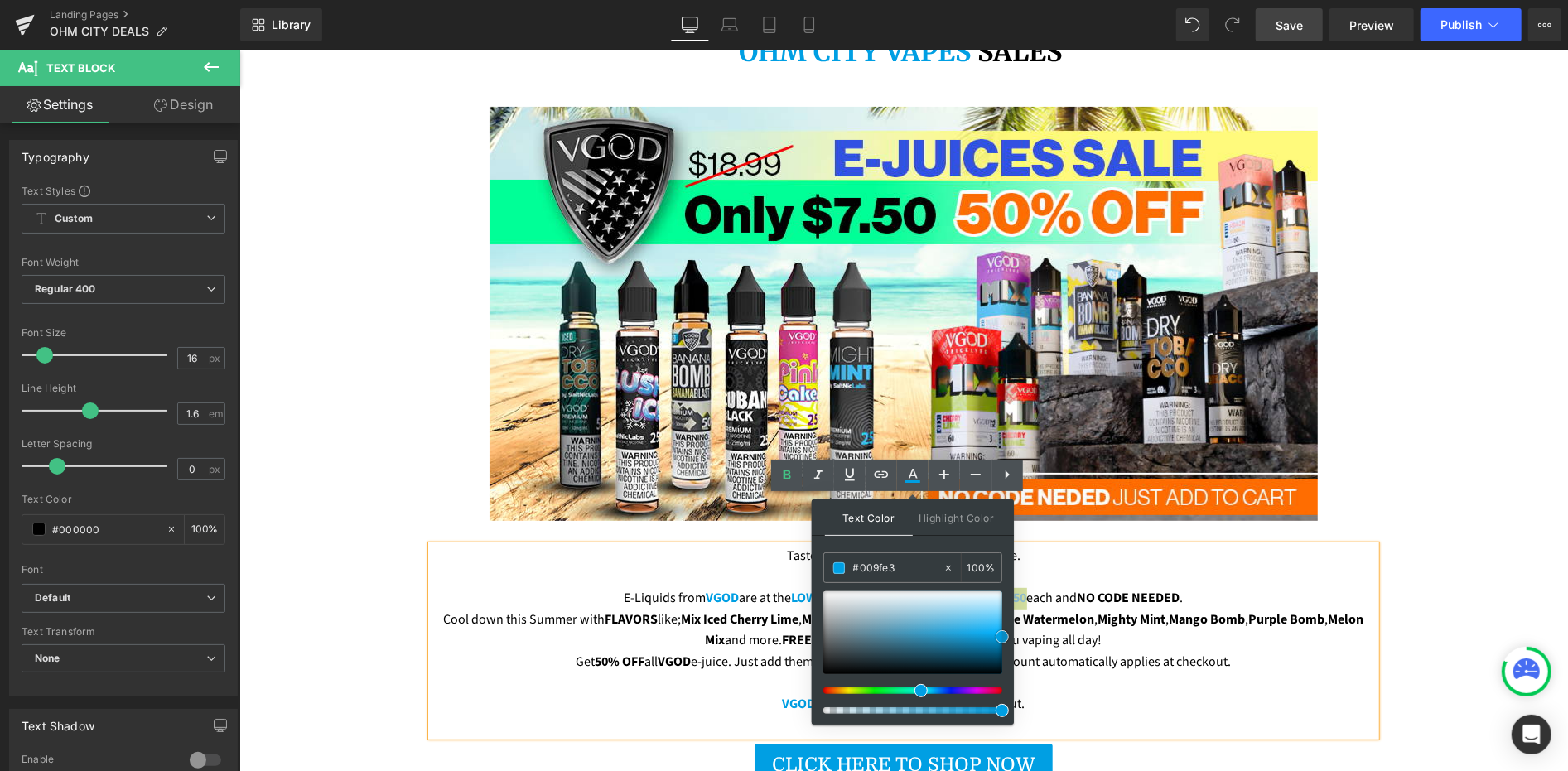
click at [999, 633] on span at bounding box center [1002, 637] width 14 height 14
click at [1051, 610] on span "Mix Iced Bubble Watermelon" at bounding box center [1012, 618] width 164 height 18
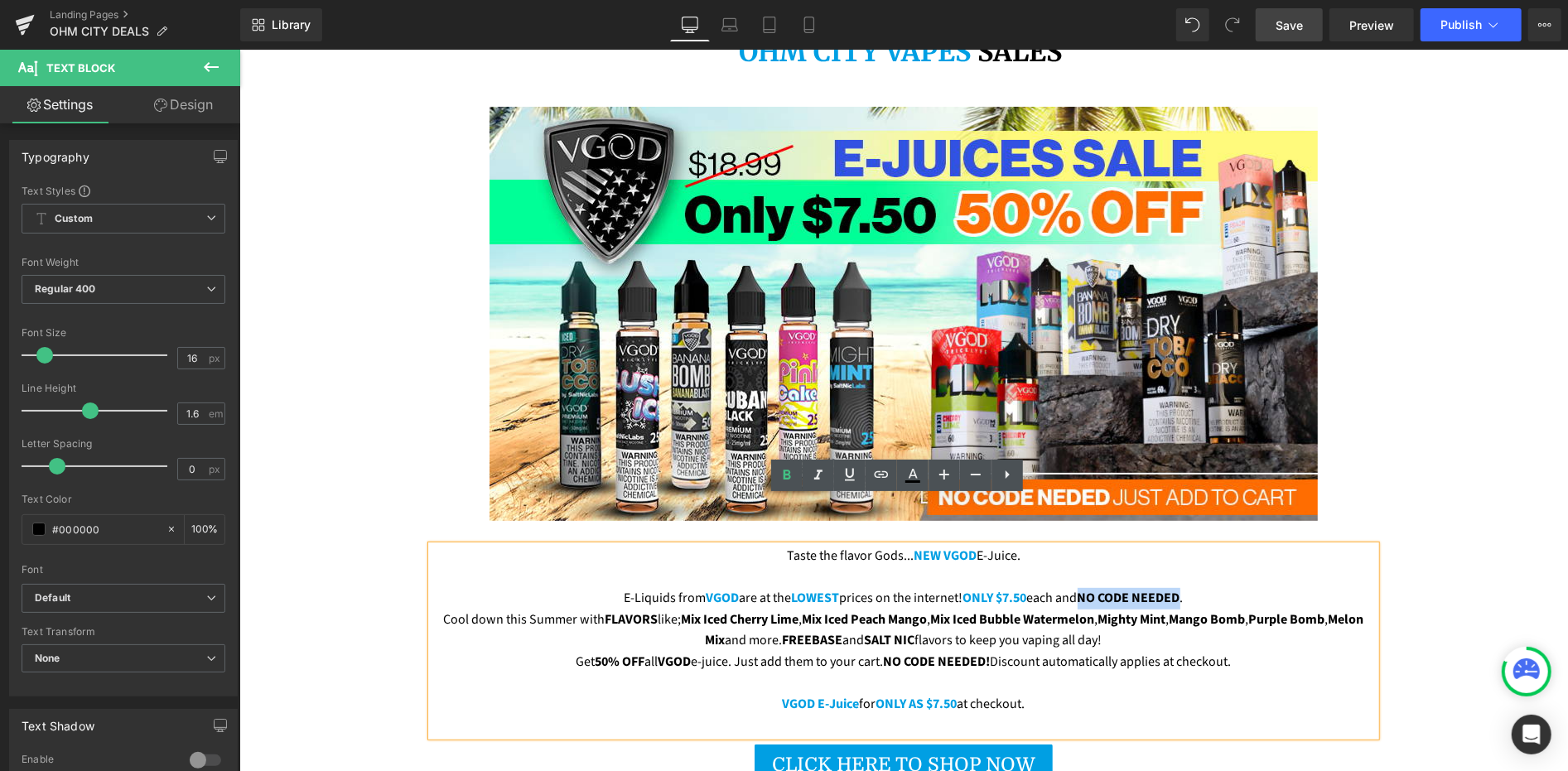
drag, startPoint x: 1077, startPoint y: 552, endPoint x: 1179, endPoint y: 552, distance: 102.0
click at [1179, 587] on p "E-Liquids from VGOD are at the LOWEST prices on the internet! ONLY $7.50 each a…" at bounding box center [903, 598] width 944 height 21
click at [909, 482] on icon at bounding box center [913, 481] width 15 height 3
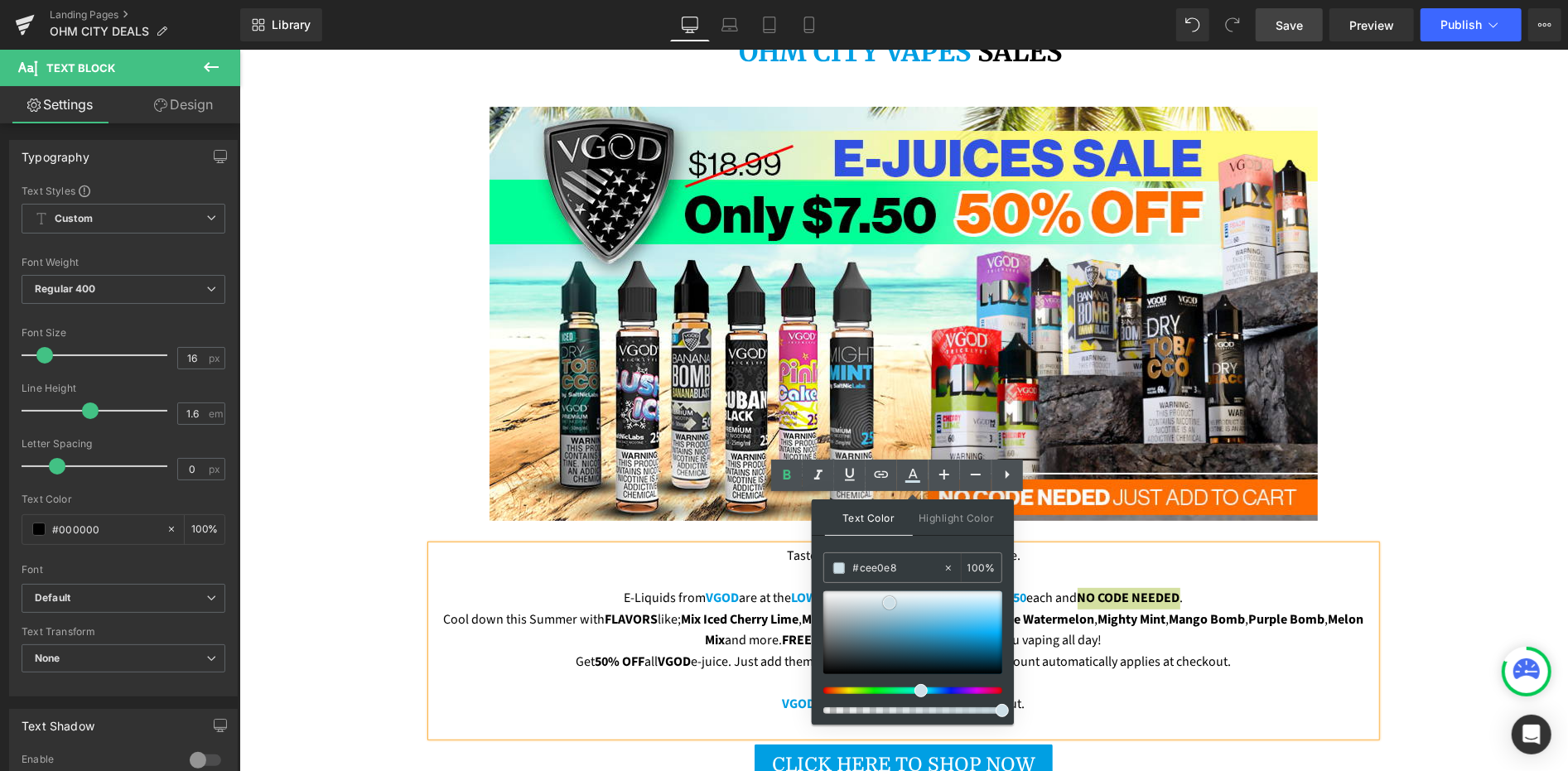
click at [889, 602] on div at bounding box center [913, 633] width 179 height 83
click at [877, 566] on input "#cee0e8" at bounding box center [898, 567] width 90 height 18
paste input "009fe3"
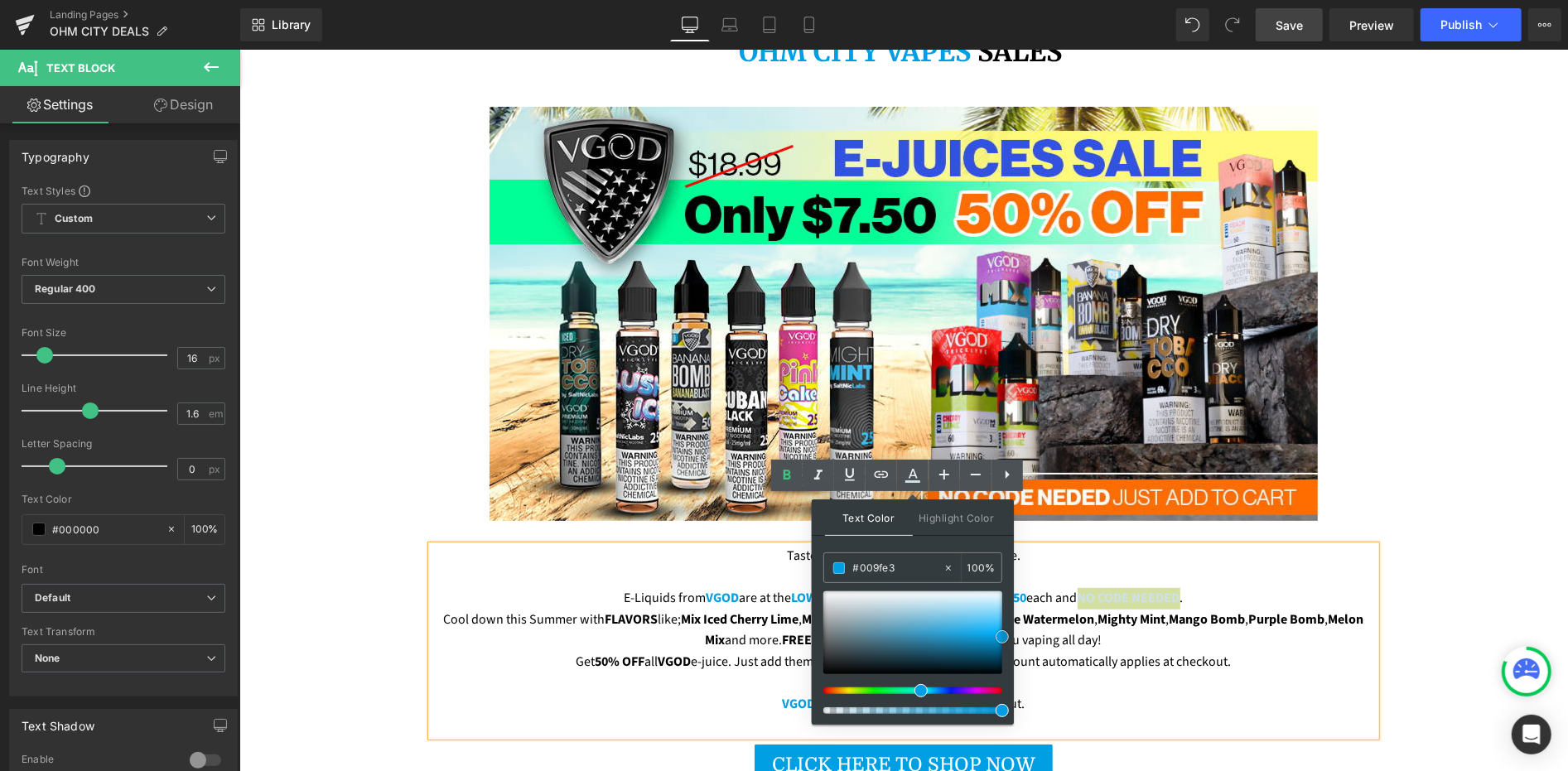
click at [1001, 635] on span at bounding box center [1002, 637] width 14 height 14
click at [825, 481] on icon at bounding box center [818, 475] width 20 height 20
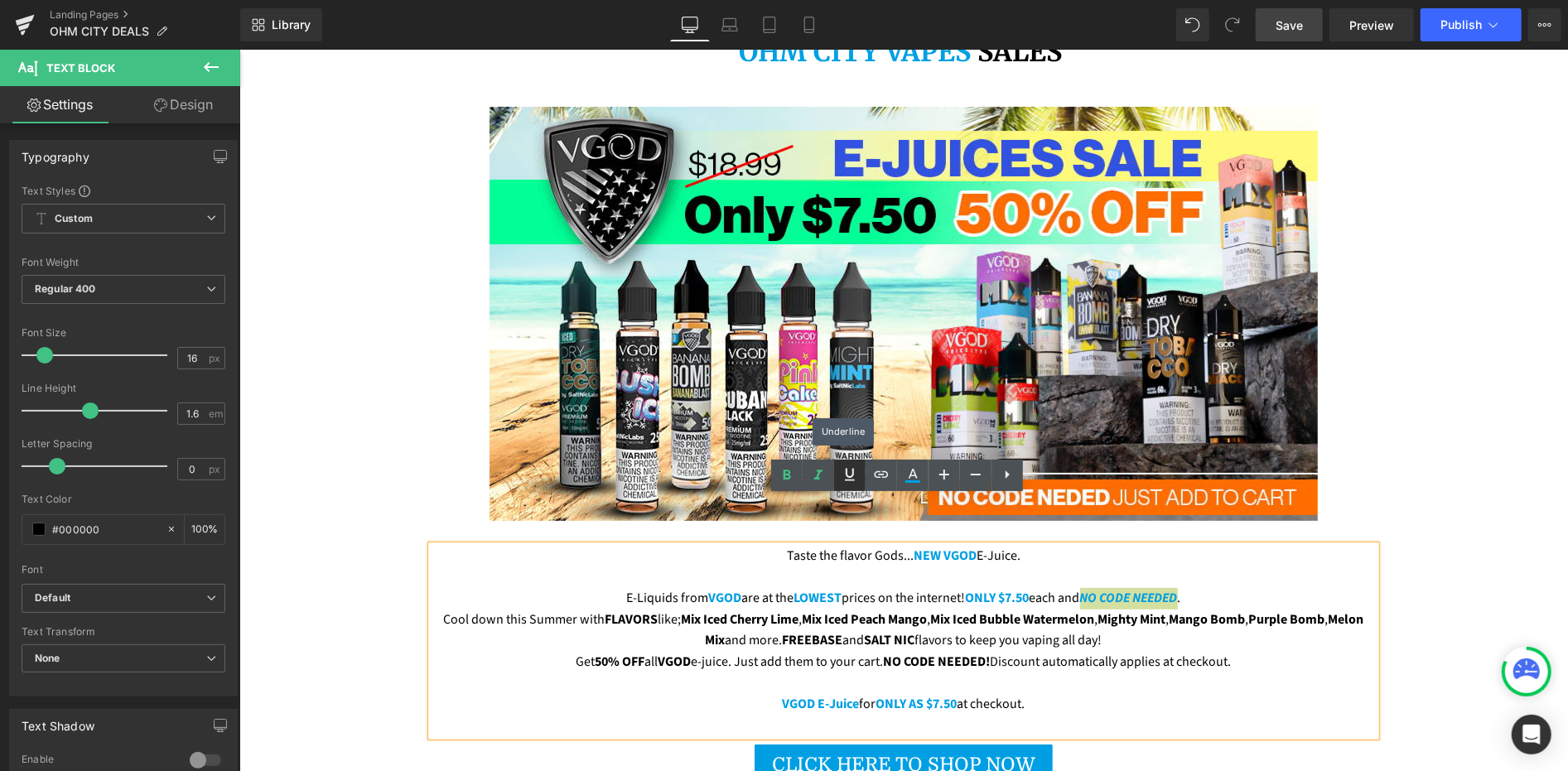
drag, startPoint x: 857, startPoint y: 483, endPoint x: 637, endPoint y: 454, distance: 221.9
click at [857, 483] on icon at bounding box center [850, 474] width 20 height 20
click at [955, 587] on p "E-Liquids from VGOD are at the LOWEST prices on the internet! ONLY $7.50 each a…" at bounding box center [903, 598] width 944 height 21
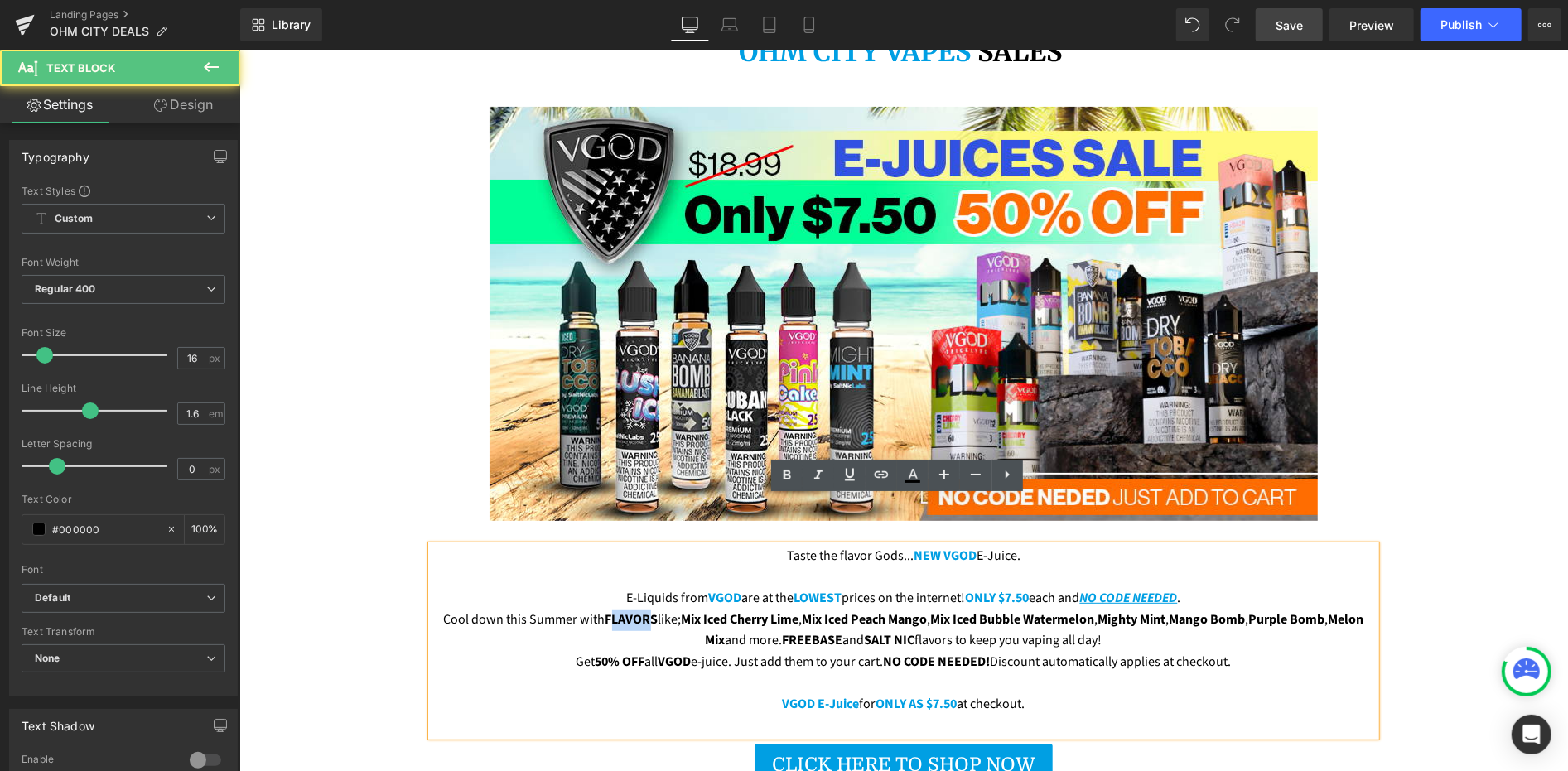
drag, startPoint x: 605, startPoint y: 568, endPoint x: 645, endPoint y: 571, distance: 40.1
click at [645, 610] on span "FLAVORS" at bounding box center [631, 618] width 53 height 18
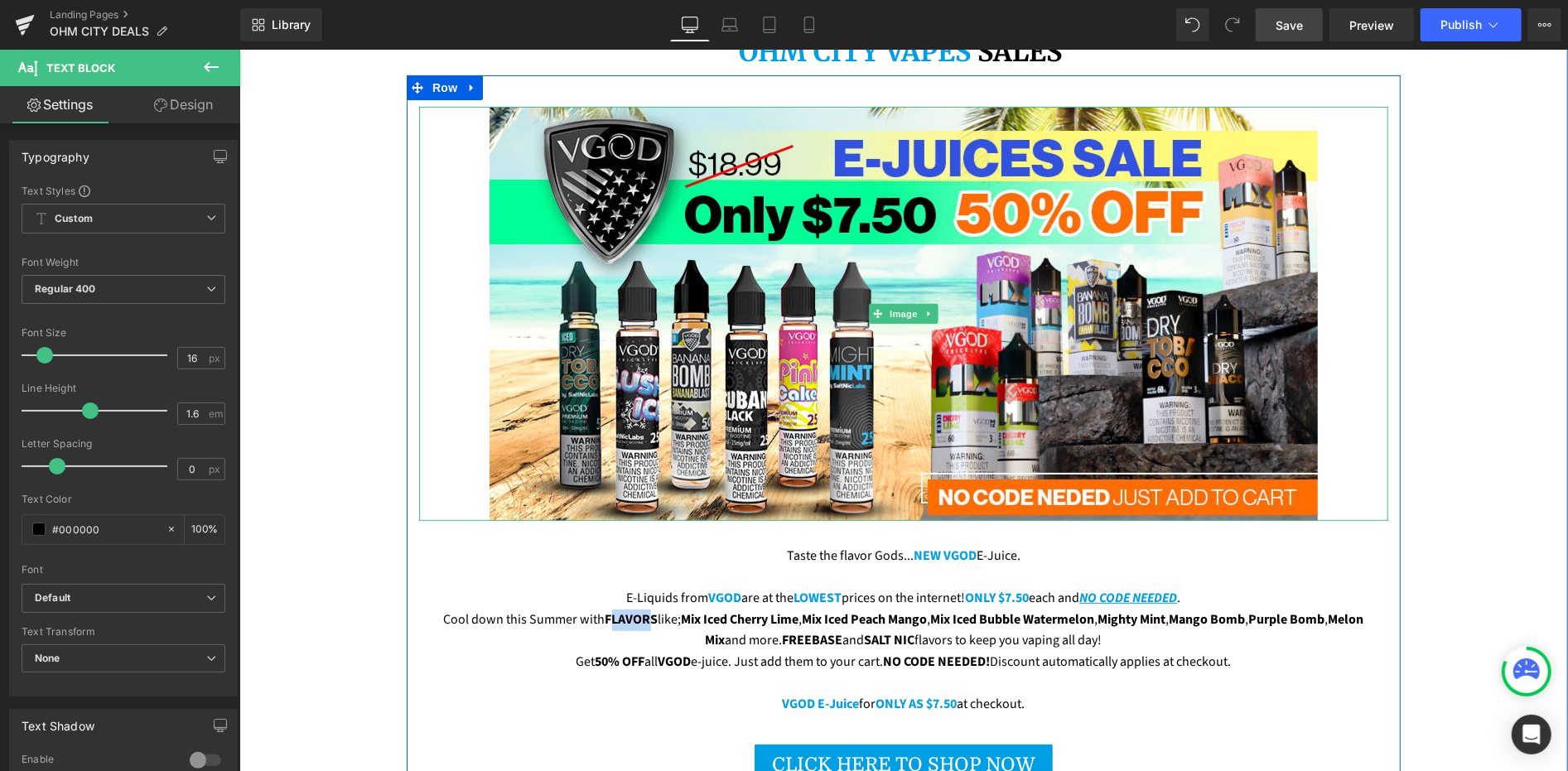
drag, startPoint x: 824, startPoint y: 456, endPoint x: 712, endPoint y: 504, distance: 121.9
click at [824, 457] on img at bounding box center [903, 313] width 828 height 414
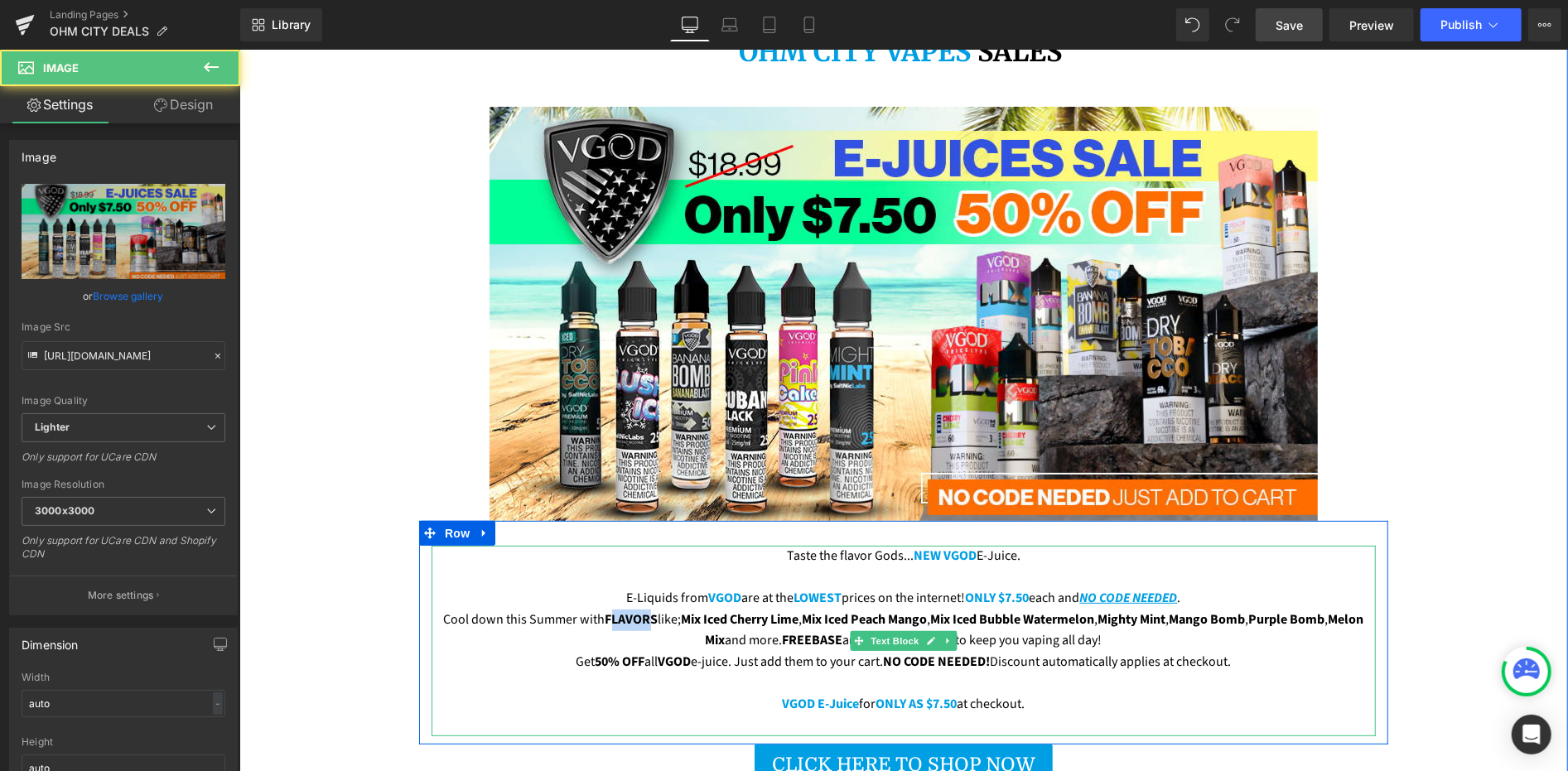
click at [652, 587] on p "E-Liquids from VGOD are at the LOWEST prices on the internet! ONLY $7.50 each a…" at bounding box center [903, 598] width 944 height 21
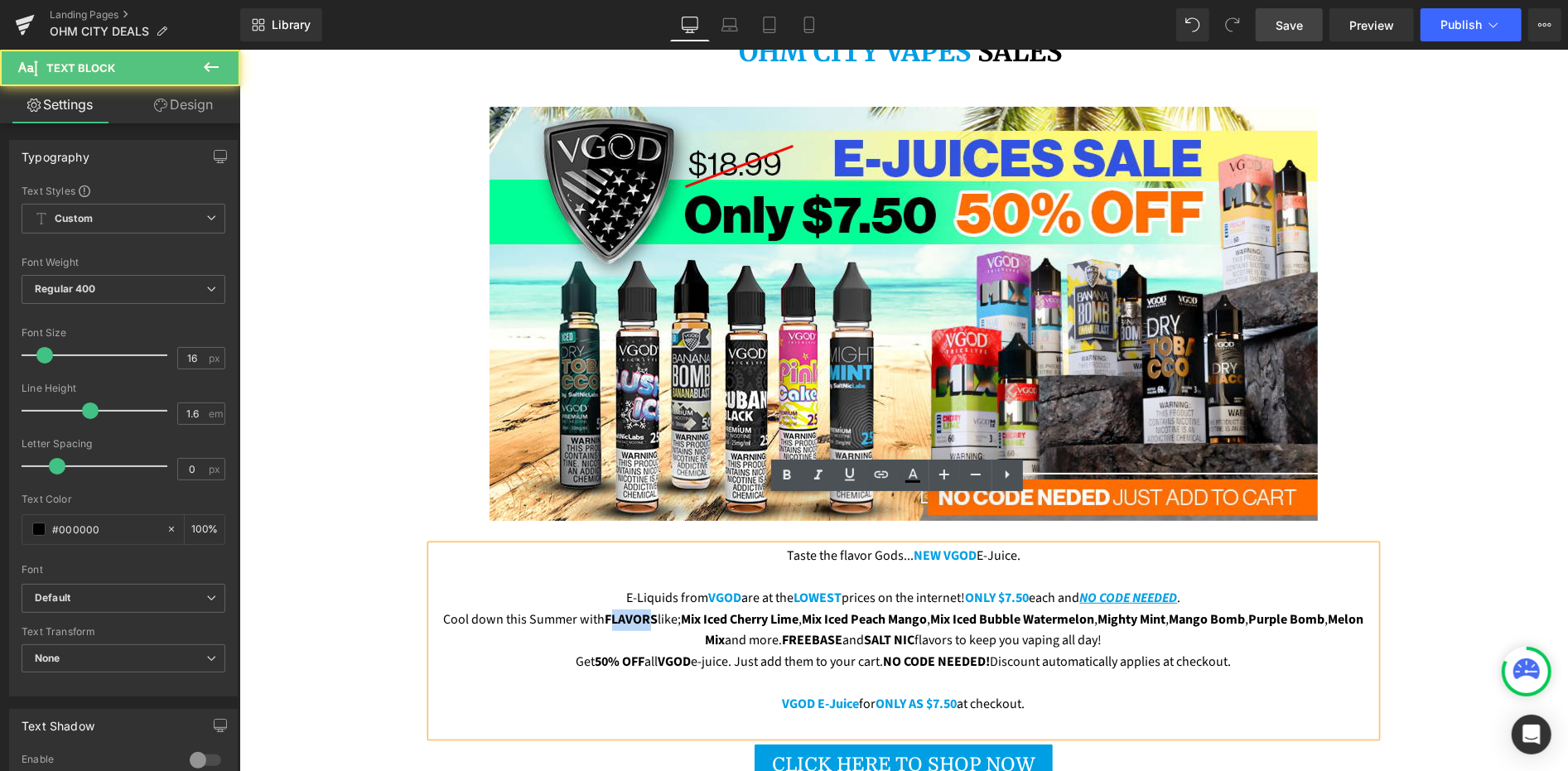
drag, startPoint x: 605, startPoint y: 567, endPoint x: 654, endPoint y: 568, distance: 49.0
click at [654, 610] on span "FLAVORS" at bounding box center [631, 618] width 53 height 18
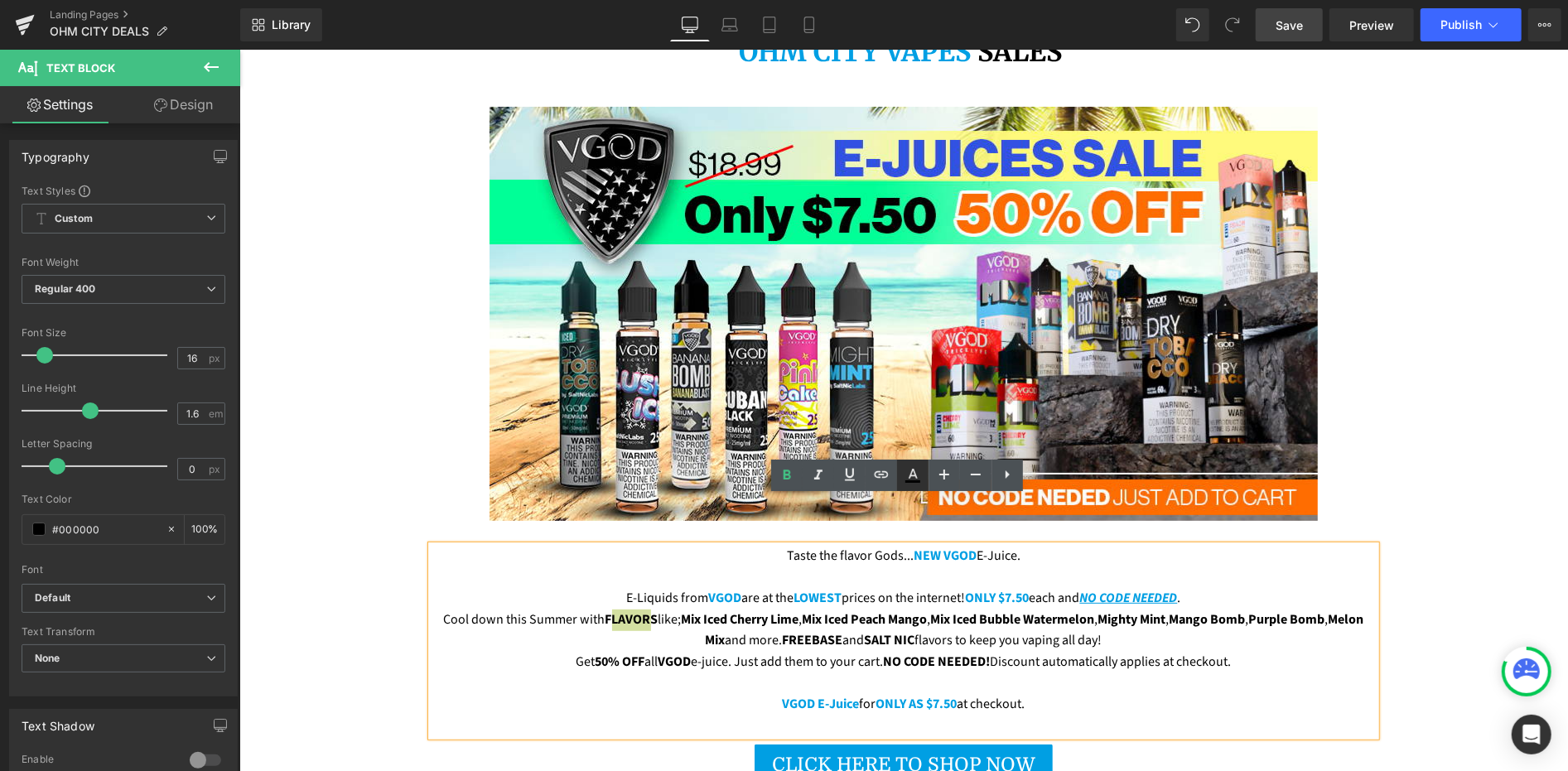
click at [916, 480] on icon at bounding box center [913, 481] width 15 height 3
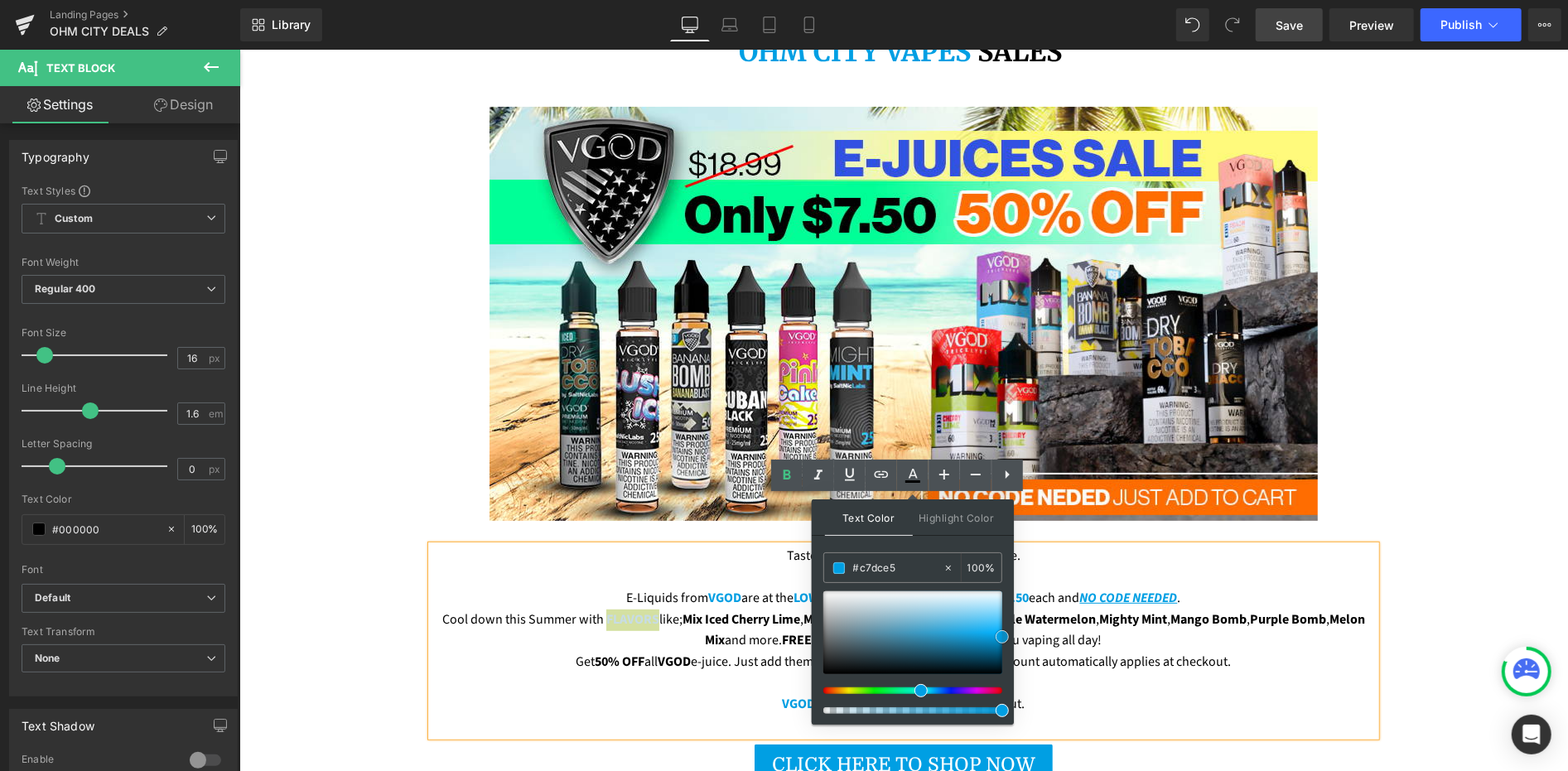
click at [889, 604] on div at bounding box center [913, 633] width 179 height 83
click at [877, 567] on input "#c7dce5" at bounding box center [898, 567] width 90 height 18
click at [876, 567] on input "#c7dce5" at bounding box center [898, 567] width 90 height 18
paste input "009fe3"
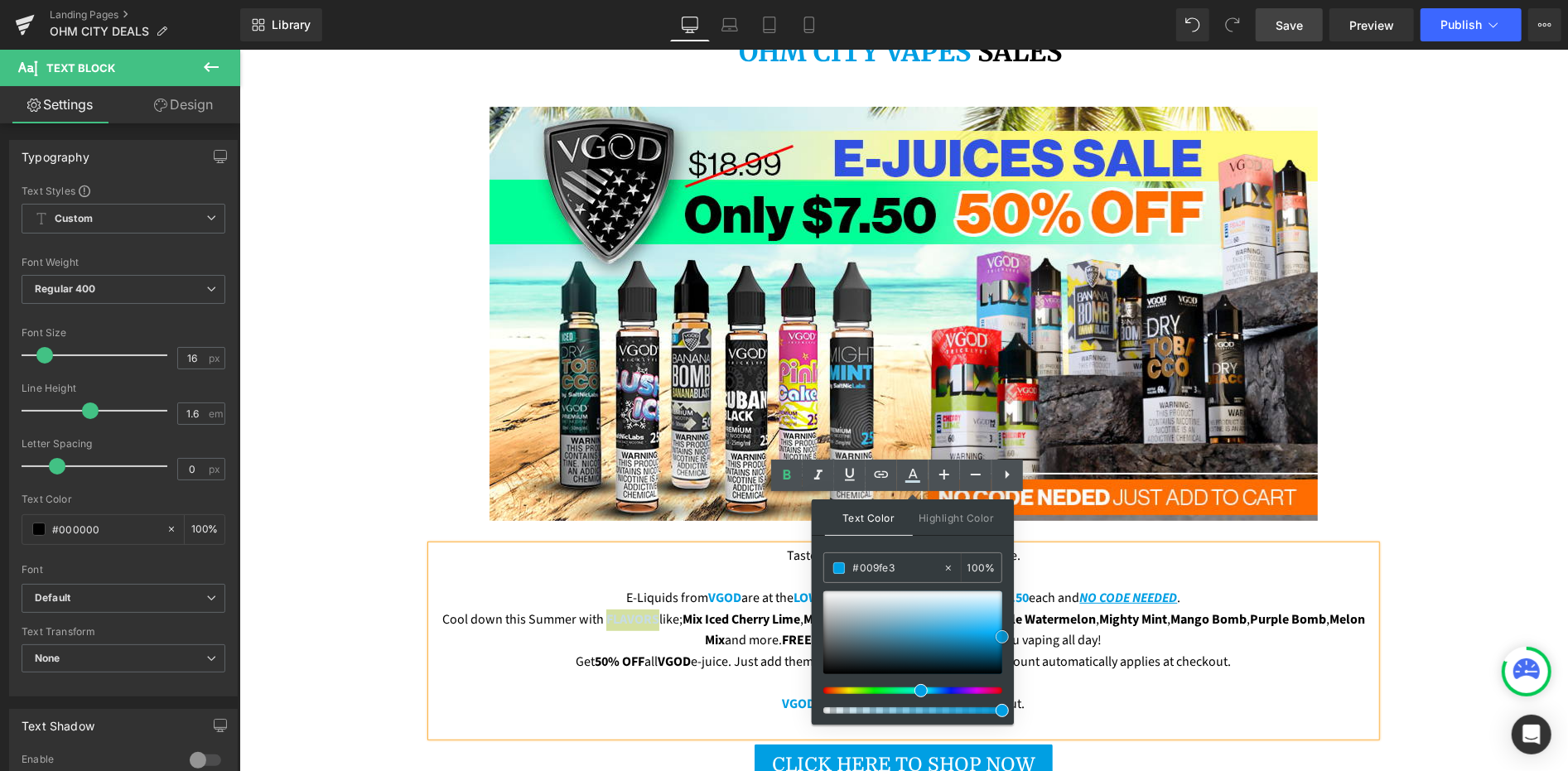
click at [1004, 634] on span at bounding box center [1002, 637] width 14 height 14
click at [723, 610] on span "Mix Iced Cherry Lime" at bounding box center [740, 618] width 118 height 18
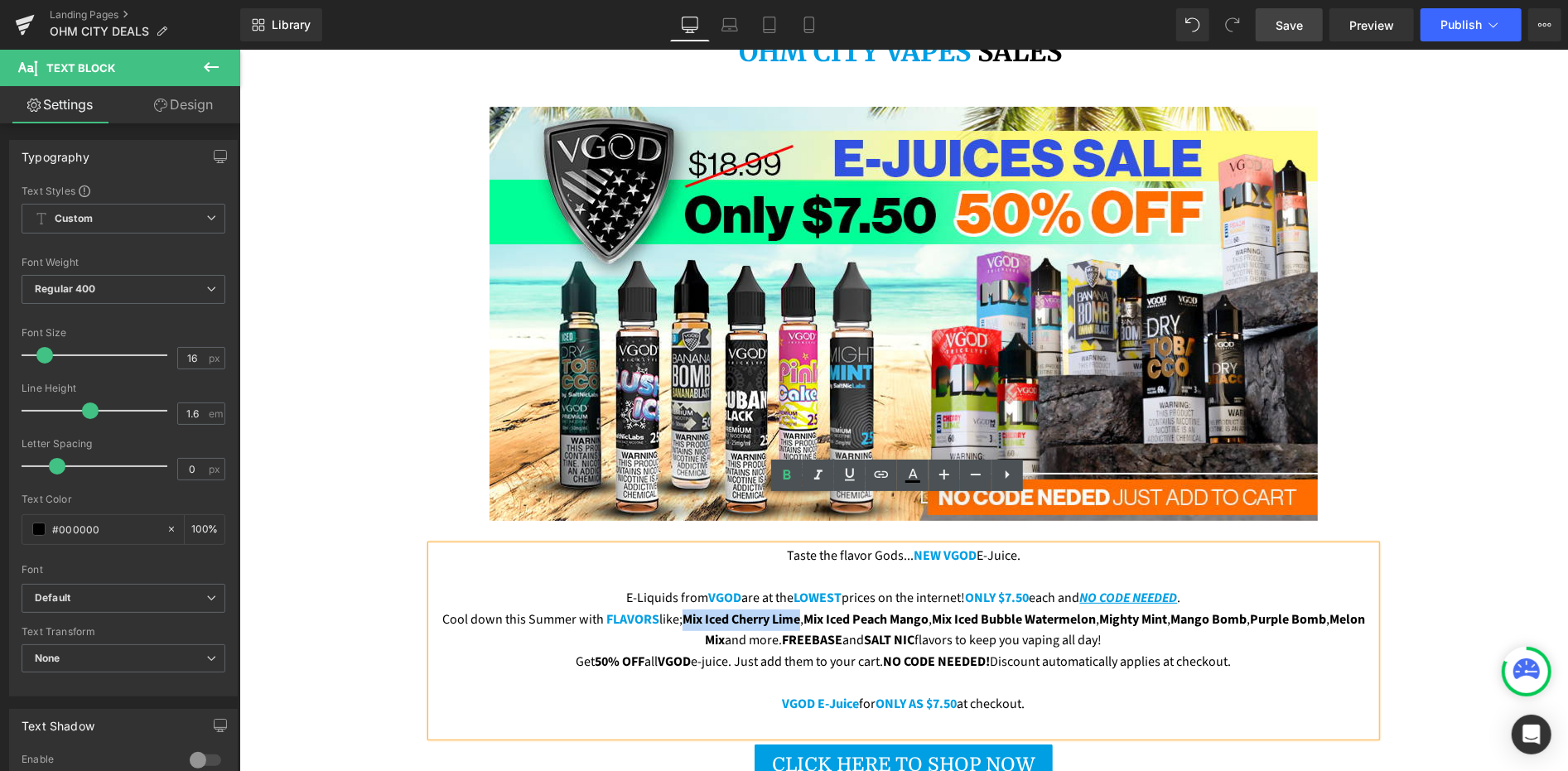
drag, startPoint x: 686, startPoint y: 571, endPoint x: 805, endPoint y: 574, distance: 119.0
click at [805, 609] on p "Cool down this Summer with FLAVORS like; Mix Iced Cherry Lime , Mix Iced Peach …" at bounding box center [903, 630] width 944 height 43
click at [924, 478] on link at bounding box center [913, 475] width 32 height 32
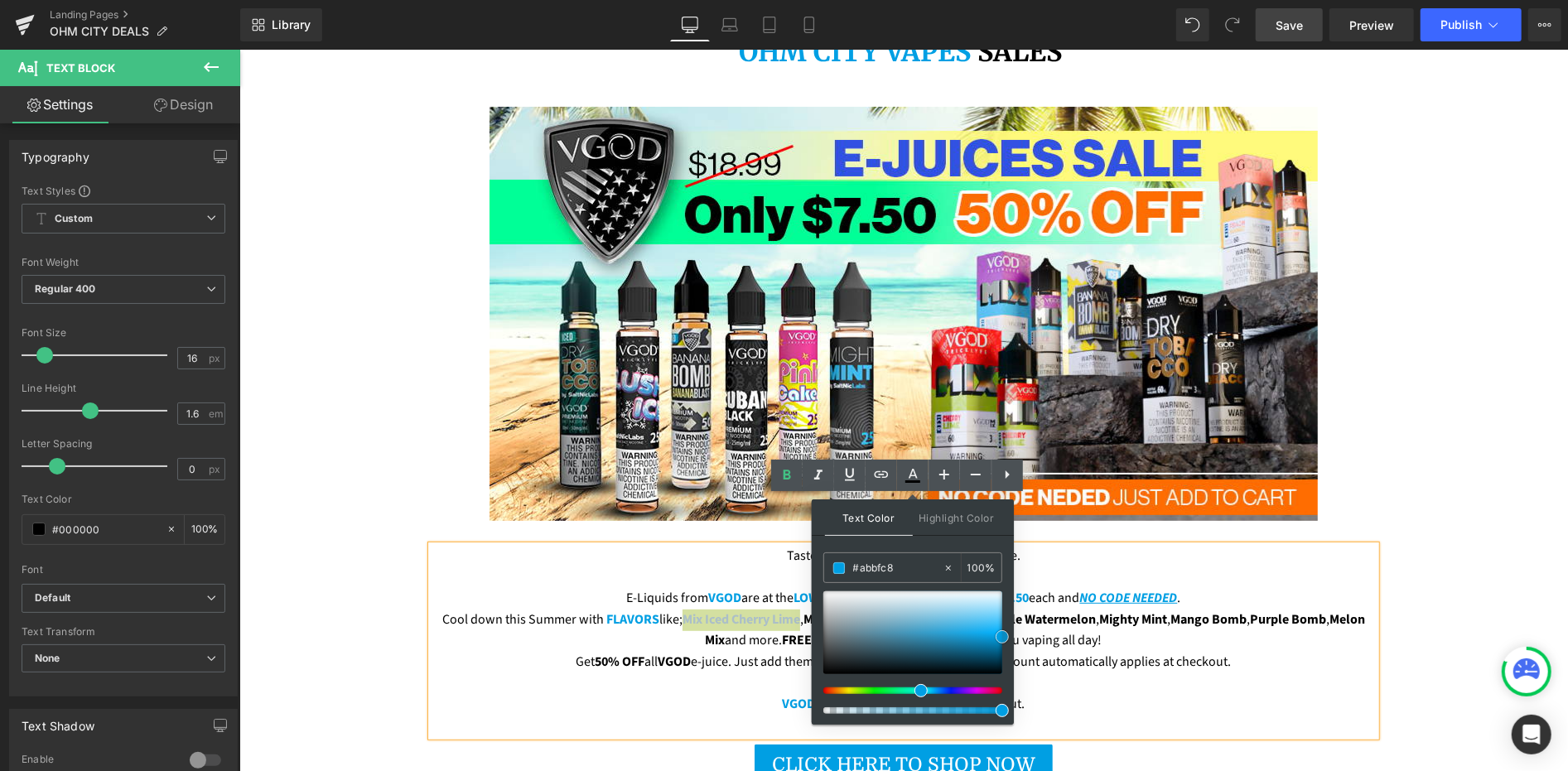
click at [860, 613] on div at bounding box center [913, 633] width 179 height 83
click at [862, 577] on div "#abbfc8" at bounding box center [884, 567] width 119 height 29
click at [863, 572] on input "#abbfc8" at bounding box center [898, 567] width 90 height 18
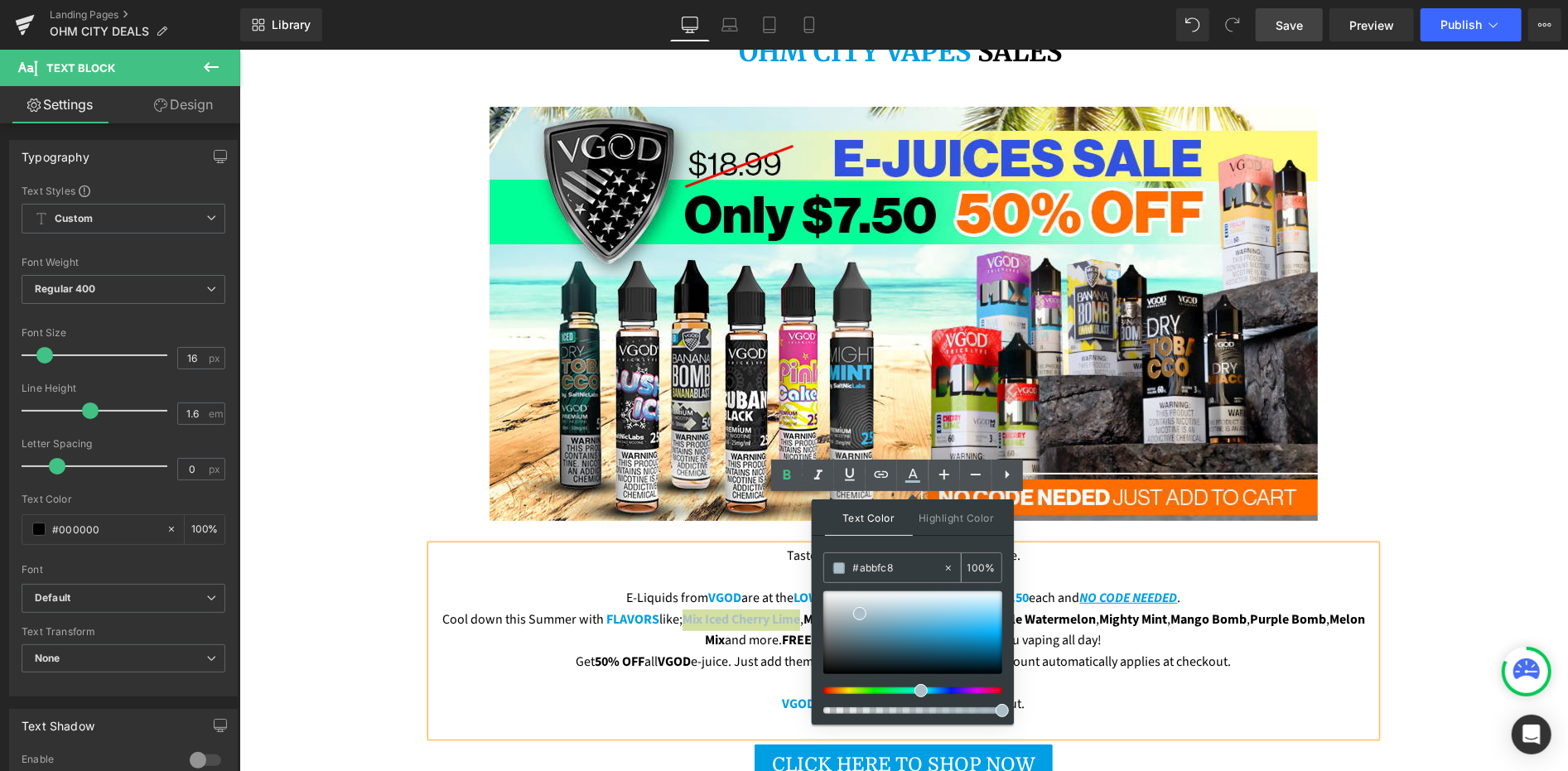
click at [863, 572] on input "#abbfc8" at bounding box center [898, 567] width 90 height 18
paste input "009fe3"
click at [1003, 635] on span at bounding box center [1002, 637] width 14 height 14
click at [704, 651] on p "Get 50% OFF all VGOD e-juice. Just add them to your cart. NO CODE NEEDED! Disco…" at bounding box center [903, 662] width 944 height 21
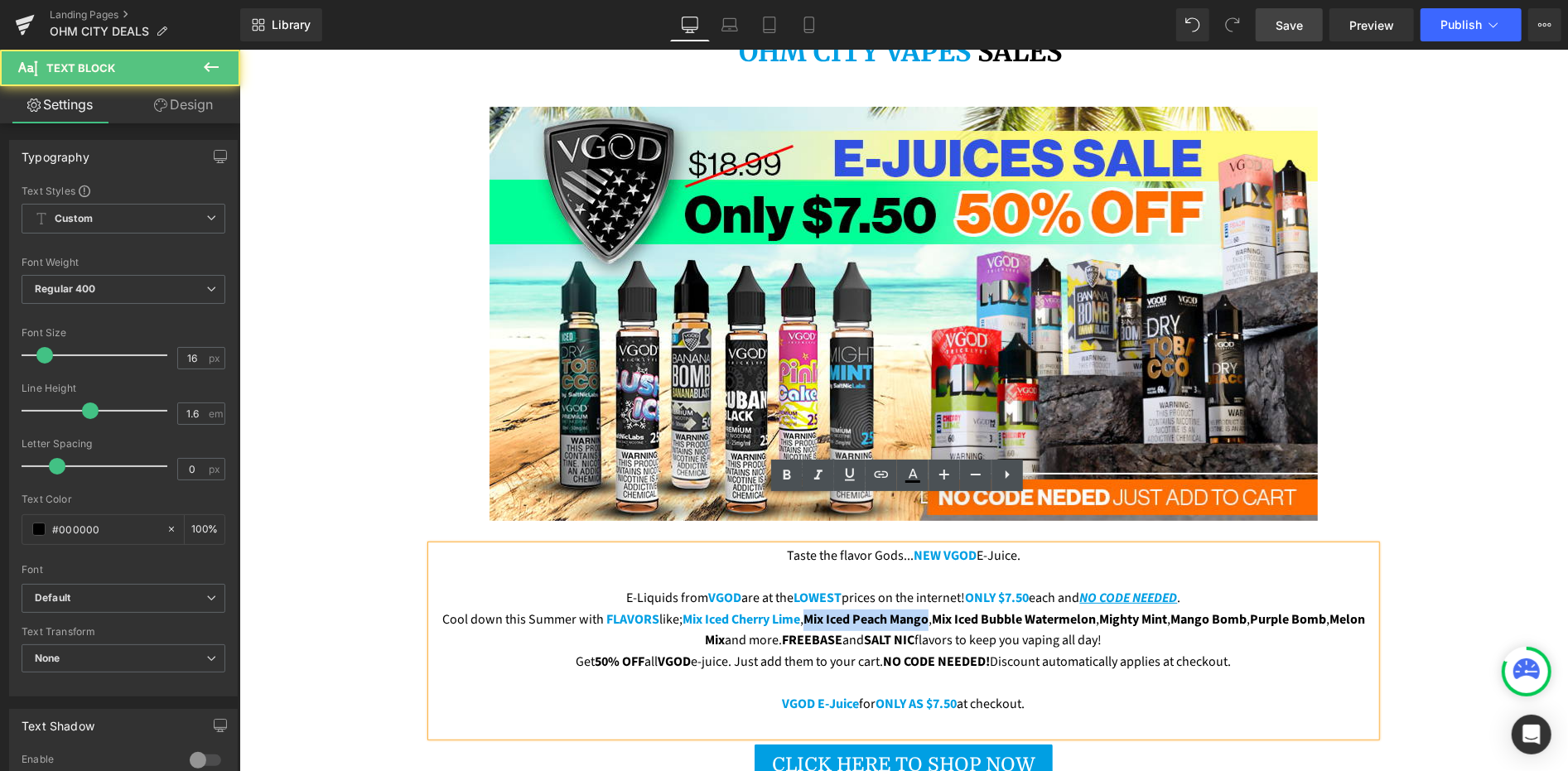
drag, startPoint x: 815, startPoint y: 568, endPoint x: 935, endPoint y: 573, distance: 120.1
click at [928, 610] on span "Mix Iced Peach Mango" at bounding box center [864, 618] width 125 height 18
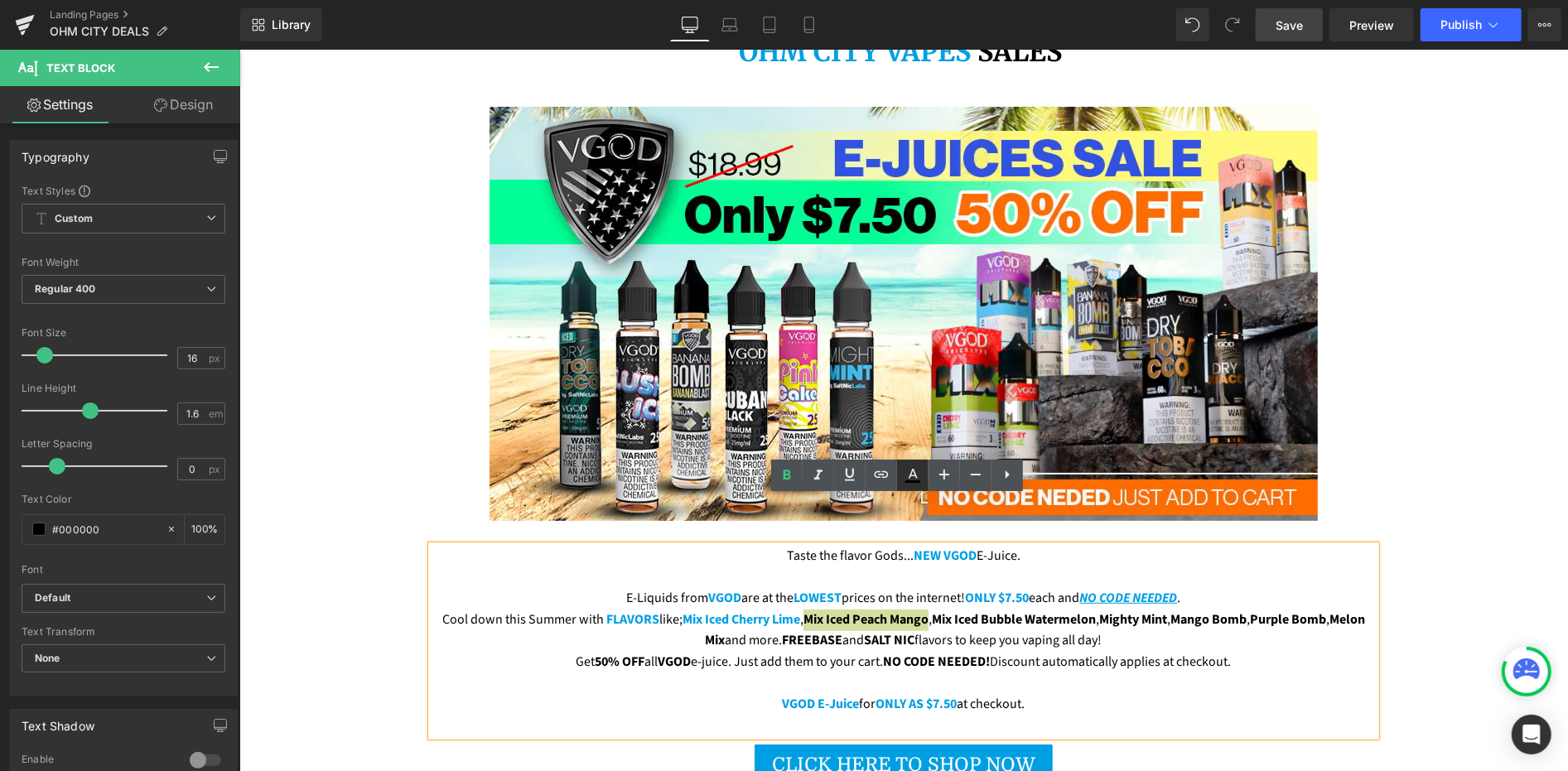
click at [910, 486] on link at bounding box center [913, 475] width 32 height 32
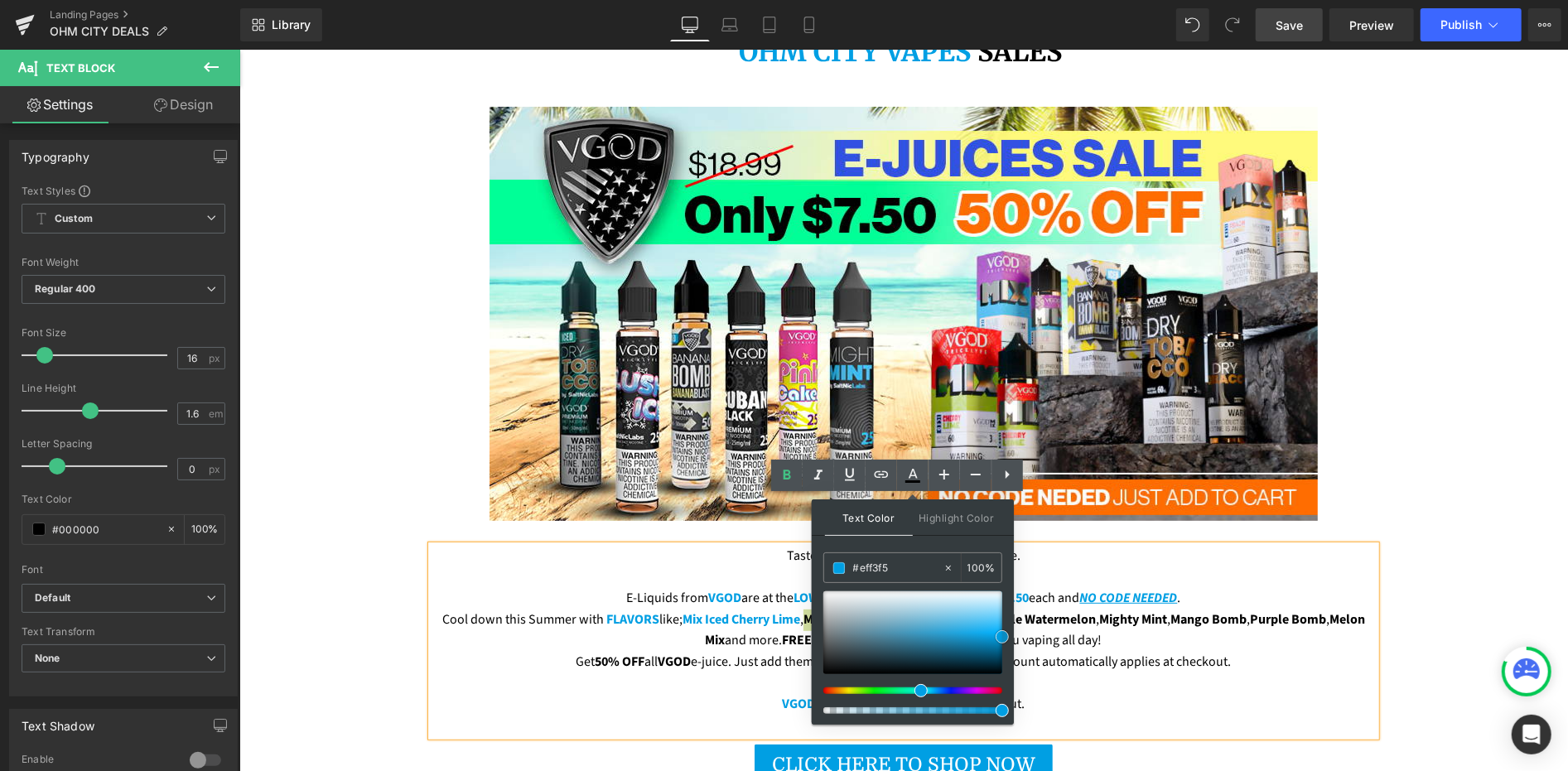
click at [868, 594] on div at bounding box center [913, 633] width 179 height 83
click at [866, 570] on input "#eff3f5" at bounding box center [898, 567] width 90 height 18
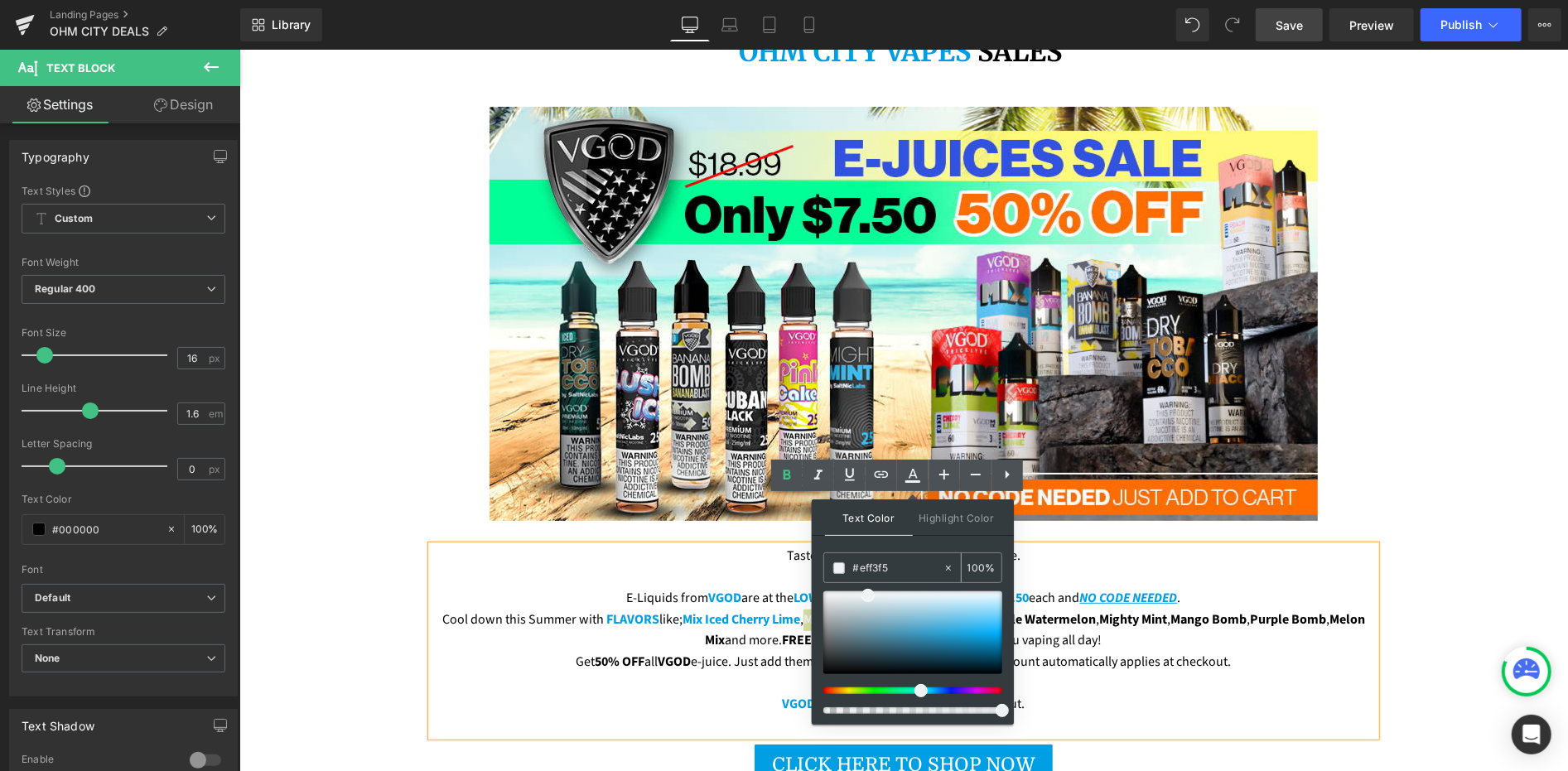
paste input "009fe3"
click at [1003, 637] on span at bounding box center [1002, 637] width 14 height 14
click at [712, 587] on span "VGOD" at bounding box center [725, 596] width 33 height 18
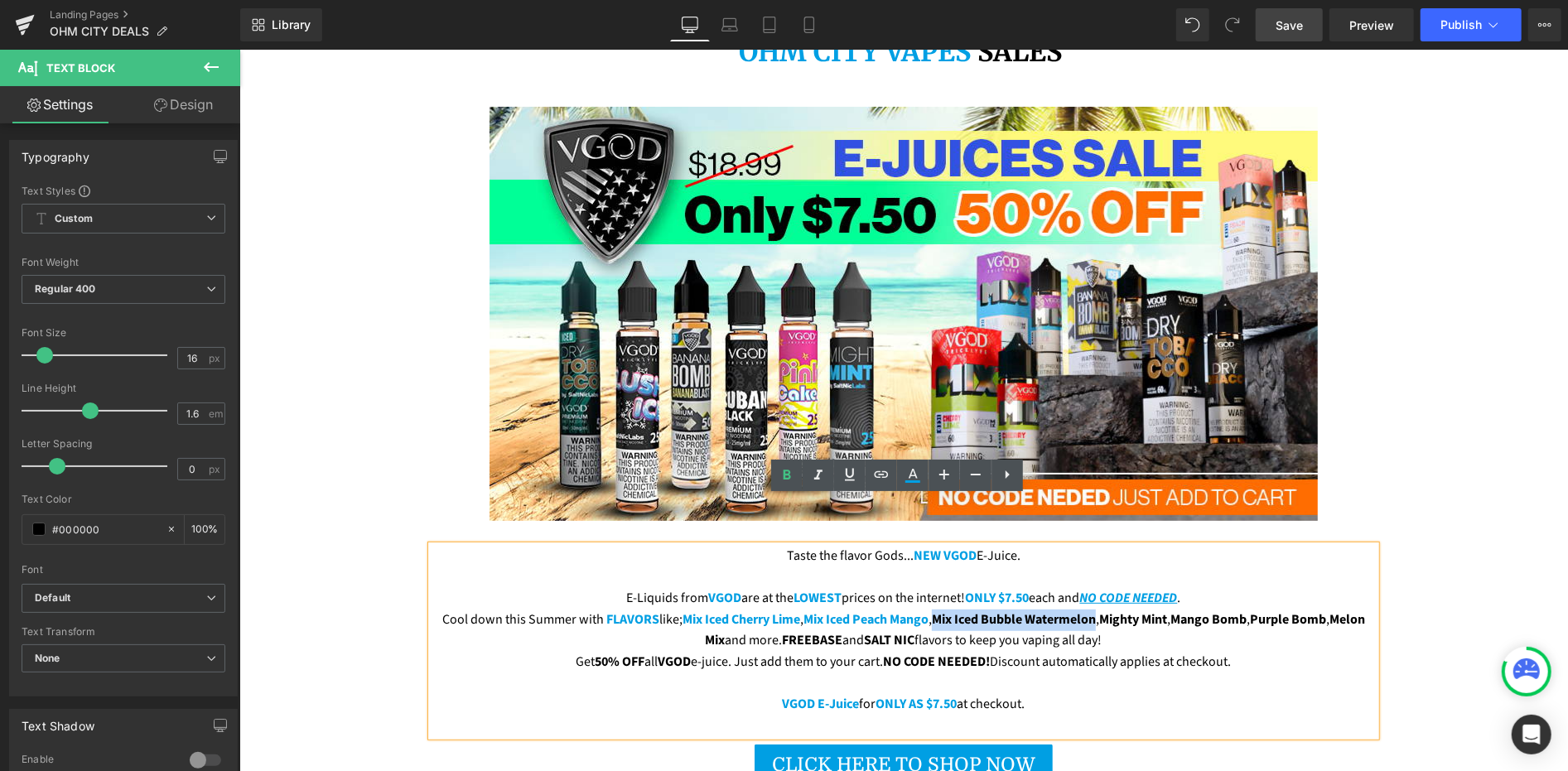
drag, startPoint x: 946, startPoint y: 570, endPoint x: 1106, endPoint y: 574, distance: 160.0
click at [1095, 610] on span "Mix Iced Bubble Watermelon" at bounding box center [1013, 618] width 164 height 18
drag, startPoint x: 920, startPoint y: 481, endPoint x: 670, endPoint y: 468, distance: 250.3
click at [920, 481] on icon at bounding box center [913, 475] width 20 height 20
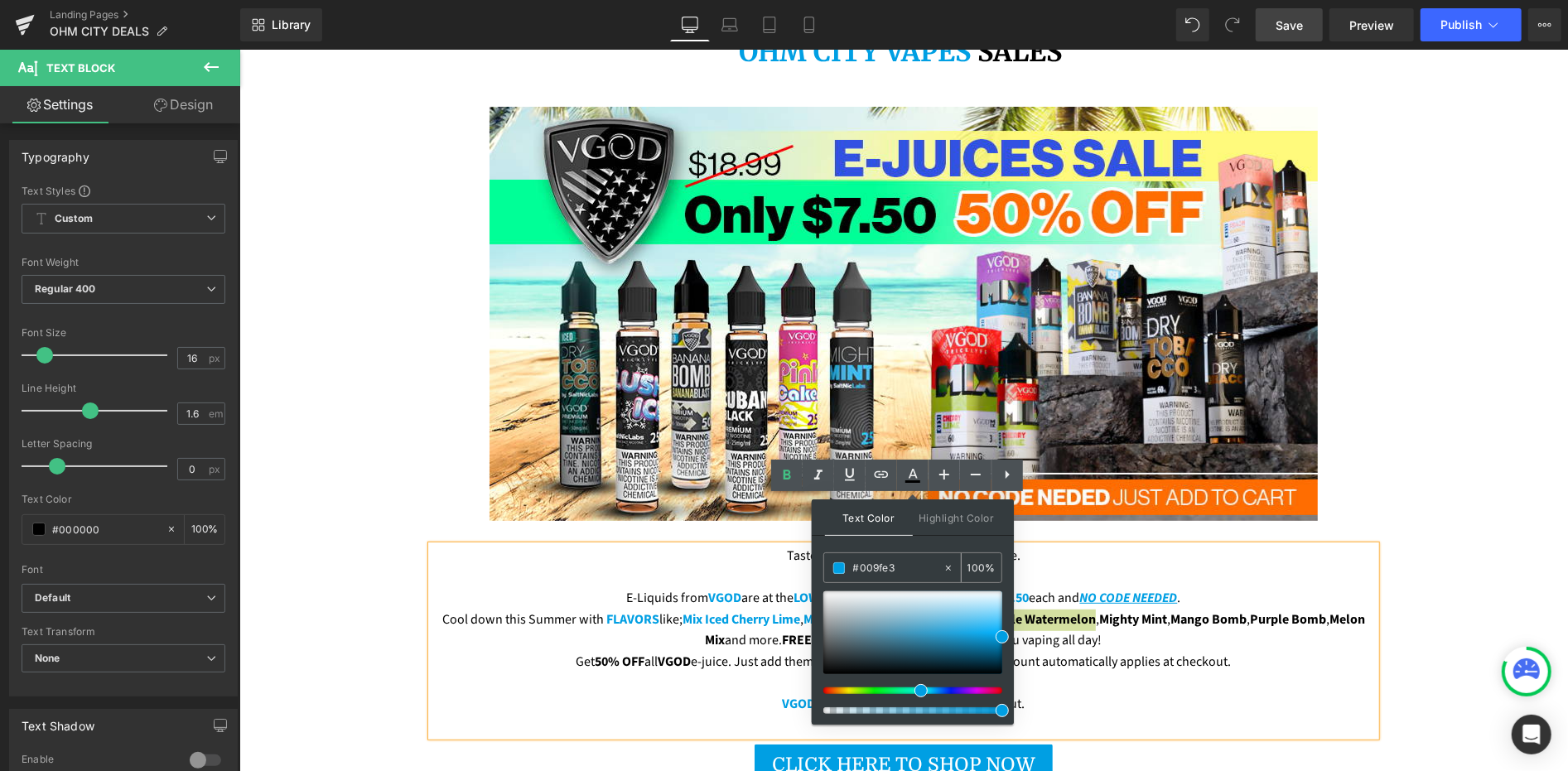
click at [896, 571] on input "#009fe3" at bounding box center [898, 567] width 90 height 18
click at [872, 613] on div at bounding box center [913, 633] width 179 height 83
click at [865, 573] on input "#a7c1cc" at bounding box center [898, 567] width 90 height 18
click at [865, 575] on input "#a7c1cc" at bounding box center [898, 567] width 90 height 18
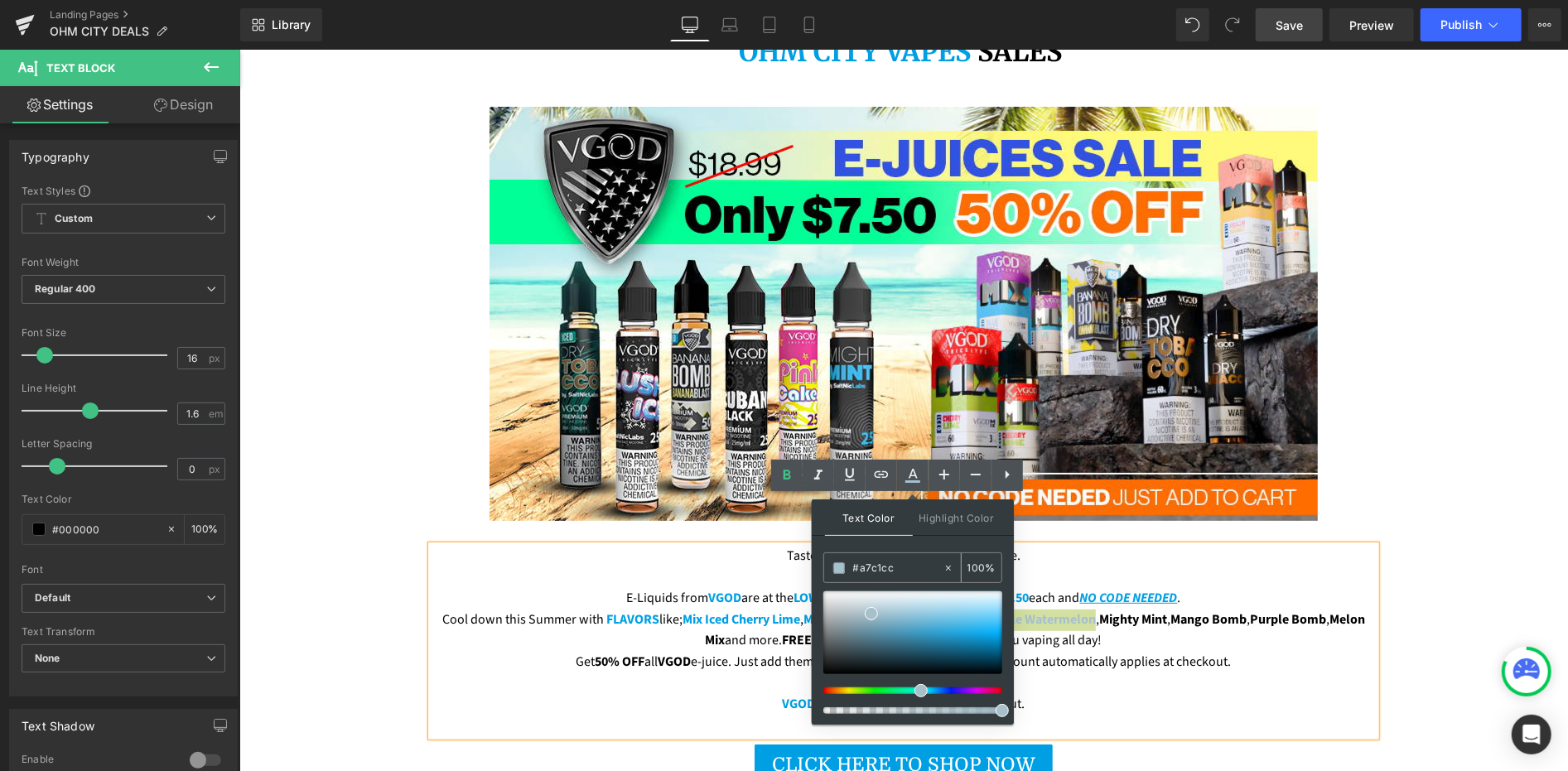
click at [865, 575] on input "#a7c1cc" at bounding box center [898, 567] width 90 height 18
paste input "009fe3"
click at [1001, 639] on span at bounding box center [1002, 637] width 14 height 14
click at [751, 609] on p "Cool down this Summer with FLAVORS like; Mix Iced Cherry Lime , Mix Iced Peach …" at bounding box center [903, 630] width 944 height 43
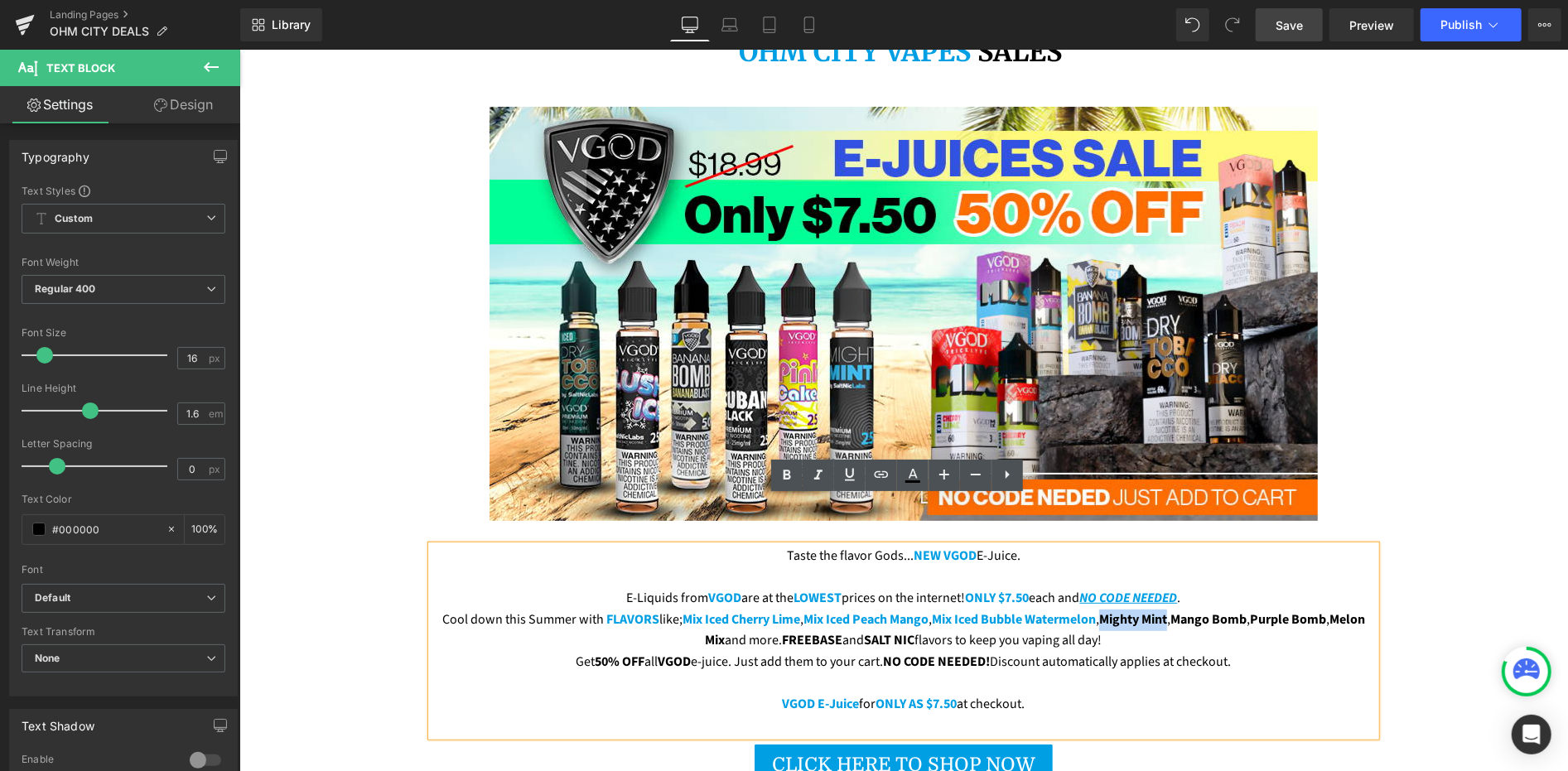
drag, startPoint x: 1120, startPoint y: 572, endPoint x: 1184, endPoint y: 572, distance: 64.0
click at [1167, 610] on span "Mighty Mint" at bounding box center [1132, 618] width 68 height 18
click at [913, 483] on icon at bounding box center [913, 475] width 20 height 20
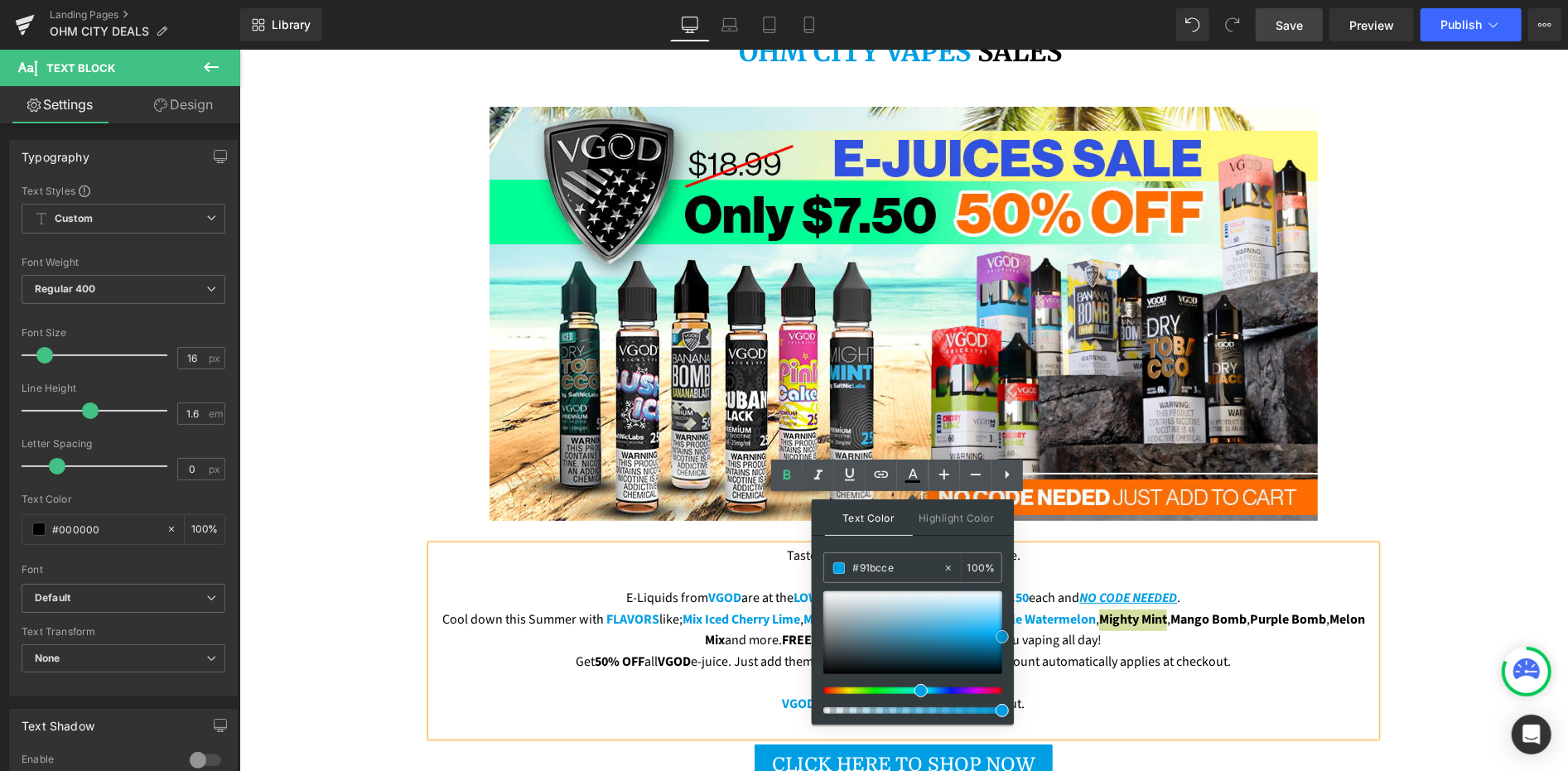
click at [892, 616] on div at bounding box center [913, 633] width 179 height 83
click at [876, 573] on input "#91bcce" at bounding box center [898, 567] width 90 height 18
paste input "009fe3"
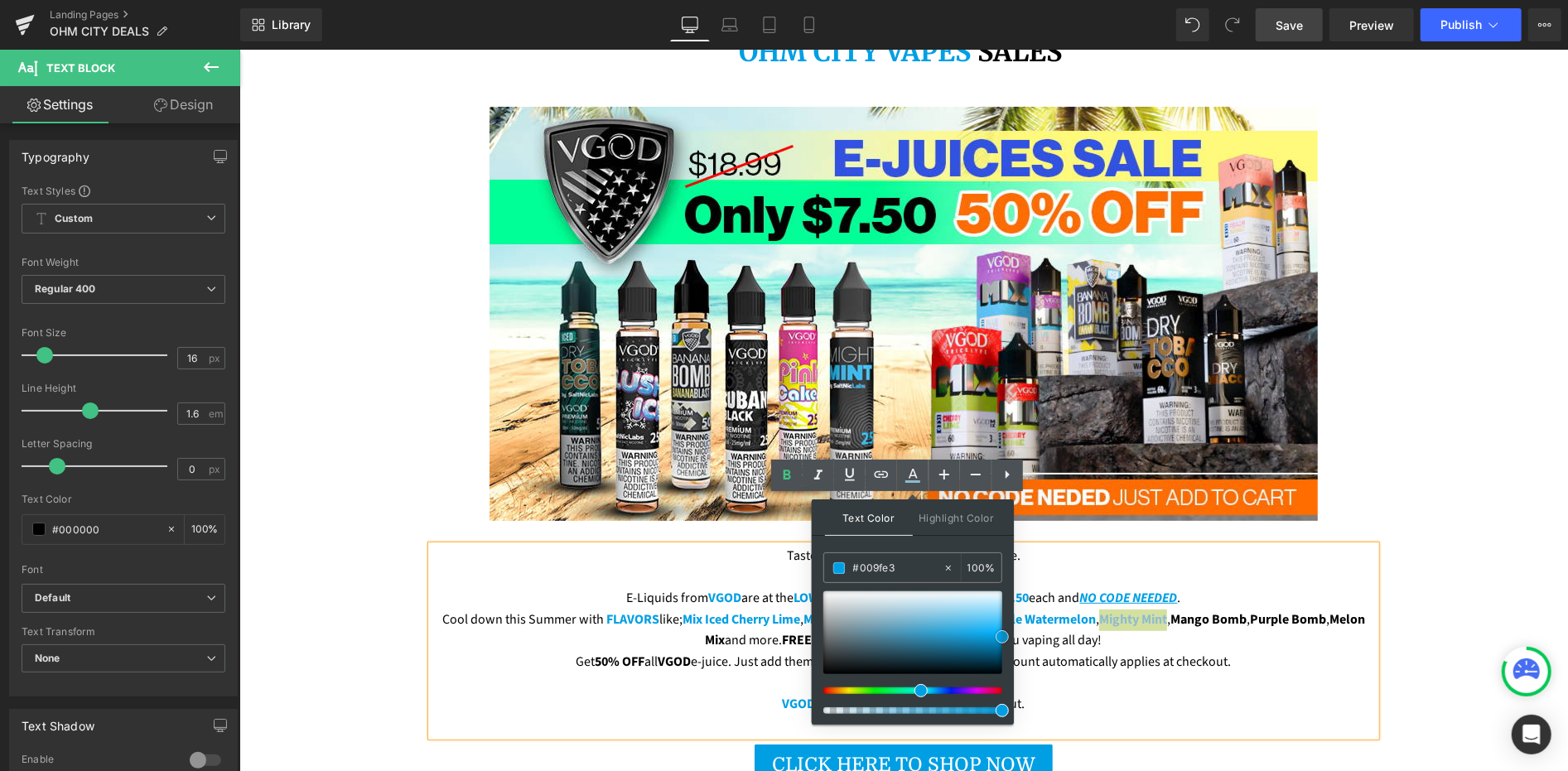
click at [1000, 639] on span at bounding box center [1002, 637] width 14 height 14
drag, startPoint x: 1183, startPoint y: 610, endPoint x: 1195, endPoint y: 605, distance: 13.0
click at [1184, 651] on p "Get 50% OFF all VGOD e-juice. Just add them to your cart. NO CODE NEEDED! Disco…" at bounding box center [903, 662] width 944 height 21
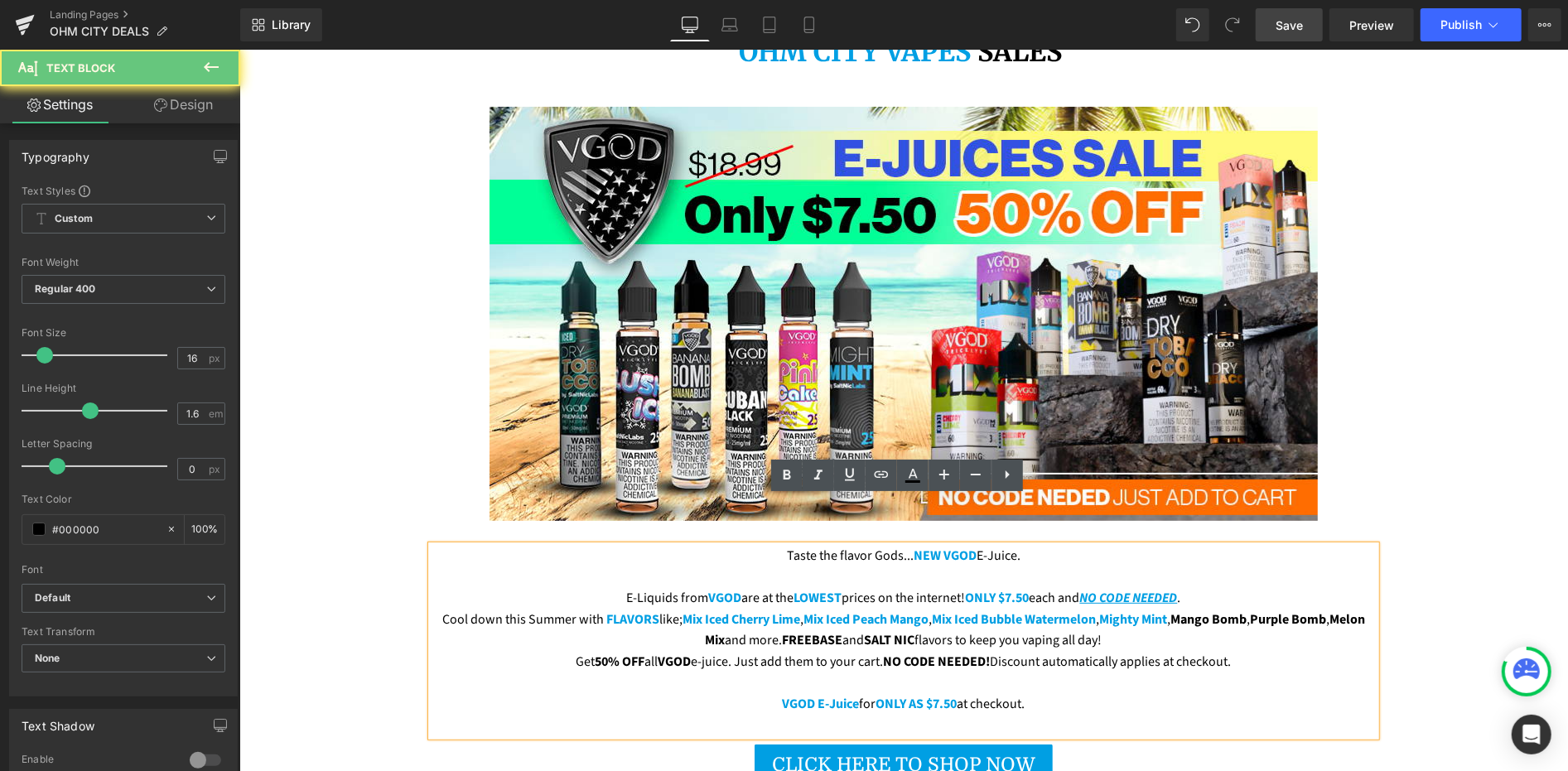
click at [1196, 610] on span "Mango Bomb" at bounding box center [1207, 618] width 76 height 18
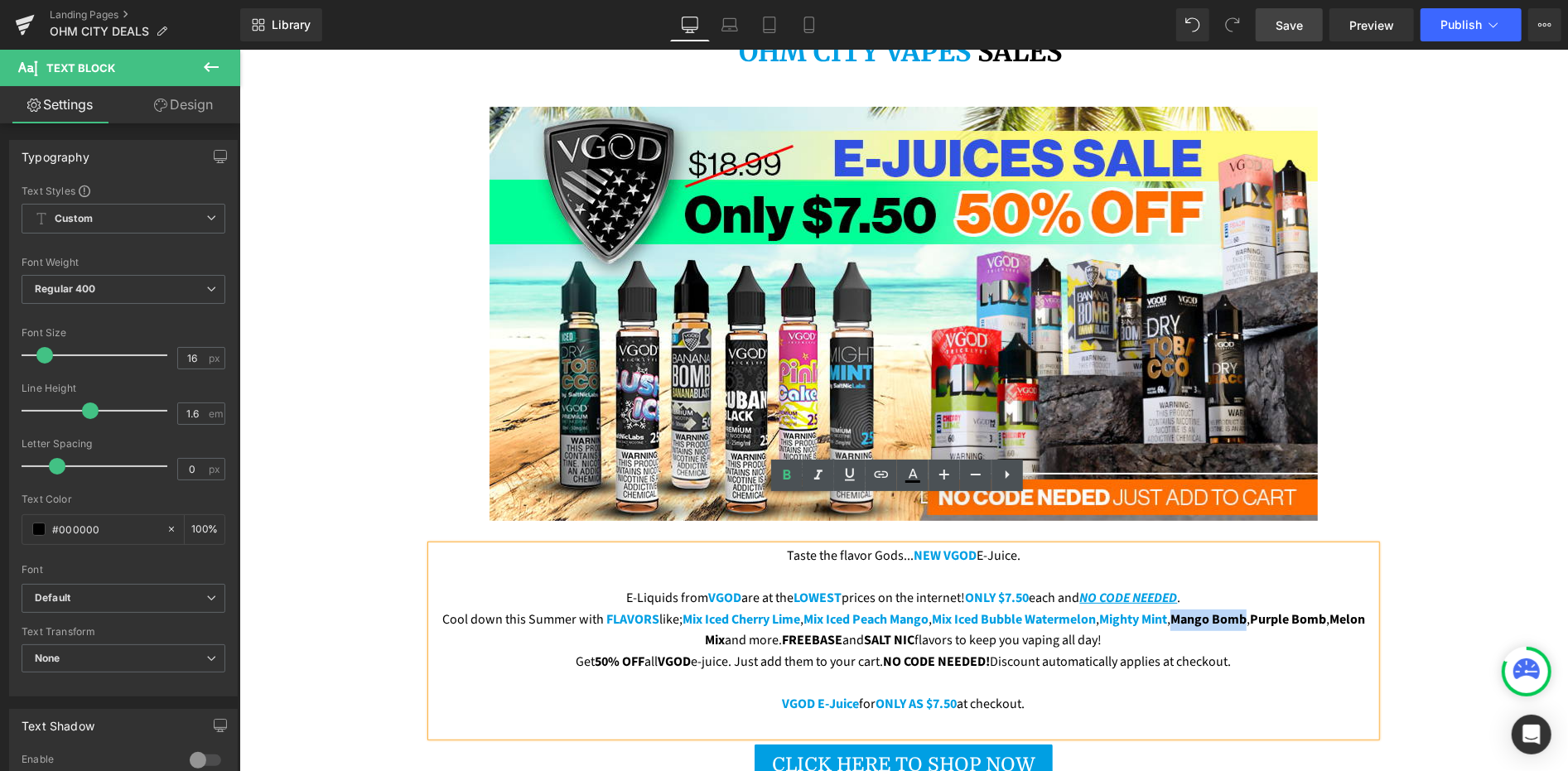
drag, startPoint x: 1194, startPoint y: 570, endPoint x: 1264, endPoint y: 576, distance: 70.3
click at [1246, 610] on span "Mango Bomb" at bounding box center [1207, 618] width 76 height 18
click at [913, 479] on icon at bounding box center [913, 475] width 20 height 20
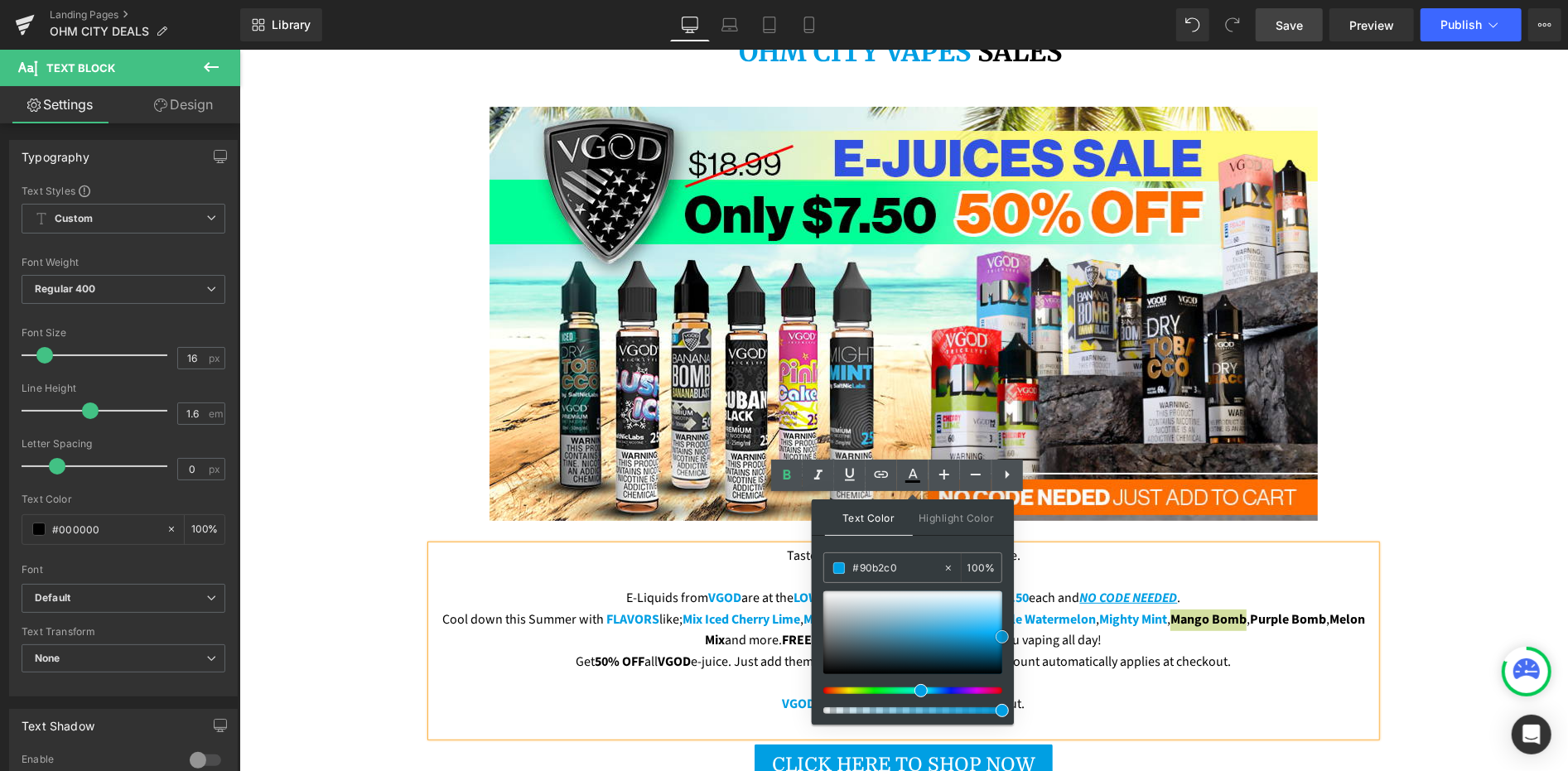
drag, startPoint x: 873, startPoint y: 616, endPoint x: 868, endPoint y: 609, distance: 8.6
click at [873, 618] on div at bounding box center [913, 633] width 179 height 83
click at [863, 571] on input "#90b2c0" at bounding box center [898, 567] width 90 height 18
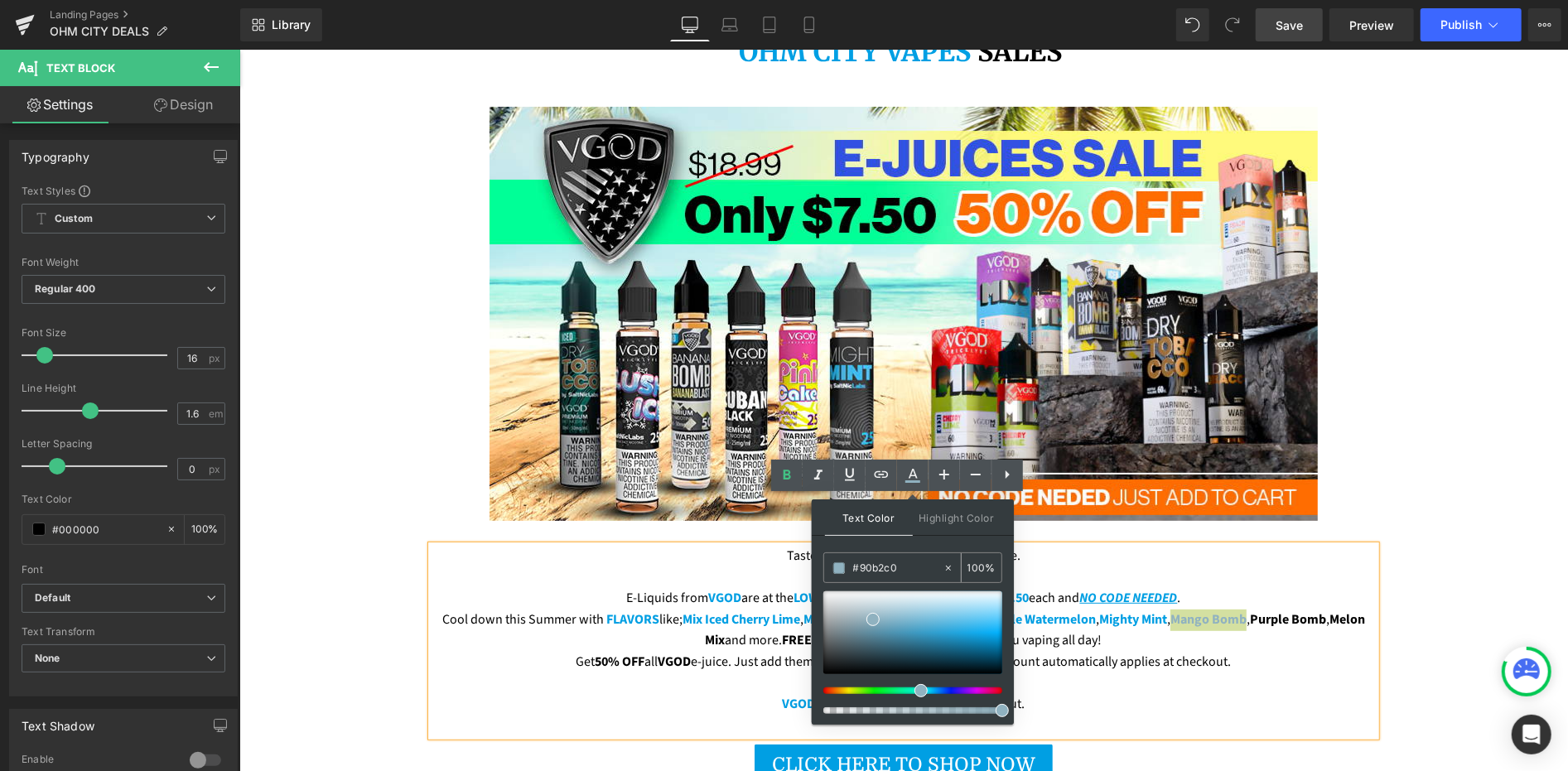
click at [863, 571] on input "#90b2c0" at bounding box center [898, 567] width 90 height 18
paste input "009fe3"
click at [999, 638] on span at bounding box center [1002, 637] width 14 height 14
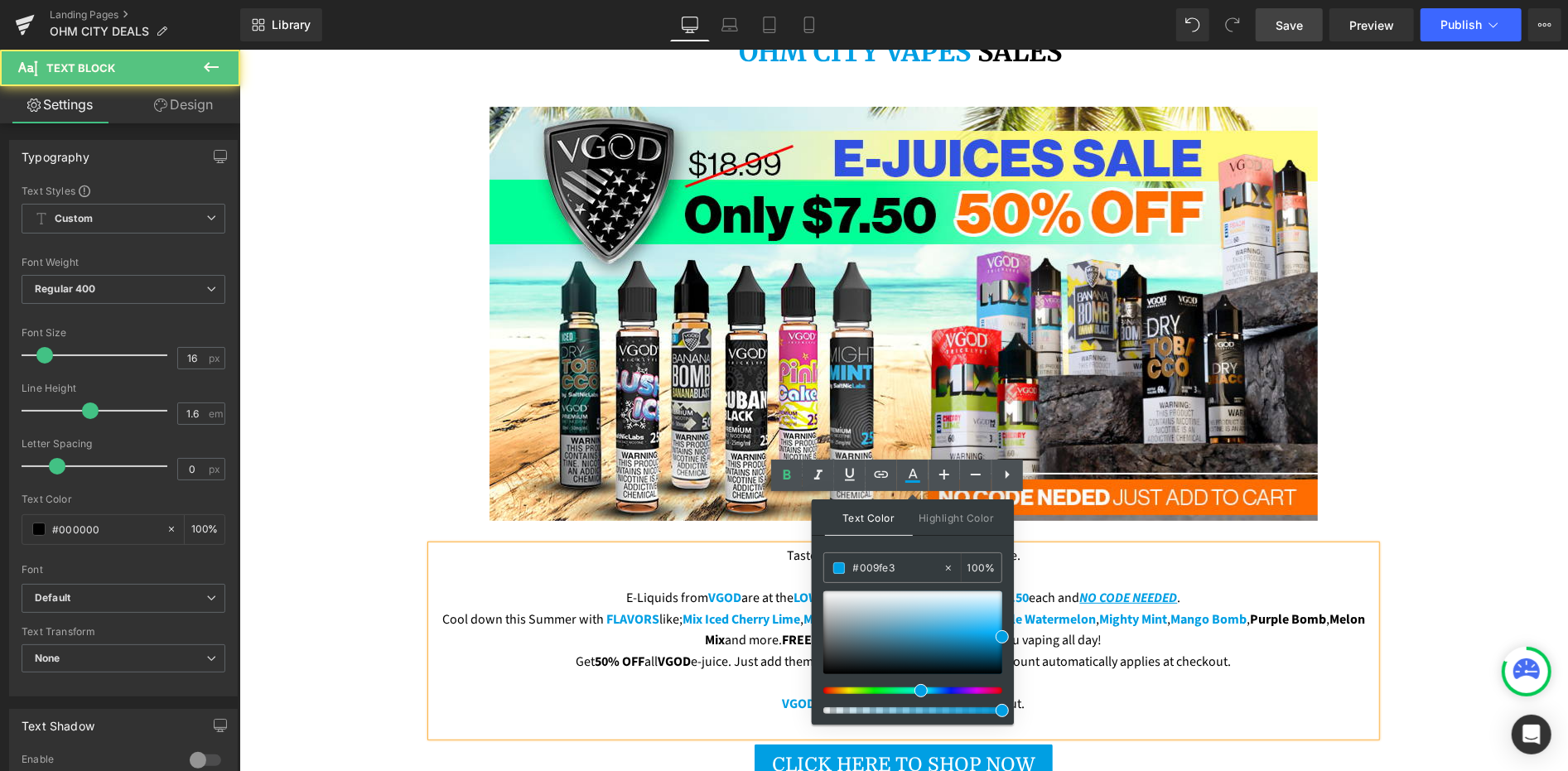
drag, startPoint x: 1116, startPoint y: 600, endPoint x: 1182, endPoint y: 593, distance: 66.4
click at [1119, 609] on p "Cool down this Summer with FLAVORS like; Mix Iced Cherry Lime , Mix Iced Peach …" at bounding box center [903, 630] width 944 height 43
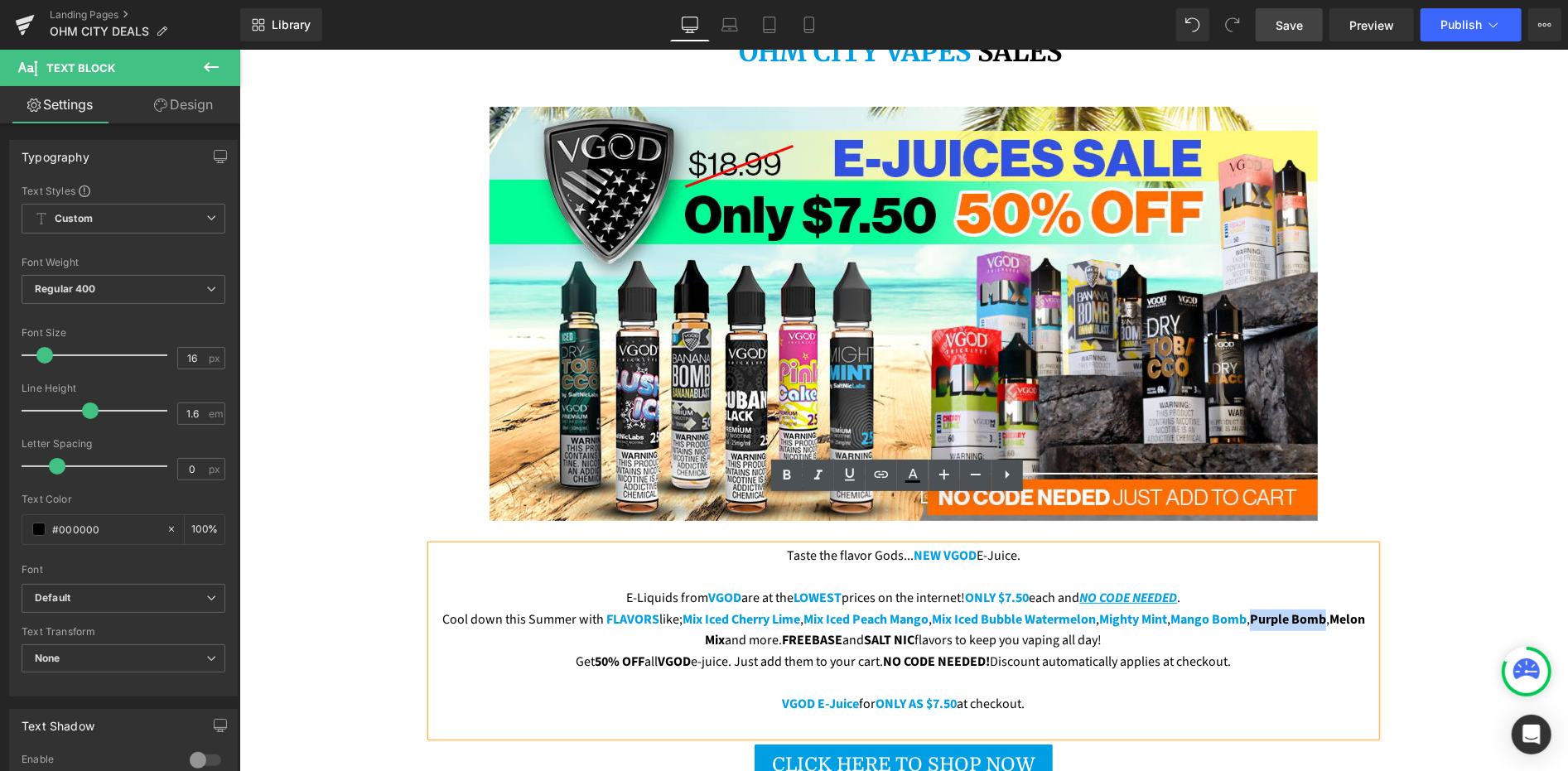
drag, startPoint x: 1273, startPoint y: 575, endPoint x: 1347, endPoint y: 578, distance: 74.1
click at [1325, 610] on span "Purple Bomb" at bounding box center [1287, 618] width 76 height 18
drag, startPoint x: 912, startPoint y: 479, endPoint x: 657, endPoint y: 443, distance: 257.5
click at [912, 479] on icon at bounding box center [913, 475] width 20 height 20
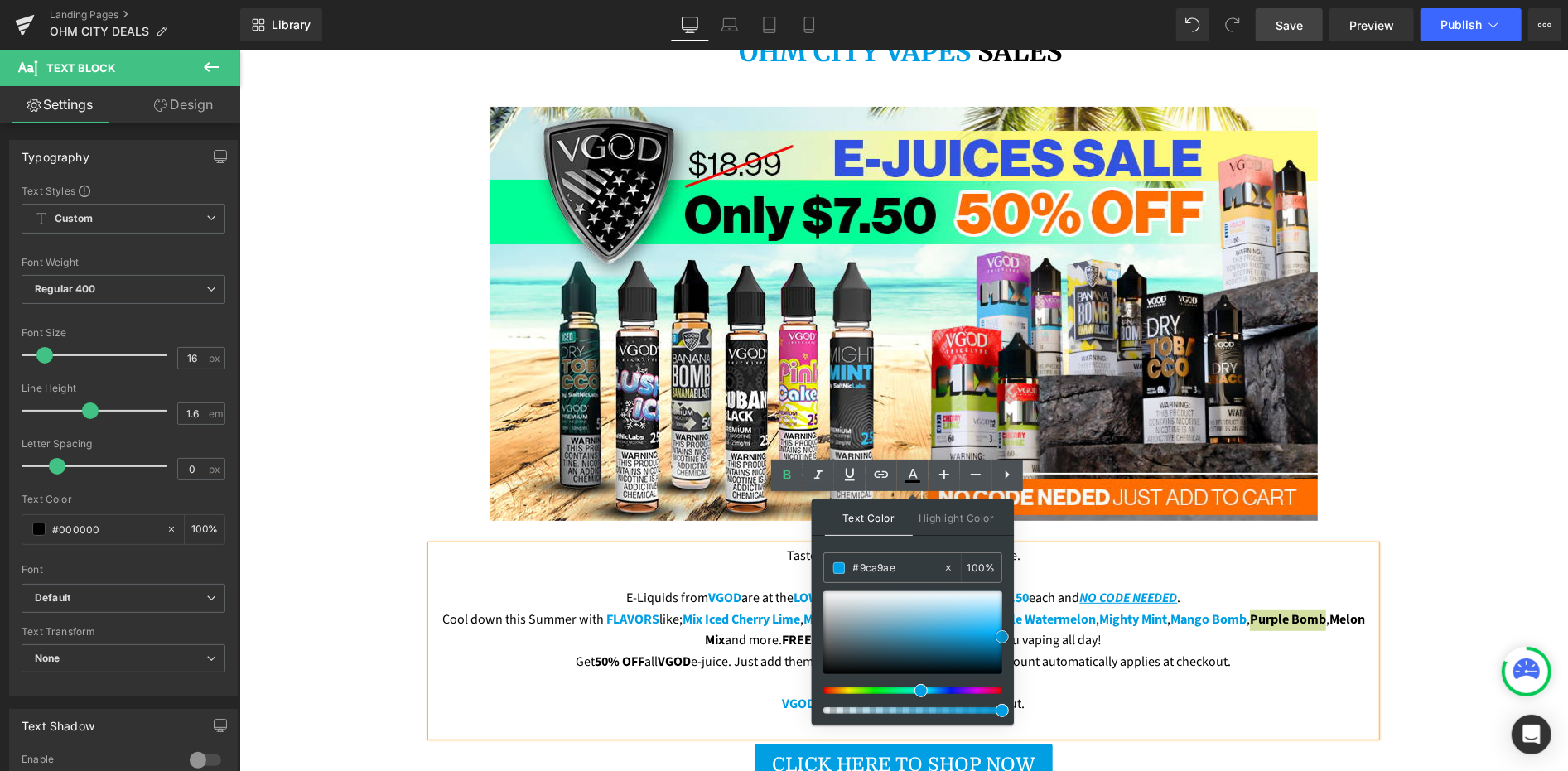
drag, startPoint x: 841, startPoint y: 619, endPoint x: 841, endPoint y: 603, distance: 16.0
click at [842, 619] on div at bounding box center [913, 633] width 179 height 83
click at [847, 573] on div "#9ca9ae" at bounding box center [884, 567] width 119 height 29
click at [859, 569] on input "#9ca9ae" at bounding box center [898, 567] width 90 height 18
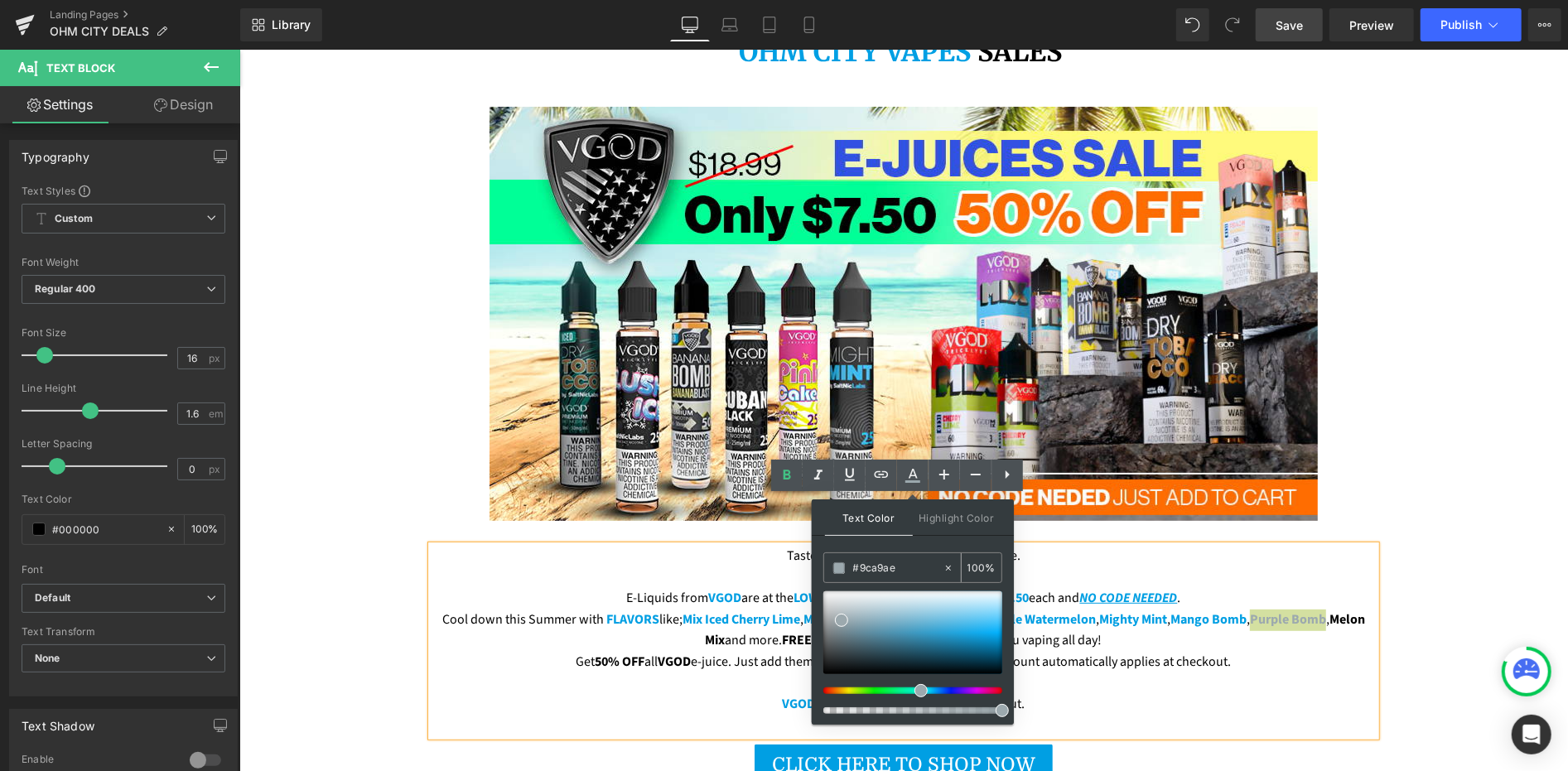
click at [859, 569] on input "#9ca9ae" at bounding box center [898, 567] width 90 height 18
paste input "009fe3"
click at [1004, 634] on span at bounding box center [1002, 637] width 14 height 14
click at [686, 651] on p "Get 50% OFF all VGOD e-juice. Just add them to your cart. NO CODE NEEDED! Disco…" at bounding box center [903, 662] width 944 height 21
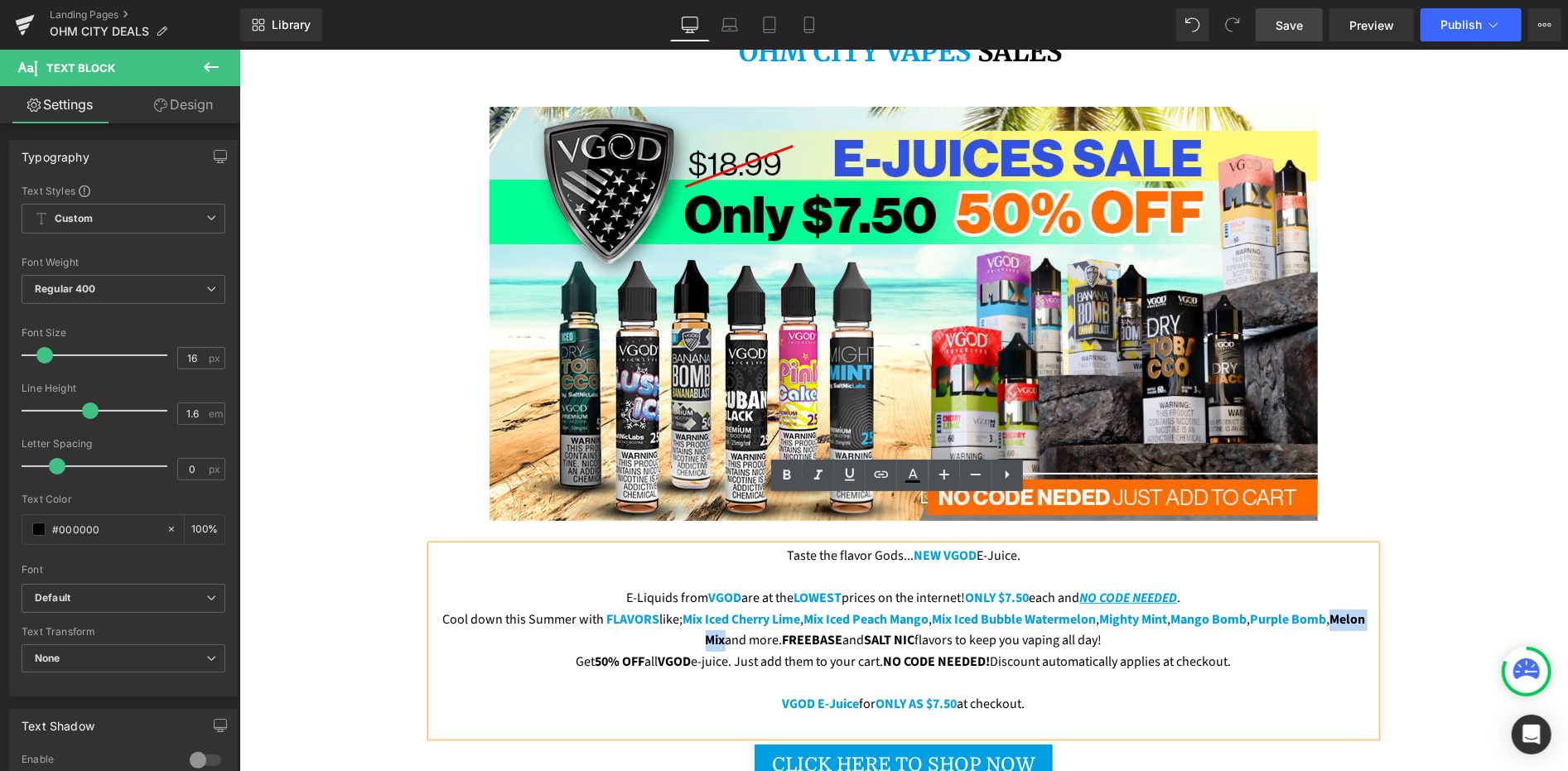
drag, startPoint x: 674, startPoint y: 591, endPoint x: 728, endPoint y: 595, distance: 54.1
click at [728, 610] on span "Melon Mix" at bounding box center [1034, 629] width 660 height 40
click at [915, 473] on icon at bounding box center [913, 475] width 20 height 20
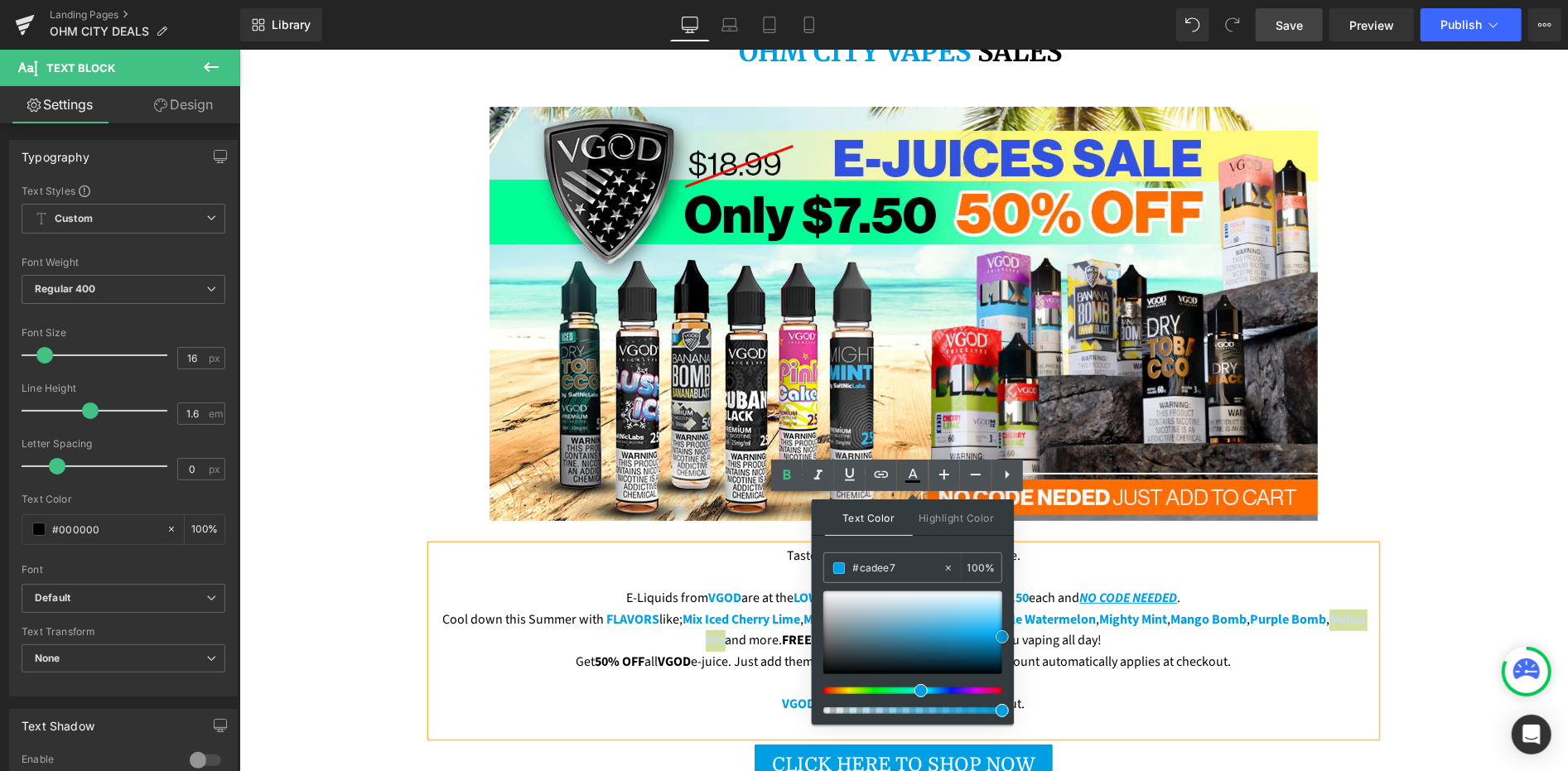
click at [894, 603] on div at bounding box center [913, 633] width 179 height 83
click at [881, 569] on input "#cadee7" at bounding box center [898, 567] width 90 height 18
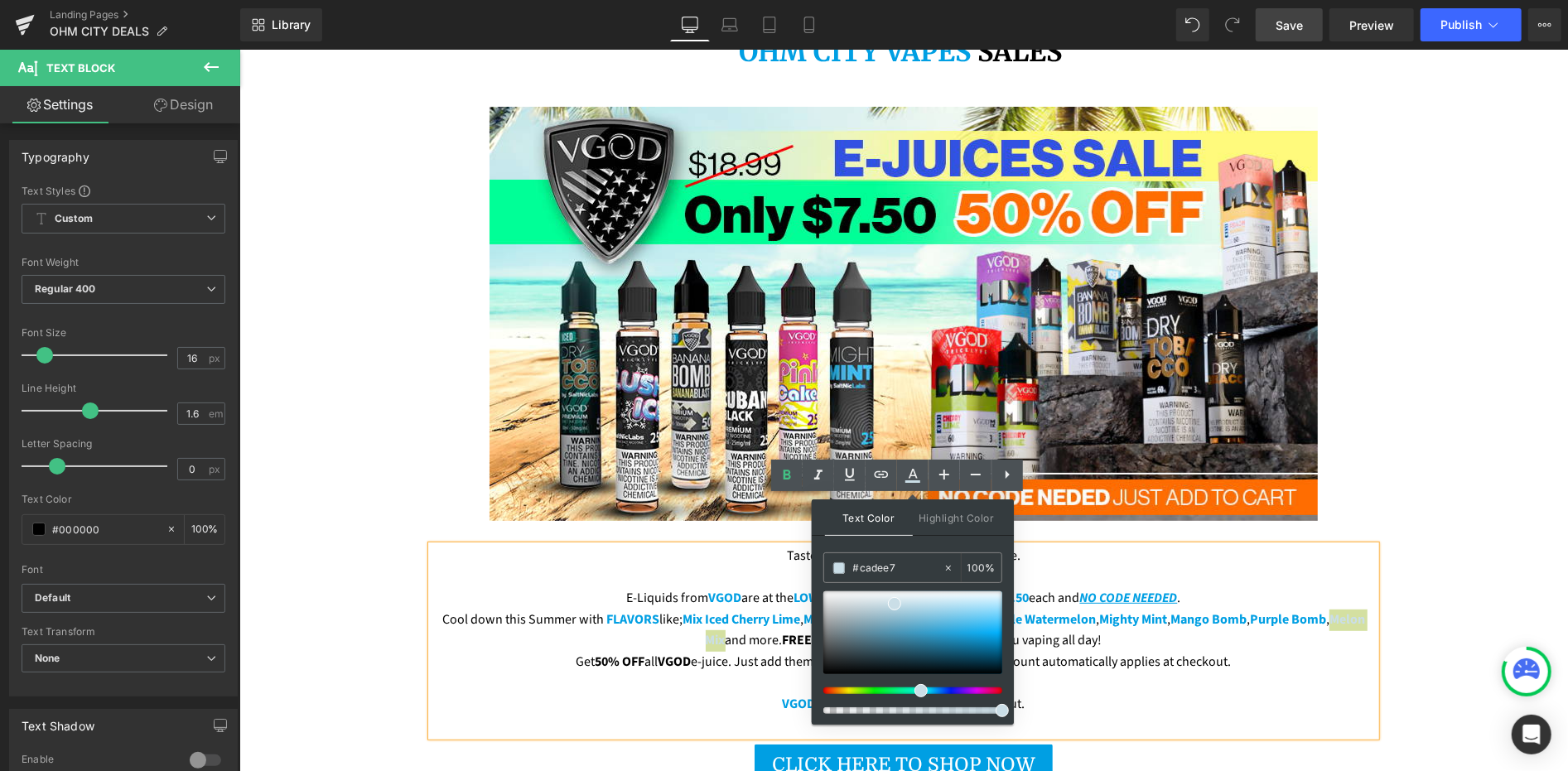
paste input "009fe3"
click at [1002, 638] on span at bounding box center [1002, 637] width 14 height 14
click at [800, 630] on span "FREEBASE" at bounding box center [812, 639] width 61 height 18
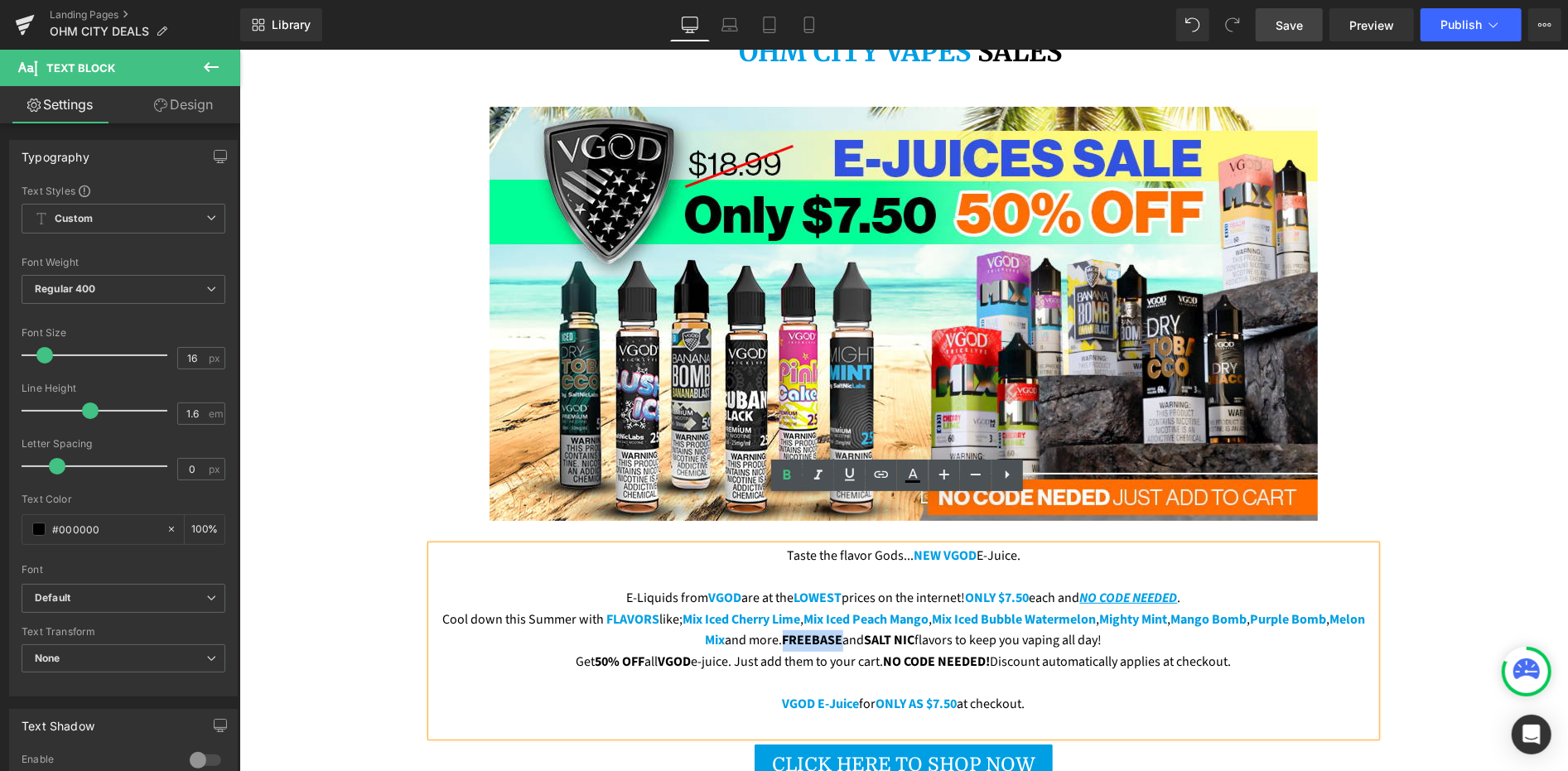
drag, startPoint x: 795, startPoint y: 591, endPoint x: 854, endPoint y: 589, distance: 59.0
click at [854, 609] on p "Cool down this Summer with FLAVORS like; Mix Iced Cherry Lime , Mix Iced Peach …" at bounding box center [903, 630] width 944 height 43
click at [909, 485] on link at bounding box center [913, 475] width 32 height 32
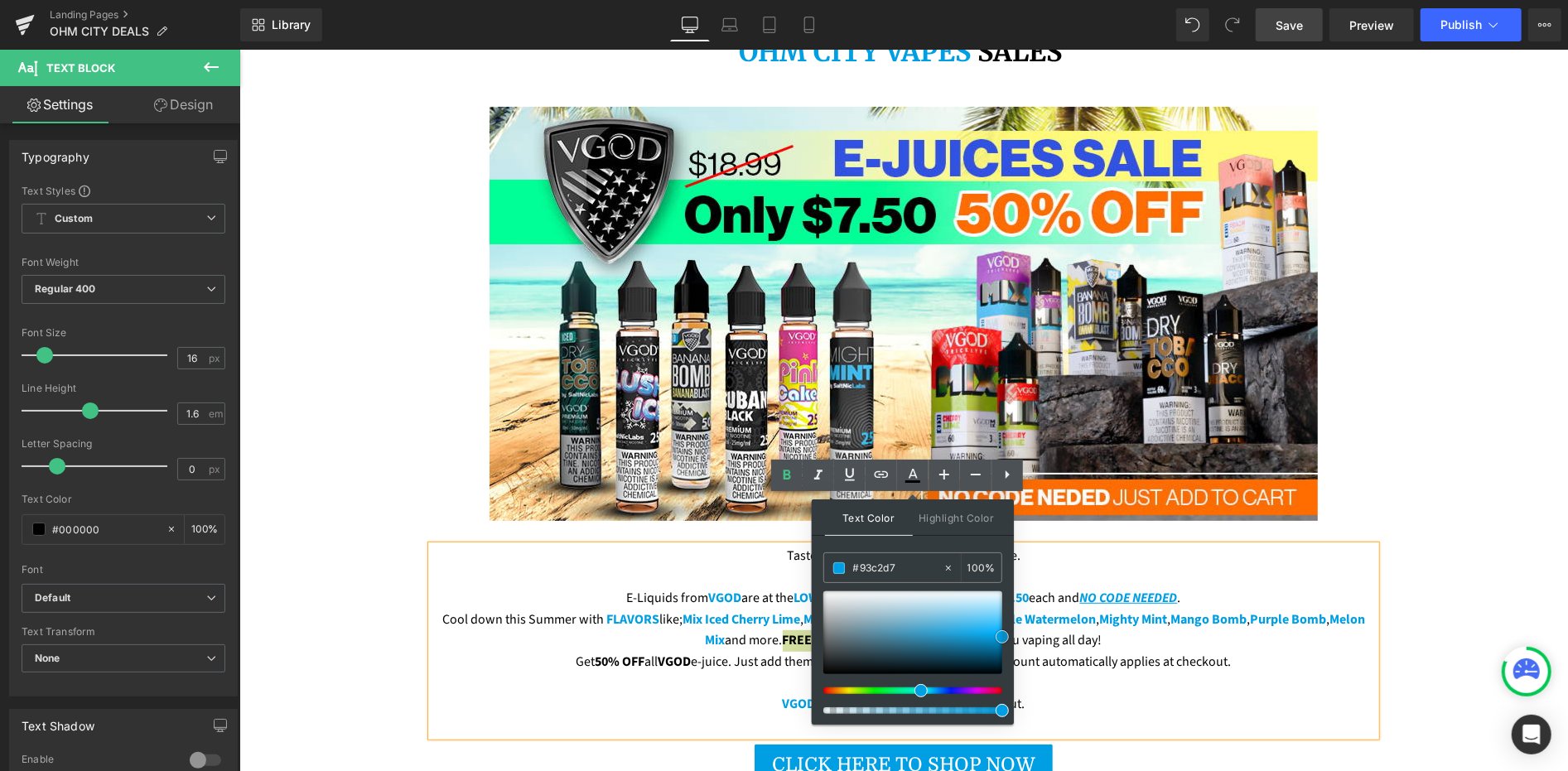
click at [906, 614] on div at bounding box center [913, 633] width 179 height 83
click at [886, 565] on input "#93c2d7" at bounding box center [898, 567] width 90 height 18
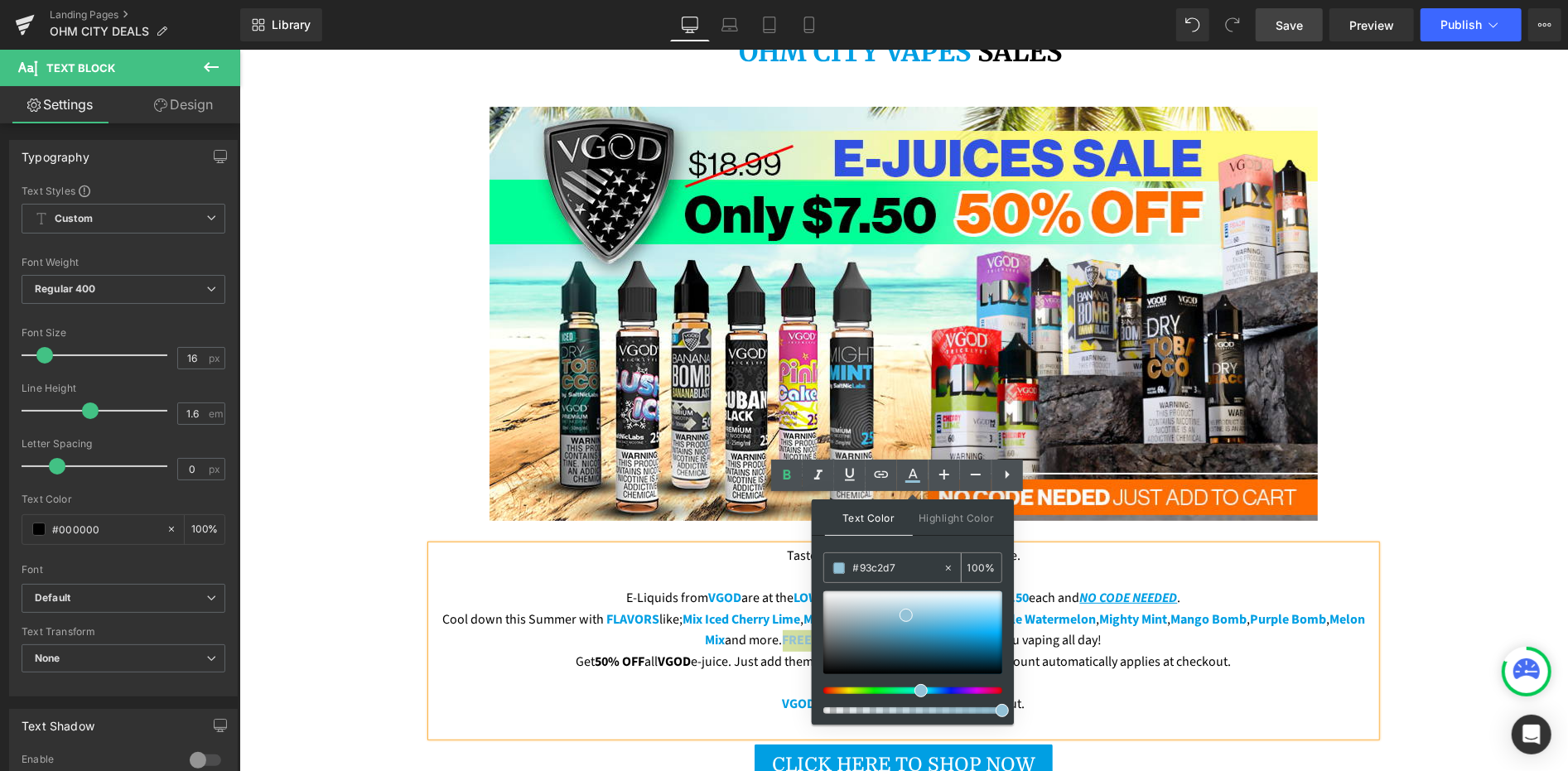
paste input "009fe3"
click at [997, 633] on span at bounding box center [1002, 637] width 14 height 14
click at [717, 610] on span "Melon Mix" at bounding box center [1034, 629] width 660 height 40
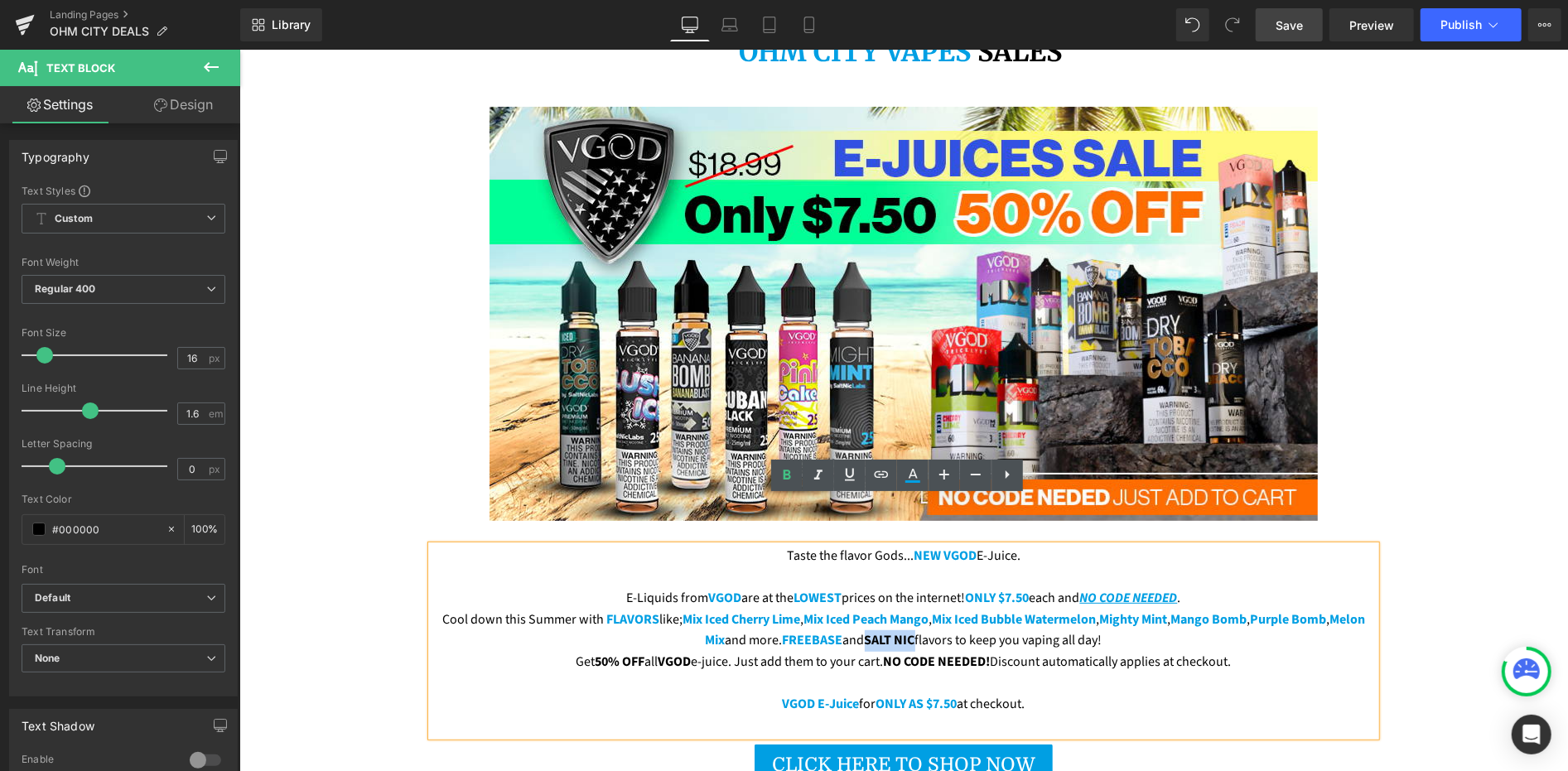
drag, startPoint x: 884, startPoint y: 592, endPoint x: 928, endPoint y: 594, distance: 44.0
click at [915, 630] on span "SALT NIC" at bounding box center [889, 639] width 50 height 18
click at [917, 478] on icon at bounding box center [913, 475] width 20 height 20
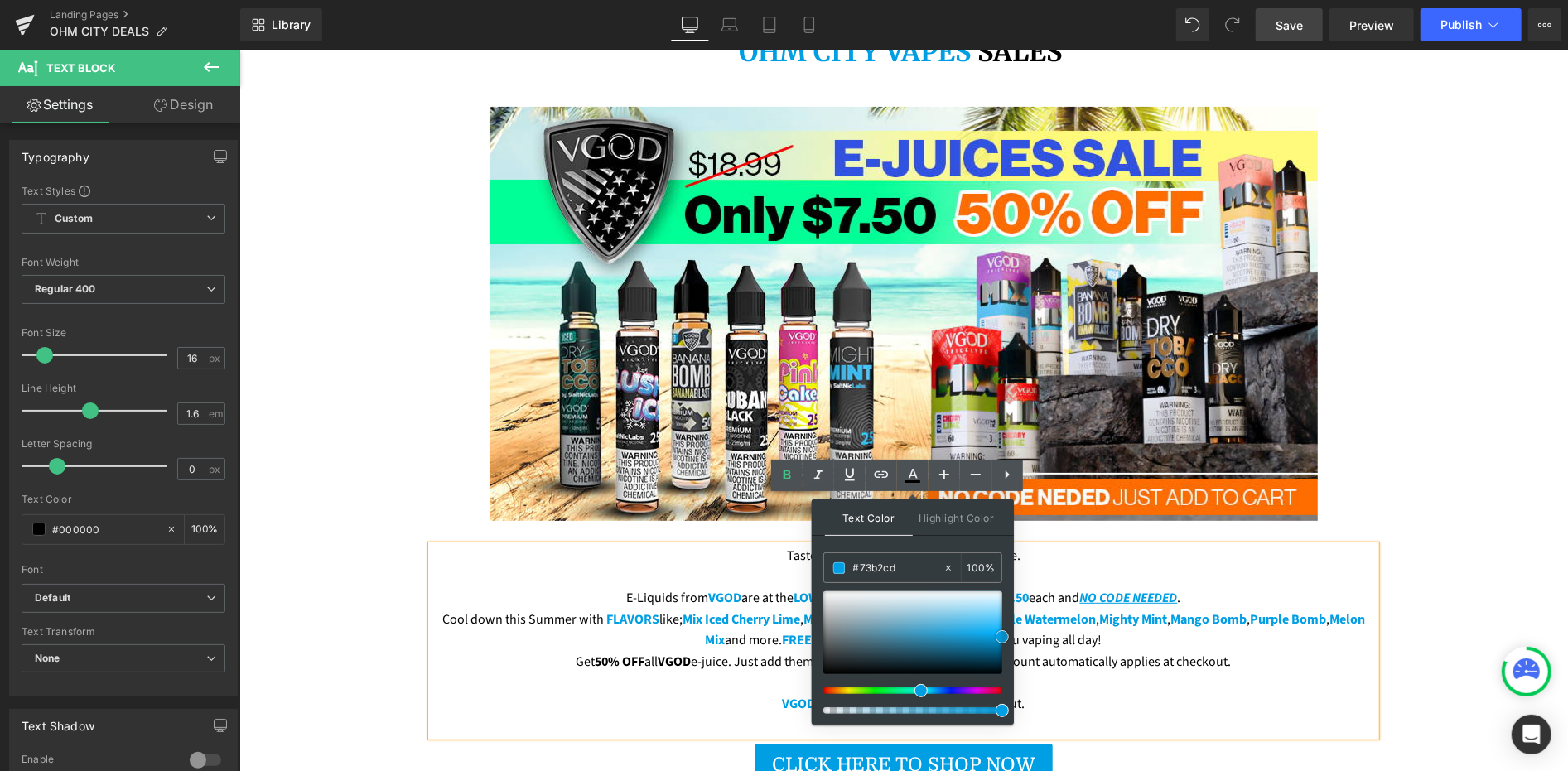
click at [909, 621] on div at bounding box center [913, 633] width 179 height 83
click at [880, 558] on input "#73b2cd" at bounding box center [898, 567] width 90 height 18
paste input "009fe3"
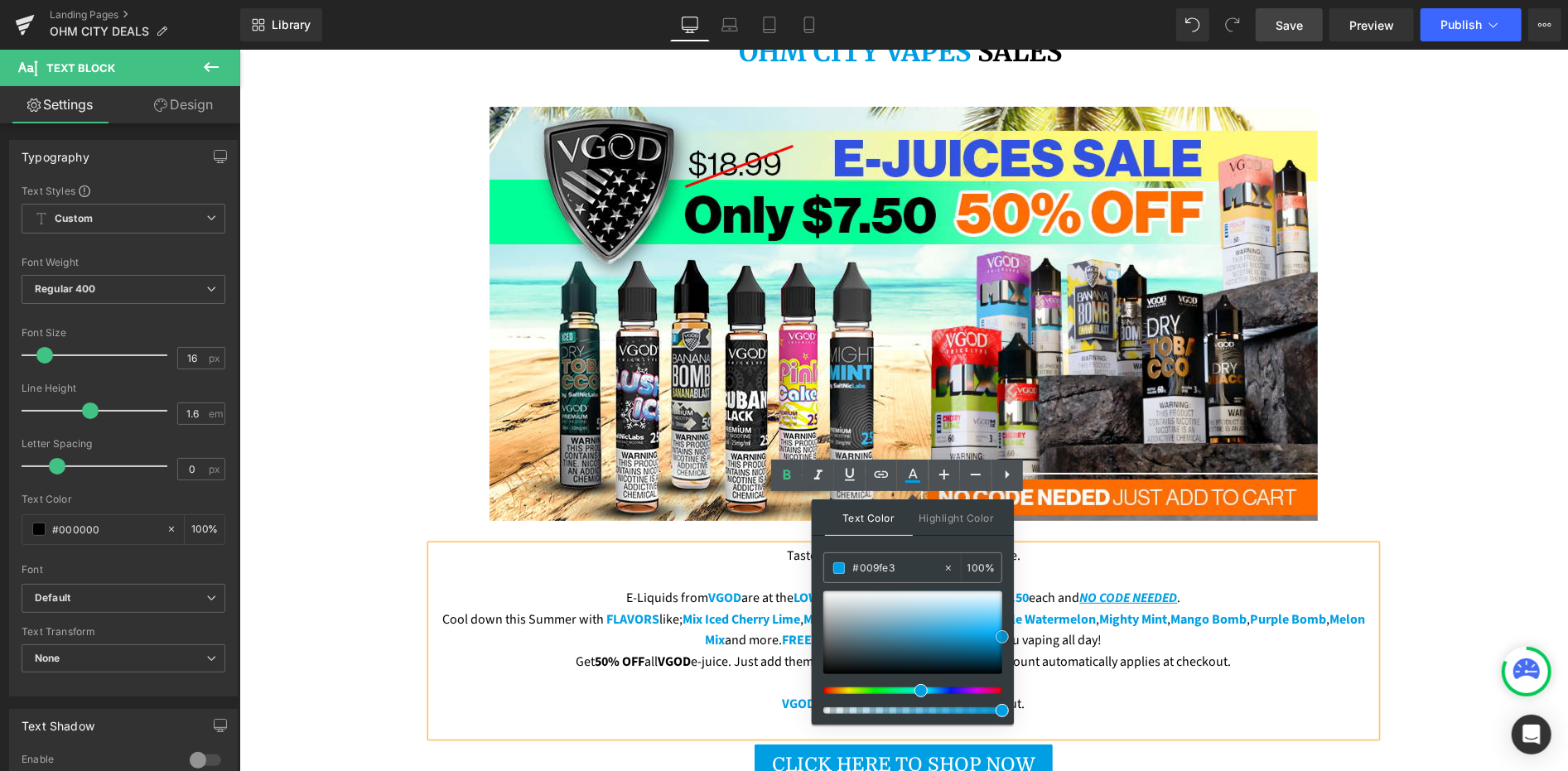
click at [998, 635] on span at bounding box center [1002, 637] width 14 height 14
click at [732, 609] on p "Cool down this Summer with FLAVORS like; Mix Iced Cherry Lime , Mix Iced Peach …" at bounding box center [903, 630] width 944 height 43
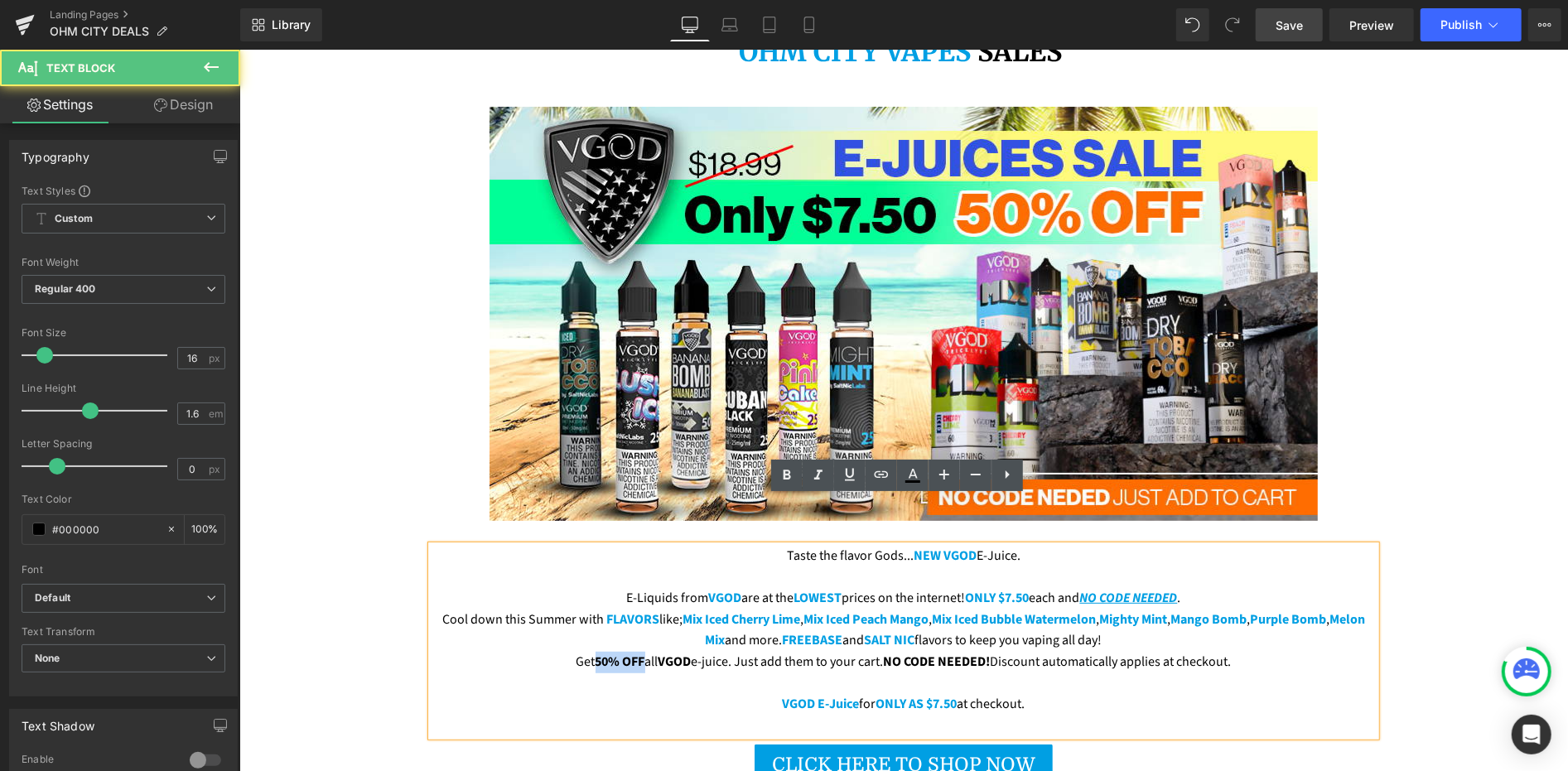
drag, startPoint x: 582, startPoint y: 615, endPoint x: 628, endPoint y: 613, distance: 46.0
click at [628, 651] on span "50% OFF" at bounding box center [619, 660] width 49 height 18
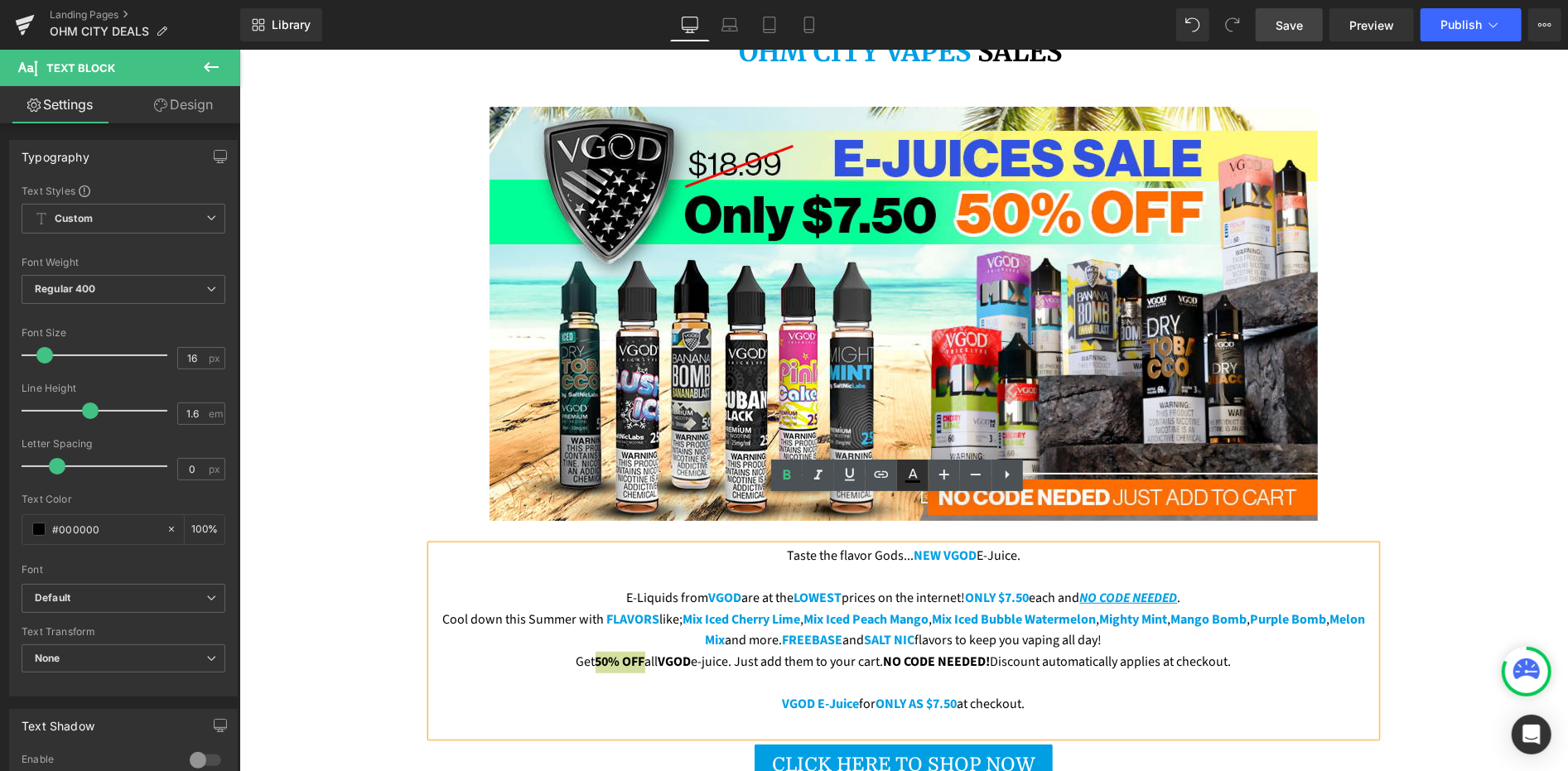
click at [912, 483] on icon at bounding box center [913, 475] width 20 height 20
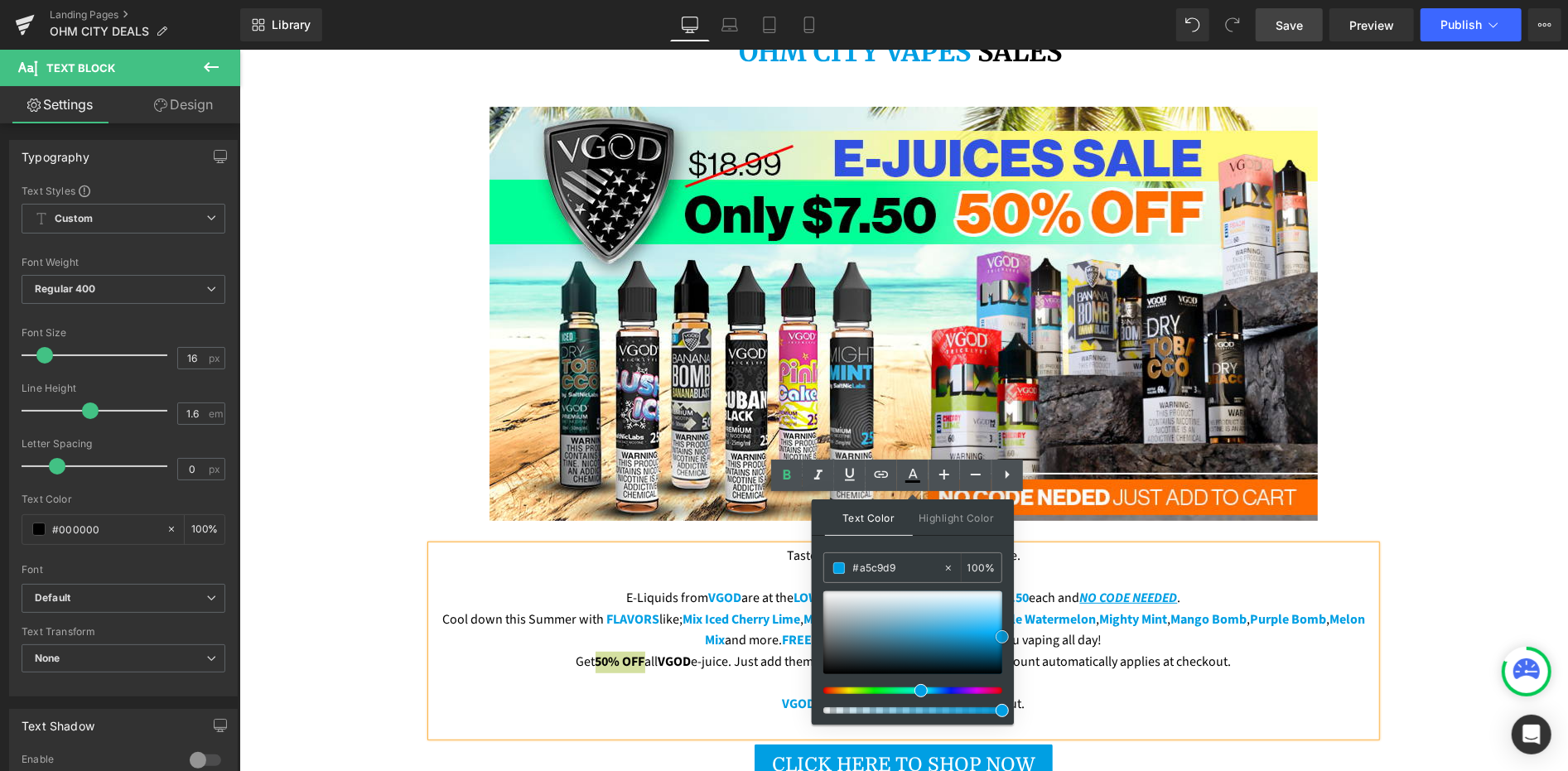
click at [896, 611] on div at bounding box center [913, 633] width 179 height 83
click at [879, 565] on input "#a5c9d9" at bounding box center [898, 567] width 90 height 18
paste input "009fe3"
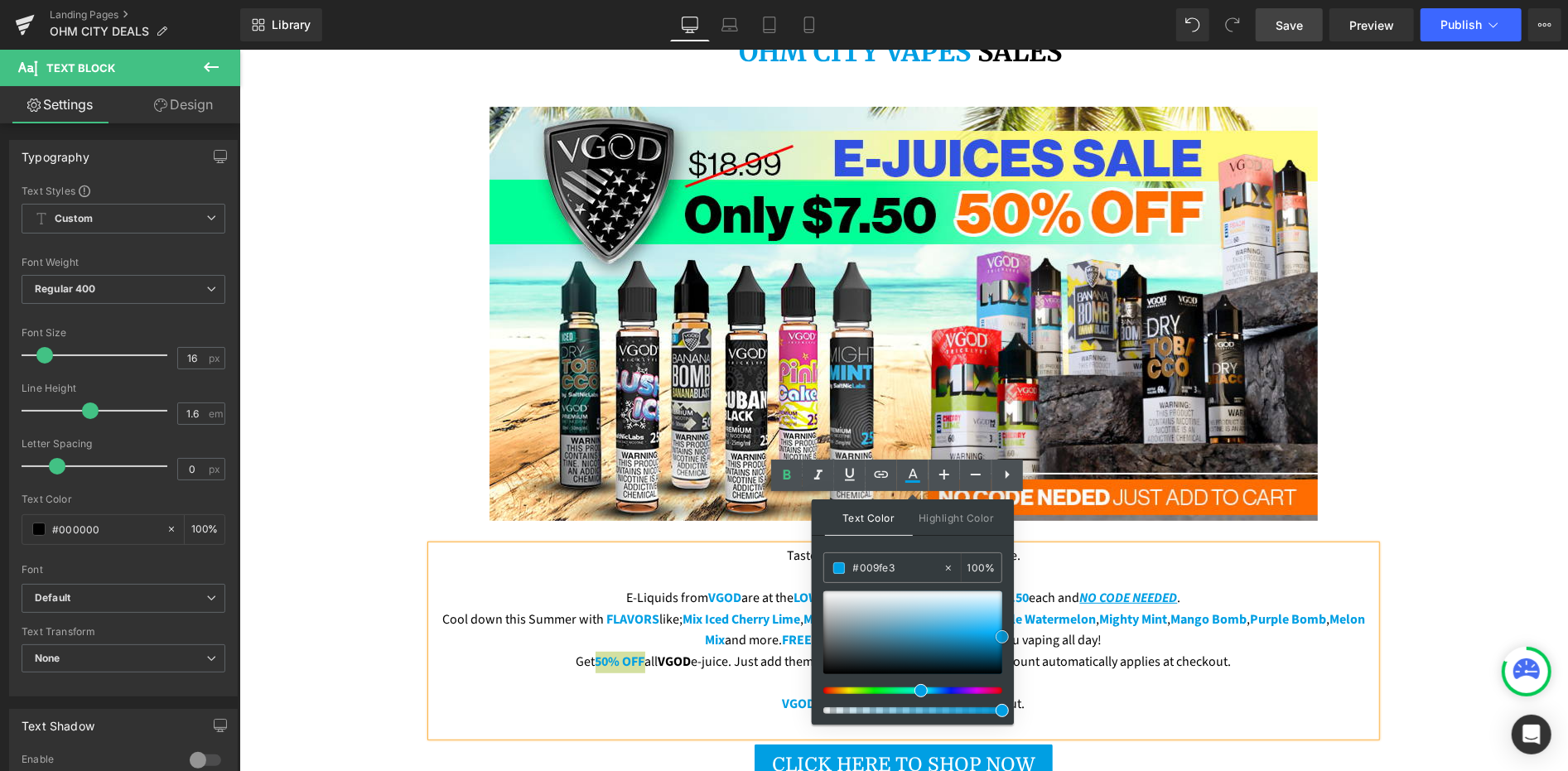
click at [1001, 635] on span at bounding box center [1002, 637] width 14 height 14
click at [723, 651] on p "Get 50% OFF all VGOD e-juice. Just add them to your cart. NO CODE NEEDED! Disco…" at bounding box center [903, 662] width 944 height 21
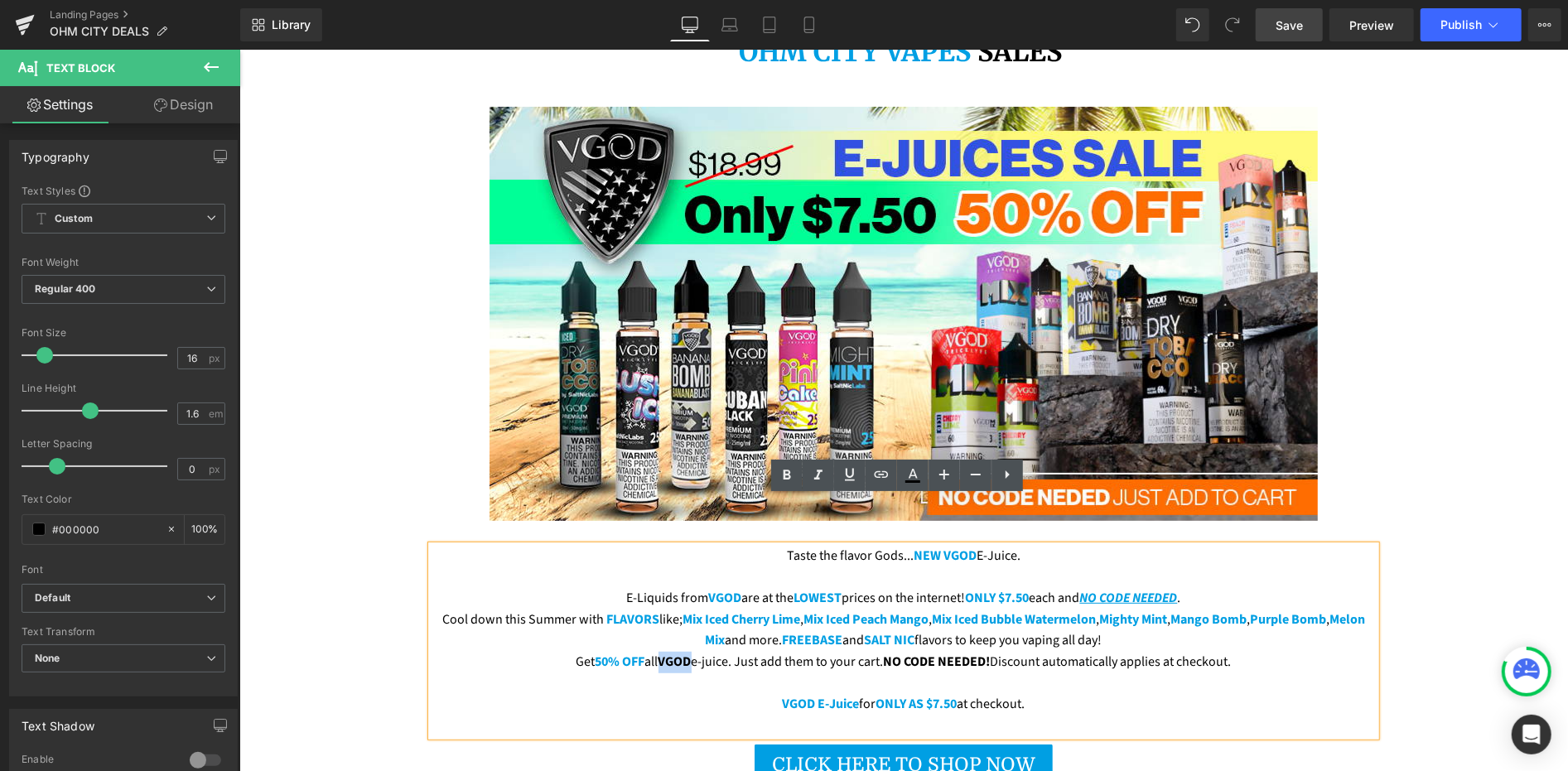
drag, startPoint x: 652, startPoint y: 611, endPoint x: 680, endPoint y: 611, distance: 28.0
click at [680, 651] on span "VGOD" at bounding box center [674, 660] width 33 height 18
click at [906, 465] on link at bounding box center [913, 475] width 32 height 32
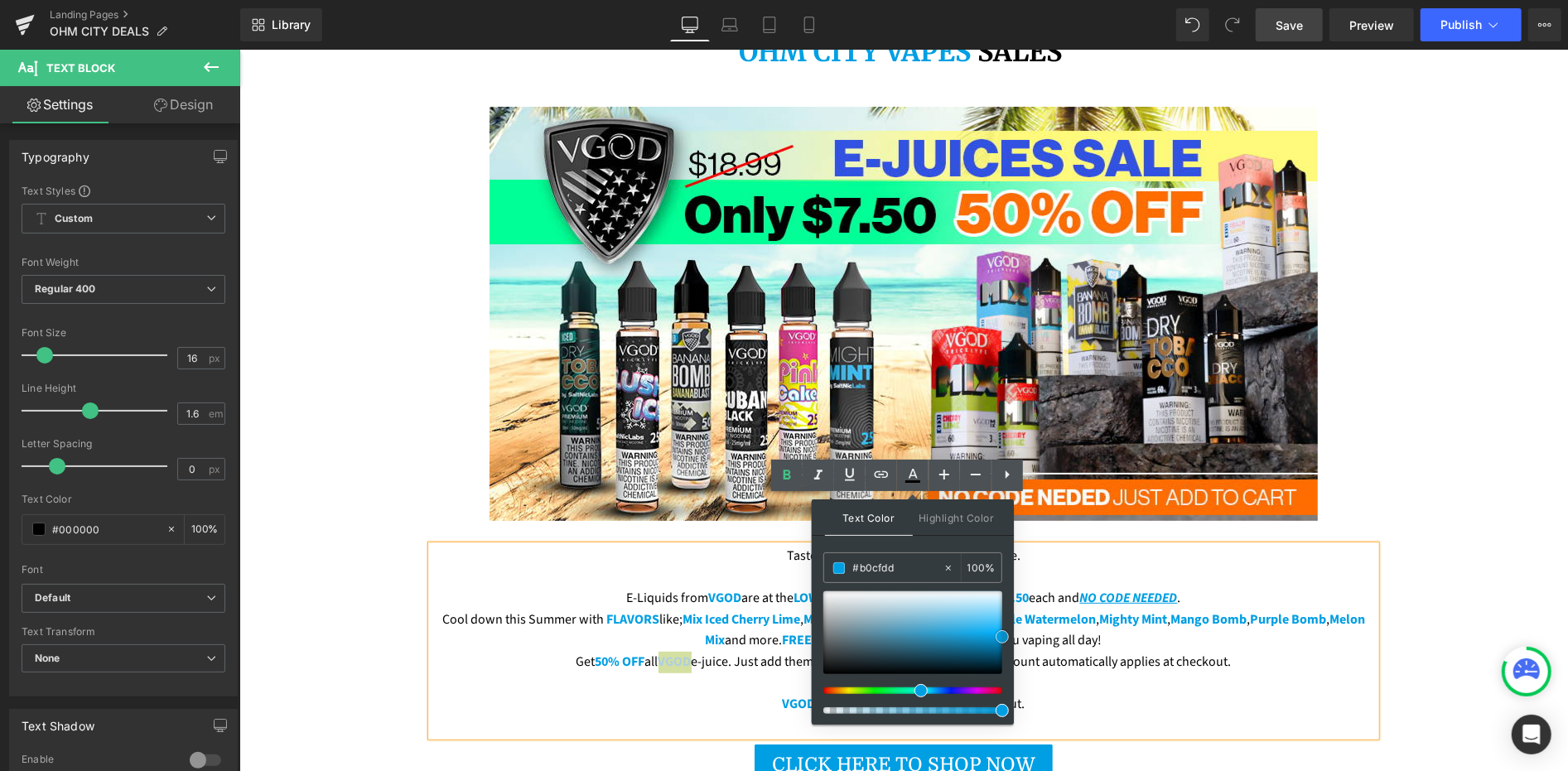
click at [895, 609] on div at bounding box center [913, 633] width 179 height 83
click at [884, 575] on input "#b0cfdd" at bounding box center [898, 567] width 90 height 18
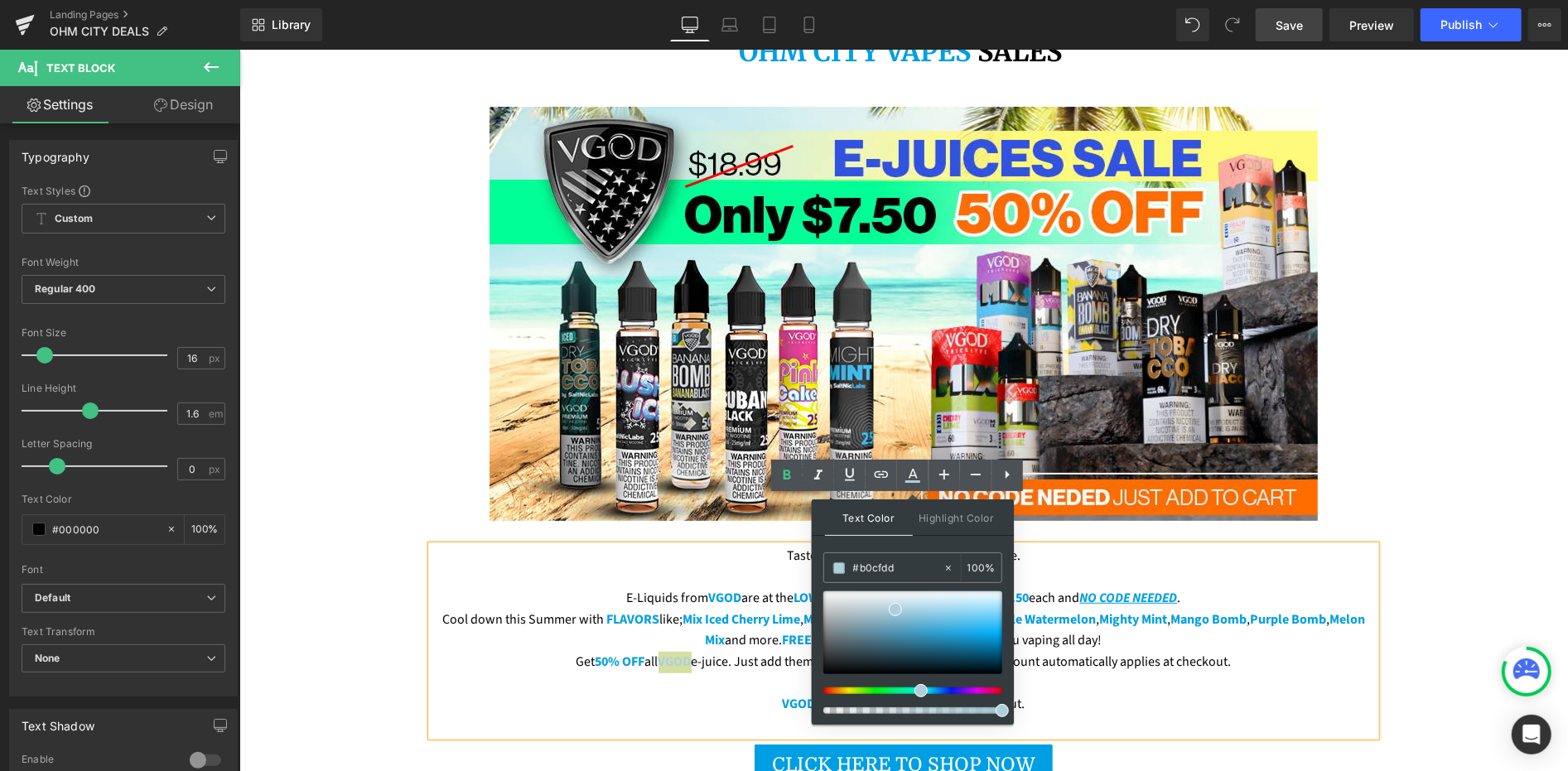
paste input "009fe3"
click at [999, 639] on span at bounding box center [1002, 637] width 14 height 14
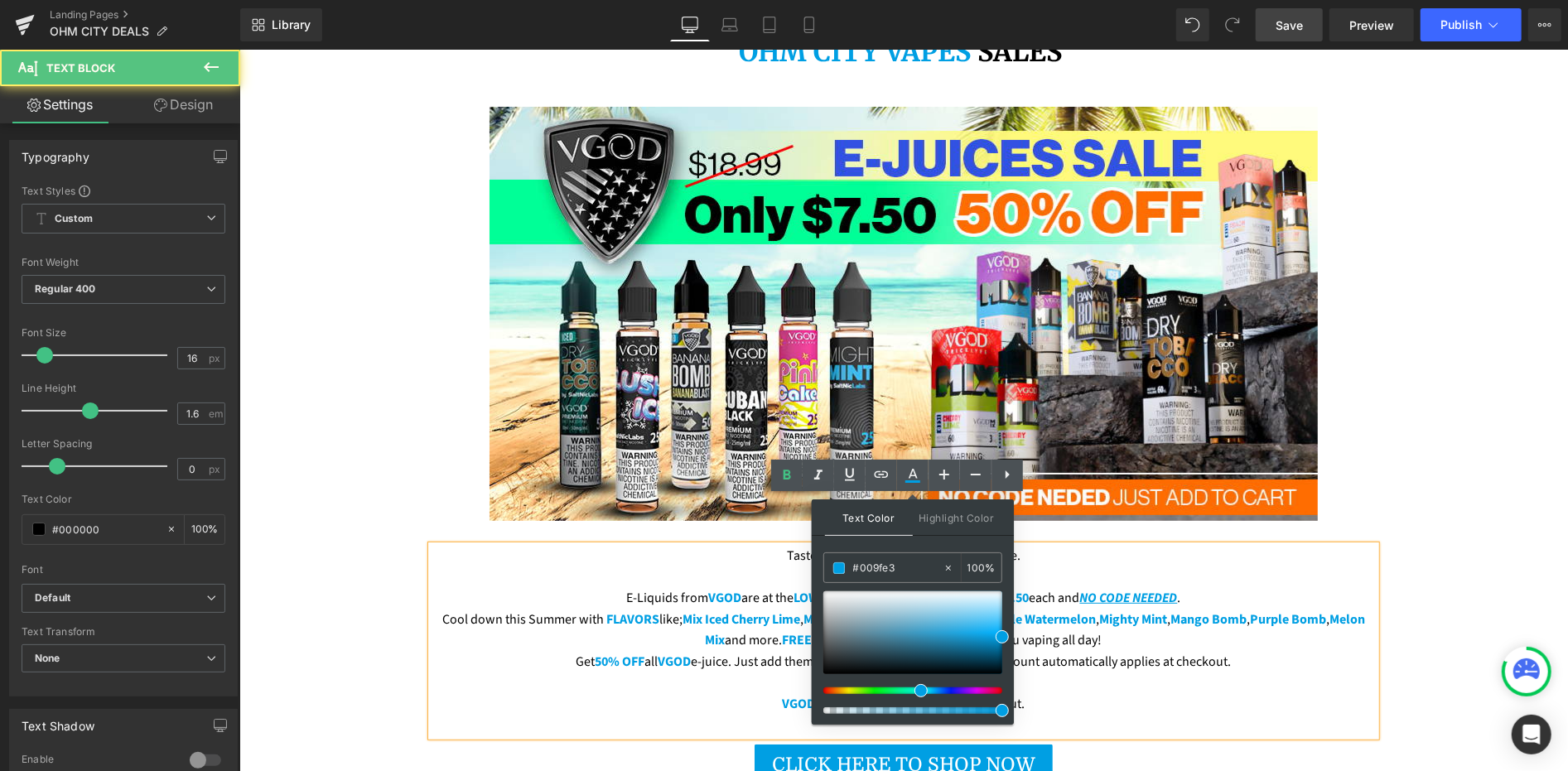
click at [787, 651] on p "Get 50% OFF all VGOD e-juice. Just add them to your cart. NO CODE NEEDED! Disco…" at bounding box center [903, 662] width 944 height 21
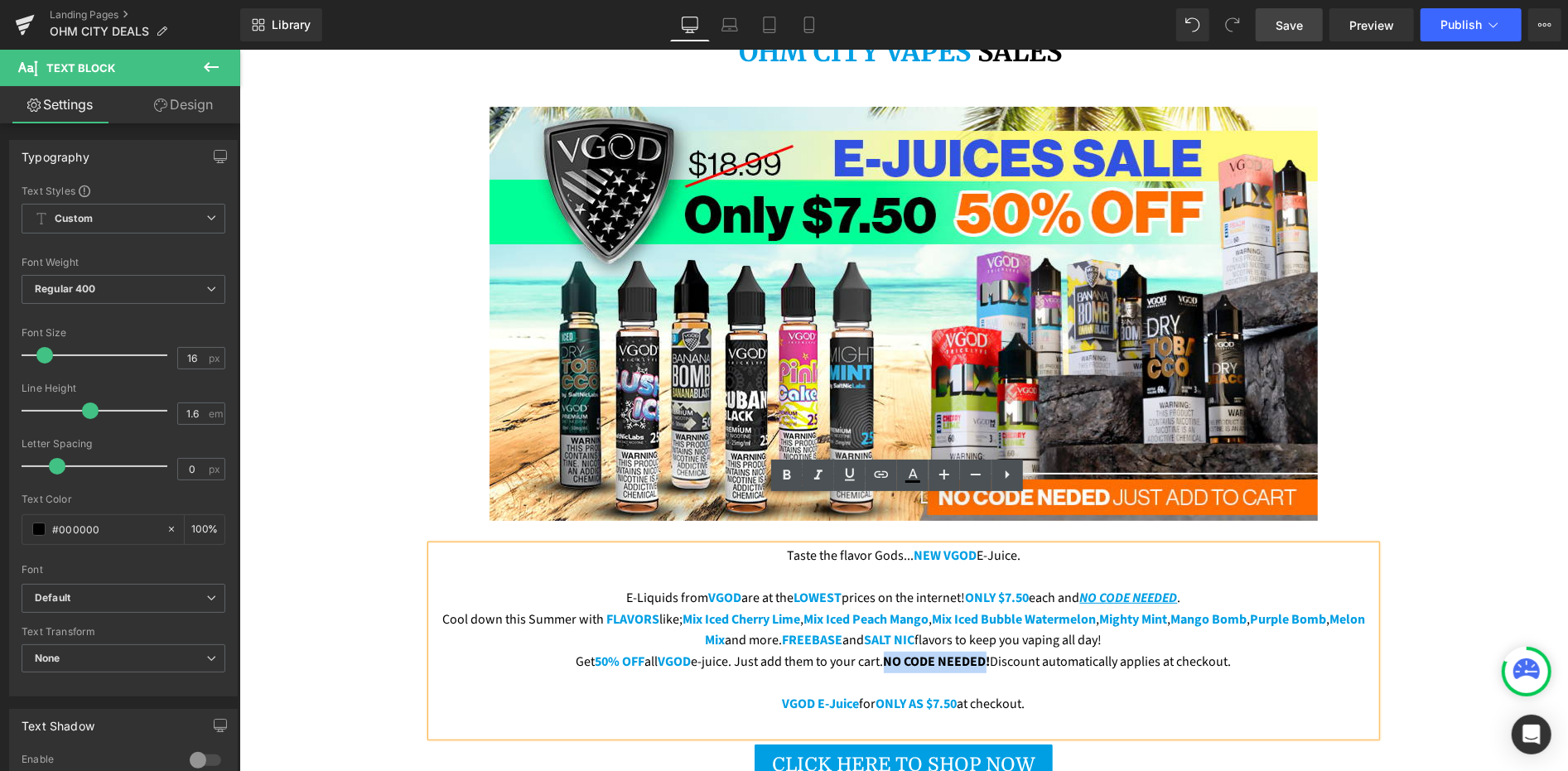
drag, startPoint x: 884, startPoint y: 613, endPoint x: 980, endPoint y: 613, distance: 96.0
click at [980, 651] on span "NO CODE NEEDED!" at bounding box center [937, 660] width 107 height 18
click at [910, 470] on icon at bounding box center [913, 475] width 20 height 20
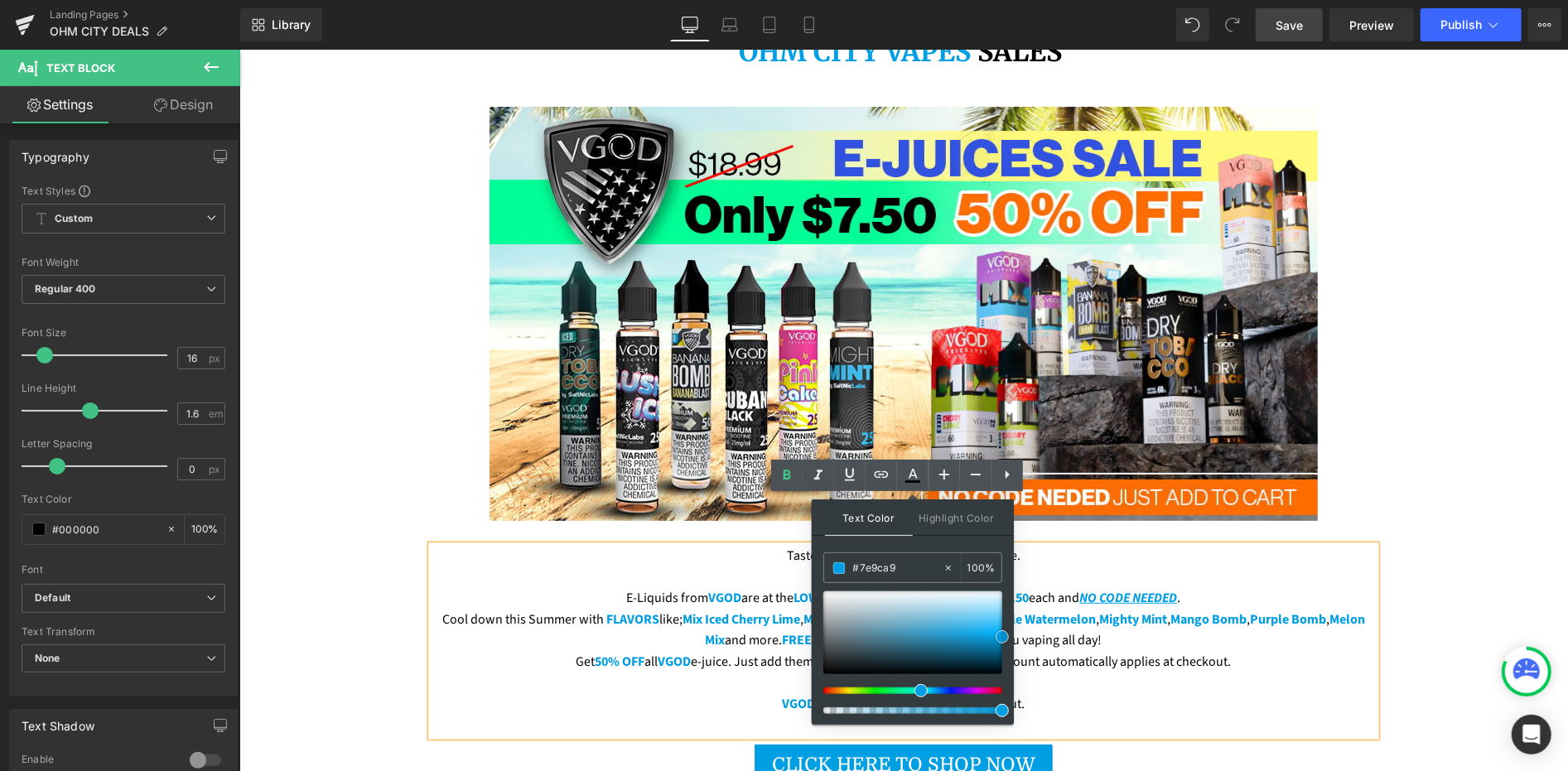
click at [859, 626] on div at bounding box center [913, 633] width 179 height 83
click at [861, 565] on input "#7e9ca9" at bounding box center [898, 567] width 90 height 18
paste input "009fe3"
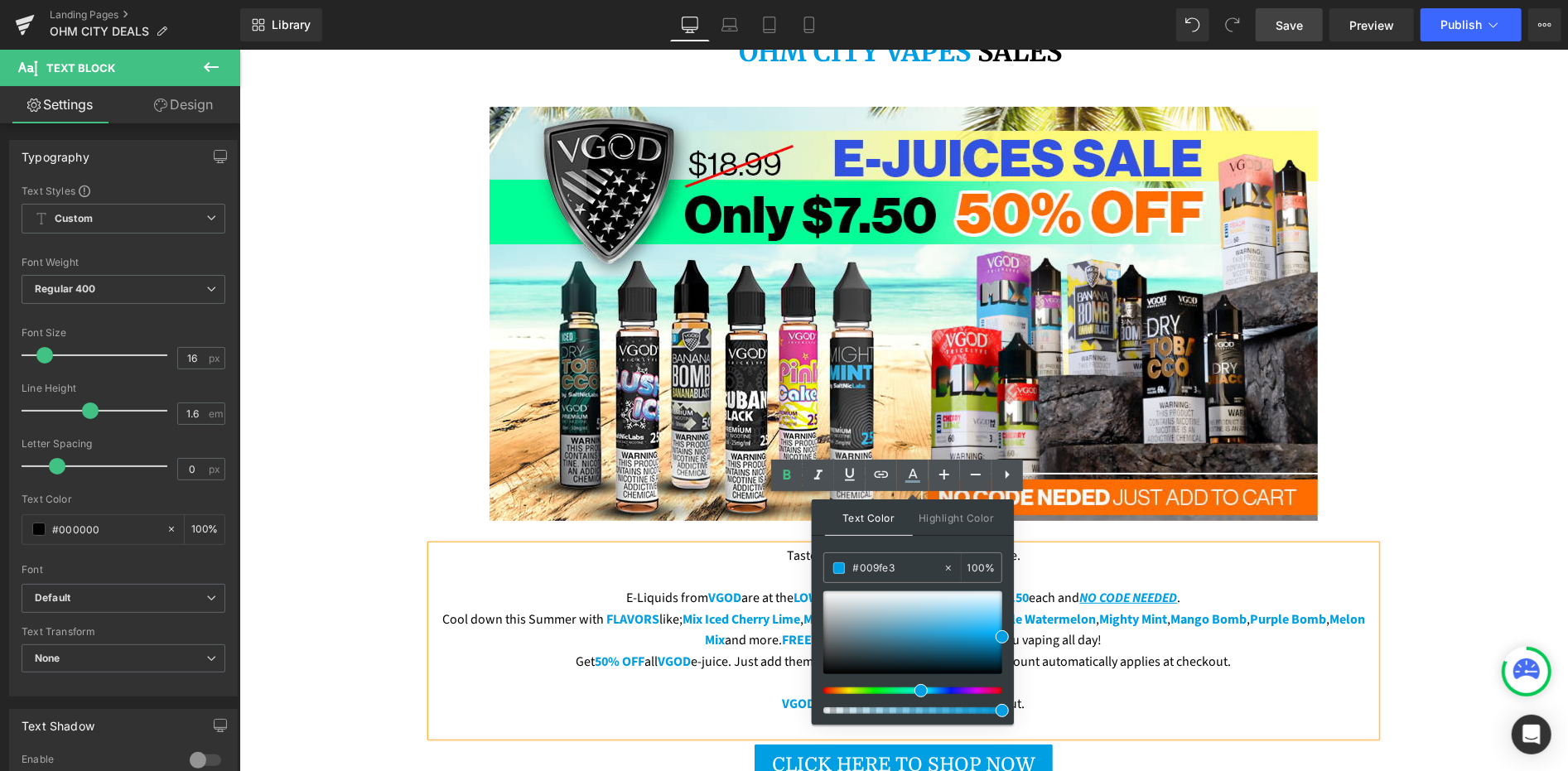
type input "#009fe3"
click at [999, 635] on span at bounding box center [1002, 637] width 14 height 14
click at [727, 610] on span "Melon Mix" at bounding box center [1034, 629] width 660 height 40
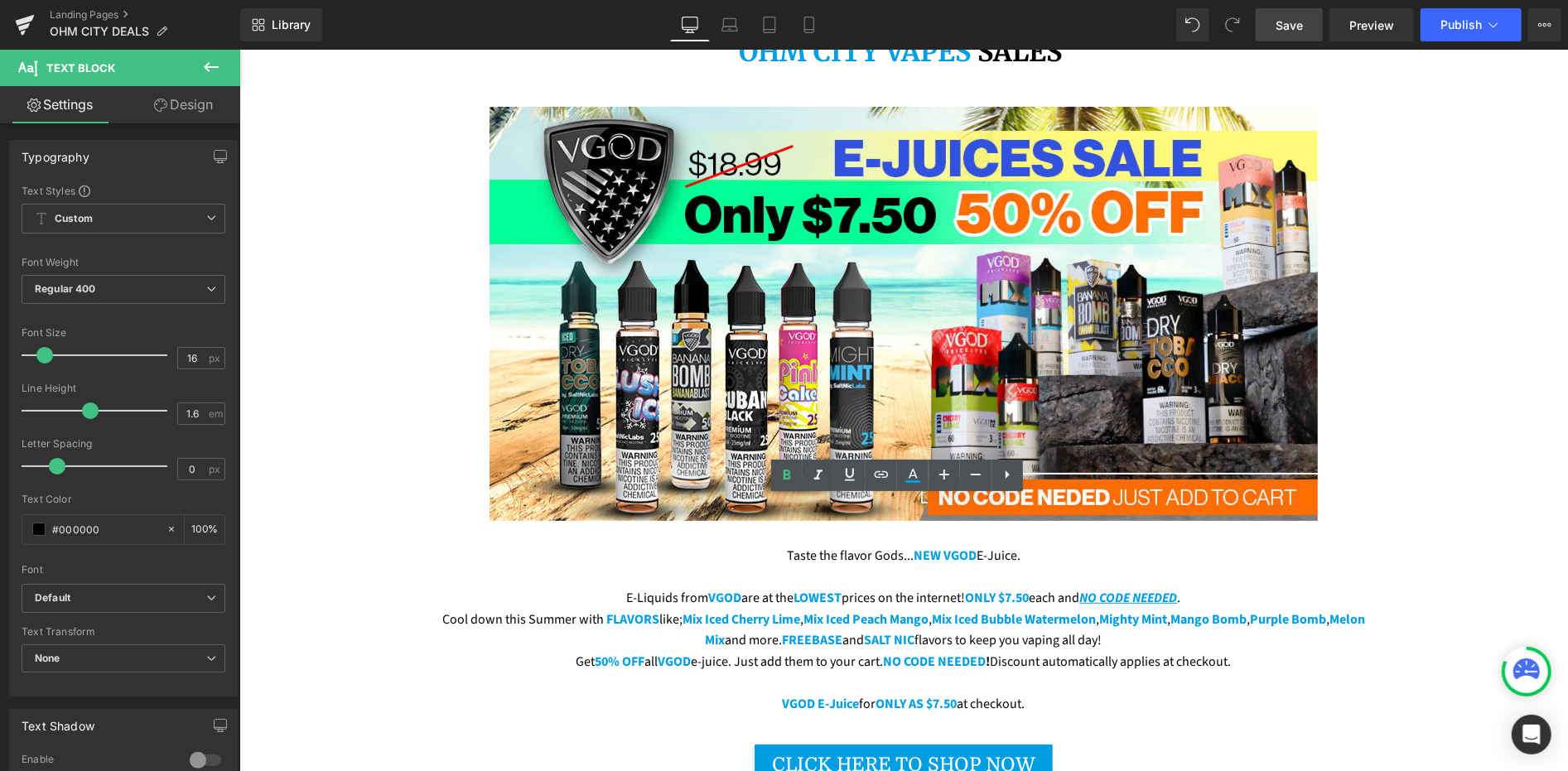
click at [1316, 25] on link "Save" at bounding box center [1289, 25] width 67 height 33
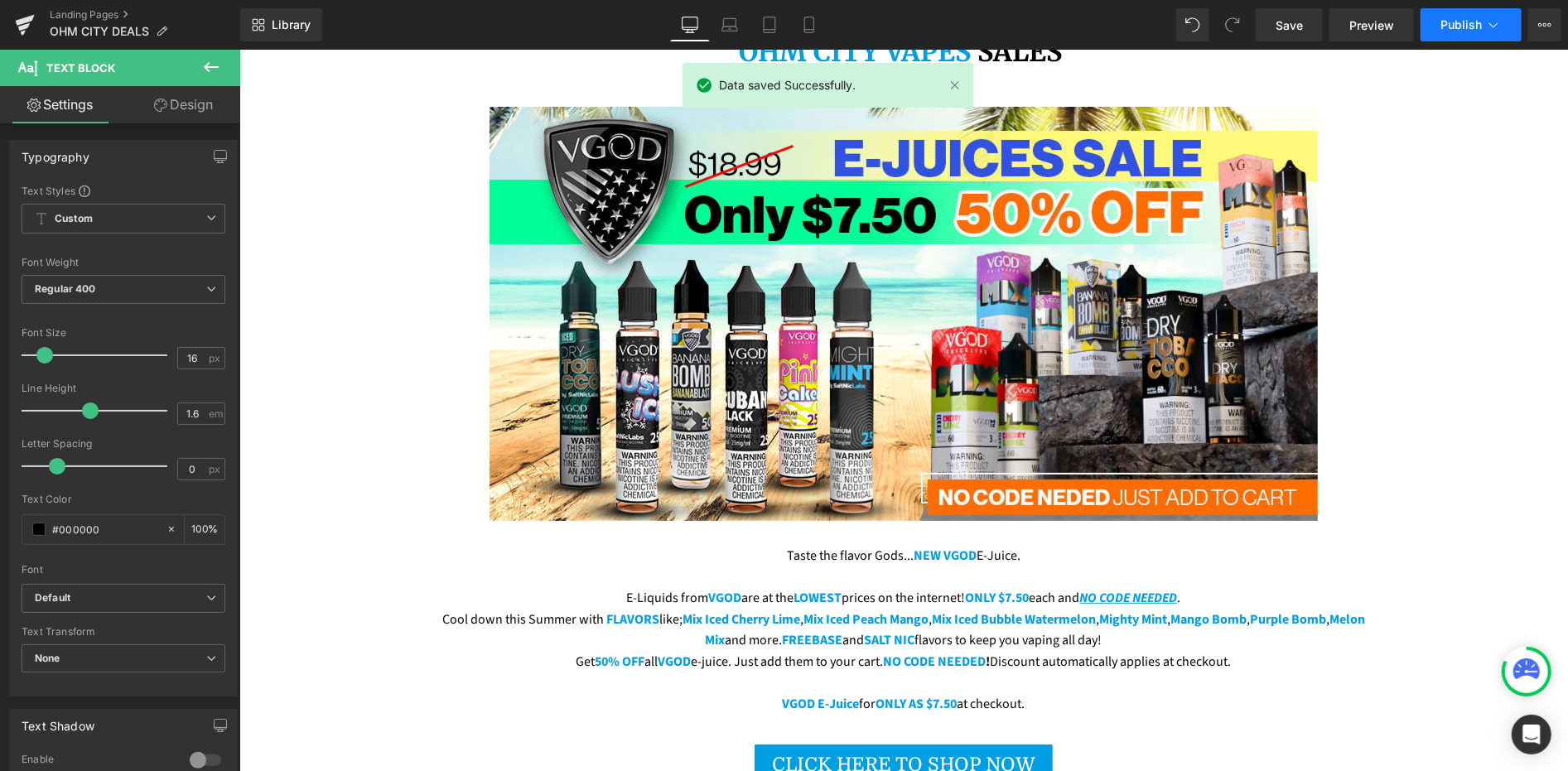
click at [1474, 26] on span "Publish" at bounding box center [1461, 25] width 42 height 14
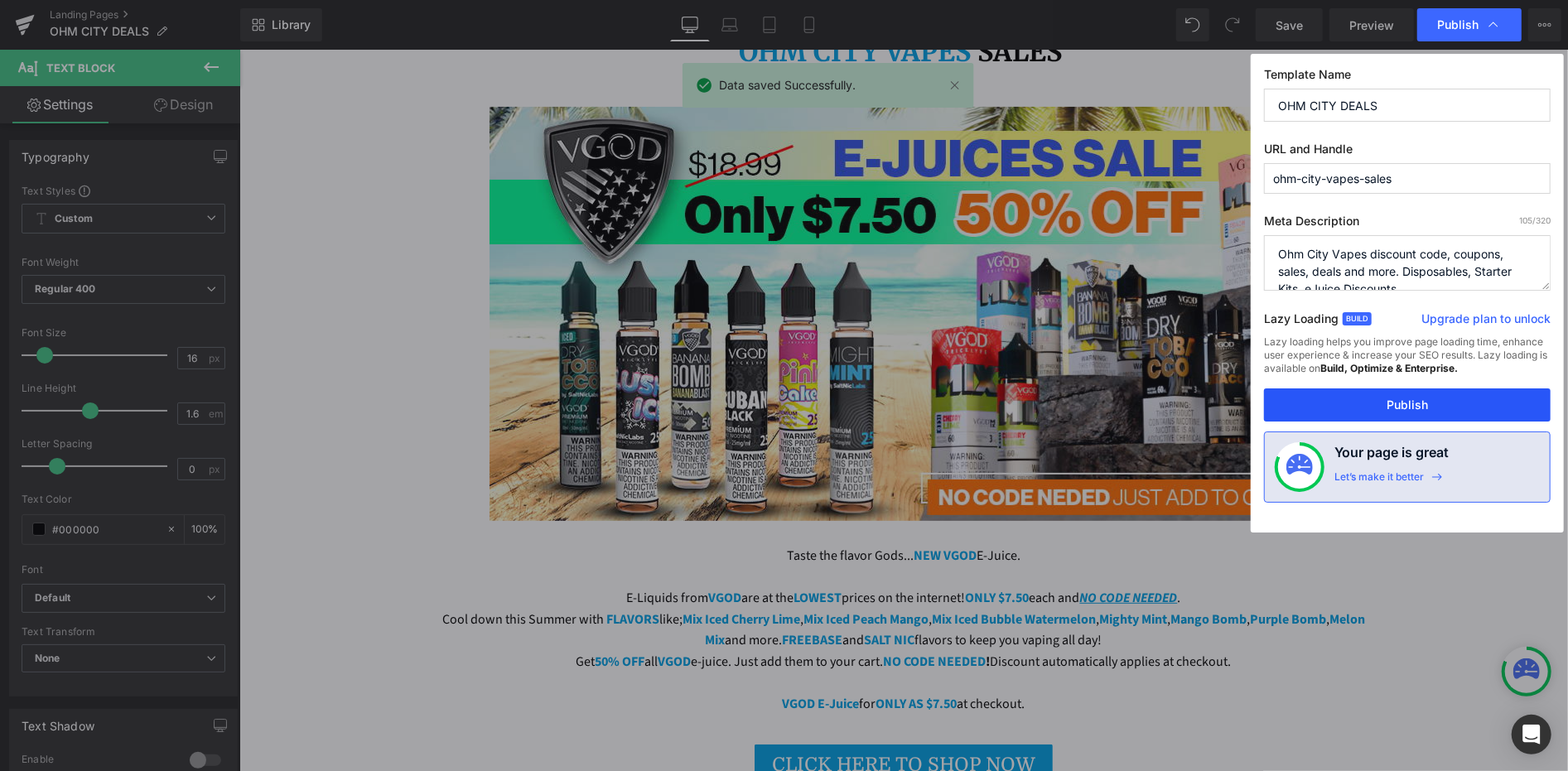
drag, startPoint x: 1384, startPoint y: 406, endPoint x: 1144, endPoint y: 356, distance: 245.2
click at [1384, 406] on button "Publish" at bounding box center [1408, 405] width 287 height 33
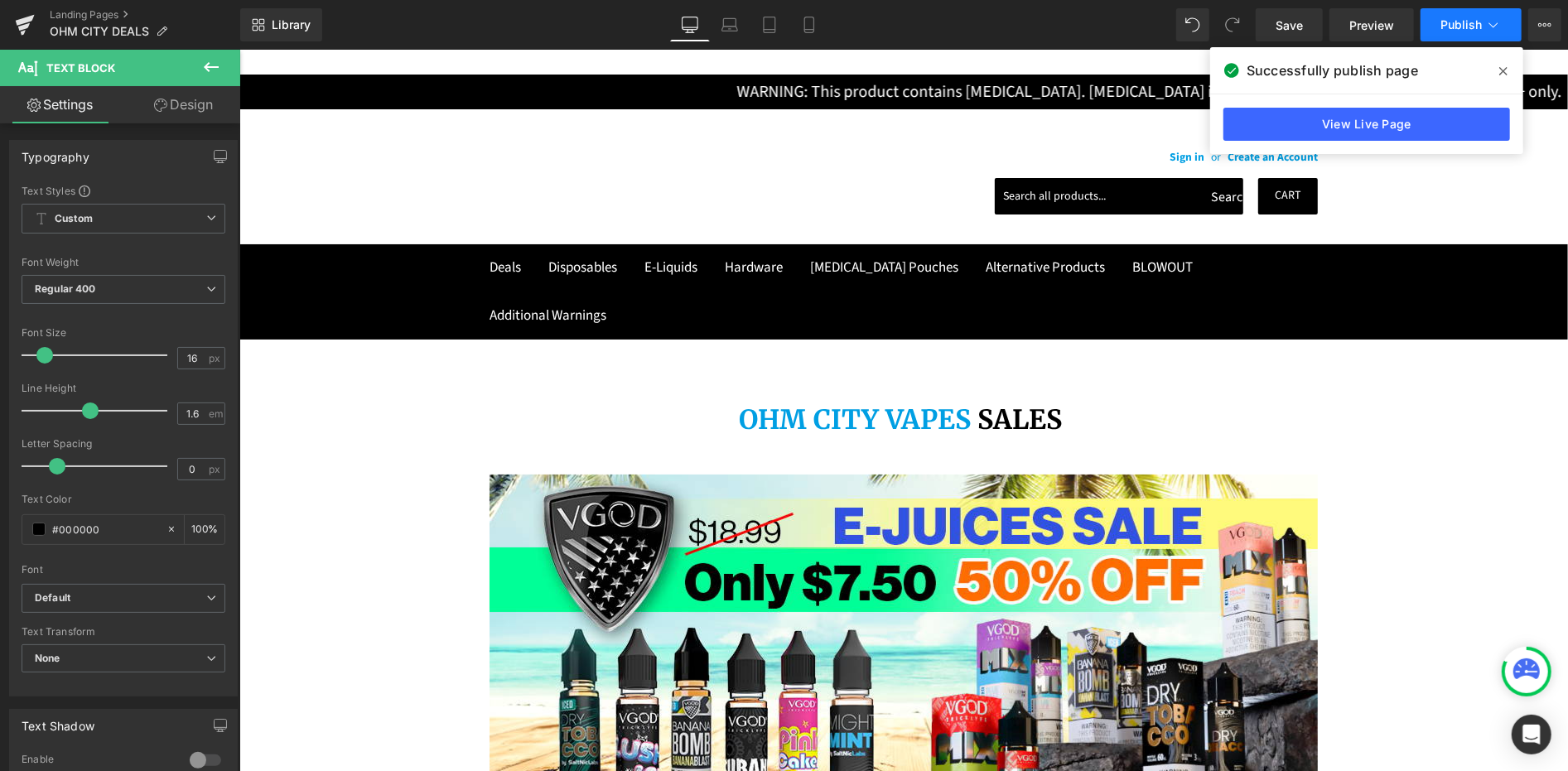
click at [1502, 19] on button "Publish" at bounding box center [1471, 25] width 102 height 33
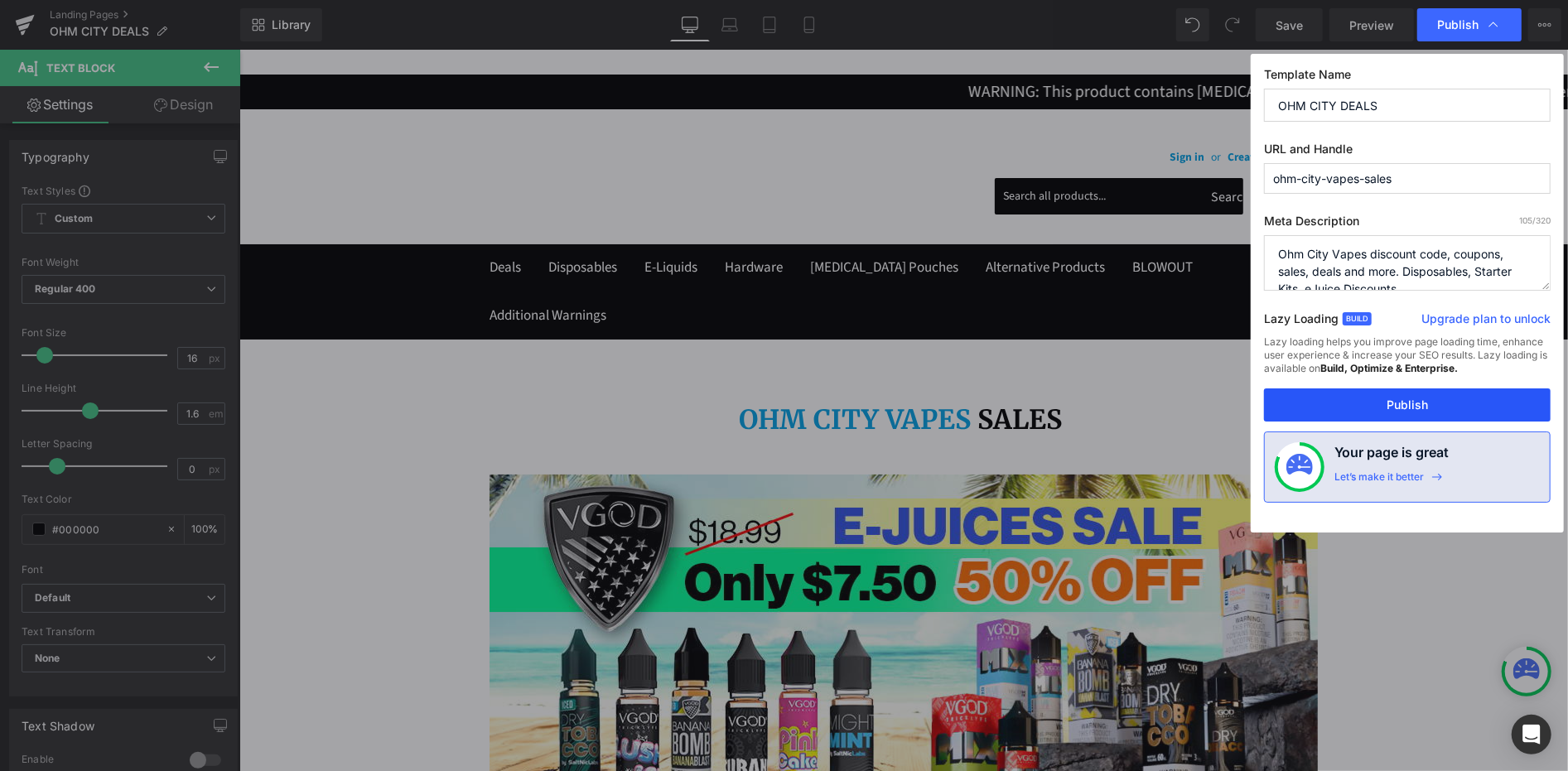
click at [1387, 414] on button "Publish" at bounding box center [1408, 405] width 287 height 33
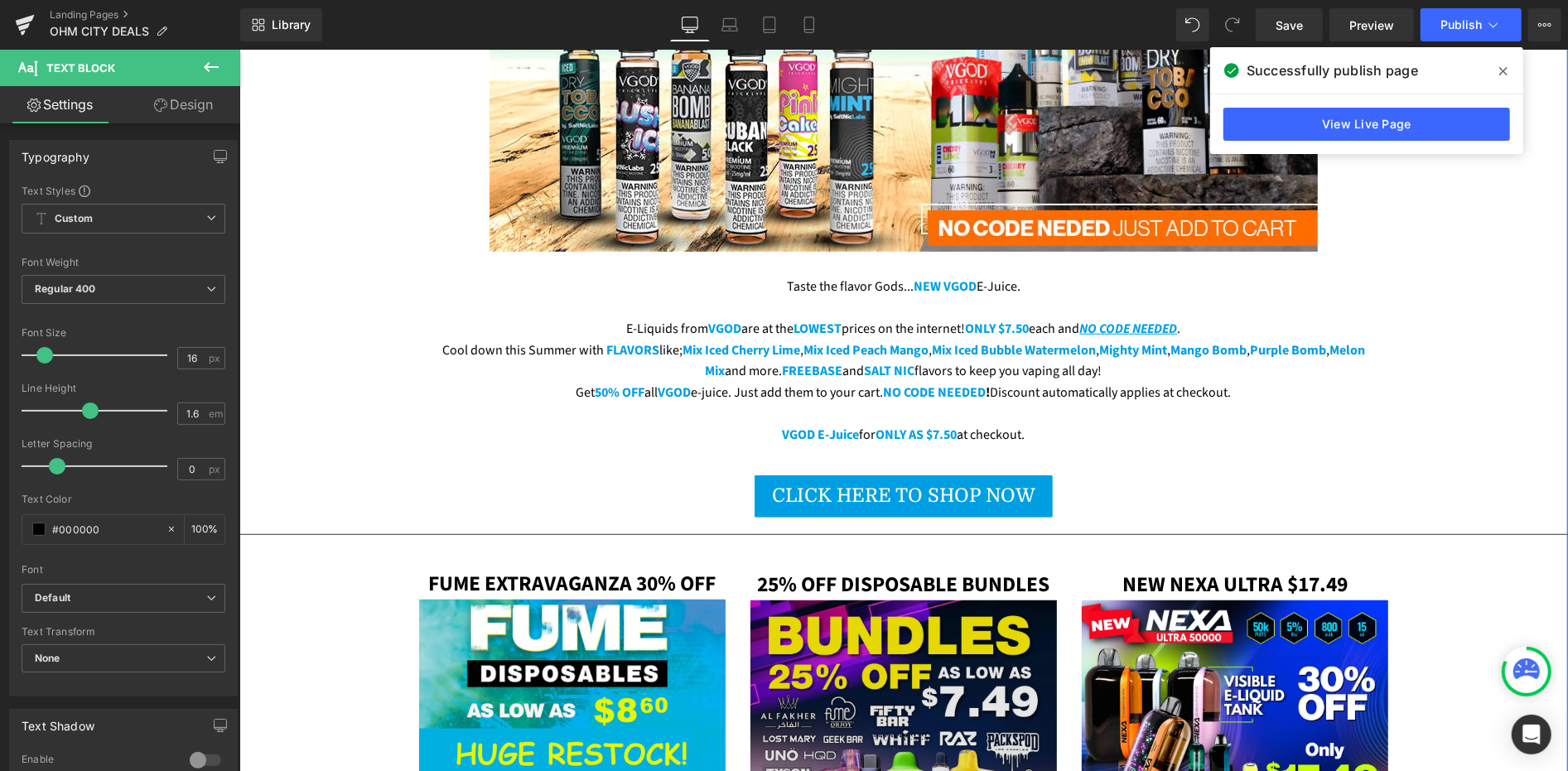
scroll to position [643, 0]
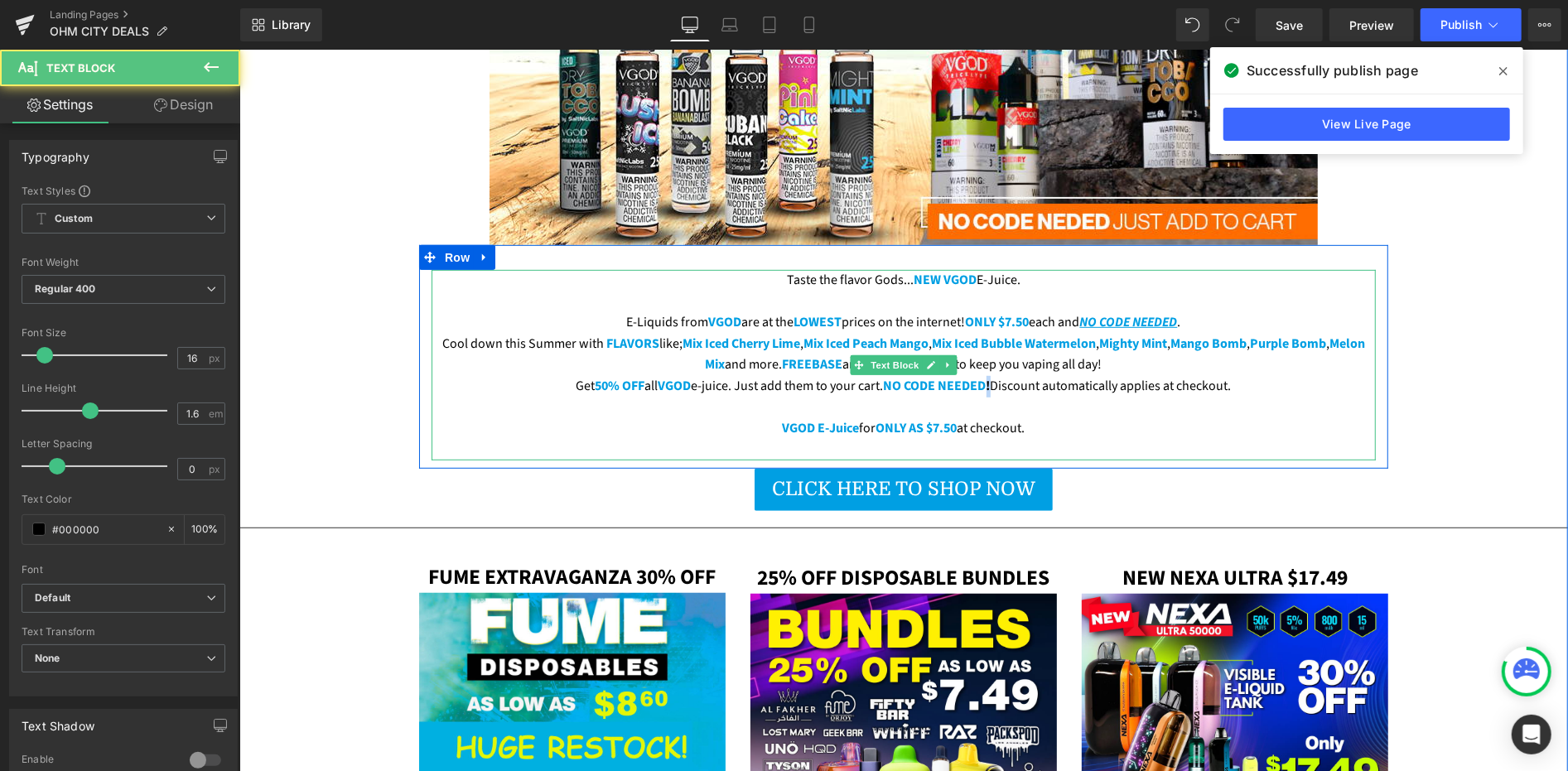
click at [986, 375] on p "Get 50% OFF all VGOD e-juice. Just add them to your cart. NO CODE NEEDED ! Disc…" at bounding box center [903, 386] width 944 height 21
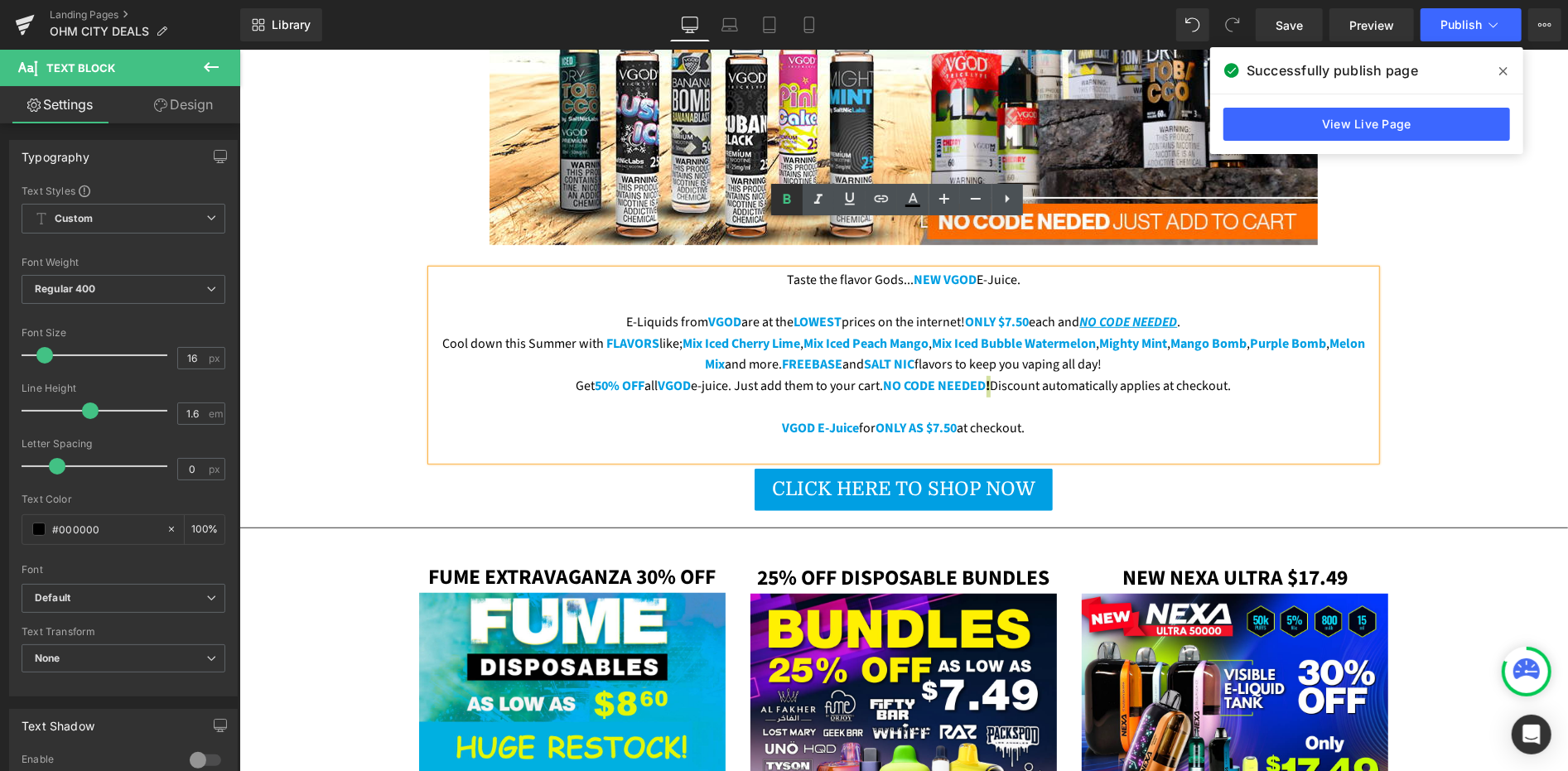
click at [788, 197] on icon at bounding box center [787, 199] width 8 height 10
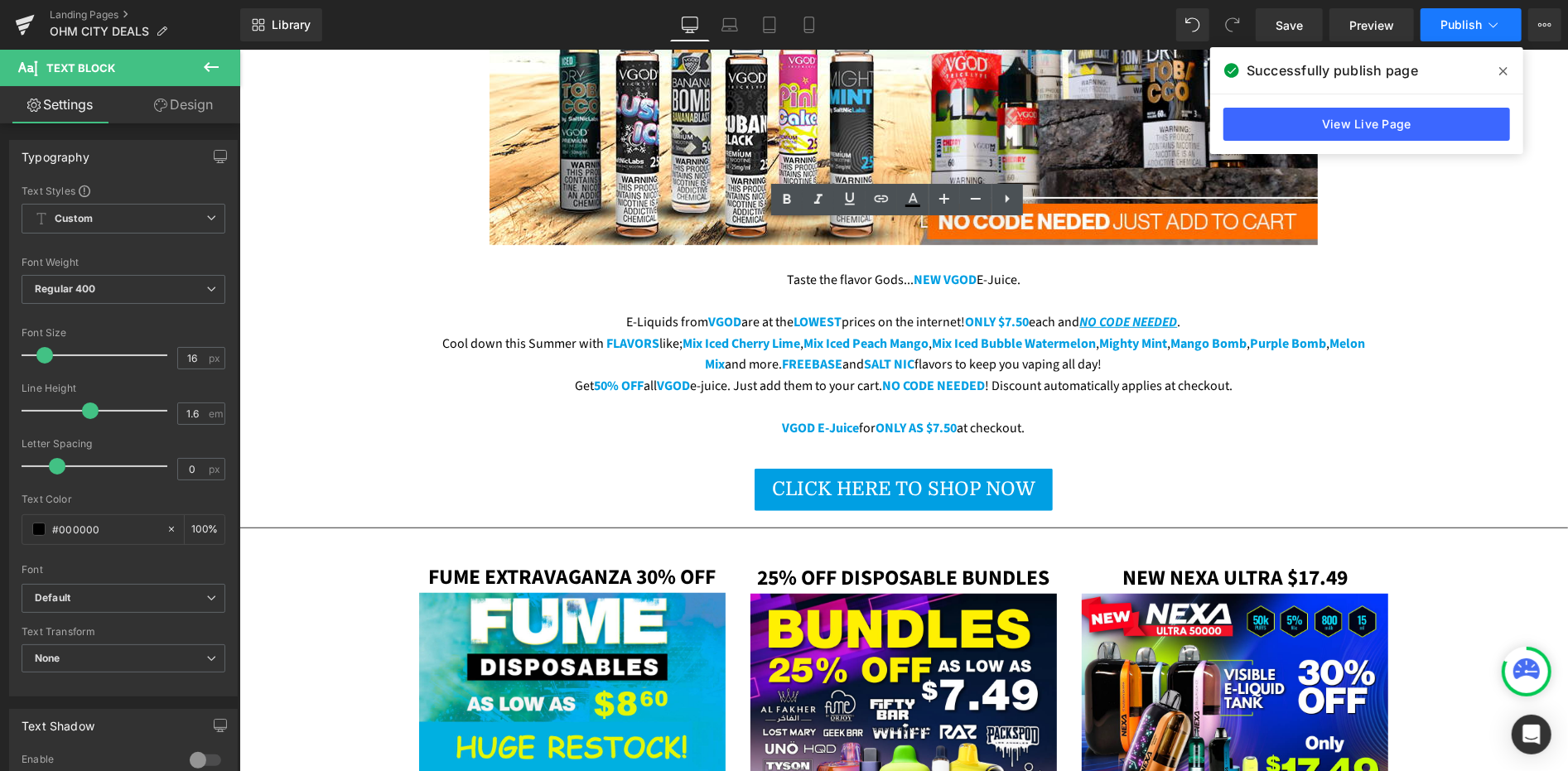
click at [1427, 28] on button "Publish" at bounding box center [1471, 25] width 102 height 33
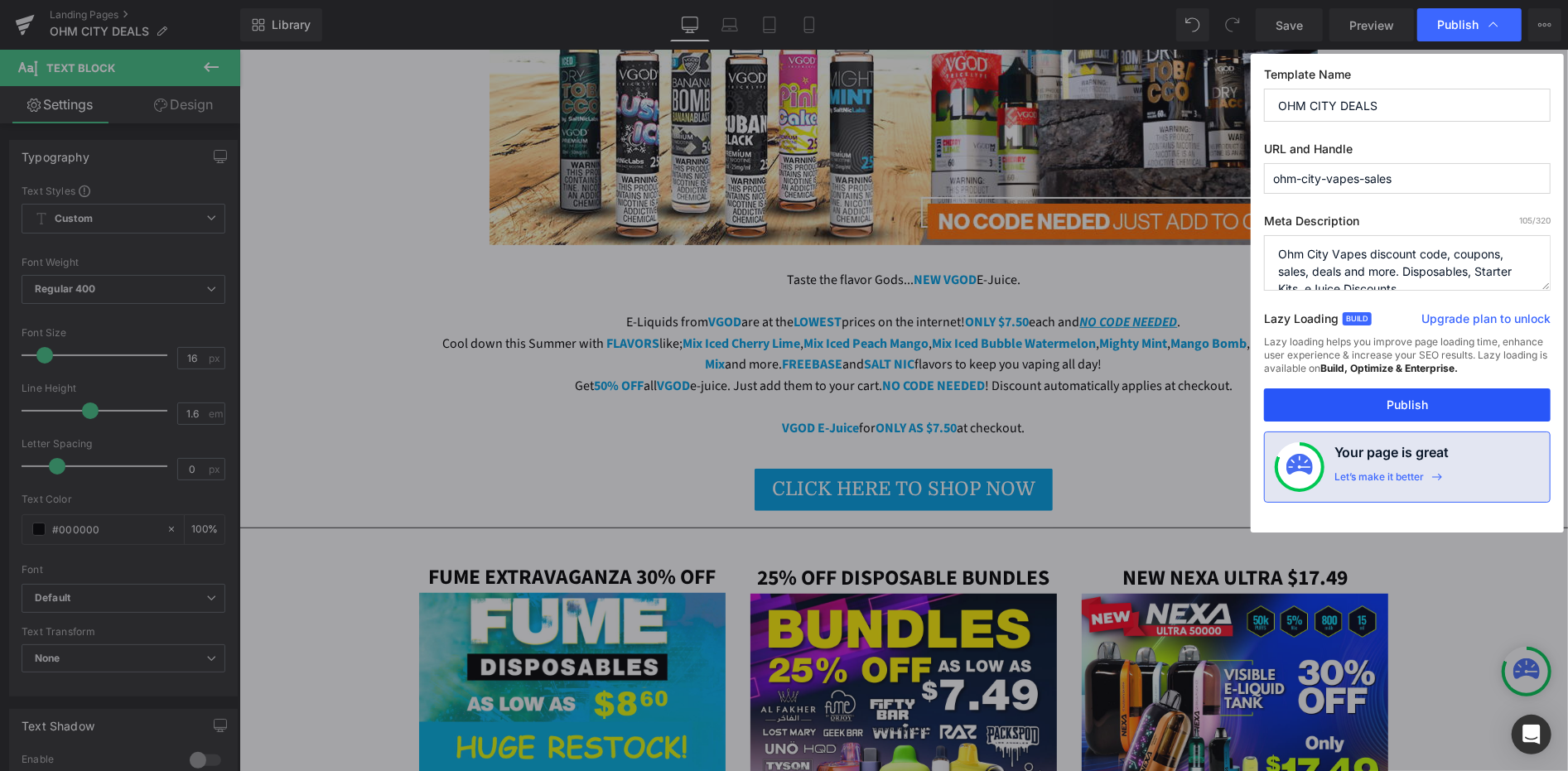
click at [1352, 413] on button "Publish" at bounding box center [1408, 405] width 287 height 33
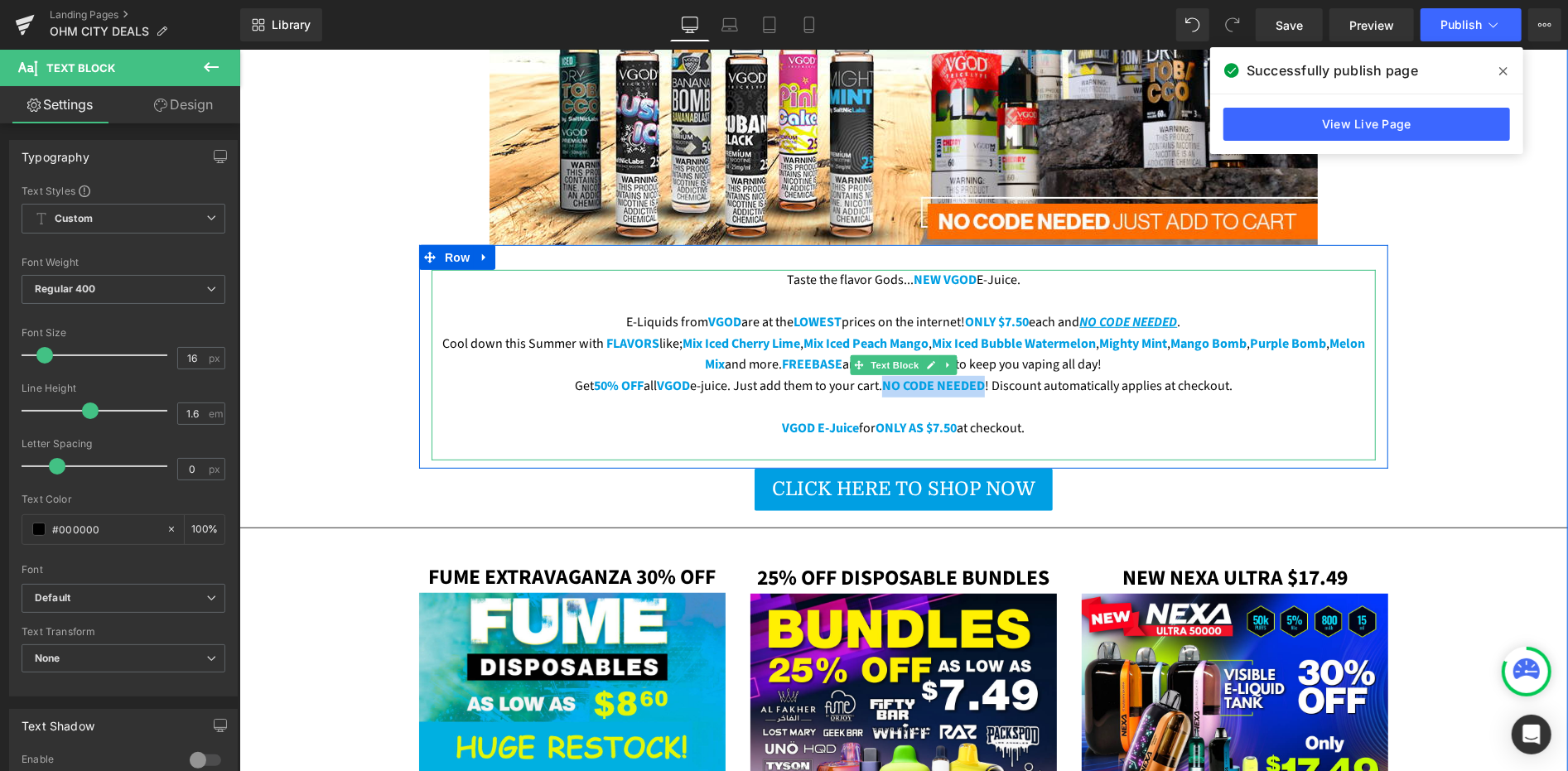
drag, startPoint x: 881, startPoint y: 336, endPoint x: 982, endPoint y: 334, distance: 101.0
click at [982, 375] on p "Get 50% OFF all VGOD e-juice. Just add them to your cart. NO CODE NEEDED ! Disc…" at bounding box center [903, 386] width 944 height 21
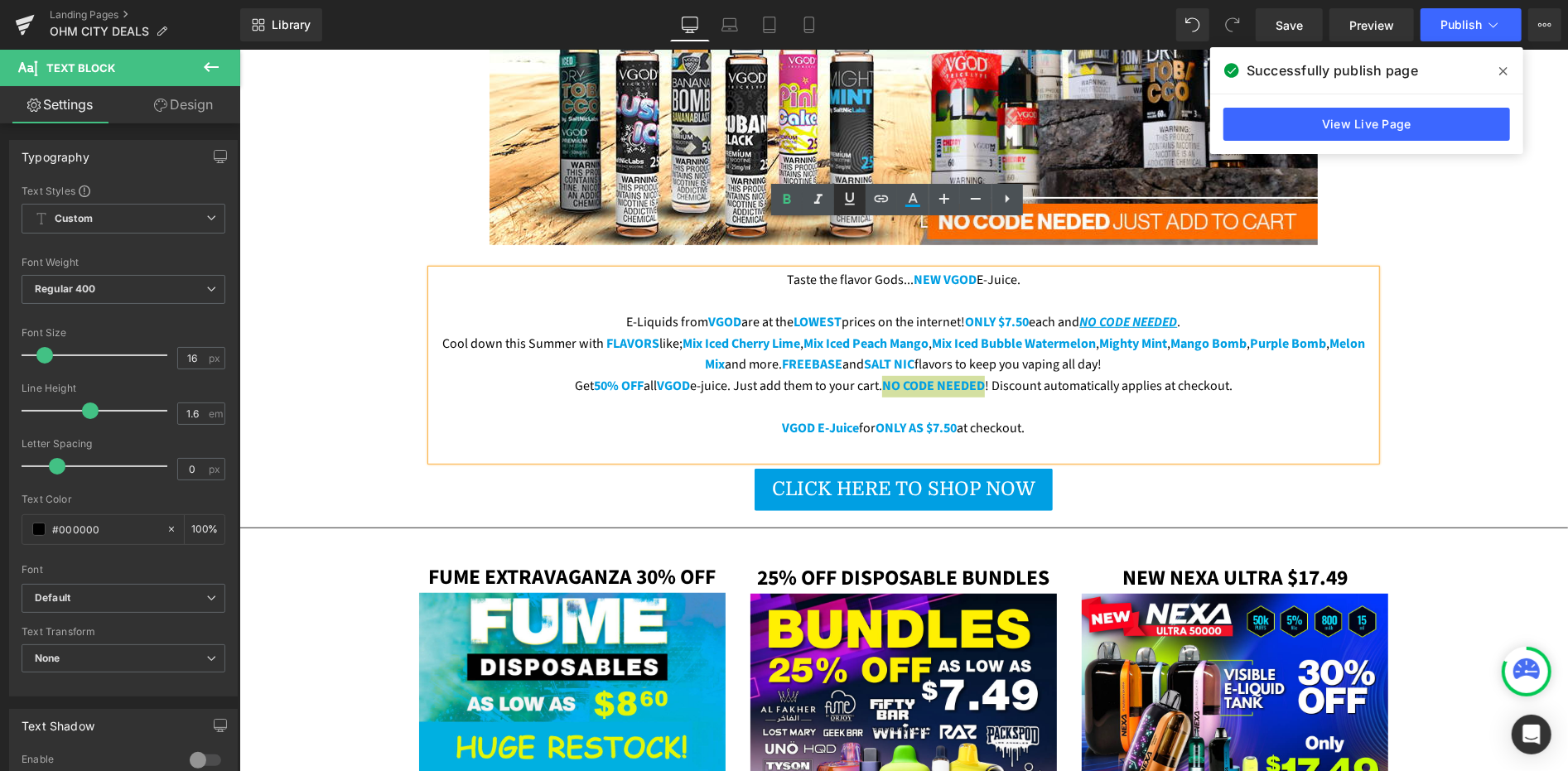
click at [841, 194] on icon at bounding box center [850, 198] width 20 height 20
click at [819, 195] on icon at bounding box center [818, 199] width 9 height 10
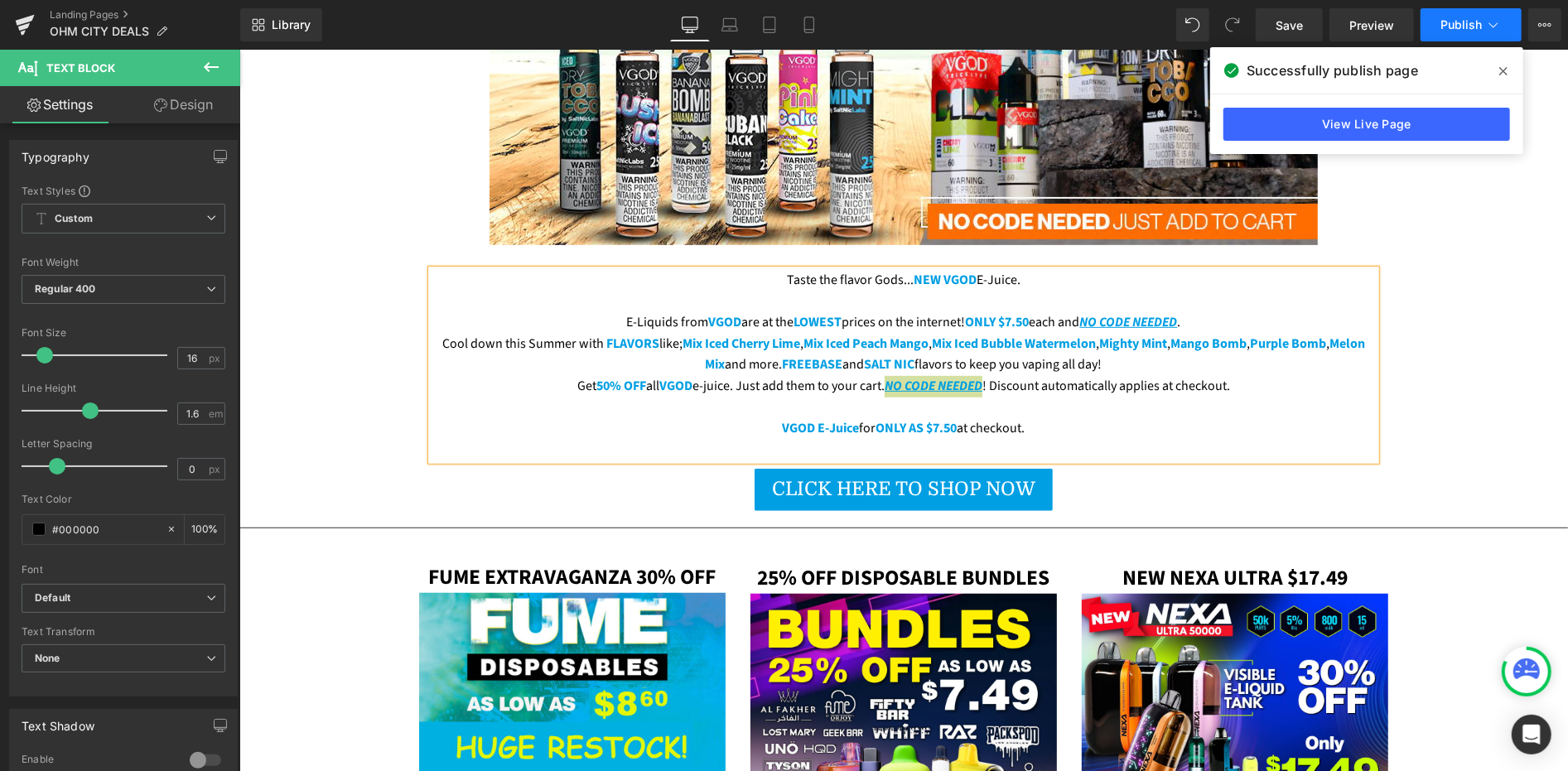
click at [1440, 26] on button "Publish" at bounding box center [1471, 25] width 102 height 33
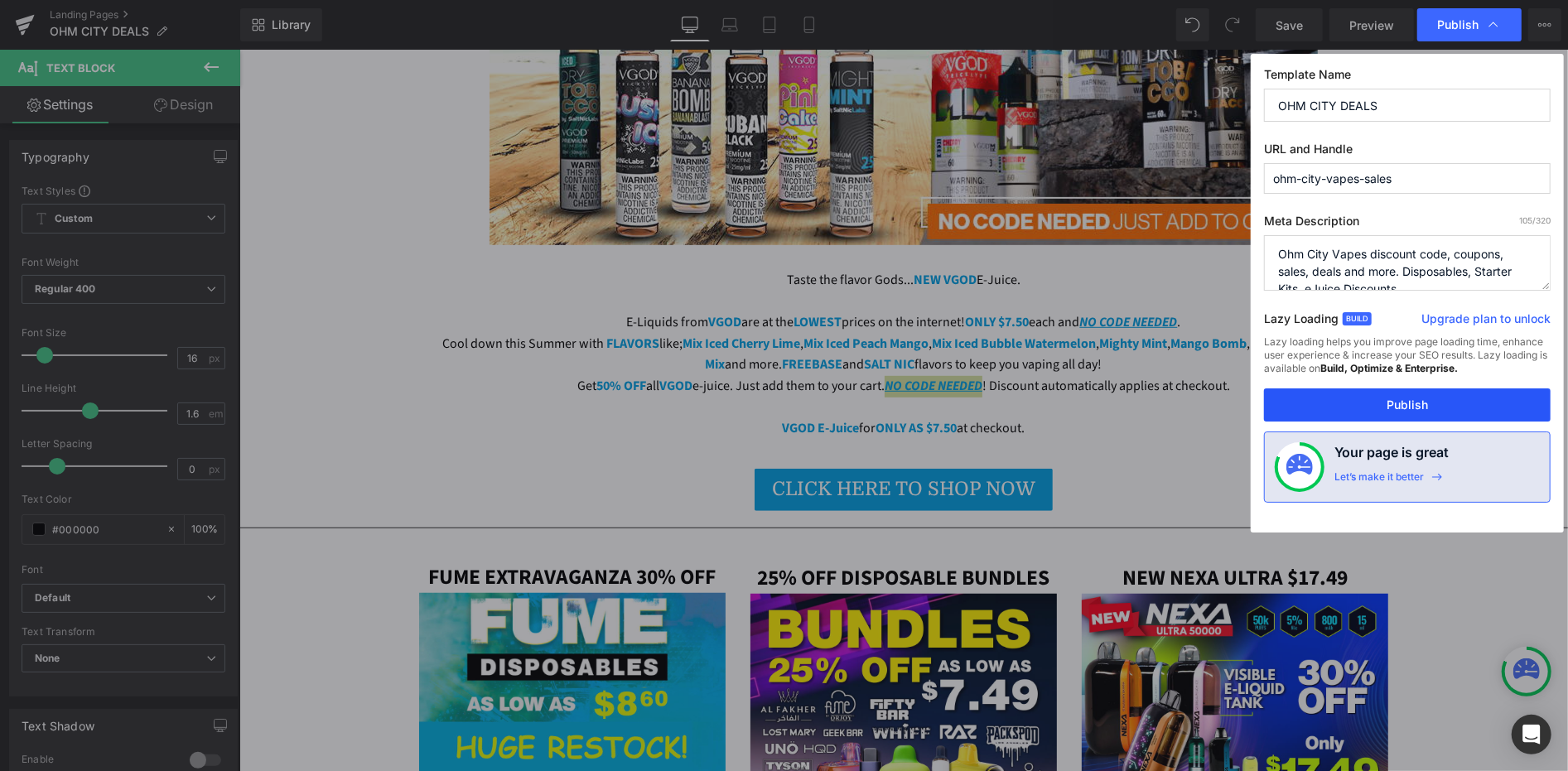
drag, startPoint x: 1420, startPoint y: 411, endPoint x: 923, endPoint y: 341, distance: 501.9
click at [1420, 411] on button "Publish" at bounding box center [1408, 405] width 287 height 33
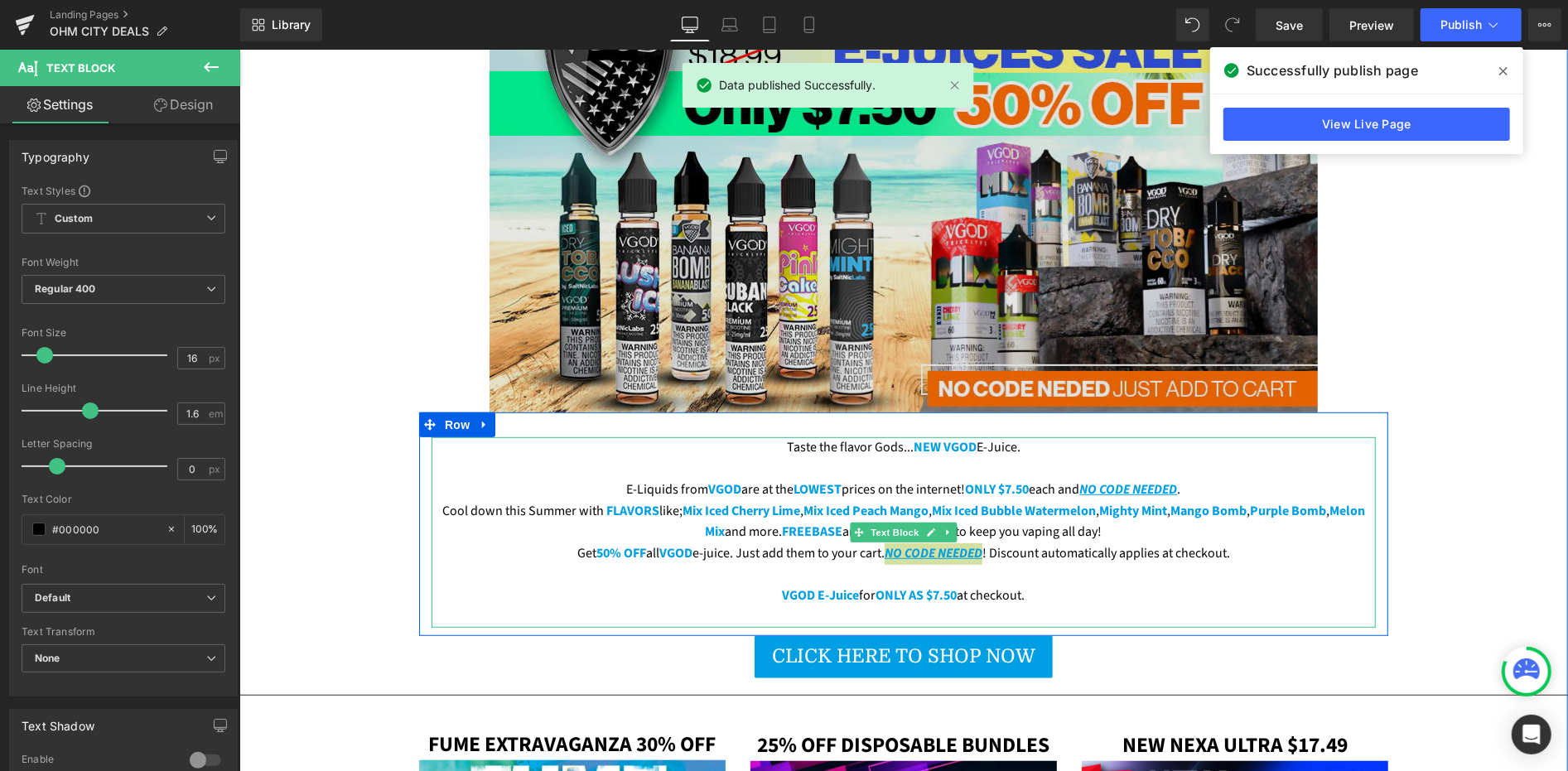
scroll to position [275, 0]
